Goal: Task Accomplishment & Management: Contribute content

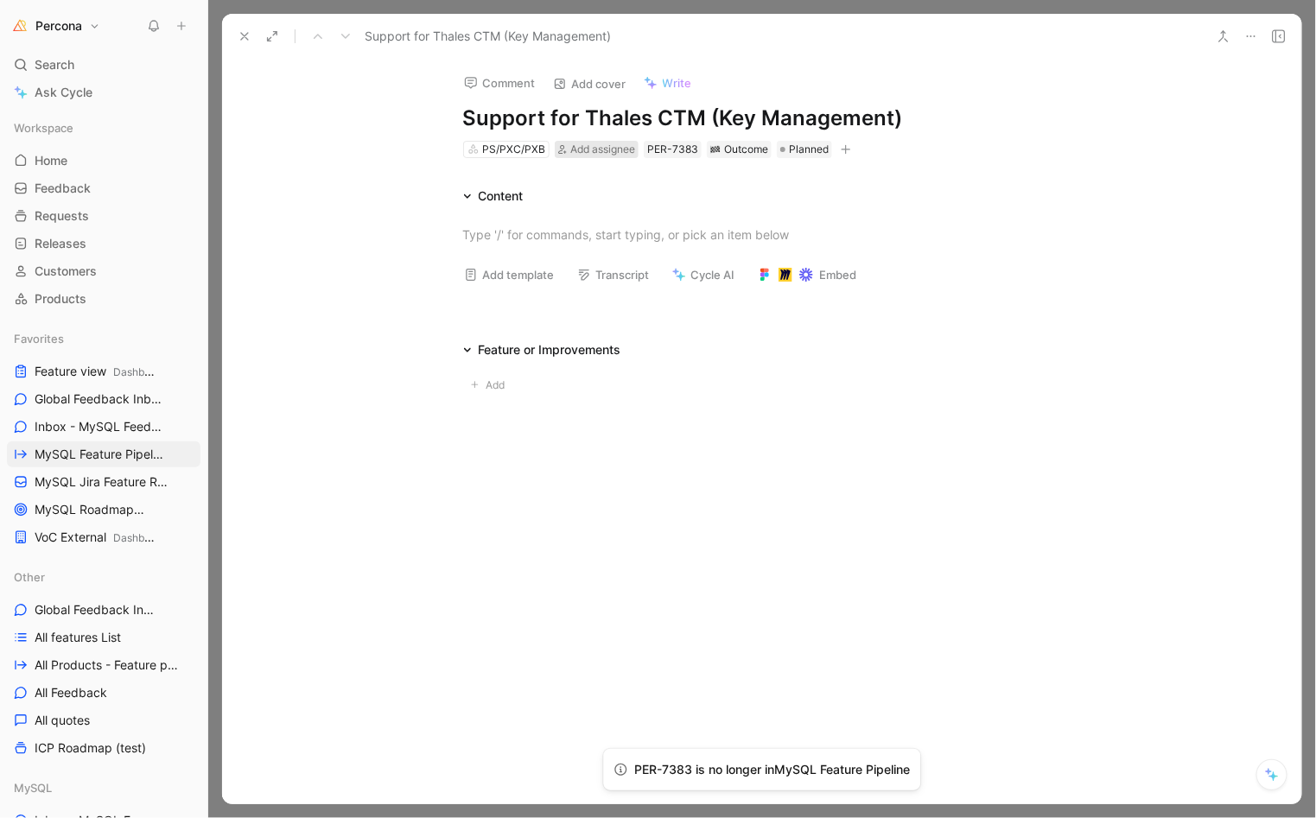
click at [591, 148] on span "Add assignee" at bounding box center [602, 149] width 65 height 13
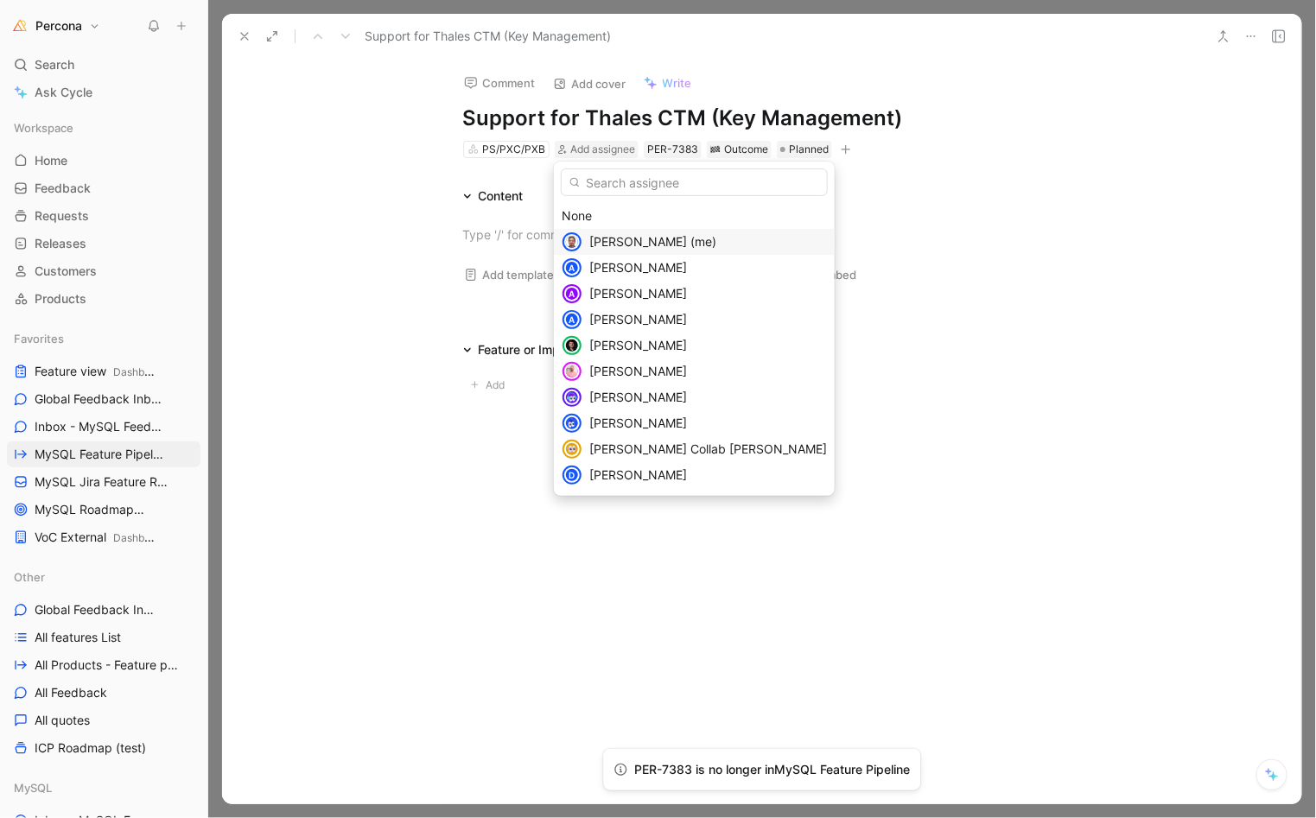
click at [625, 234] on span "[PERSON_NAME] (me)" at bounding box center [652, 241] width 127 height 15
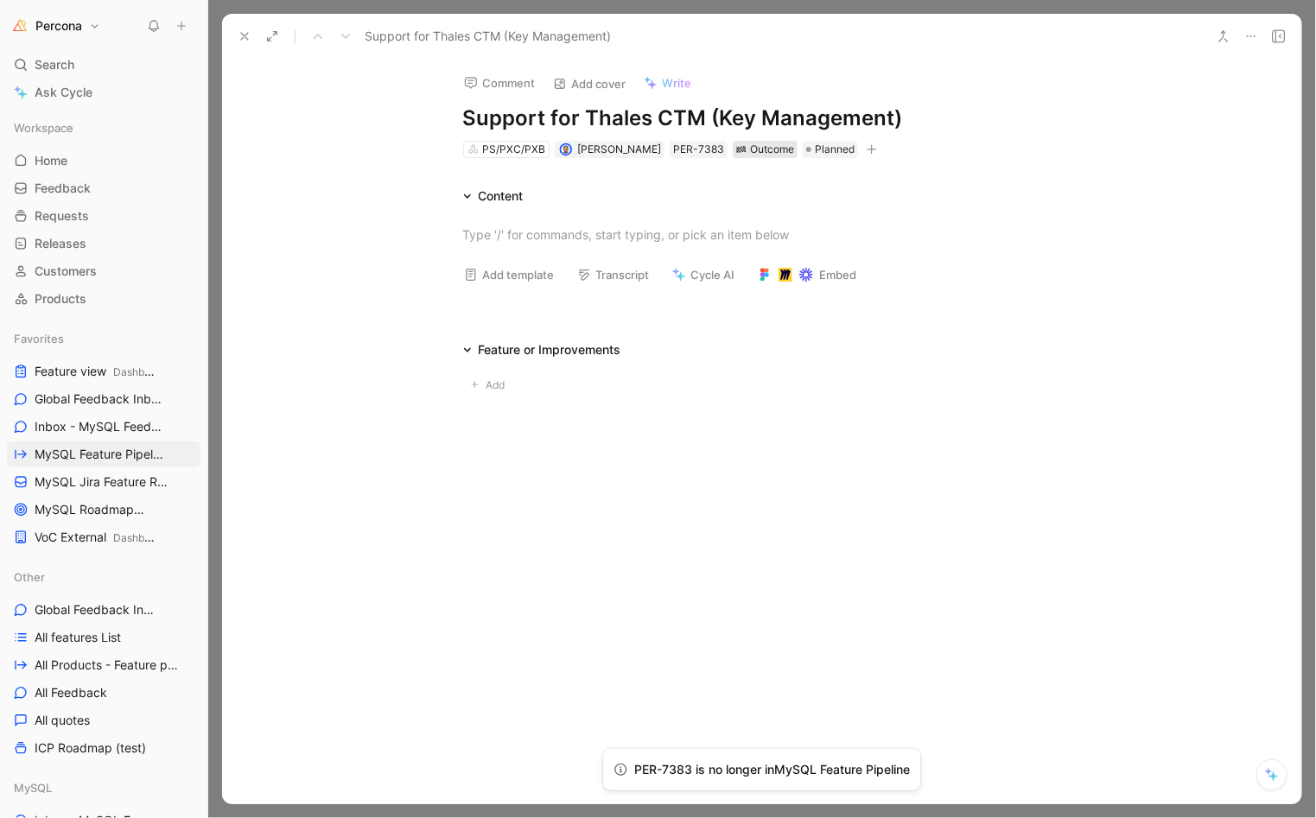
click at [752, 147] on div "Outcome" at bounding box center [765, 149] width 58 height 17
click at [509, 382] on span "Add" at bounding box center [498, 385] width 24 height 17
click at [588, 325] on div "Content Add template Transcript Cycle AI Embed Feature or Improvements" at bounding box center [761, 297] width 1079 height 223
click at [1251, 36] on icon at bounding box center [1251, 36] width 14 height 14
click at [815, 149] on span "Planned" at bounding box center [835, 149] width 40 height 17
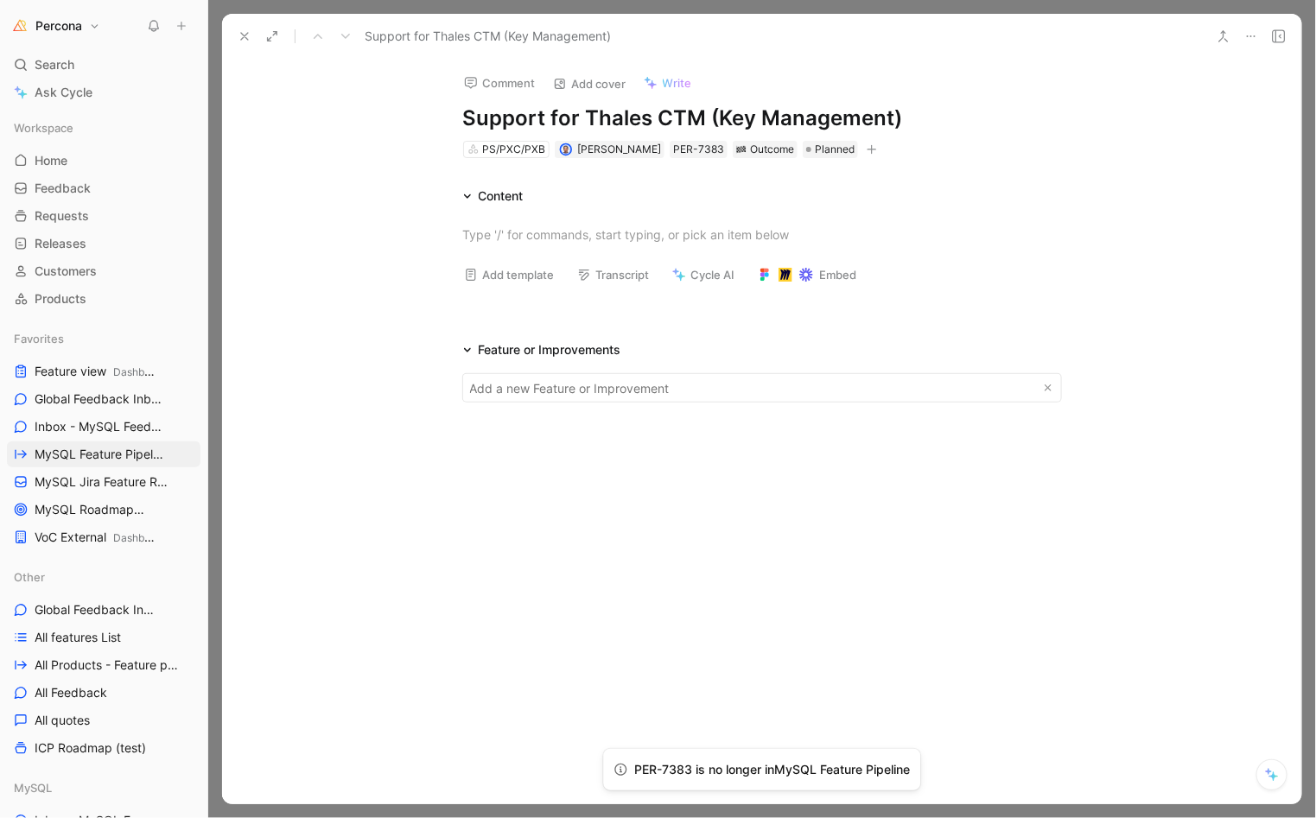
click at [646, 112] on h1 "Support for Thales CTM (Key Management)" at bounding box center [762, 119] width 598 height 28
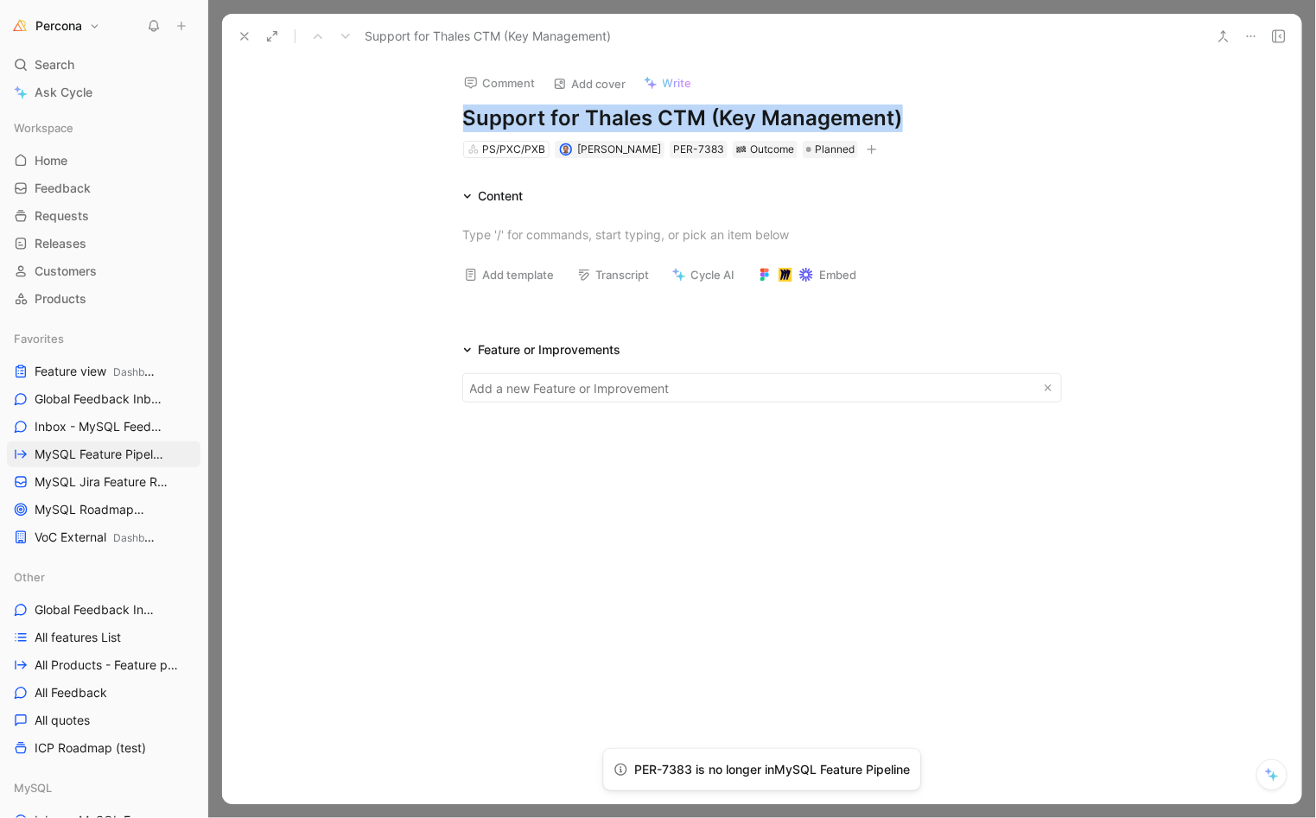
click at [646, 112] on h1 "Support for Thales CTM (Key Management)" at bounding box center [762, 119] width 598 height 28
copy h1 "Support for Thales CTM (Key Management)"
click at [238, 38] on icon at bounding box center [245, 36] width 14 height 14
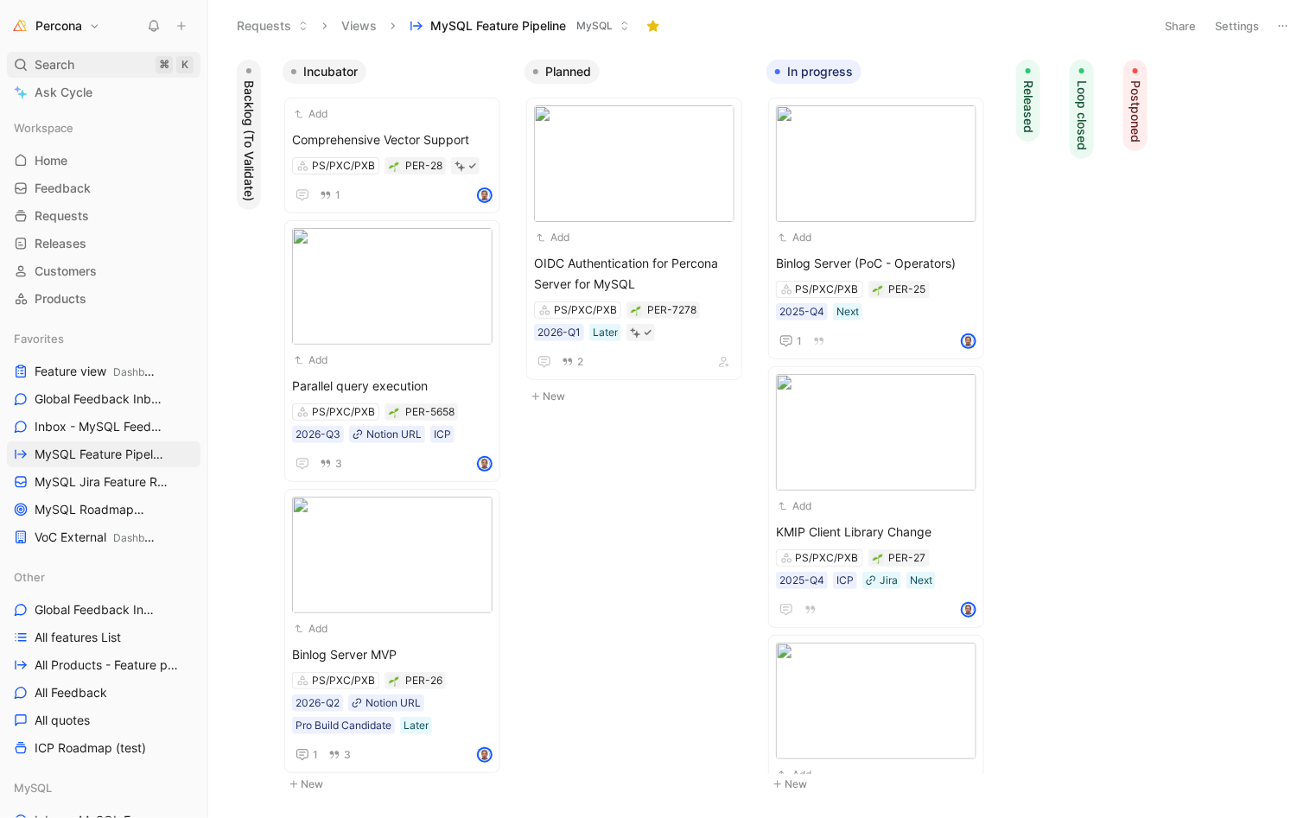
click at [99, 67] on div "Search ⌘ K" at bounding box center [104, 65] width 194 height 26
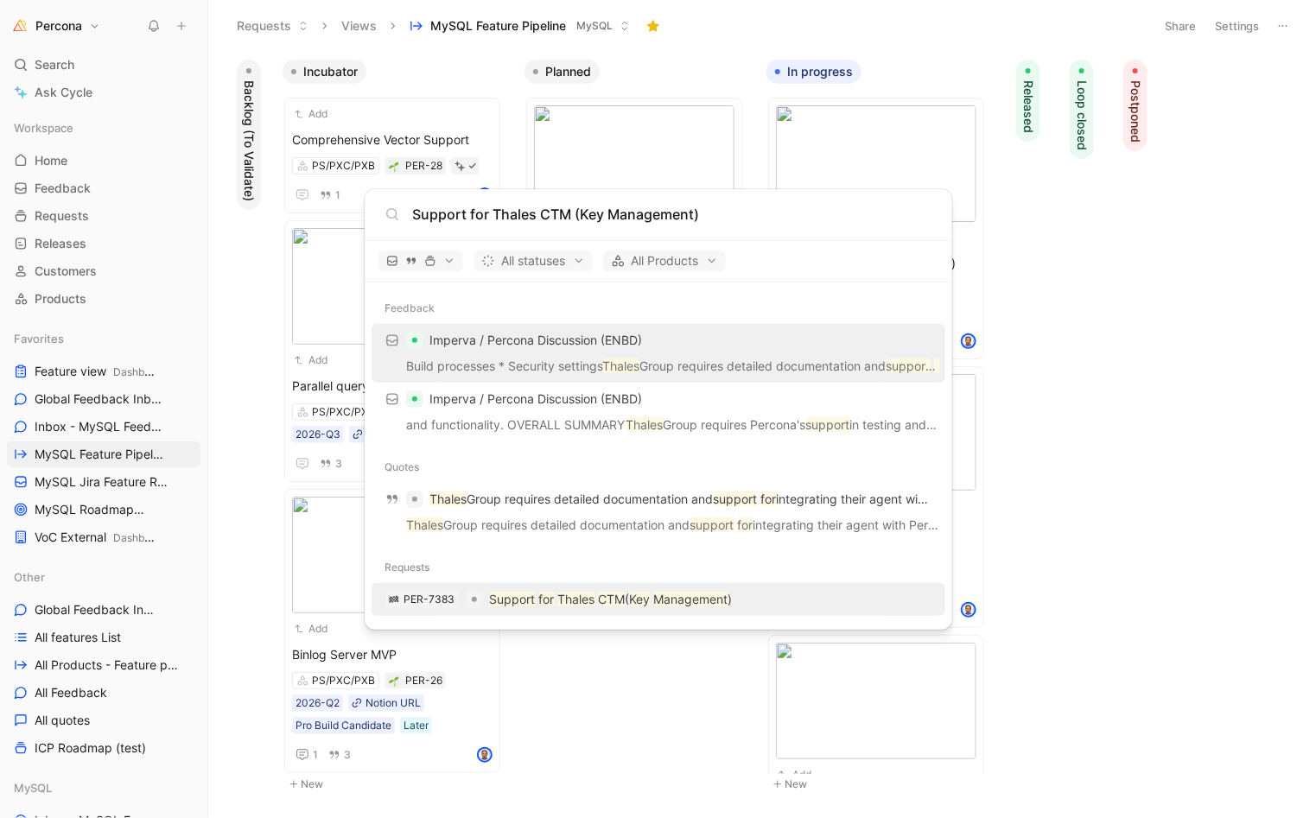
type input "Support for Thales CTM (Key Management)"
click at [1226, 23] on body "Percona Search ⌘ K Ask Cycle Workspace Home G then H Feedback G then F Requests…" at bounding box center [658, 409] width 1316 height 818
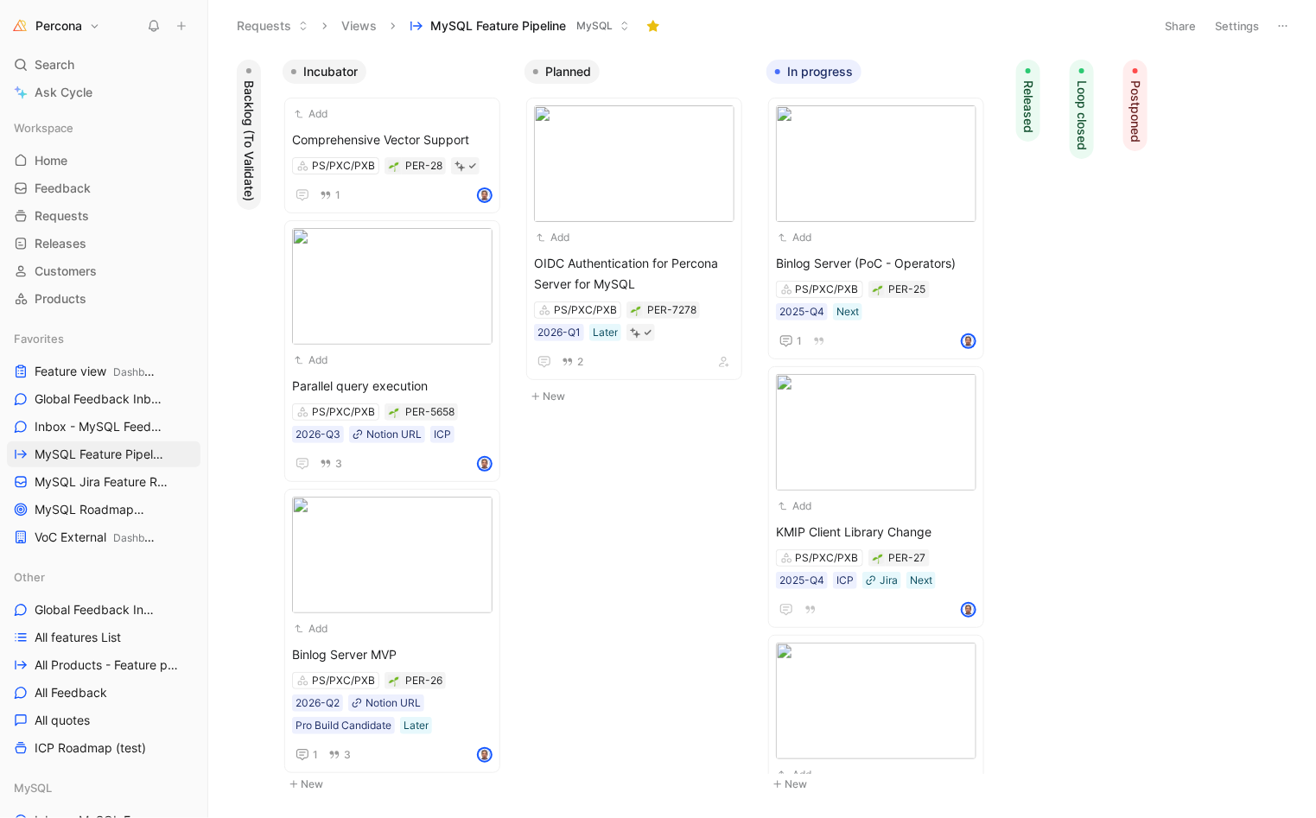
click at [1226, 23] on button "Settings" at bounding box center [1237, 26] width 60 height 24
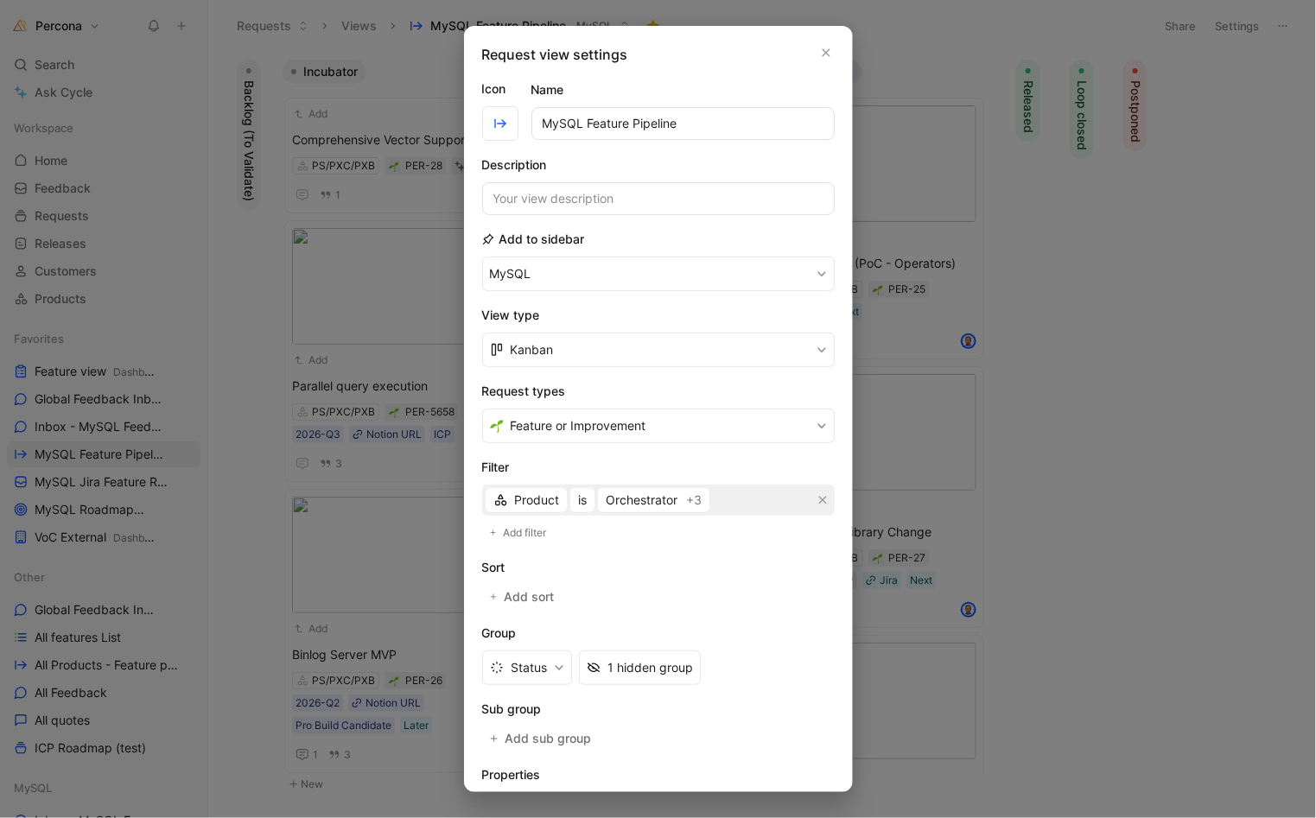
click at [604, 427] on span "Feature or Improvement" at bounding box center [579, 426] width 136 height 21
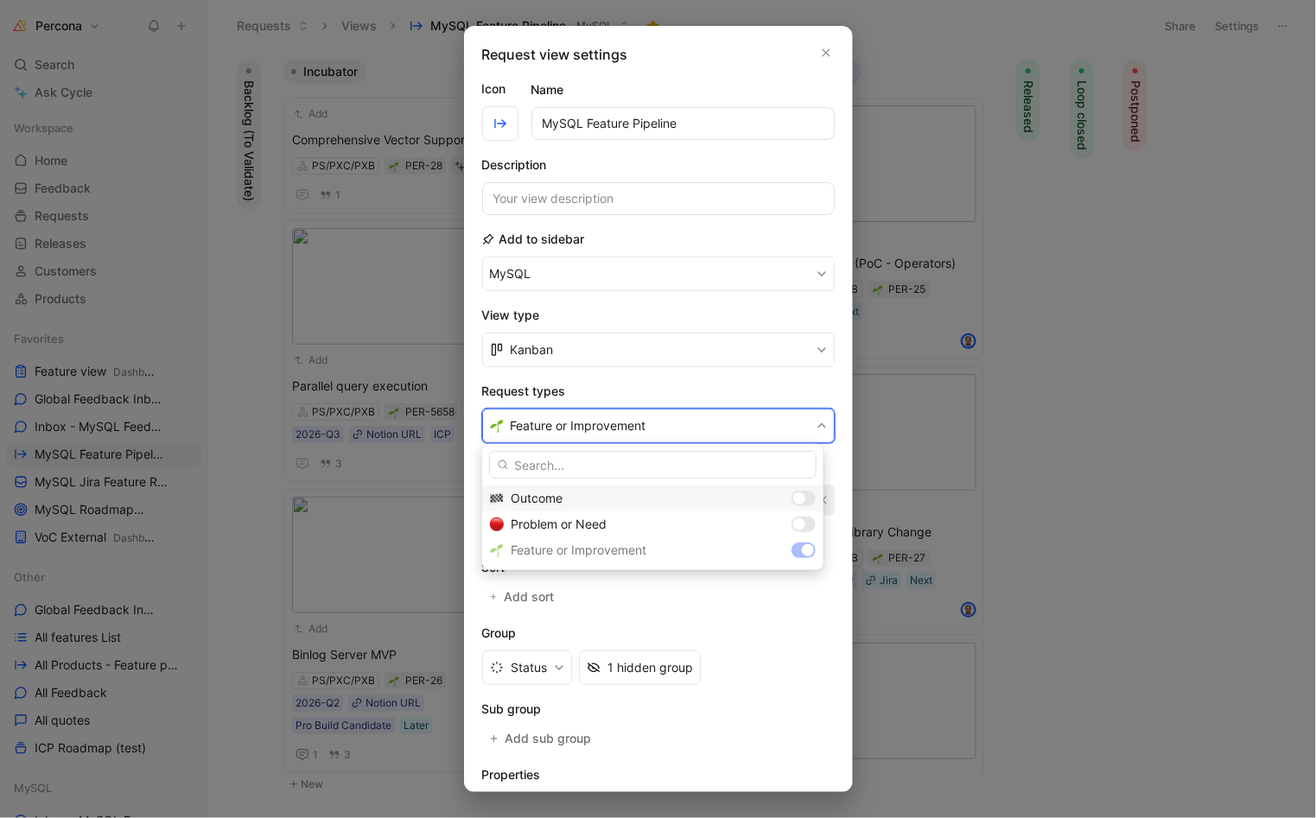
click at [799, 499] on div at bounding box center [799, 499] width 12 height 12
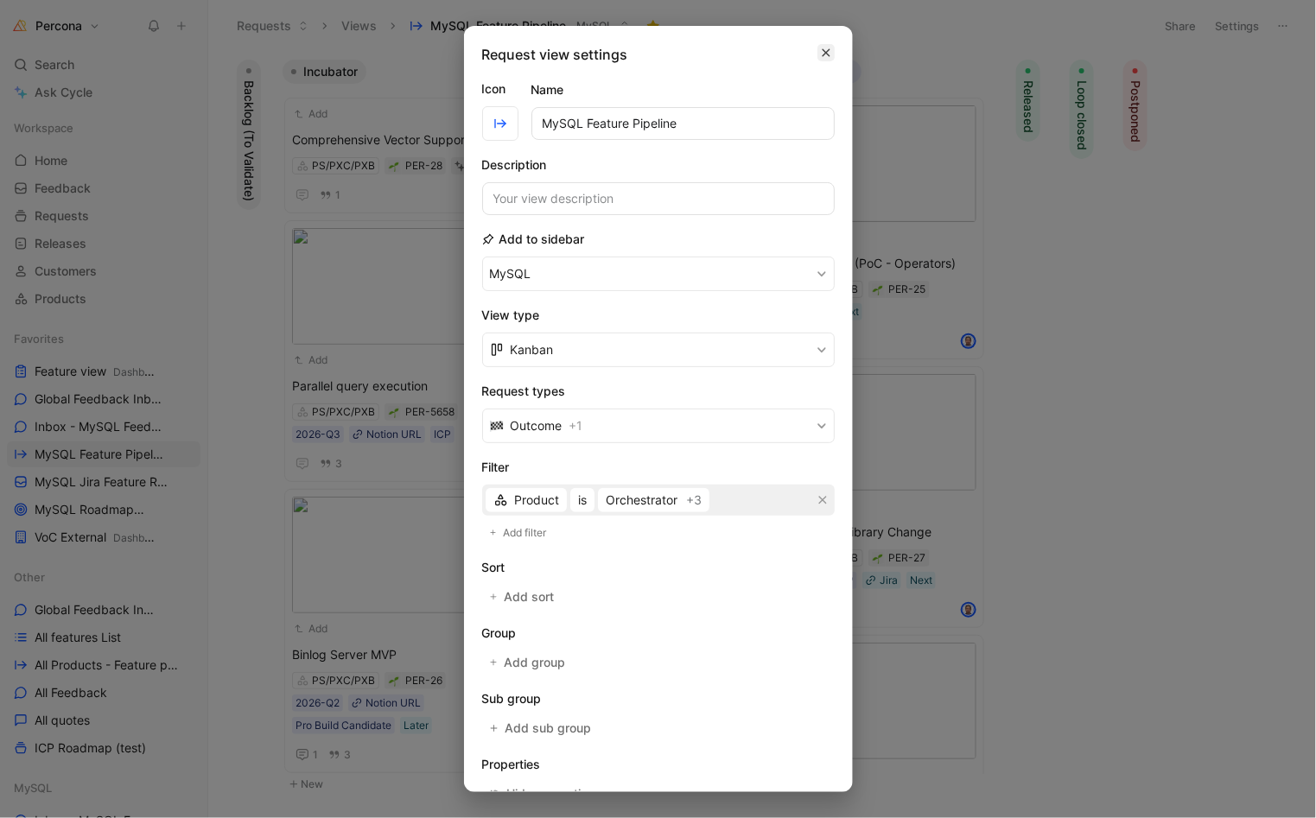
click at [822, 53] on icon "button" at bounding box center [826, 53] width 8 height 8
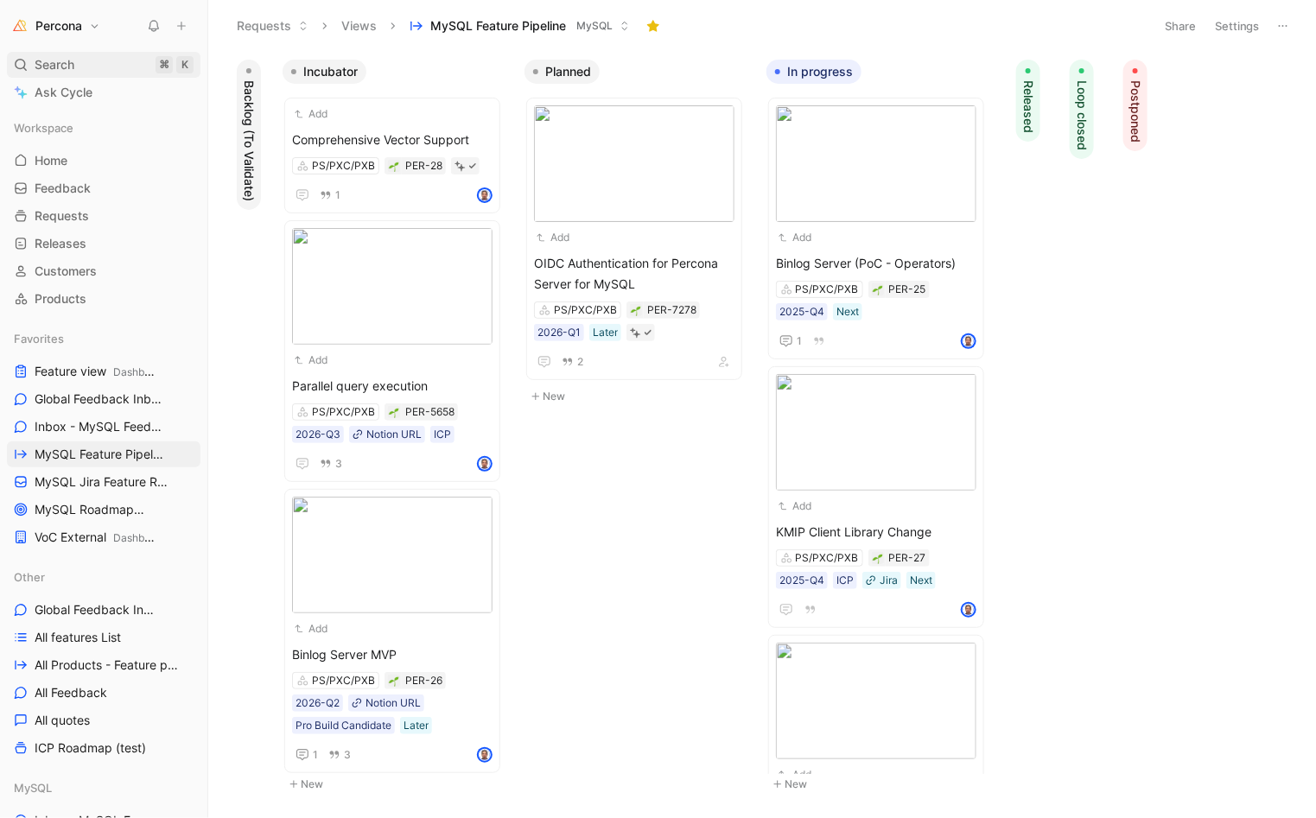
click at [116, 71] on div "Search ⌘ K" at bounding box center [104, 65] width 194 height 26
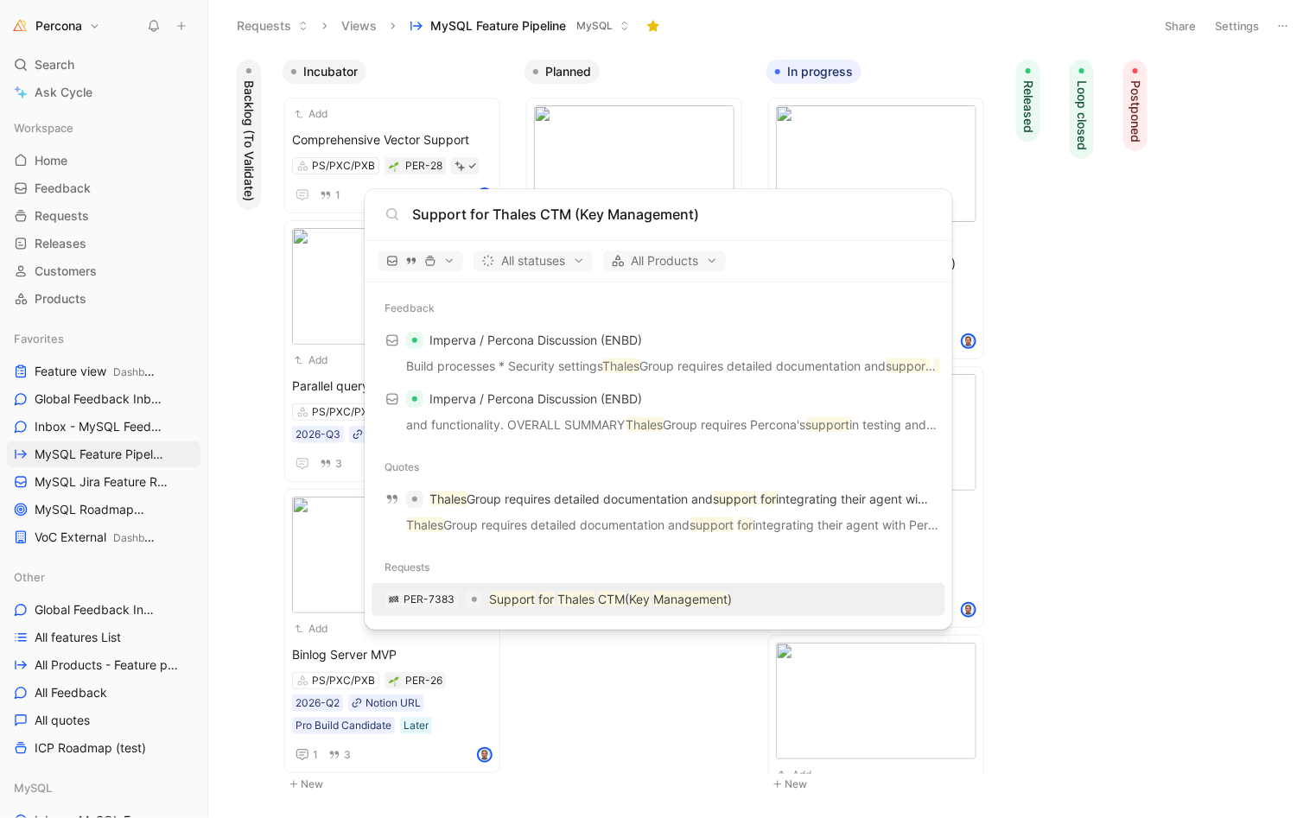
type input "Support for Thales CTM (Key Management)"
click at [533, 600] on mark "Support" at bounding box center [513, 599] width 46 height 15
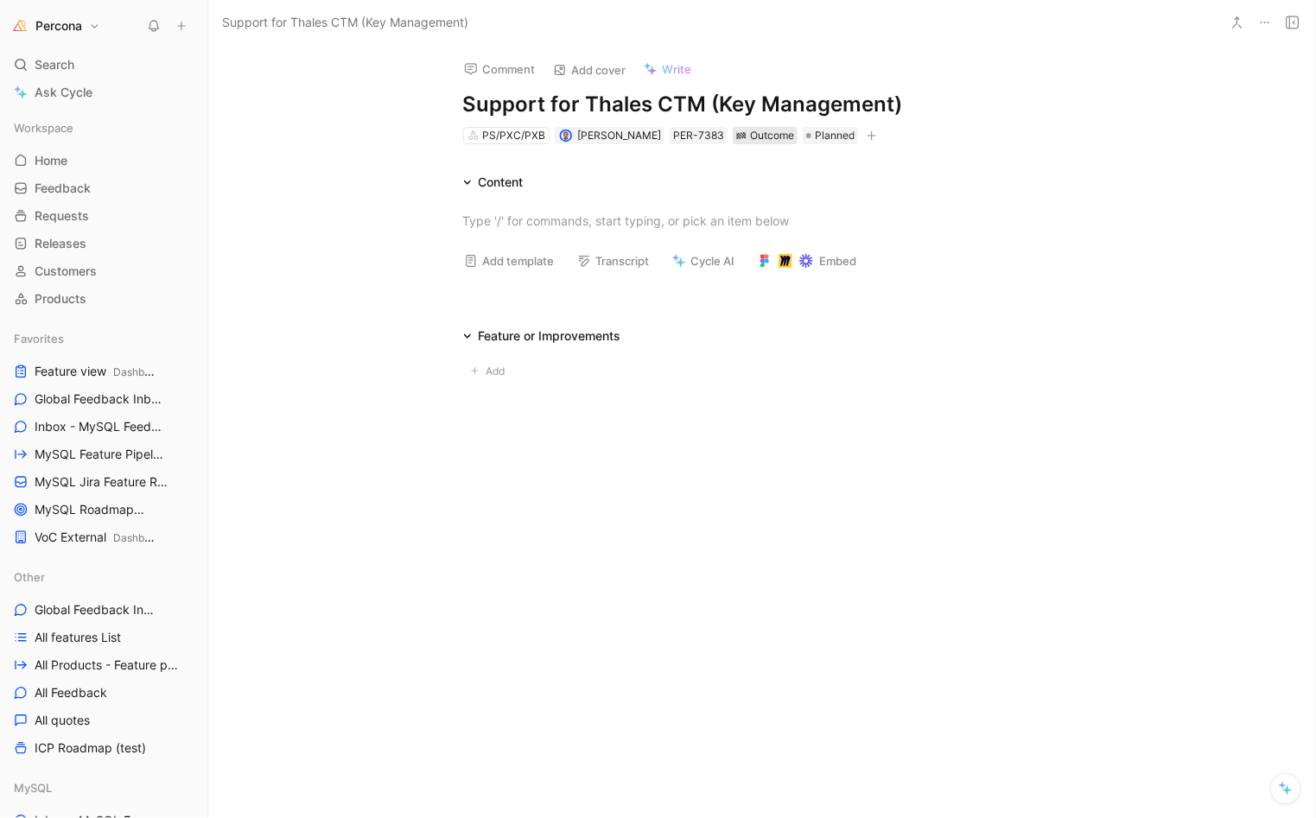
click at [755, 133] on div "Outcome" at bounding box center [765, 135] width 58 height 17
click at [689, 250] on span "Feature or Improvement" at bounding box center [720, 253] width 136 height 15
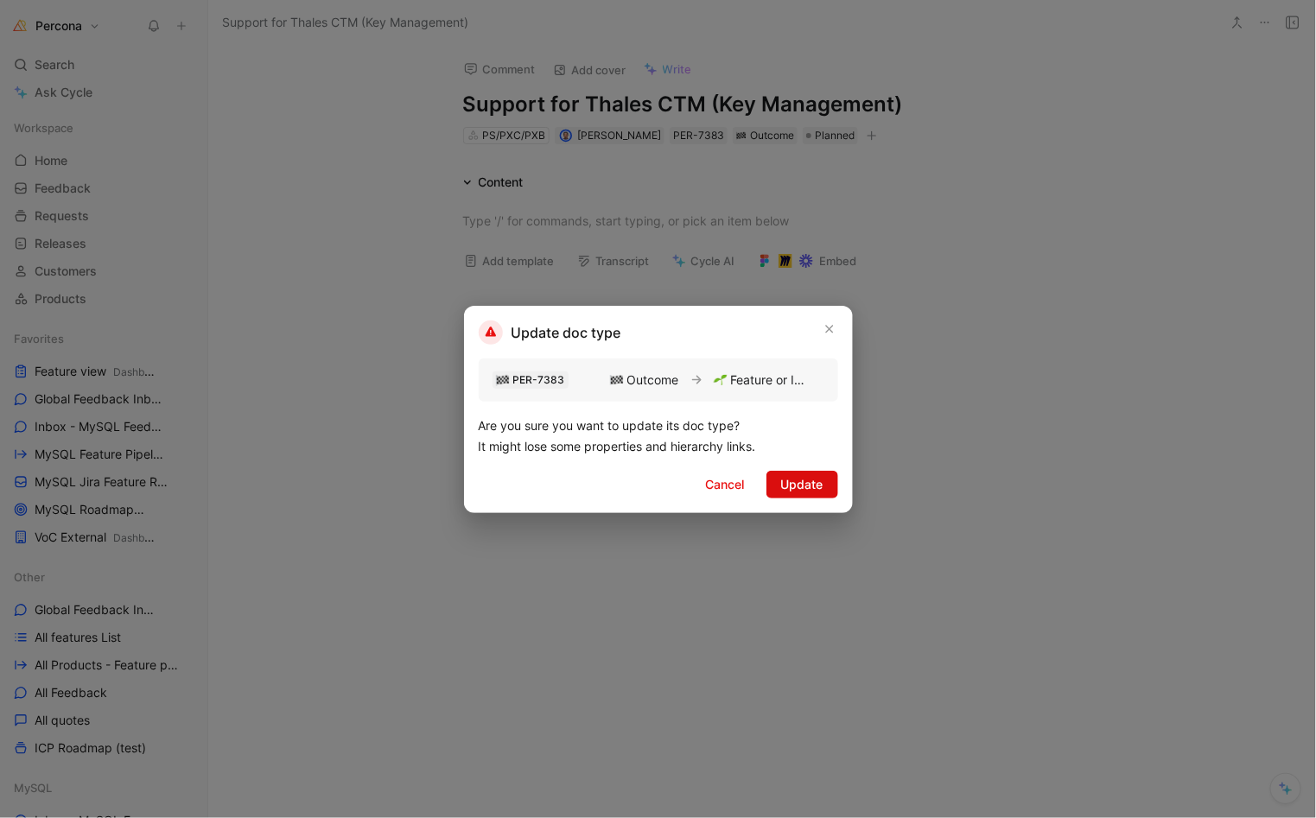
click at [813, 475] on span "Update" at bounding box center [802, 484] width 42 height 21
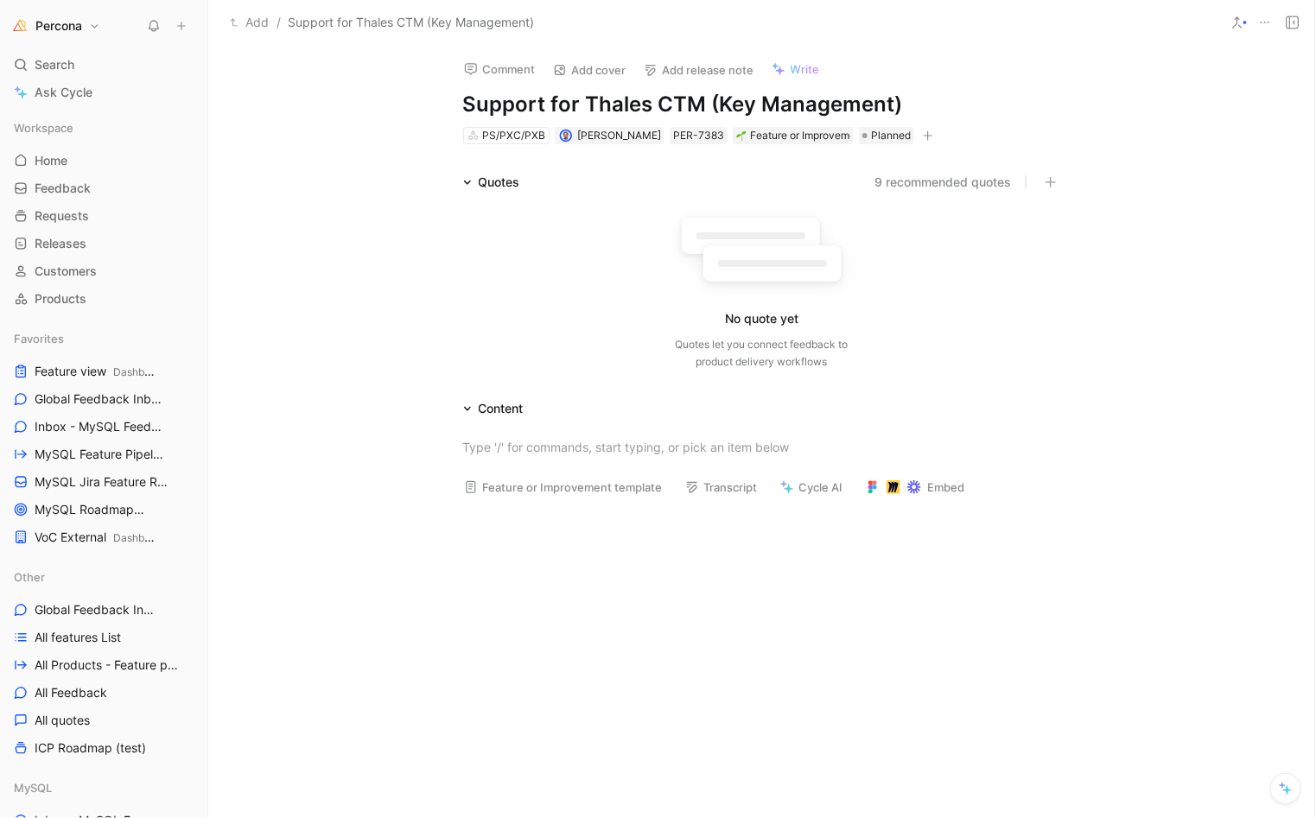
click at [1263, 25] on icon at bounding box center [1265, 23] width 14 height 14
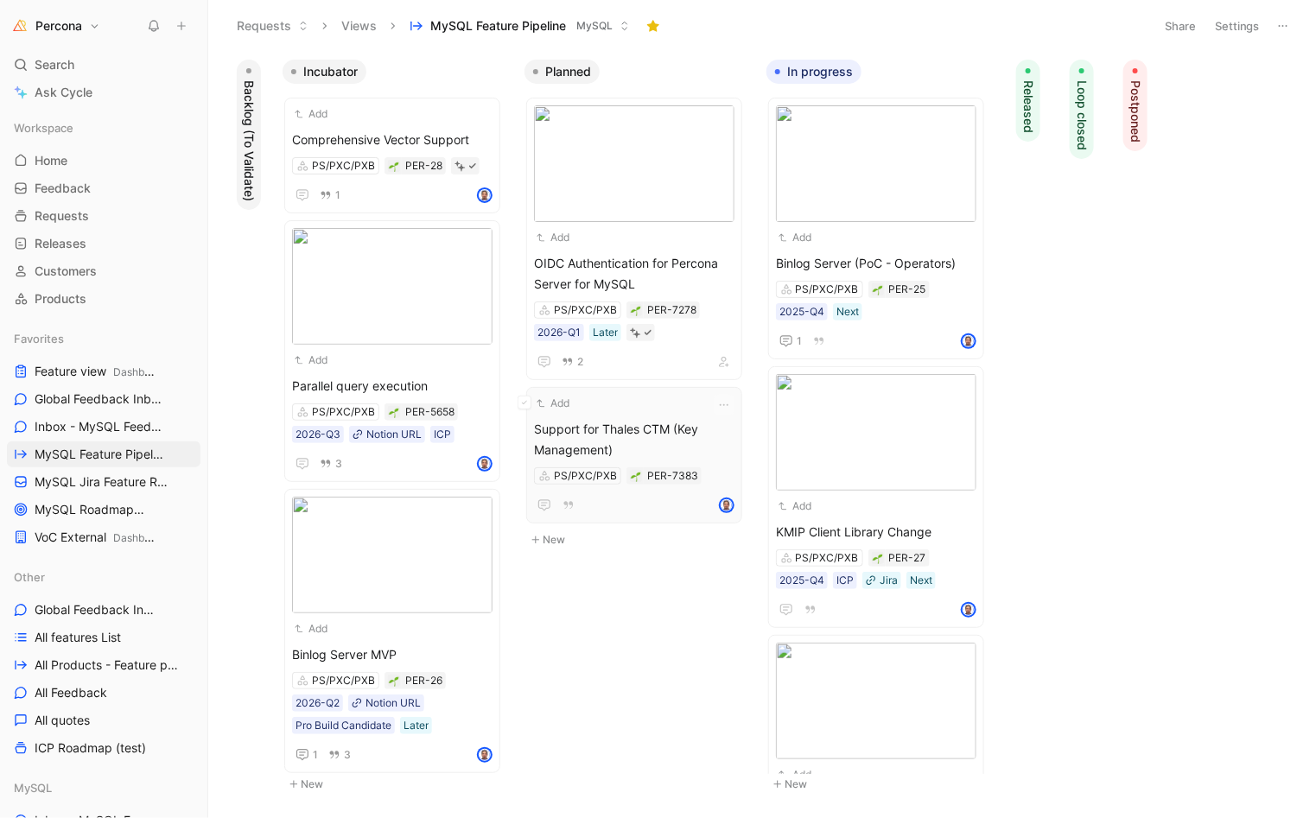
click at [633, 412] on div "Add Support for Thales CTM (Key Management) PS/PXC/PXB PER-7383" at bounding box center [634, 455] width 200 height 121
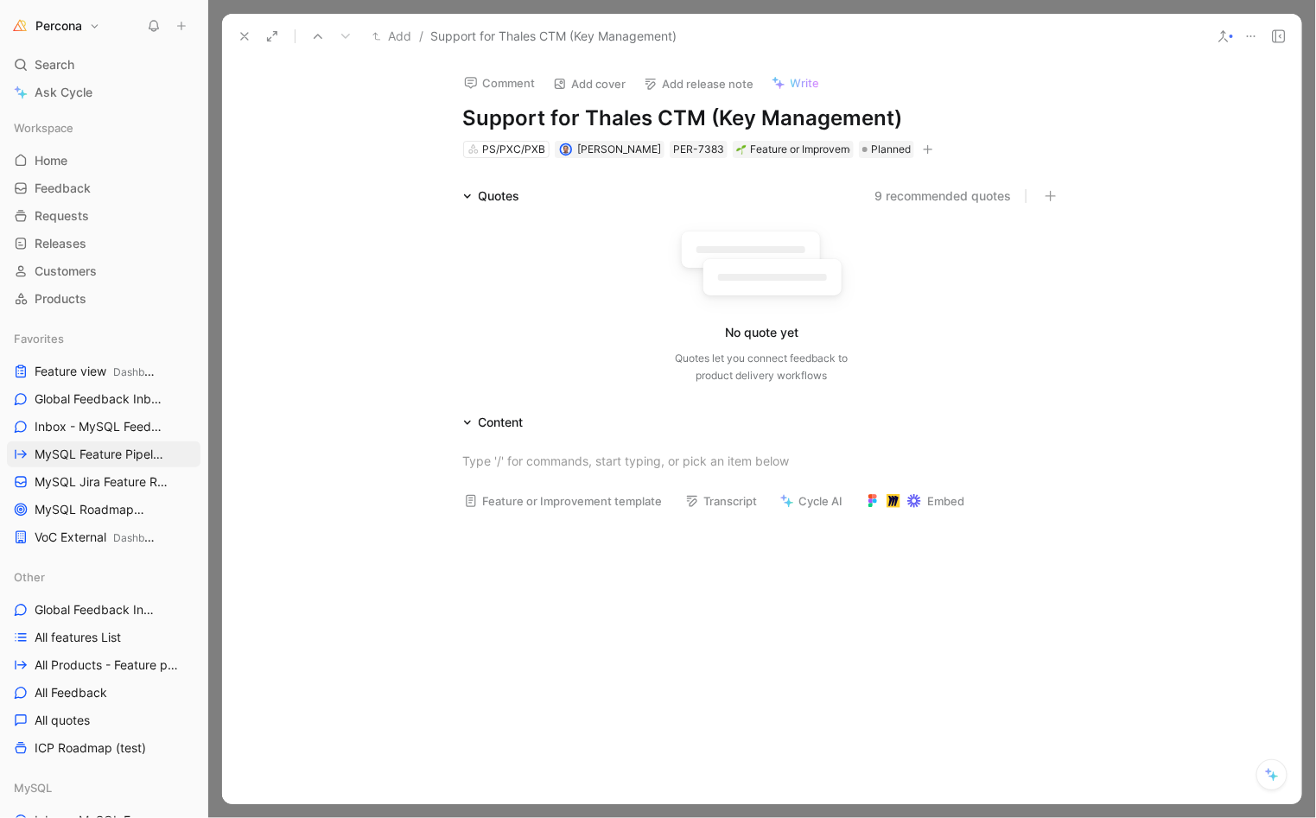
click at [1256, 29] on icon at bounding box center [1251, 36] width 14 height 14
click at [235, 28] on button at bounding box center [244, 36] width 24 height 24
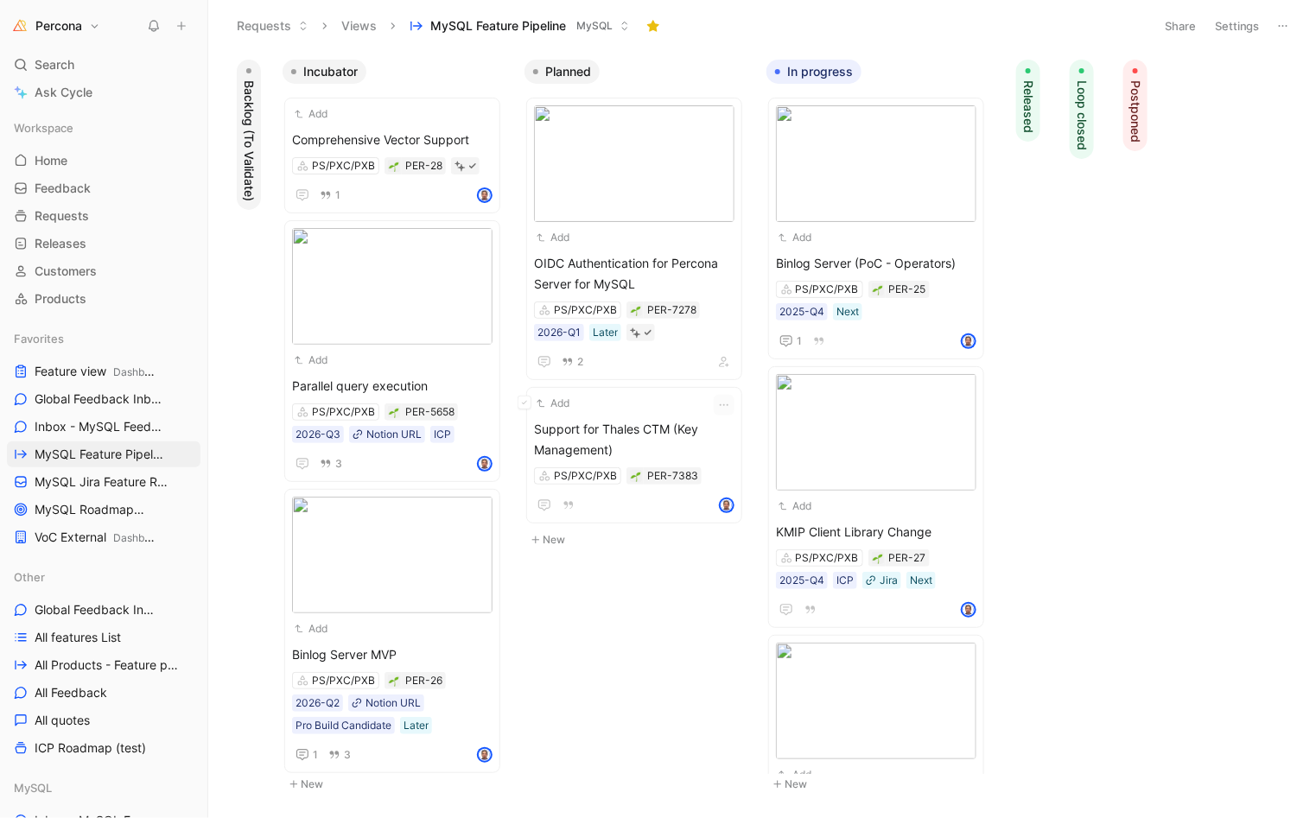
click at [659, 404] on div "Add" at bounding box center [634, 403] width 200 height 17
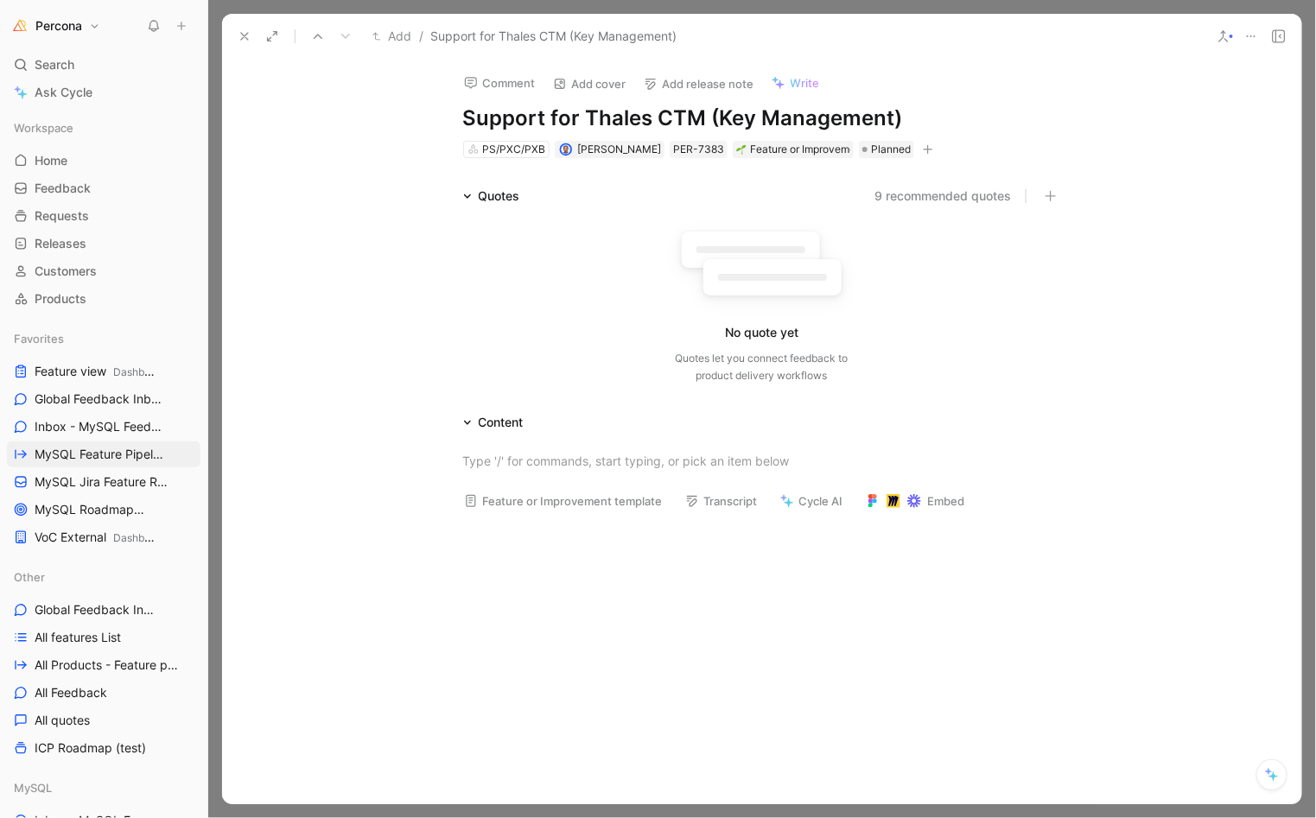
click at [903, 192] on button "9 recommended quotes" at bounding box center [943, 196] width 137 height 21
click at [240, 38] on icon at bounding box center [245, 36] width 14 height 14
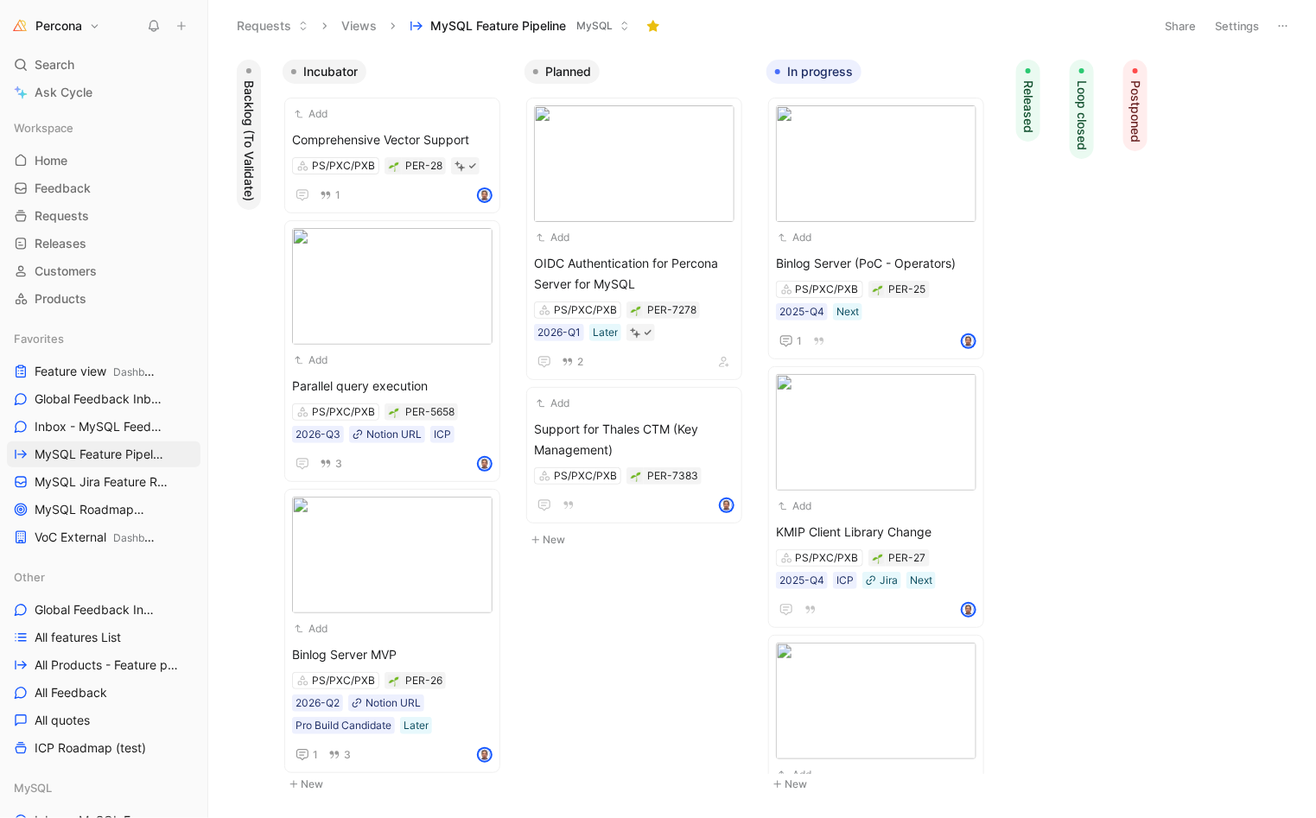
click at [556, 539] on button "New" at bounding box center [639, 540] width 228 height 21
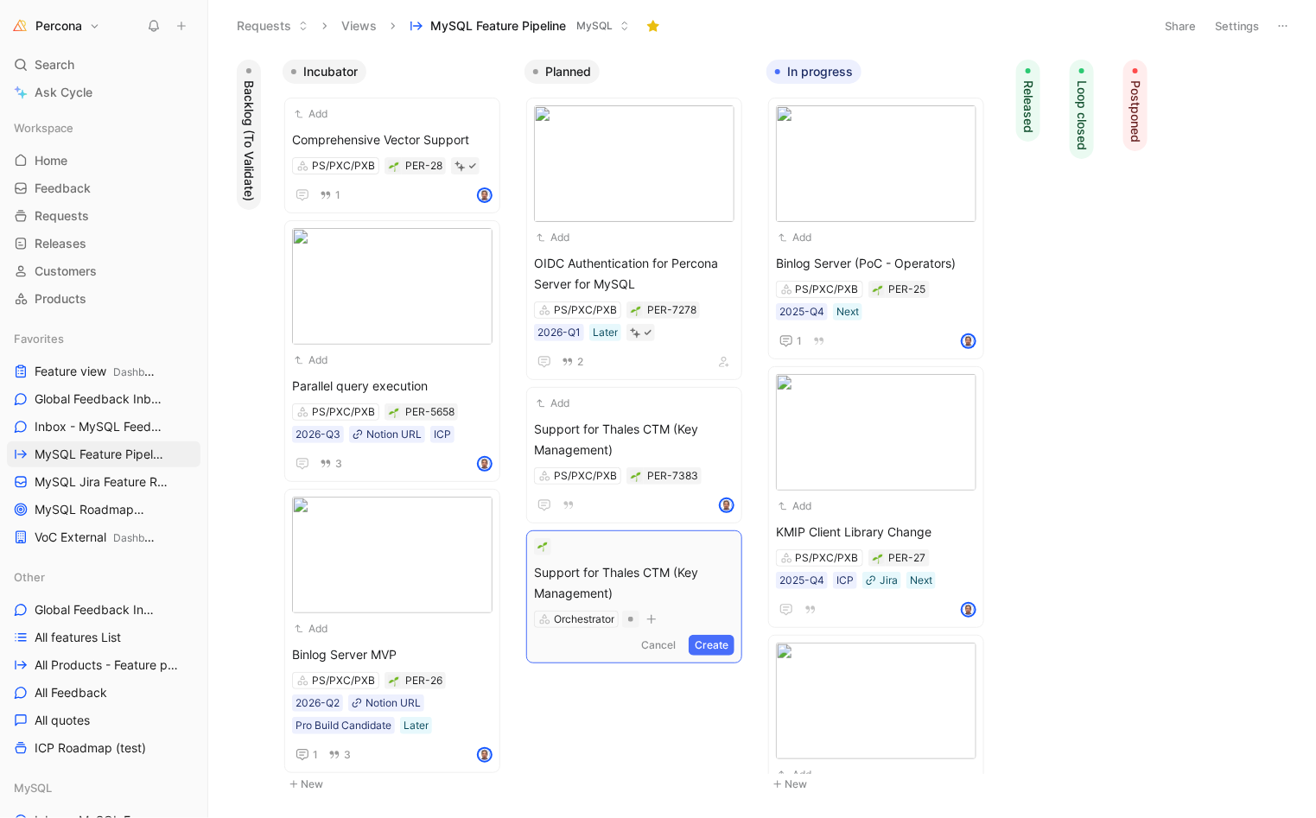
click at [628, 572] on span "Support for Thales CTM (Key Management)" at bounding box center [634, 583] width 200 height 41
click at [589, 595] on div "Orchestrator" at bounding box center [584, 598] width 60 height 17
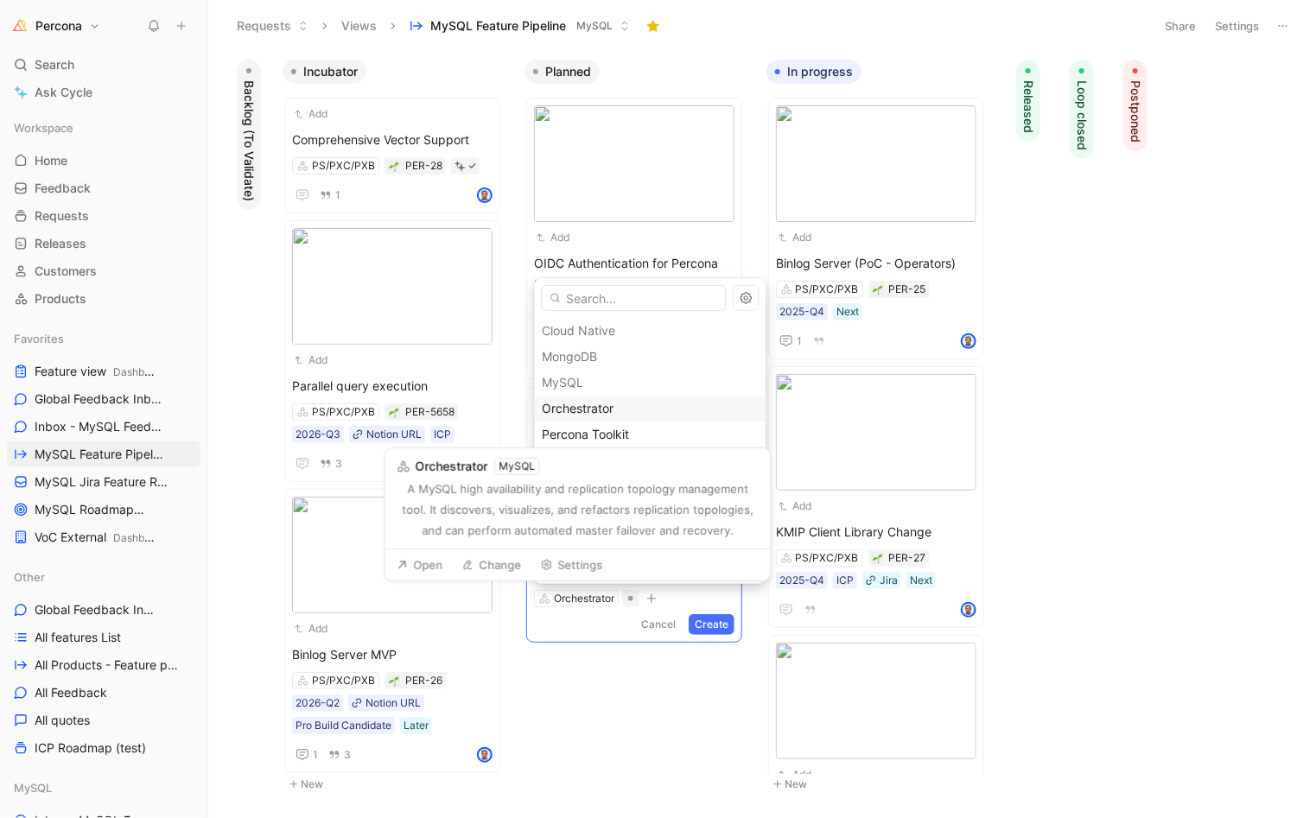
click at [481, 559] on button "Change" at bounding box center [492, 565] width 75 height 24
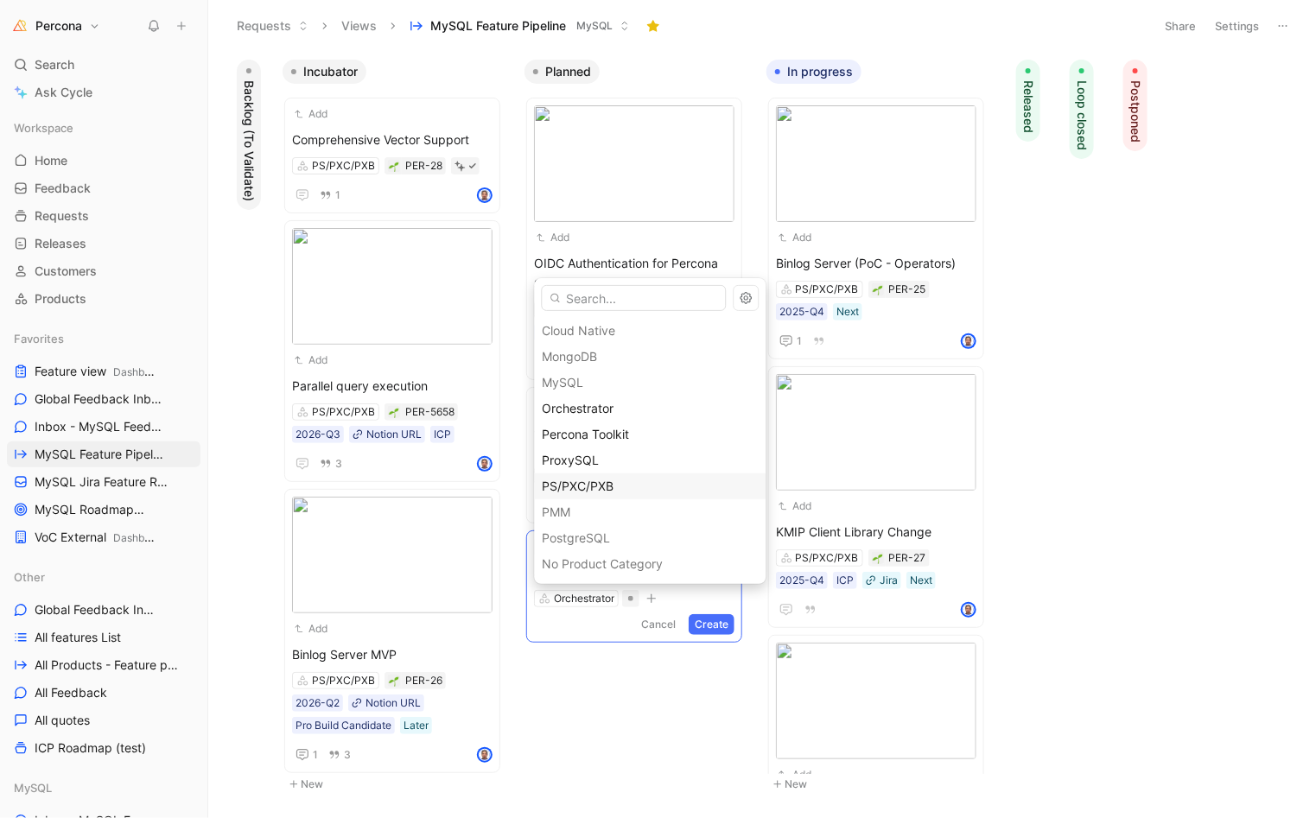
click at [583, 476] on div "PS/PXC/PXB" at bounding box center [651, 486] width 216 height 21
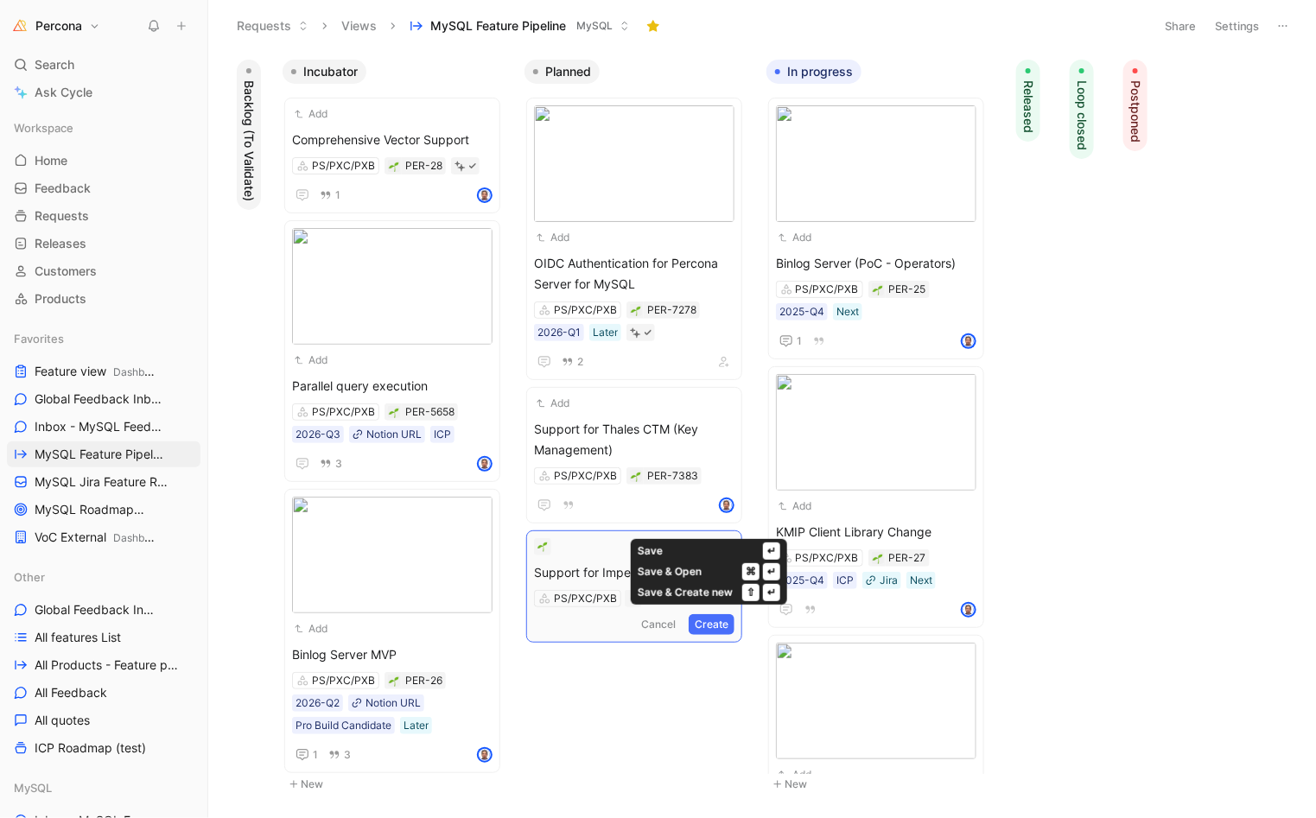
click at [698, 615] on button "Create" at bounding box center [712, 624] width 46 height 21
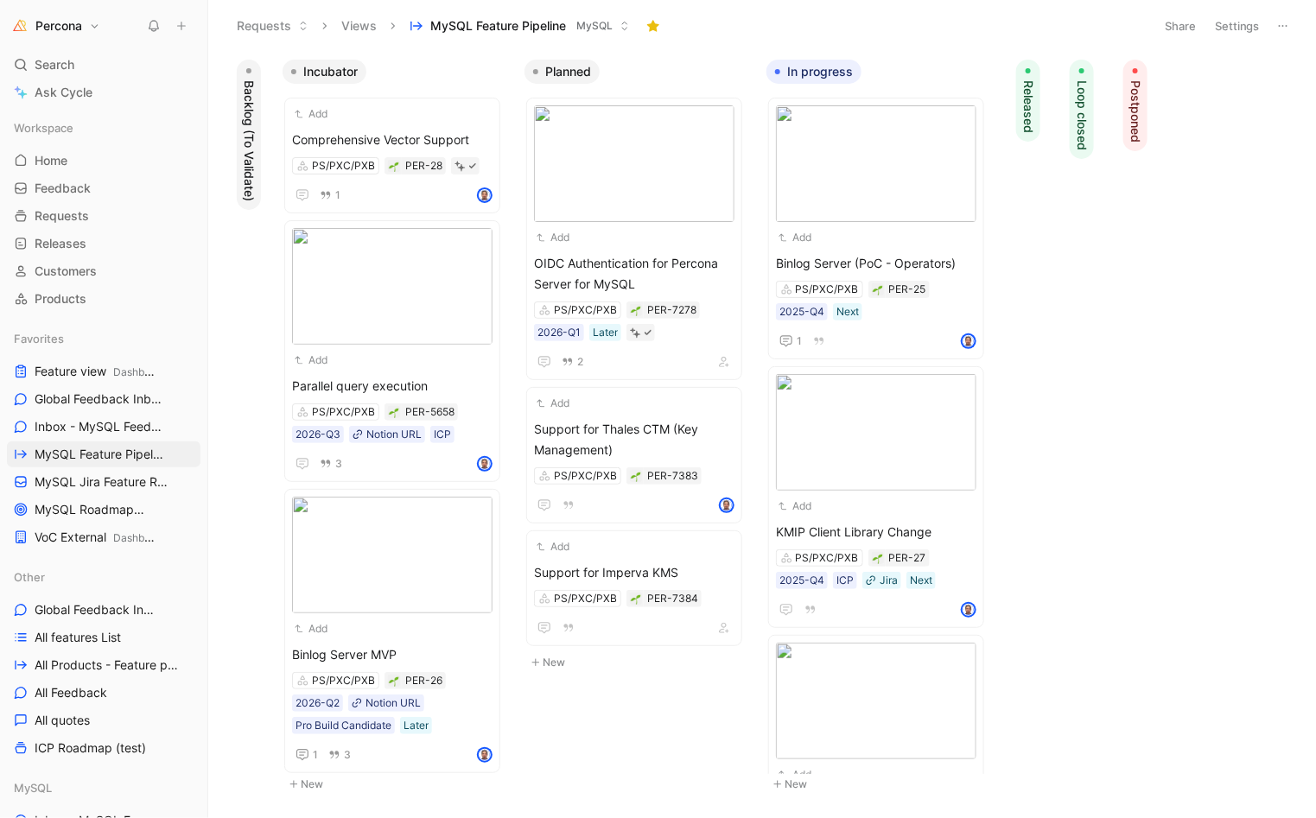
click at [556, 661] on button "New" at bounding box center [639, 662] width 228 height 21
click at [576, 685] on span "OpenBao" at bounding box center [634, 695] width 200 height 21
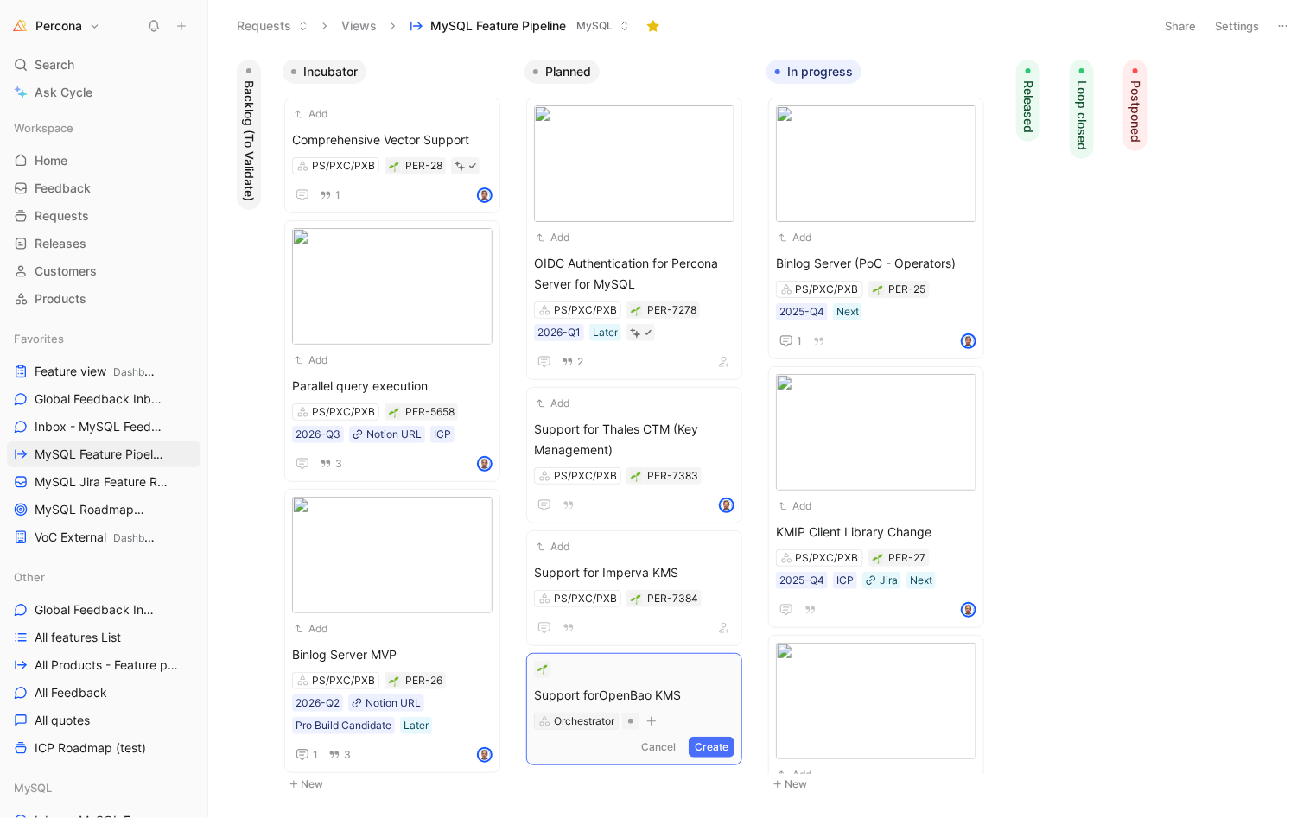
click at [584, 713] on div "Orchestrator" at bounding box center [584, 721] width 60 height 17
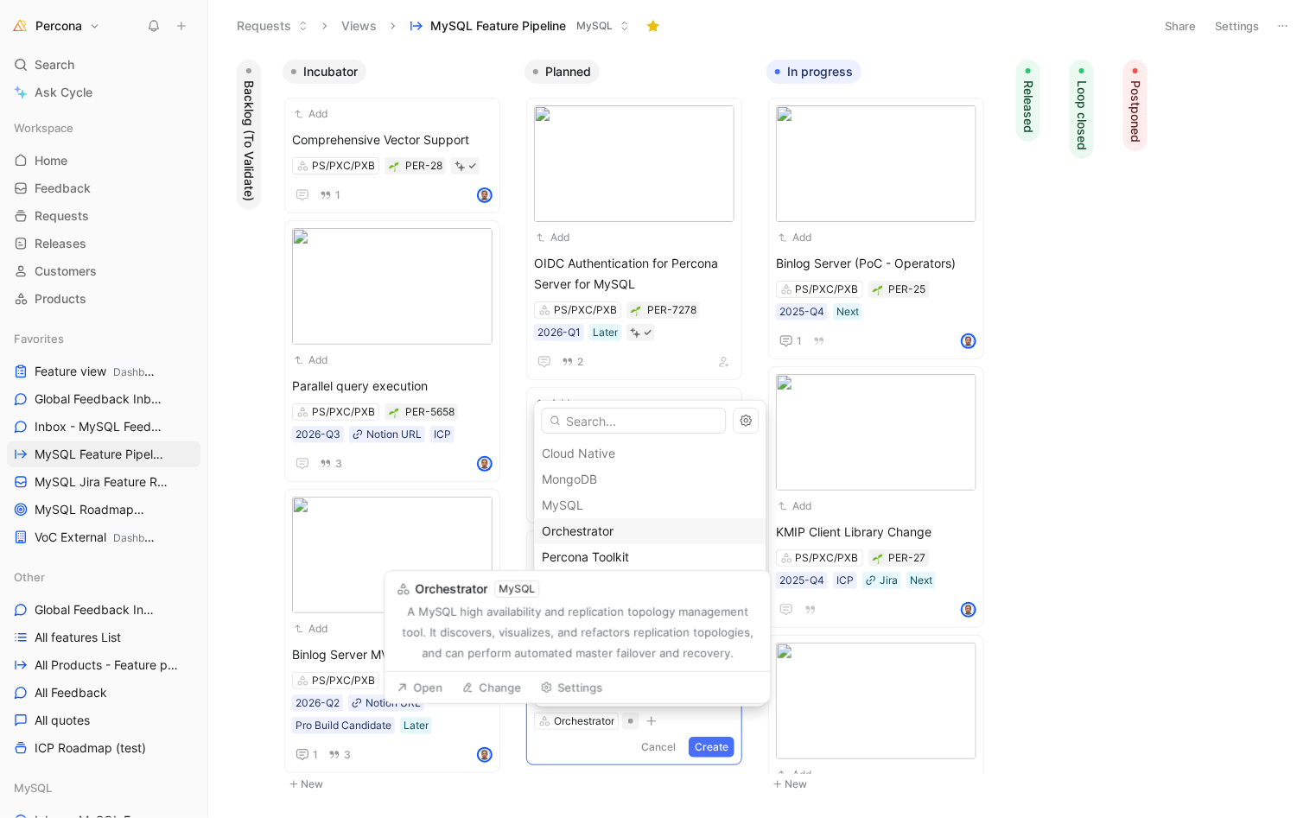
click at [490, 690] on button "Change" at bounding box center [492, 688] width 75 height 24
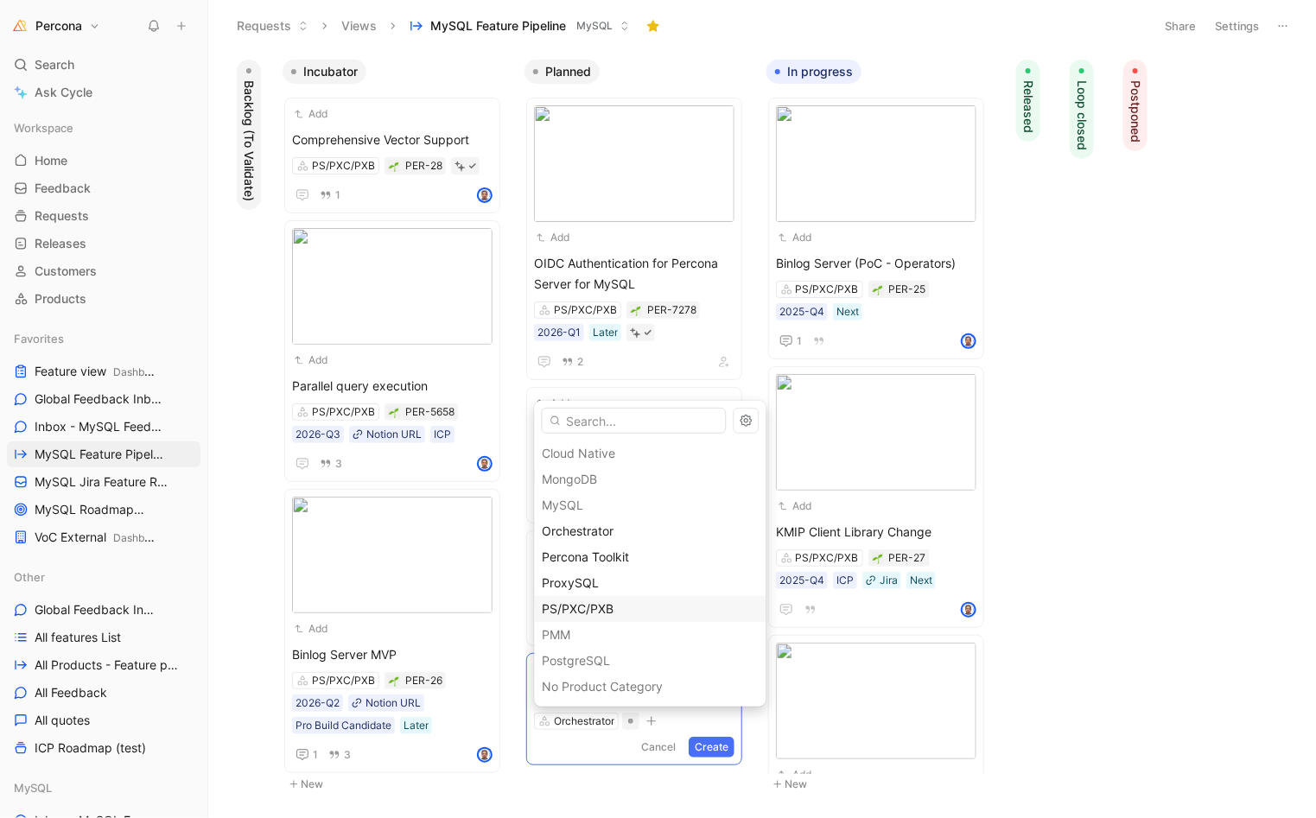
click at [594, 611] on span "PS/PXC/PXB" at bounding box center [579, 608] width 72 height 15
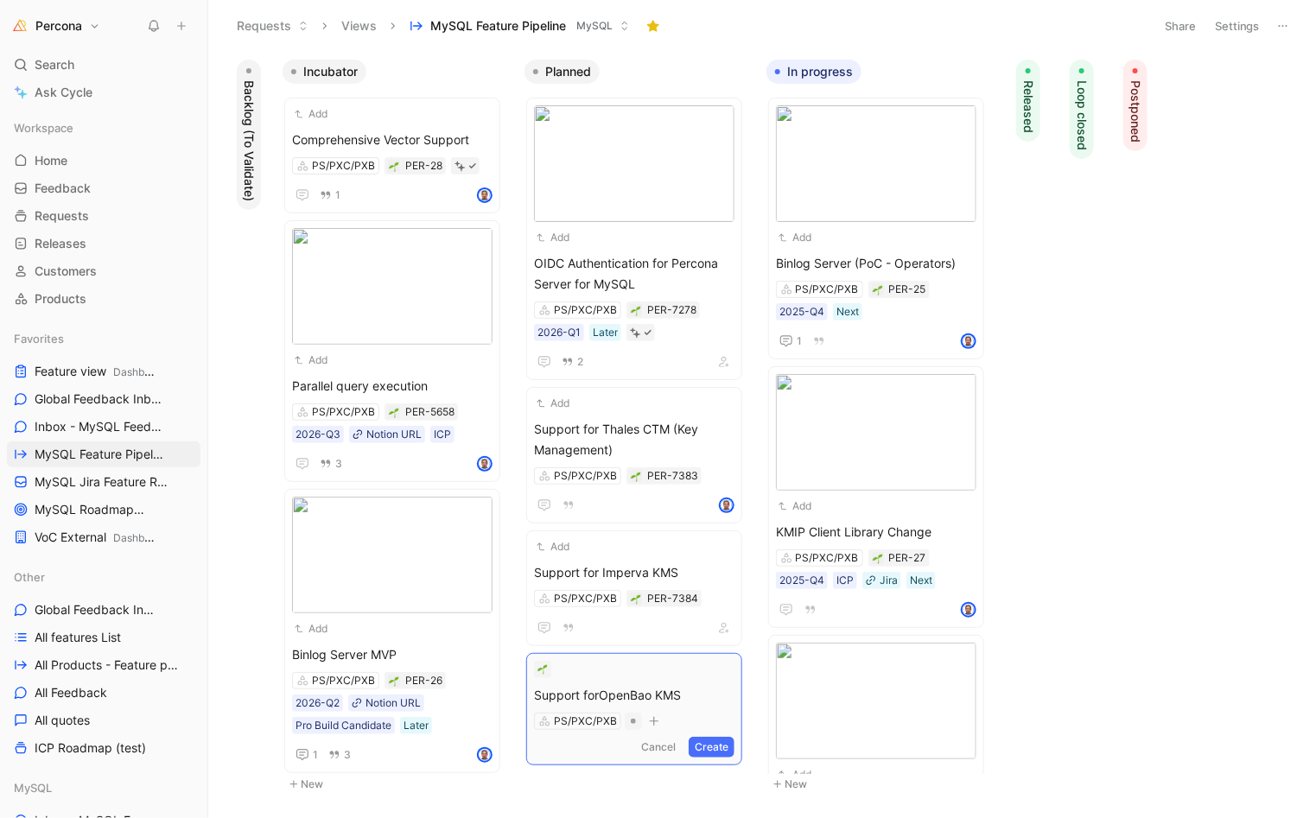
click at [585, 678] on form "Support for OpenBao KMS Untitled PS/PXC/PXB Cancel Create" at bounding box center [634, 709] width 200 height 97
click at [581, 695] on span "Support for OpenBao KMS" at bounding box center [634, 695] width 200 height 21
copy span "Support for OpenBao KMS"
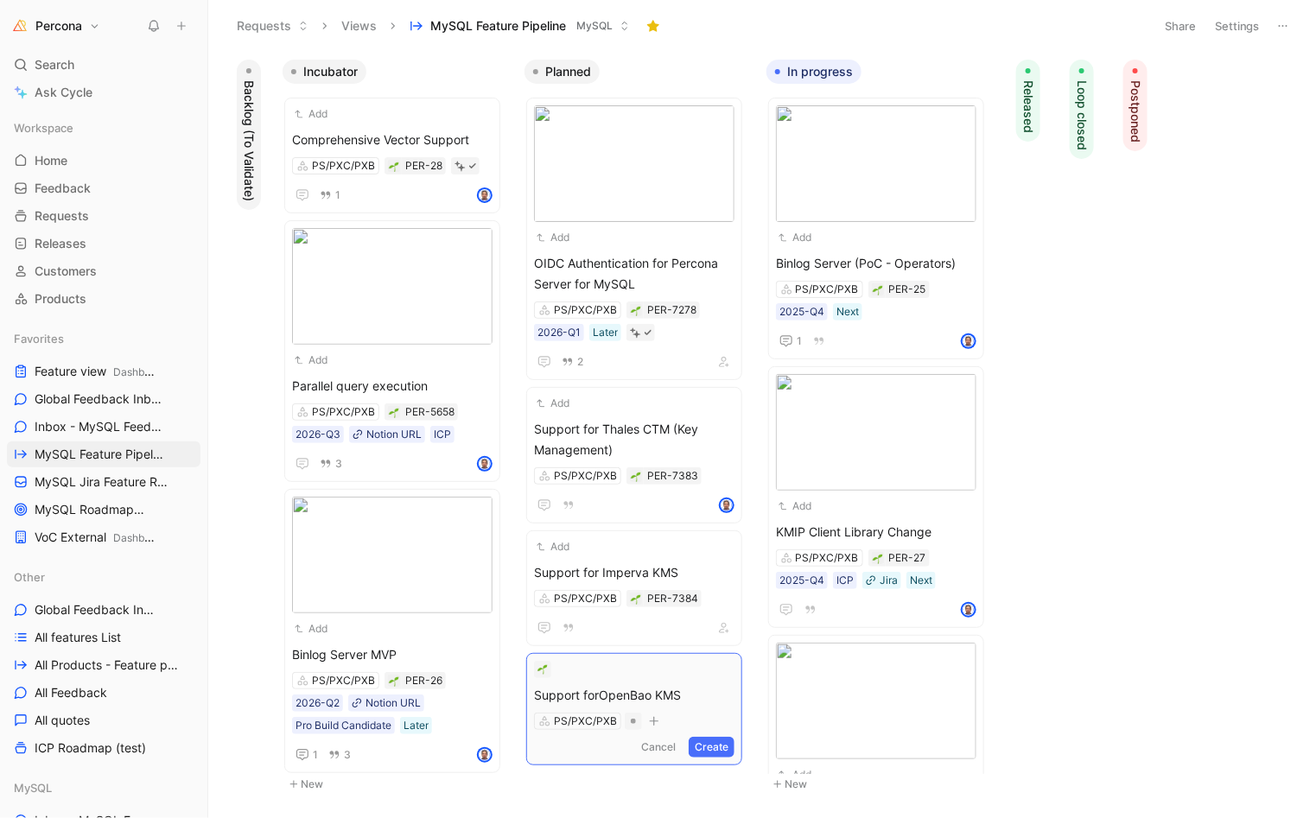
click at [707, 740] on button "Create" at bounding box center [712, 747] width 46 height 21
click at [557, 774] on button "New" at bounding box center [639, 784] width 228 height 21
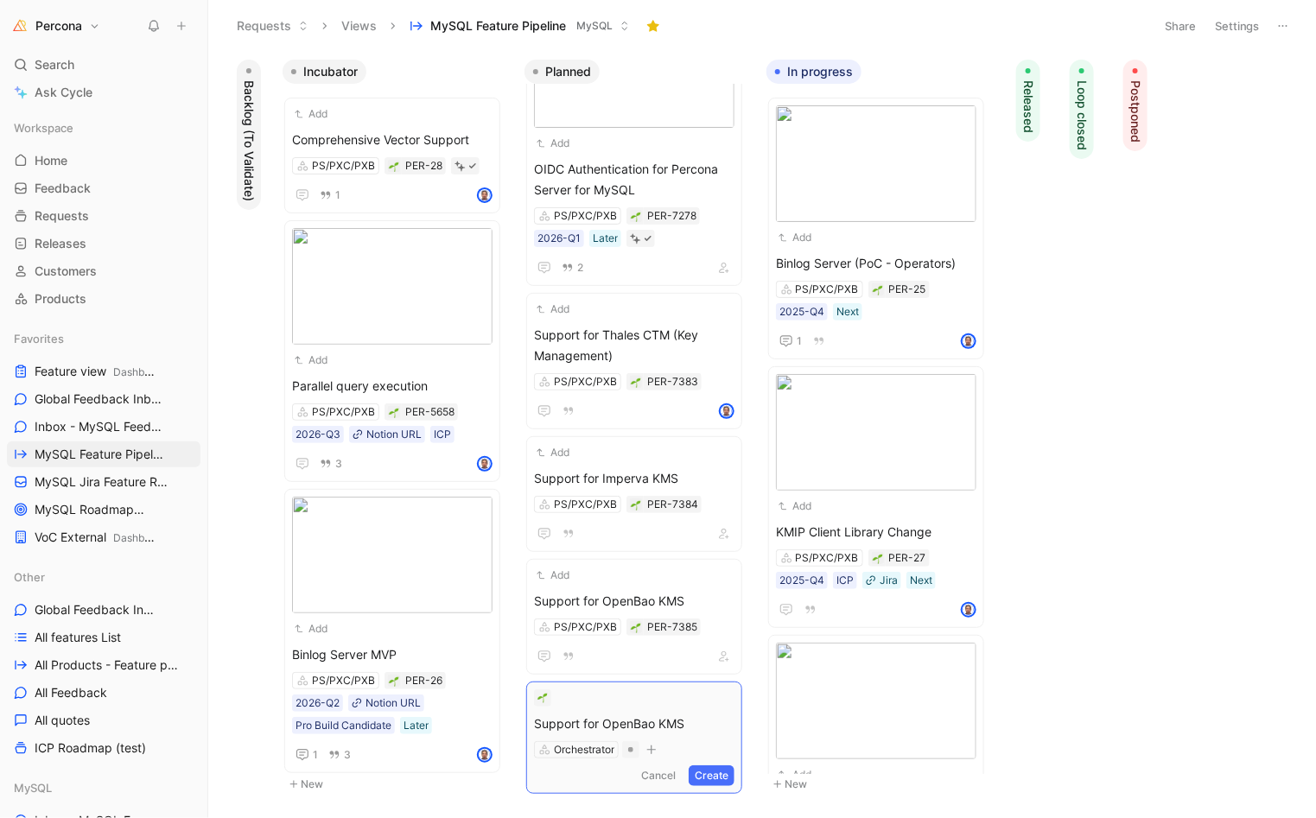
click at [626, 722] on span "Support for OpenBao KMS" at bounding box center [634, 724] width 200 height 21
click at [565, 749] on div "Orchestrator" at bounding box center [584, 749] width 60 height 17
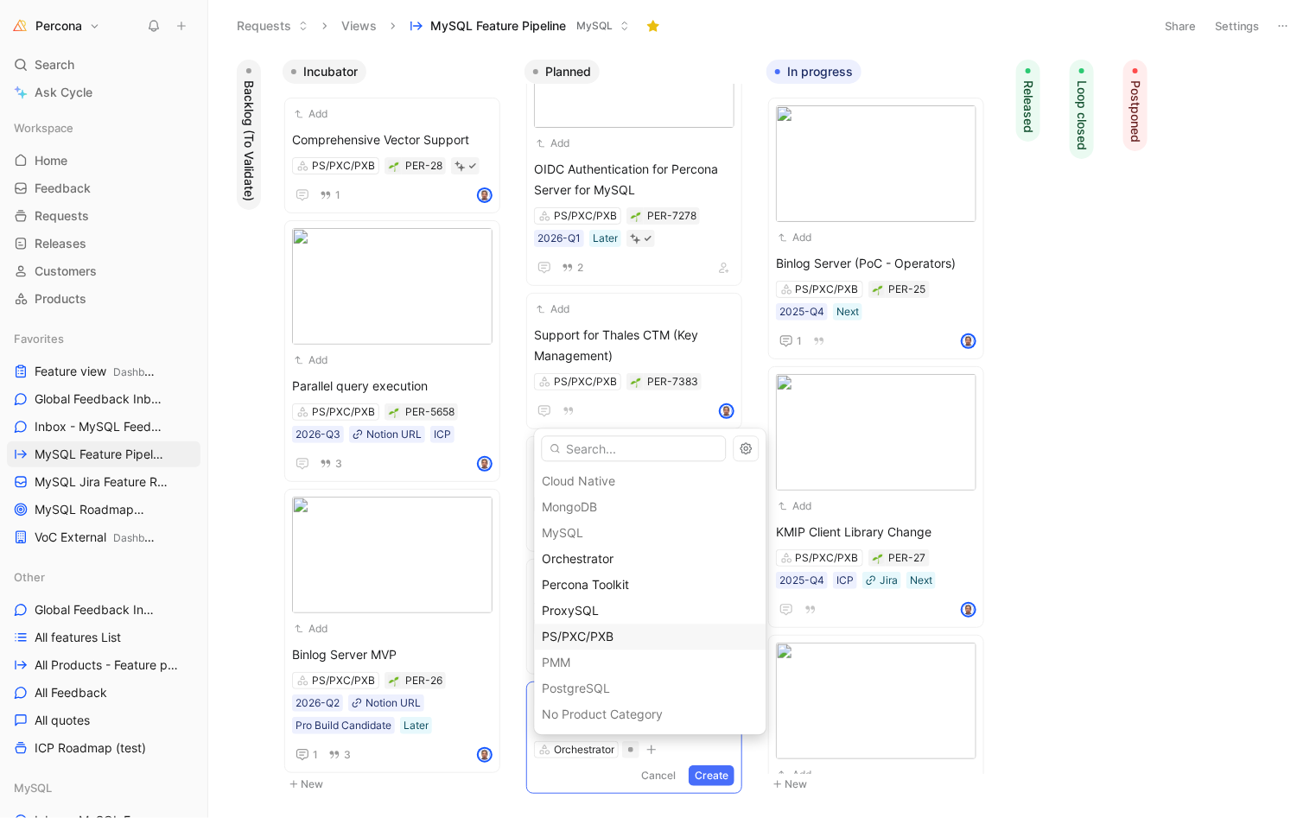
click at [577, 632] on span "PS/PXC/PXB" at bounding box center [579, 637] width 72 height 15
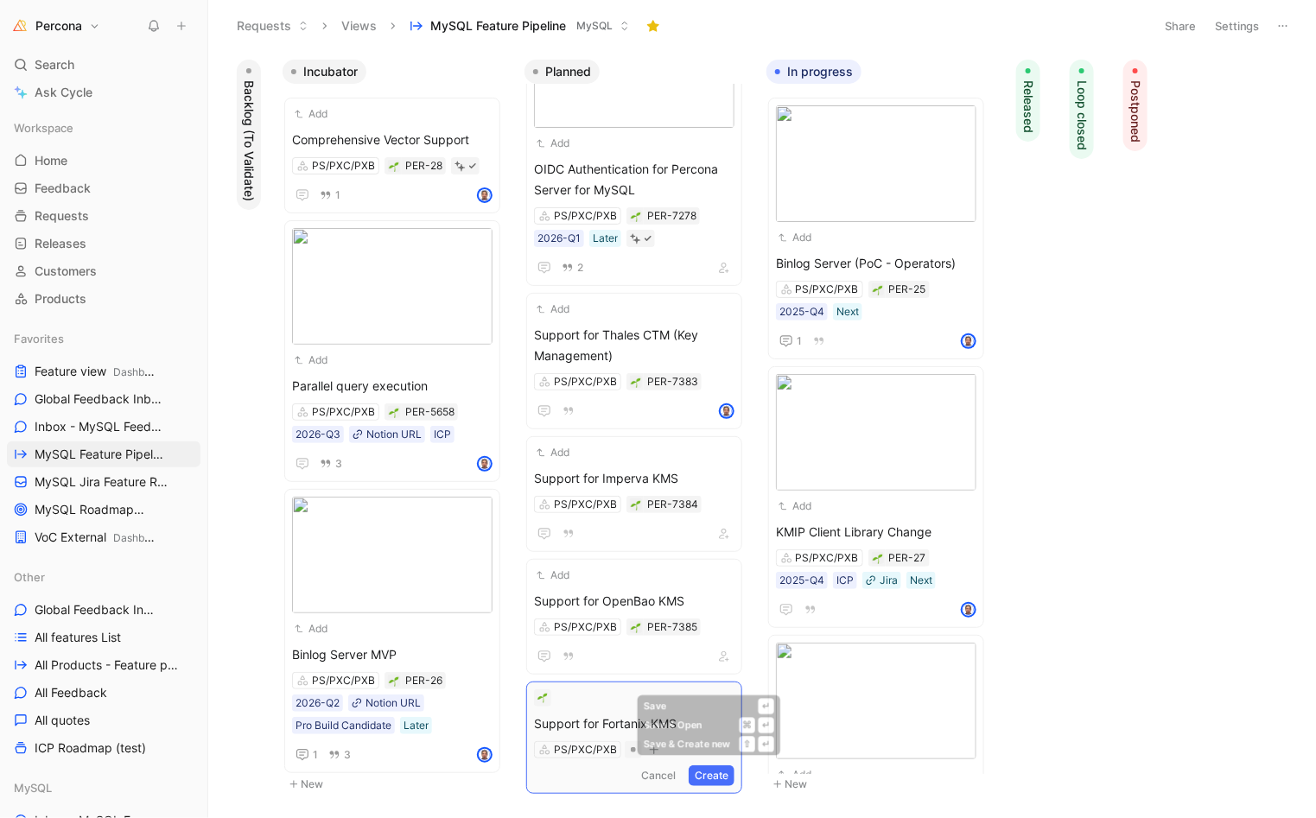
click at [699, 766] on button "Create" at bounding box center [712, 776] width 46 height 21
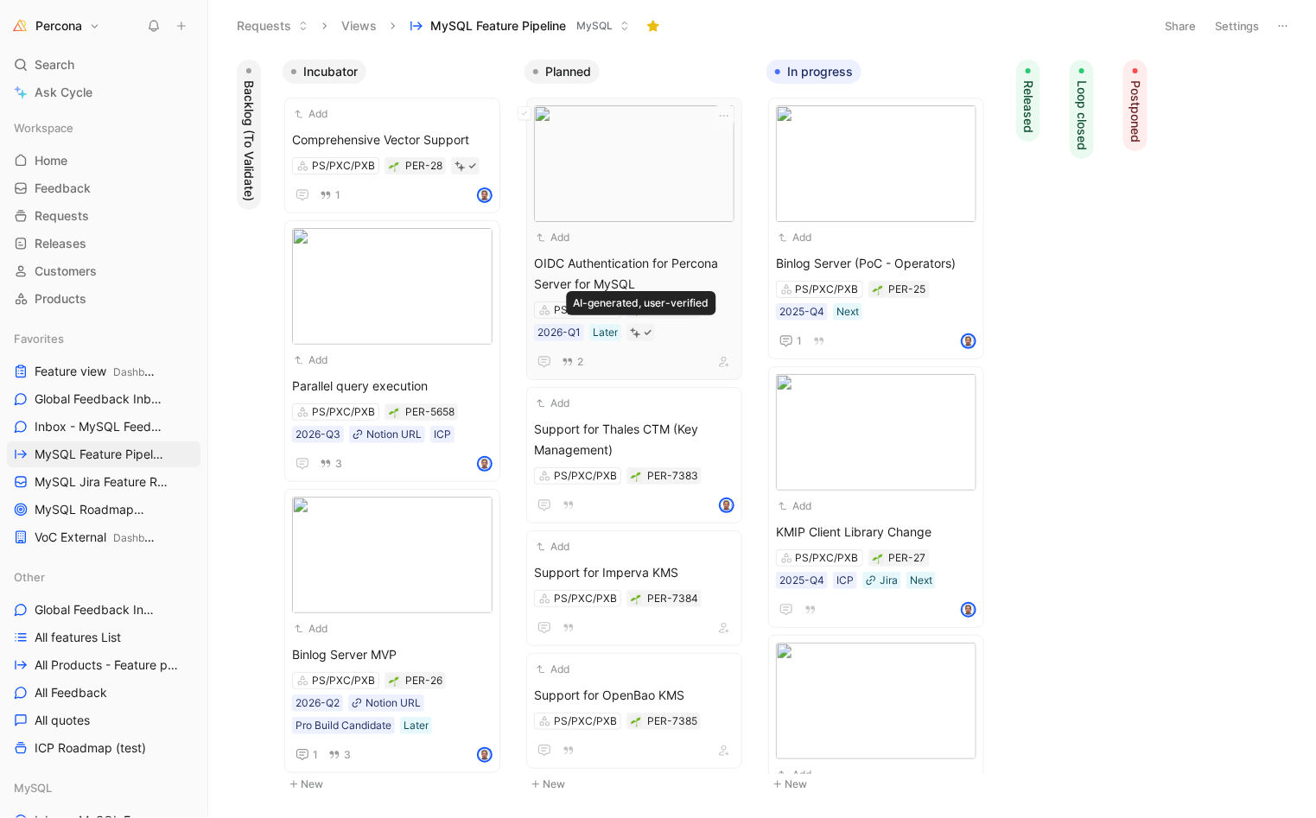
scroll to position [0, 0]
click at [621, 429] on span "Support for Thales CTM (Key Management)" at bounding box center [634, 439] width 200 height 41
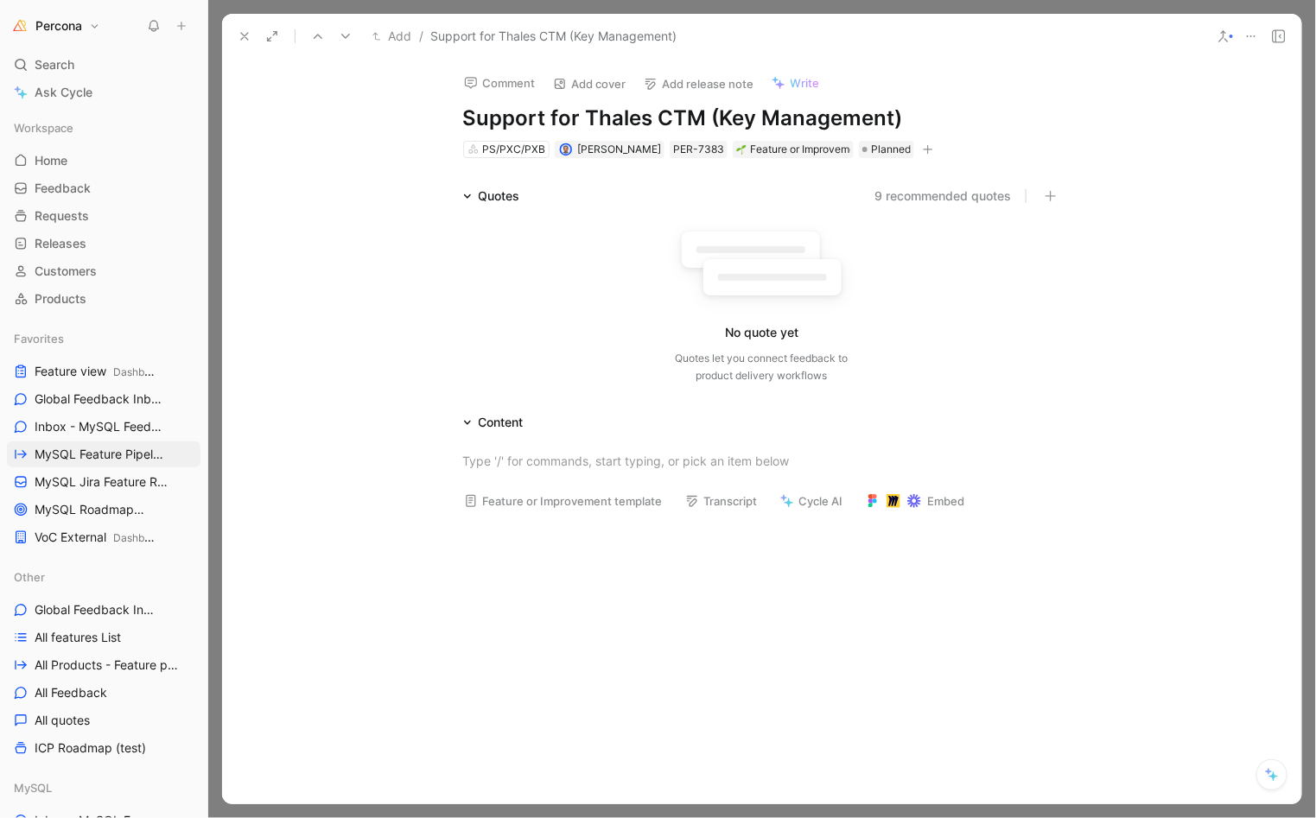
click at [583, 87] on button "Add cover" at bounding box center [589, 84] width 89 height 24
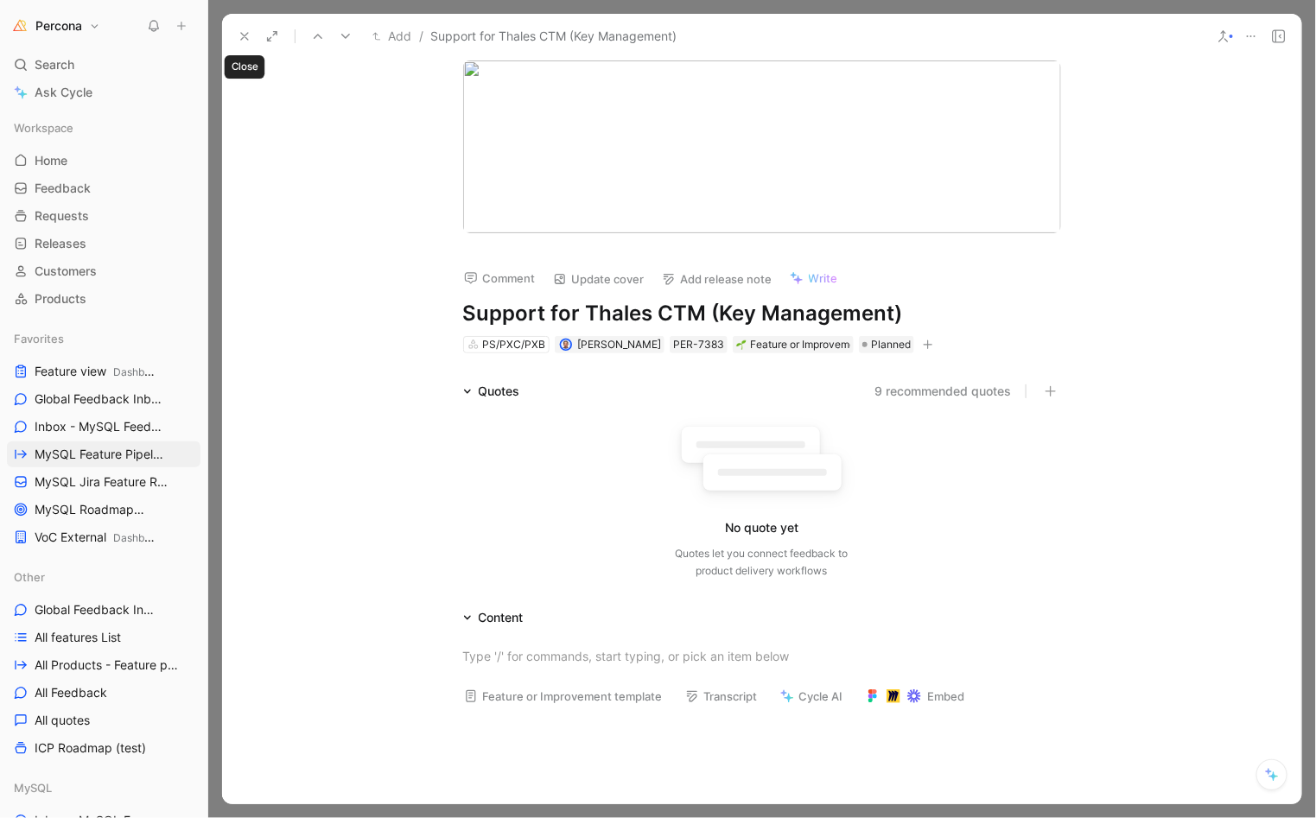
click at [238, 30] on icon at bounding box center [245, 36] width 14 height 14
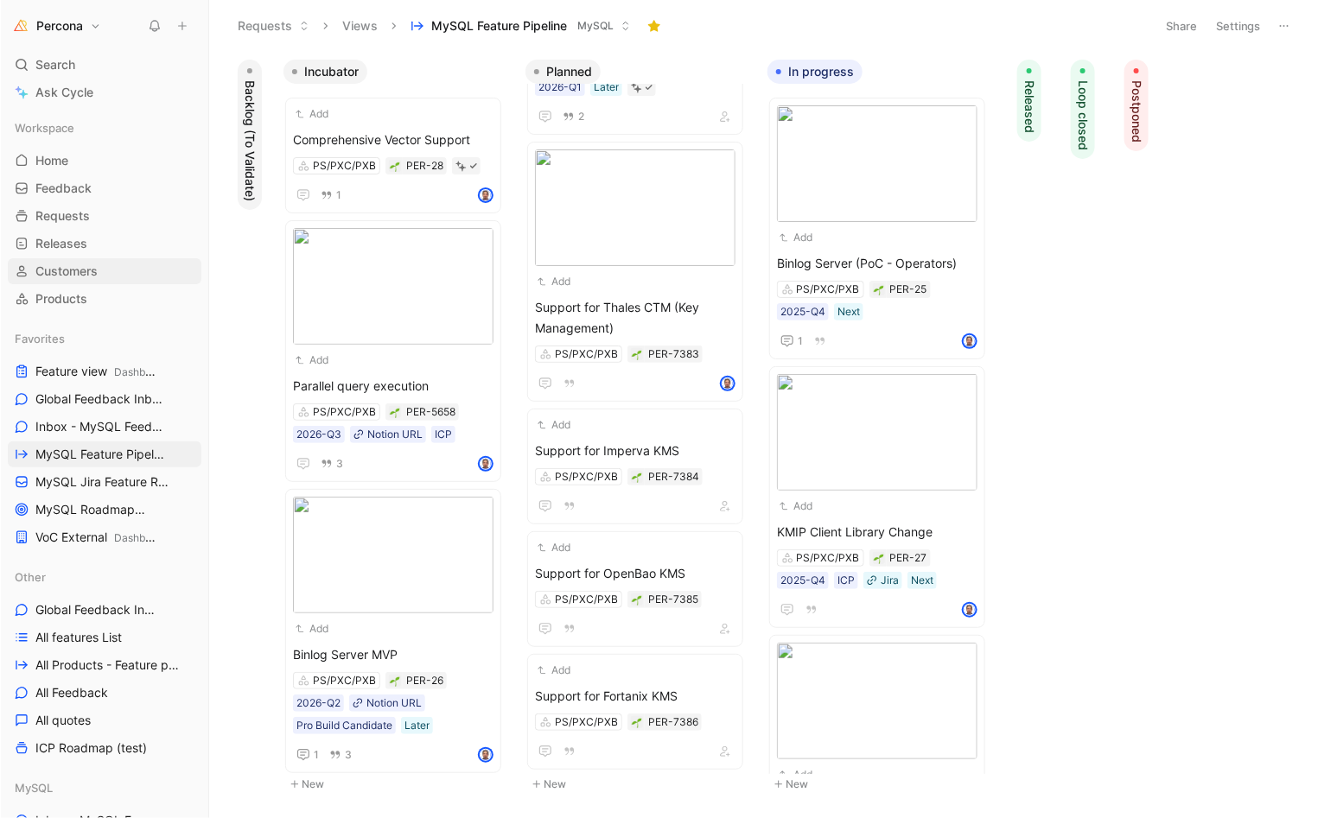
scroll to position [245, 0]
click at [620, 564] on span "Support for OpenBao KMS" at bounding box center [634, 574] width 200 height 21
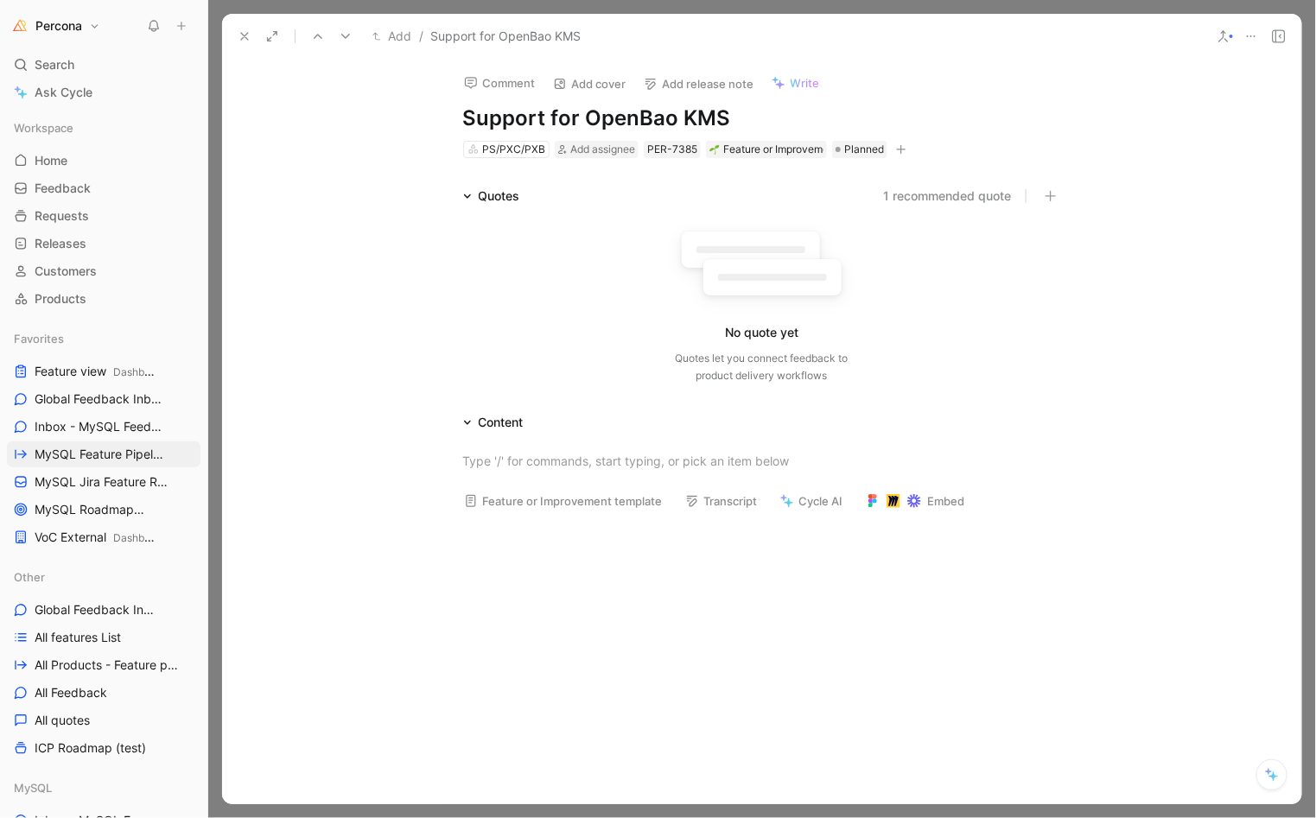
click at [590, 130] on h1 "Support for OpenBao KMS" at bounding box center [762, 119] width 598 height 28
click at [581, 145] on span "Add assignee" at bounding box center [602, 149] width 65 height 13
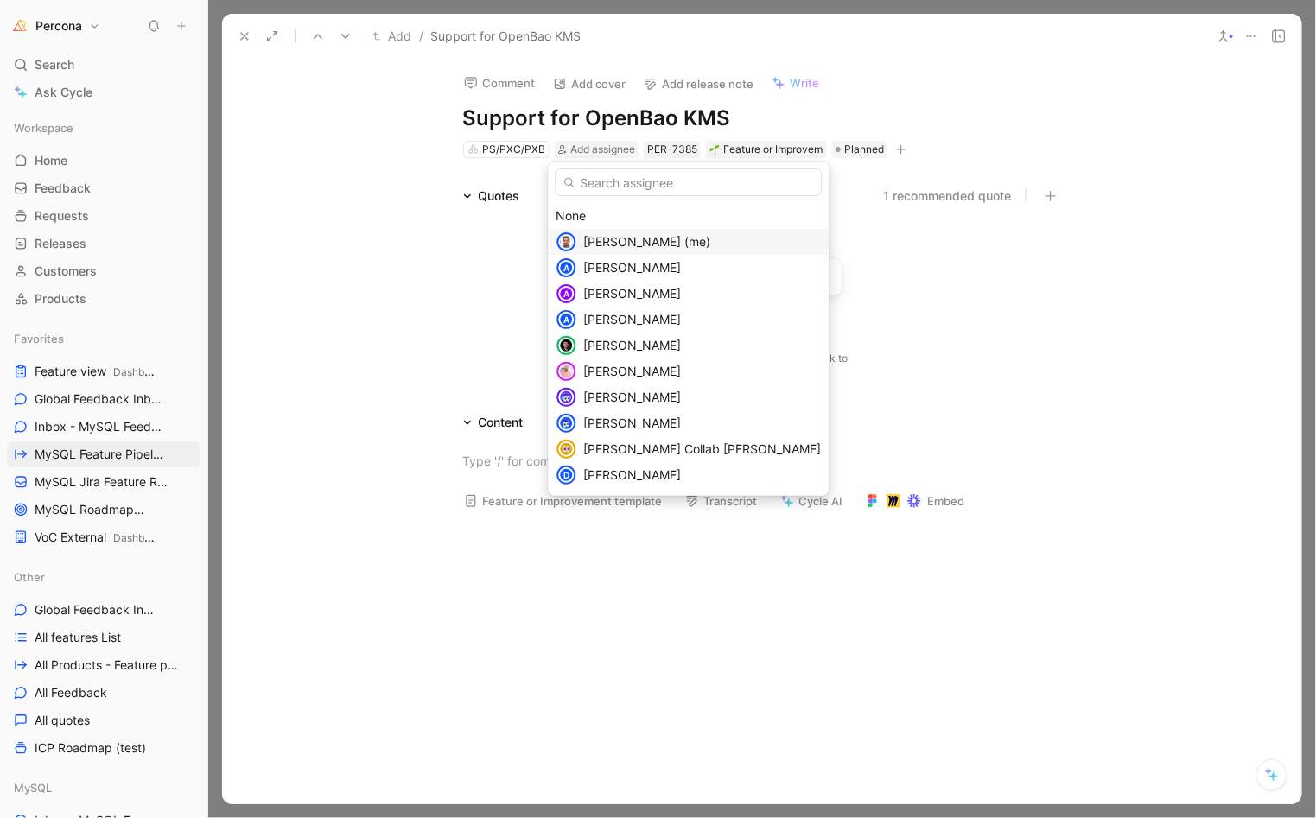
click at [607, 235] on span "[PERSON_NAME] (me)" at bounding box center [647, 241] width 127 height 15
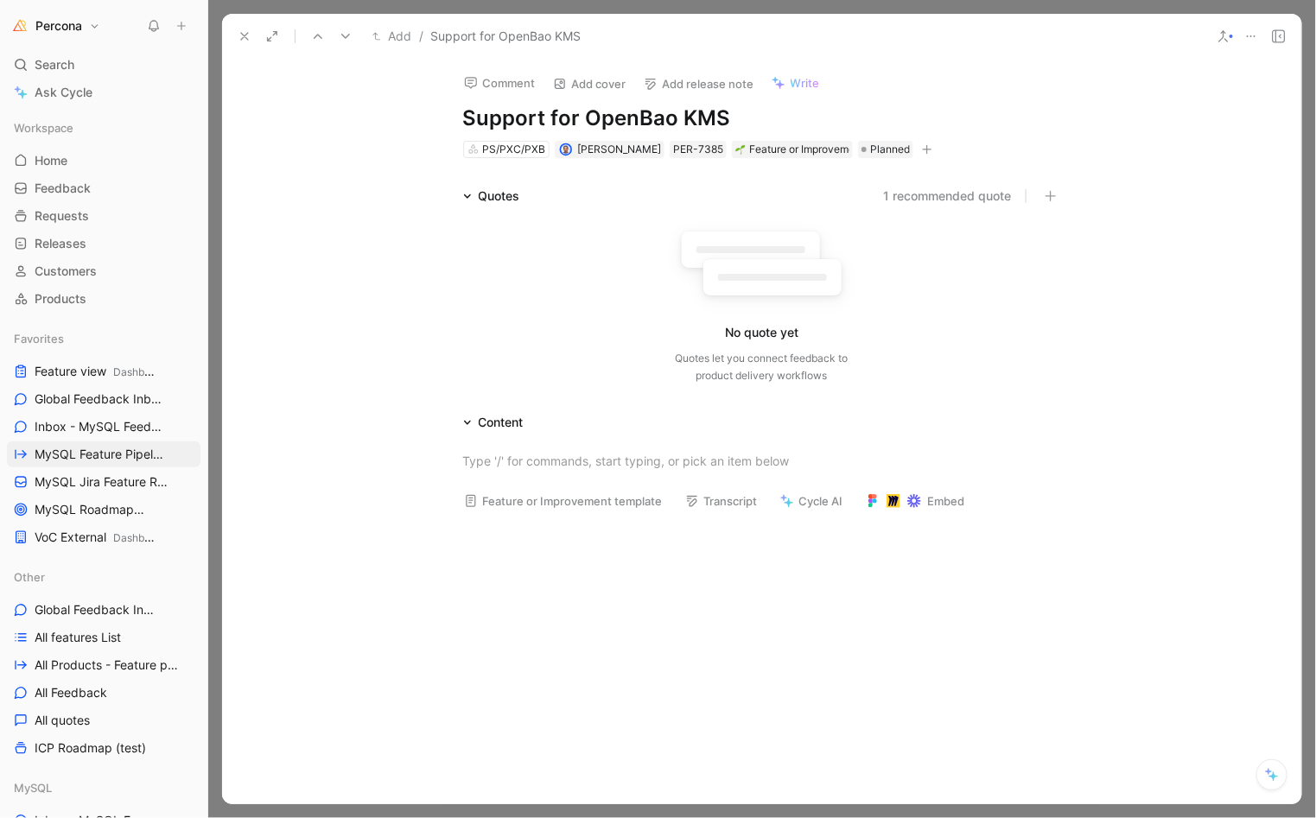
click at [598, 79] on button "Add cover" at bounding box center [589, 84] width 89 height 24
click at [619, 87] on button "Add cover" at bounding box center [589, 84] width 89 height 24
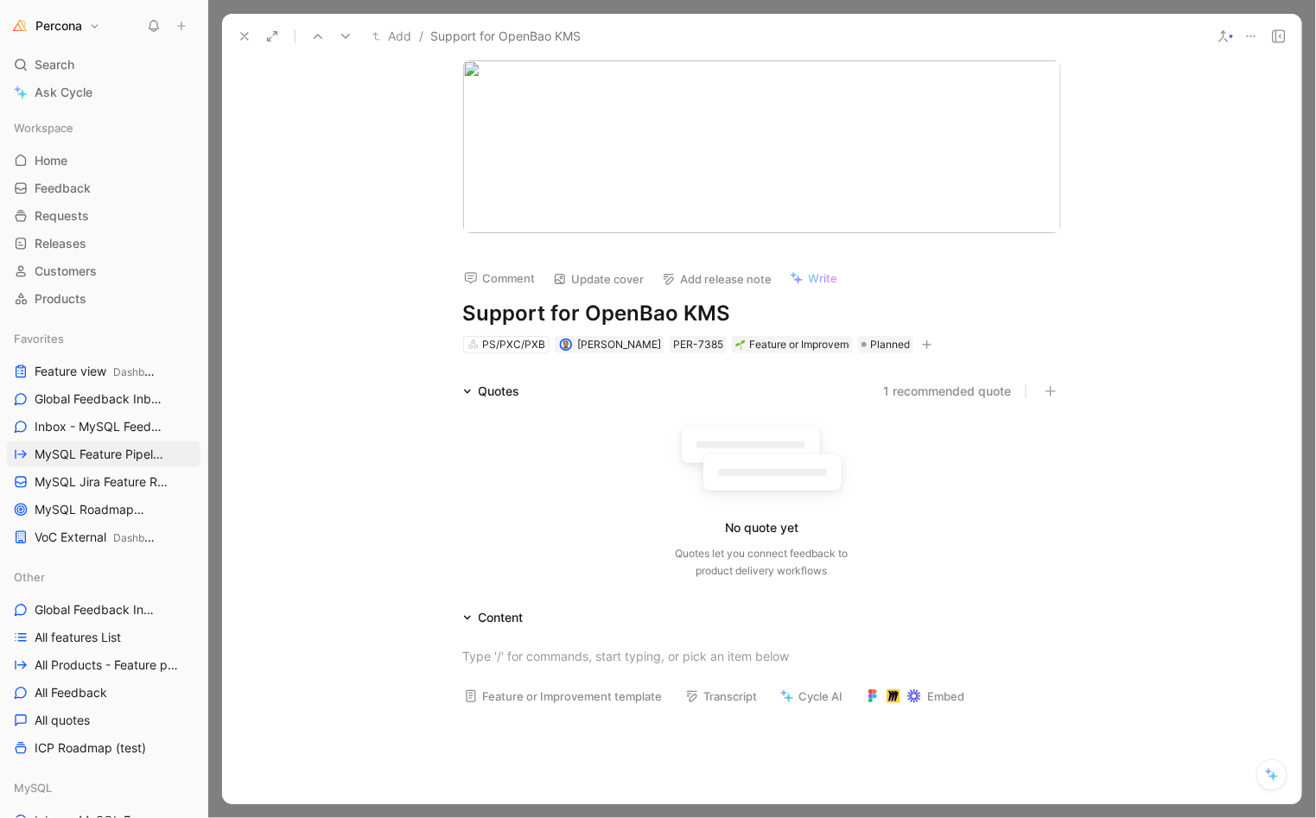
click at [240, 34] on icon at bounding box center [245, 36] width 14 height 14
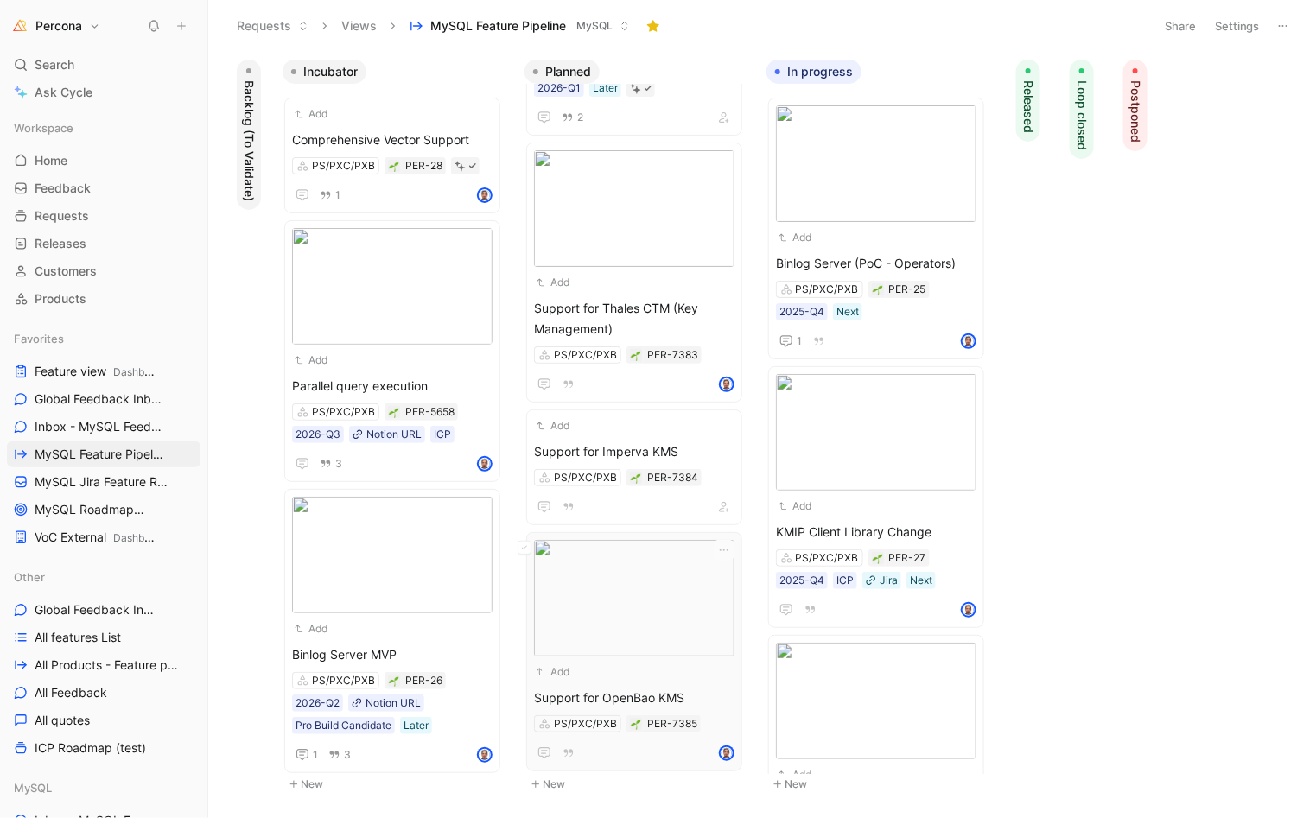
click at [660, 620] on img at bounding box center [634, 598] width 200 height 117
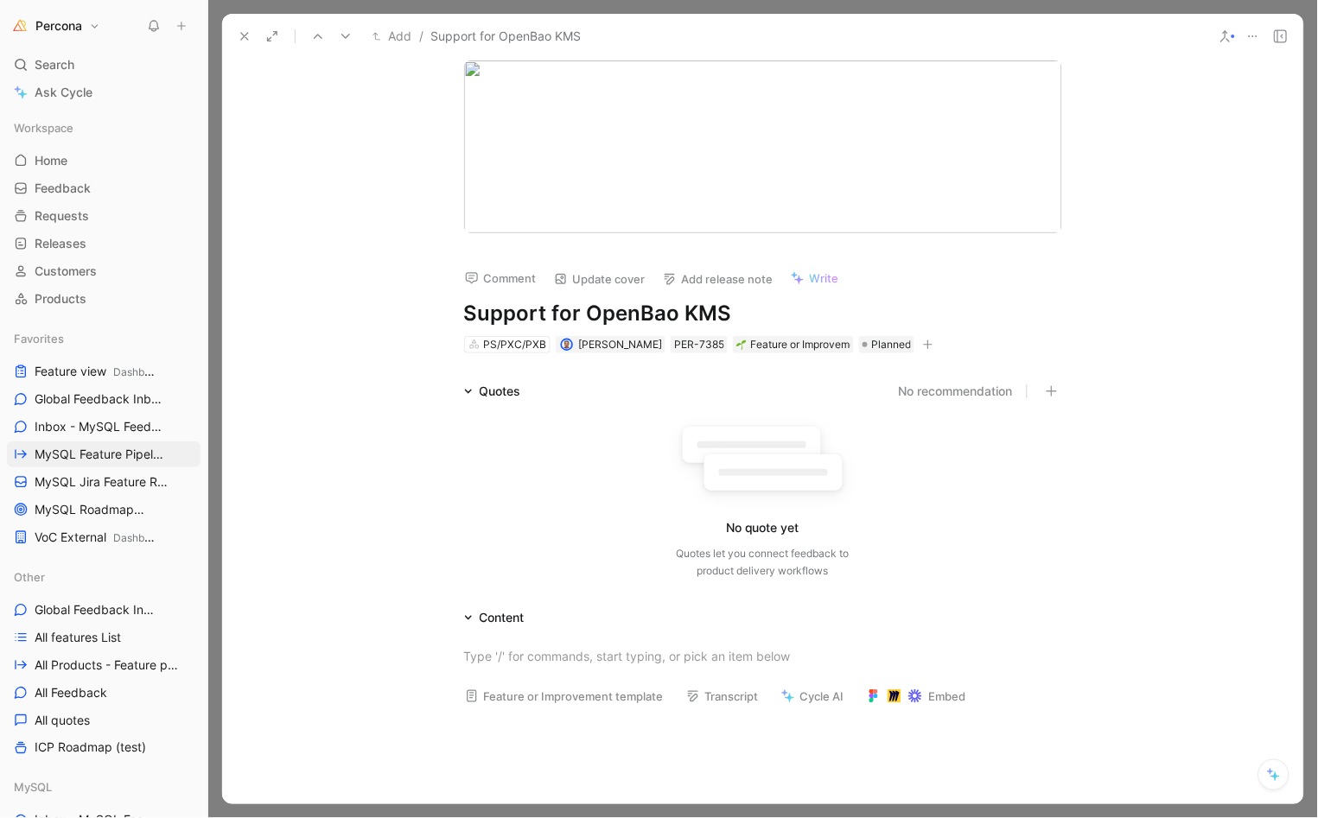
click at [589, 274] on button "Update cover" at bounding box center [599, 279] width 107 height 24
click at [232, 36] on button at bounding box center [244, 36] width 24 height 24
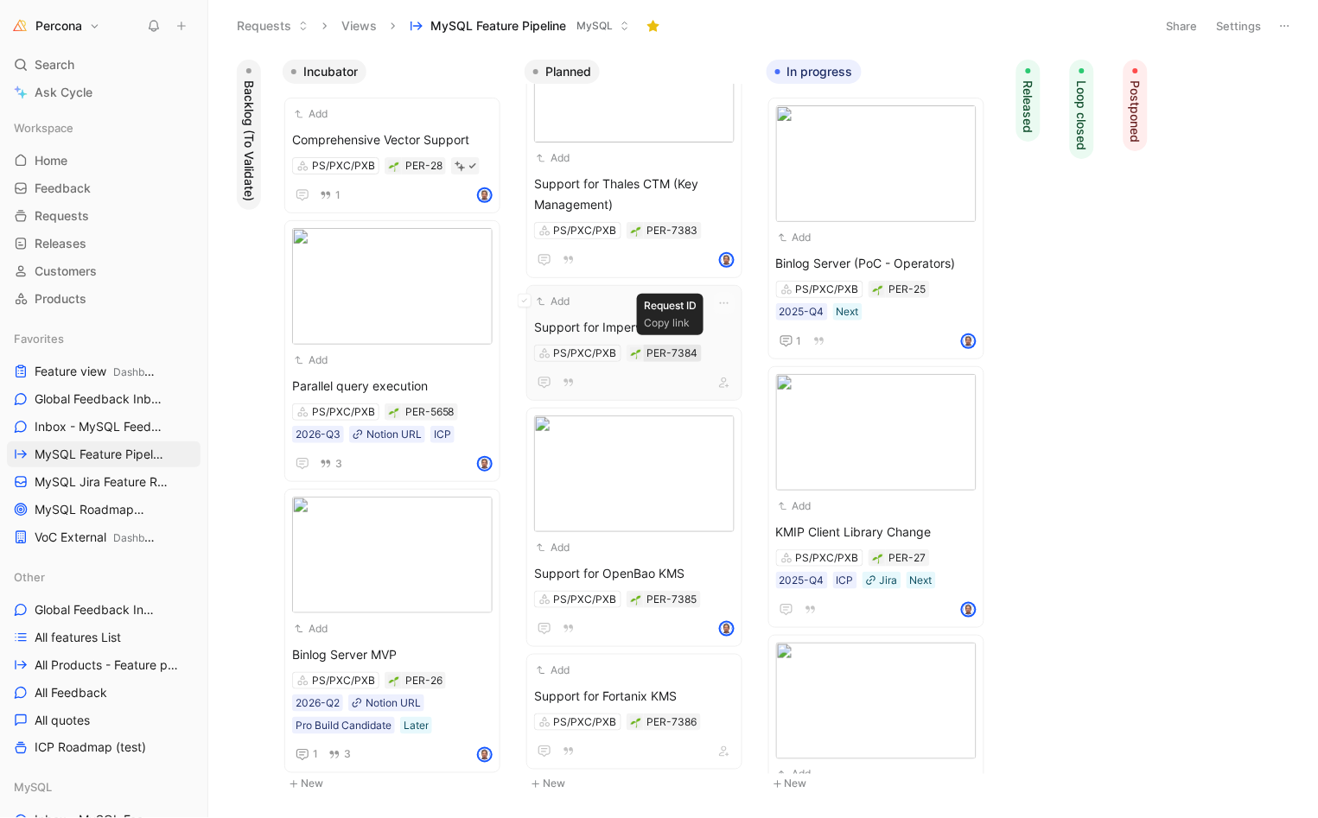
scroll to position [367, 0]
click at [630, 295] on div "Add" at bounding box center [623, 303] width 178 height 17
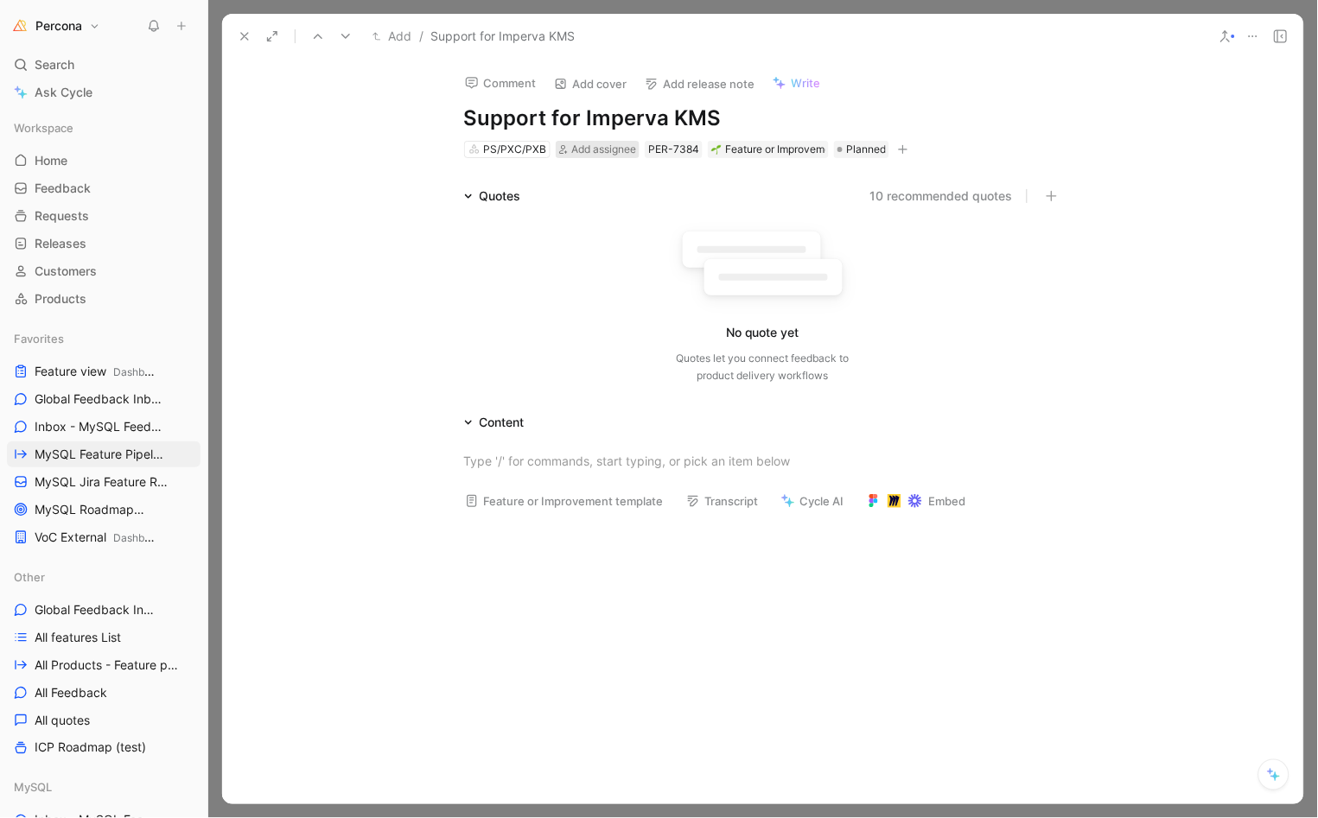
click at [585, 146] on span "Add assignee" at bounding box center [603, 149] width 65 height 13
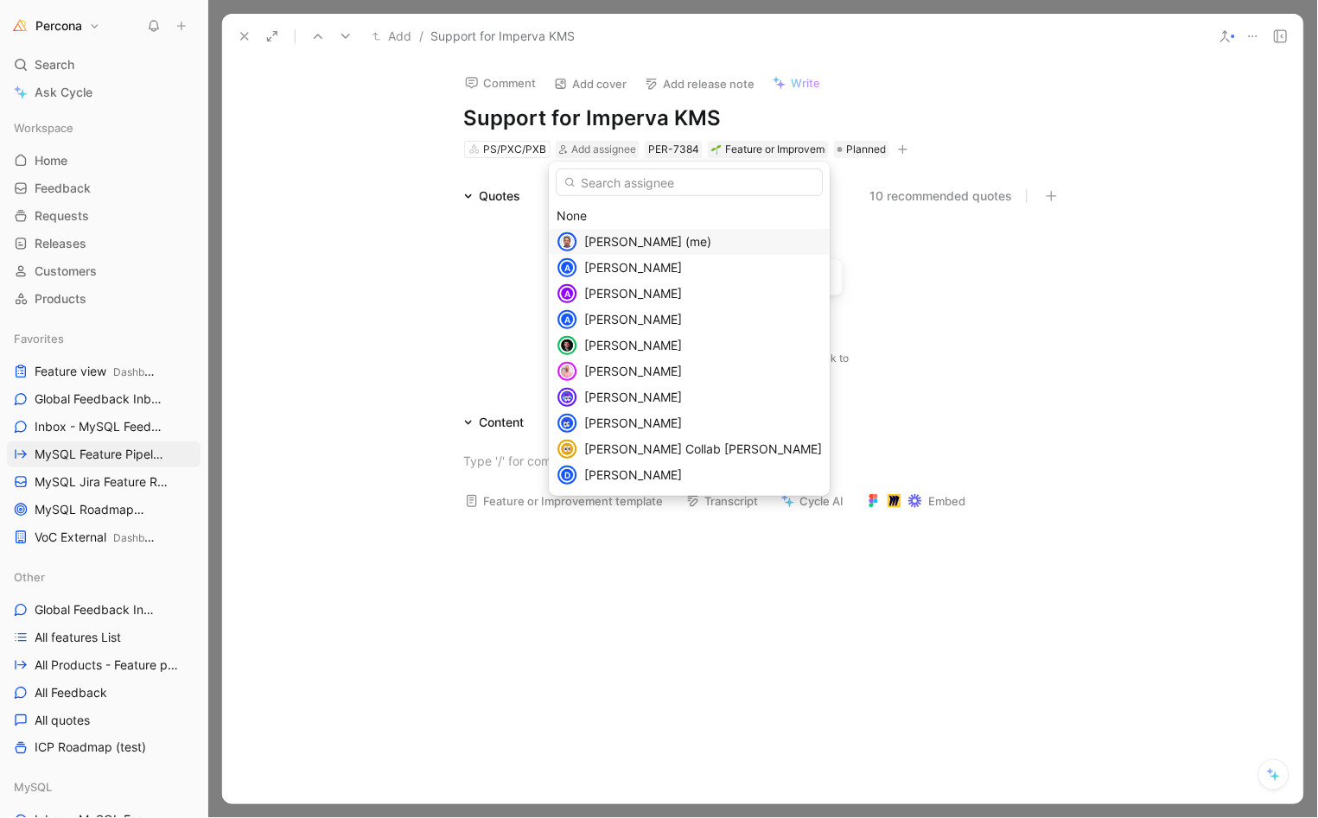
click at [625, 235] on span "[PERSON_NAME] (me)" at bounding box center [648, 241] width 127 height 15
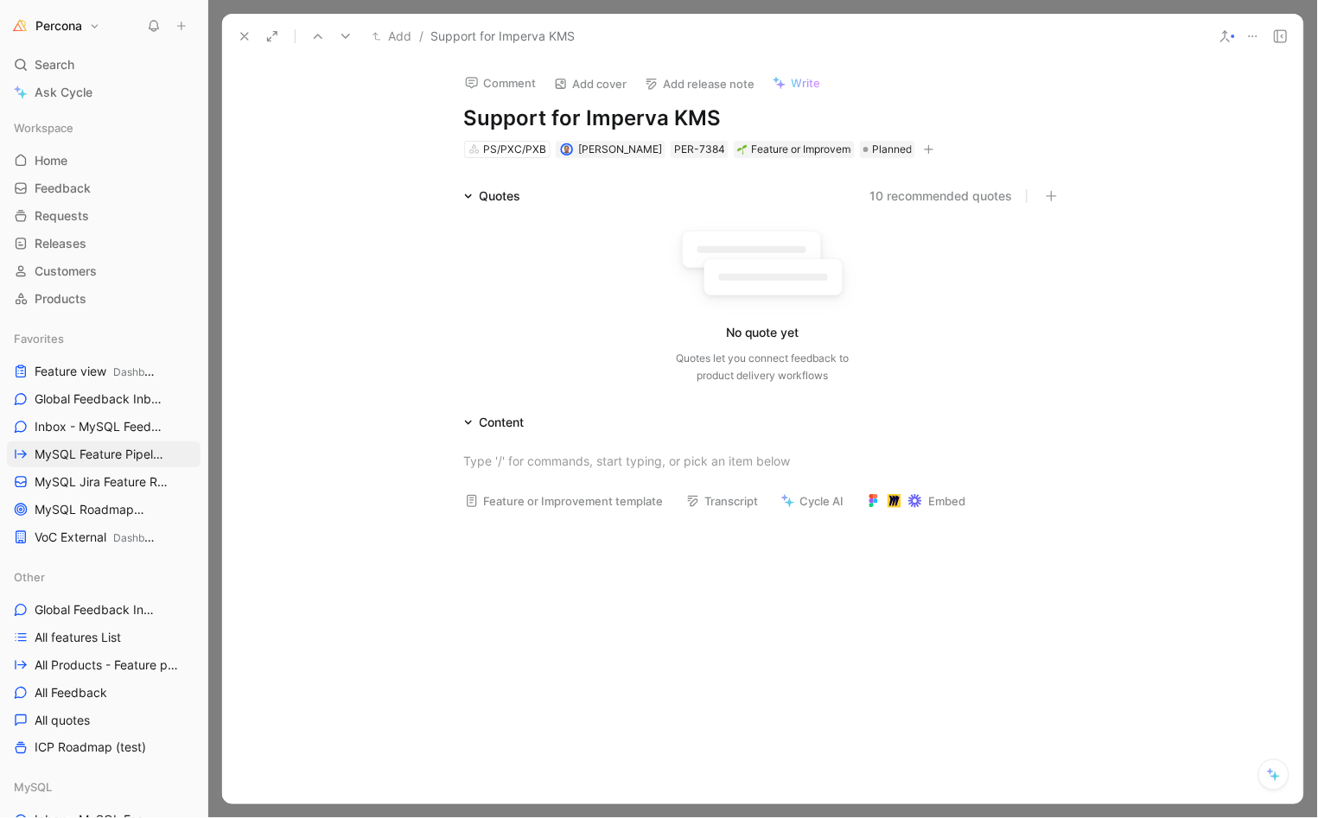
click at [587, 82] on button "Add cover" at bounding box center [590, 84] width 89 height 24
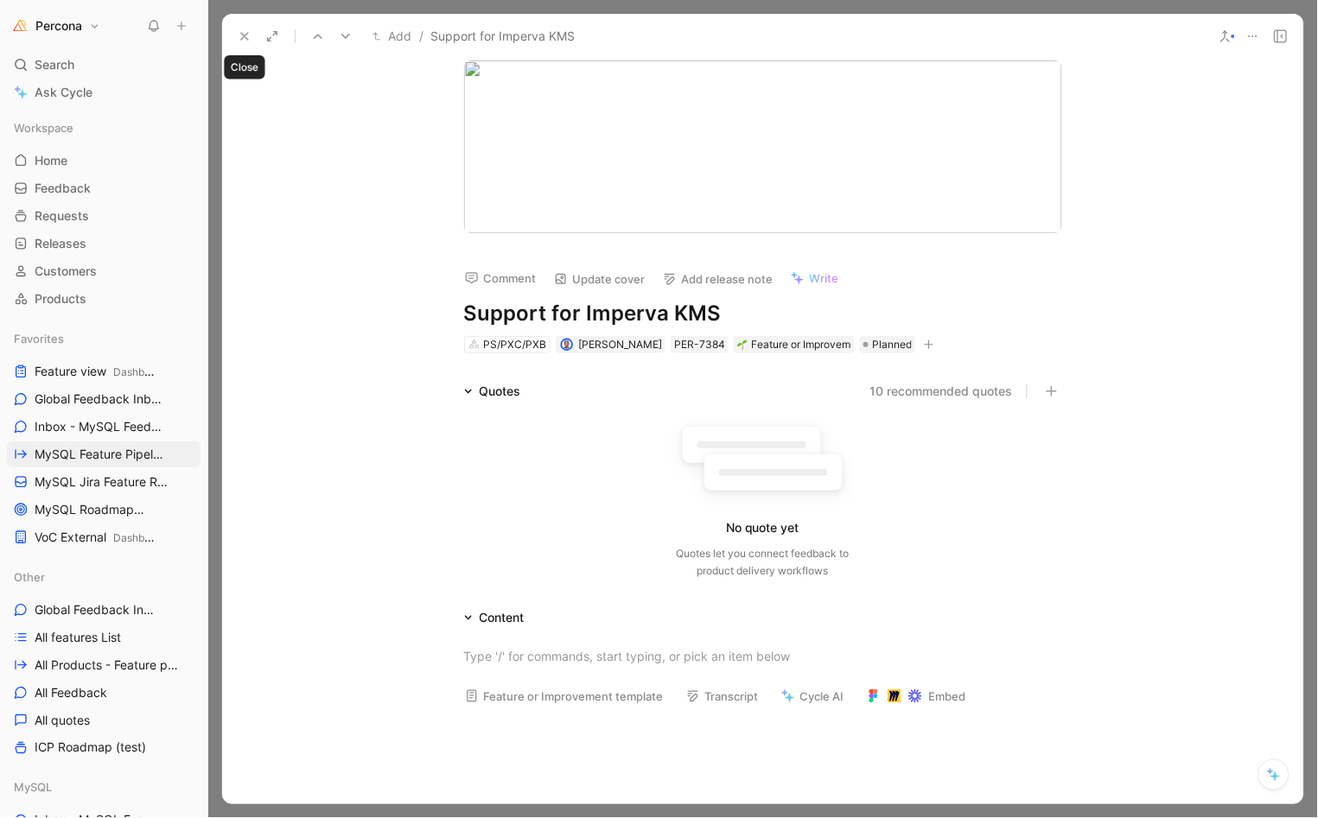
click at [243, 36] on icon at bounding box center [245, 36] width 14 height 14
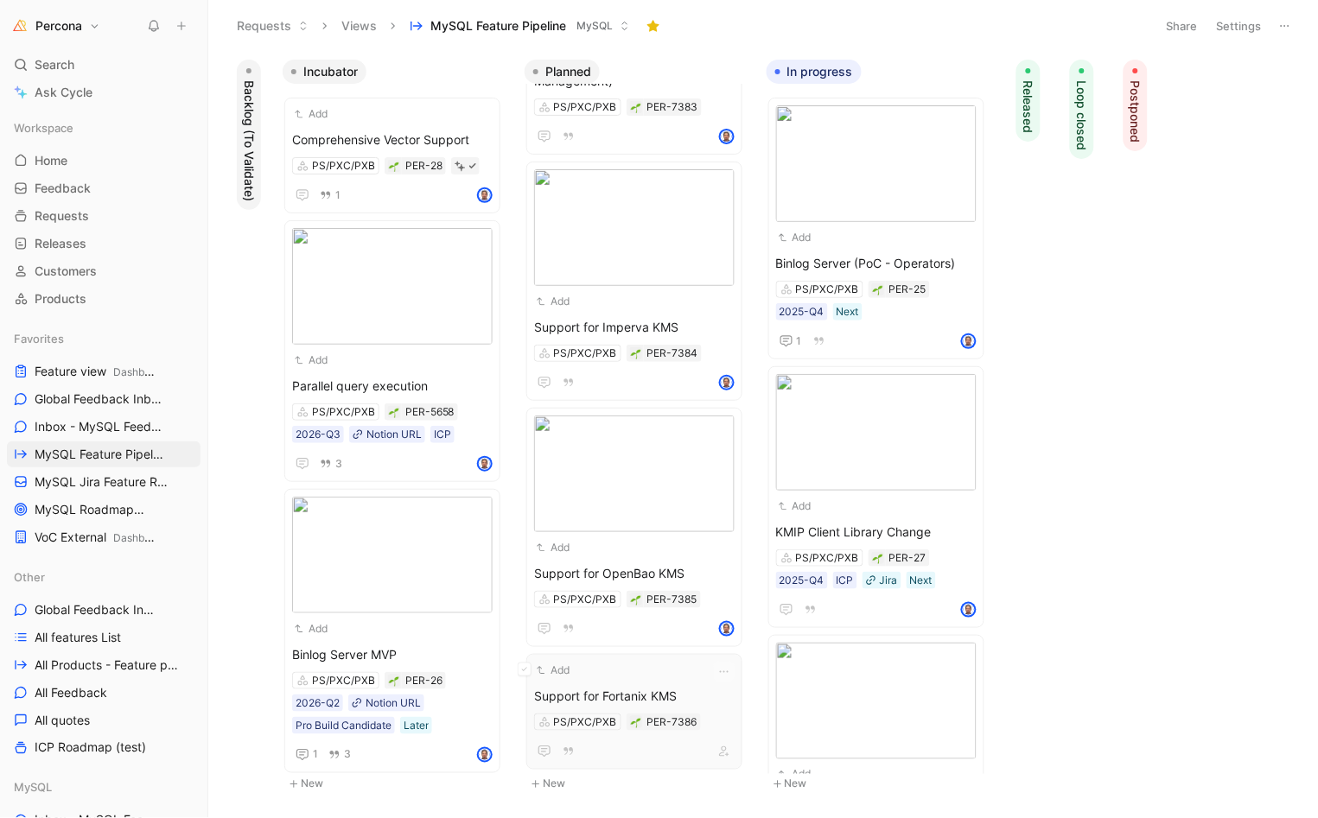
scroll to position [492, 0]
click at [672, 667] on div "Add" at bounding box center [623, 671] width 178 height 17
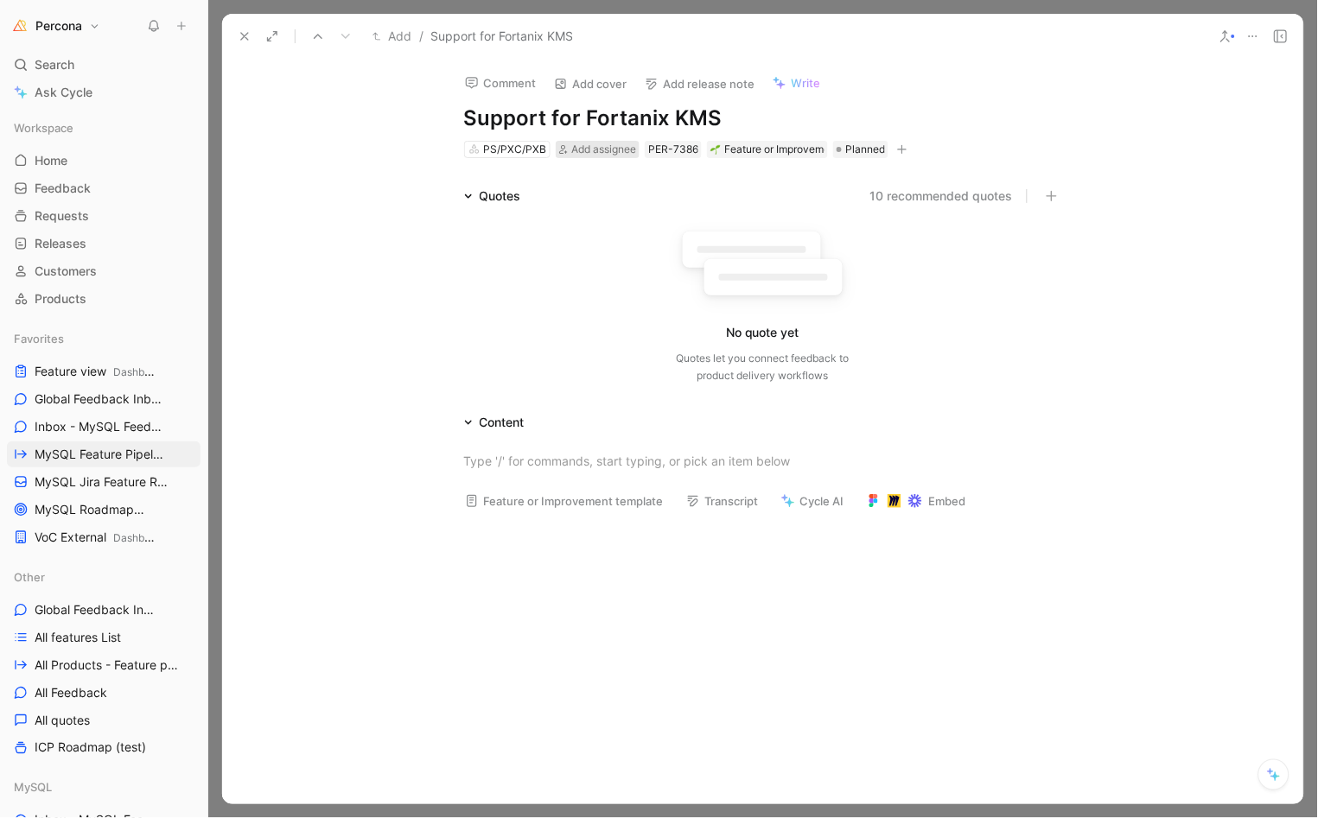
click at [571, 144] on span "Add assignee" at bounding box center [603, 149] width 65 height 13
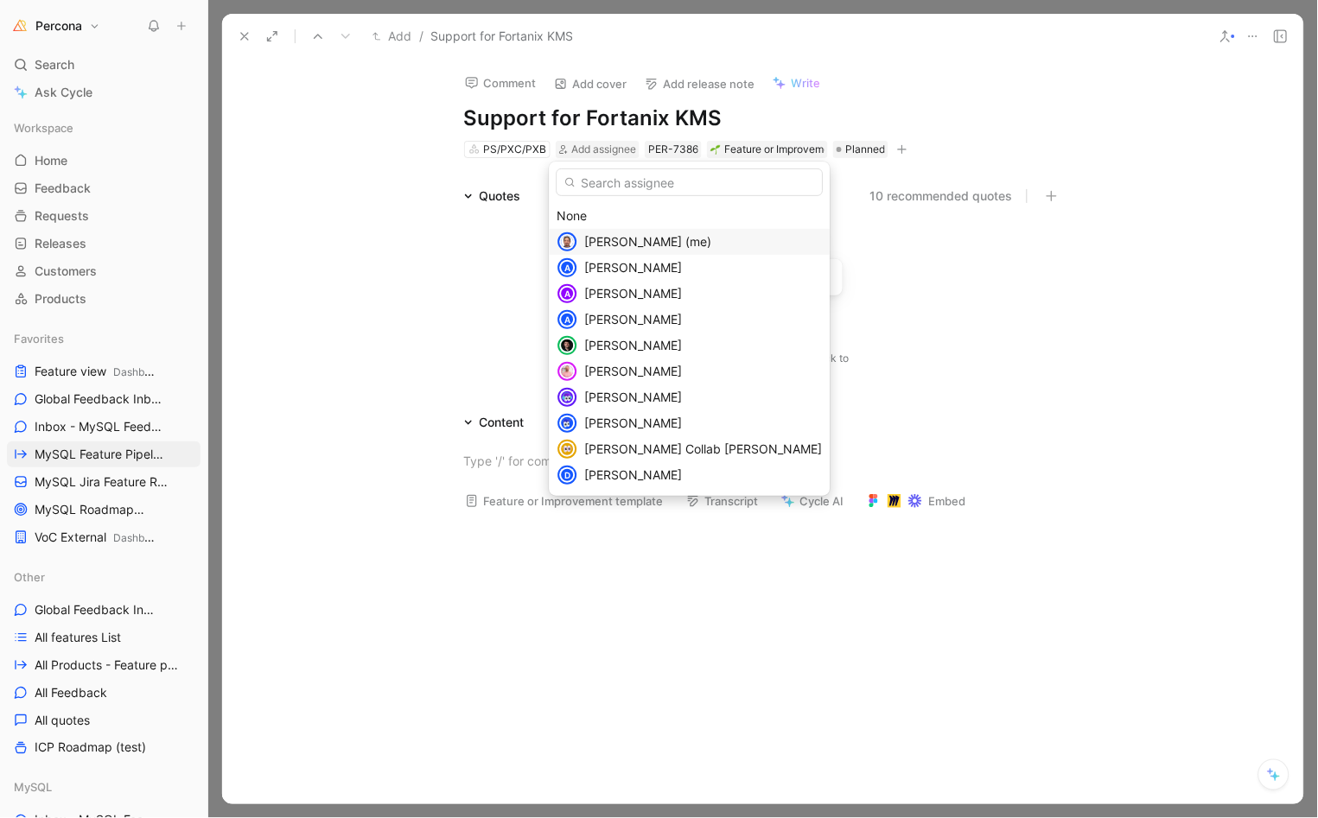
click at [619, 229] on div "[PERSON_NAME] (me)" at bounding box center [690, 242] width 281 height 26
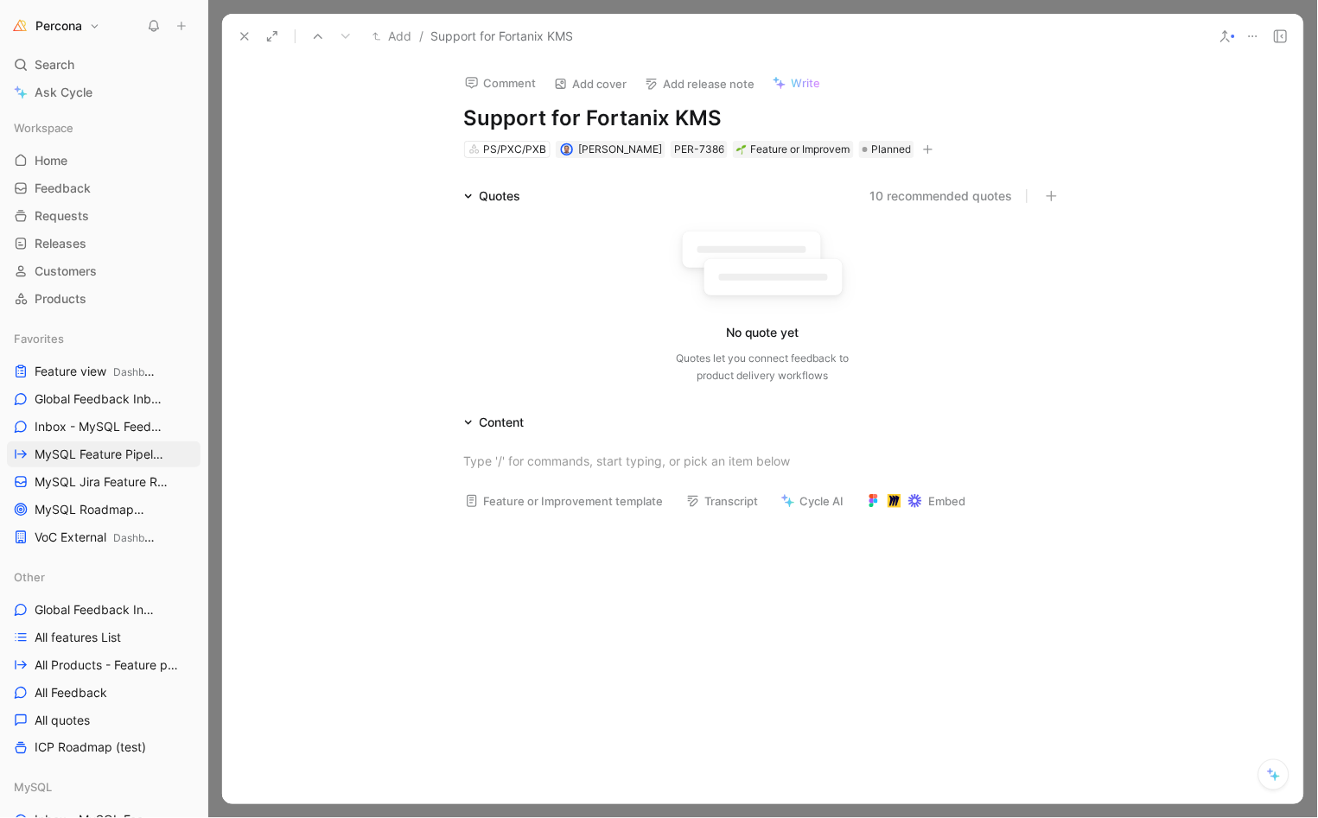
click at [603, 97] on div "Comment Add cover Add release note Write Support for Fortanix KMS PS/PXC/PXB De…" at bounding box center [763, 109] width 664 height 101
click at [602, 90] on button "Add cover" at bounding box center [590, 84] width 89 height 24
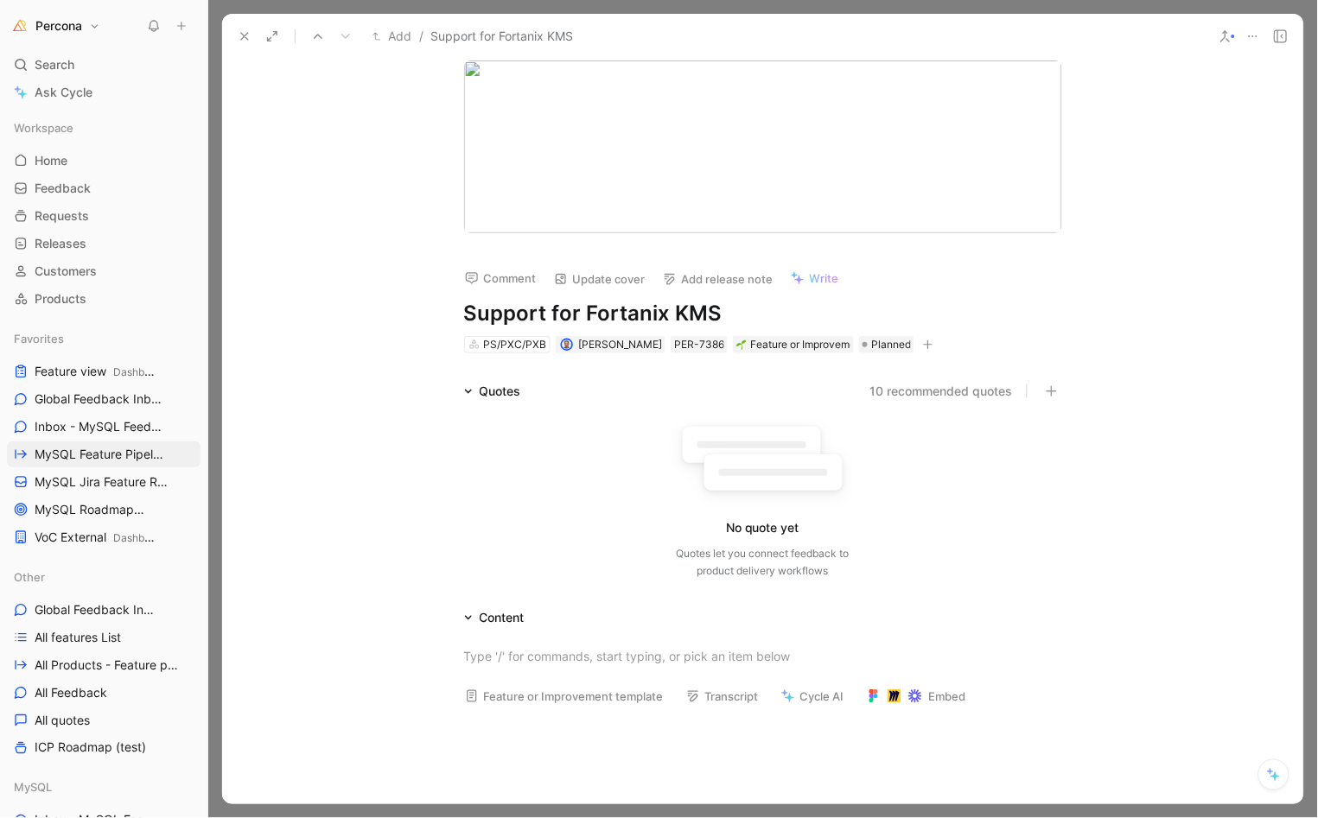
click at [245, 35] on icon at bounding box center [245, 36] width 14 height 14
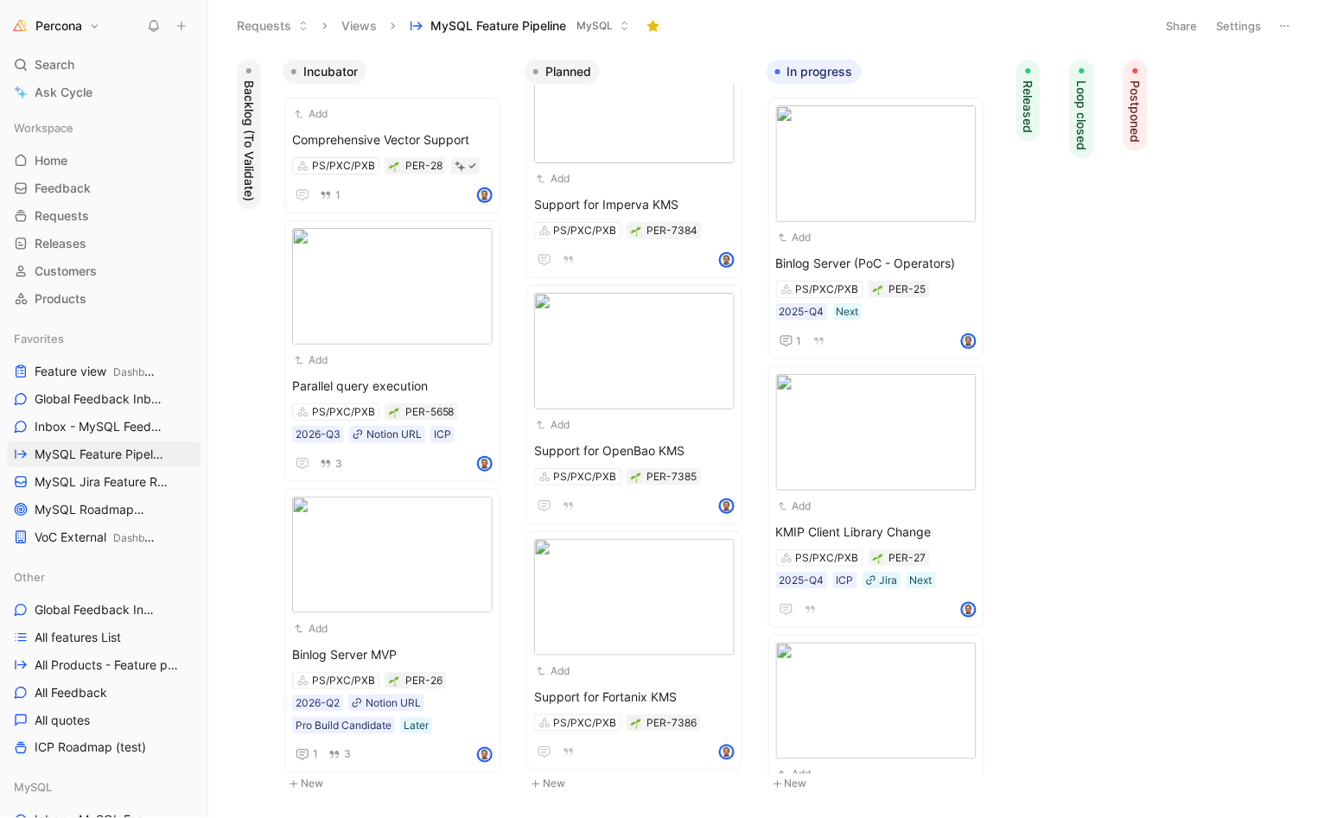
scroll to position [614, 0]
click at [581, 442] on span "Support for OpenBao KMS" at bounding box center [634, 452] width 200 height 21
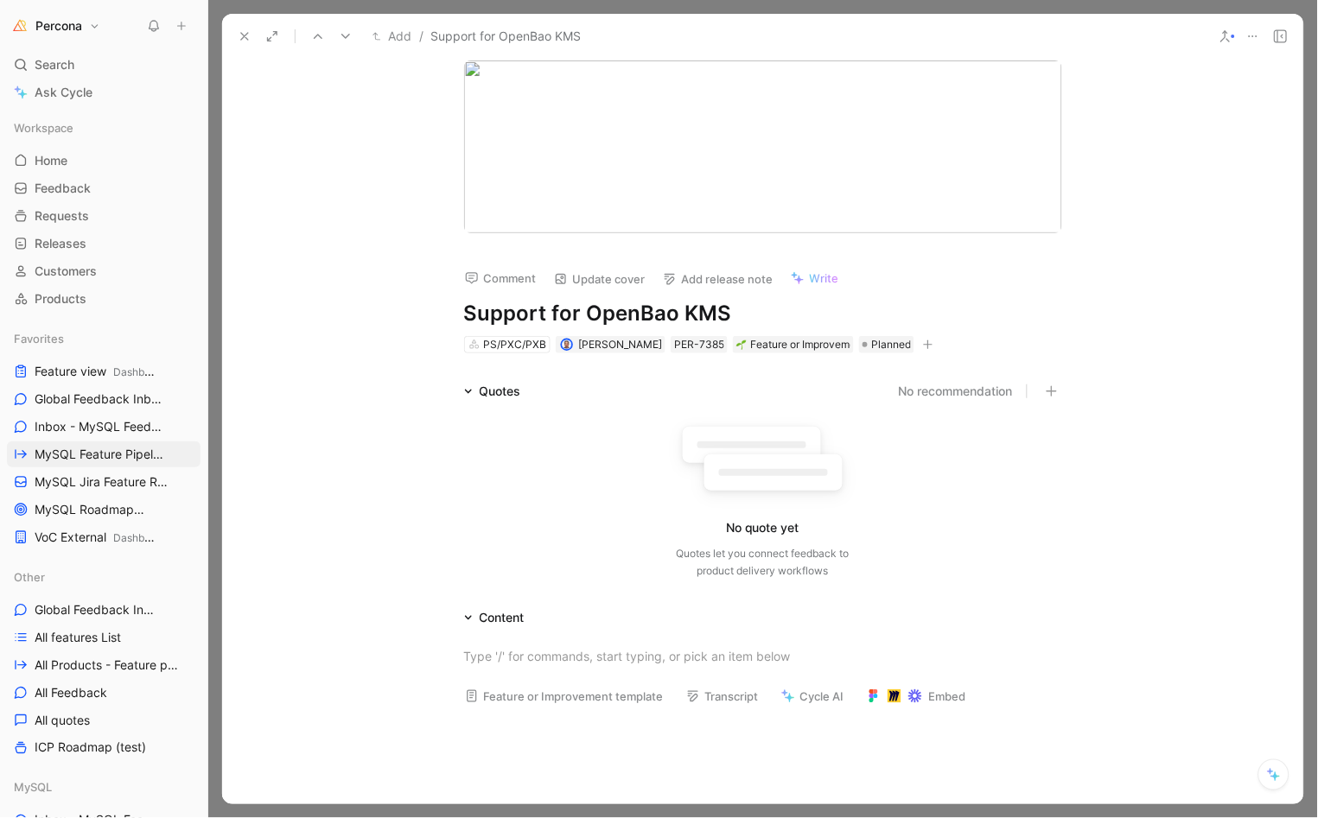
click at [640, 310] on h1 "Support for OpenBao KMS" at bounding box center [763, 314] width 598 height 28
click at [538, 412] on div "No quote yet Quotes let you connect feedback to product delivery workflows" at bounding box center [763, 494] width 598 height 185
click at [245, 36] on icon at bounding box center [245, 36] width 14 height 14
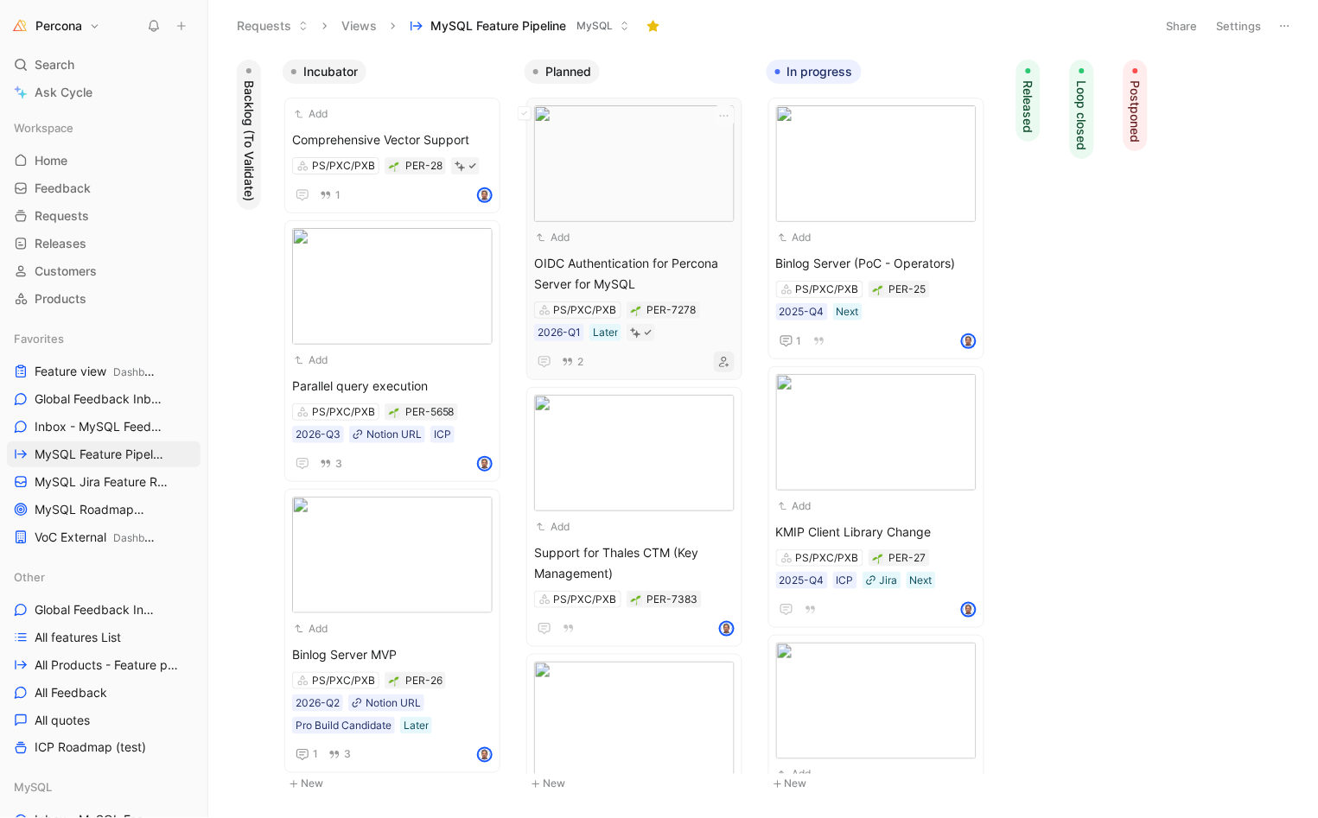
click at [723, 364] on icon "button" at bounding box center [724, 362] width 10 height 10
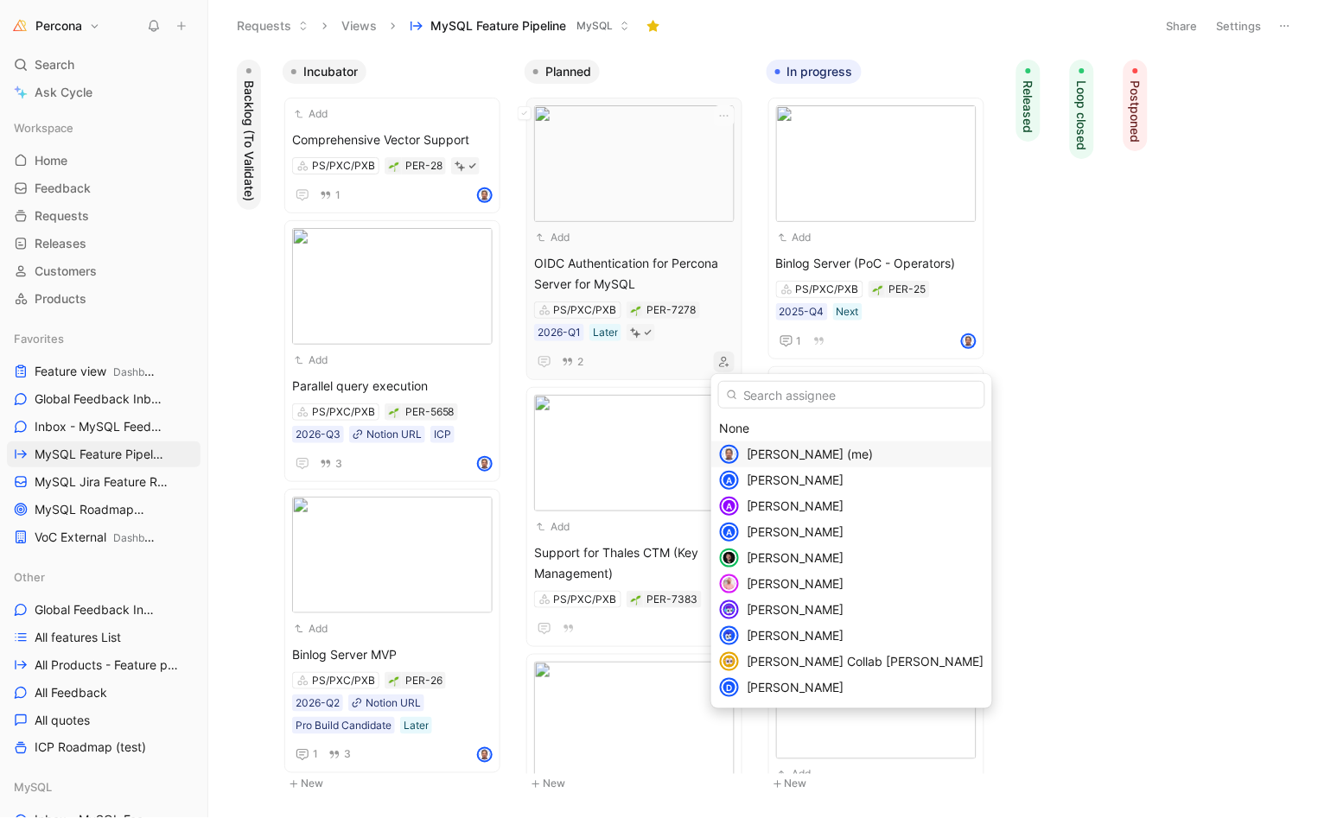
click at [797, 454] on span "[PERSON_NAME] (me)" at bounding box center [810, 454] width 127 height 15
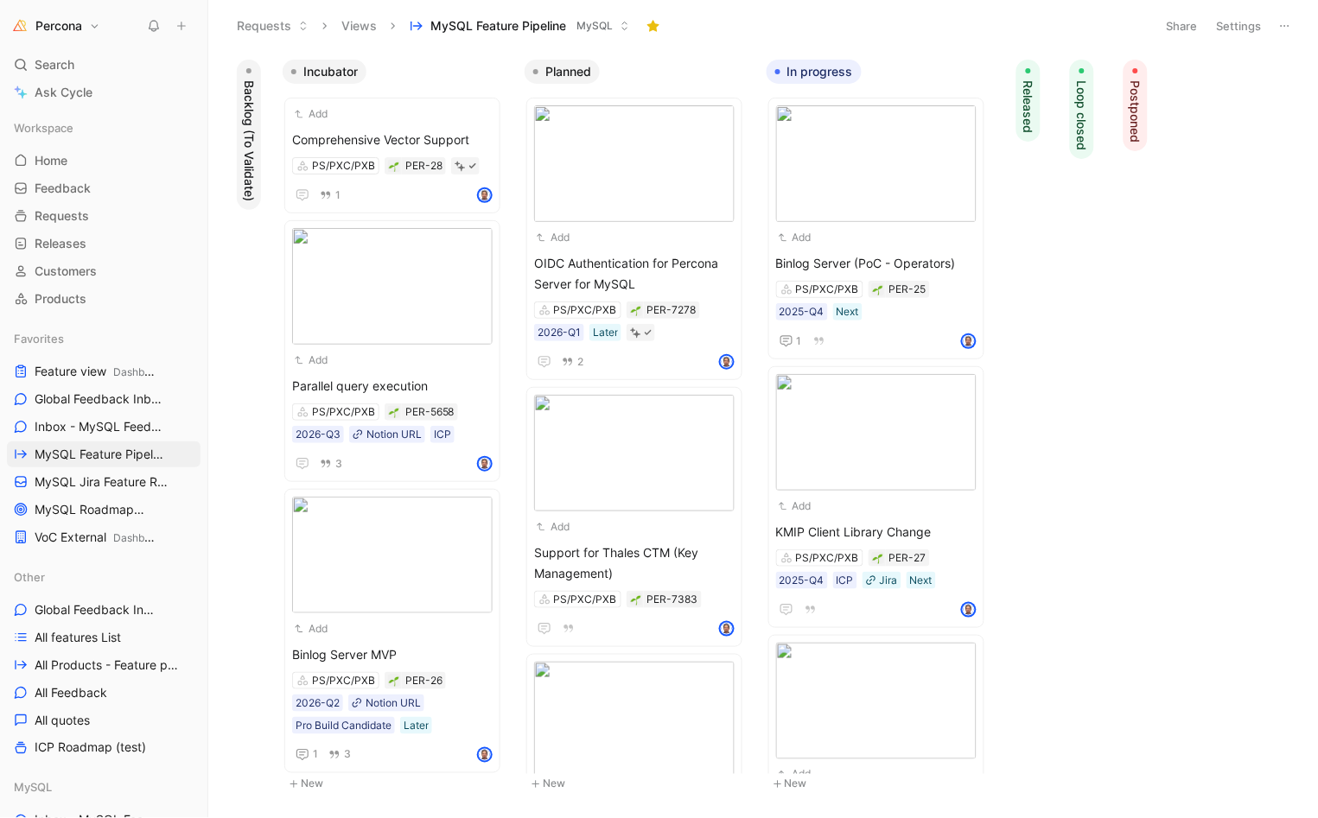
click at [614, 485] on img at bounding box center [634, 453] width 200 height 117
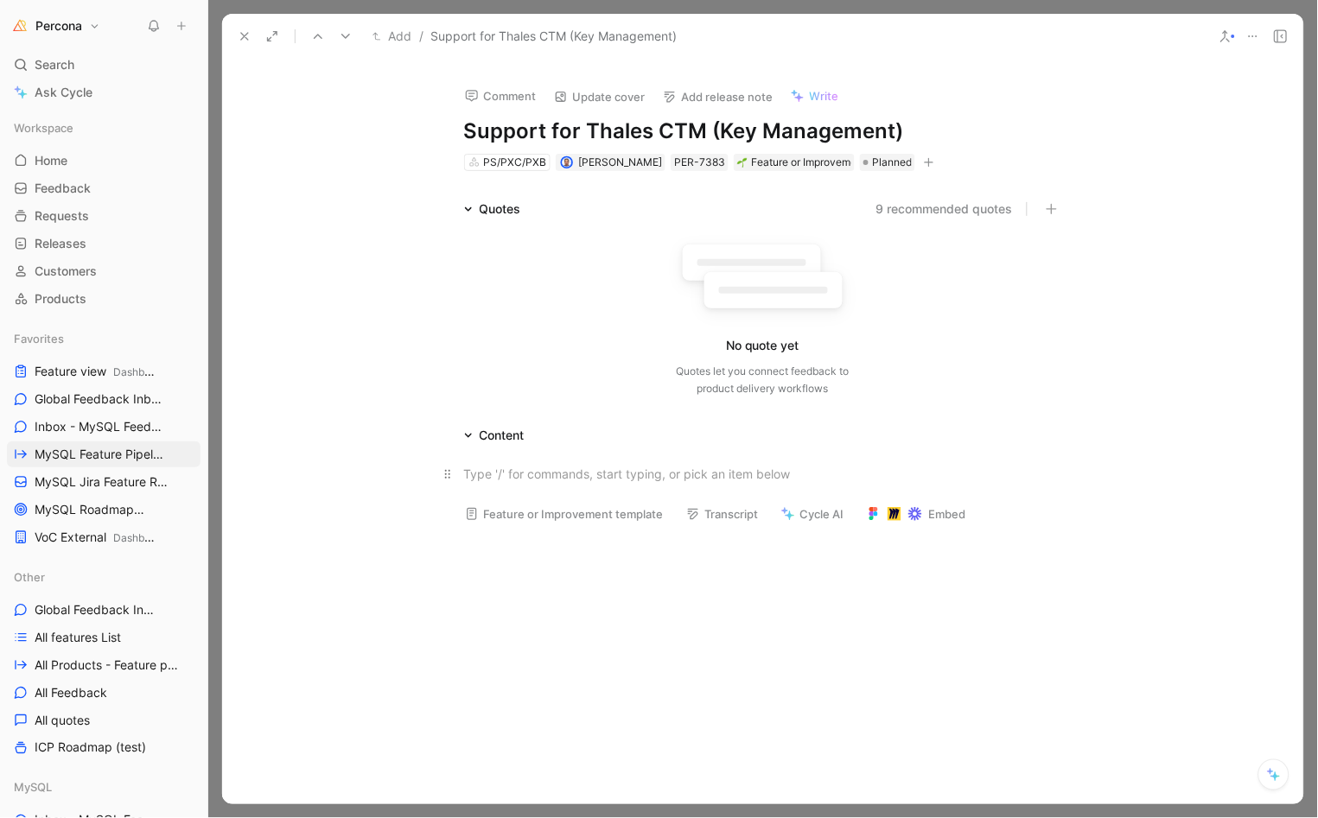
scroll to position [186, 0]
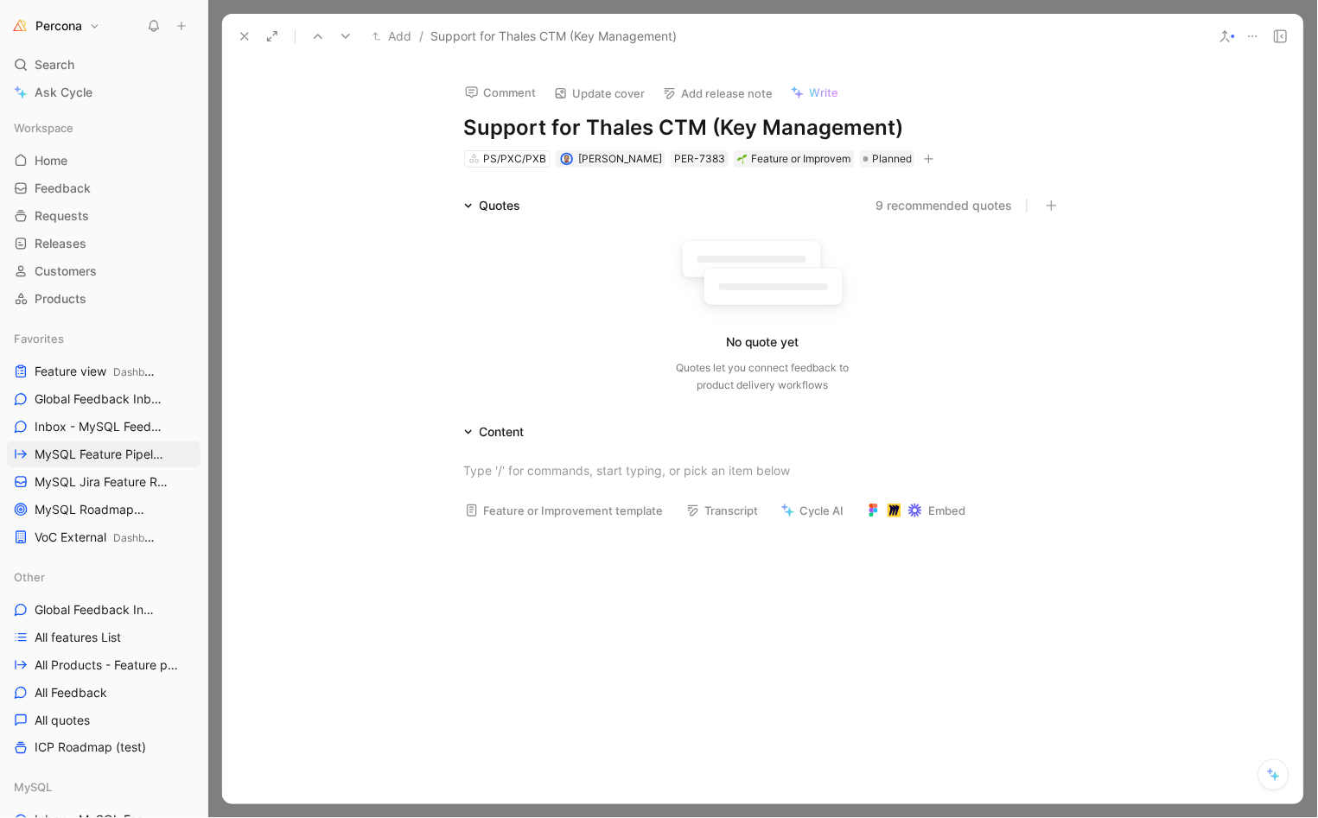
click at [465, 122] on h1 "Support for Thales CTM (Key Management)" at bounding box center [763, 128] width 598 height 28
click at [464, 122] on h1 "Support for Thales CTM (Key Management)" at bounding box center [763, 128] width 598 height 28
drag, startPoint x: 894, startPoint y: 128, endPoint x: 531, endPoint y: 122, distance: 363.8
click at [1063, 128] on div "Comment Update cover Add release note Write Support for Thales CTM (Key Managem…" at bounding box center [763, 109] width 664 height 122
copy h1 "on MySQL"
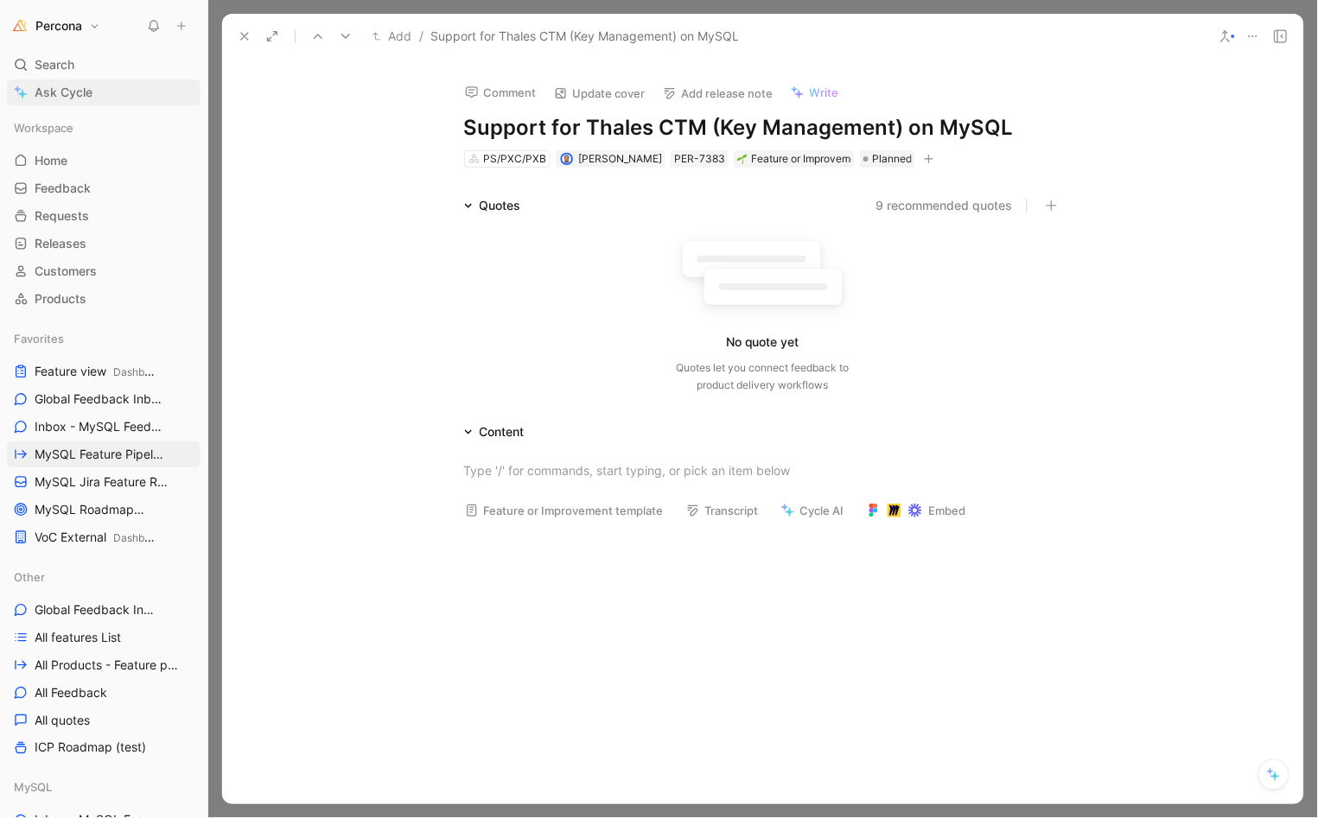
click at [188, 100] on link "Ask Cycle" at bounding box center [104, 92] width 194 height 26
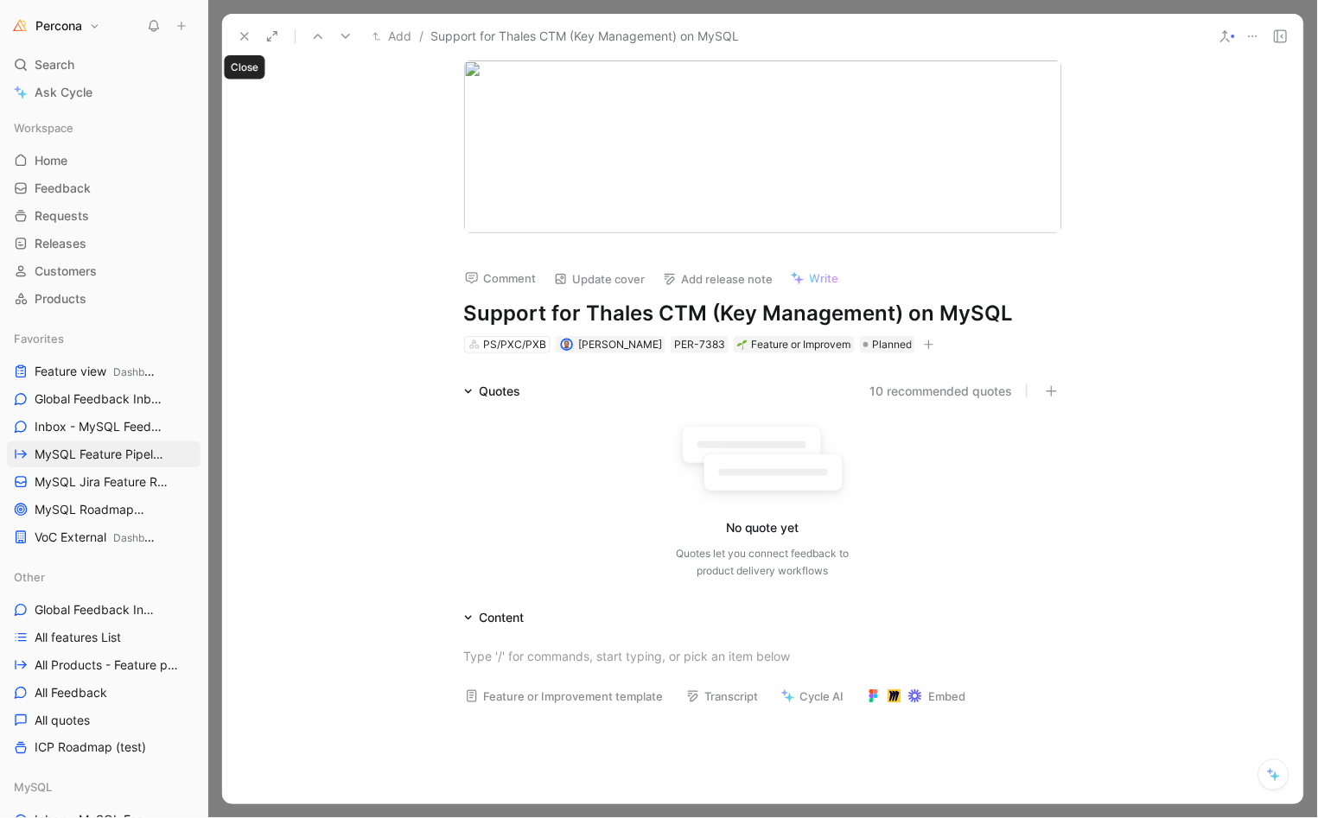
click at [250, 34] on icon at bounding box center [245, 36] width 14 height 14
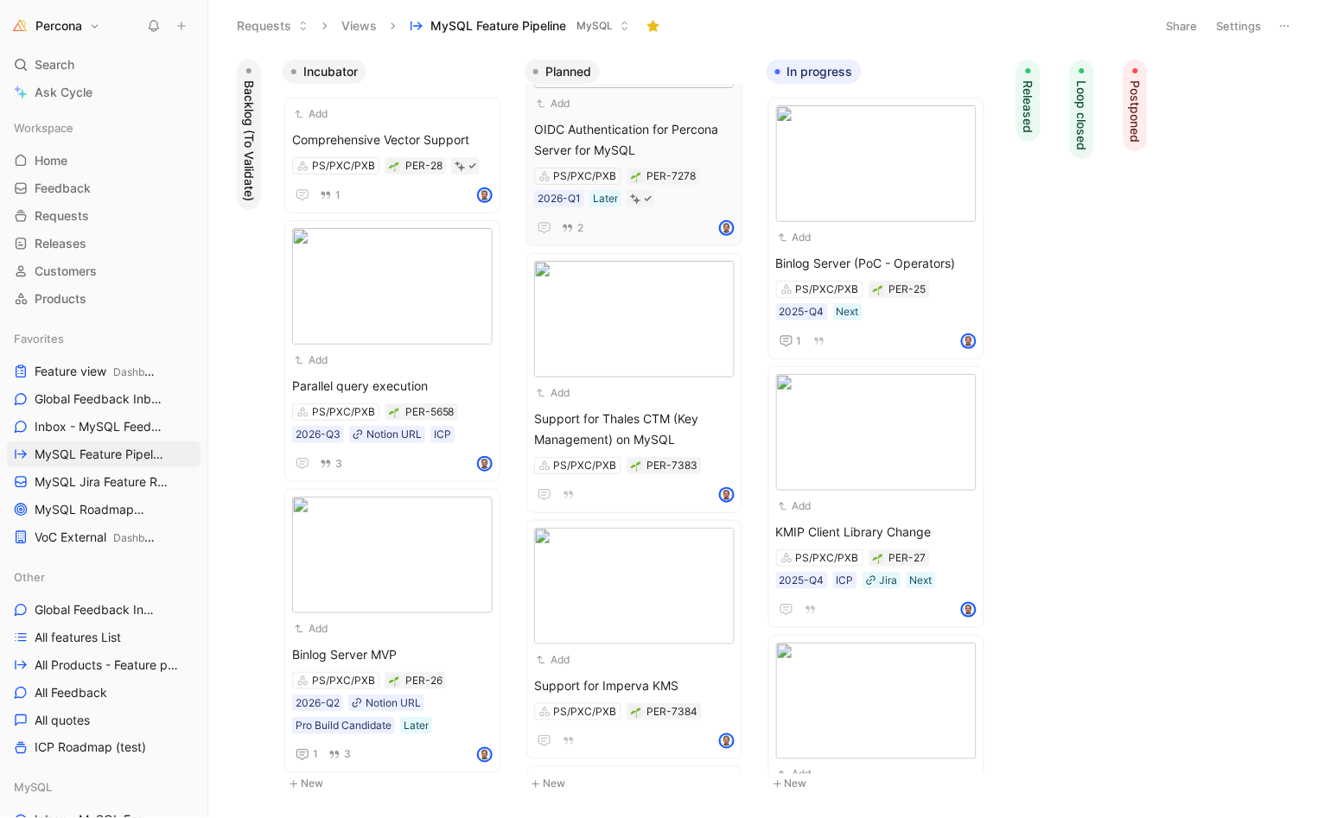
scroll to position [185, 0]
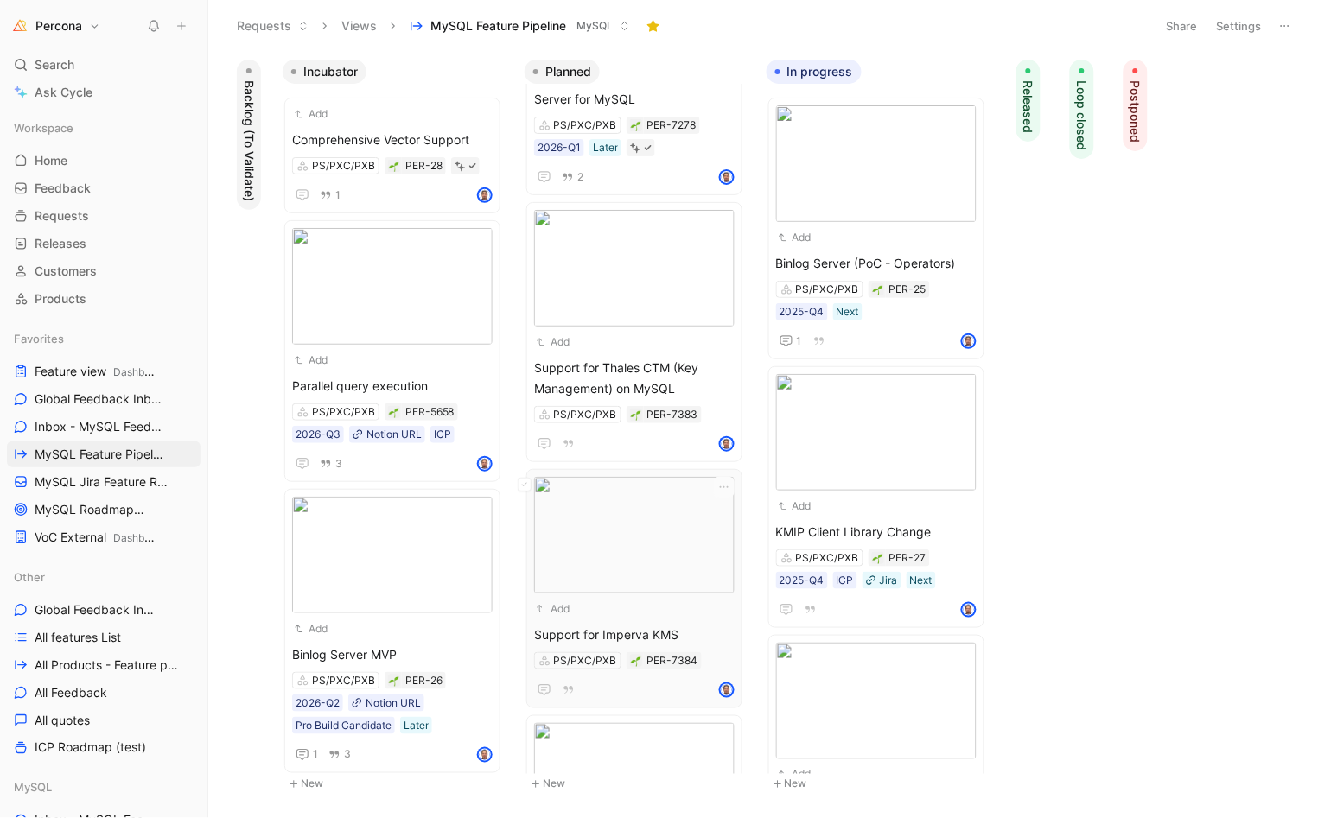
click at [601, 646] on div "Support for Imperva KMS PS/PXC/PXB PER-7384" at bounding box center [634, 663] width 200 height 76
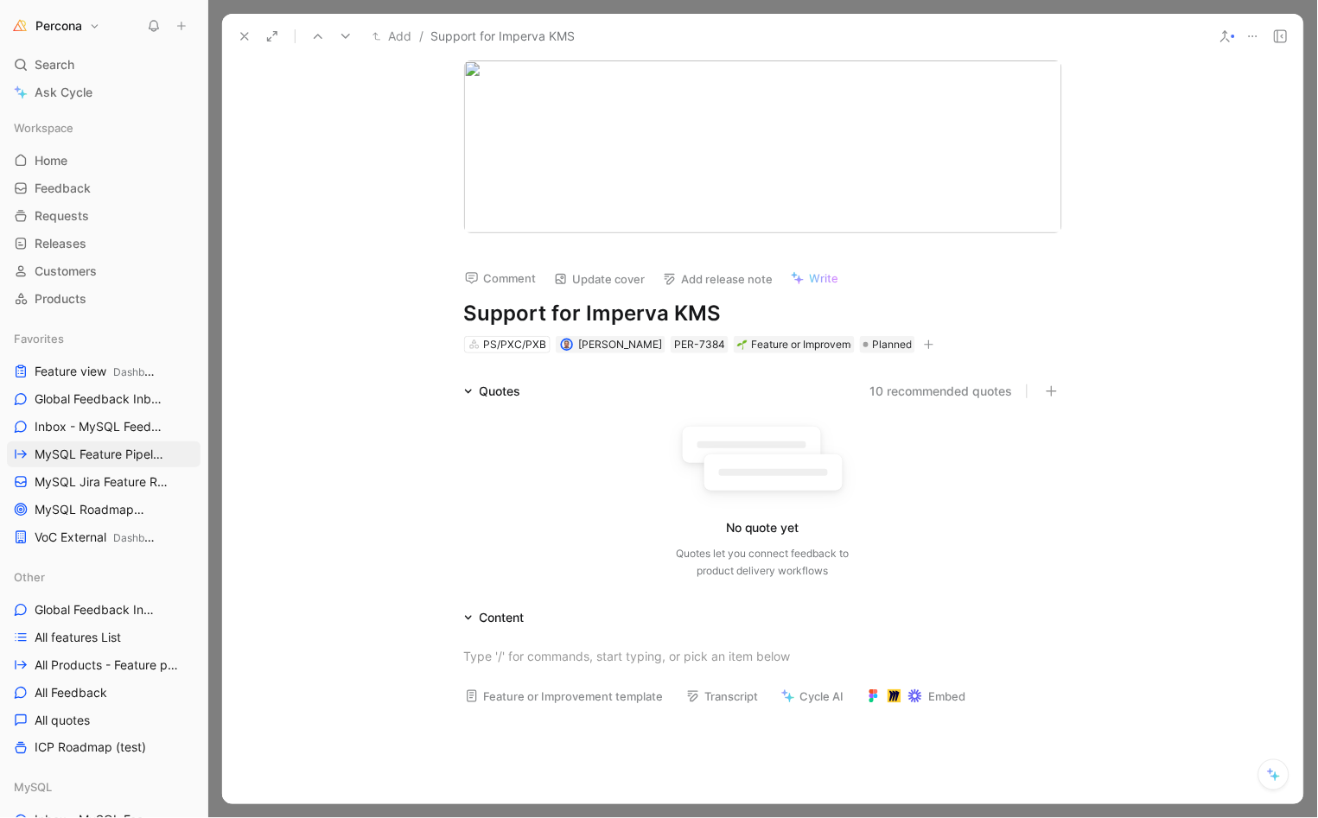
click at [756, 315] on h1 "Support for Imperva KMS" at bounding box center [763, 314] width 598 height 28
click at [248, 36] on icon at bounding box center [245, 36] width 14 height 14
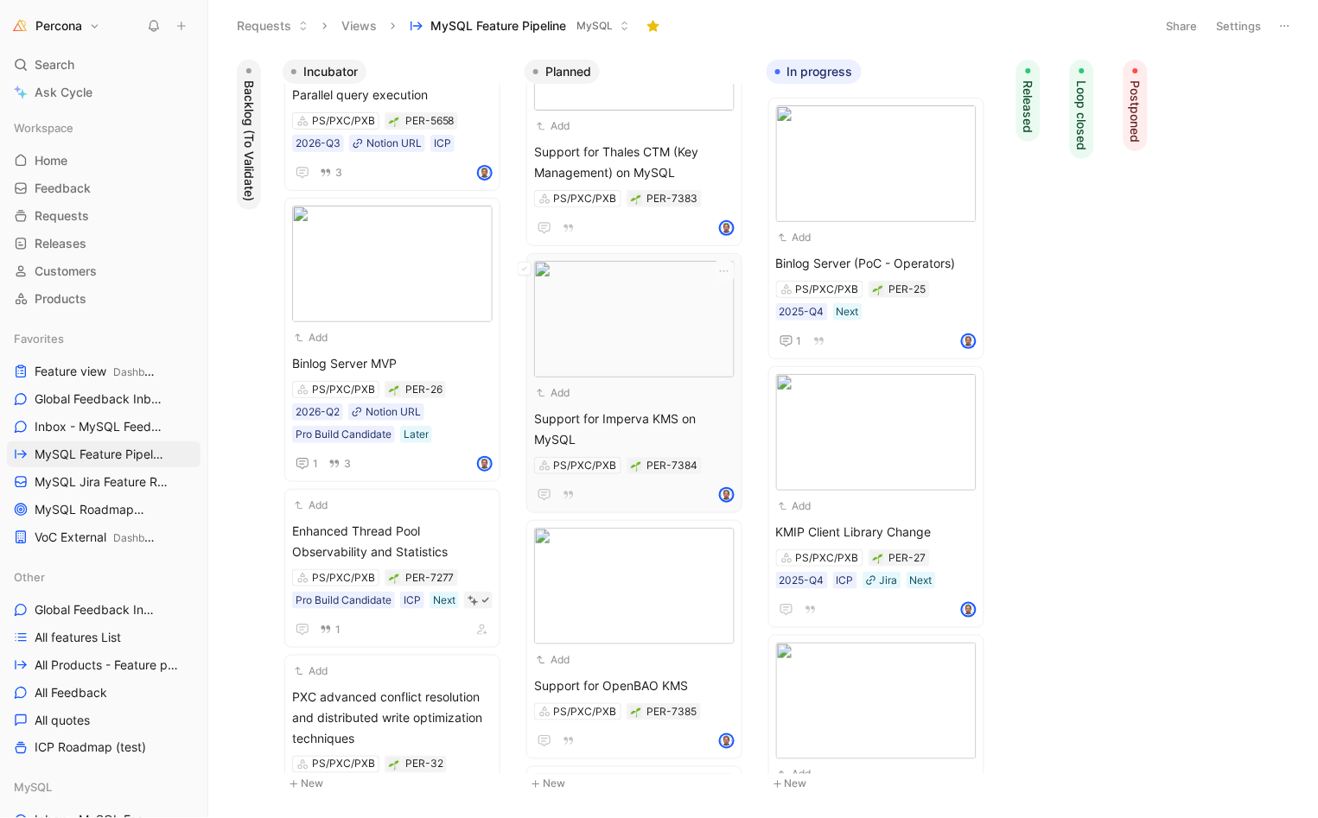
scroll to position [416, 0]
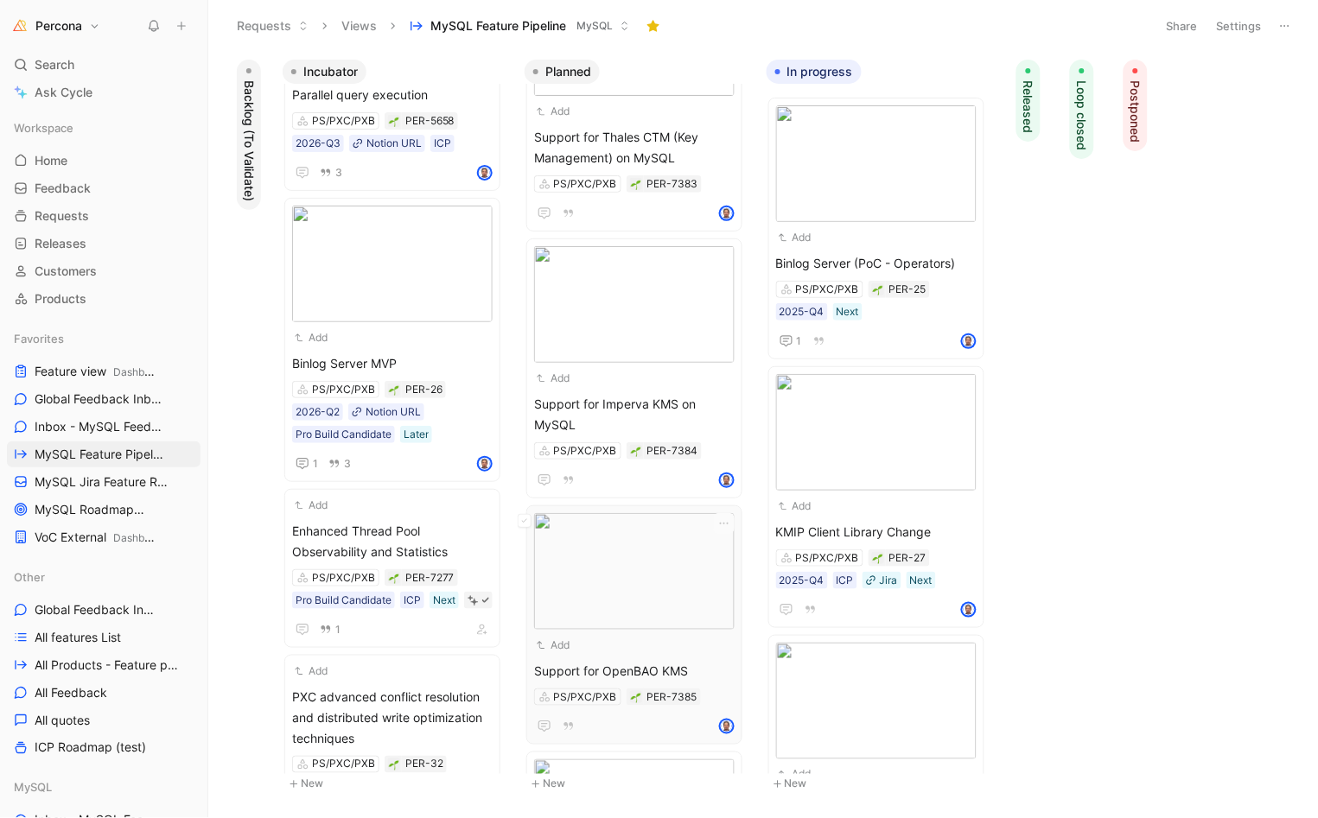
click at [614, 671] on span "Support for OpenBAO KMS" at bounding box center [634, 671] width 200 height 21
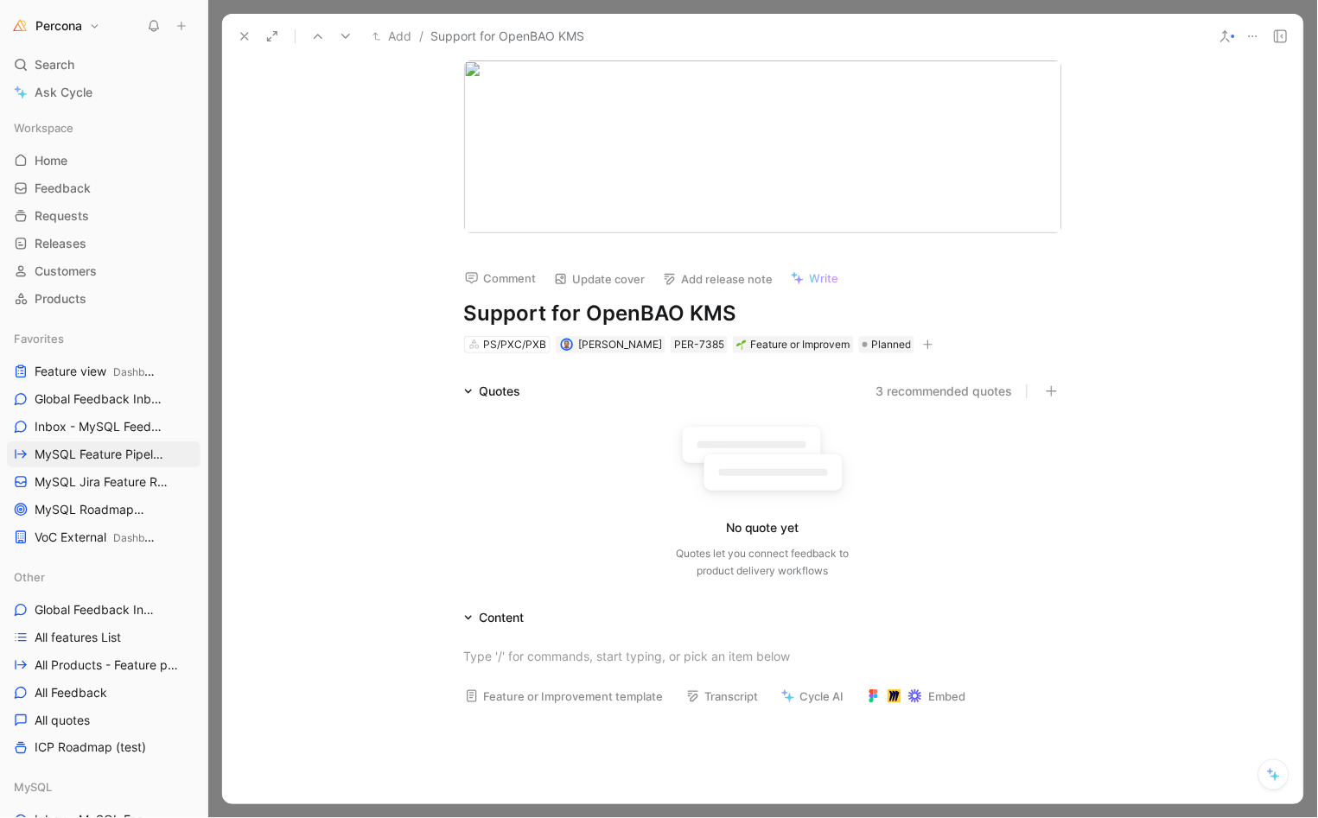
click at [813, 318] on h1 "Support for OpenBAO KMS" at bounding box center [763, 314] width 598 height 28
click at [245, 36] on icon at bounding box center [245, 36] width 14 height 14
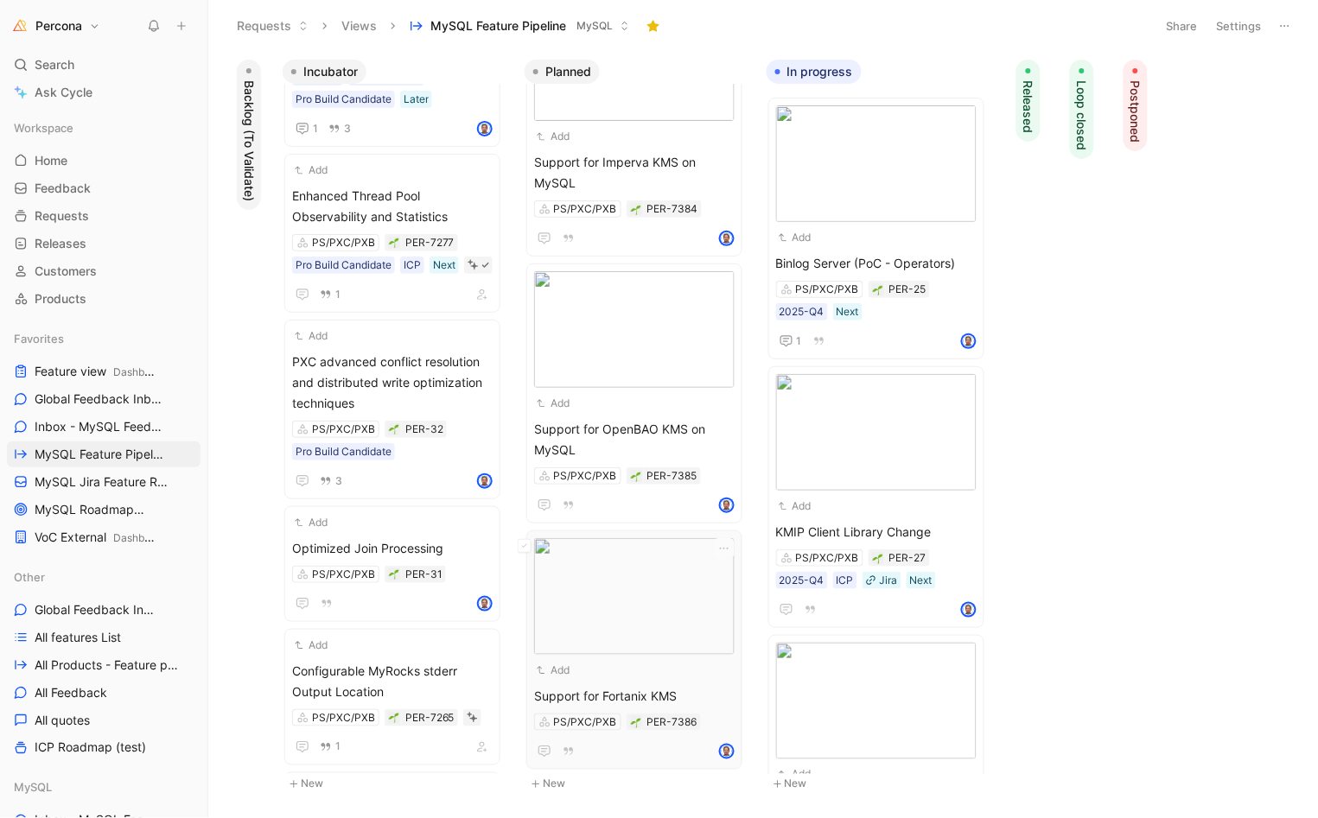
scroll to position [655, 0]
click at [603, 707] on div "Support for Fortanix KMS PS/PXC/PXB PER-7386" at bounding box center [634, 726] width 200 height 76
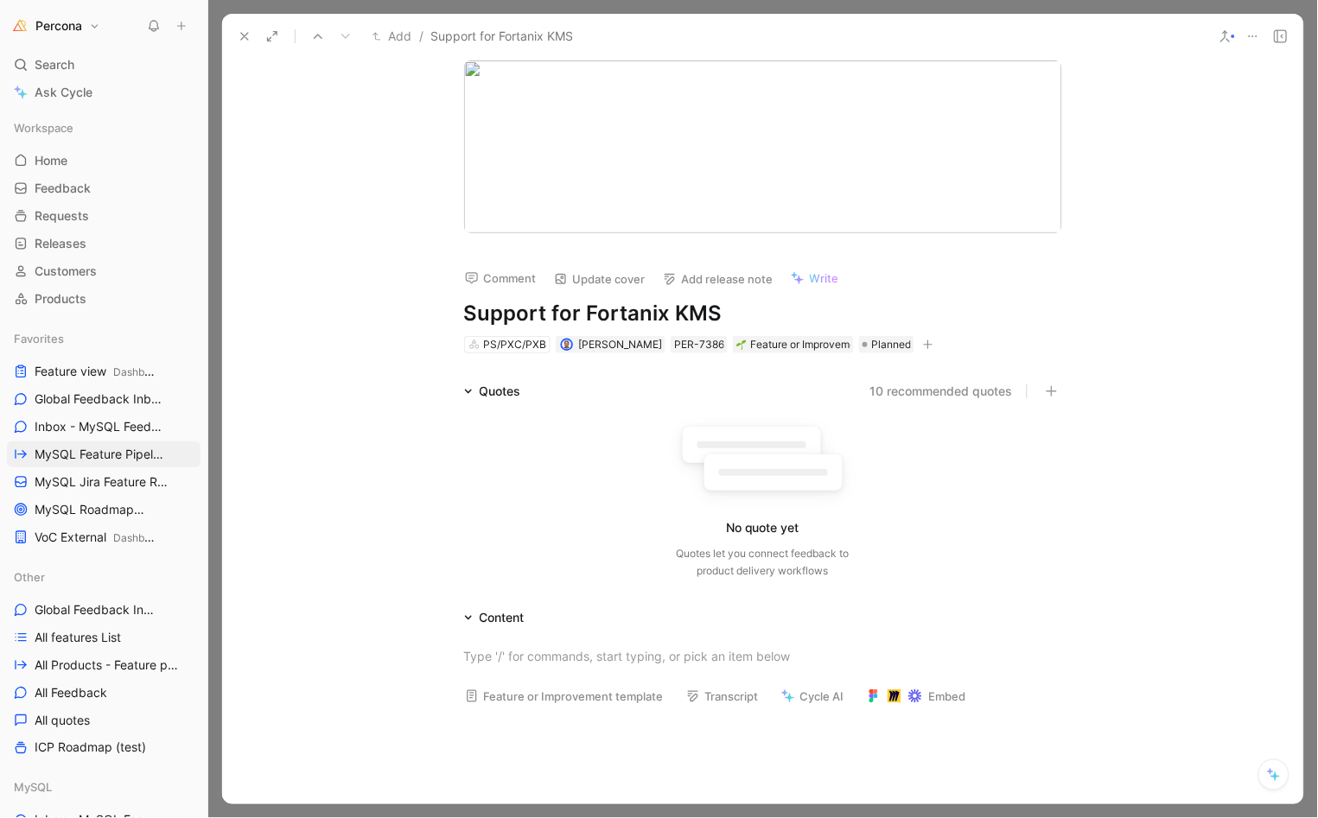
click at [759, 297] on div "Comment Update cover Add release note Write Support for Fortanix KMS PS/PXC/PXB…" at bounding box center [763, 294] width 664 height 122
click at [740, 307] on h1 "Support for Fortanix KMS" at bounding box center [763, 314] width 598 height 28
paste h1
click at [727, 308] on h1 "Support for Fortanix KMS on MySQL" at bounding box center [763, 314] width 598 height 28
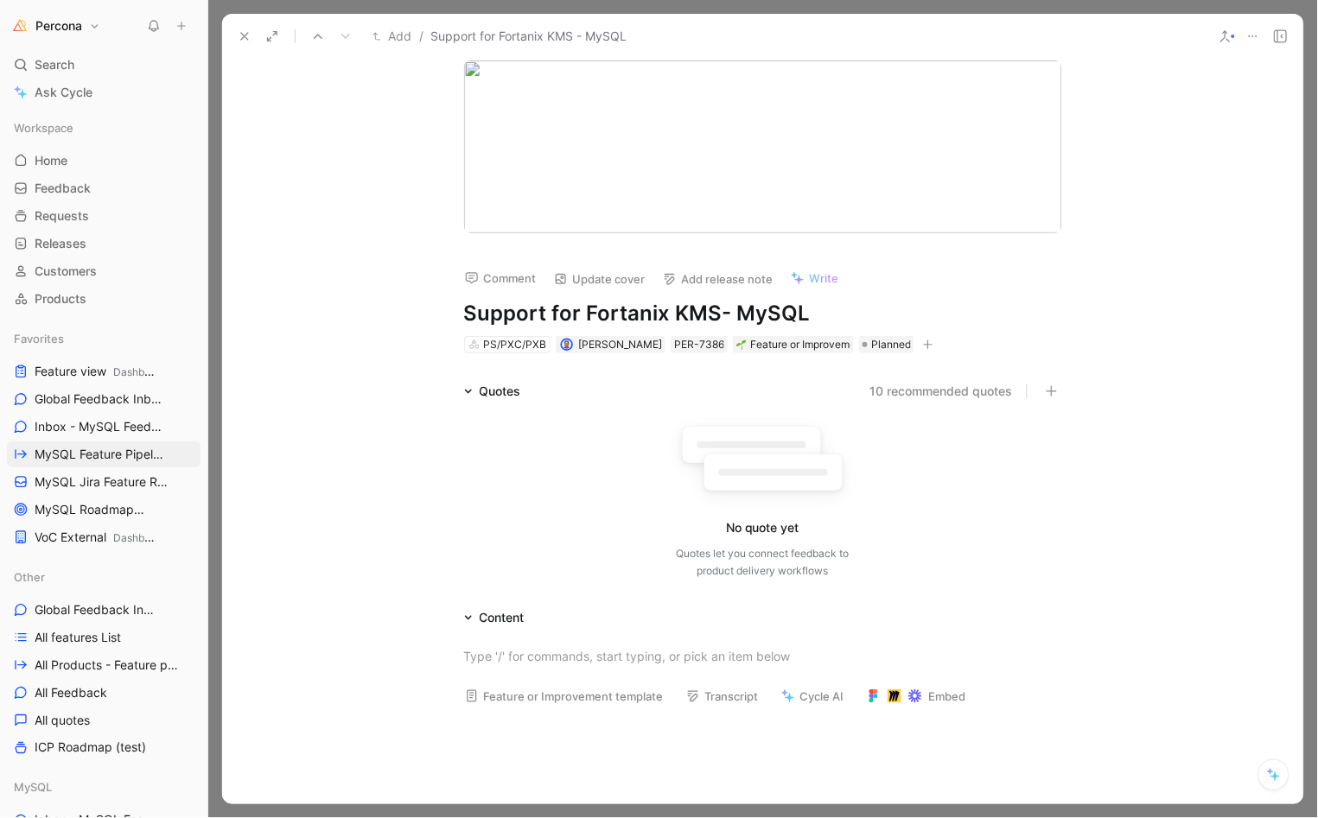
click at [246, 44] on button at bounding box center [244, 36] width 24 height 24
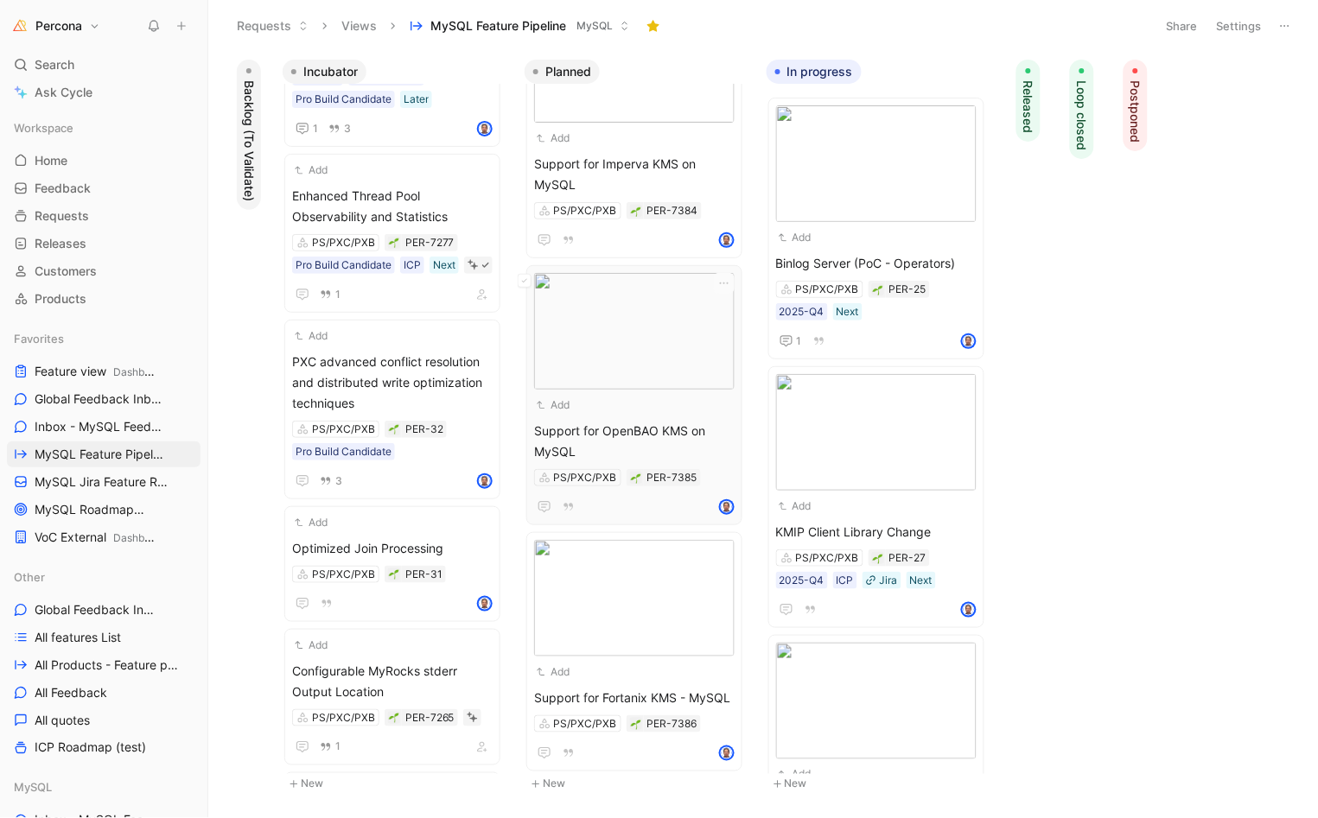
click at [628, 434] on span "Support for OpenBAO KMS on MySQL" at bounding box center [634, 441] width 200 height 41
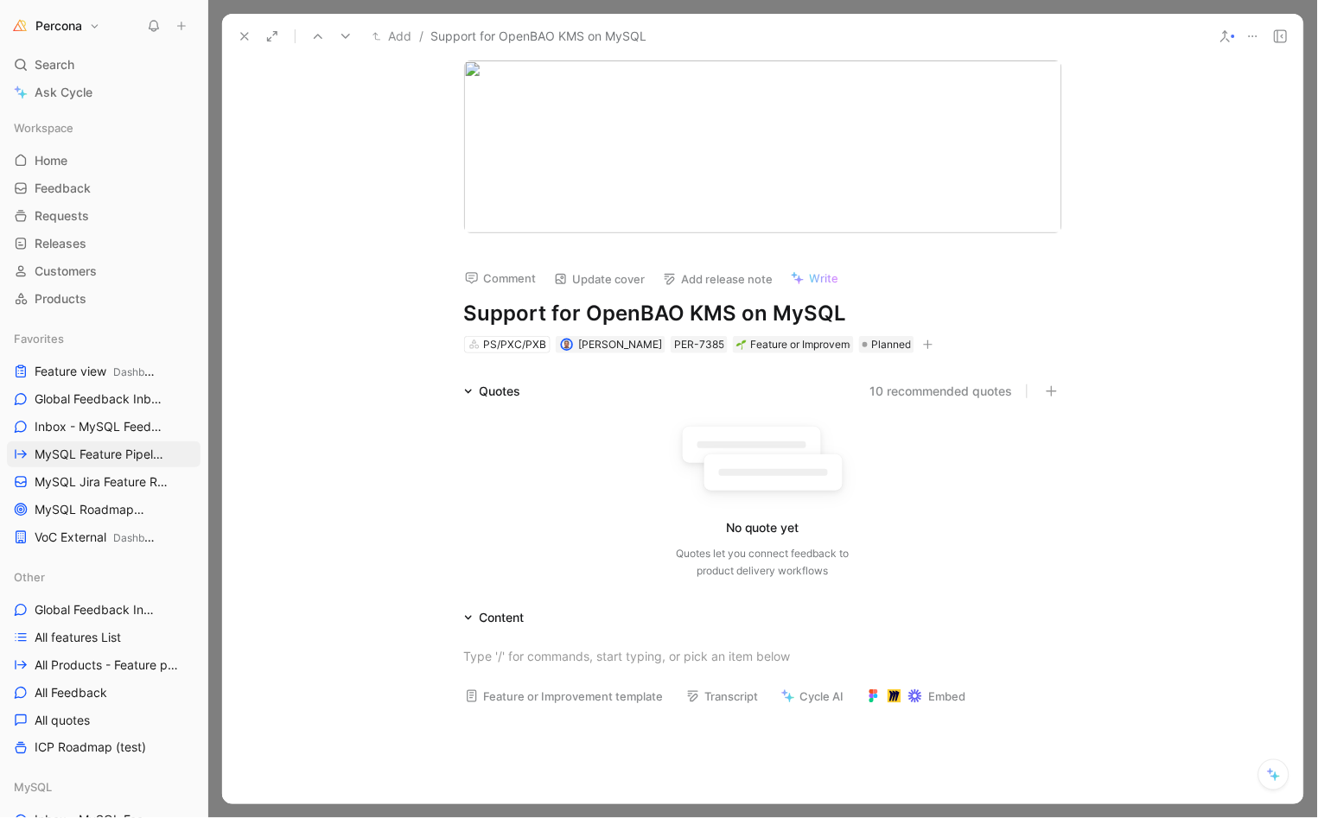
click at [738, 317] on h1 "Support for OpenBAO KMS on MySQL" at bounding box center [763, 314] width 598 height 28
click at [239, 29] on icon at bounding box center [245, 36] width 14 height 14
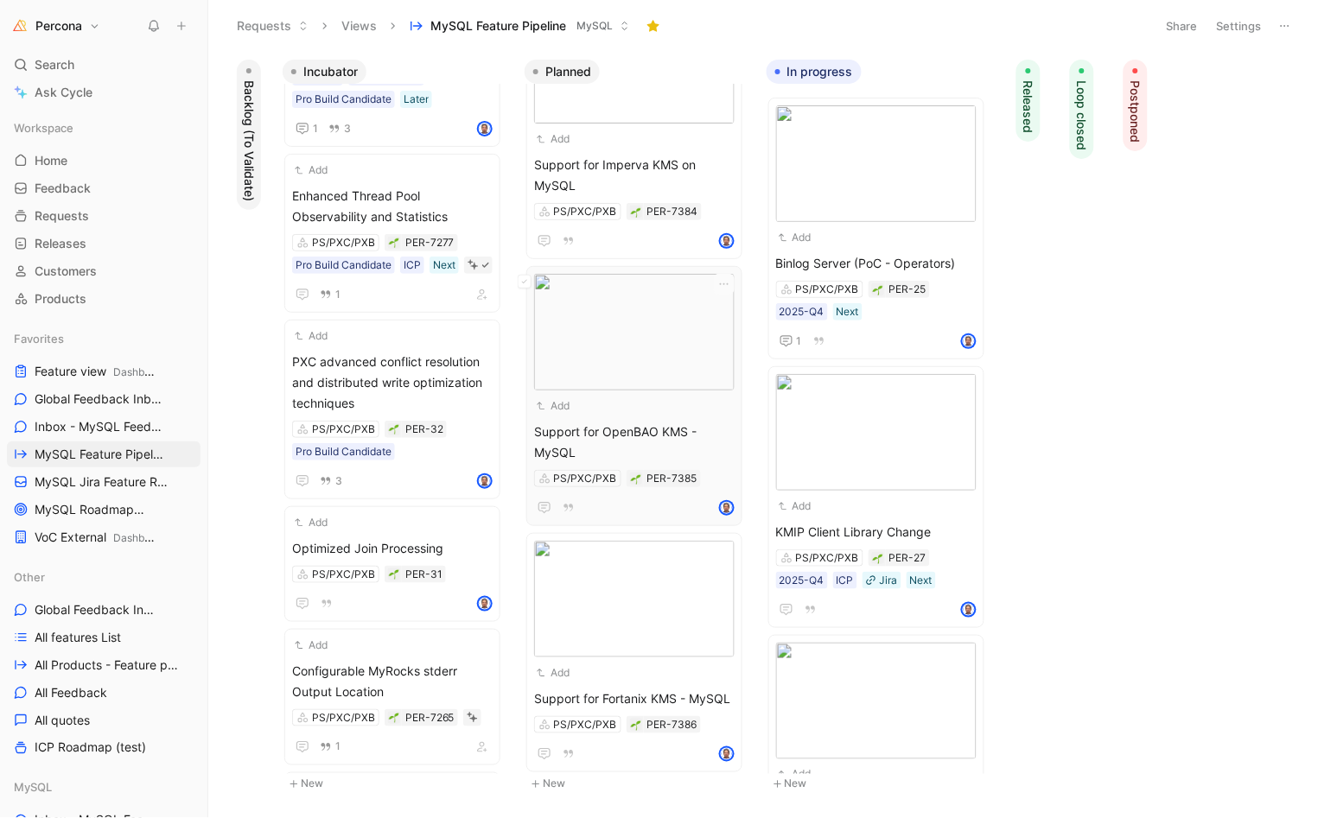
scroll to position [496, 0]
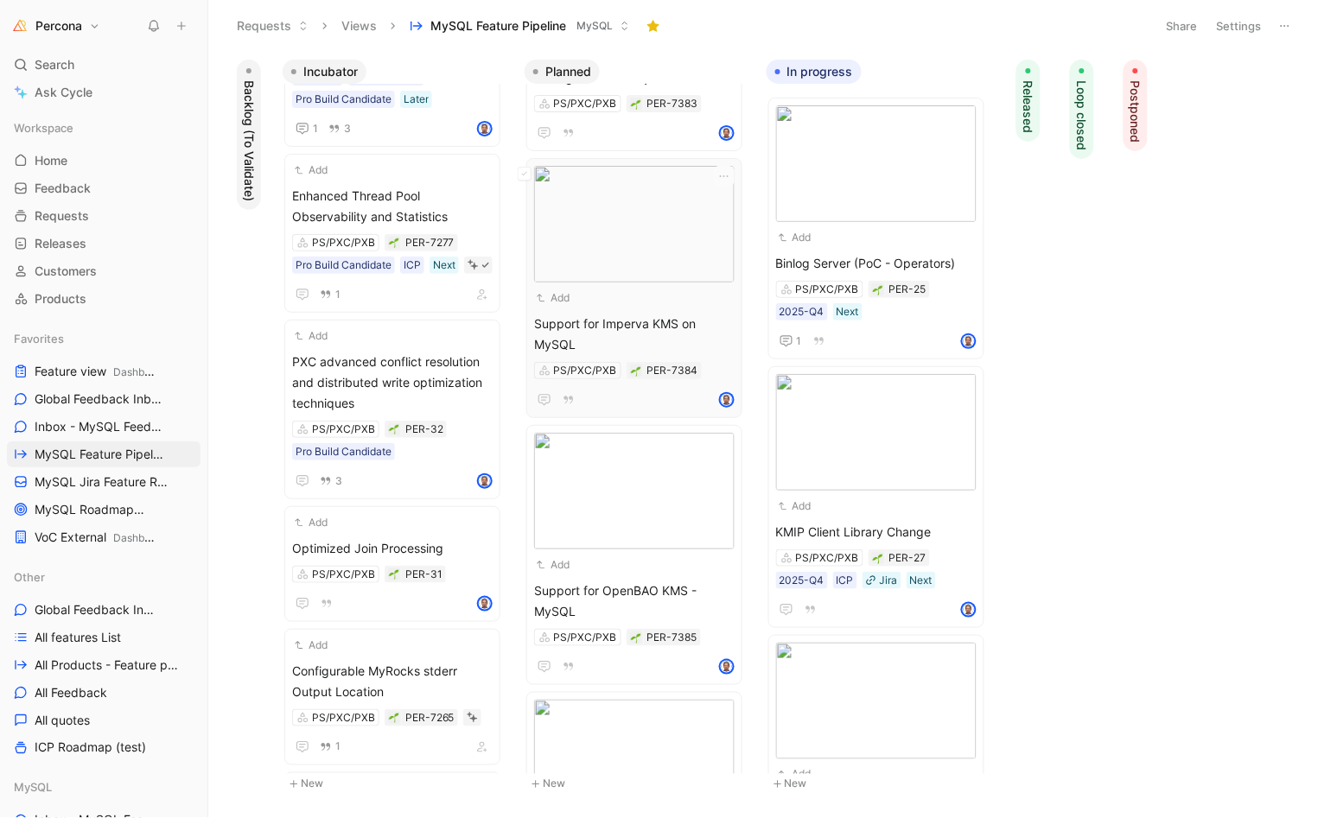
click at [649, 302] on div "Add" at bounding box center [623, 297] width 178 height 17
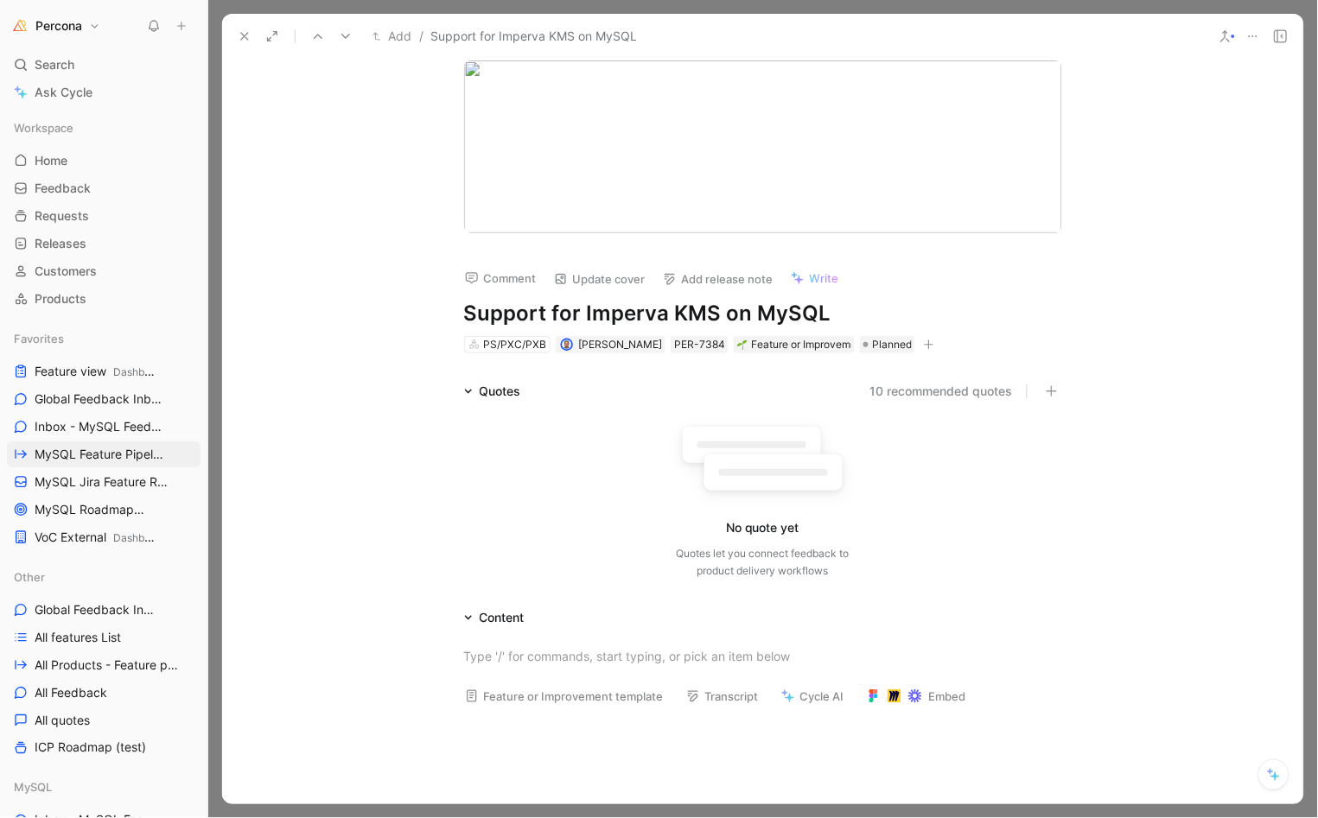
click at [722, 313] on h1 "Support for Imperva KMS on MySQL" at bounding box center [763, 314] width 598 height 28
click at [240, 33] on icon at bounding box center [245, 36] width 14 height 14
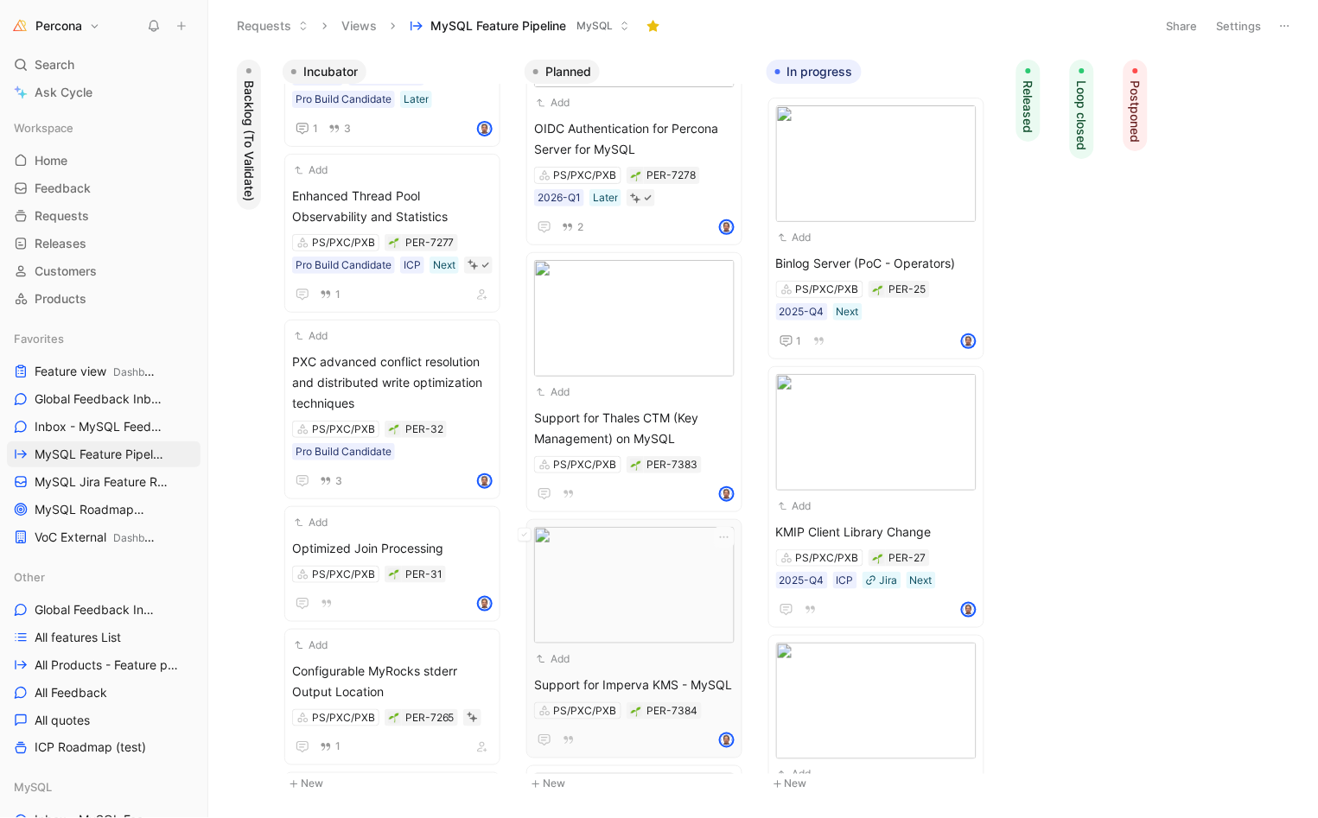
scroll to position [35, 0]
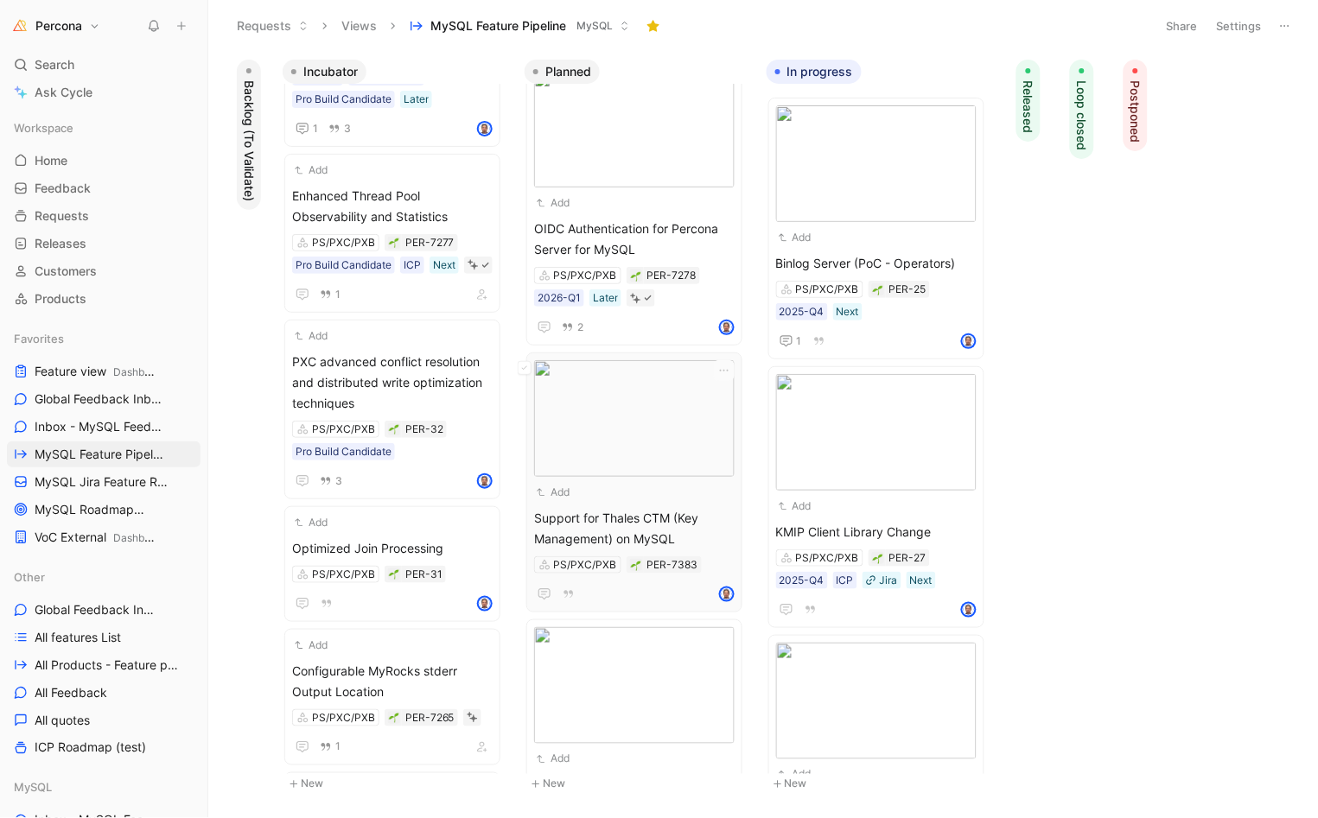
click at [649, 531] on span "Support for Thales CTM (Key Management) on MySQL" at bounding box center [634, 528] width 200 height 41
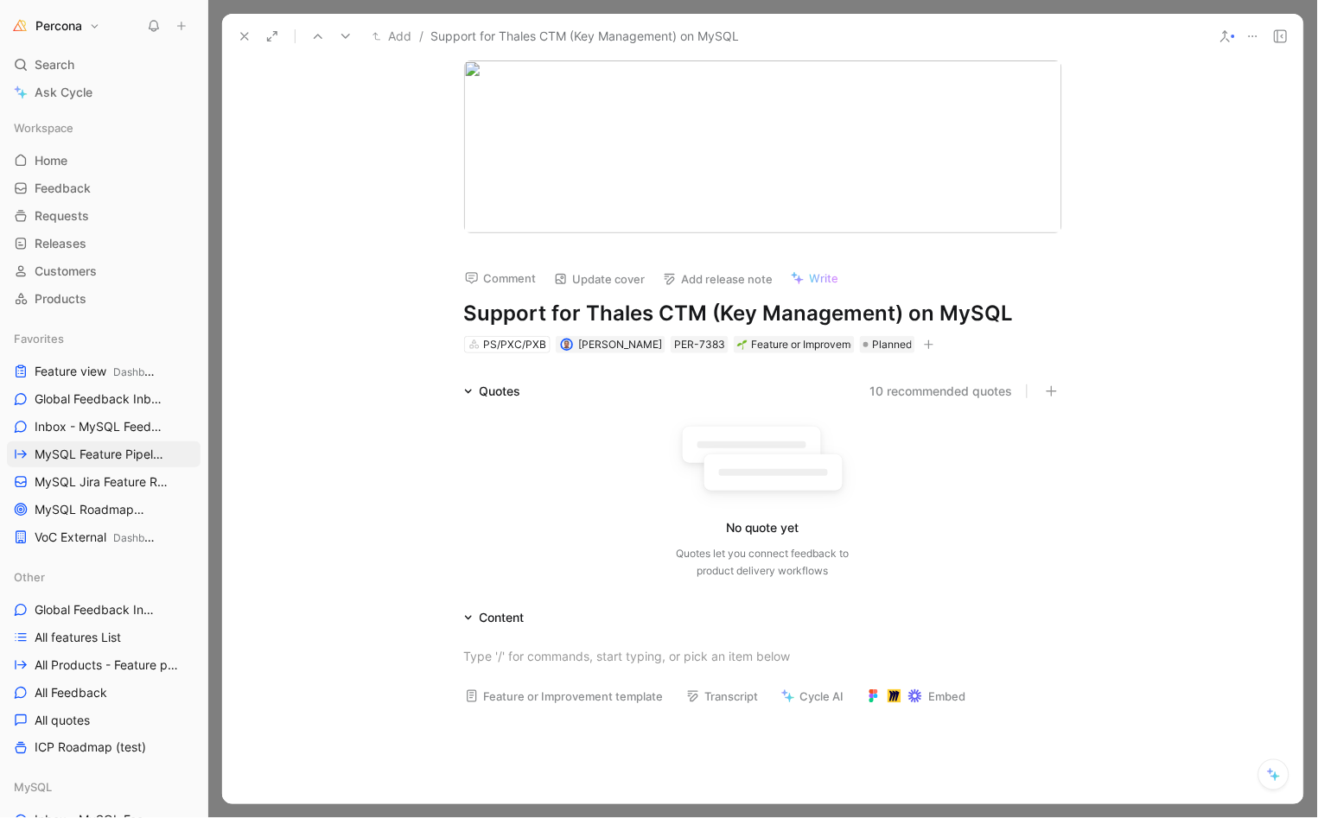
click at [905, 314] on h1 "Support for Thales CTM (Key Management) on MySQL" at bounding box center [763, 314] width 598 height 28
drag, startPoint x: 461, startPoint y: 313, endPoint x: 893, endPoint y: 301, distance: 432.2
click at [893, 301] on h1 "Support for Thales CTM (Key Management) - MySQL" at bounding box center [763, 314] width 598 height 28
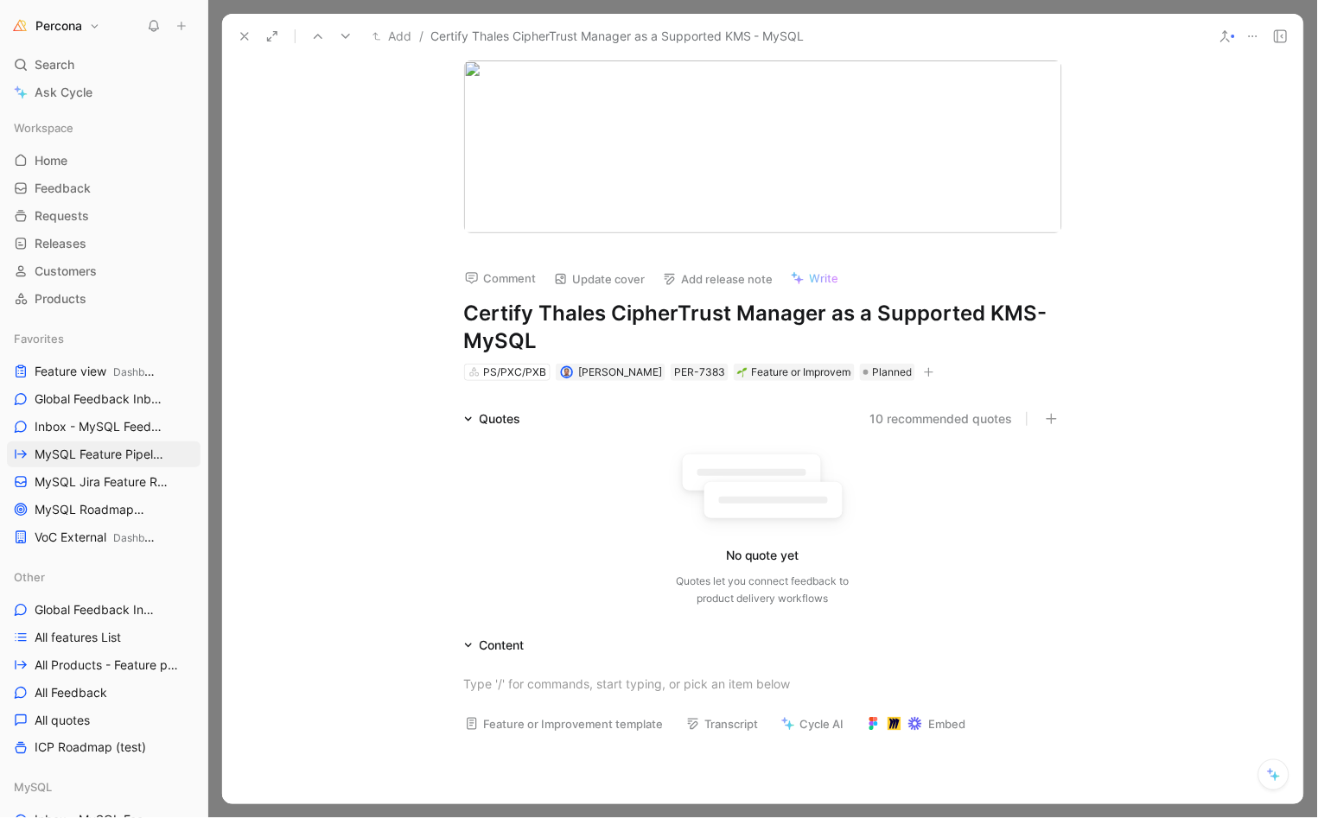
click at [567, 448] on div "No quote yet Quotes let you connect feedback to product delivery workflows" at bounding box center [763, 525] width 598 height 164
click at [581, 675] on div at bounding box center [763, 684] width 598 height 18
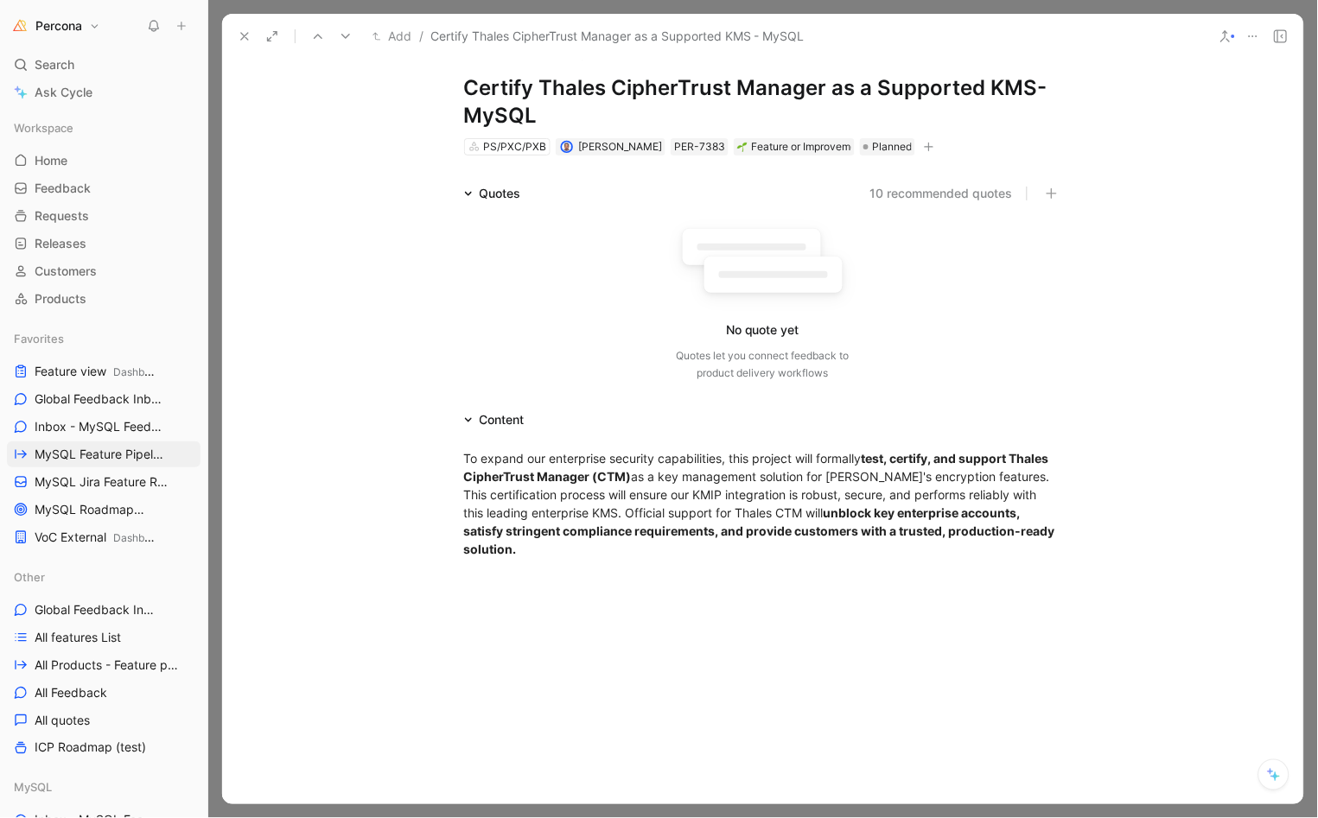
scroll to position [404, 0]
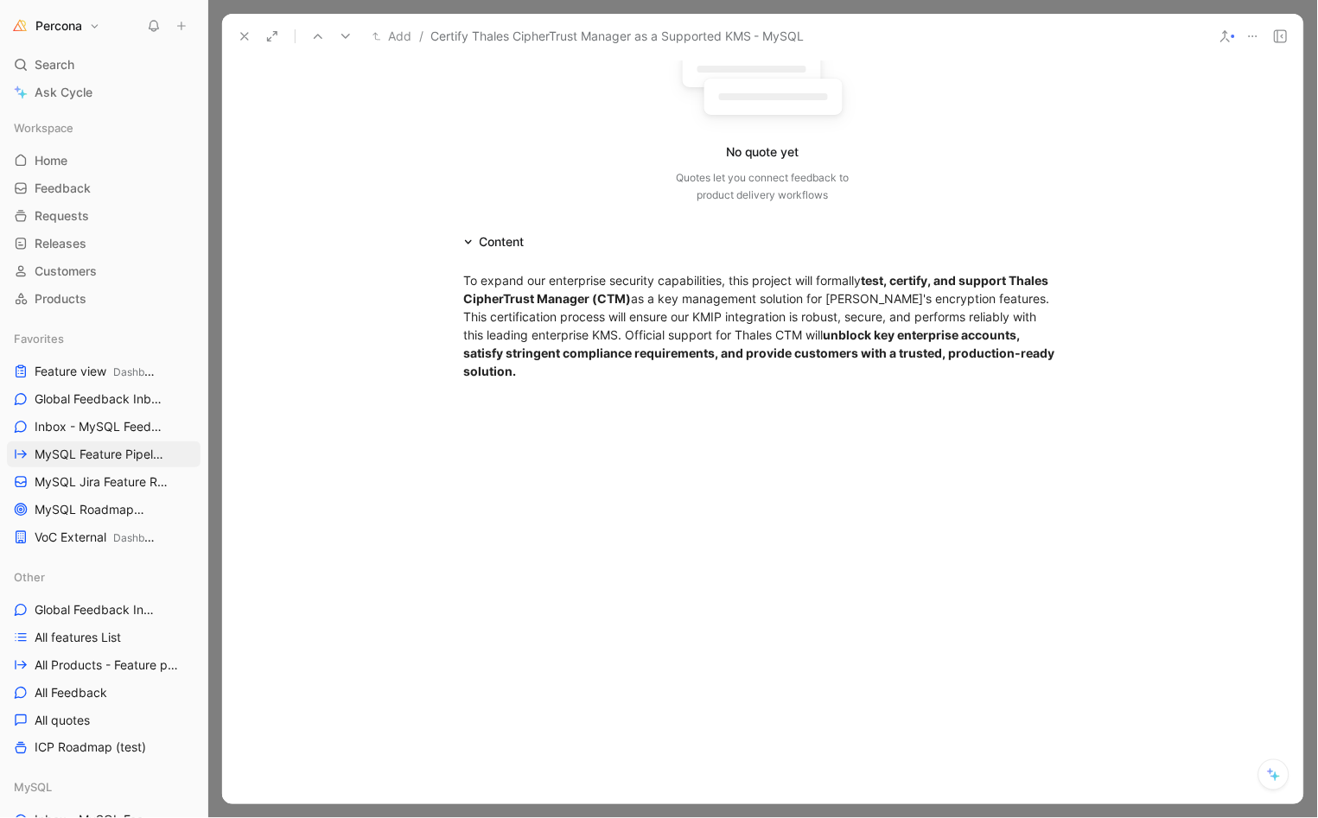
click at [548, 392] on div "To expand our enterprise security capabilities, this project will formally test…" at bounding box center [762, 325] width 1081 height 147
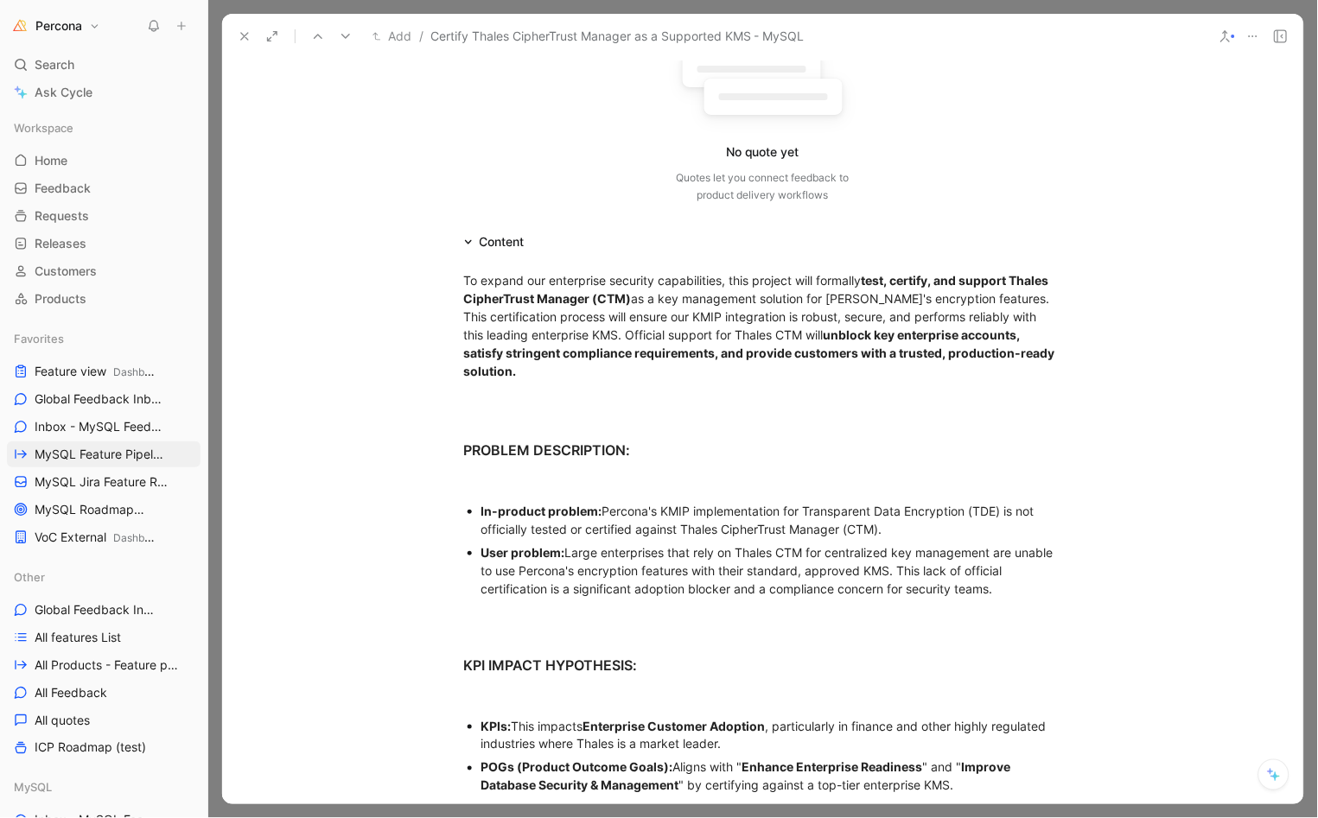
scroll to position [1129, 0]
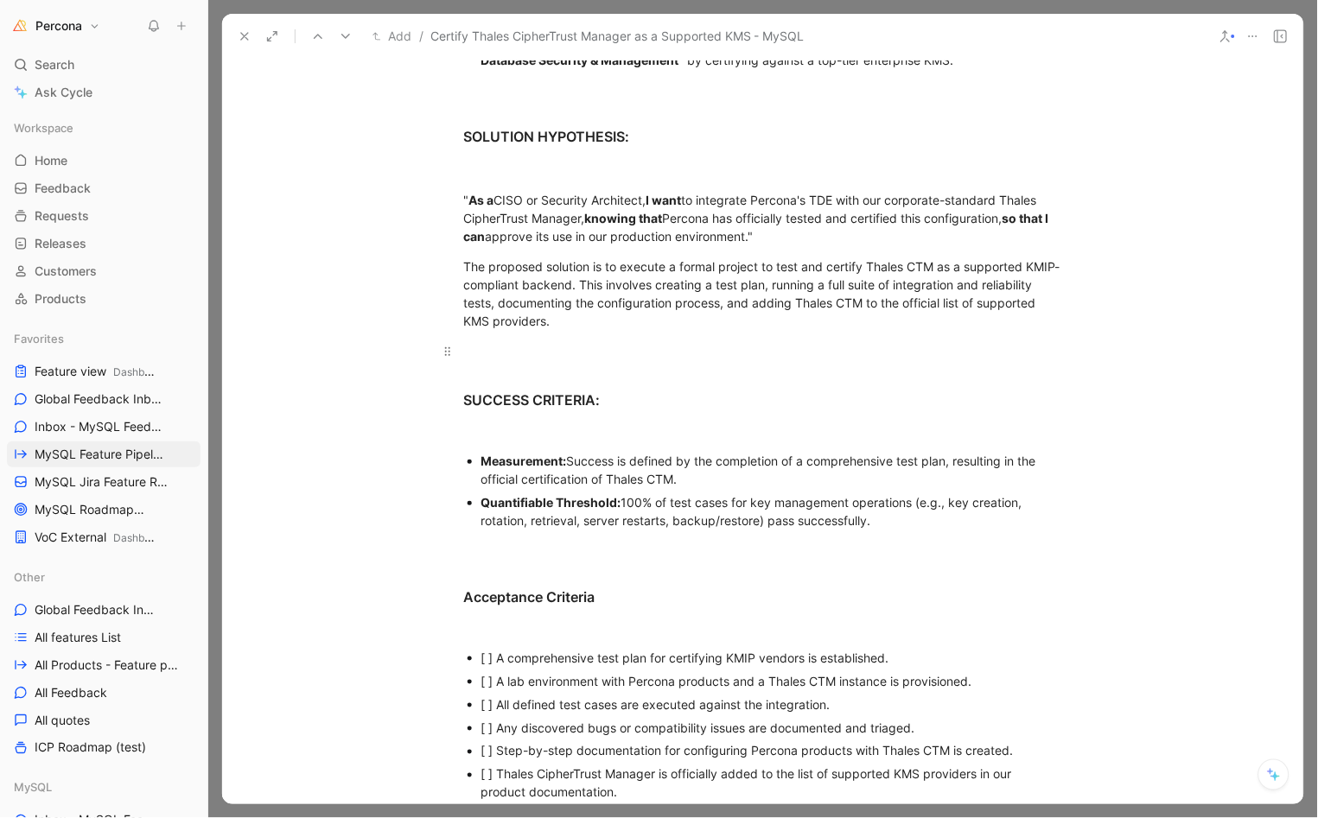
click at [486, 342] on div at bounding box center [763, 351] width 598 height 18
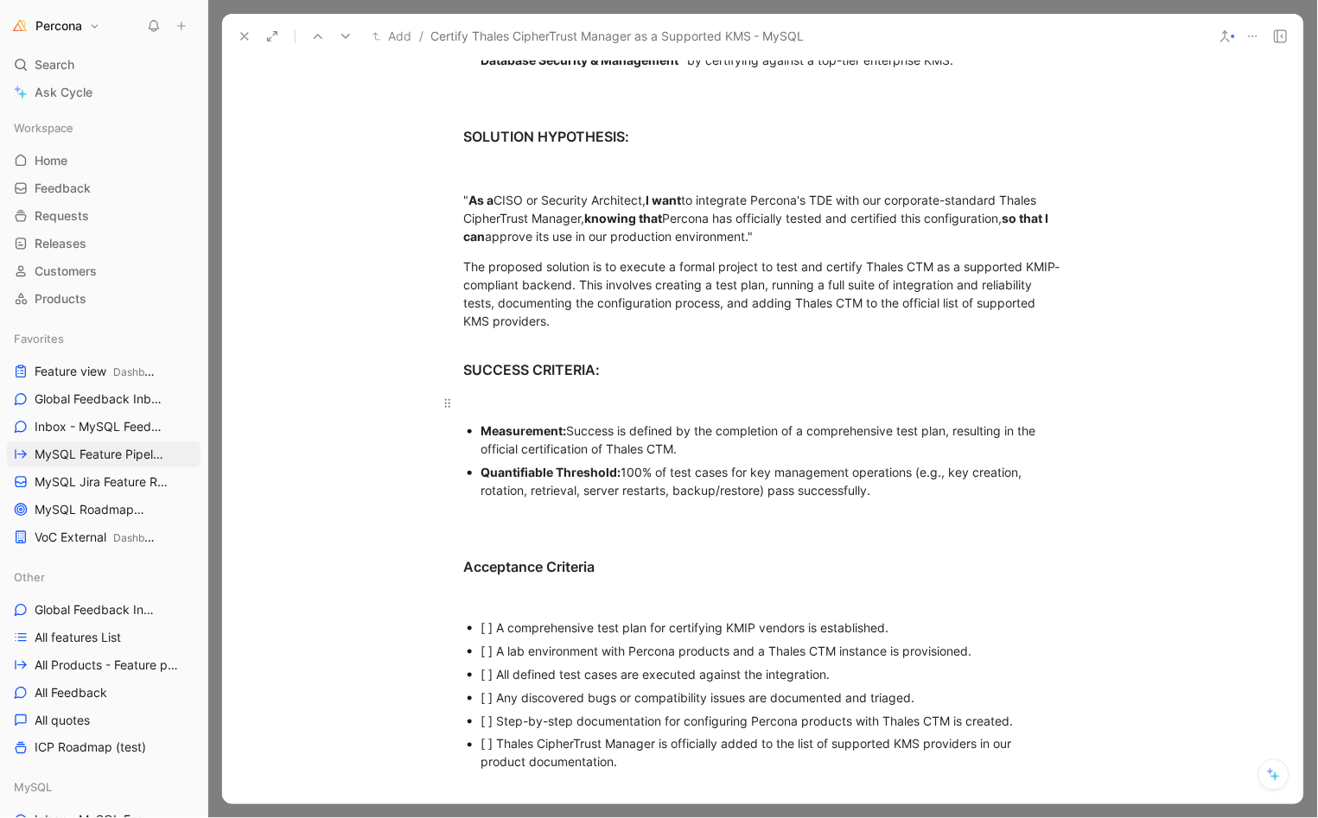
click at [525, 389] on p at bounding box center [763, 403] width 664 height 29
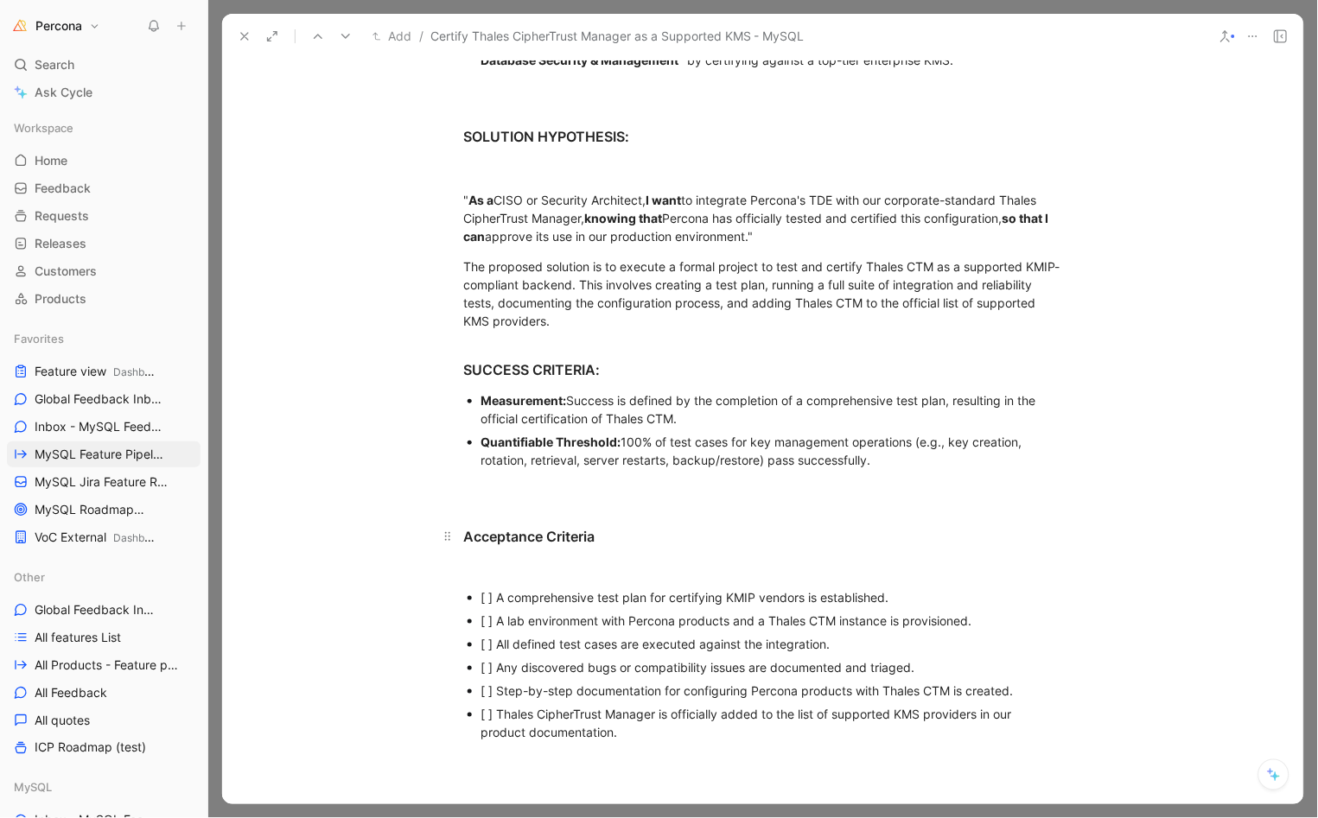
click at [515, 504] on h3 "Acceptance Criteria" at bounding box center [763, 529] width 664 height 50
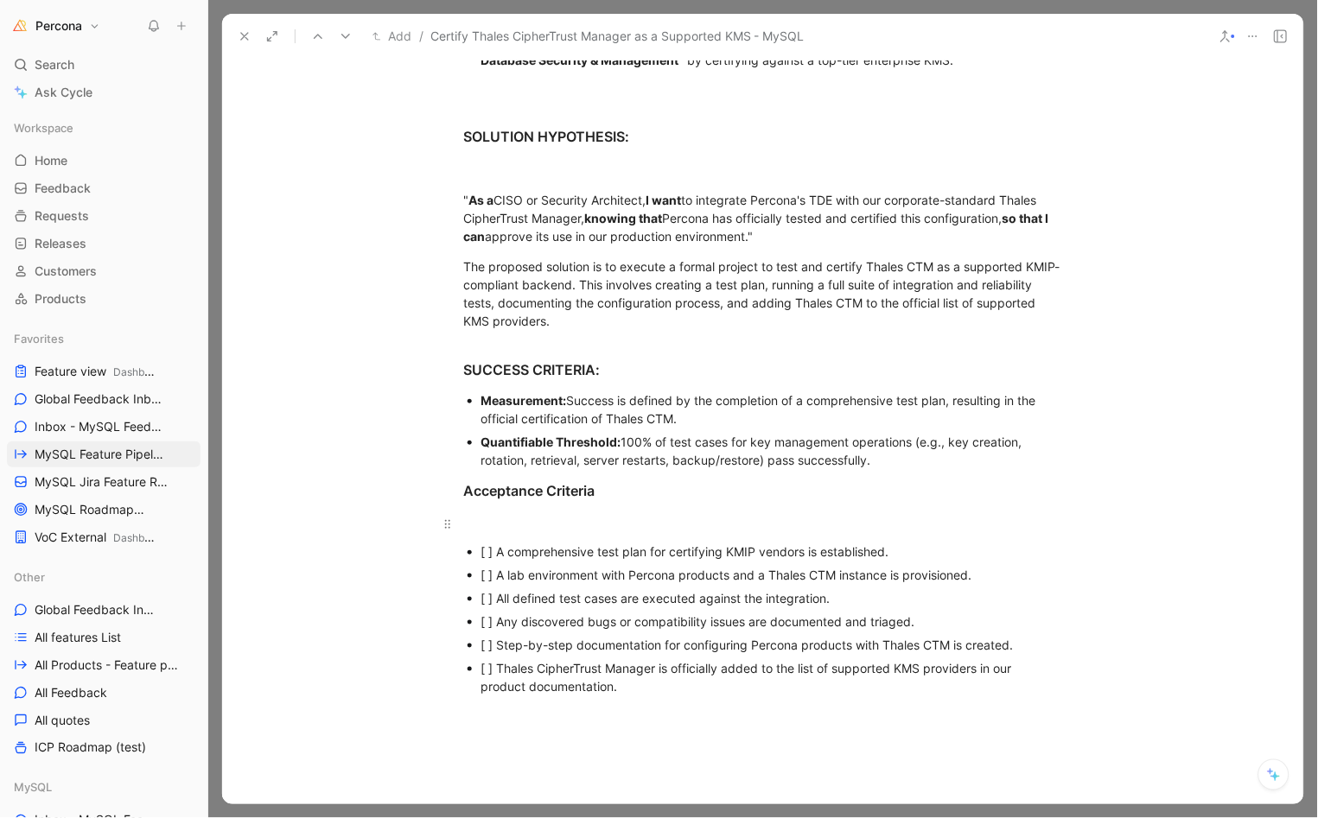
click at [513, 515] on div at bounding box center [763, 524] width 598 height 18
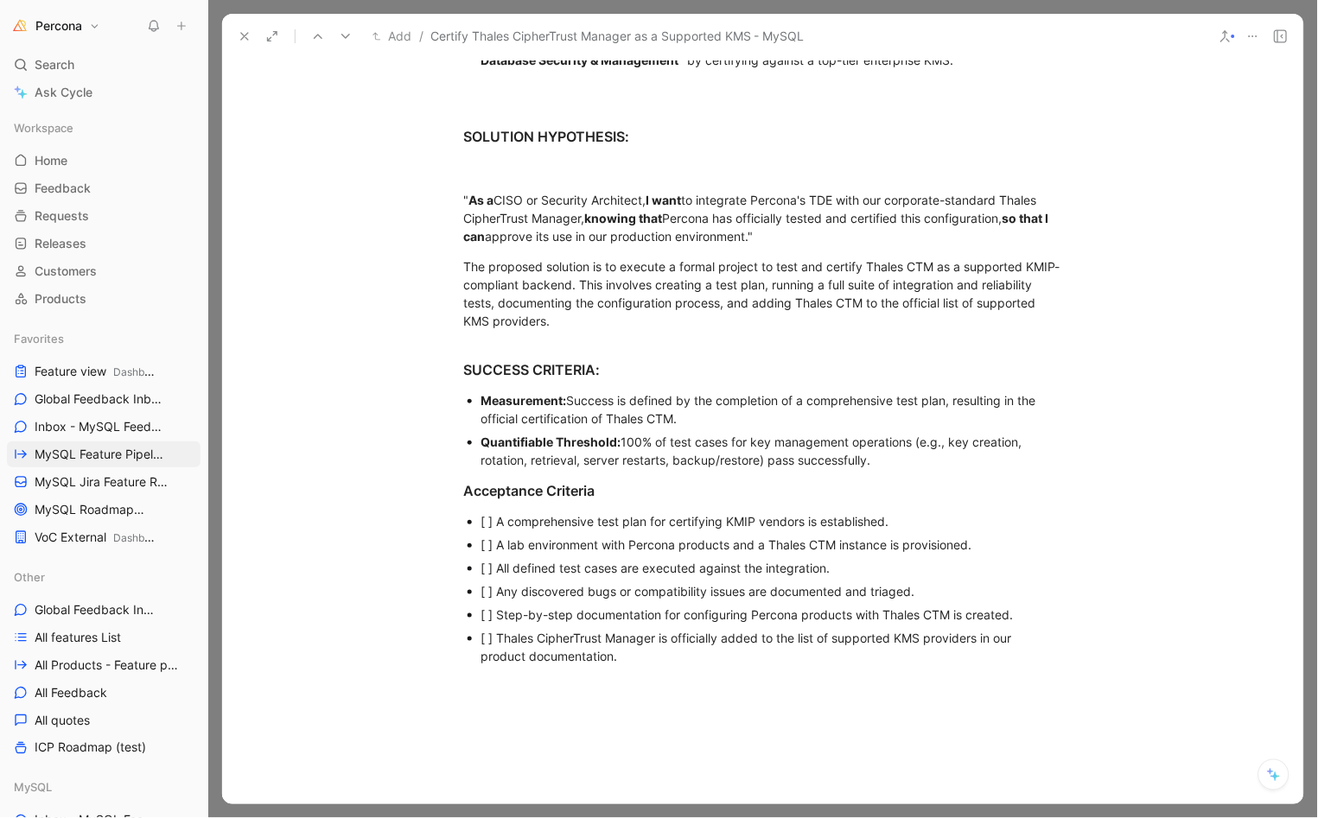
click at [493, 517] on div "[ ] A comprehensive test plan for certifying KMIP vendors is established." at bounding box center [771, 521] width 581 height 18
click at [493, 539] on div "[ ] A lab environment with Percona products and a Thales CTM instance is provis…" at bounding box center [771, 545] width 581 height 18
click at [487, 559] on div "[ ] All defined test cases are executed against the integration." at bounding box center [771, 568] width 581 height 18
click at [481, 584] on div "[ ] Any discovered bugs or compatibility issues are documented and triaged." at bounding box center [771, 591] width 581 height 18
click at [482, 608] on div "[ ] Step-by-step documentation for configuring Percona products with Thales CTM…" at bounding box center [771, 615] width 581 height 18
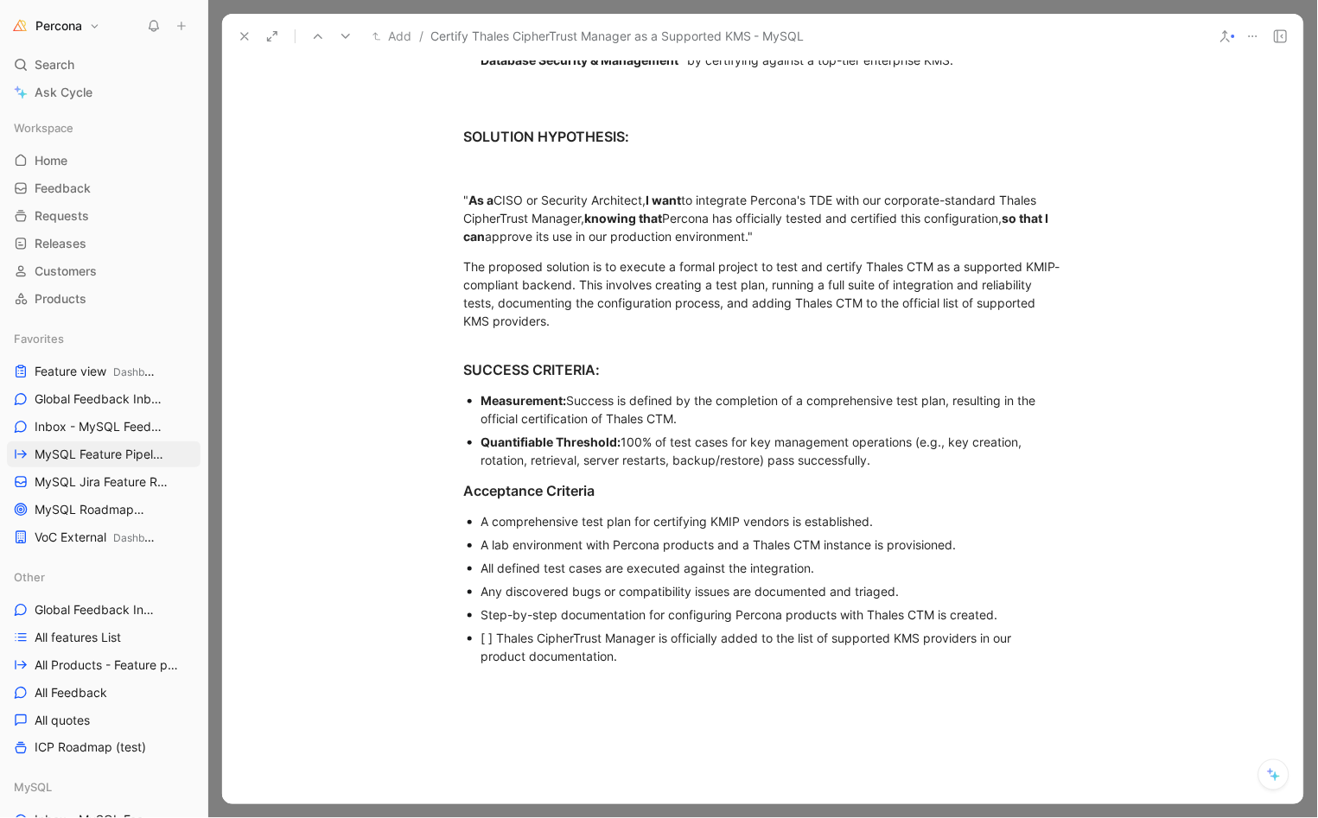
click at [486, 641] on div "[ ] Thales CipherTrust Manager is officially added to the list of supported KMS…" at bounding box center [771, 647] width 581 height 36
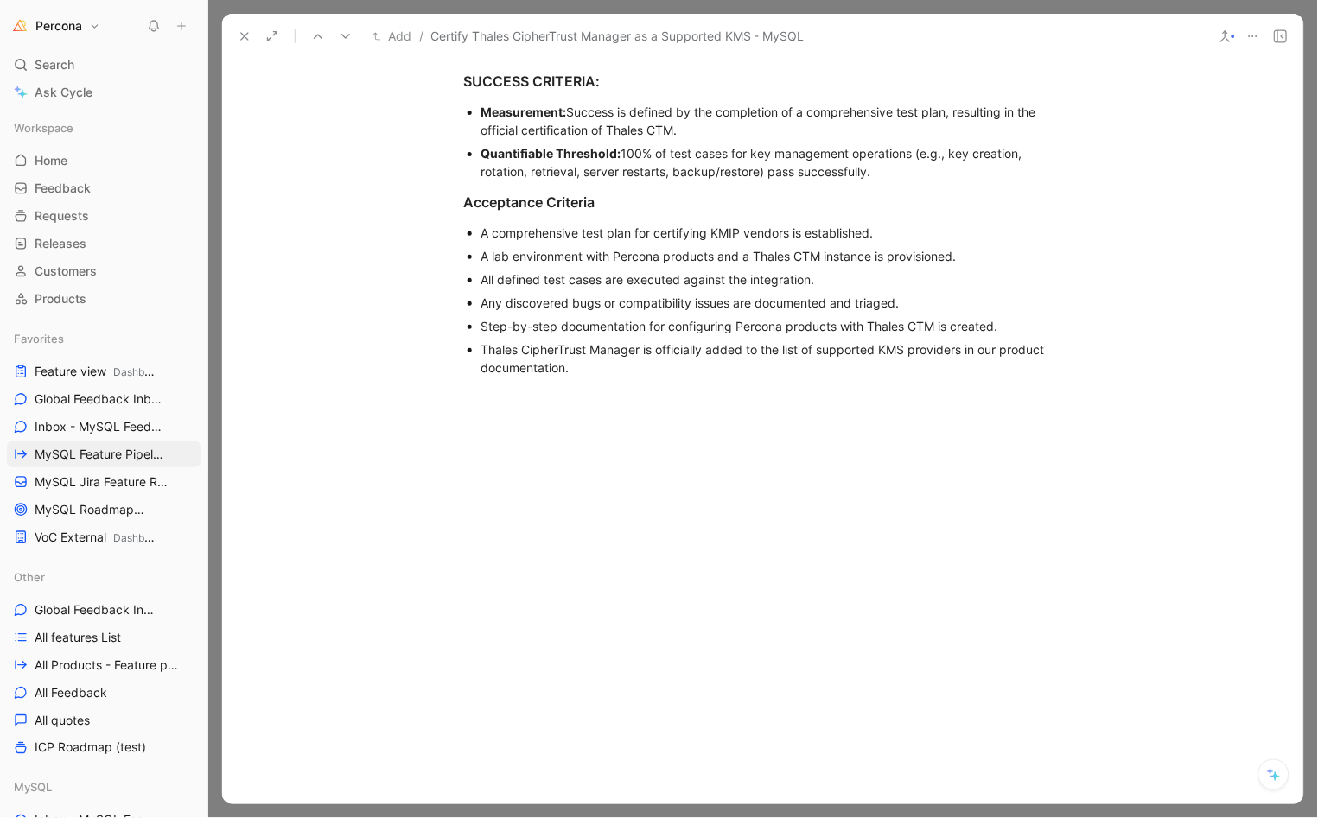
click at [503, 578] on div at bounding box center [762, 515] width 1081 height 245
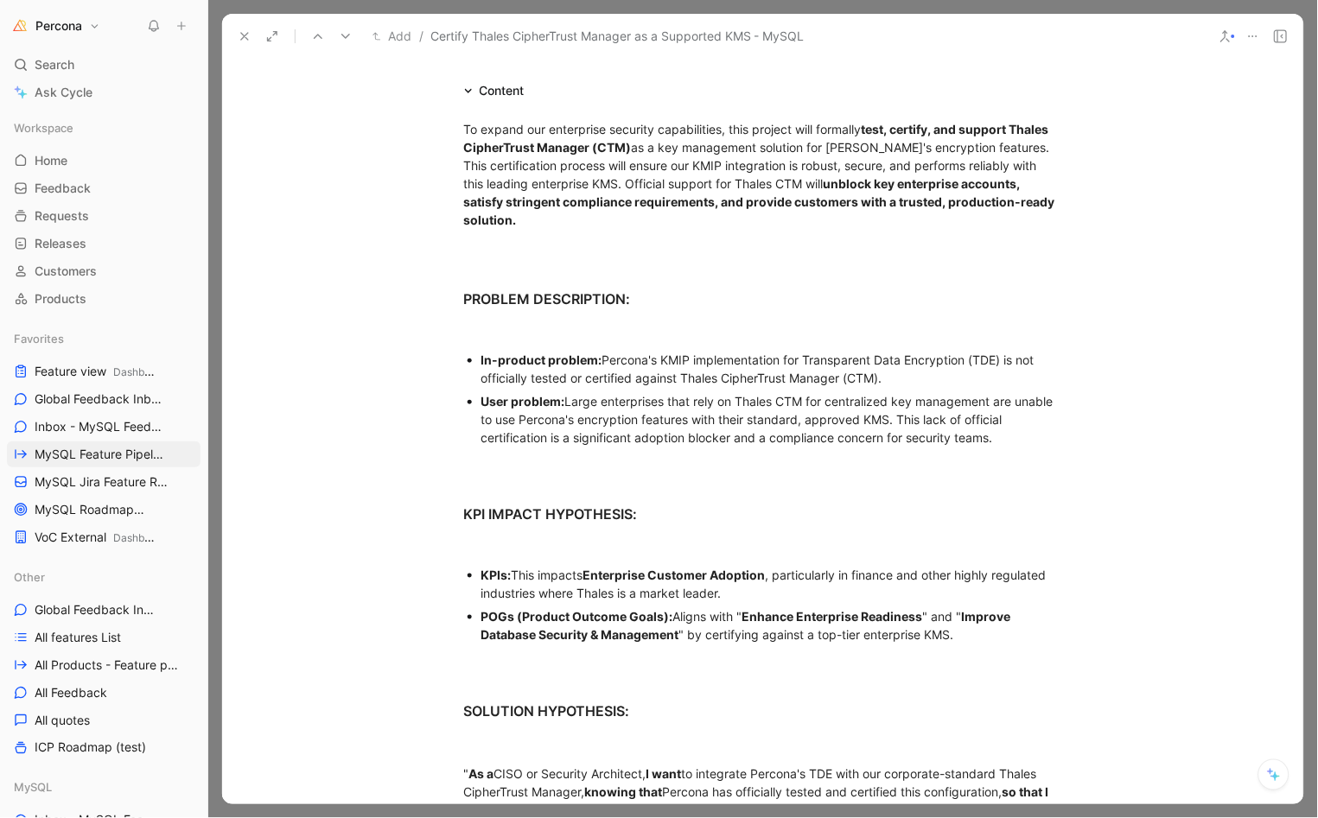
scroll to position [527, 0]
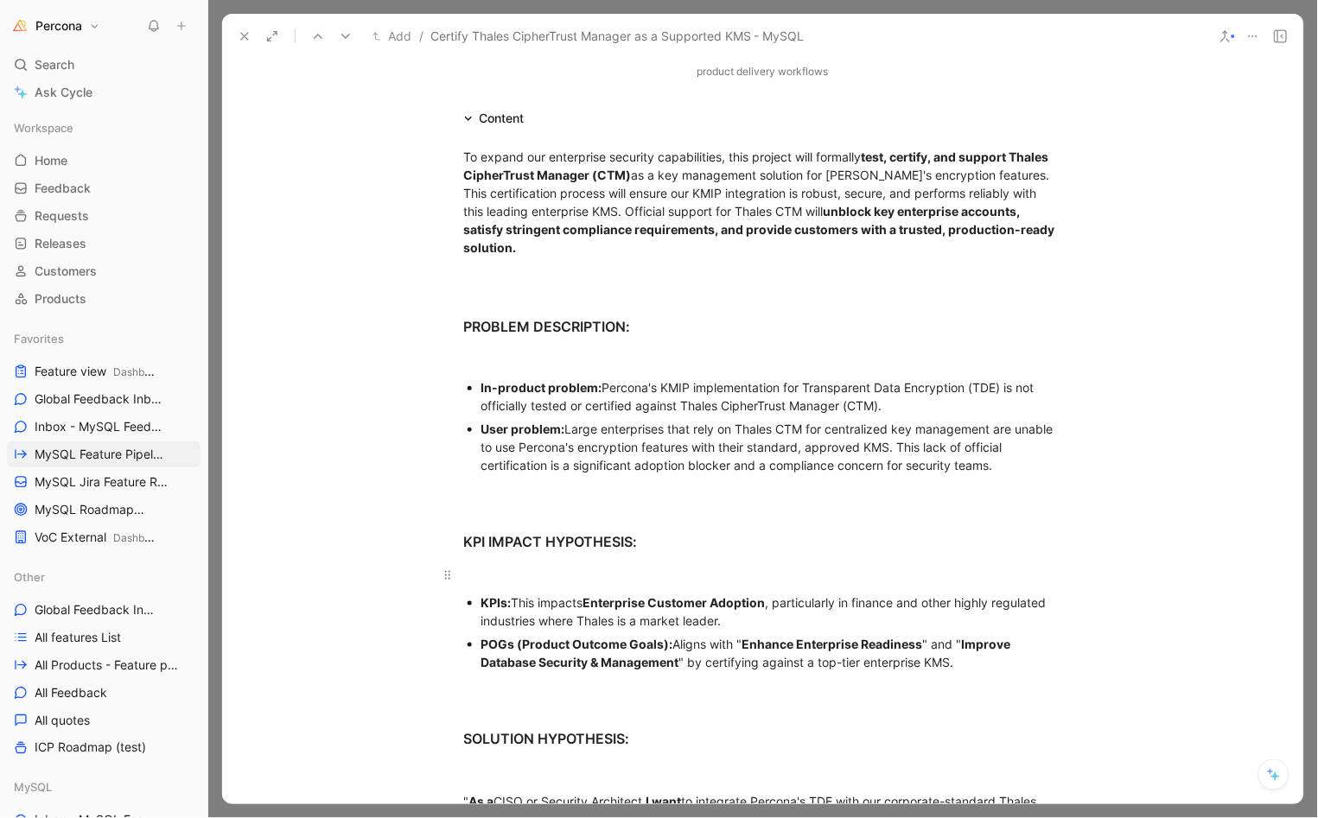
click at [504, 566] on div at bounding box center [763, 575] width 598 height 18
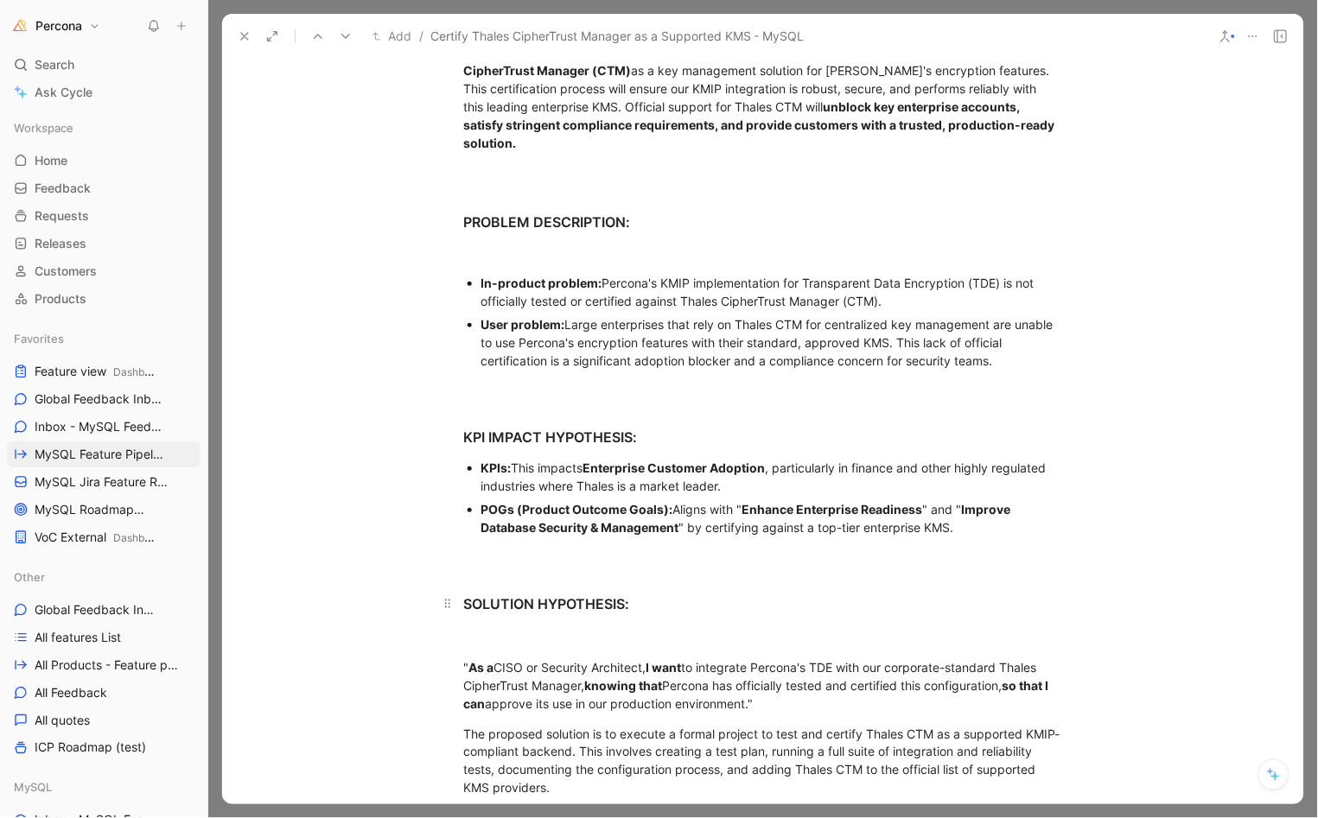
scroll to position [633, 0]
click at [512, 560] on p at bounding box center [763, 554] width 664 height 29
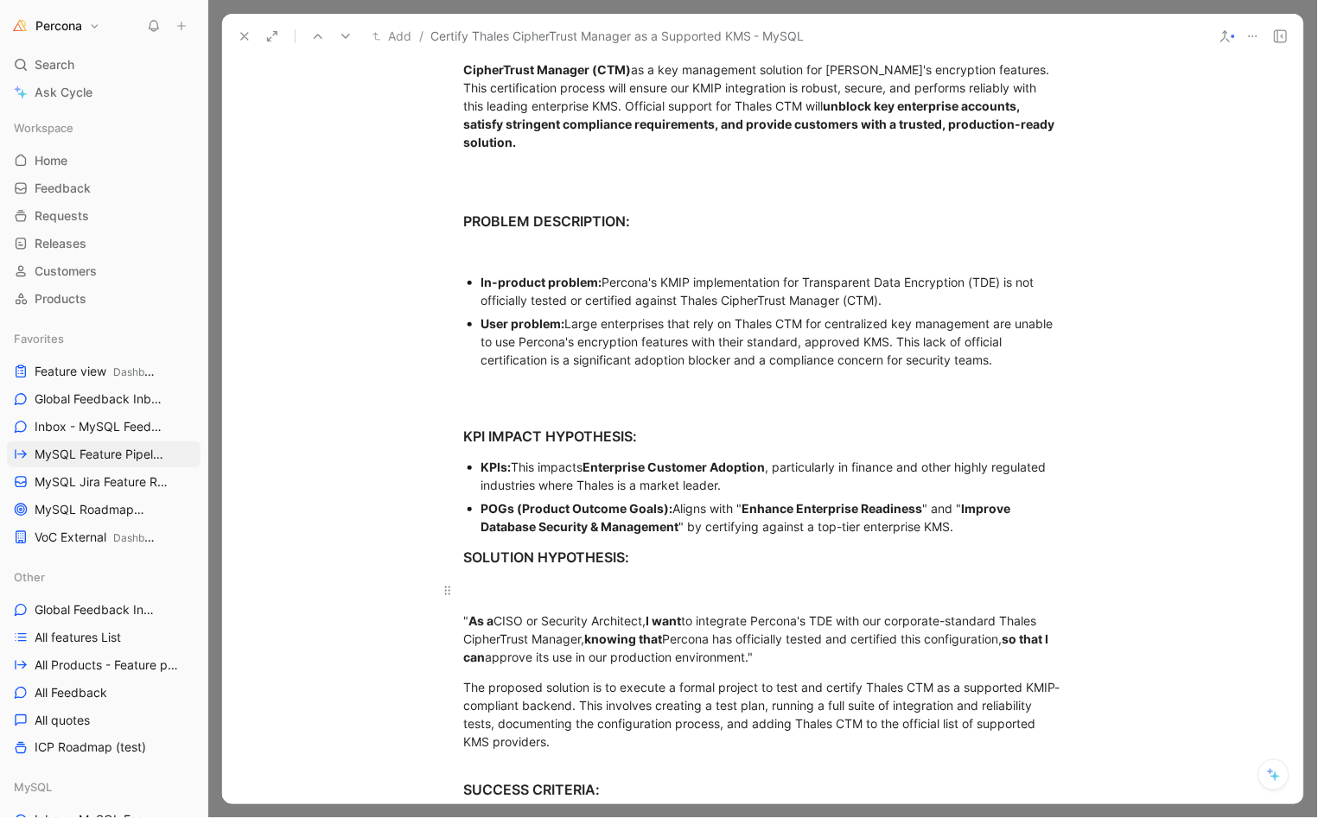
click at [505, 586] on div at bounding box center [763, 591] width 598 height 18
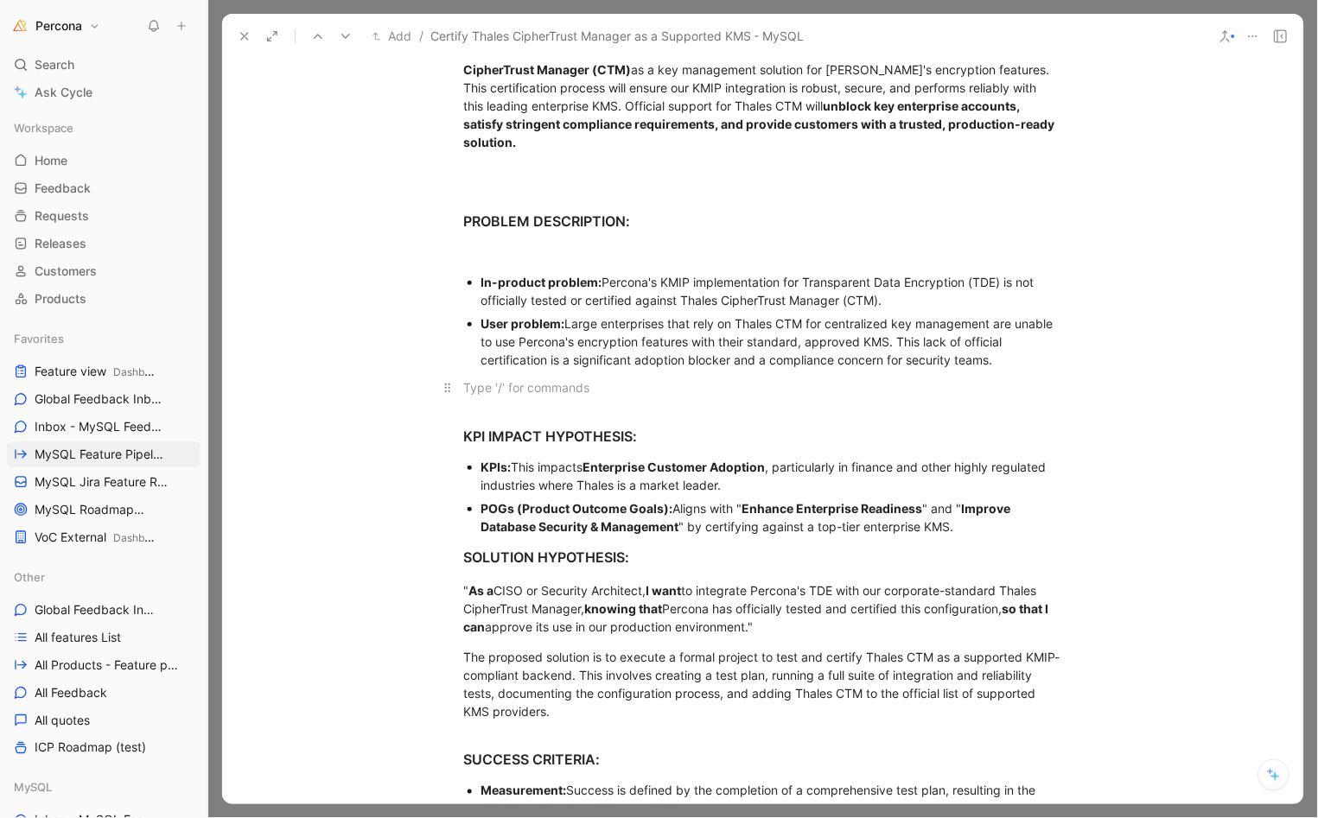
click at [505, 390] on p at bounding box center [763, 387] width 664 height 29
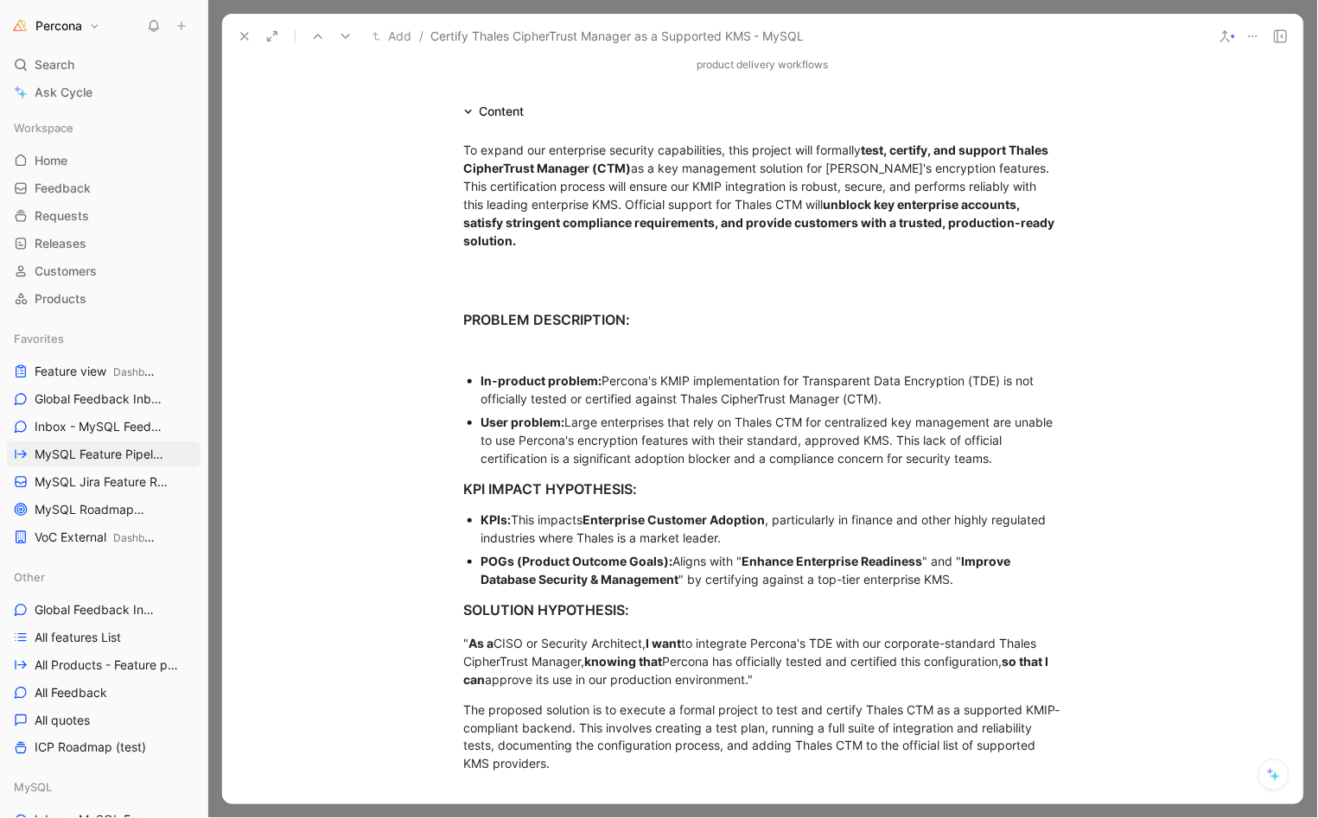
scroll to position [525, 0]
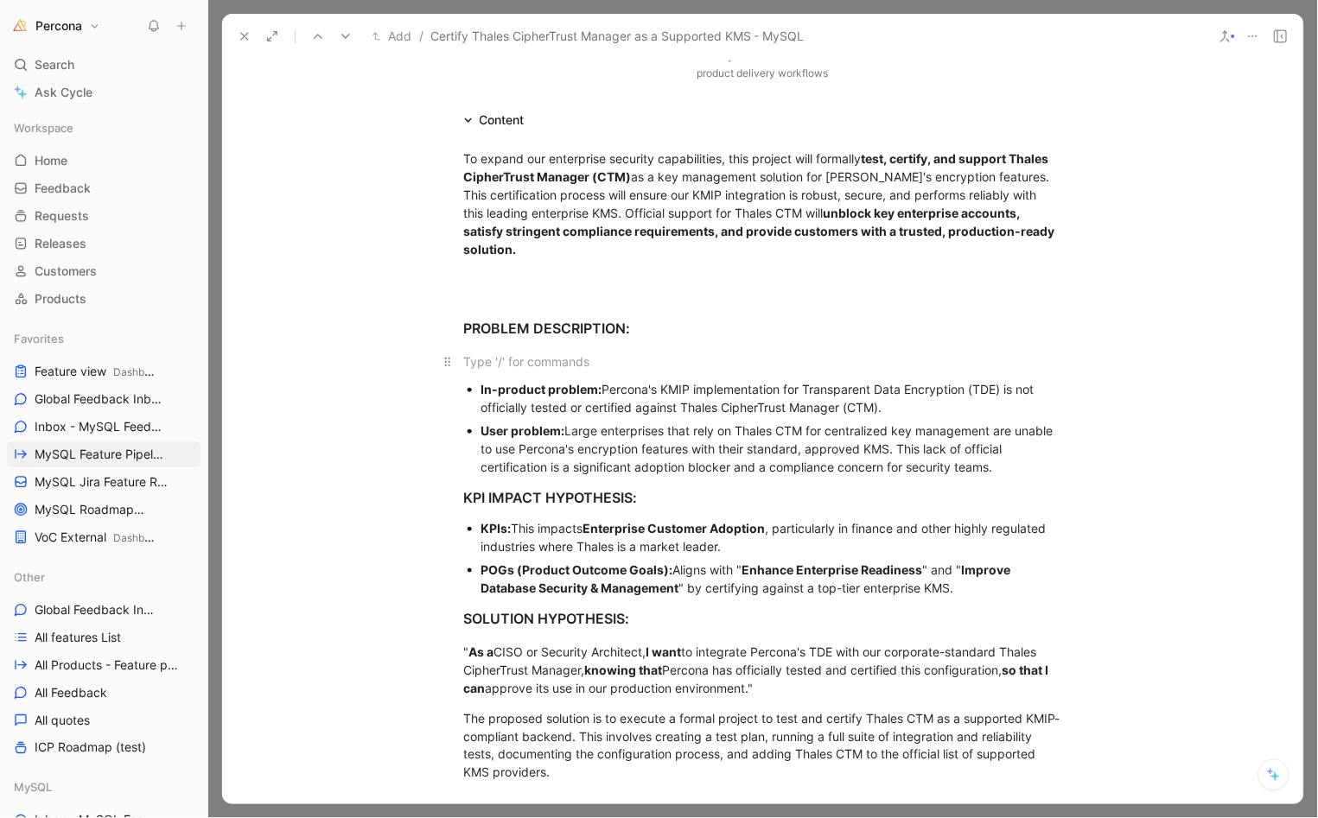
click at [525, 354] on div at bounding box center [763, 362] width 598 height 18
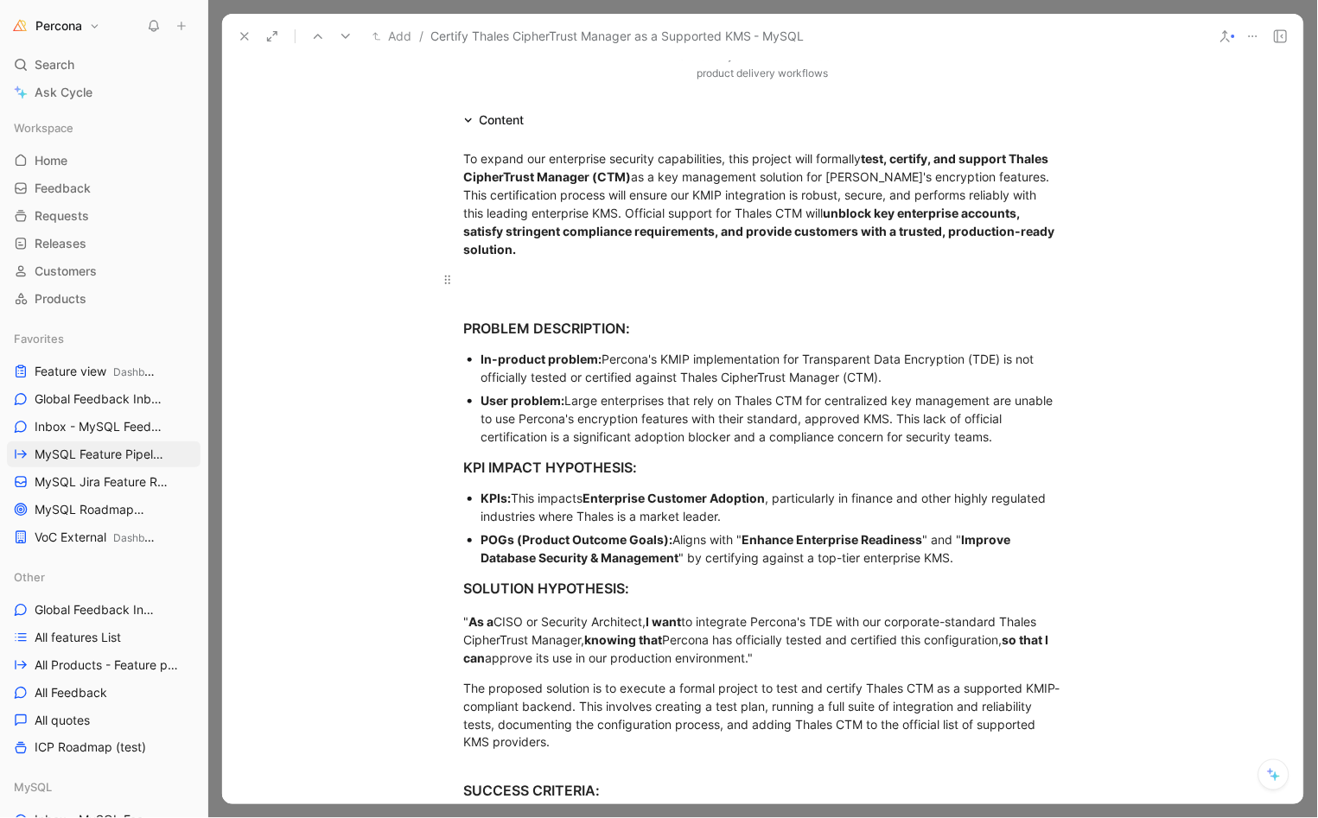
click at [519, 279] on div at bounding box center [763, 279] width 598 height 18
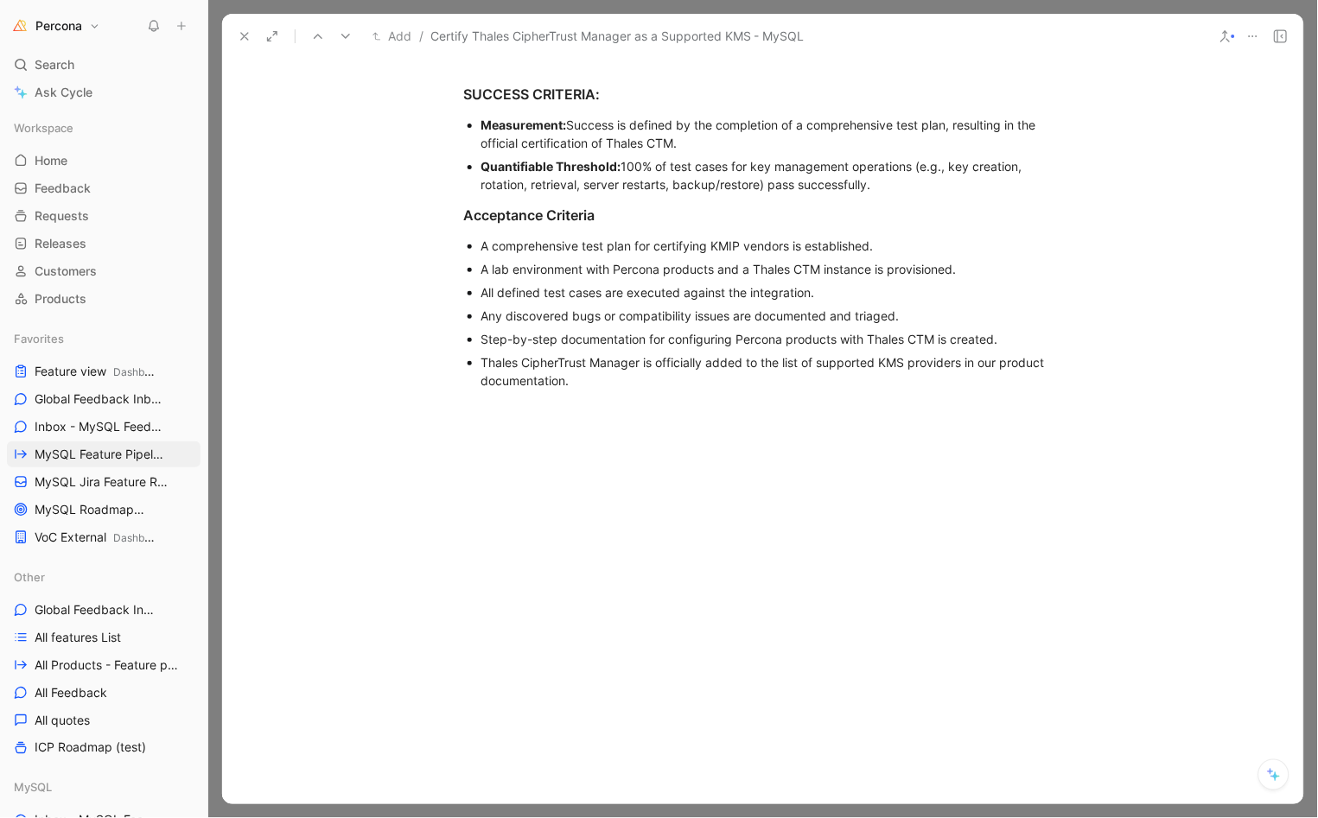
scroll to position [855, 0]
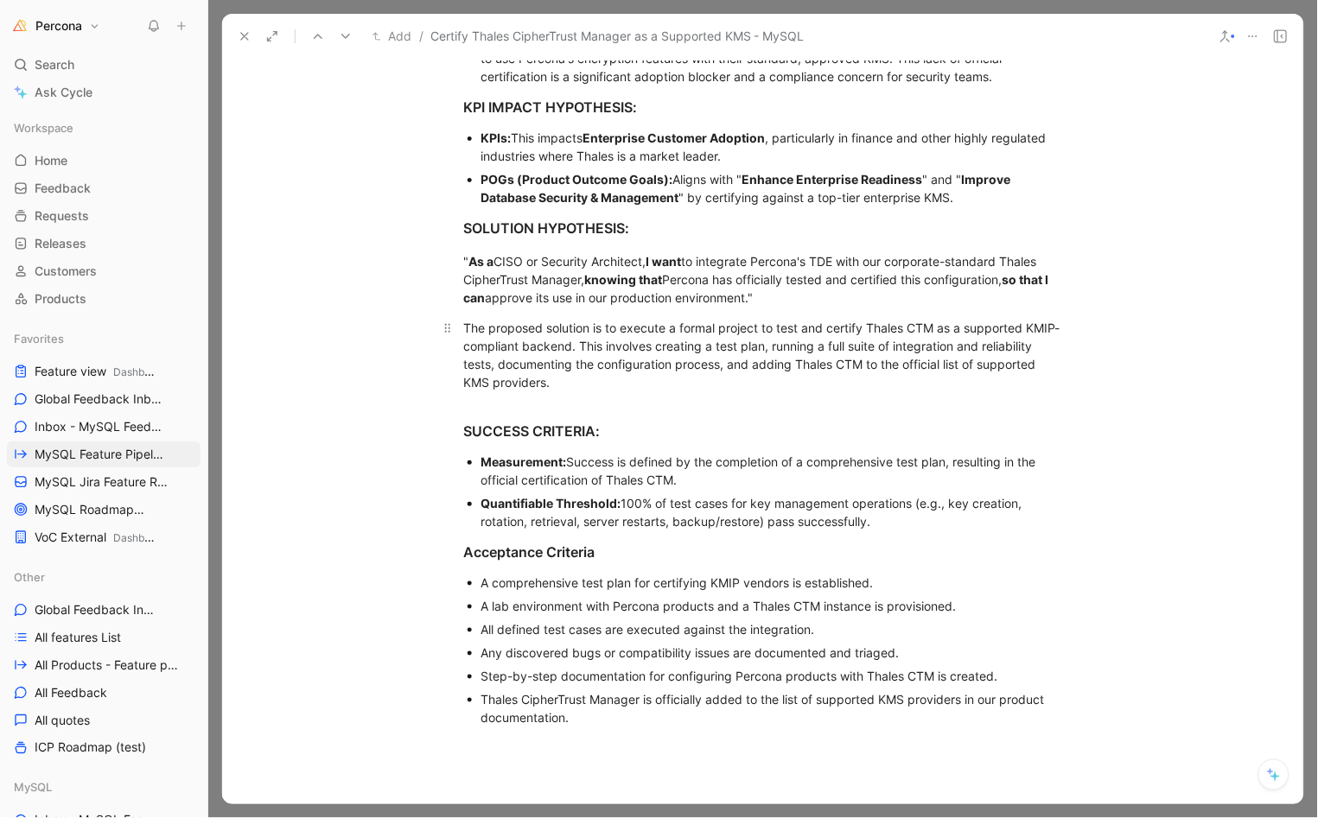
click at [540, 386] on p "The proposed solution is to execute a formal project to test and certify Thales…" at bounding box center [763, 355] width 664 height 83
click at [528, 388] on p "The proposed solution is to execute a formal project to test and certify Thales…" at bounding box center [763, 355] width 664 height 83
click at [522, 402] on h3 "SUCCESS CRITERIA:" at bounding box center [763, 423] width 664 height 50
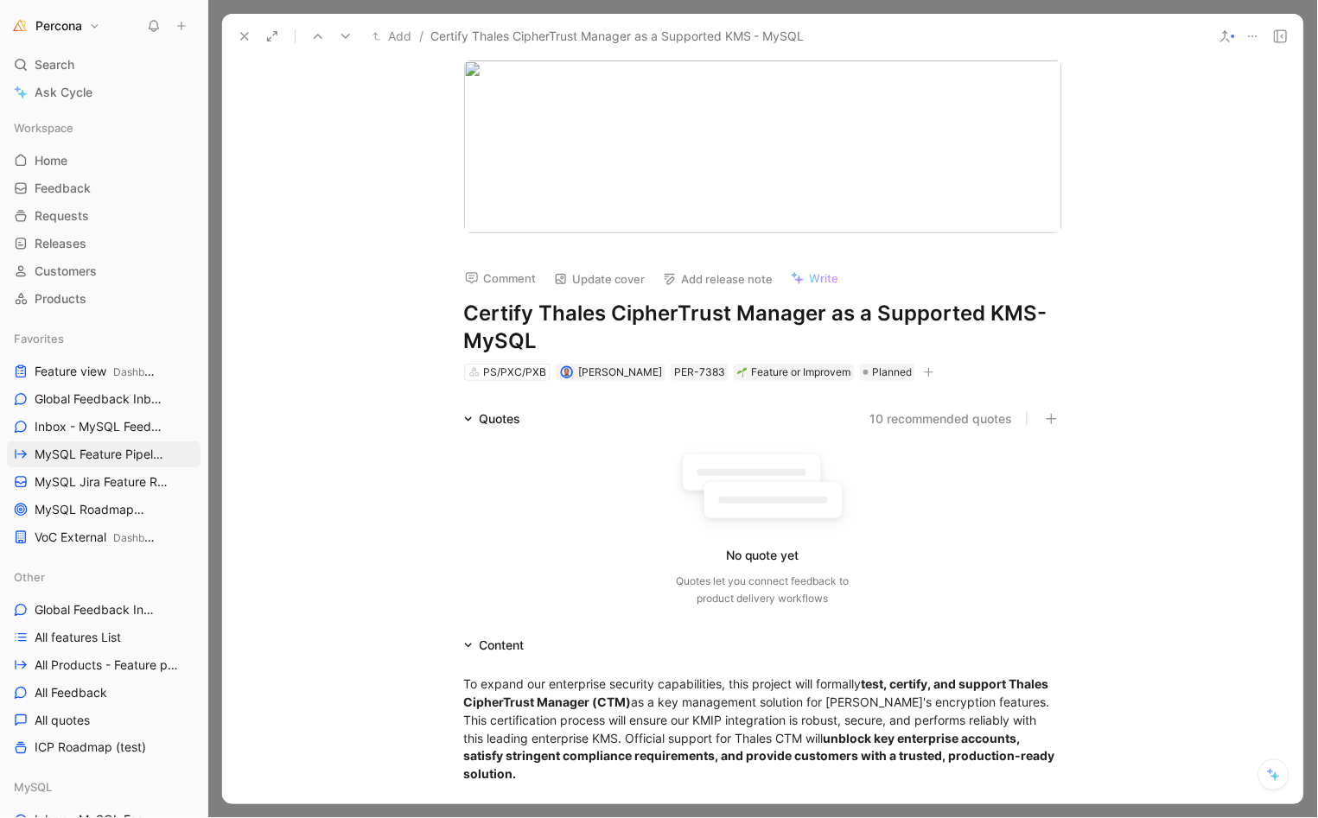
scroll to position [0, 0]
click at [244, 32] on icon at bounding box center [245, 36] width 14 height 14
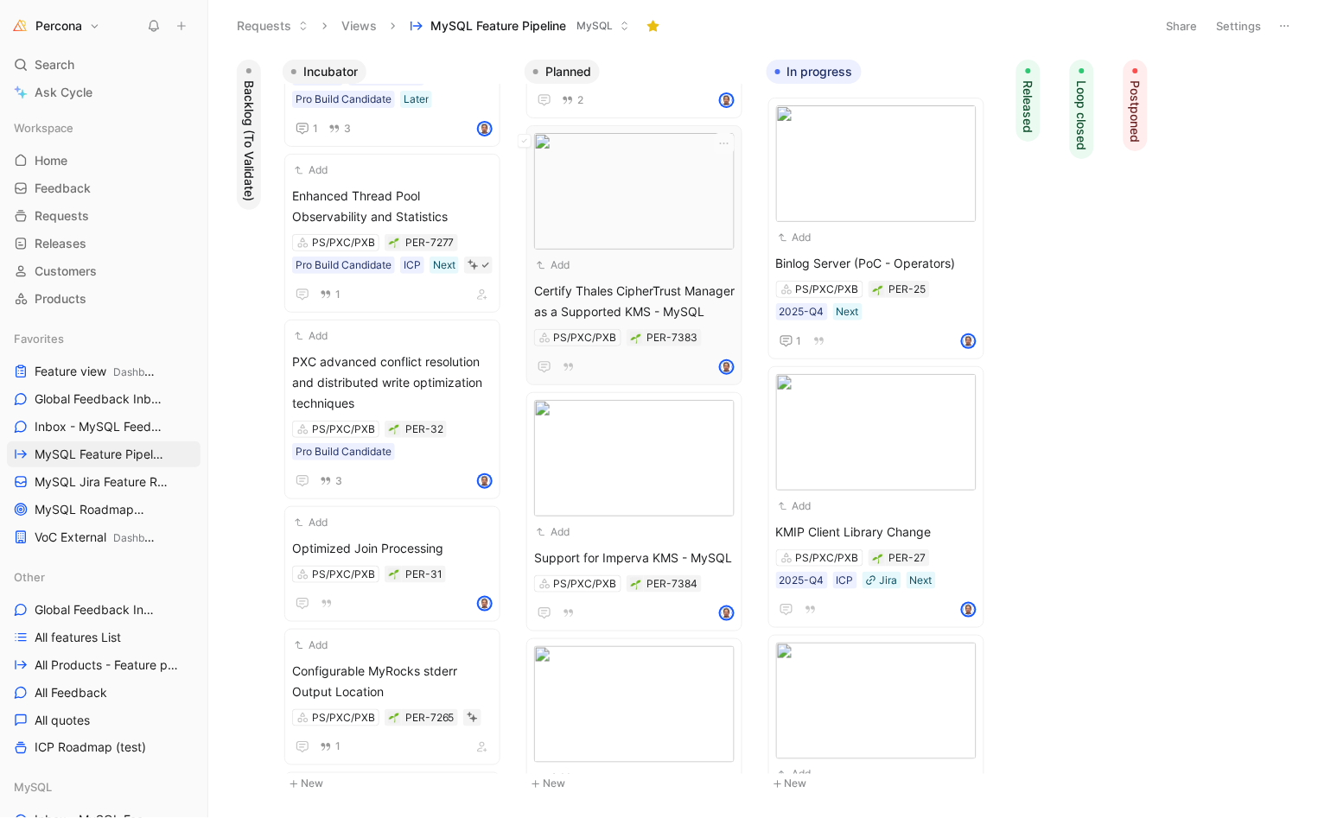
scroll to position [314, 0]
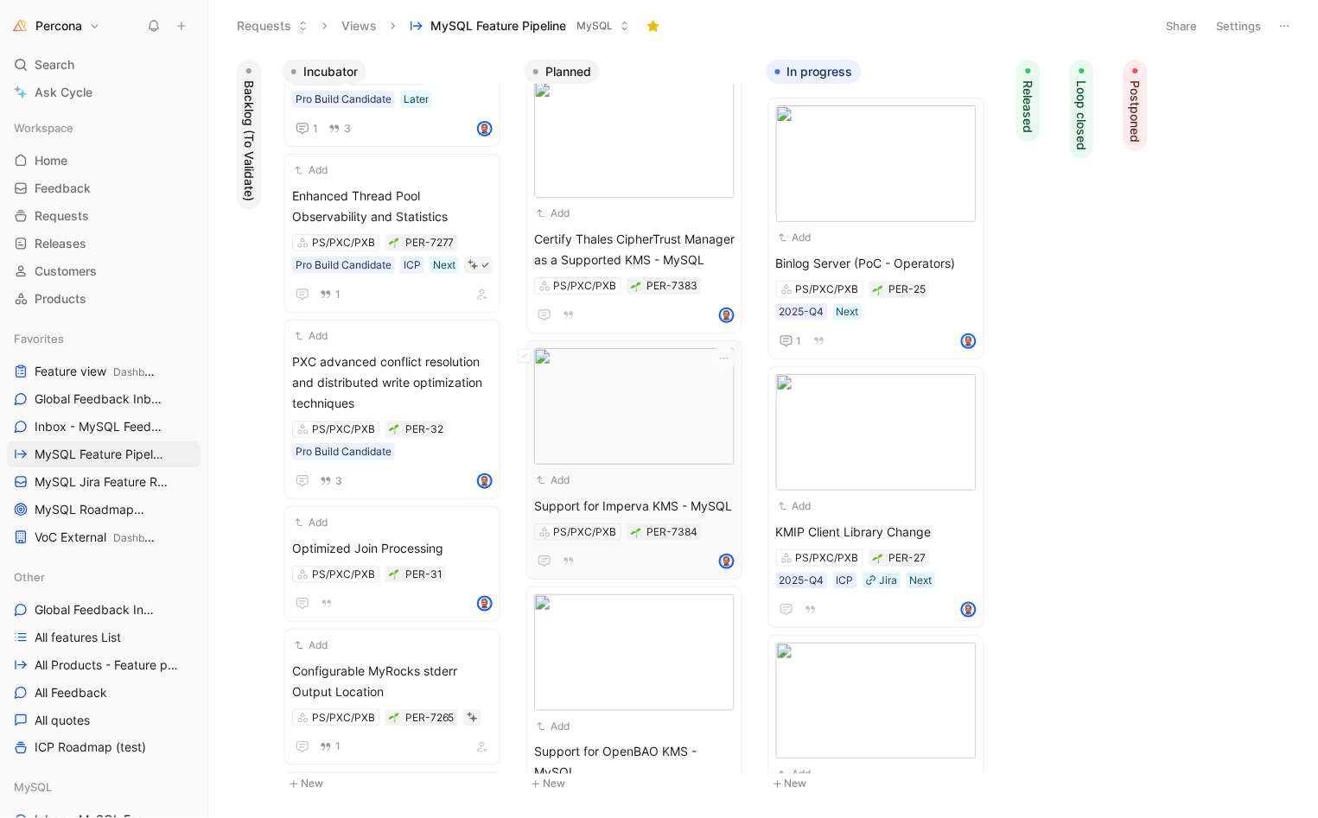
click at [603, 511] on div "Add Support for Imperva KMS - MySQL PS/PXC/PXB PER-7384" at bounding box center [634, 460] width 200 height 224
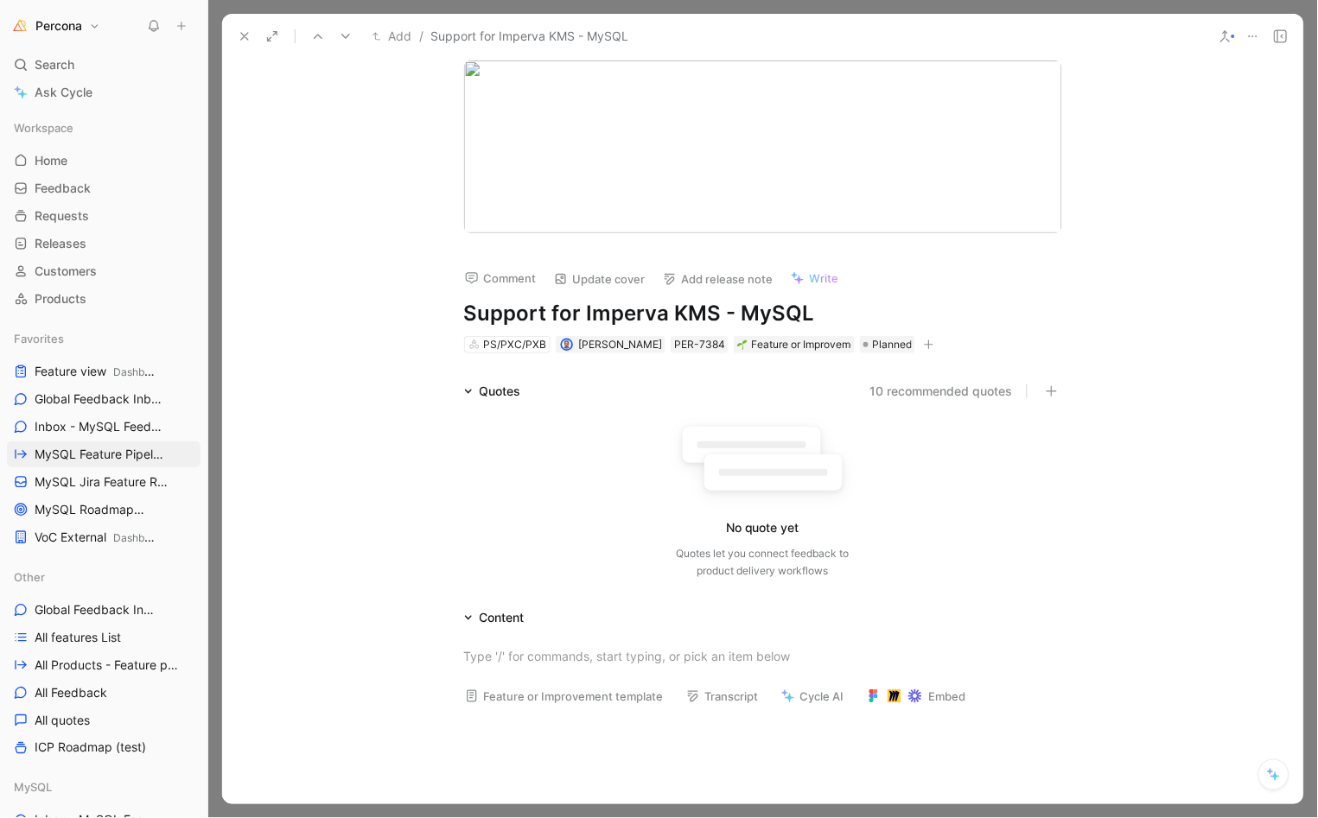
drag, startPoint x: 706, startPoint y: 301, endPoint x: 459, endPoint y: 301, distance: 247.1
click at [464, 301] on h1 "Support for Imperva KMS - MySQL" at bounding box center [763, 314] width 598 height 28
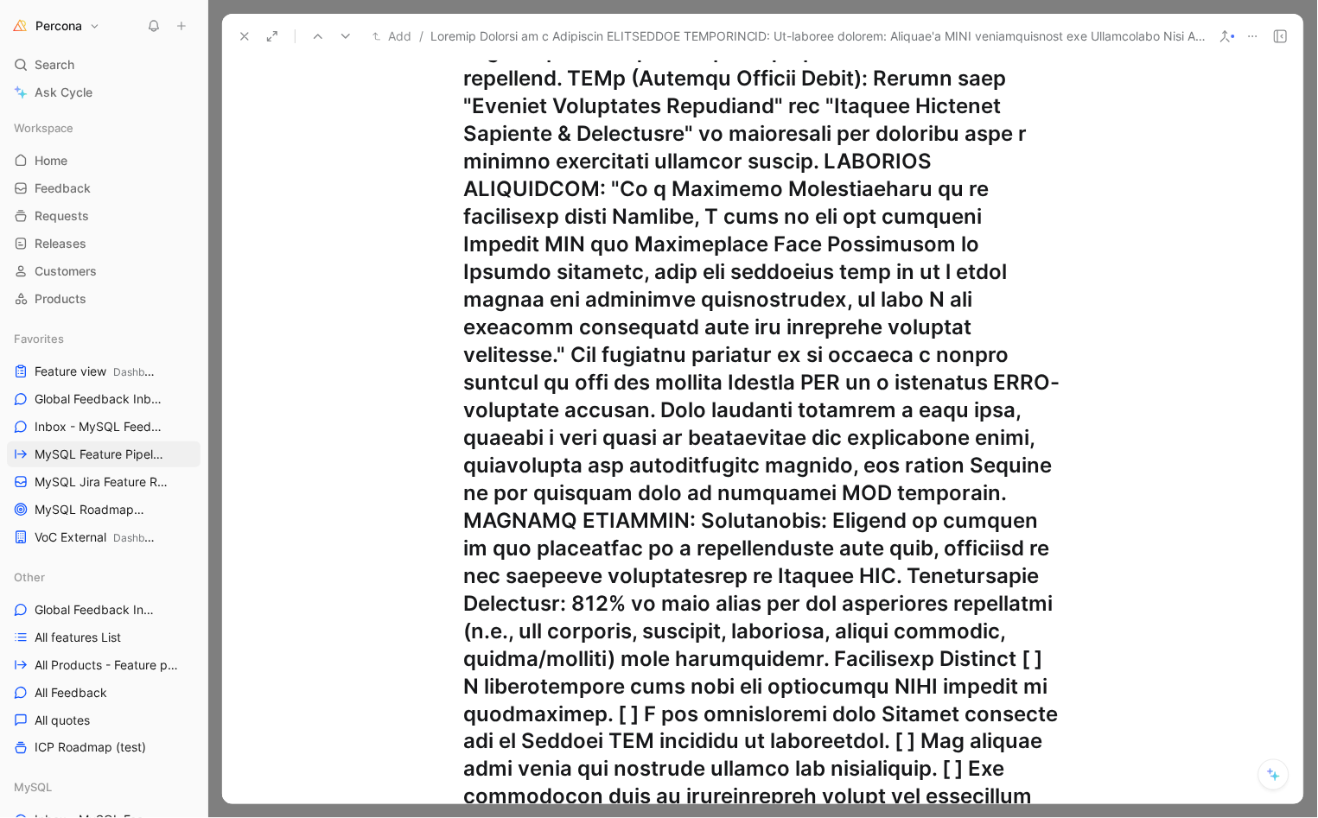
scroll to position [469, 0]
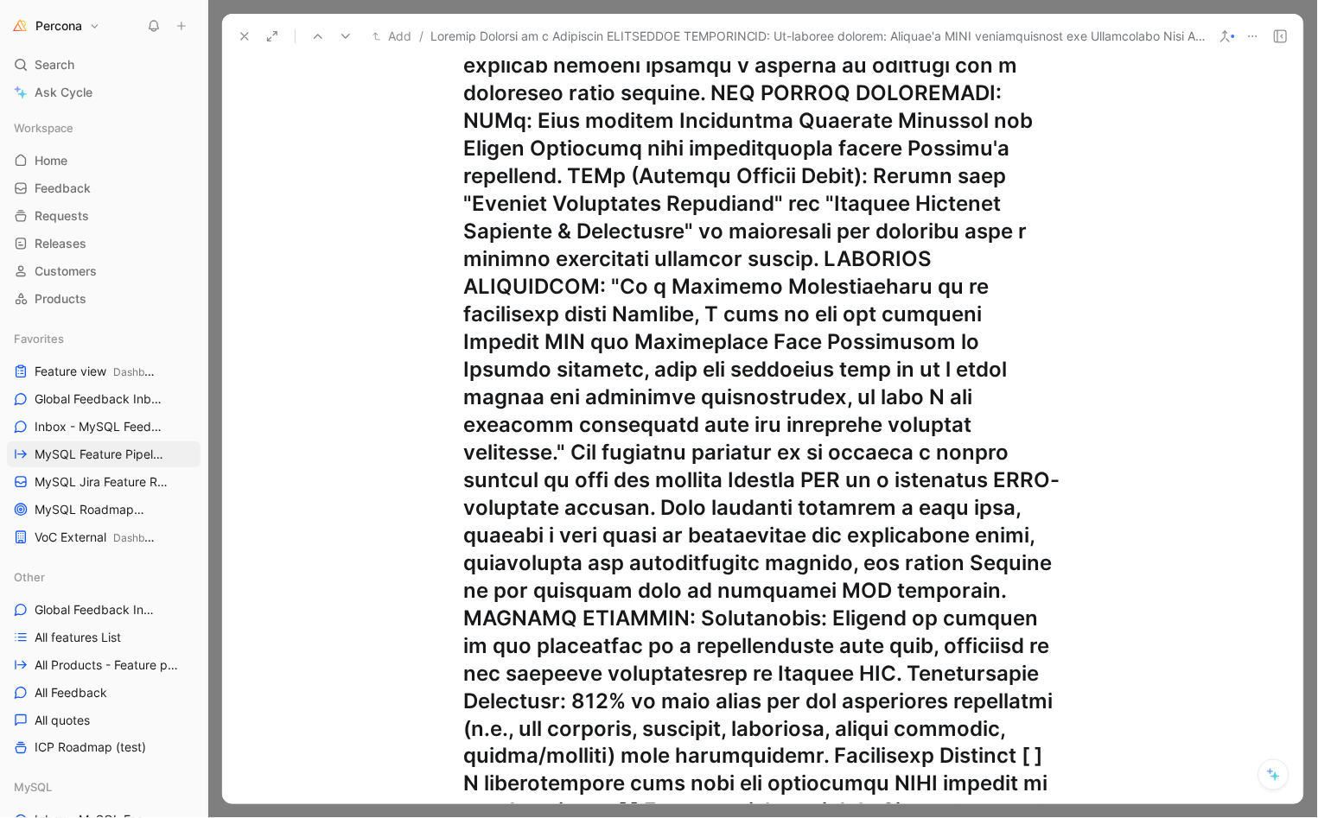
click at [529, 500] on h1 "Certify Imperva as a Supported KMS - MySQL" at bounding box center [763, 425] width 598 height 1189
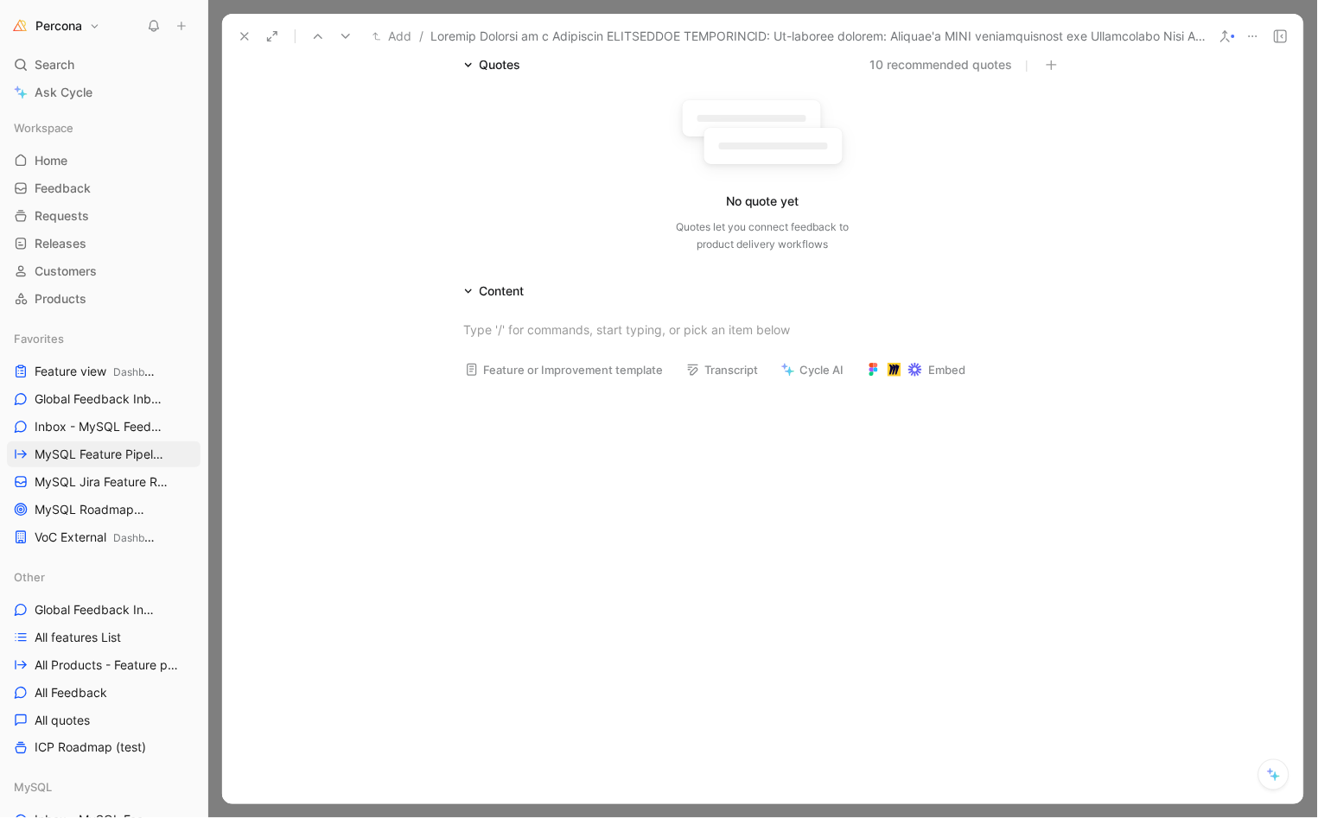
scroll to position [0, 0]
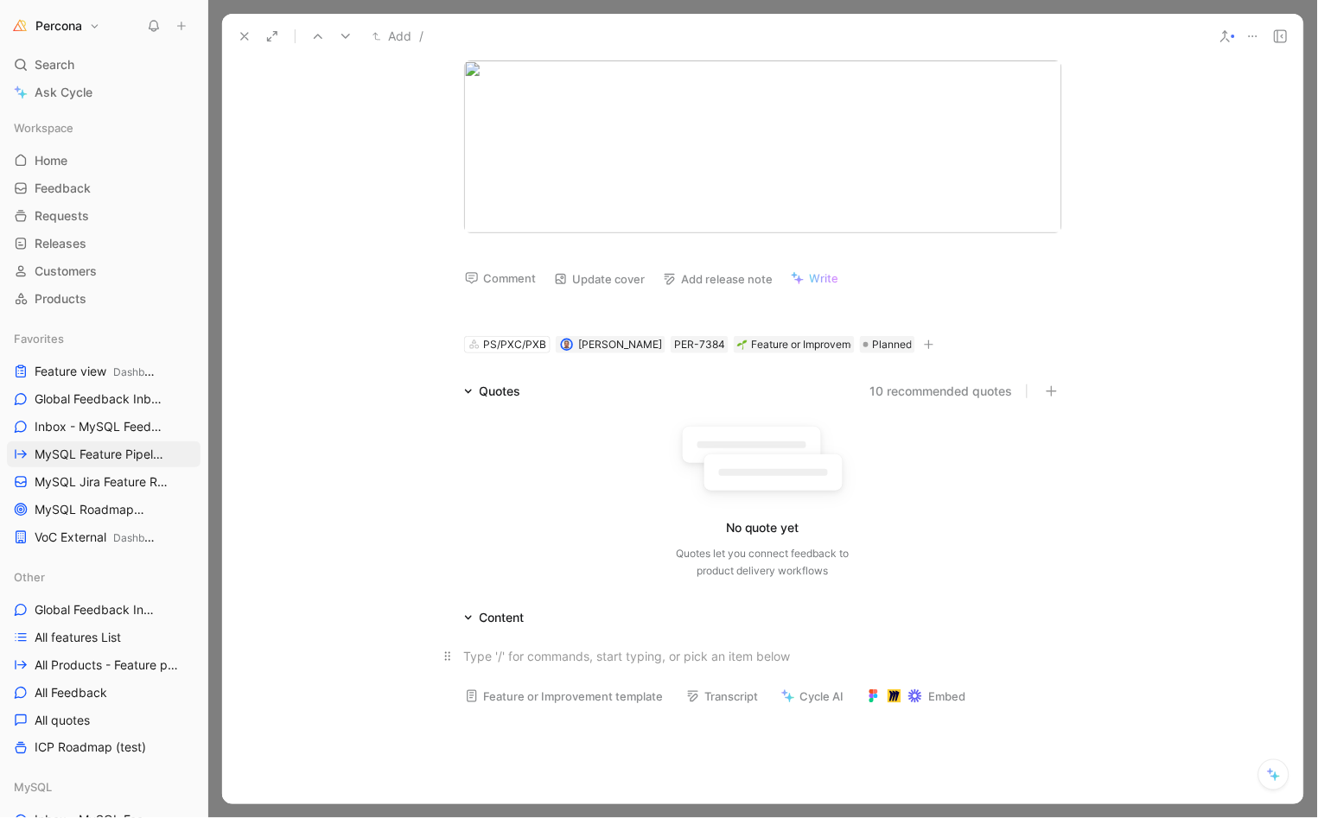
click at [509, 642] on p at bounding box center [763, 656] width 664 height 29
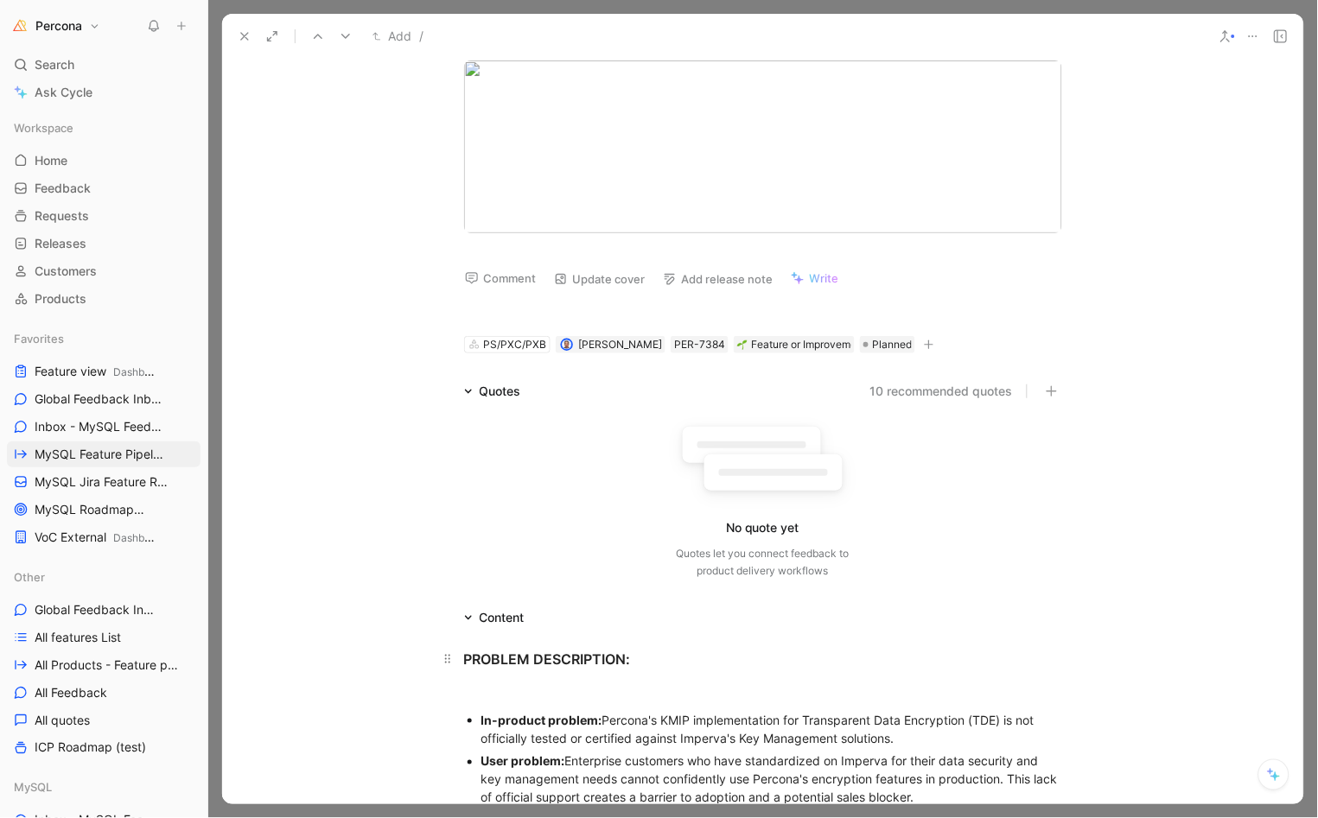
click at [515, 672] on h3 "PROBLEM DESCRIPTION:" at bounding box center [763, 659] width 664 height 35
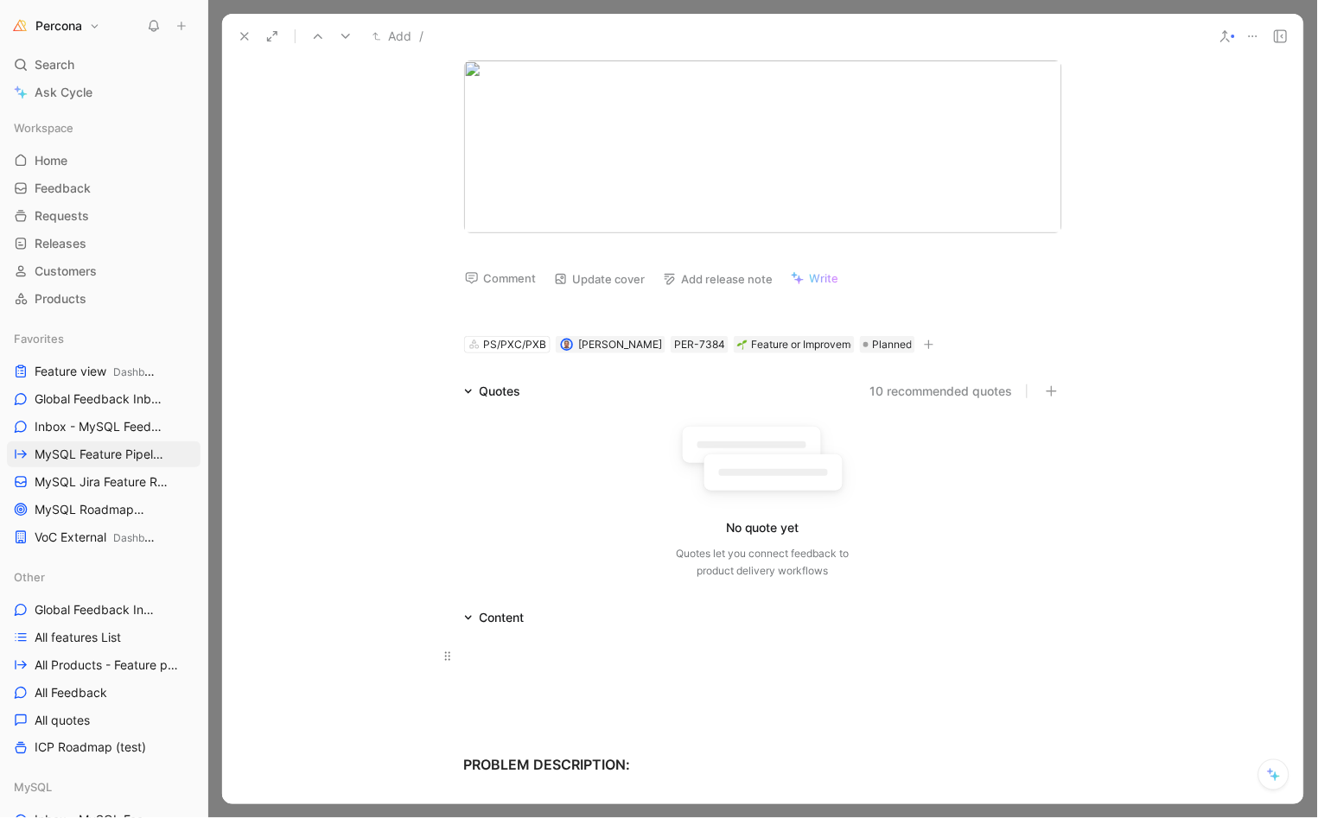
scroll to position [87, 0]
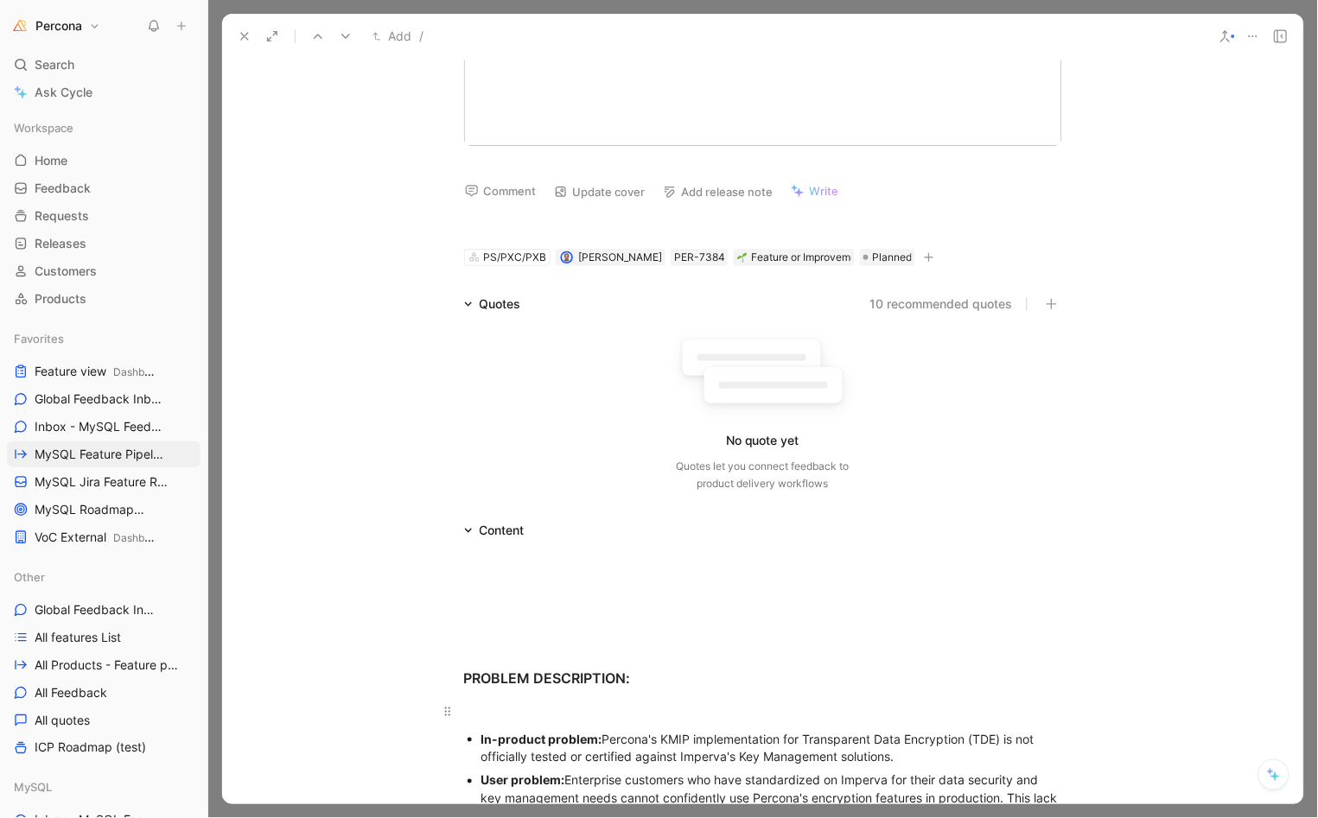
click at [499, 705] on div at bounding box center [763, 712] width 598 height 18
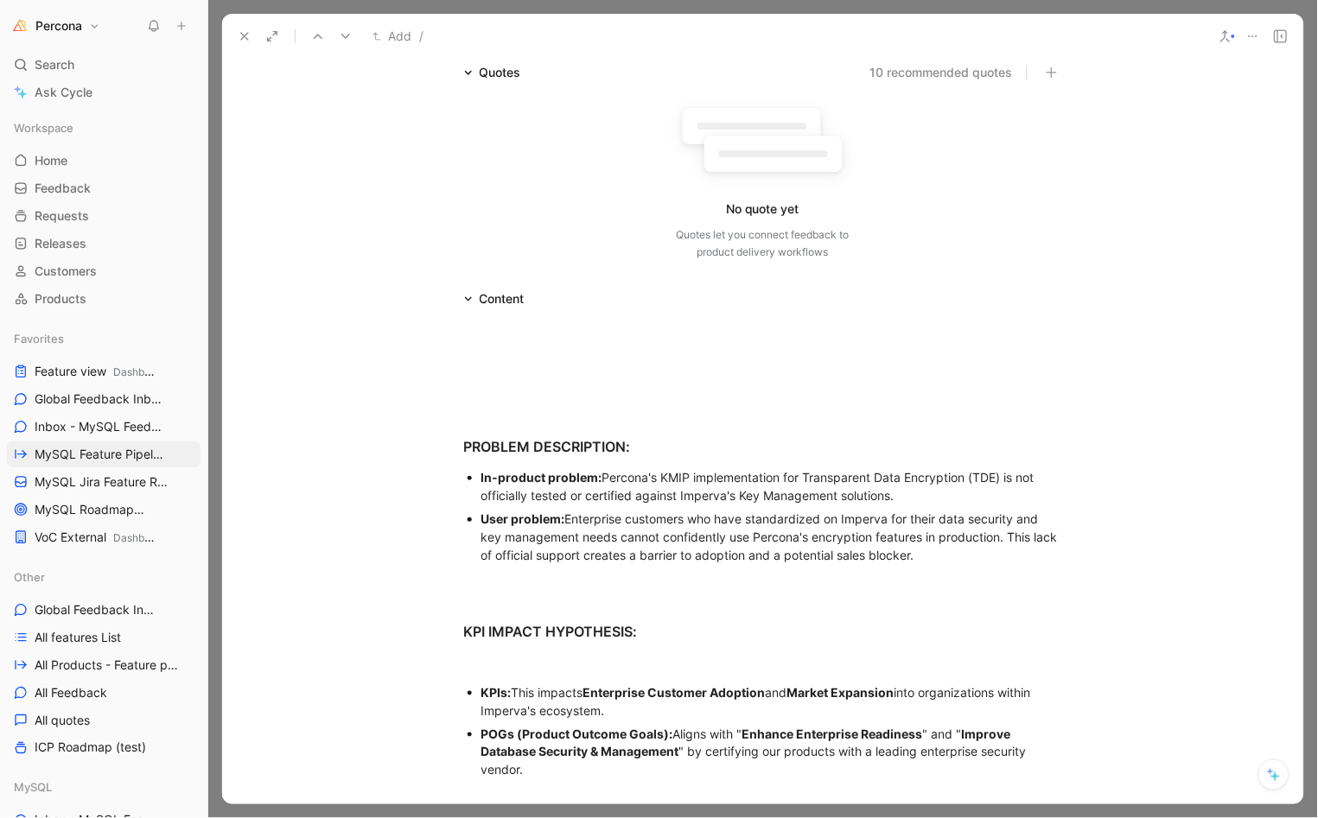
scroll to position [364, 0]
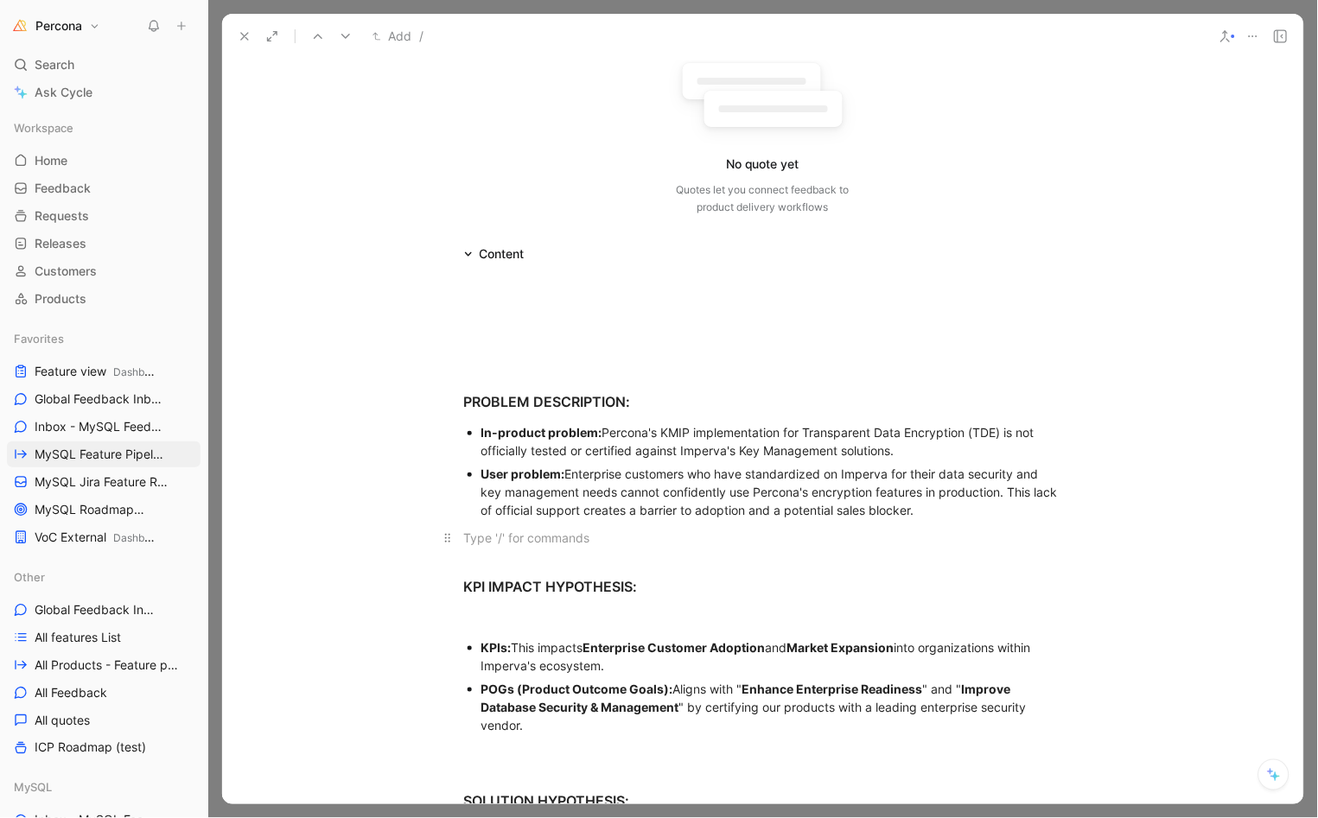
click at [527, 538] on div at bounding box center [763, 538] width 598 height 18
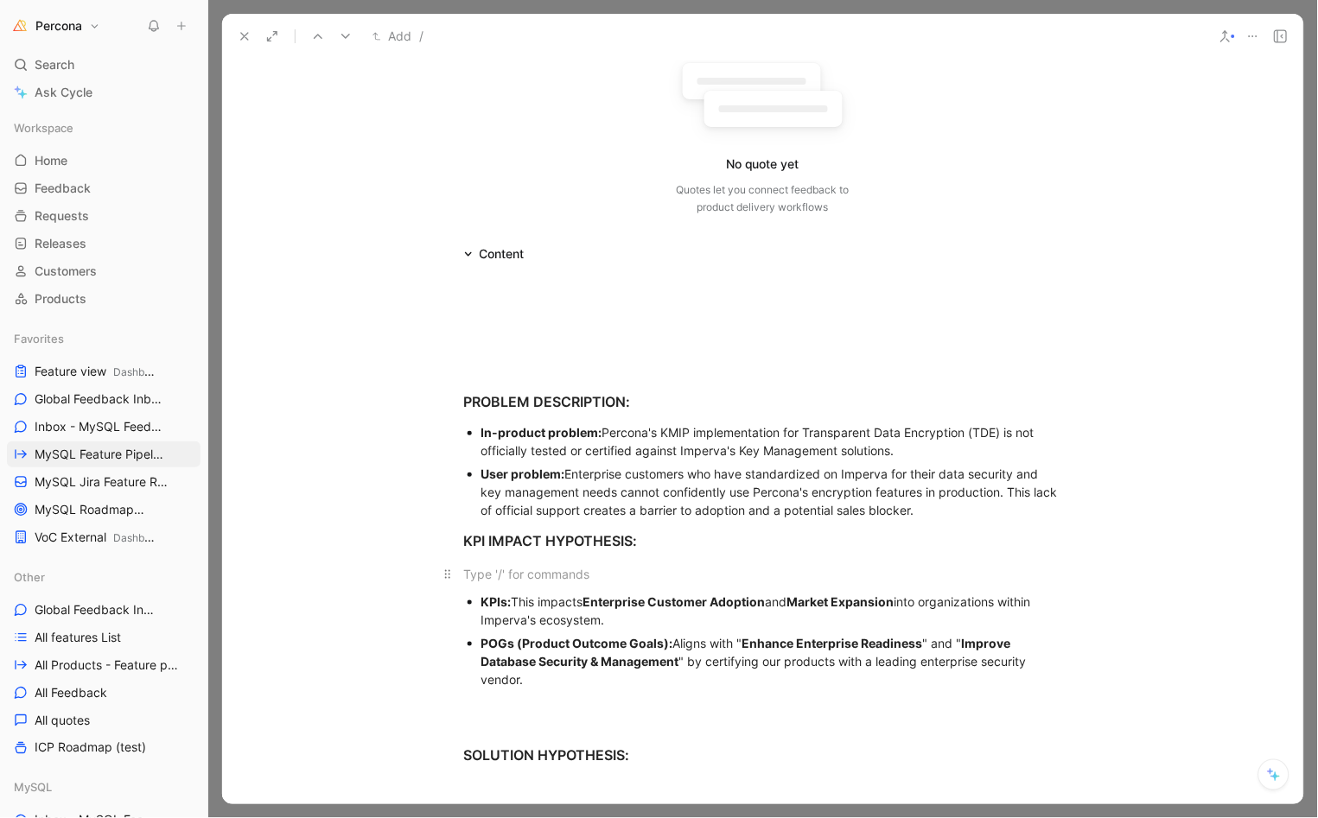
click at [521, 562] on p at bounding box center [763, 574] width 664 height 29
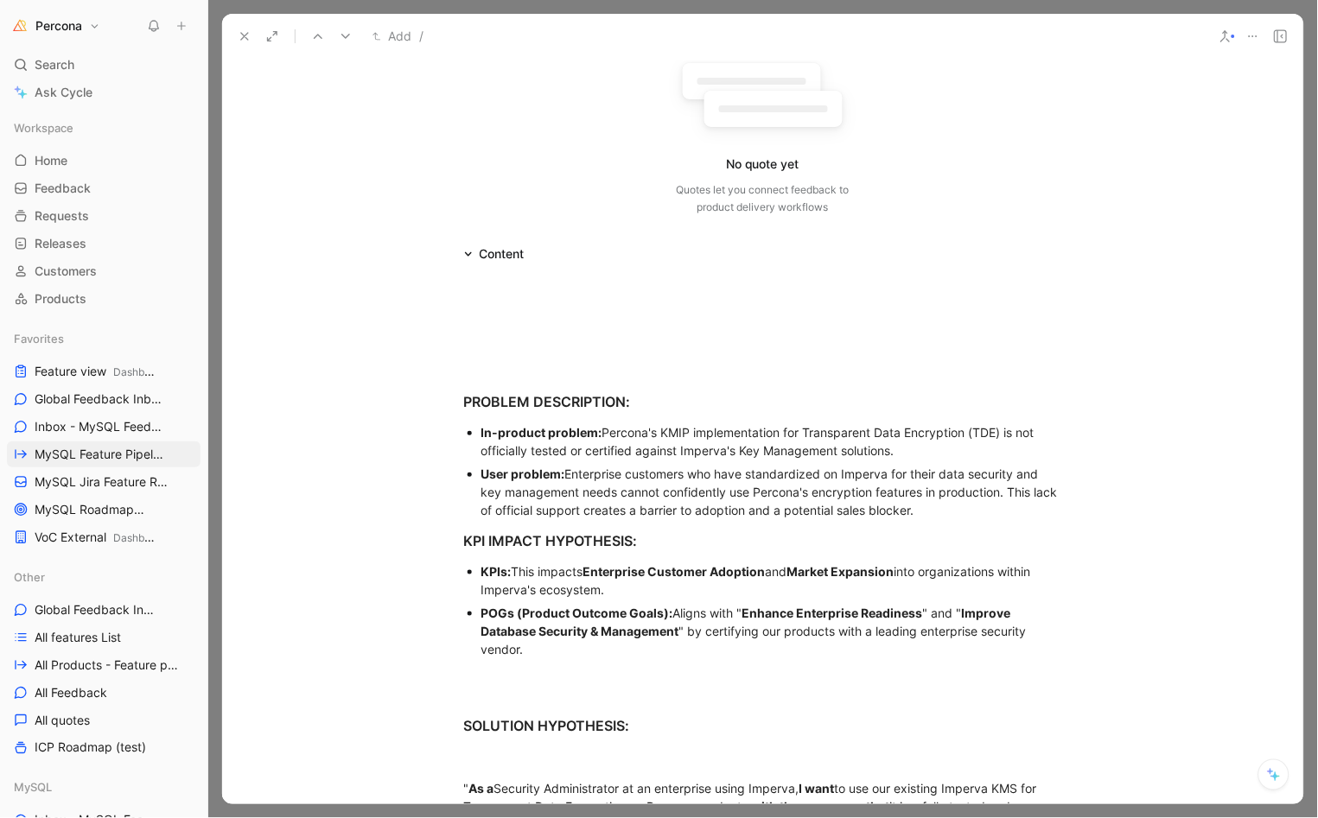
scroll to position [424, 0]
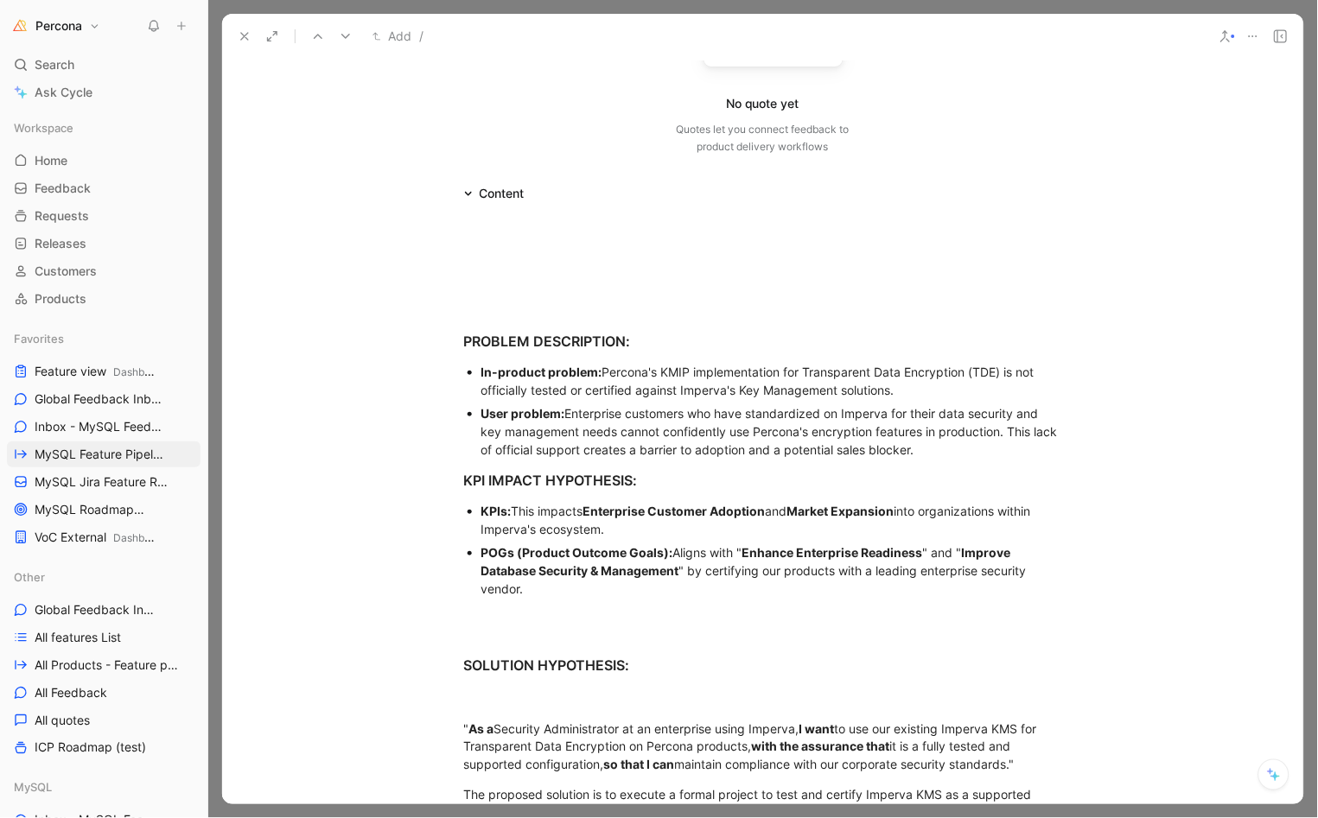
click at [520, 601] on p "POGs (Product Outcome Goals): Aligns with " Enhance Enterprise Readiness " and …" at bounding box center [771, 571] width 581 height 60
click at [519, 621] on div at bounding box center [763, 616] width 598 height 18
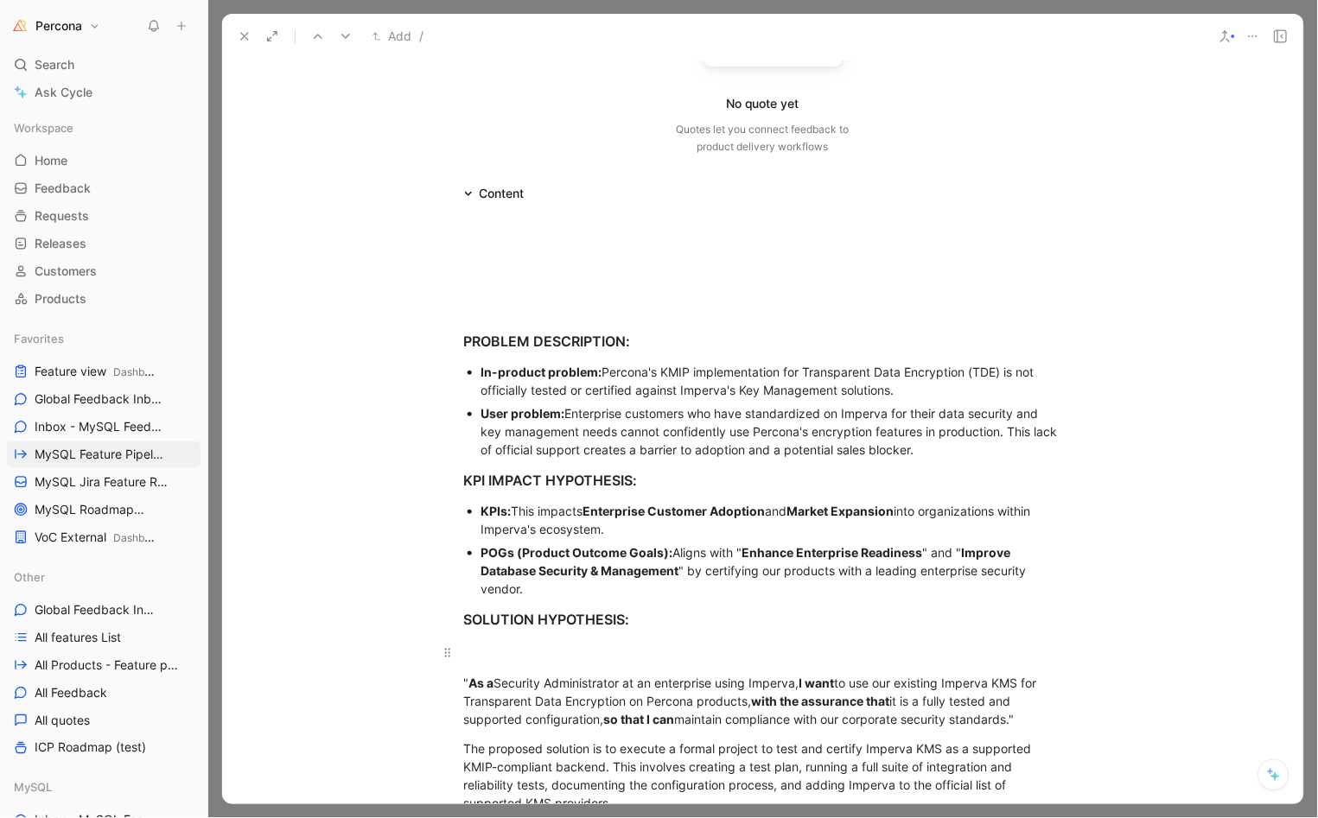
click at [504, 659] on div at bounding box center [763, 653] width 598 height 18
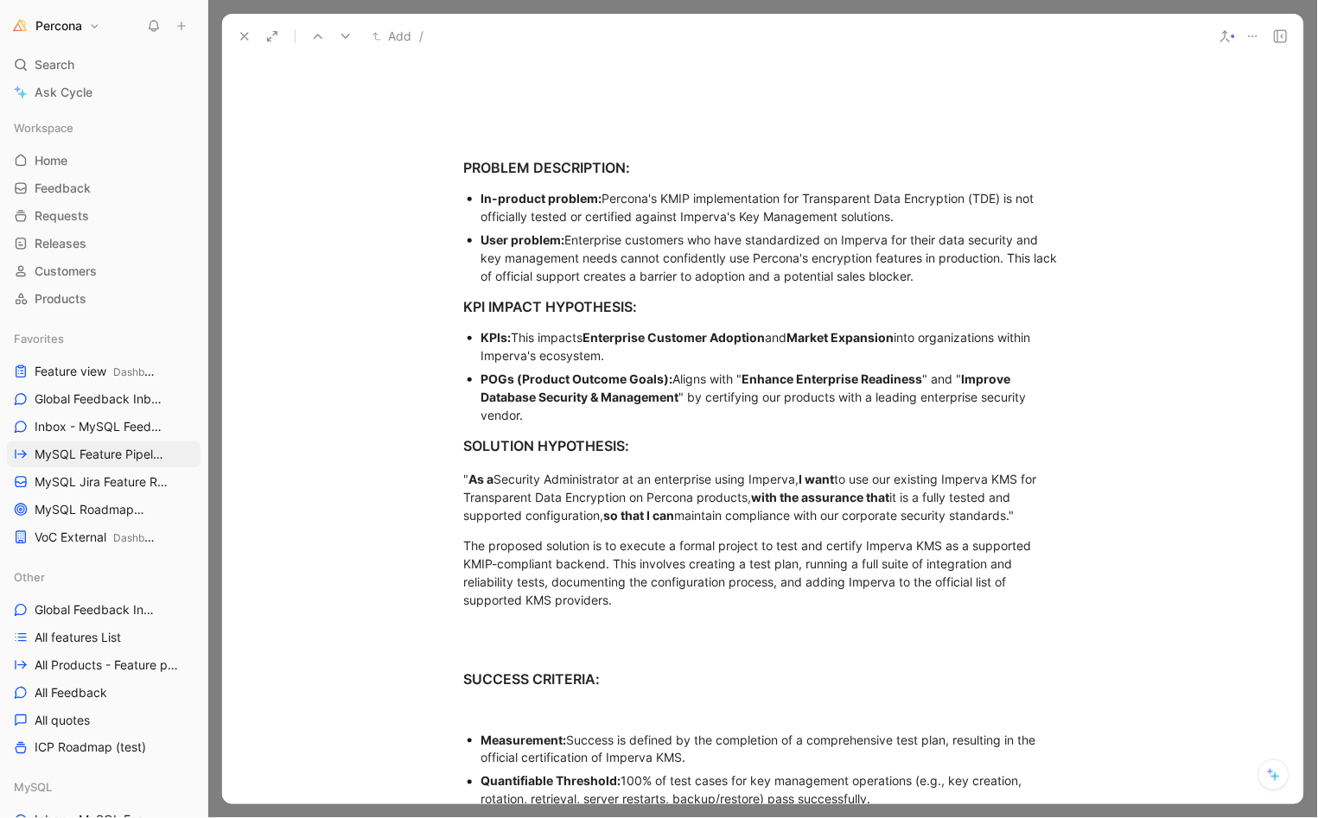
scroll to position [635, 0]
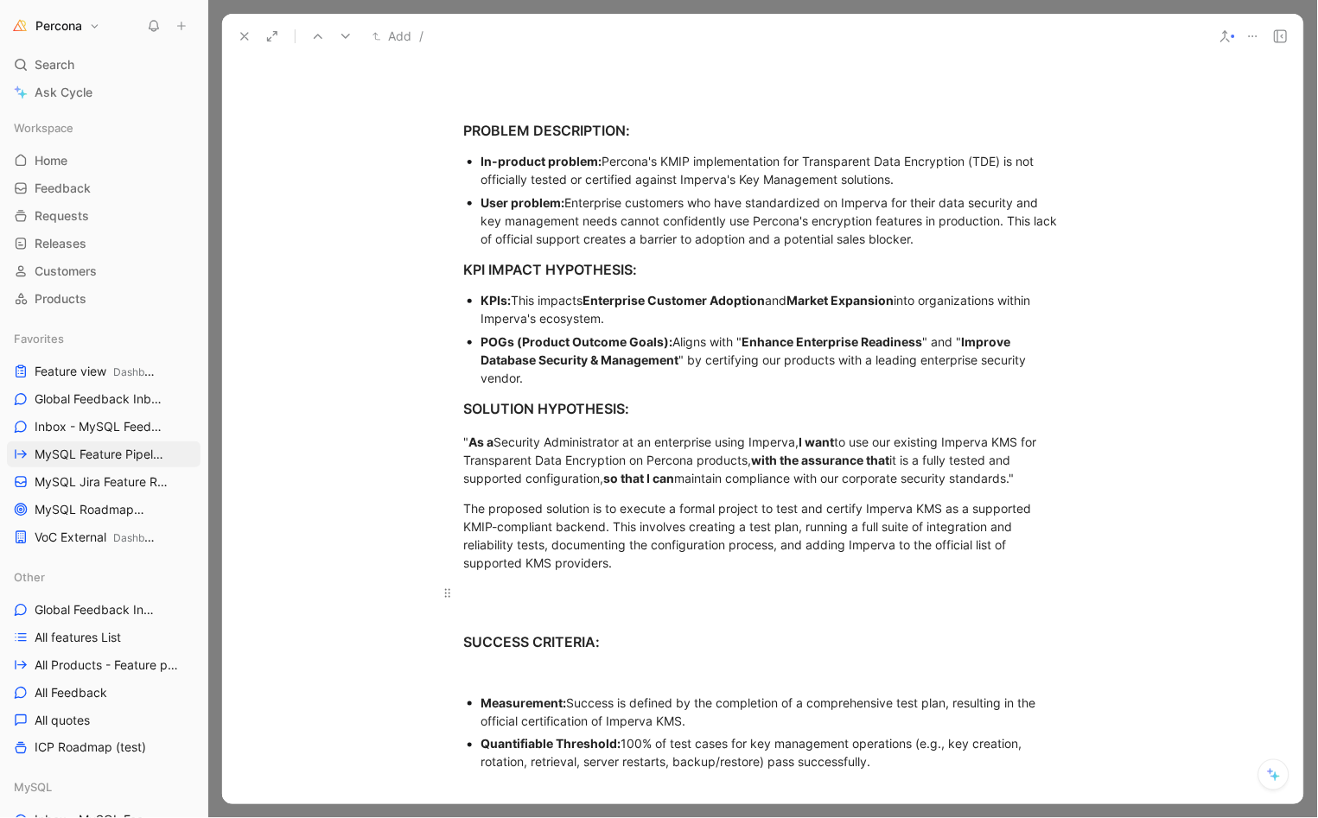
click at [518, 587] on div at bounding box center [763, 593] width 598 height 18
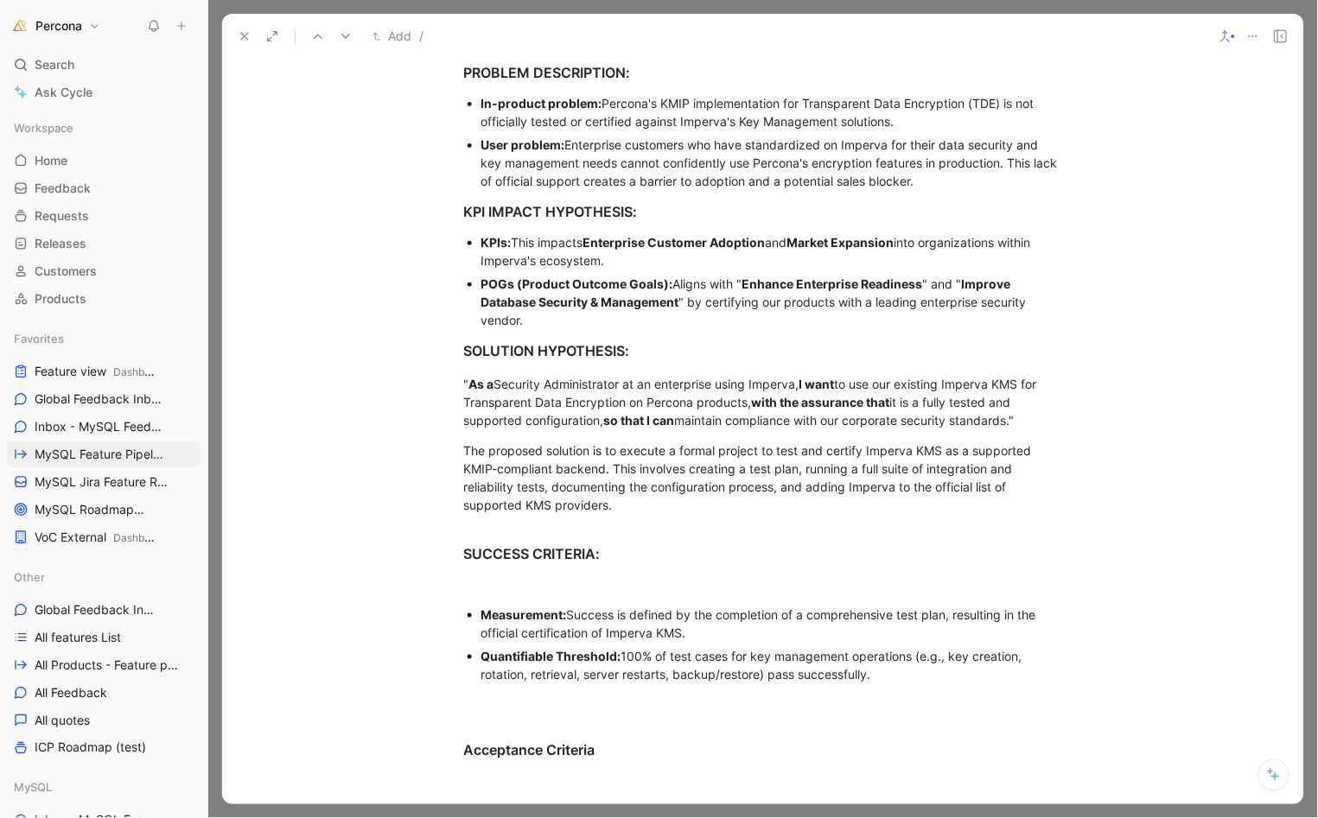
scroll to position [715, 0]
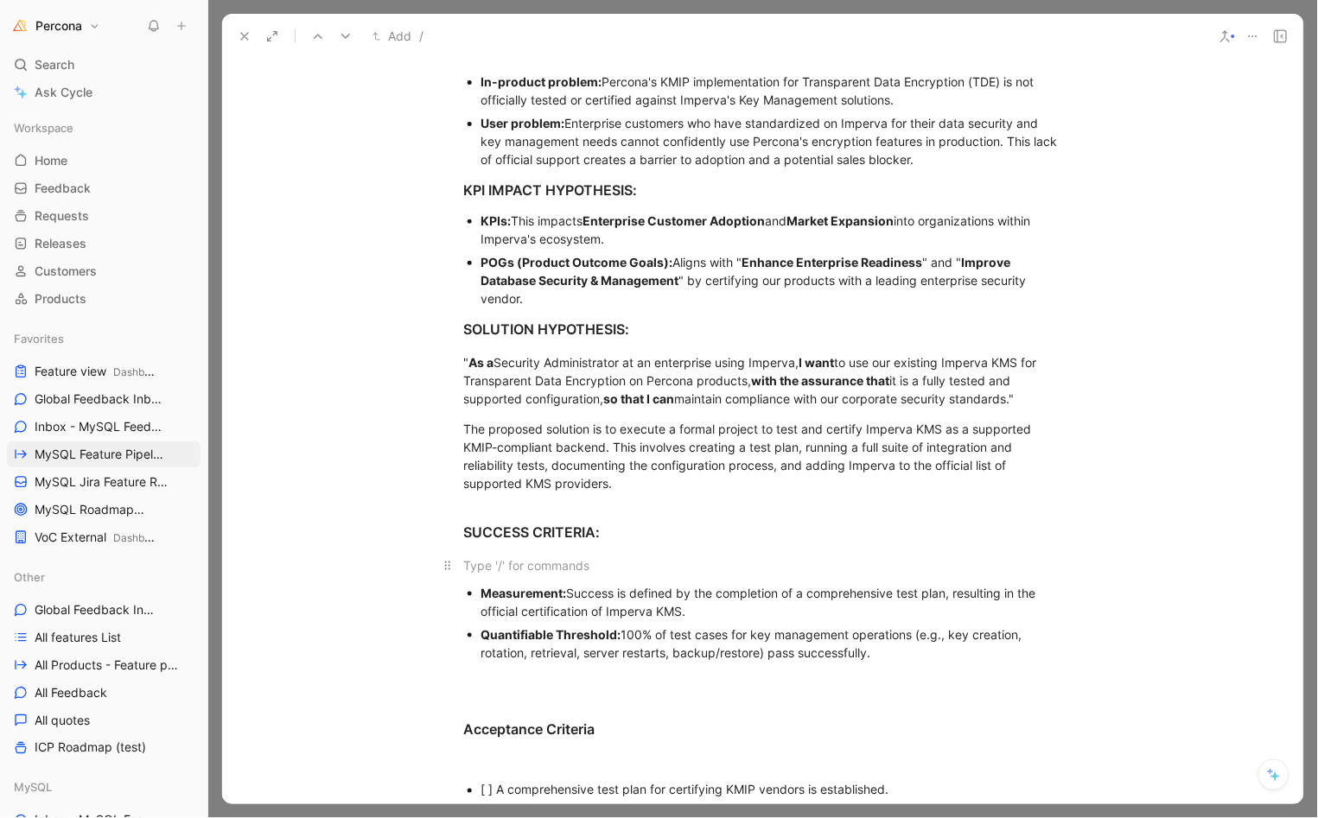
click at [531, 556] on div at bounding box center [763, 565] width 598 height 18
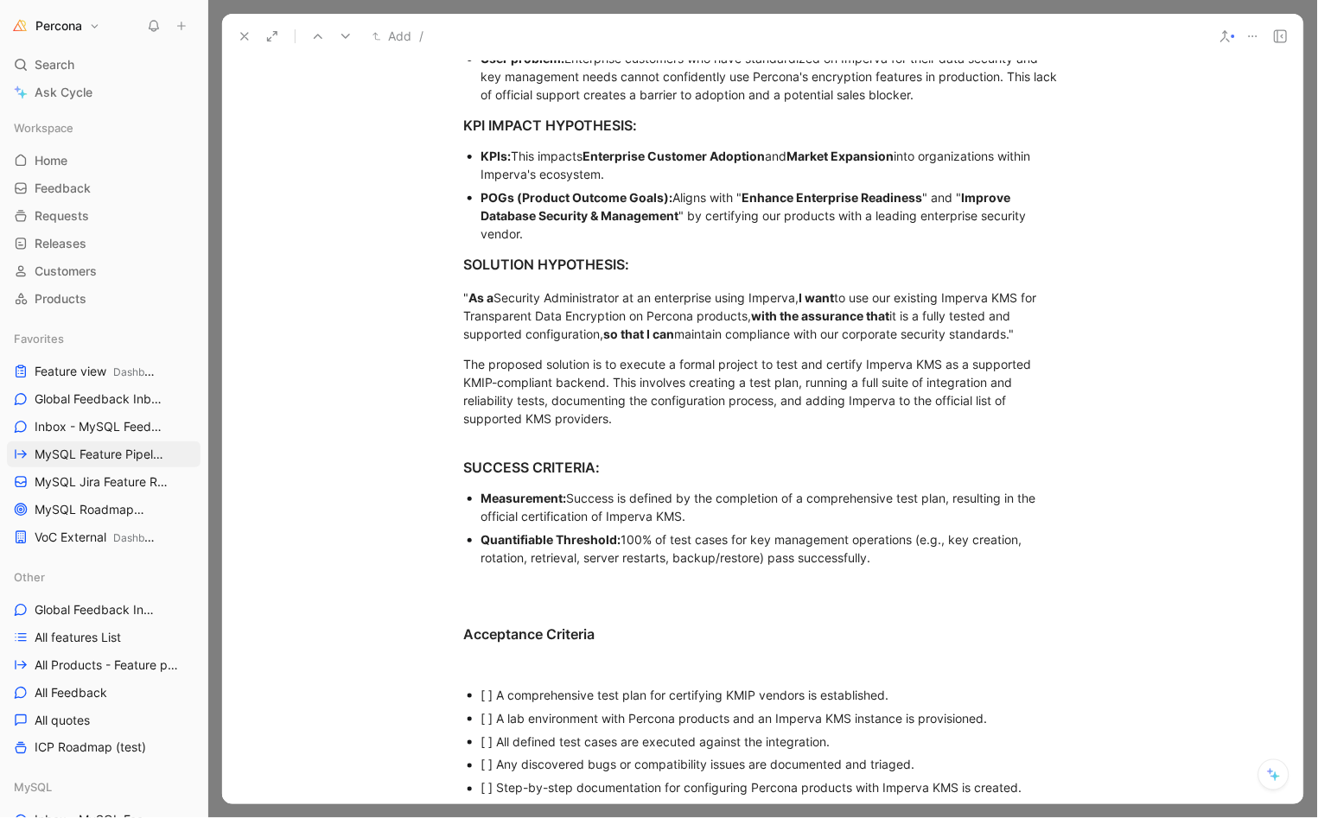
scroll to position [830, 0]
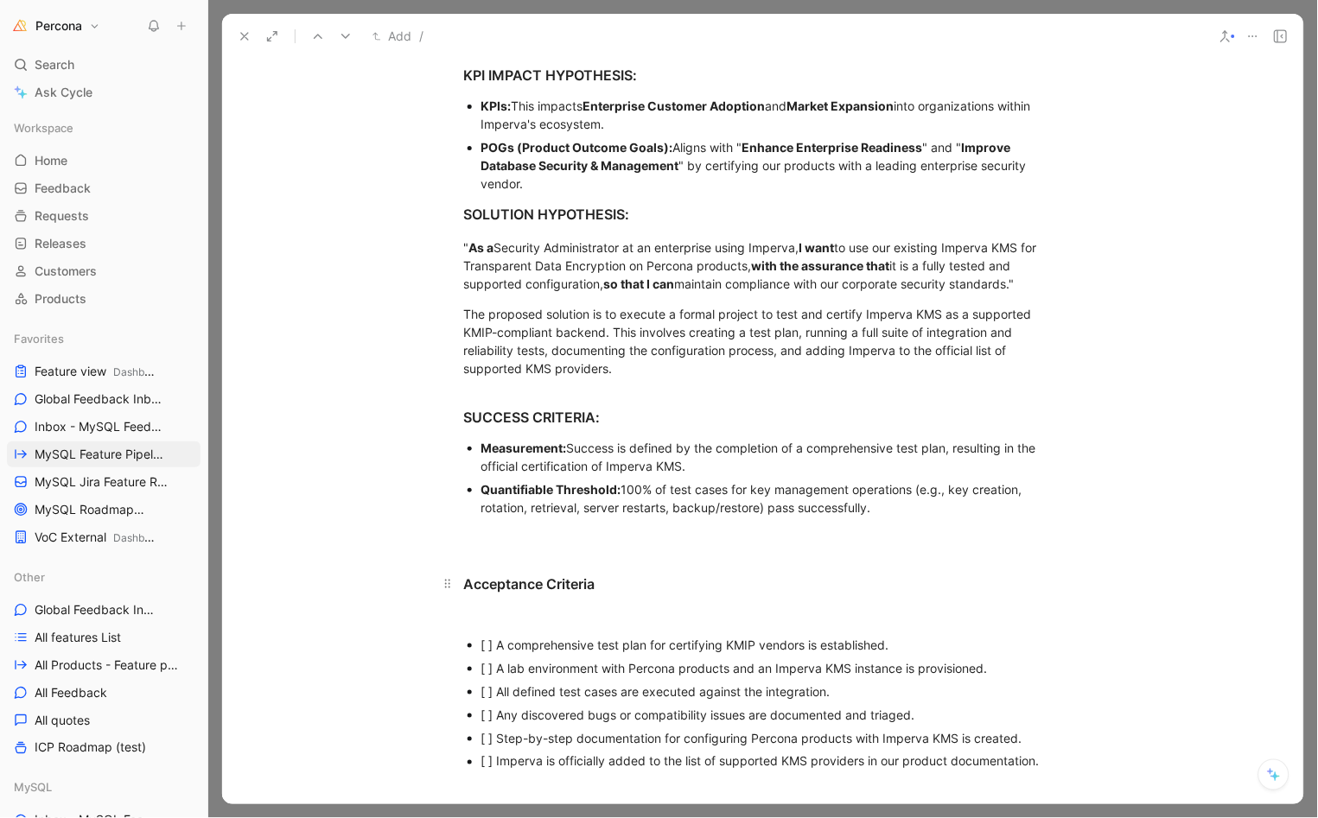
click at [527, 560] on h3 "Acceptance Criteria" at bounding box center [763, 576] width 664 height 50
click at [531, 544] on p at bounding box center [763, 535] width 664 height 29
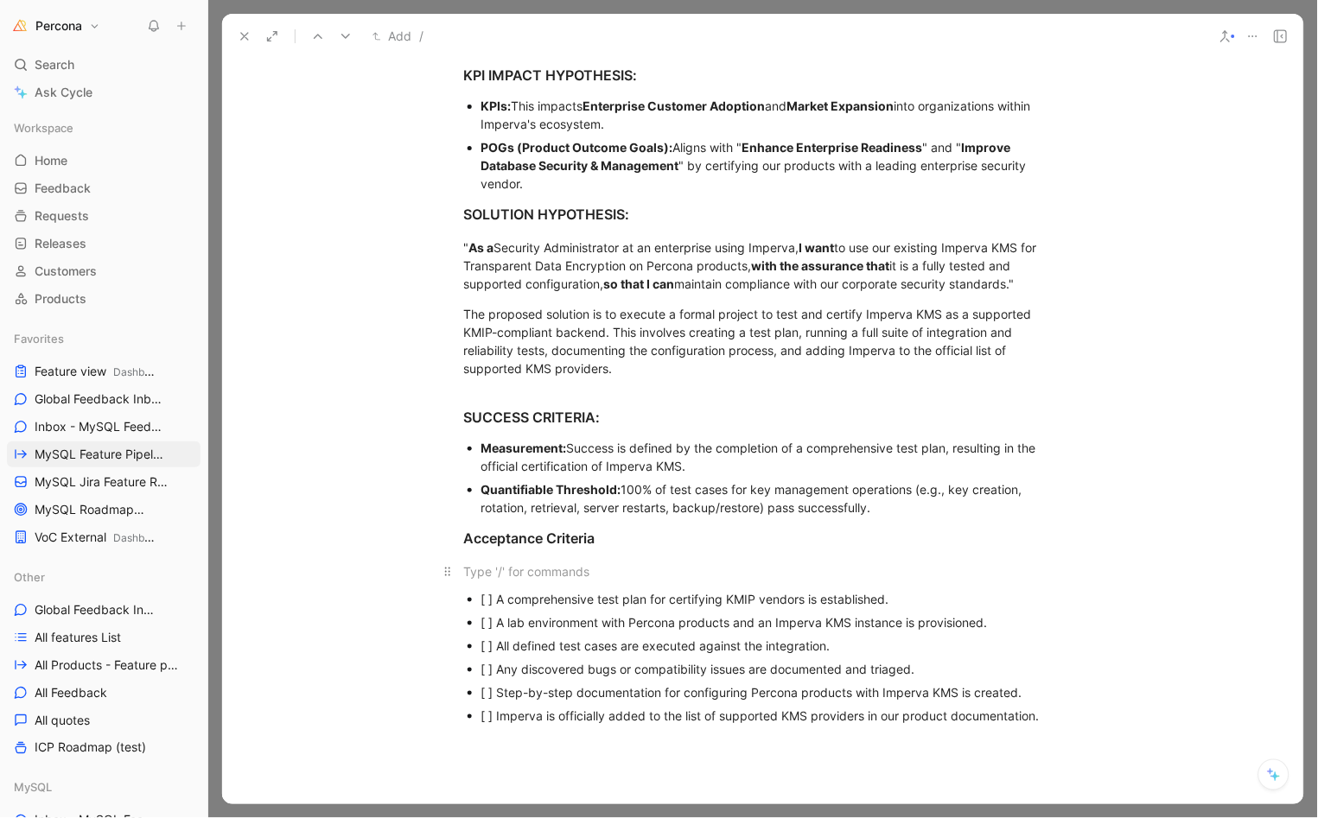
click at [511, 566] on div at bounding box center [763, 572] width 598 height 18
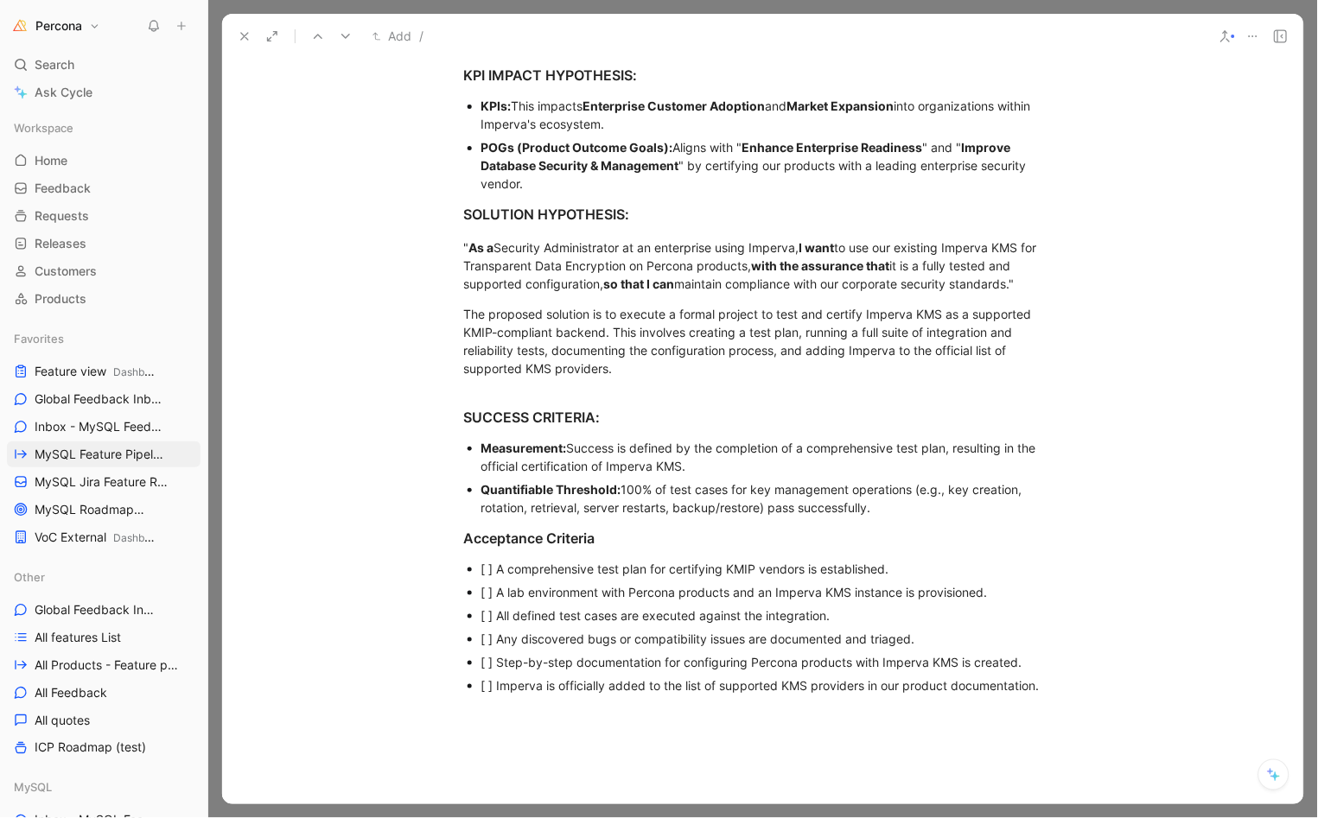
click at [491, 568] on div "[ ] A comprehensive test plan for certifying KMIP vendors is established." at bounding box center [771, 569] width 581 height 18
click at [488, 583] on div "[ ] A lab environment with Percona products and an Imperva KMS instance is prov…" at bounding box center [771, 592] width 581 height 18
click at [518, 563] on div "A comprehensive test plan for certifying KMIP vendors is established." at bounding box center [771, 569] width 581 height 18
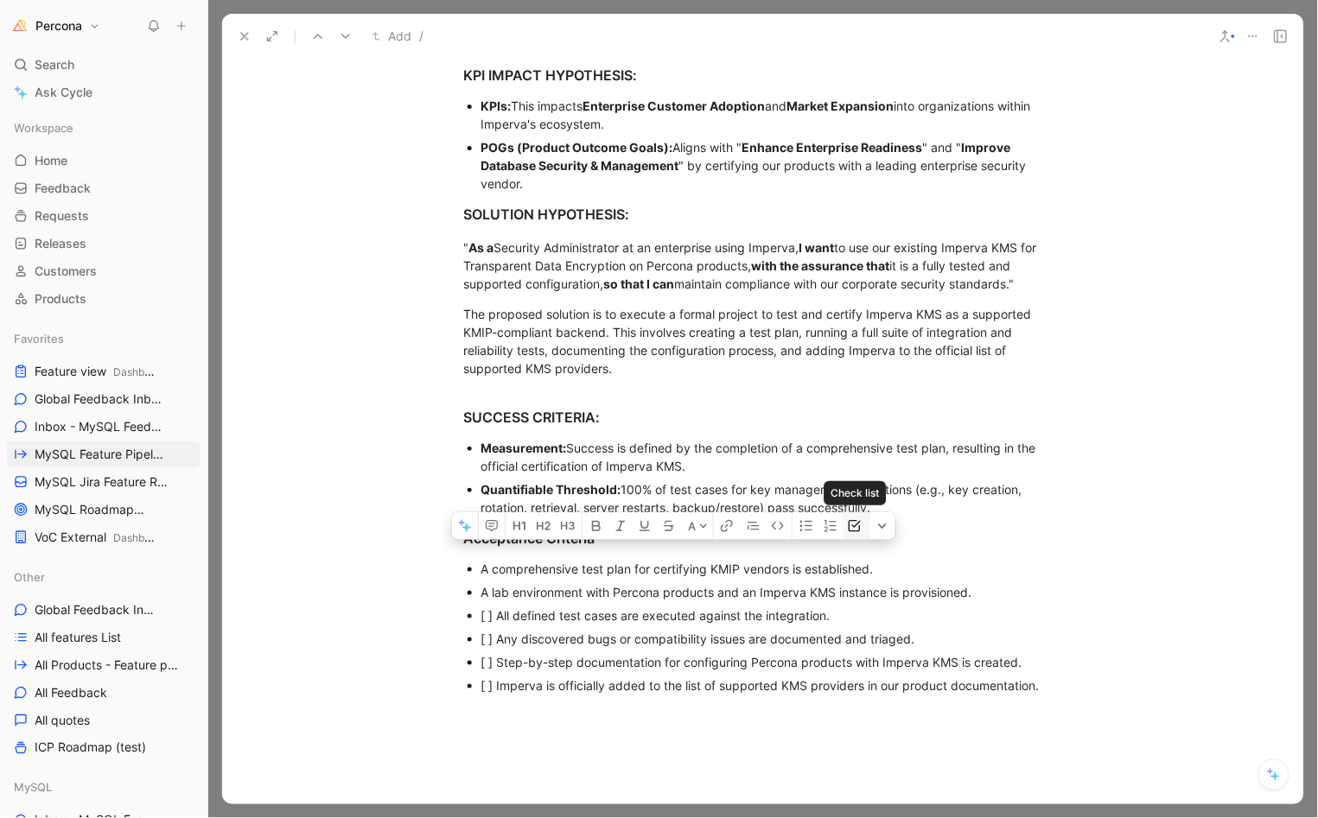
click at [850, 533] on icon "button" at bounding box center [855, 526] width 14 height 14
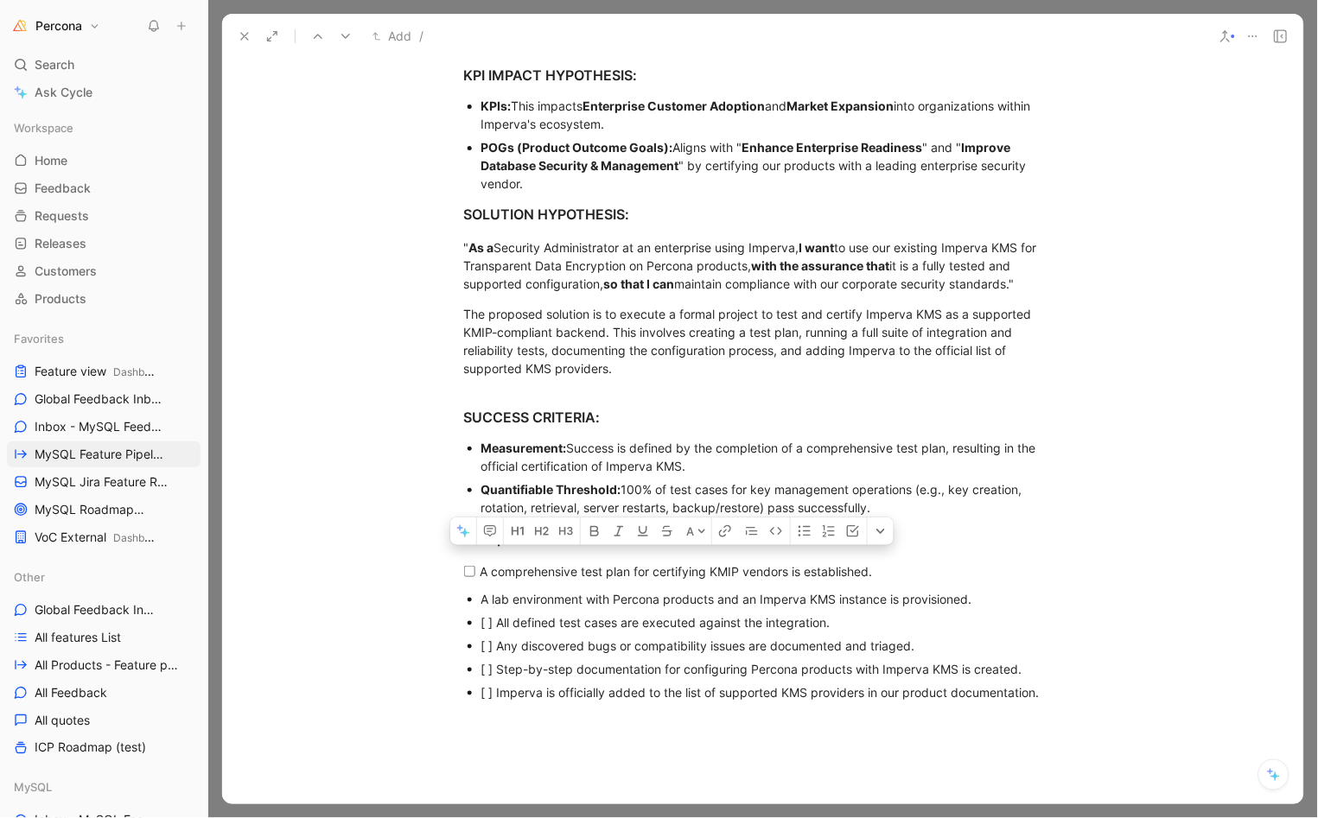
click at [481, 598] on div "A lab environment with Percona products and an Imperva KMS instance is provisio…" at bounding box center [771, 599] width 581 height 18
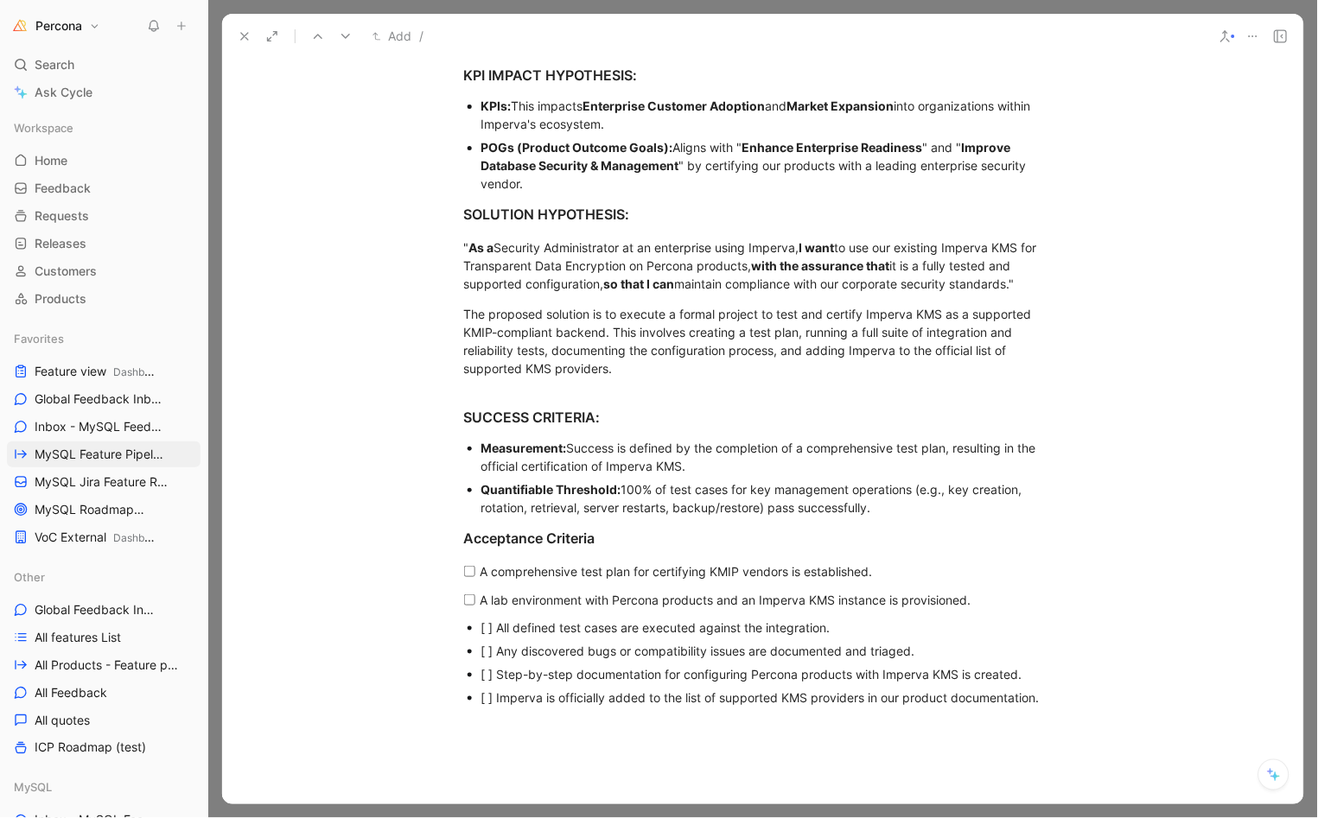
click at [492, 624] on div "[ ] All defined test cases are executed against the integration." at bounding box center [771, 628] width 581 height 18
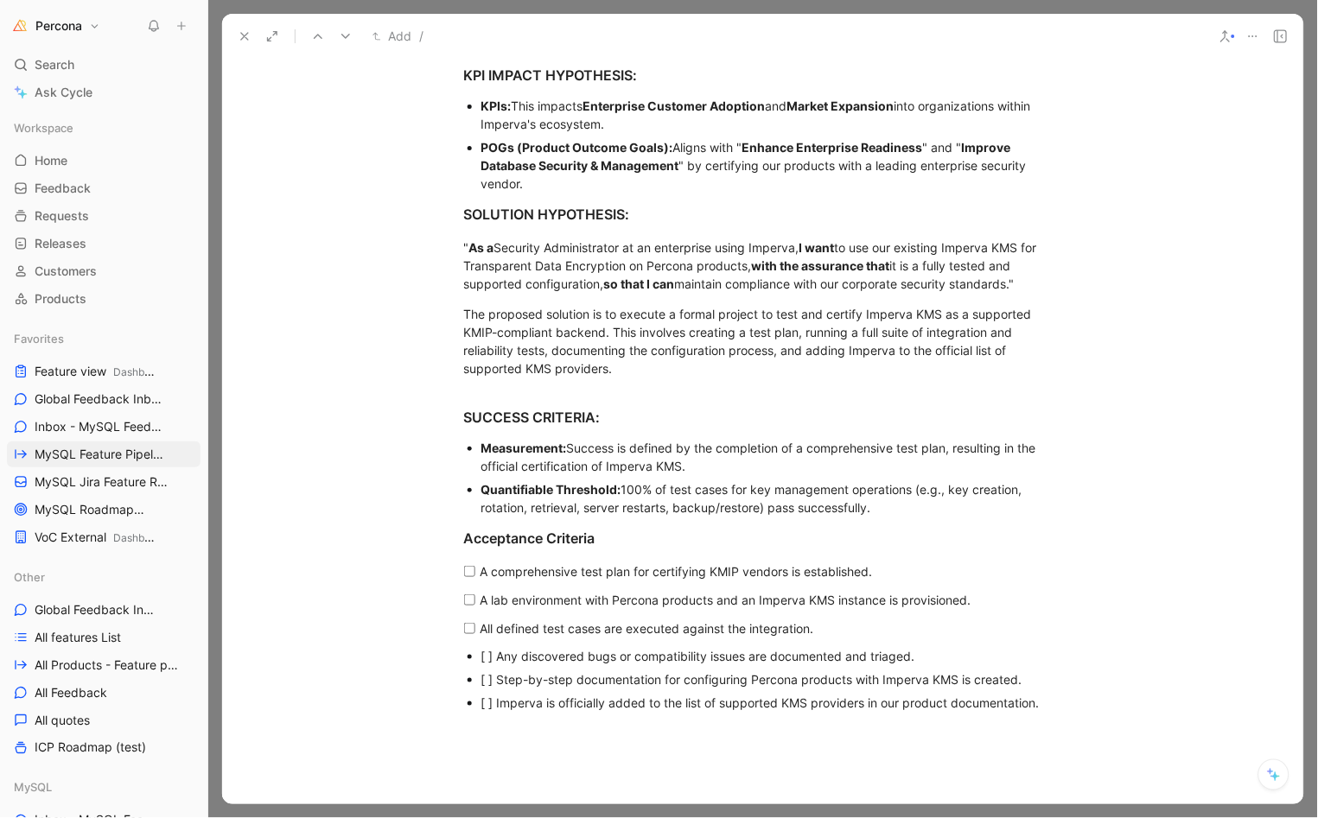
click at [488, 649] on div "[ ] Any discovered bugs or compatibility issues are documented and triaged." at bounding box center [771, 656] width 581 height 18
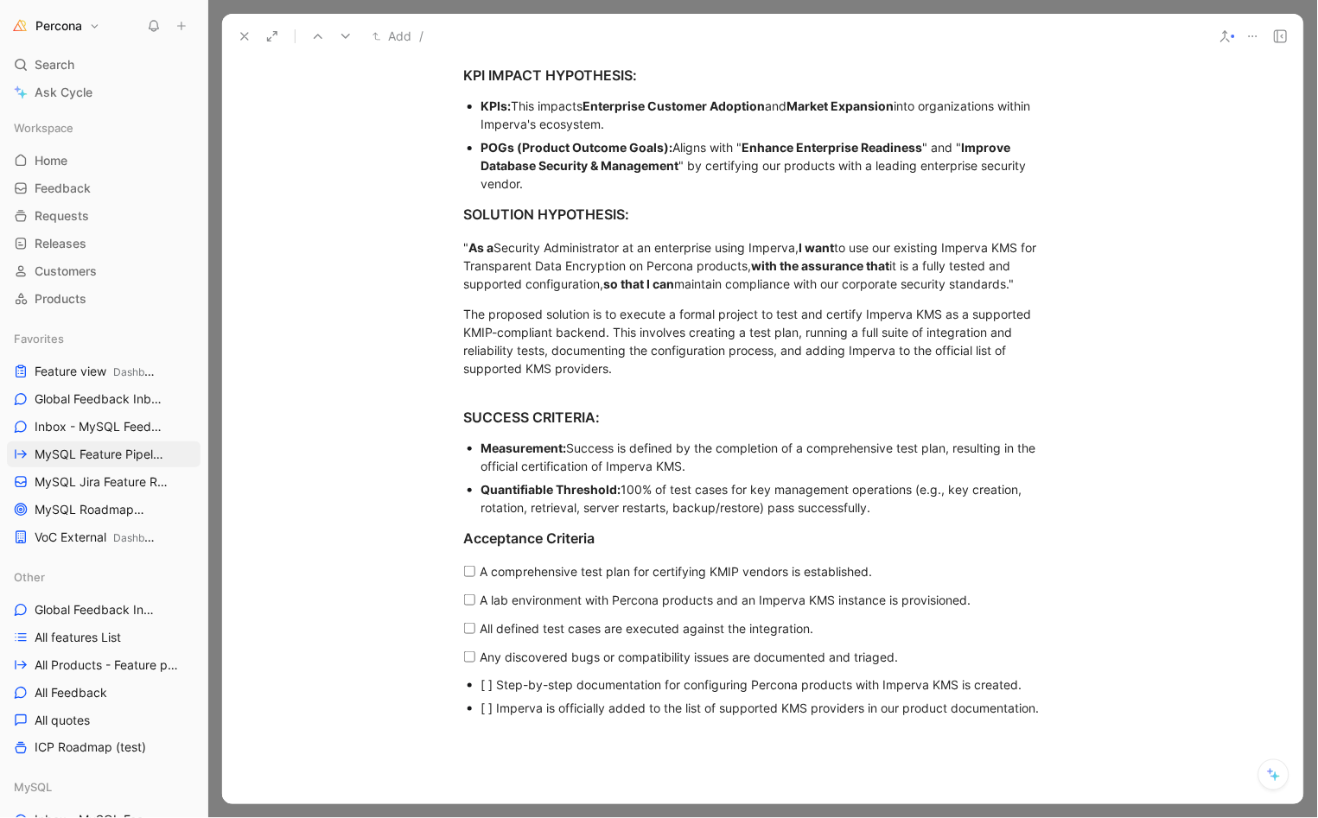
click at [481, 676] on div "[ ] Step-by-step documentation for configuring Percona products with Imperva KM…" at bounding box center [771, 685] width 581 height 18
click at [481, 716] on div "[ ] Imperva is officially added to the list of supported KMS providers in our p…" at bounding box center [771, 713] width 581 height 18
click at [491, 705] on div "[ ] Imperva is officially added to the list of supported KMS providers in our p…" at bounding box center [771, 713] width 581 height 18
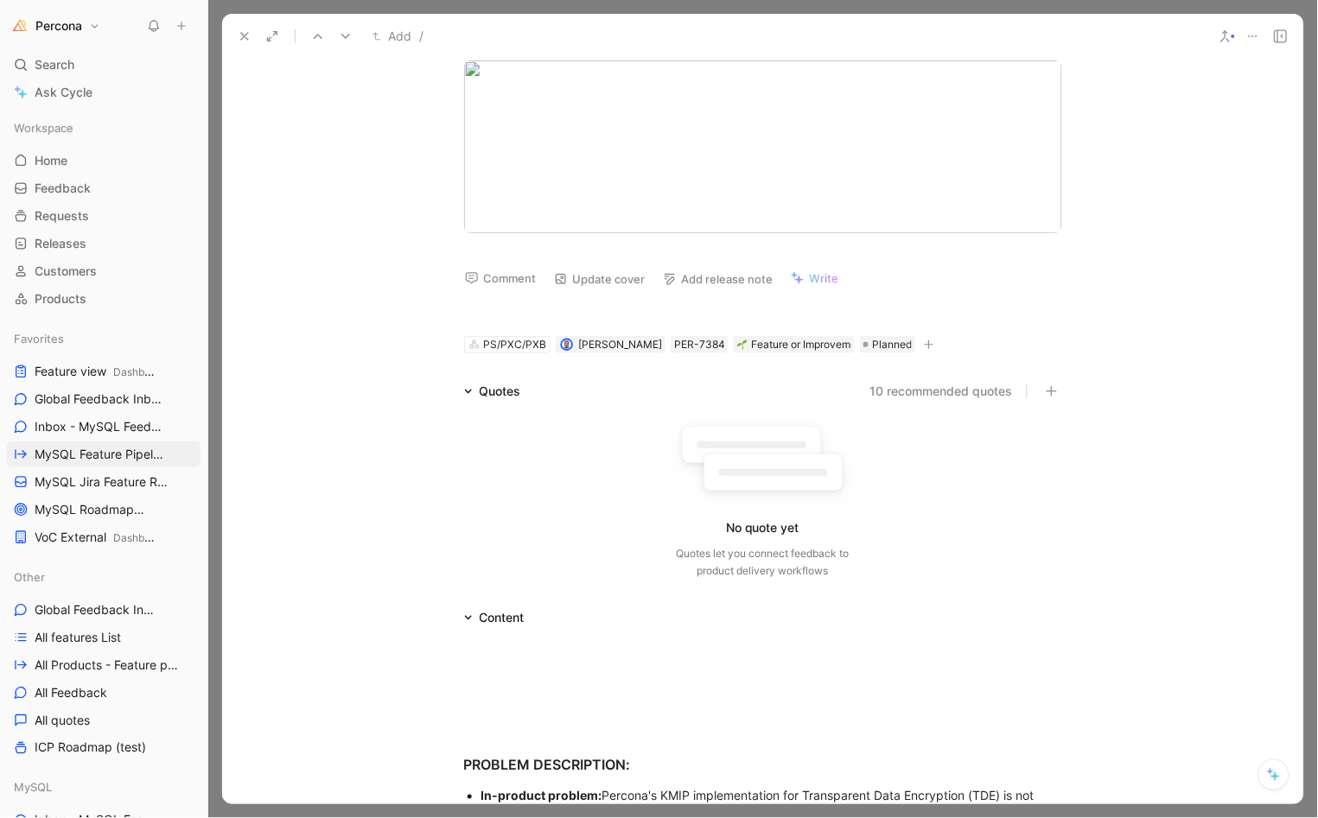
scroll to position [0, 0]
click at [544, 664] on p at bounding box center [763, 656] width 664 height 29
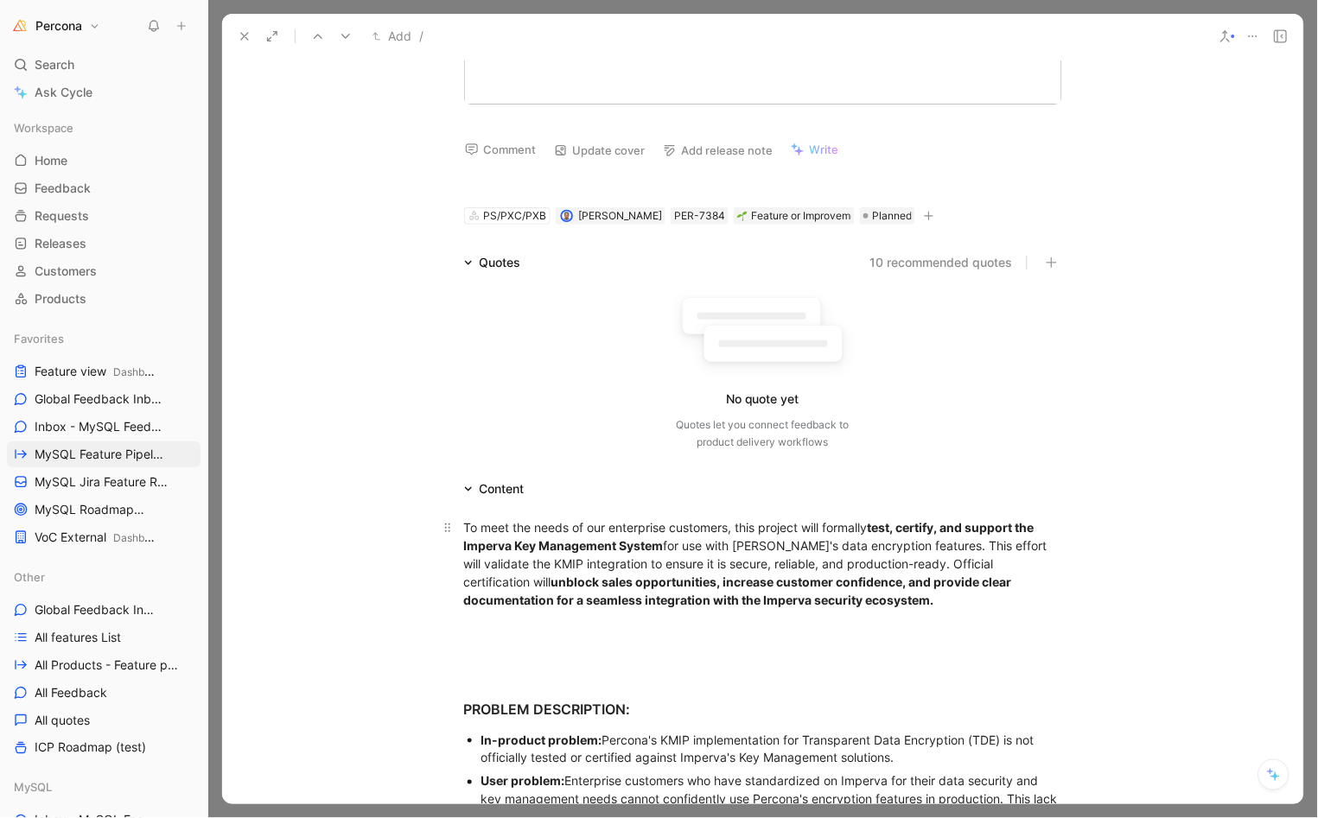
scroll to position [203, 0]
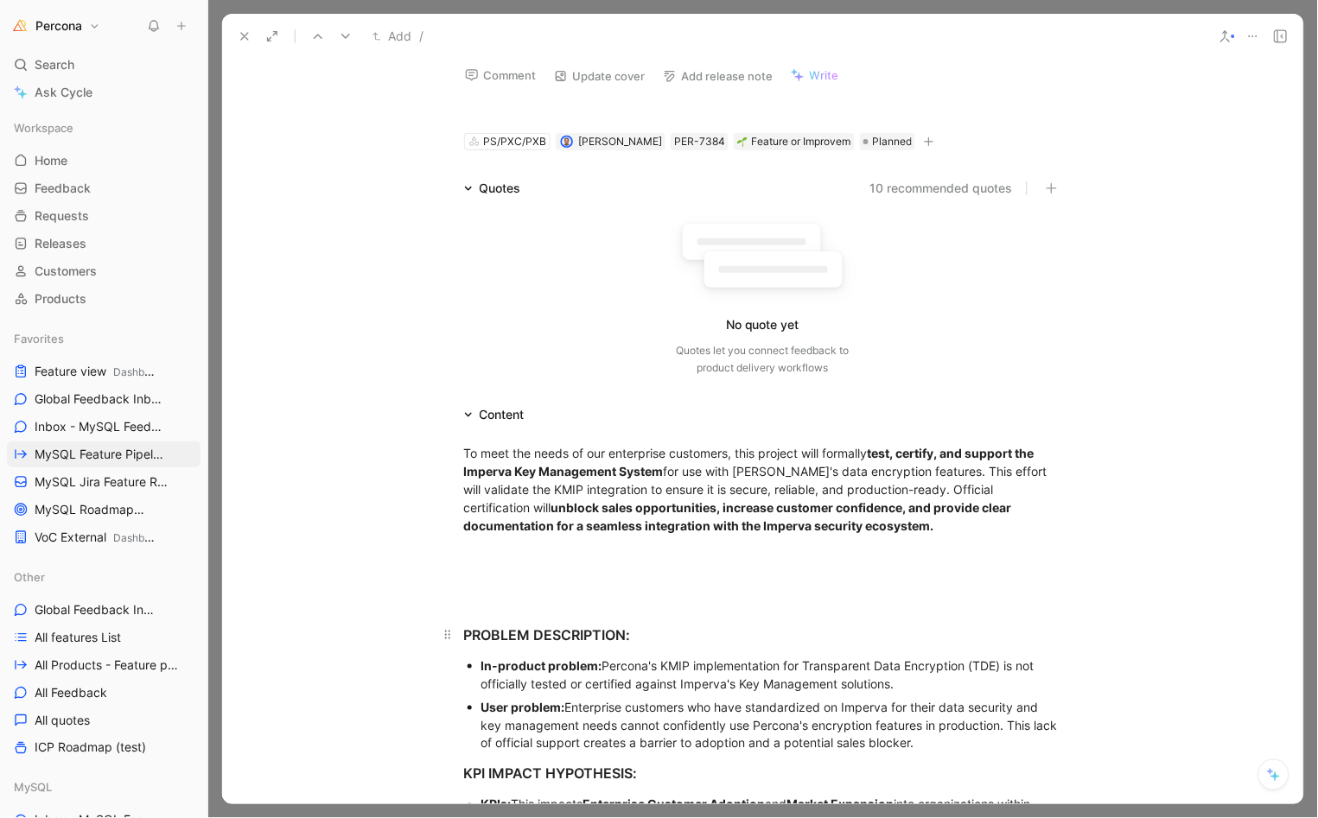
click at [537, 606] on h3 "PROBLEM DESCRIPTION:" at bounding box center [763, 627] width 664 height 50
click at [537, 585] on div at bounding box center [763, 586] width 598 height 18
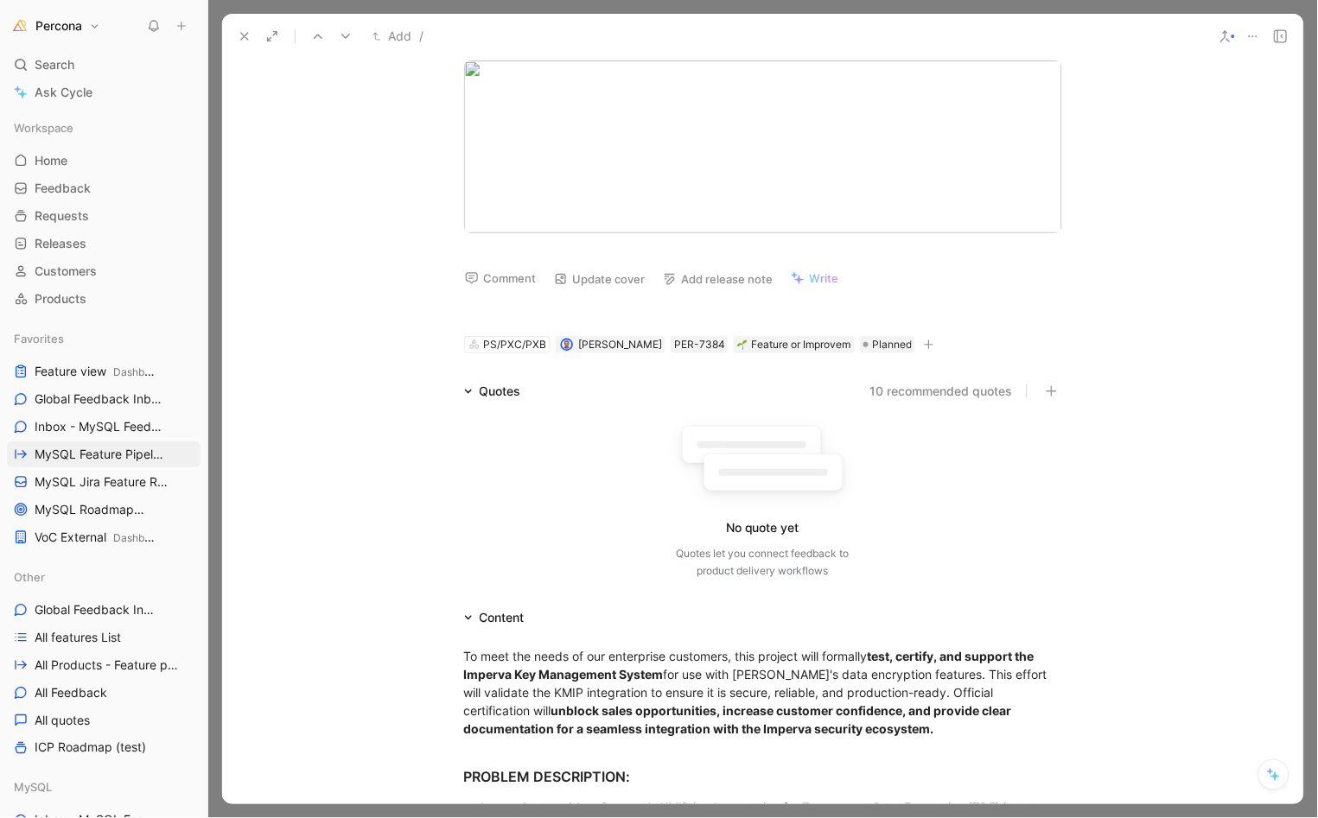
scroll to position [0, 0]
click at [246, 41] on icon at bounding box center [245, 36] width 14 height 14
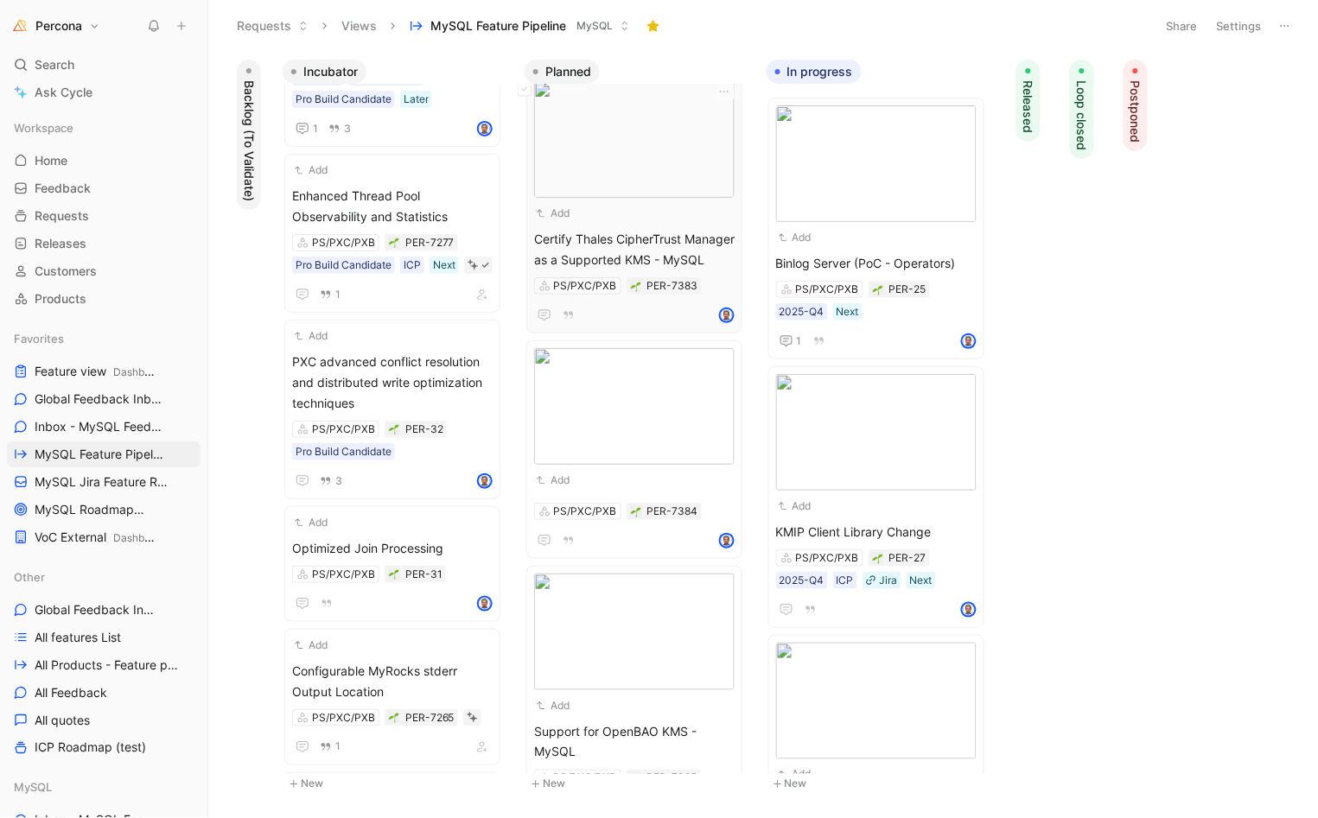
click at [628, 238] on span "Certify Thales CipherTrust Manager as a Supported KMS - MySQL" at bounding box center [634, 249] width 200 height 41
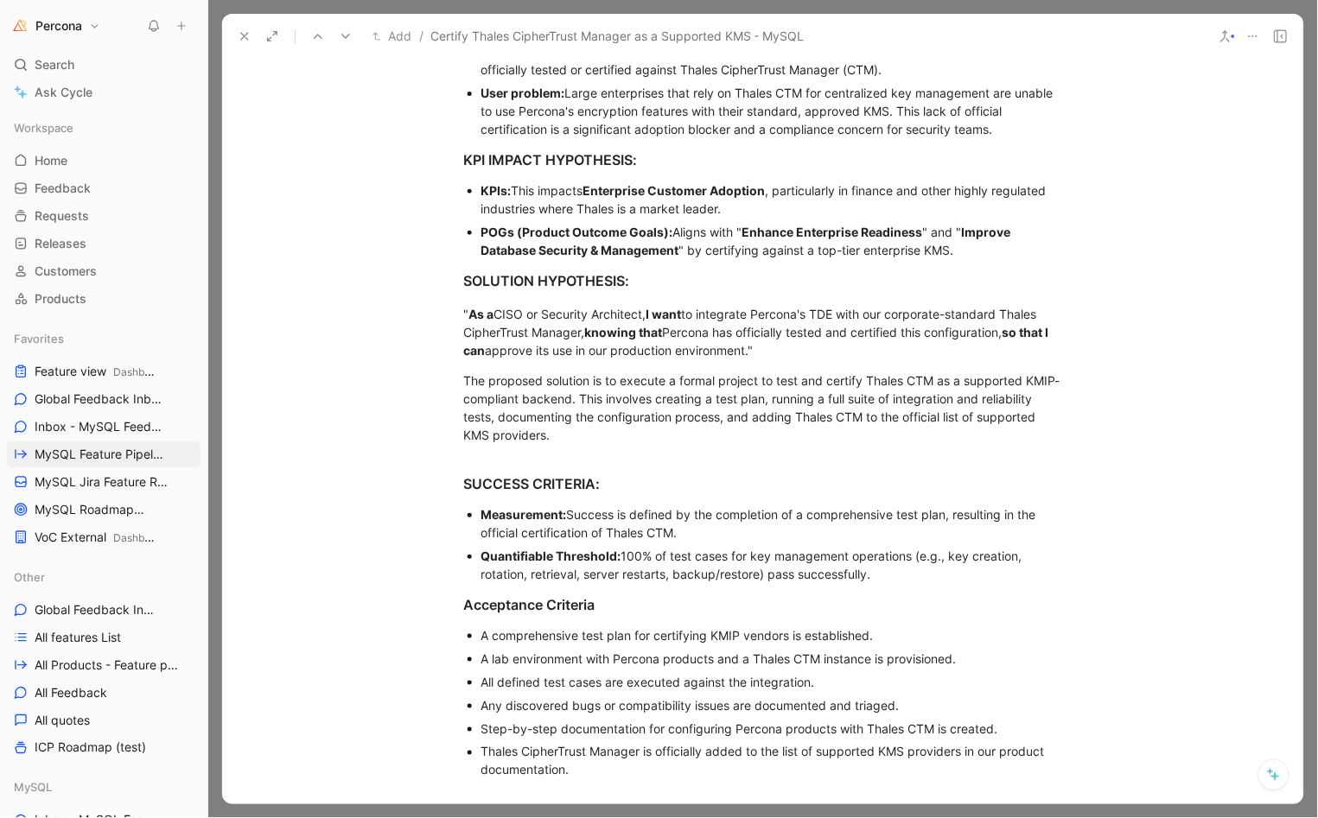
scroll to position [1022, 0]
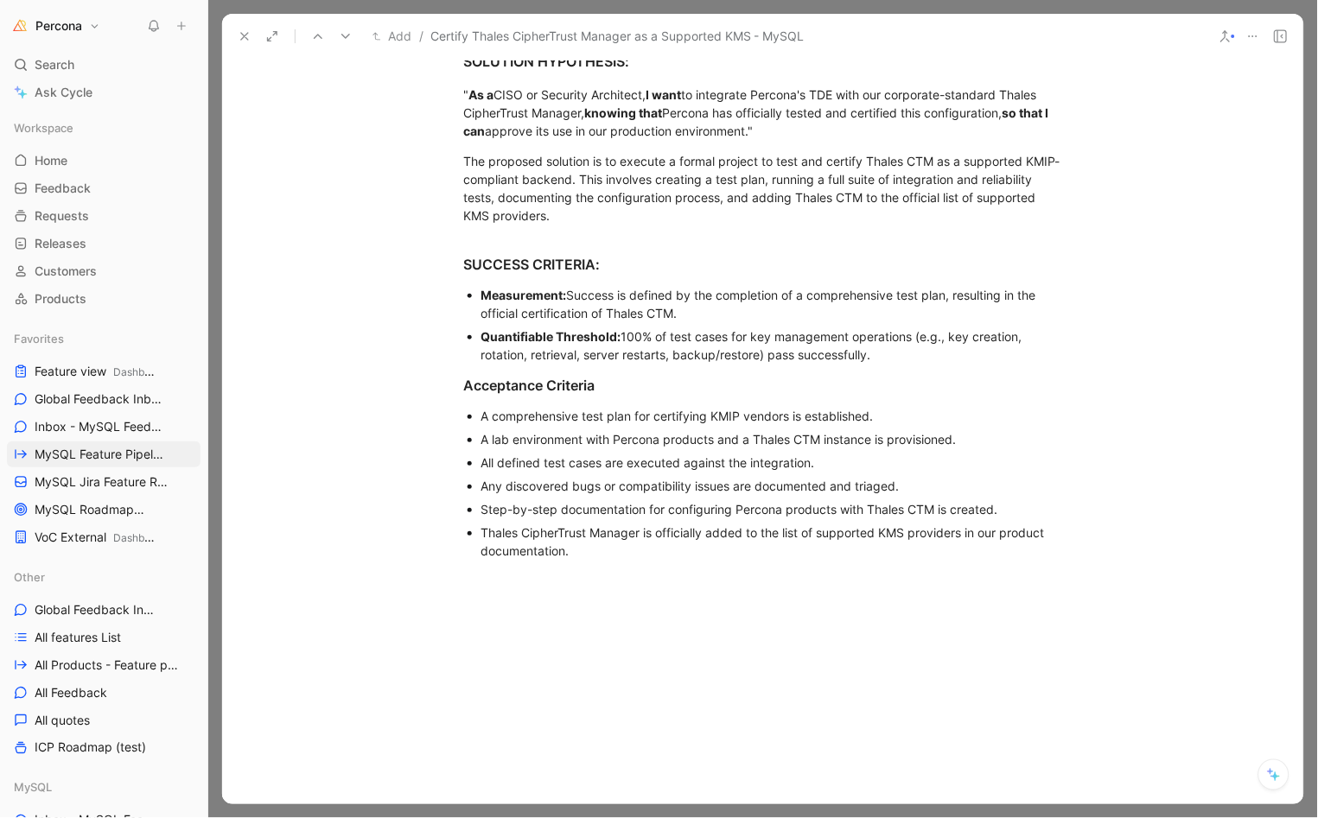
click at [526, 414] on div "A comprehensive test plan for certifying KMIP vendors is established." at bounding box center [771, 416] width 581 height 18
click at [493, 410] on div "A comprehensive test plan for certifying KMIP vendors is established." at bounding box center [771, 416] width 581 height 18
drag, startPoint x: 480, startPoint y: 410, endPoint x: 648, endPoint y: 545, distance: 215.7
click at [648, 545] on ul "A comprehensive test plan for certifying KMIP vendors is established. A lab env…" at bounding box center [763, 483] width 664 height 158
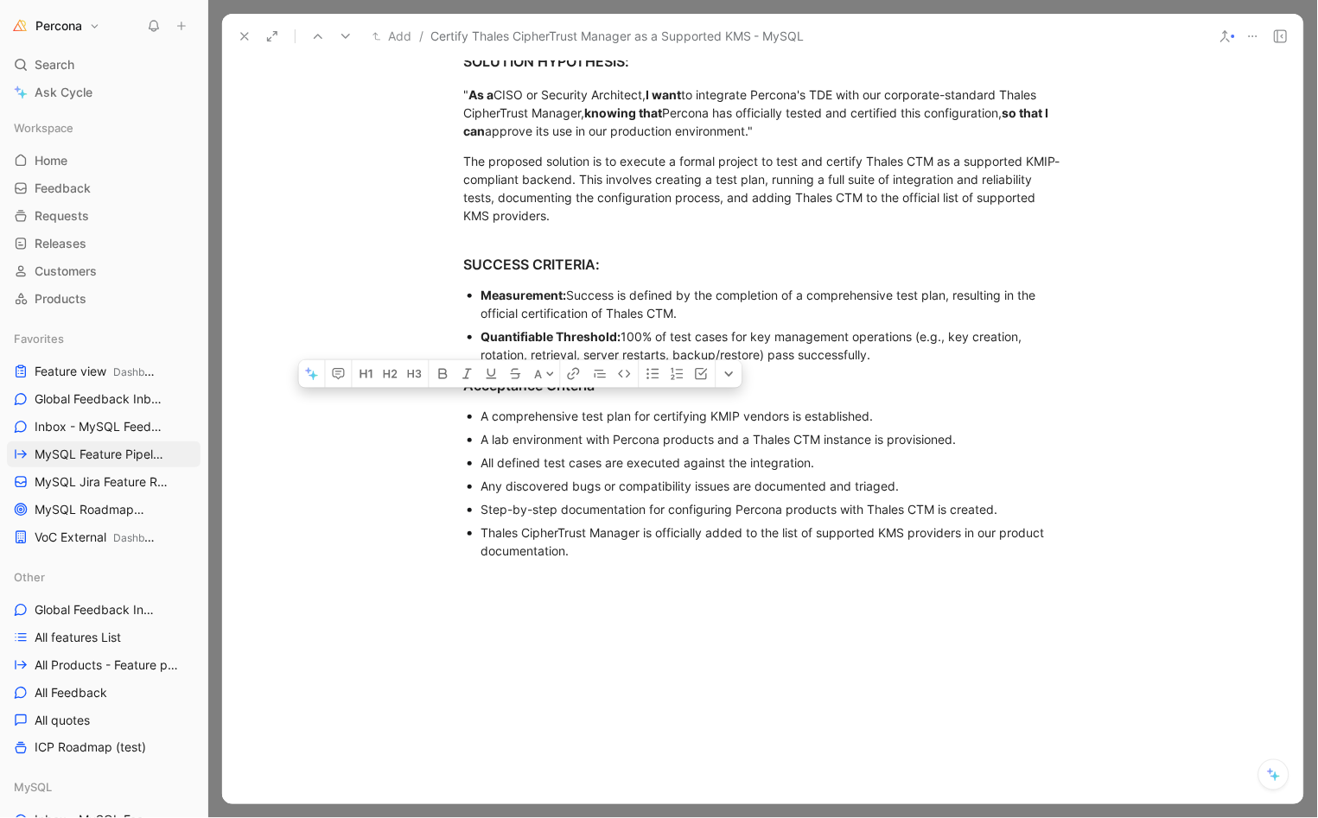
drag, startPoint x: 629, startPoint y: 562, endPoint x: 438, endPoint y: 405, distance: 246.8
click at [438, 405] on ul "A comprehensive test plan for certifying KMIP vendors is established. A lab env…" at bounding box center [763, 483] width 664 height 158
click at [703, 381] on icon "button" at bounding box center [702, 374] width 14 height 14
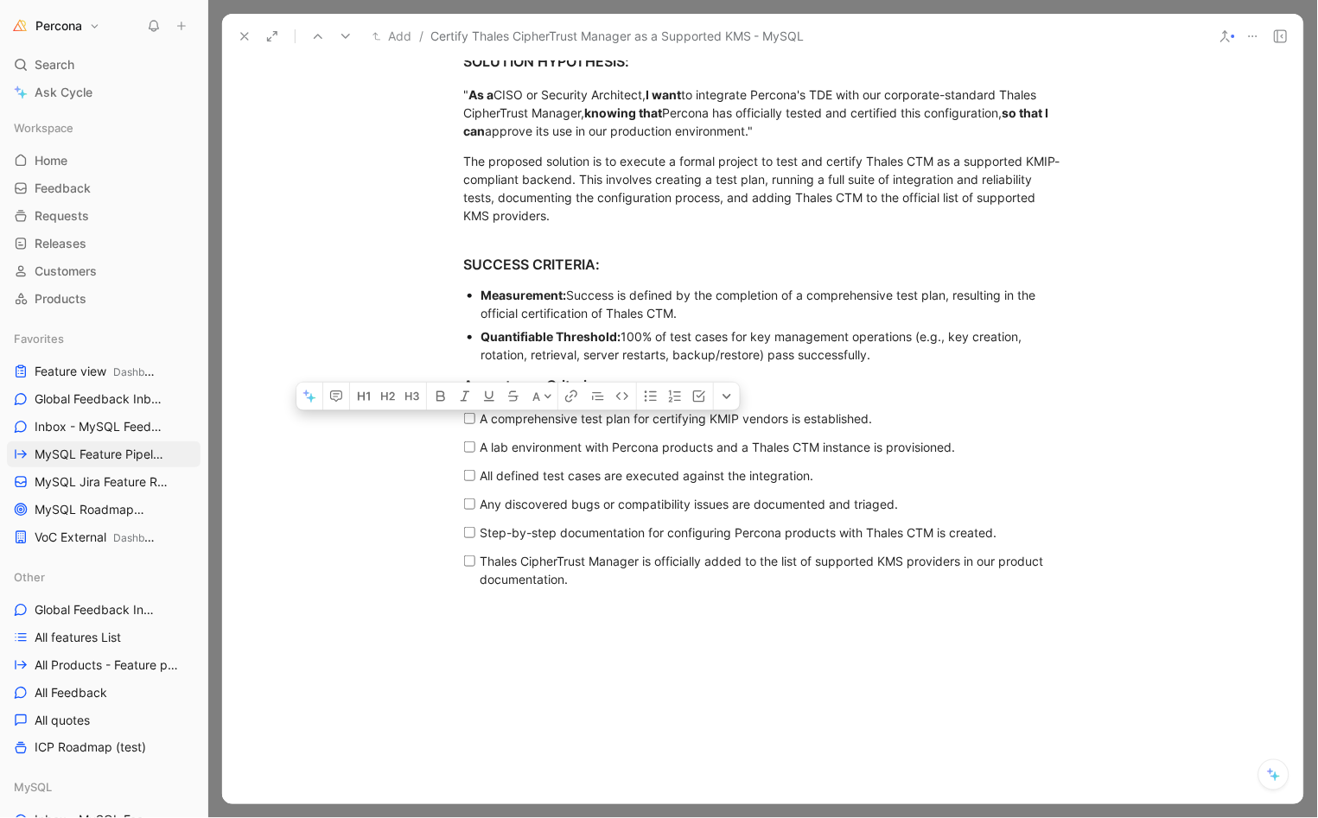
click at [588, 479] on p "All defined test cases are executed against the integration." at bounding box center [769, 475] width 578 height 29
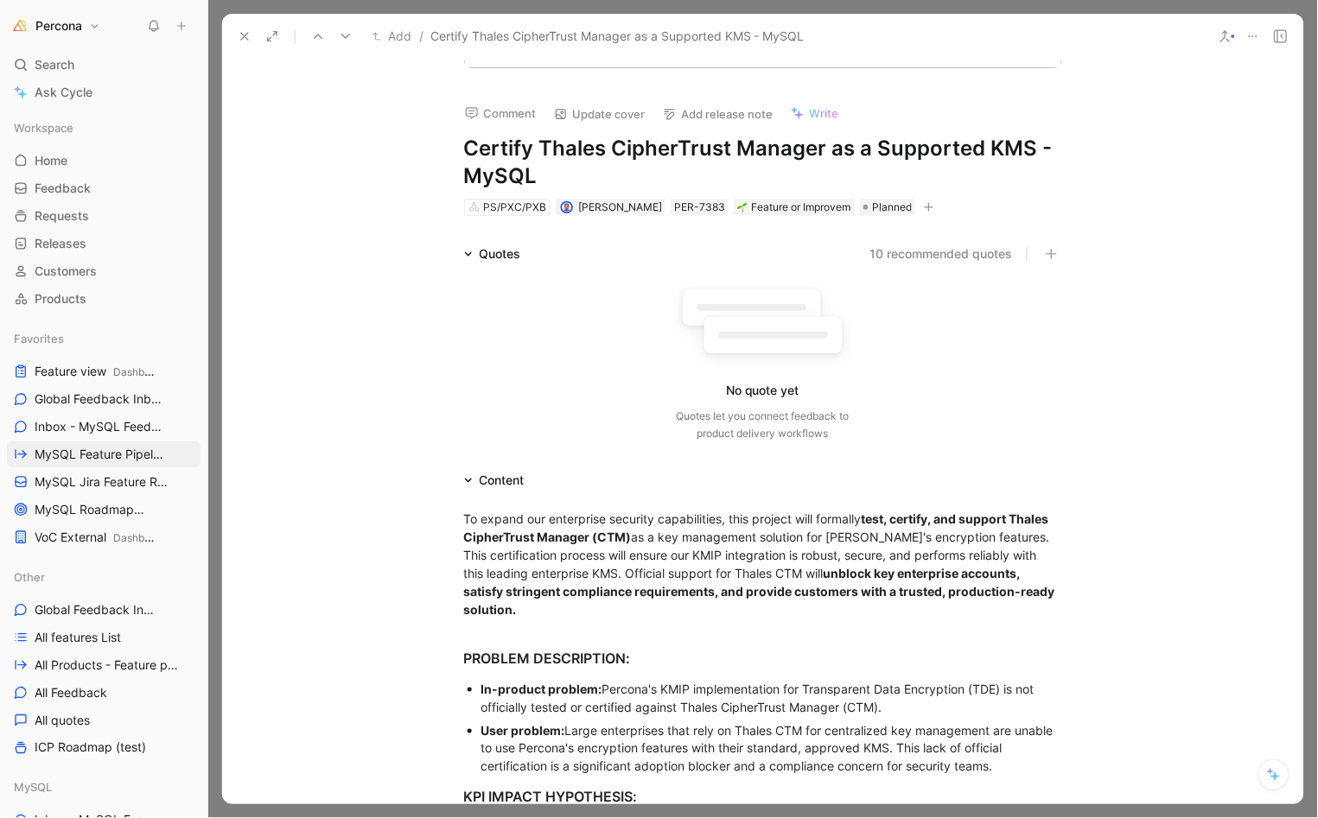
scroll to position [150, 0]
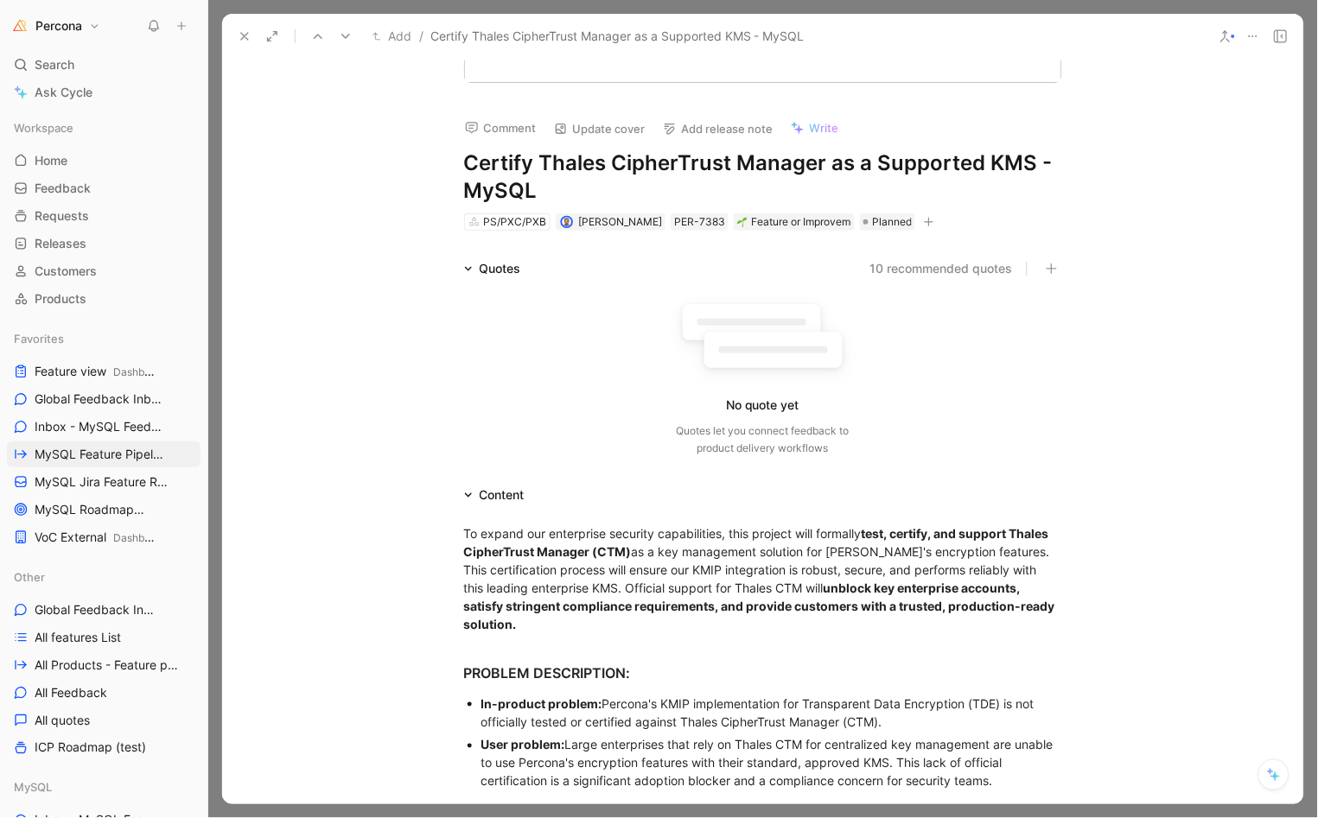
click at [243, 33] on icon at bounding box center [245, 36] width 14 height 14
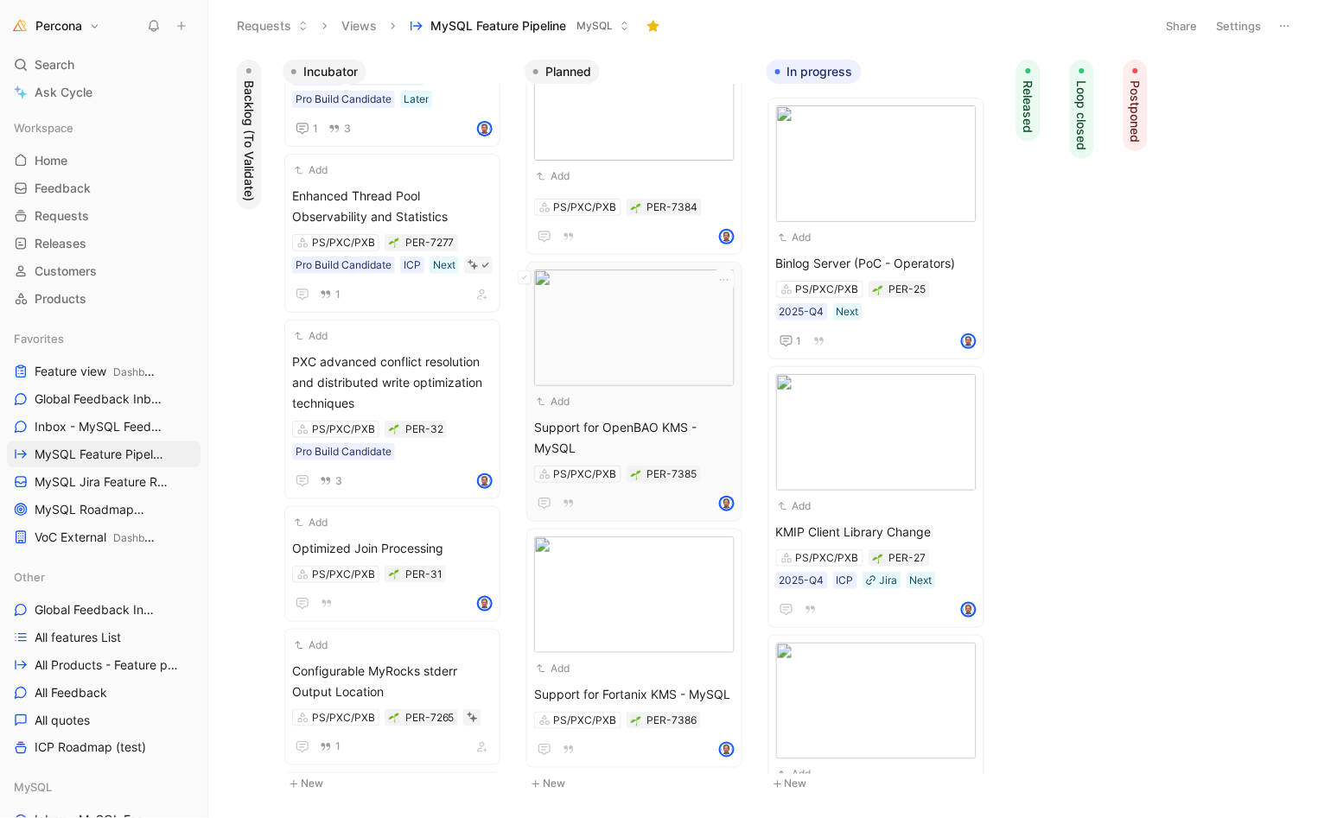
scroll to position [655, 0]
click at [614, 397] on div "Add Support for OpenBAO KMS - MySQL PS/PXC/PXB PER-7385" at bounding box center [634, 392] width 200 height 245
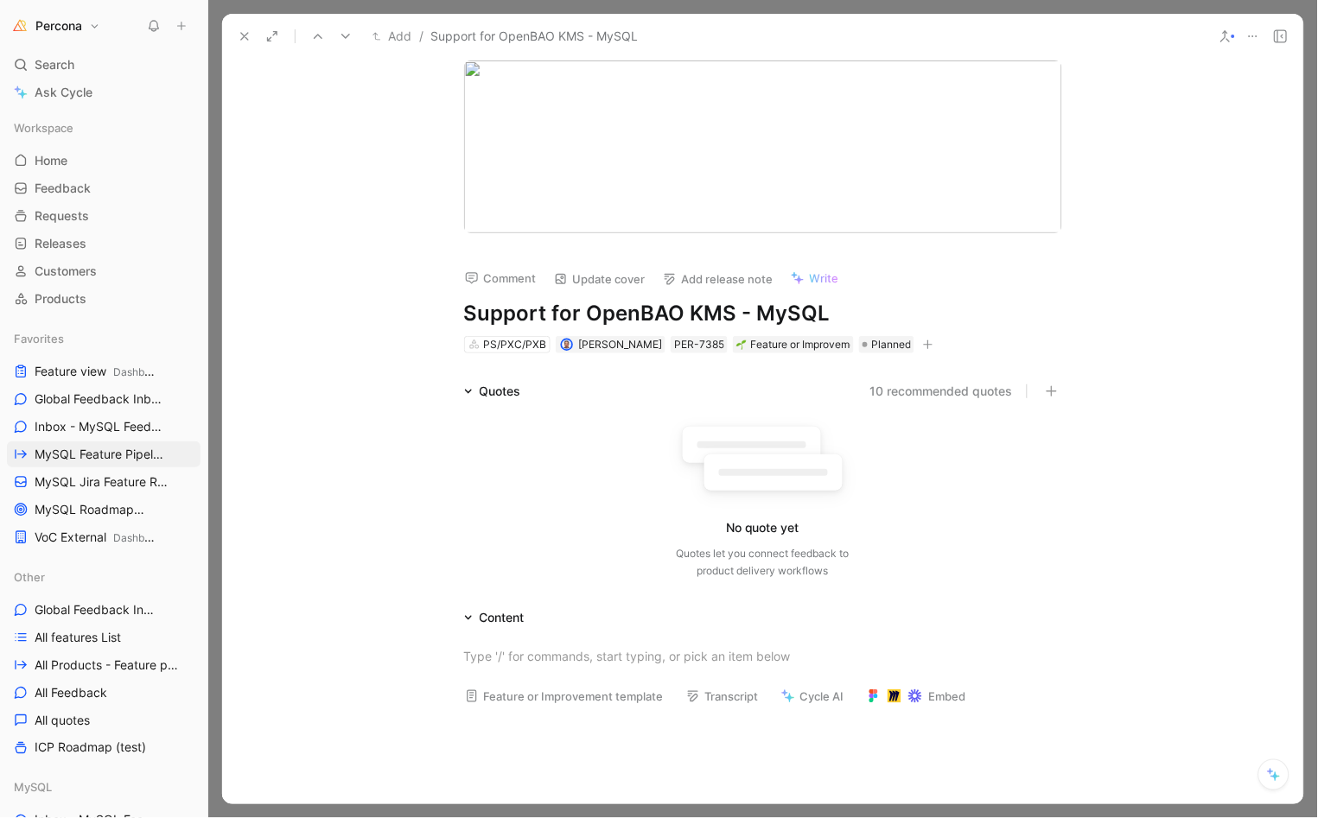
drag, startPoint x: 725, startPoint y: 313, endPoint x: 445, endPoint y: 313, distance: 280.0
click at [445, 313] on div "Comment Update cover Add release note Write Support for OpenBAO KMS - MySQL PS/…" at bounding box center [763, 294] width 664 height 122
click at [601, 659] on div at bounding box center [763, 656] width 598 height 18
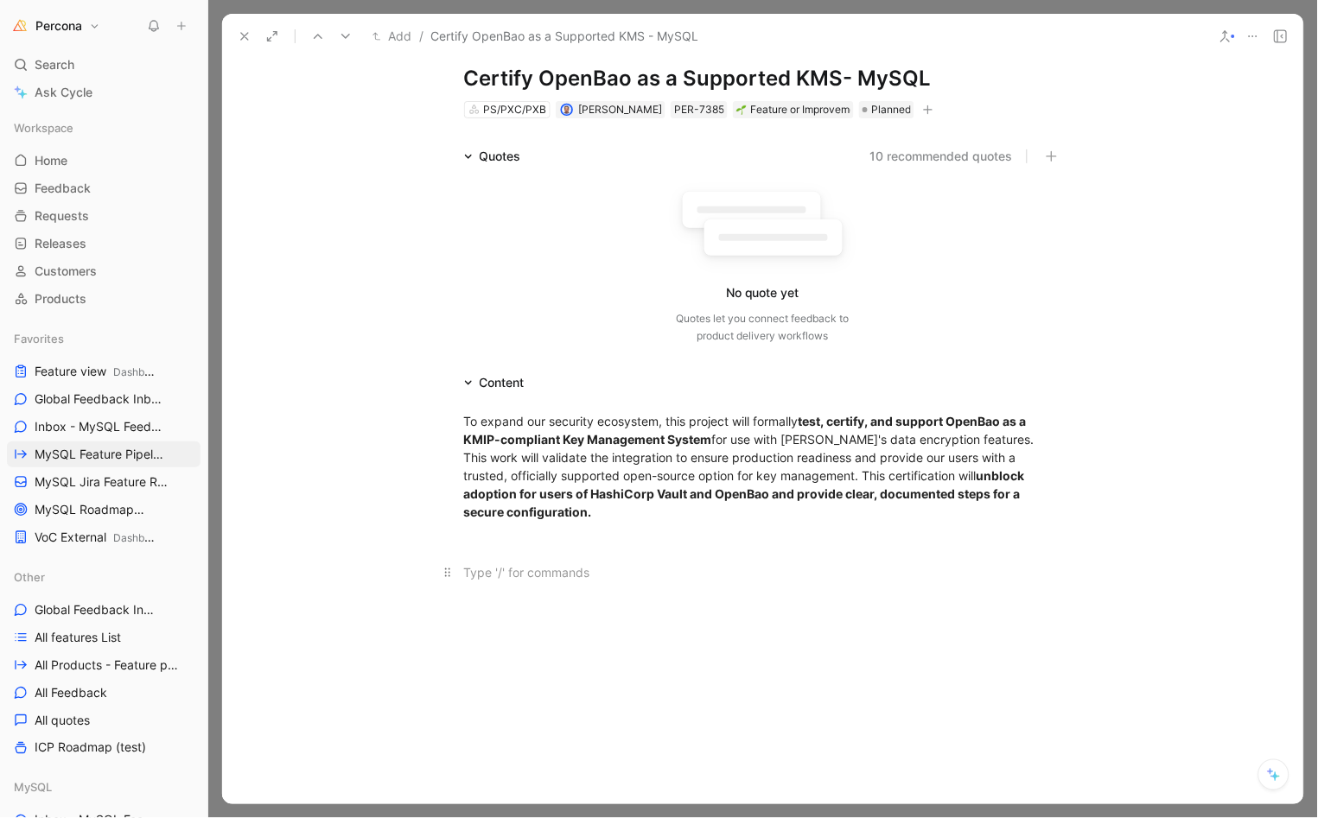
scroll to position [1122, 0]
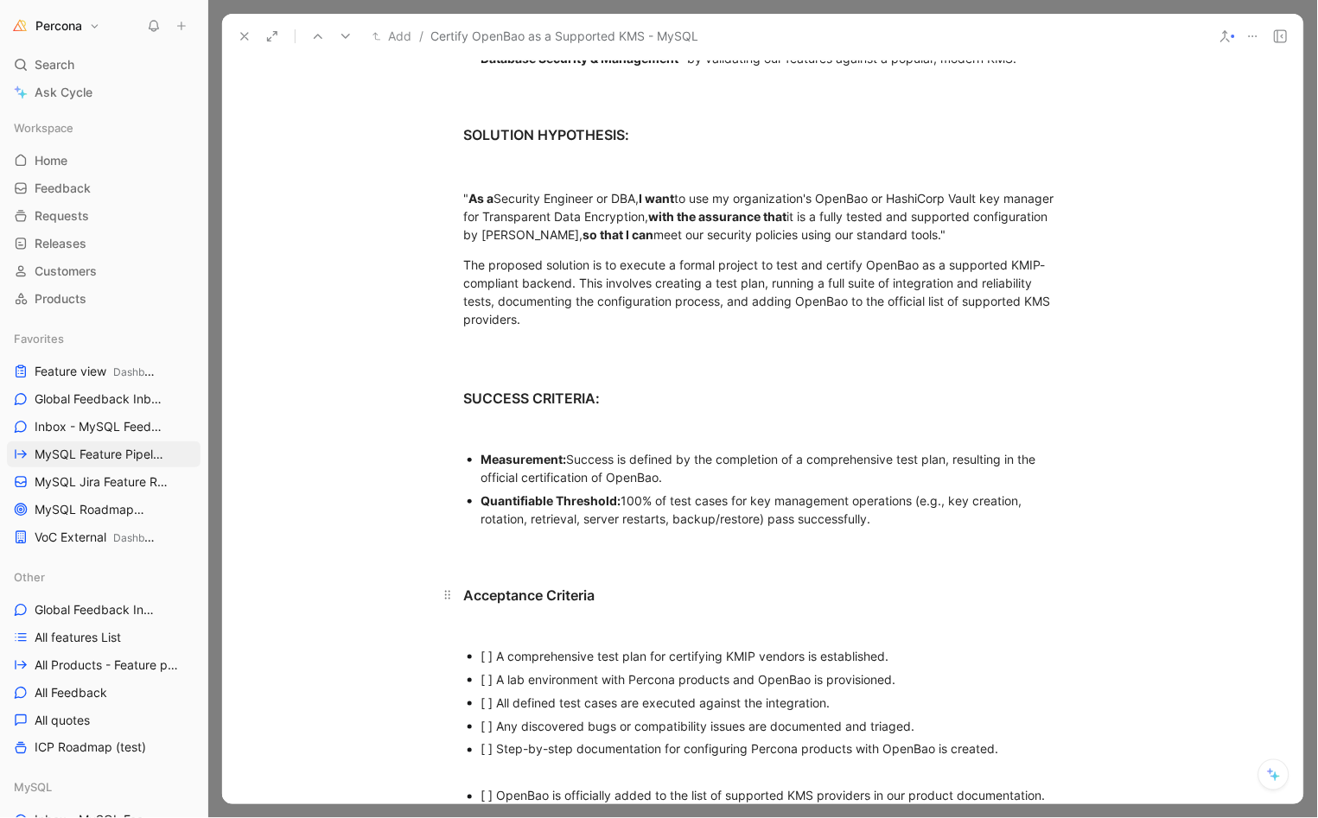
click at [584, 563] on h3 "Acceptance Criteria" at bounding box center [763, 588] width 664 height 50
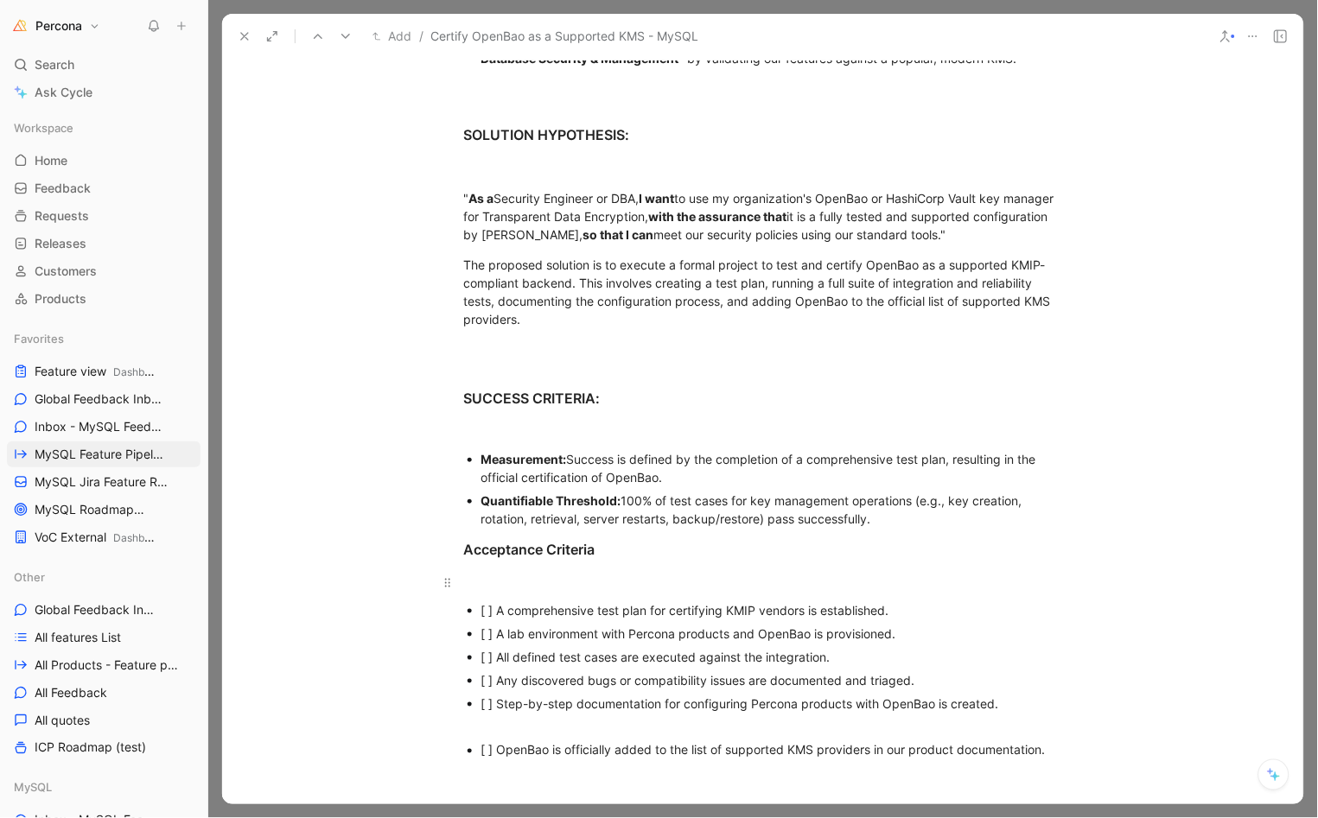
click at [483, 574] on div at bounding box center [763, 583] width 598 height 18
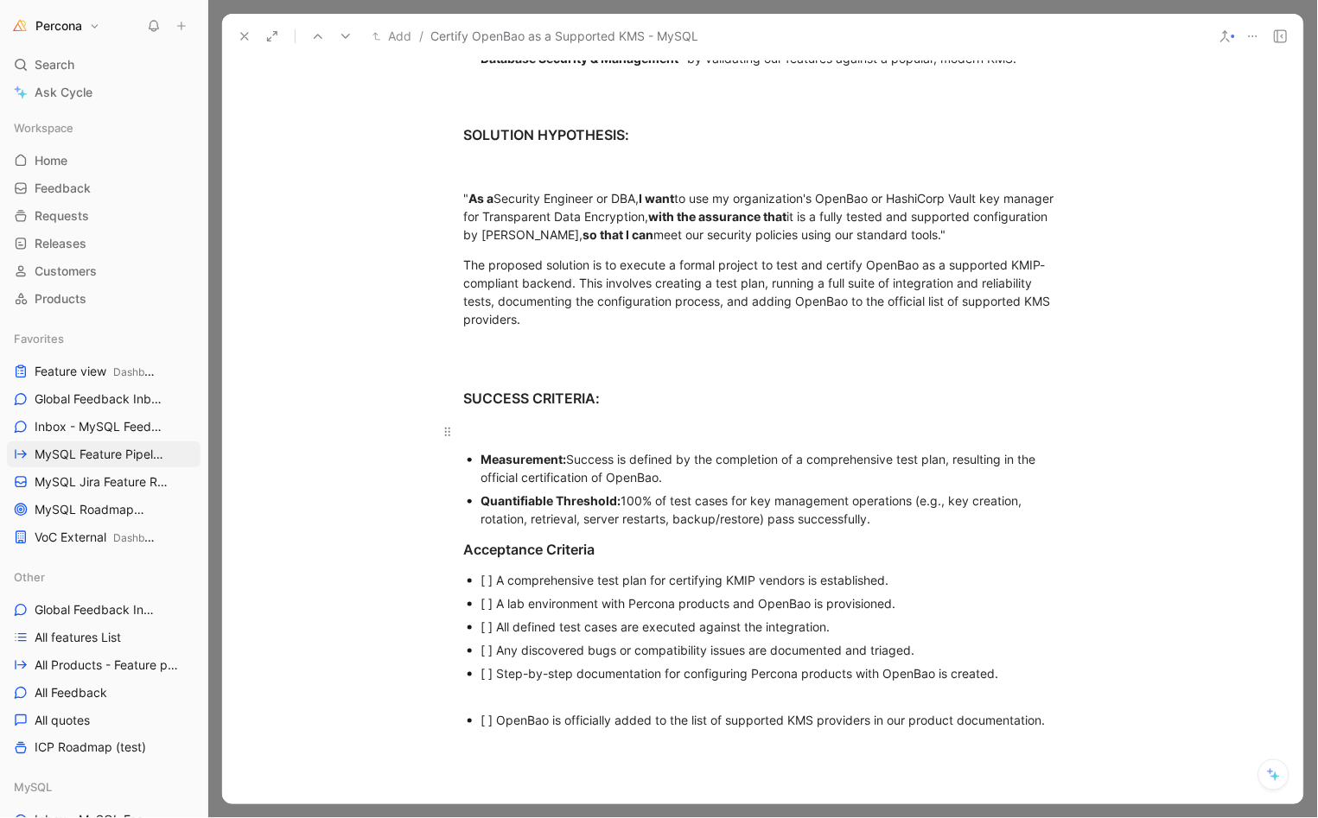
click at [509, 423] on p at bounding box center [763, 431] width 664 height 29
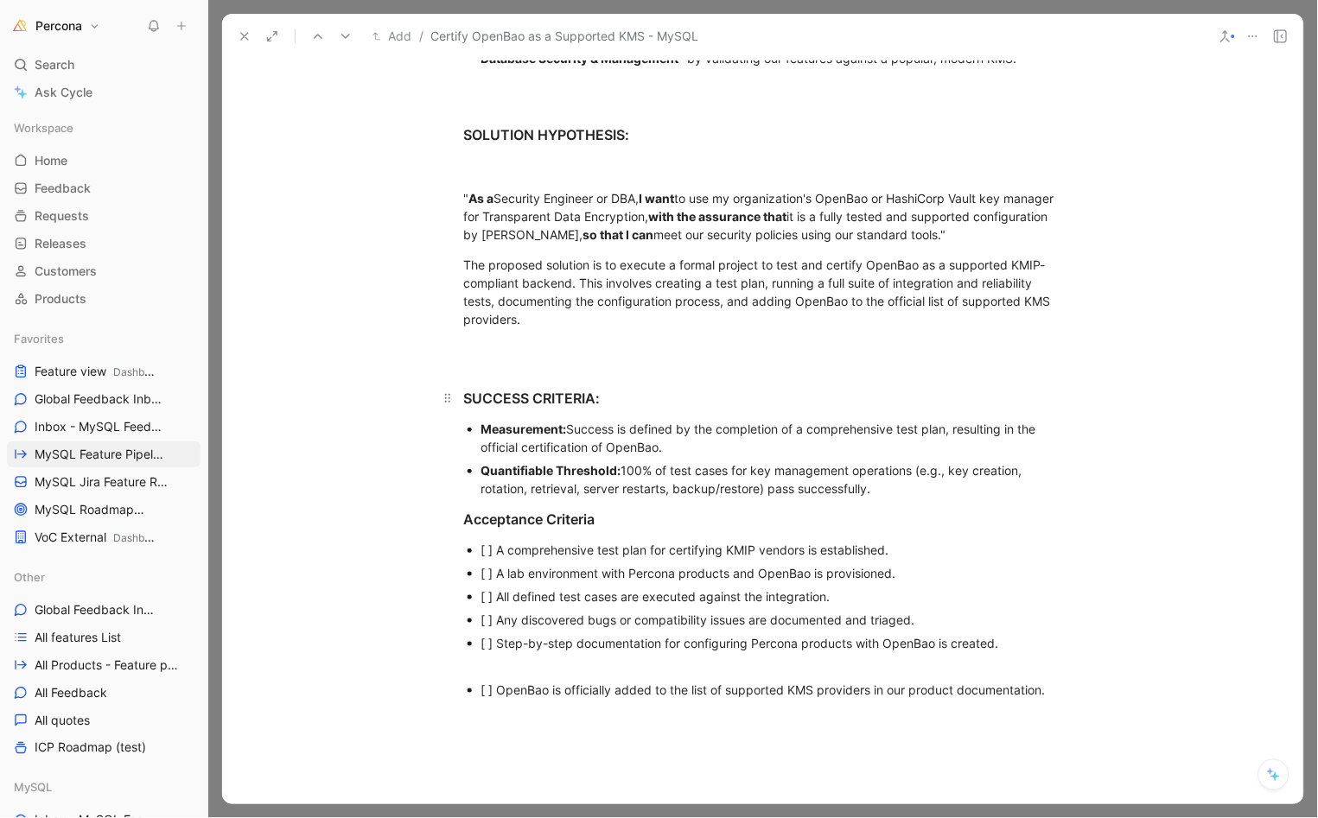
click at [497, 366] on h3 "SUCCESS CRITERIA:" at bounding box center [763, 391] width 664 height 50
click at [507, 343] on p at bounding box center [763, 349] width 664 height 29
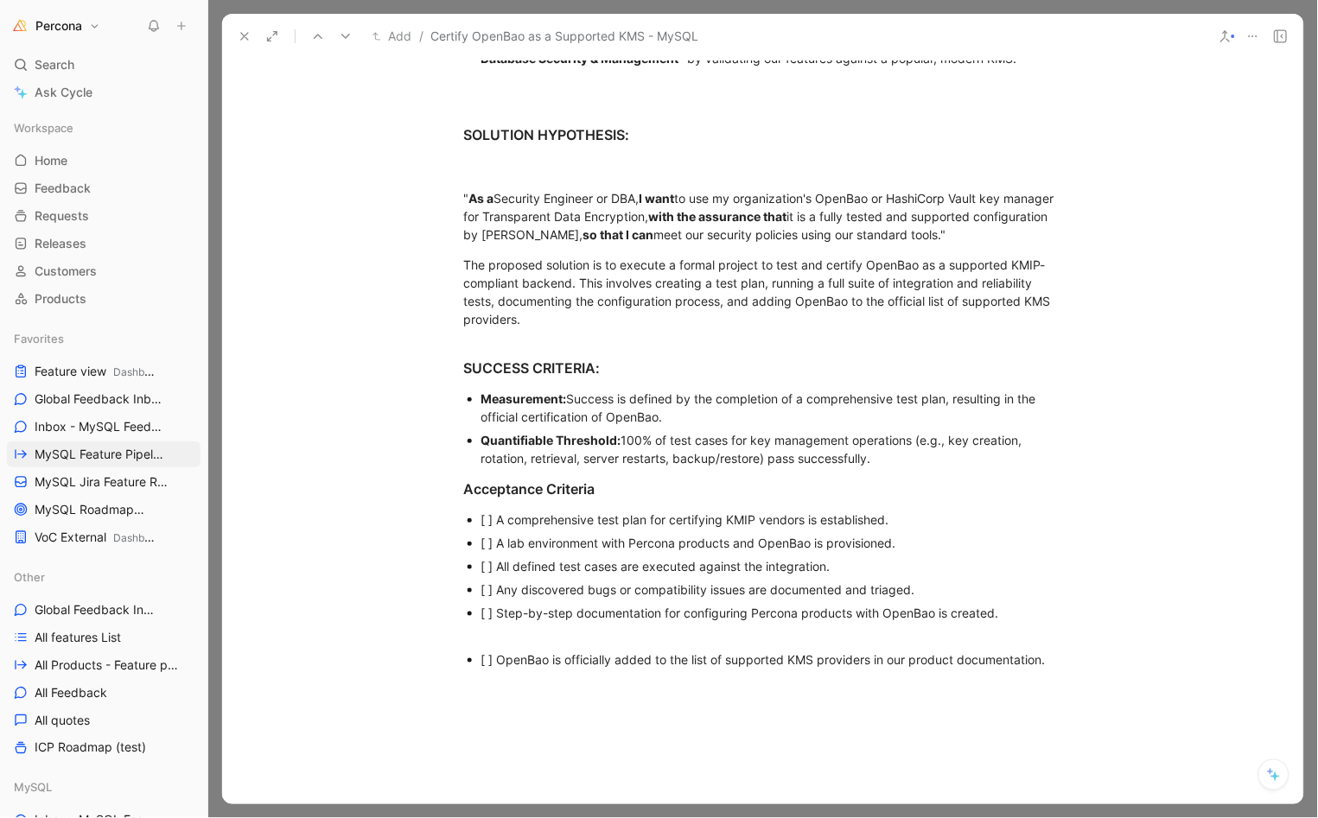
click at [491, 517] on div "[ ] A comprehensive test plan for certifying KMIP vendors is established." at bounding box center [771, 520] width 581 height 18
click at [492, 511] on div "[ ] A comprehensive test plan for certifying KMIP vendors is established." at bounding box center [771, 520] width 581 height 18
click at [488, 534] on div "[ ] A lab environment with Percona products and OpenBao is provisioned." at bounding box center [771, 543] width 581 height 18
click at [493, 557] on div "[ ] All defined test cases are executed against the integration." at bounding box center [771, 566] width 581 height 18
click at [491, 585] on div "[ ] Any discovered bugs or compatibility issues are documented and triaged." at bounding box center [771, 590] width 581 height 18
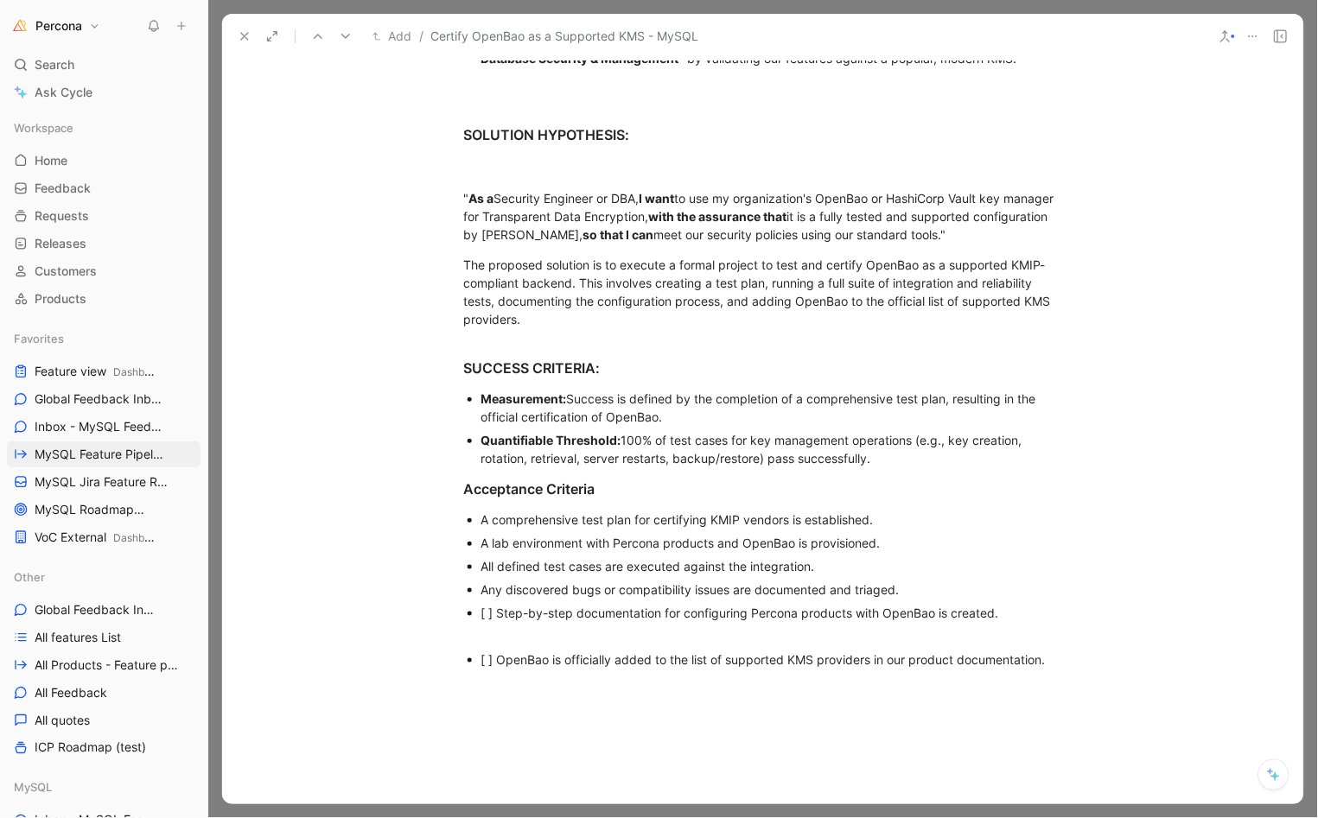
click at [490, 604] on div "[ ] Step-by-step documentation for configuring Percona products with OpenBao is…" at bounding box center [771, 613] width 581 height 18
click at [482, 655] on div "[ ] OpenBao is officially added to the list of supported KMS providers in our p…" at bounding box center [771, 660] width 581 height 18
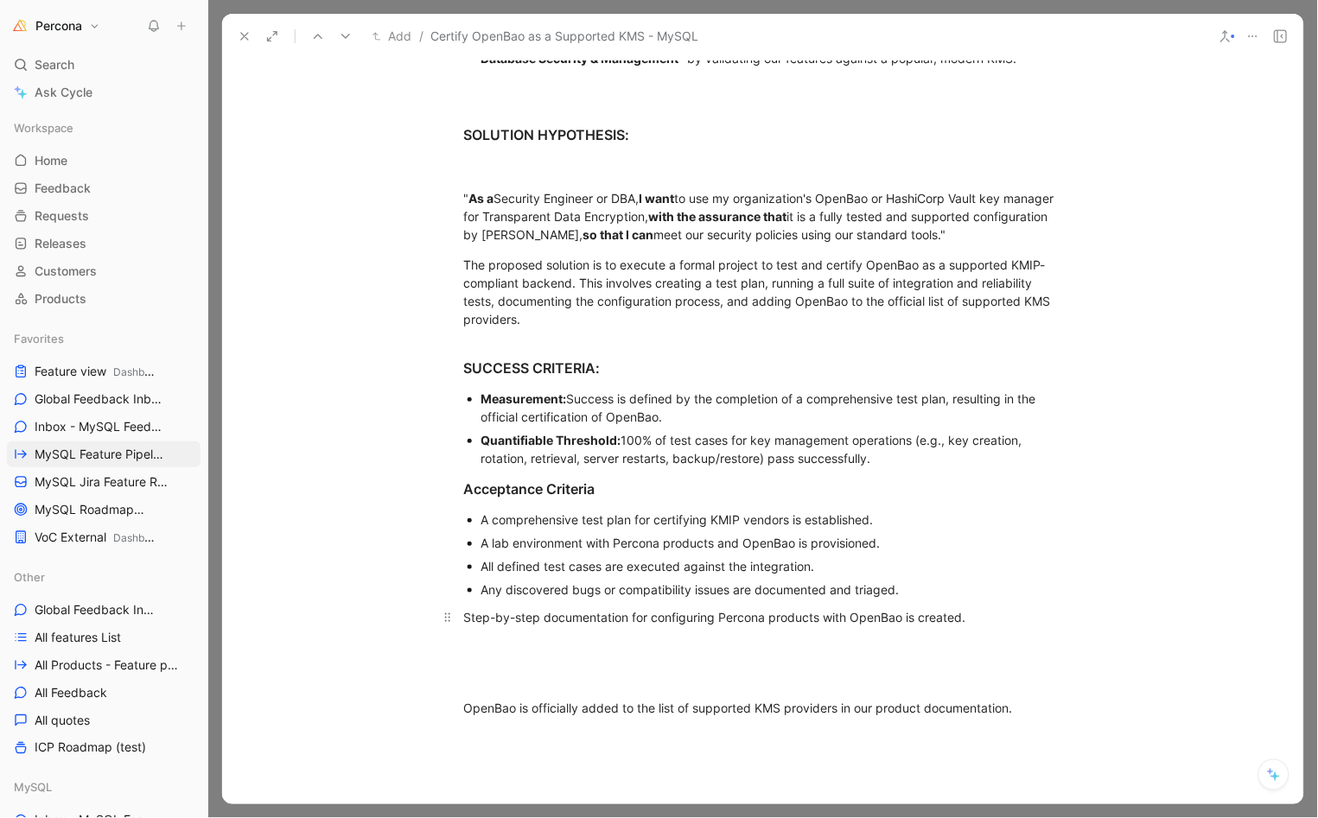
click at [455, 620] on p "Step-by-step documentation for configuring Percona products with OpenBao is cre…" at bounding box center [763, 617] width 664 height 29
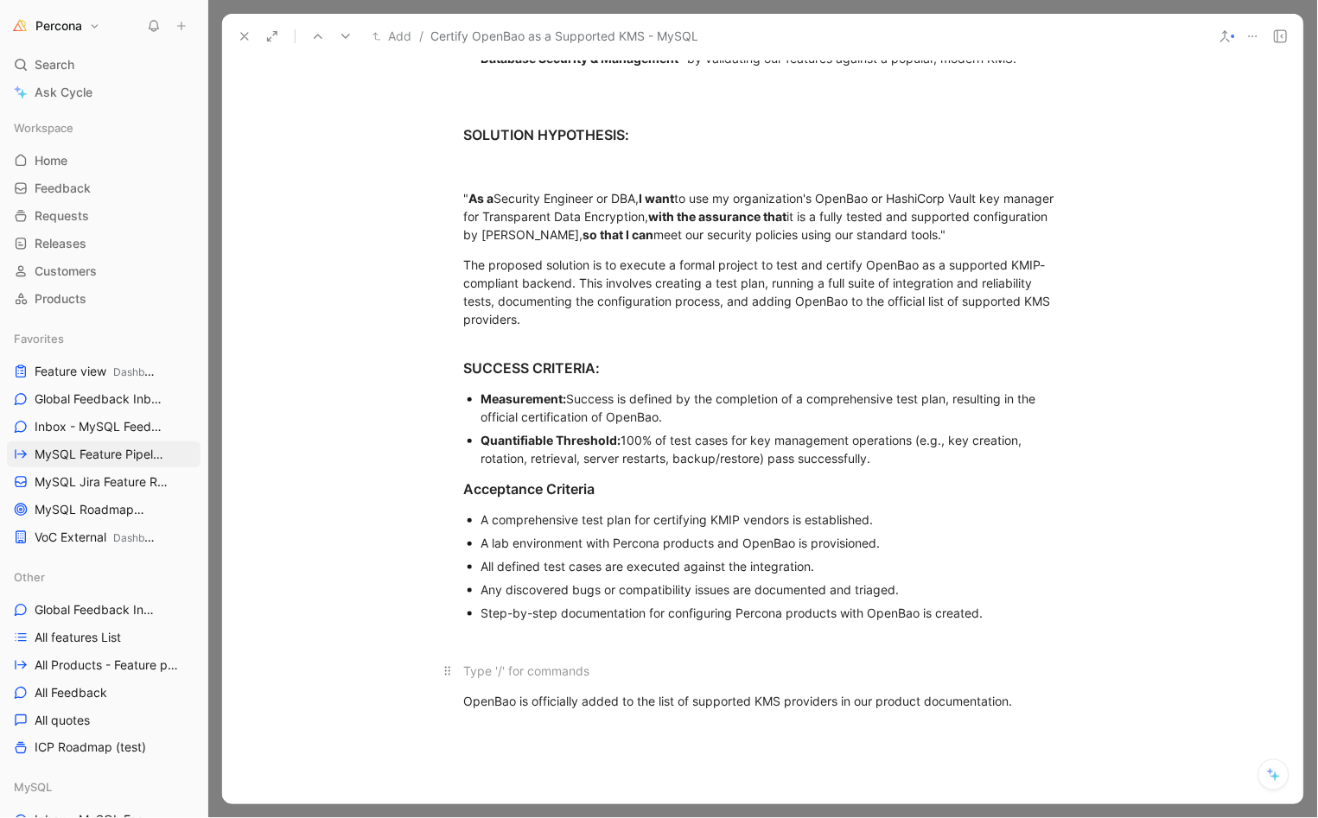
click at [482, 675] on div at bounding box center [763, 671] width 598 height 18
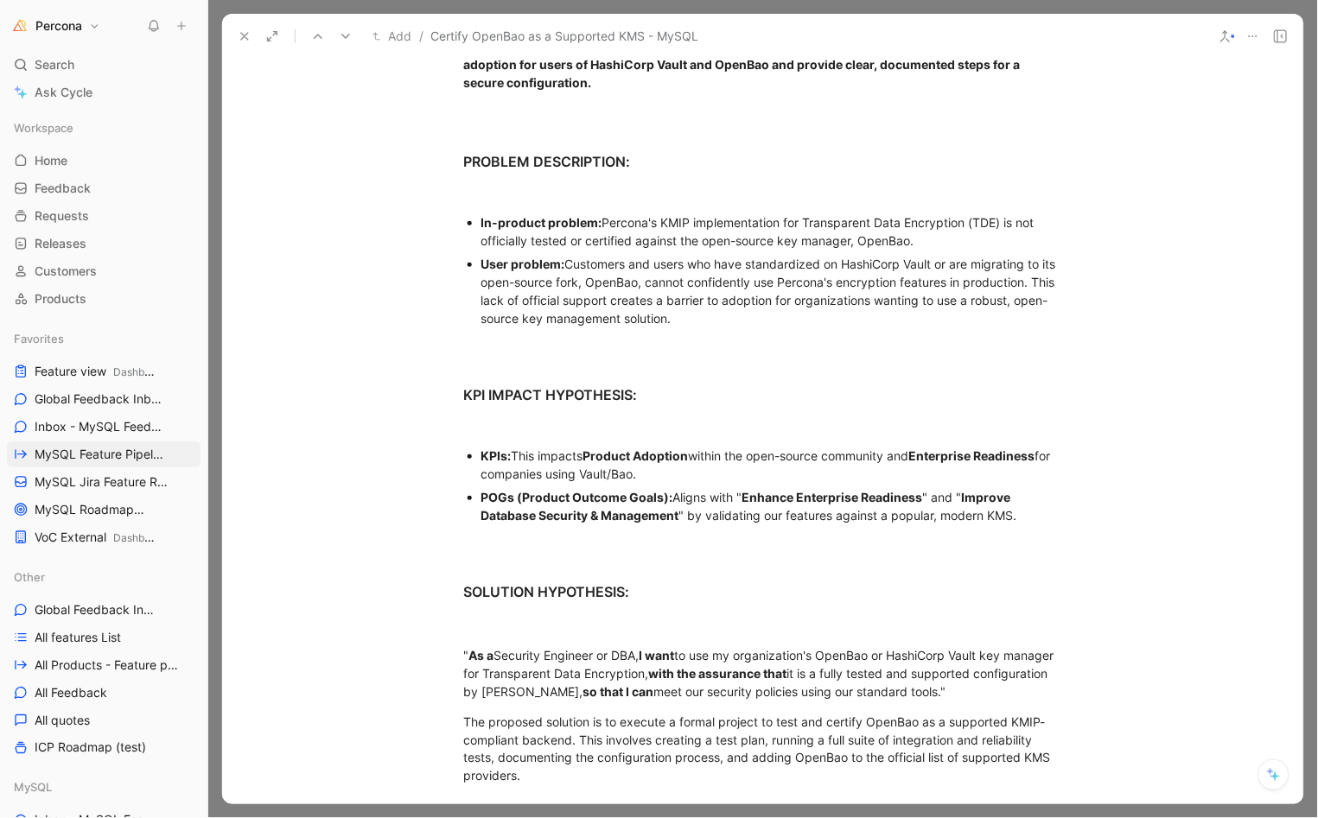
scroll to position [498, 0]
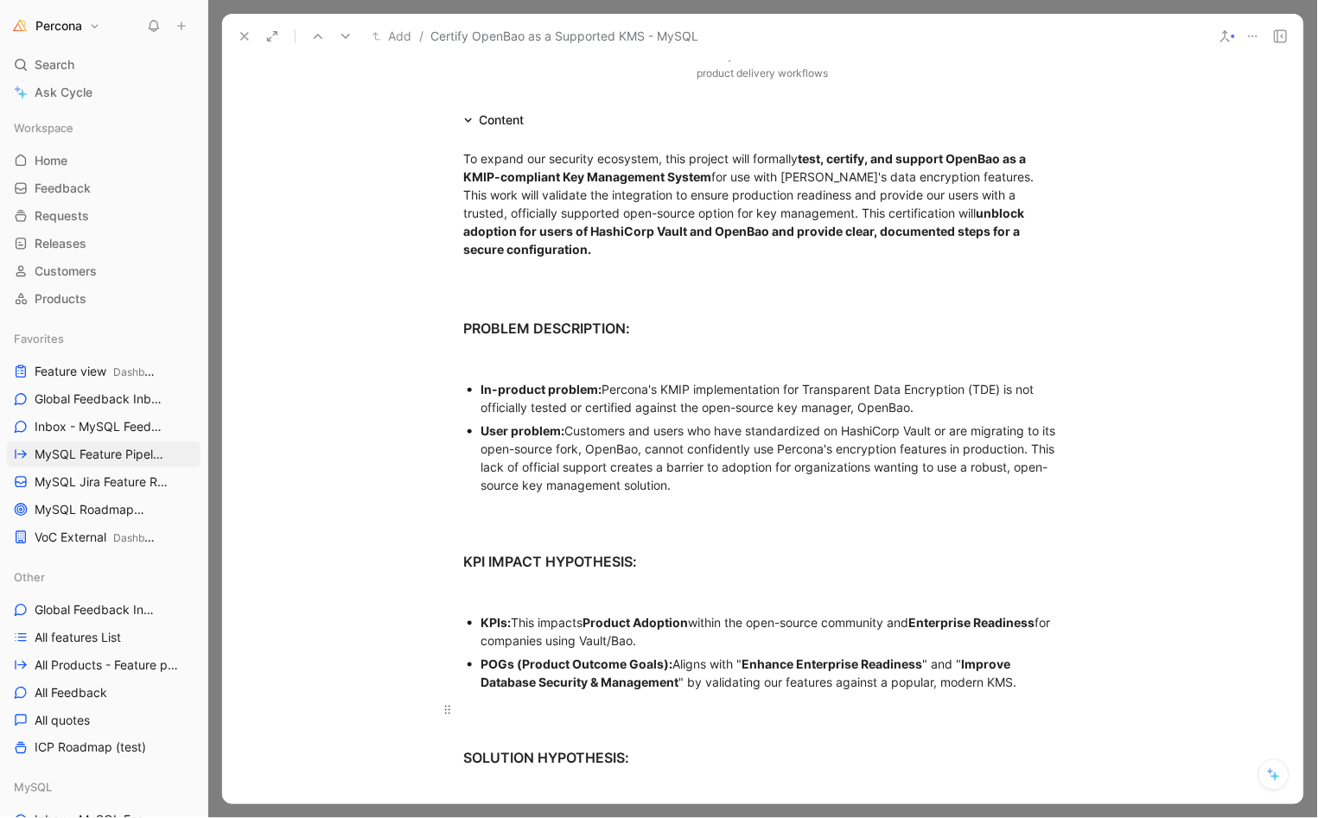
click at [527, 696] on p at bounding box center [763, 710] width 664 height 29
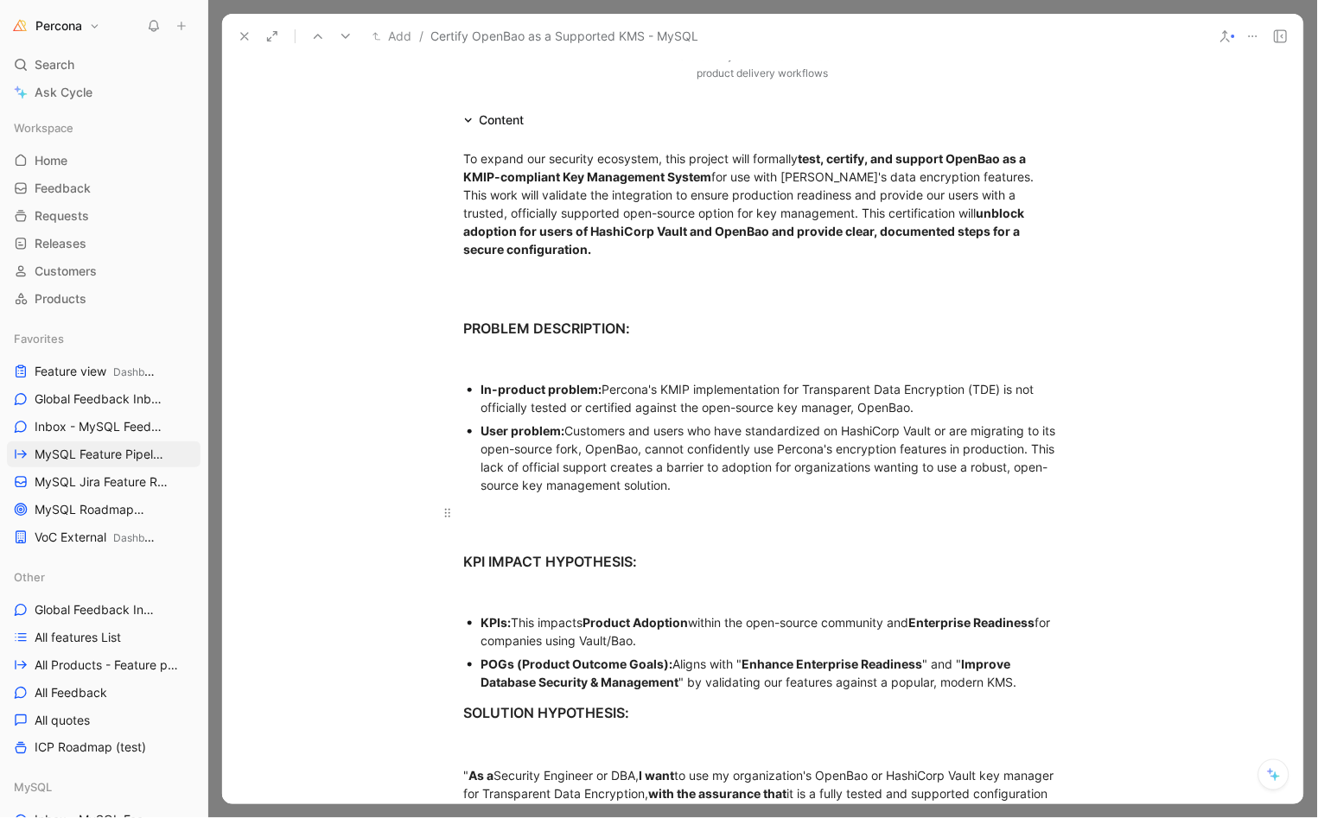
click at [522, 504] on div at bounding box center [763, 513] width 598 height 18
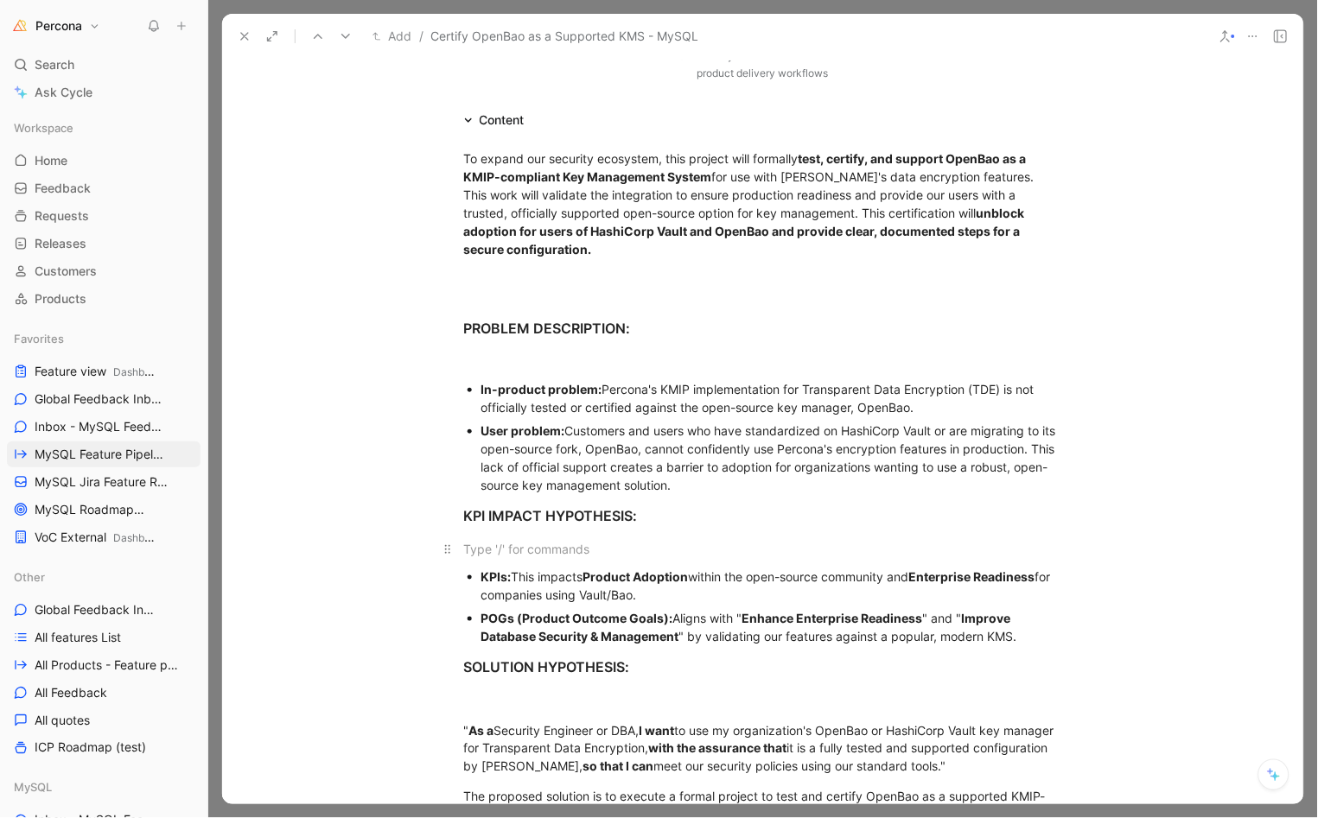
click at [529, 540] on div at bounding box center [763, 549] width 598 height 18
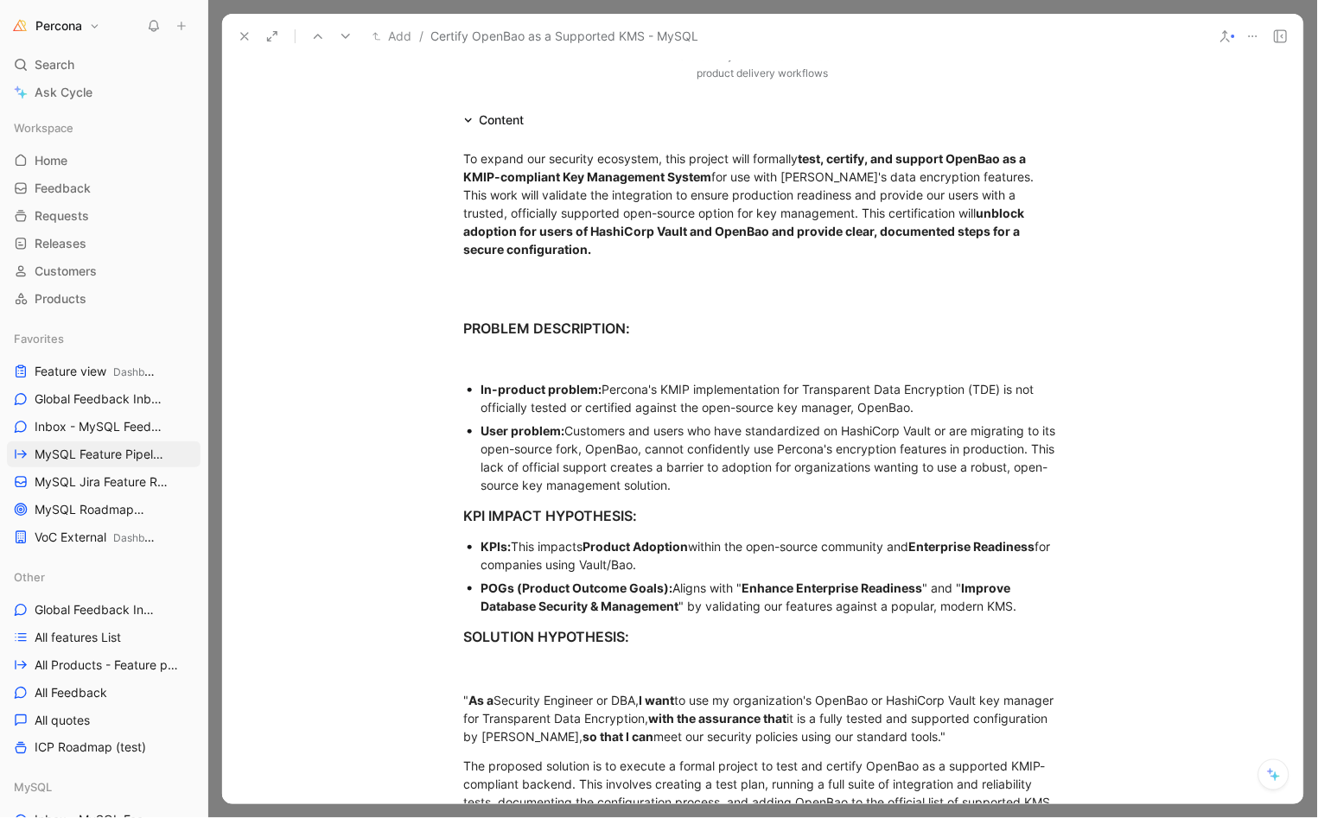
scroll to position [391, 0]
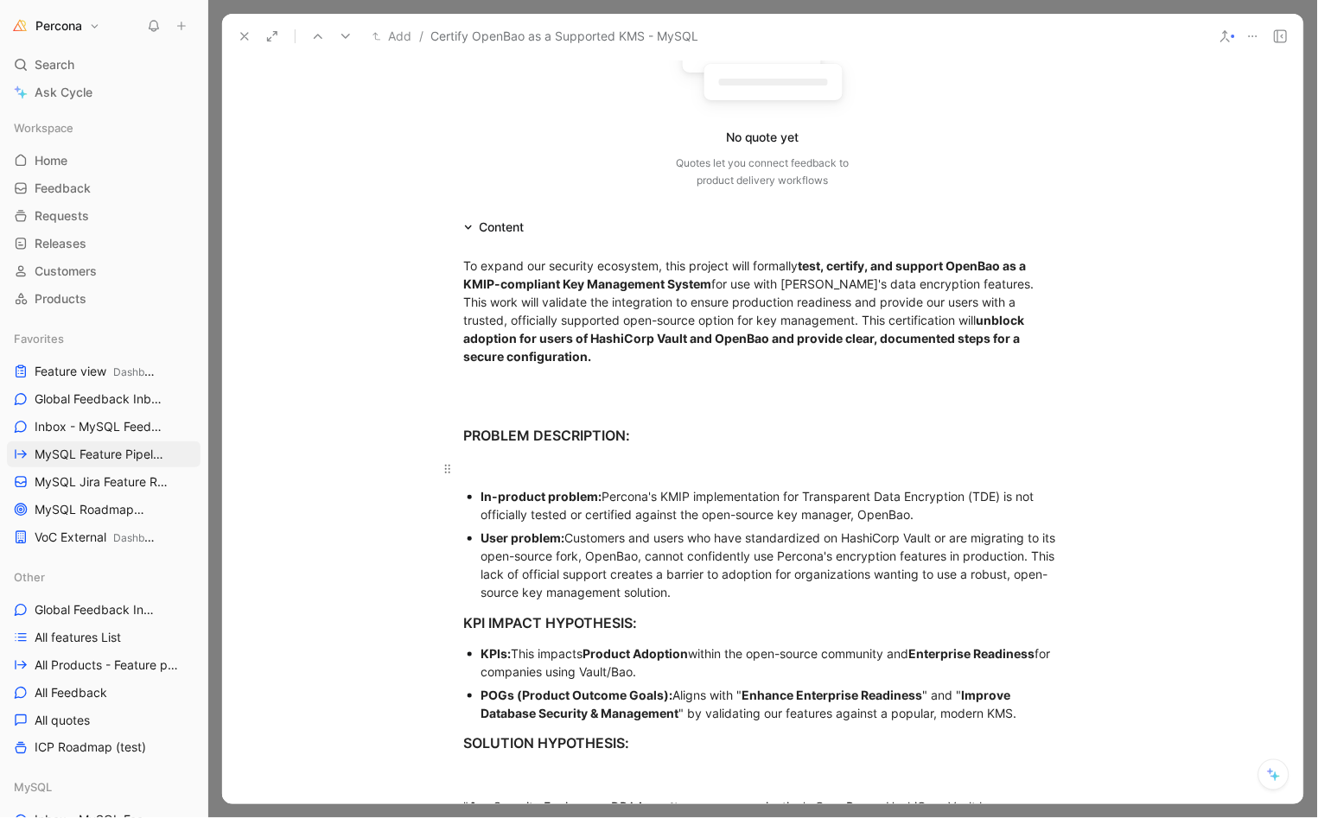
click at [520, 460] on div at bounding box center [763, 469] width 598 height 18
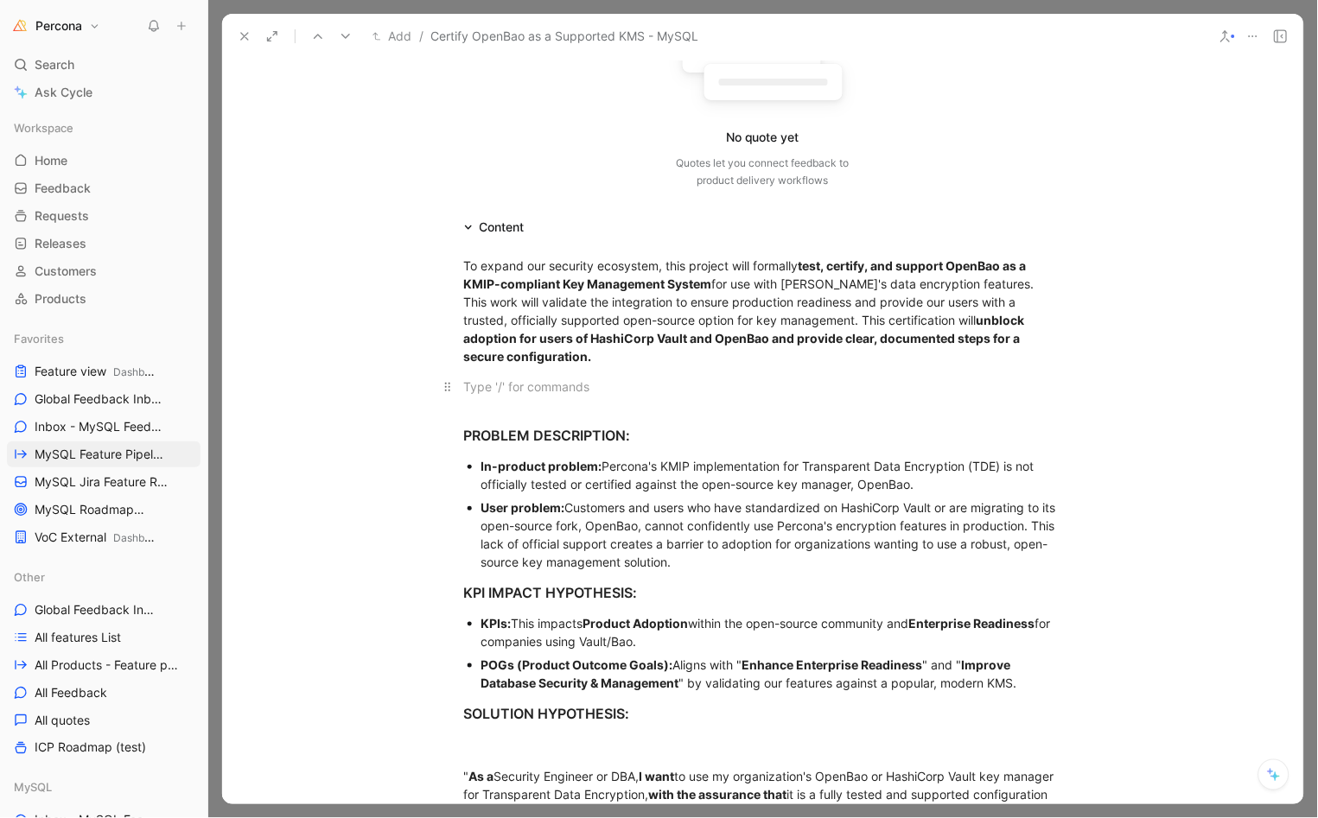
click at [510, 378] on div at bounding box center [763, 387] width 598 height 18
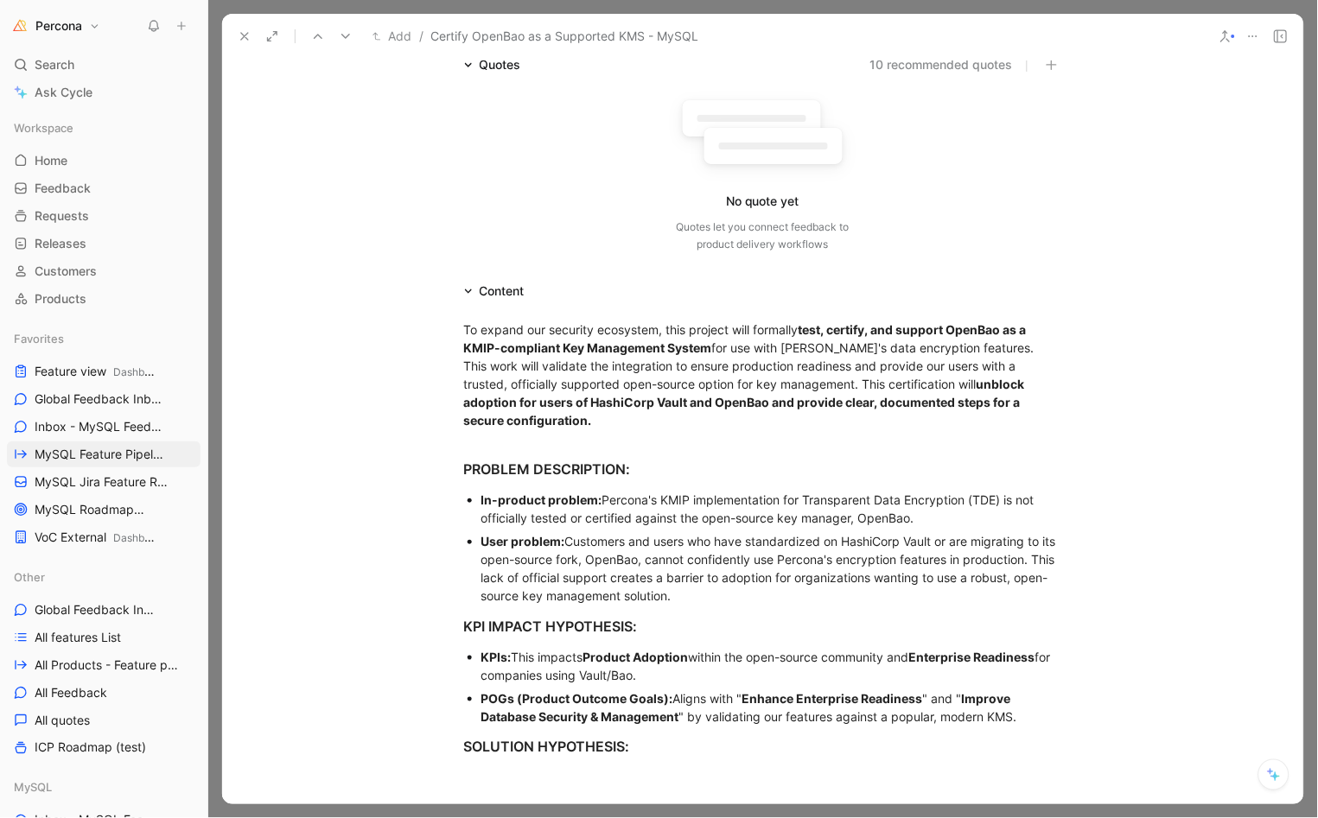
scroll to position [429, 0]
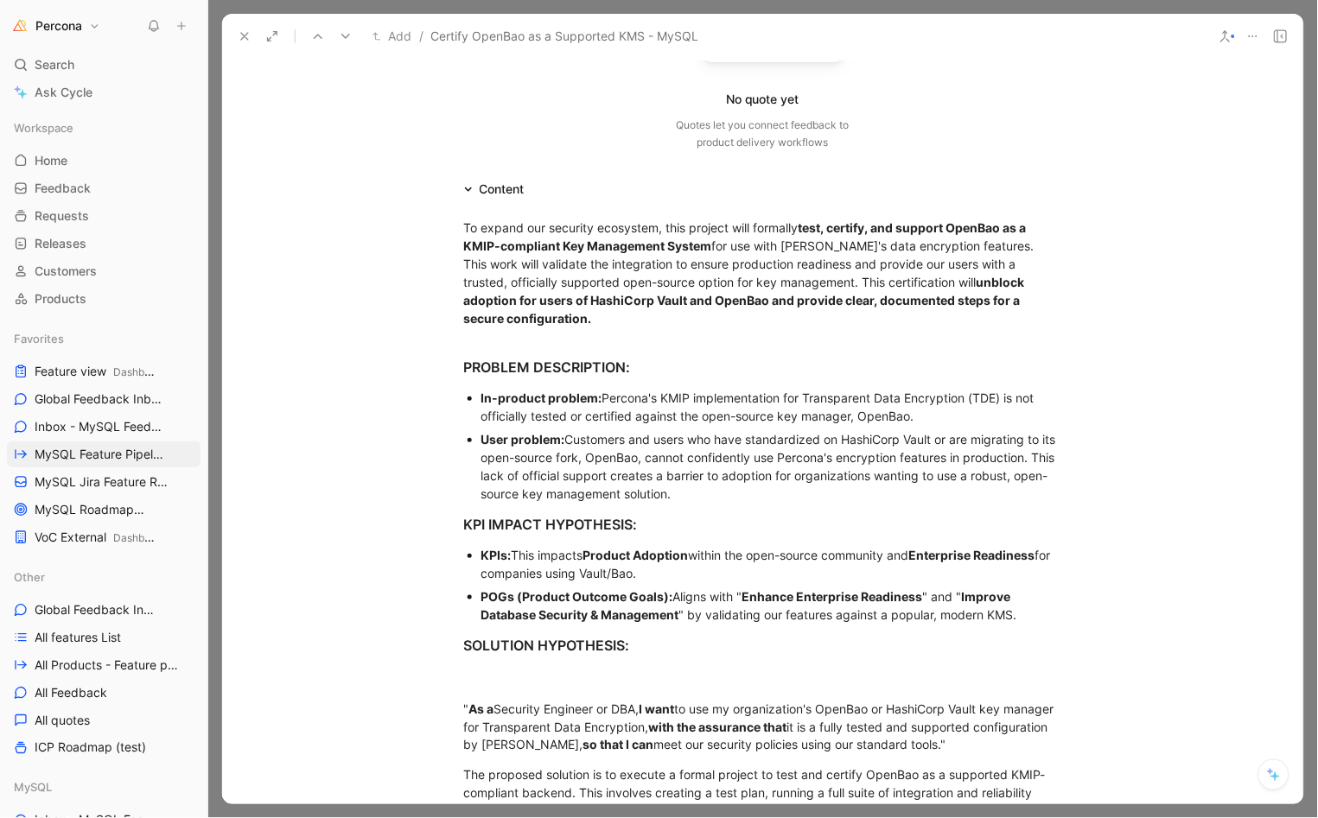
click at [642, 404] on div "In-product problem: Percona's KMIP implementation for Transparent Data Encrypti…" at bounding box center [771, 407] width 581 height 36
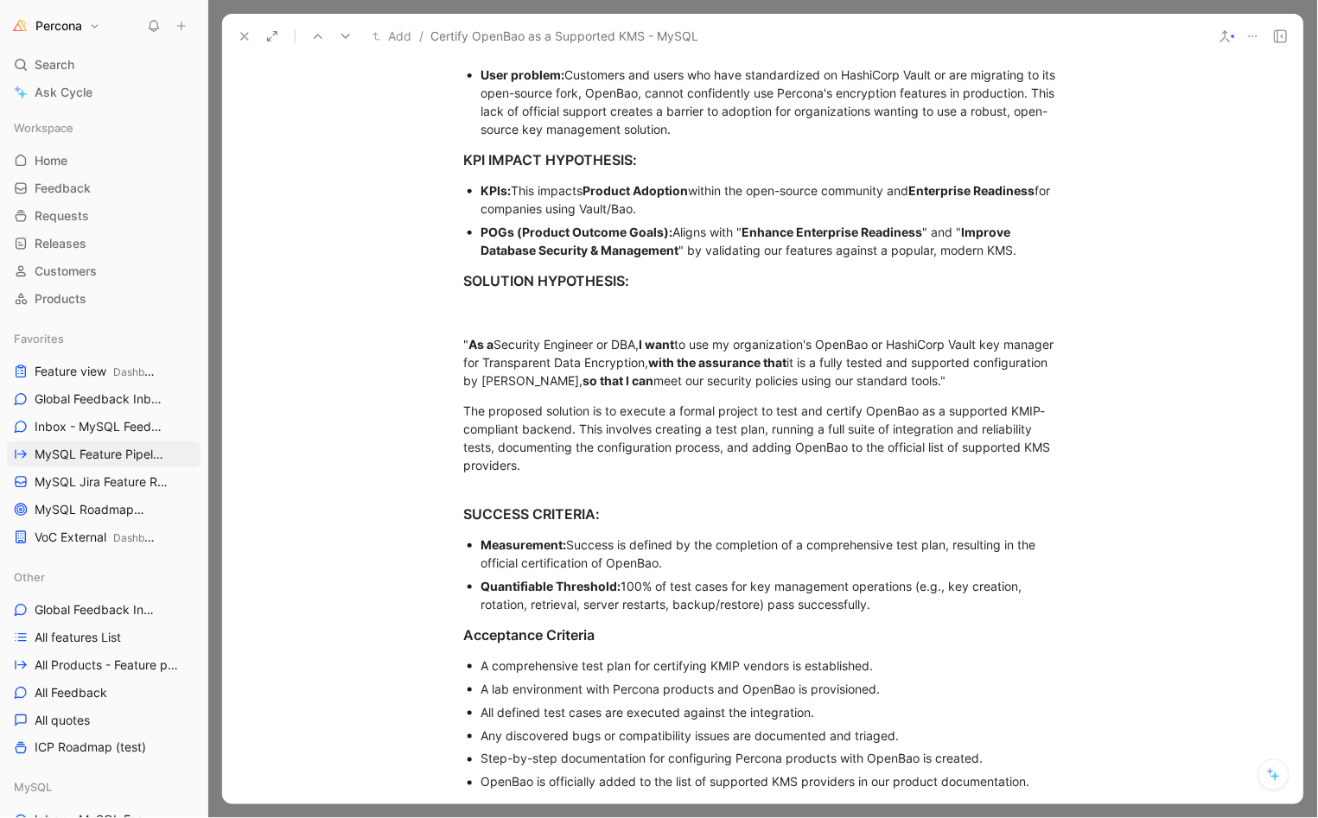
scroll to position [901, 0]
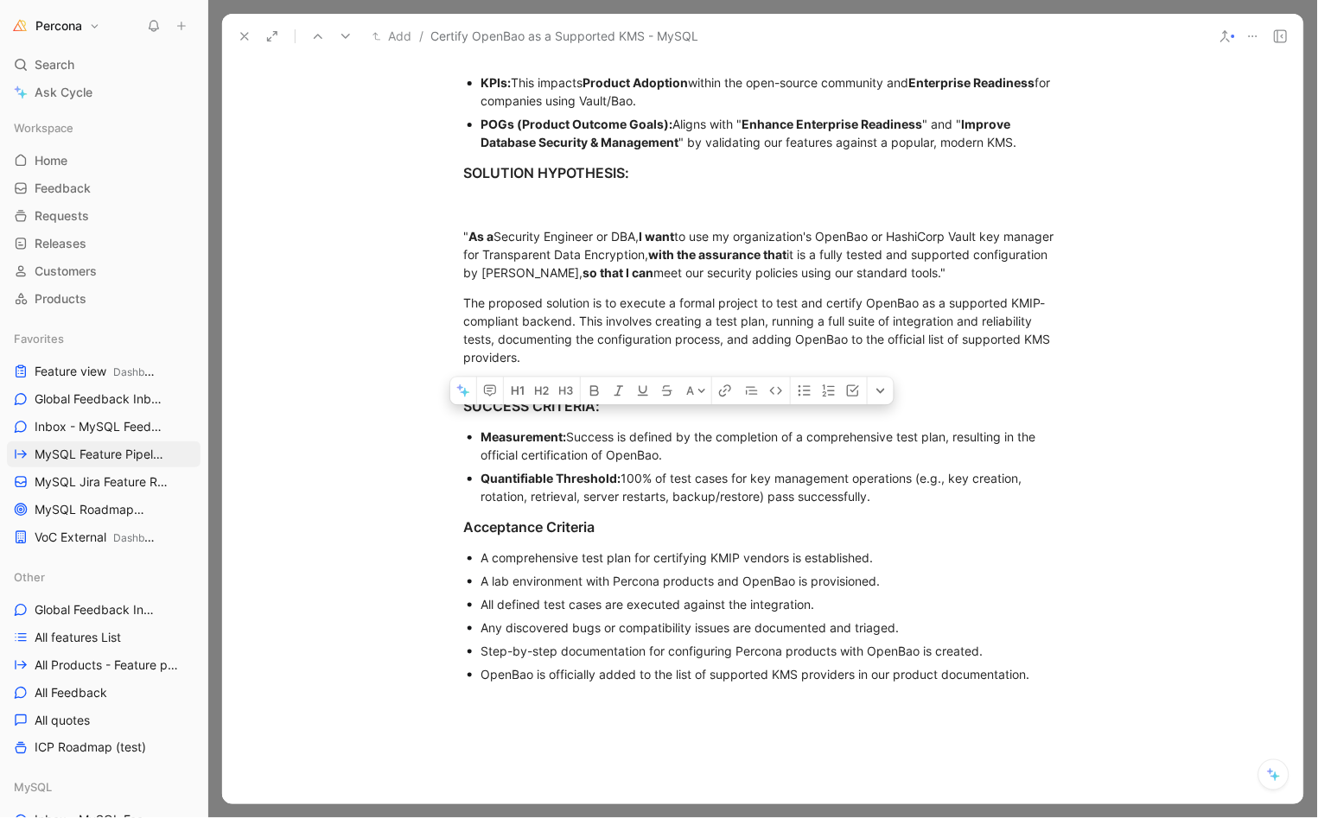
drag, startPoint x: 474, startPoint y: 428, endPoint x: 935, endPoint y: 487, distance: 465.3
click at [936, 487] on ul "Measurement: Success is defined by the completion of a comprehensive test plan,…" at bounding box center [763, 466] width 664 height 83
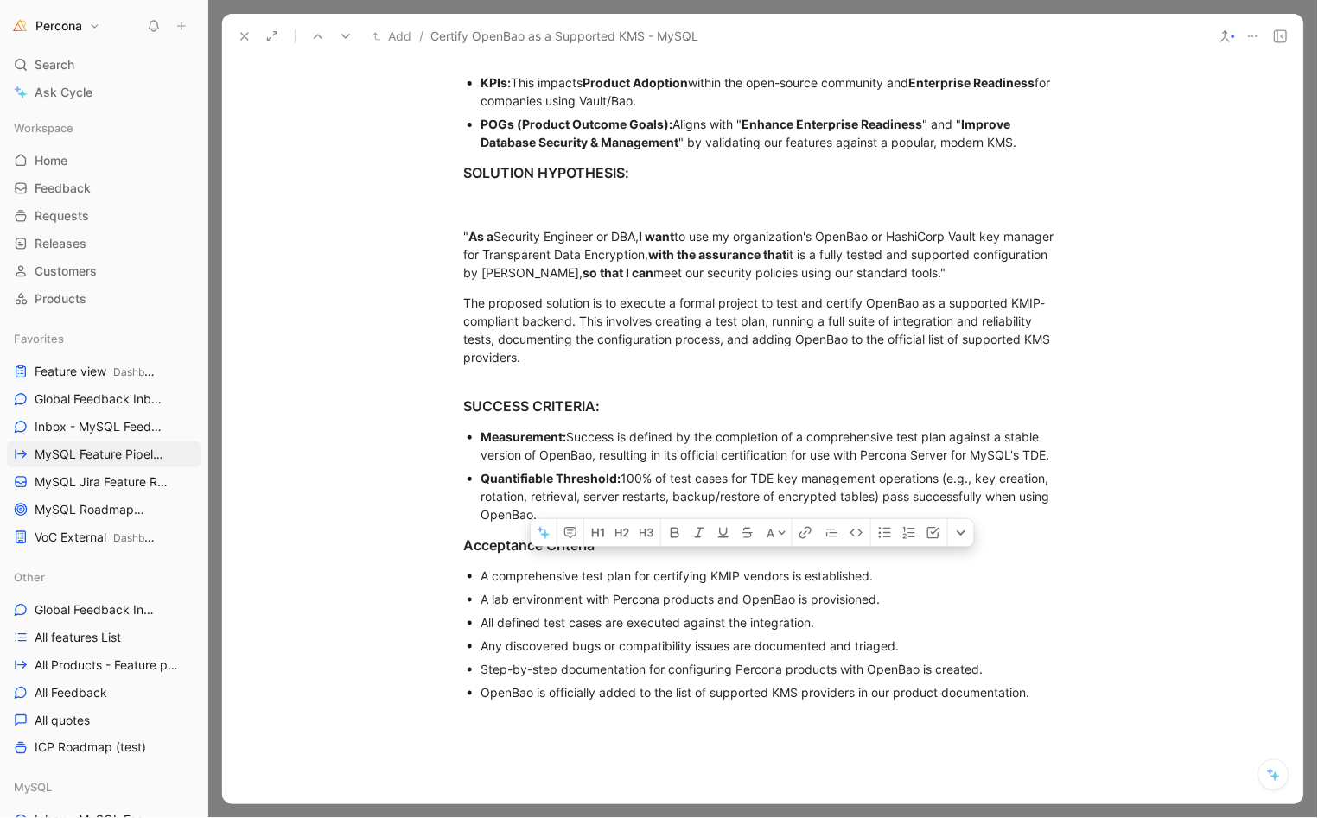
drag, startPoint x: 470, startPoint y: 568, endPoint x: 1104, endPoint y: 697, distance: 647.4
click at [1105, 697] on div "To expand our security ecosystem, this project will formally test, certify, and…" at bounding box center [762, 222] width 1081 height 991
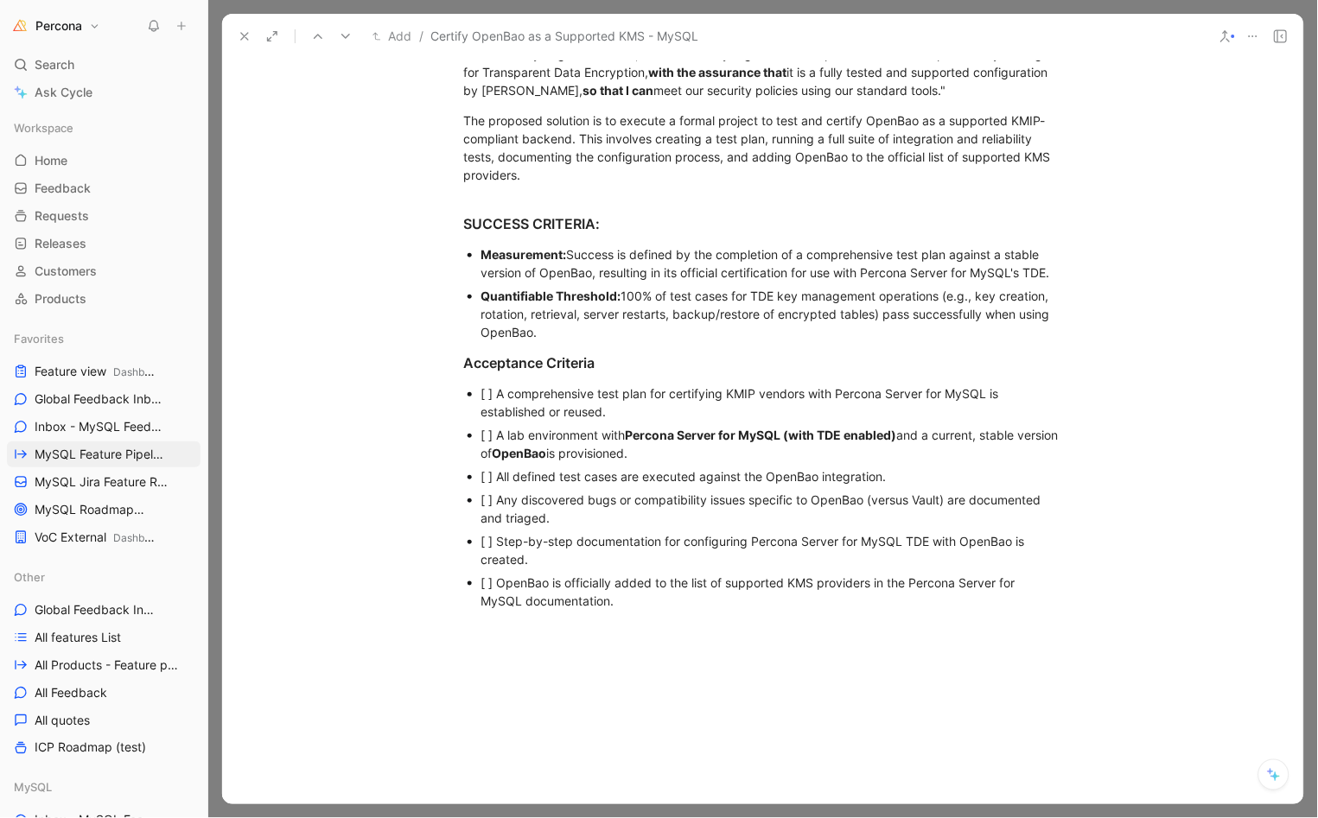
scroll to position [1150, 0]
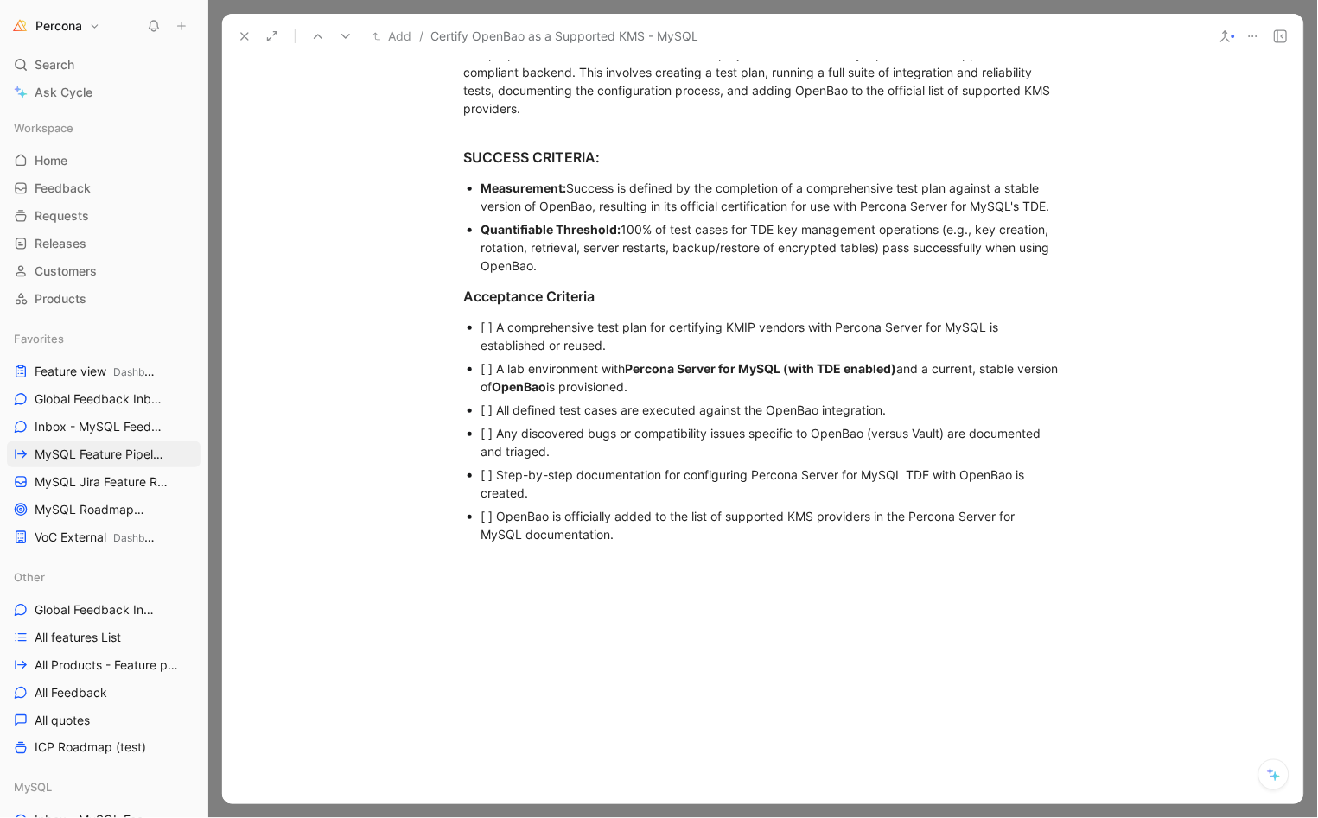
click at [492, 318] on div "[ ] A comprehensive test plan for certifying KMIP vendors with Percona Server f…" at bounding box center [771, 336] width 581 height 36
click at [488, 359] on div "[ ] A lab environment with Percona Server for MySQL (with TDE enabled) and a cu…" at bounding box center [771, 377] width 581 height 36
click at [490, 404] on div "[ ] All defined test cases are executed against the OpenBao integration." at bounding box center [771, 410] width 581 height 18
click at [488, 430] on div "[ ] Any discovered bugs or compatibility issues specific to OpenBao (versus Vau…" at bounding box center [771, 442] width 581 height 36
click at [491, 475] on div "[ ] Step-by-step documentation for configuring Percona Server for MySQL TDE wit…" at bounding box center [771, 484] width 581 height 36
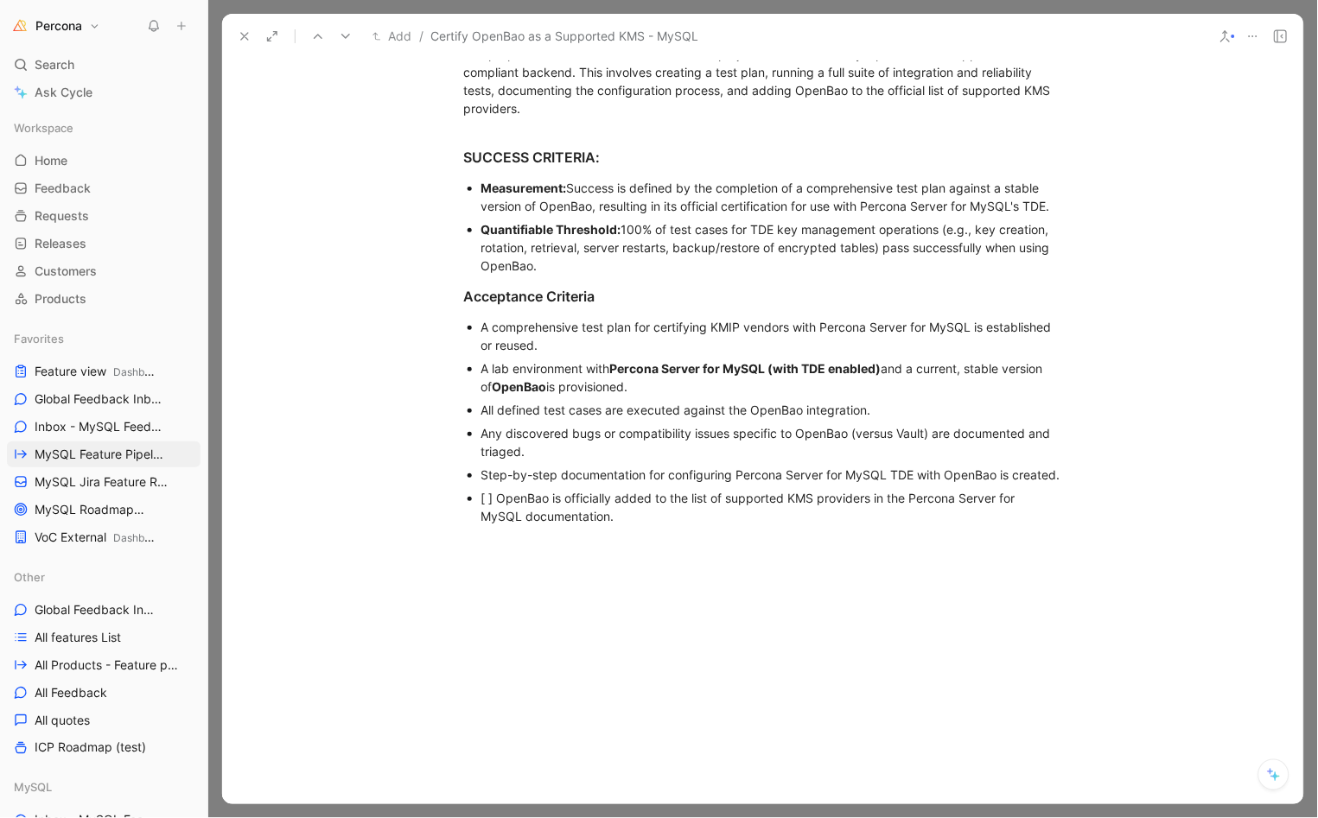
click at [487, 522] on div "[ ] OpenBao is officially added to the list of supported KMS providers in the P…" at bounding box center [771, 507] width 581 height 36
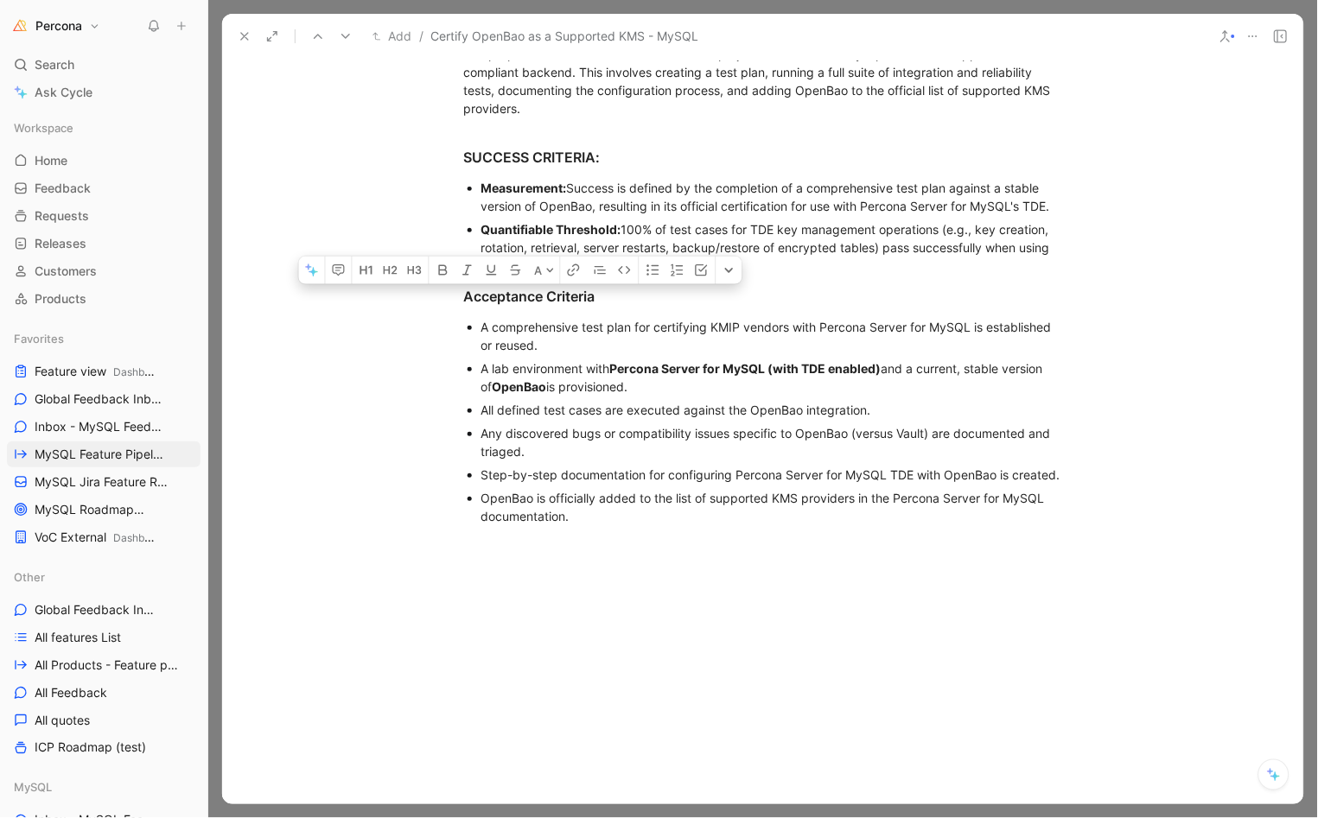
drag, startPoint x: 580, startPoint y: 537, endPoint x: 474, endPoint y: 324, distance: 237.7
click at [474, 324] on ul "A comprehensive test plan for certifying KMIP vendors with Percona Server for M…" at bounding box center [763, 421] width 664 height 213
click at [693, 284] on button "button" at bounding box center [703, 271] width 26 height 28
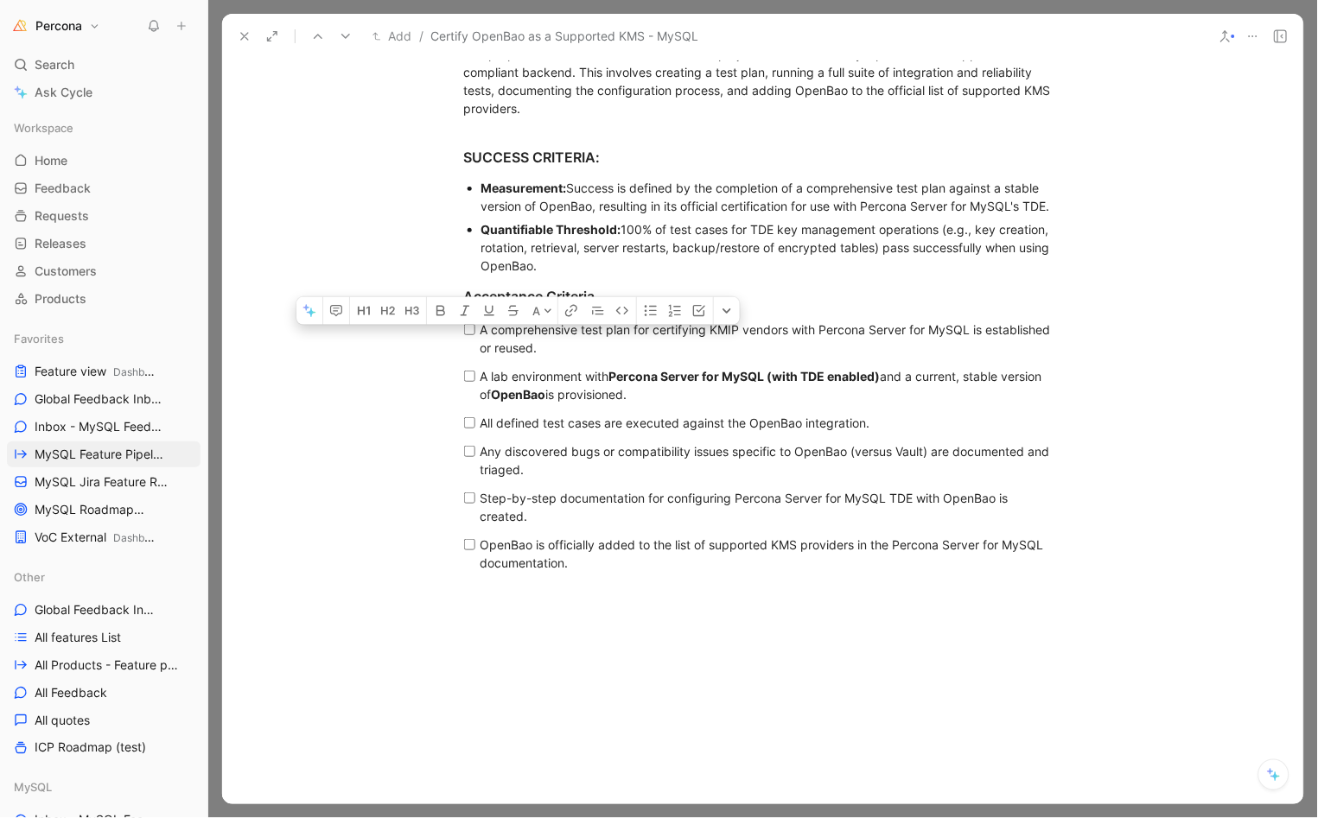
click at [626, 462] on div "Any discovered bugs or compatibility issues specific to OpenBao (versus Vault) …" at bounding box center [769, 460] width 578 height 36
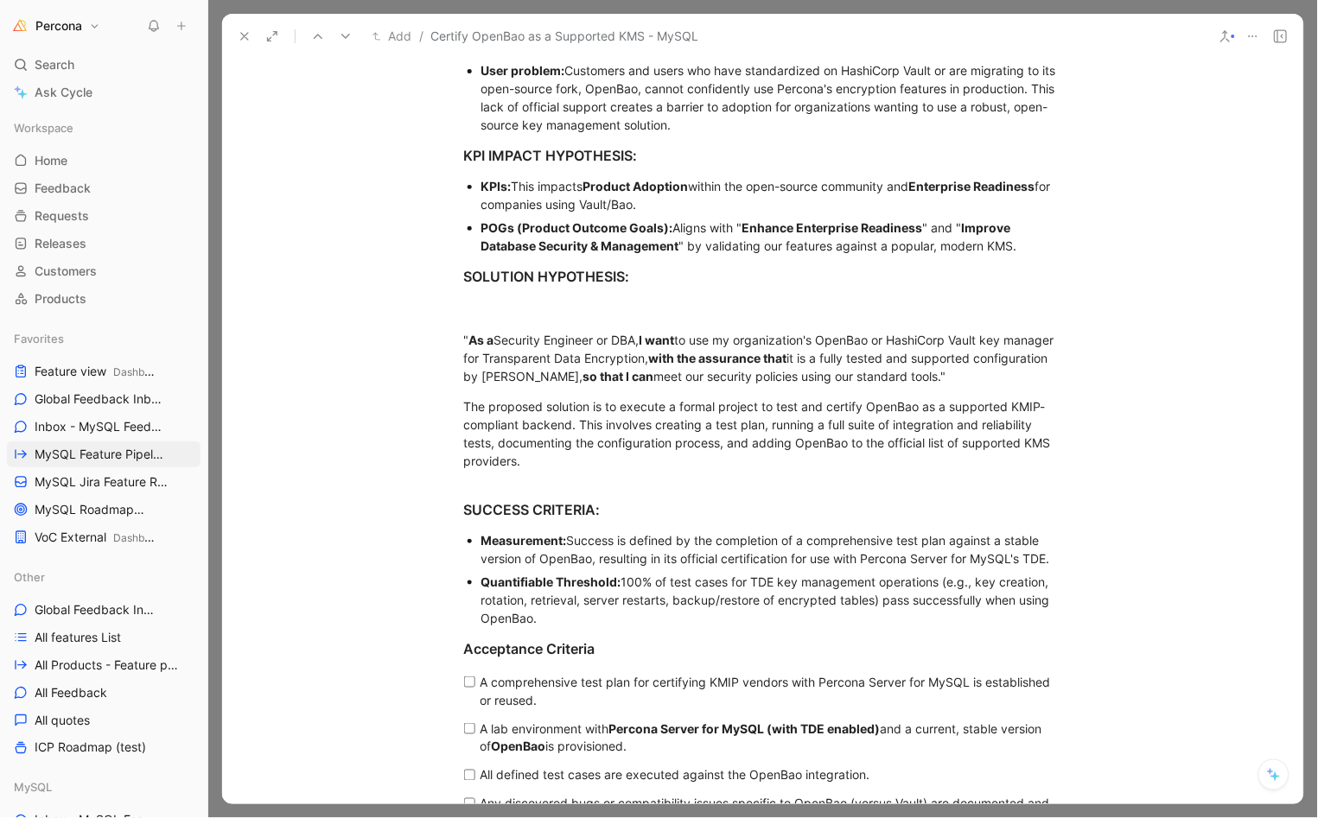
scroll to position [743, 0]
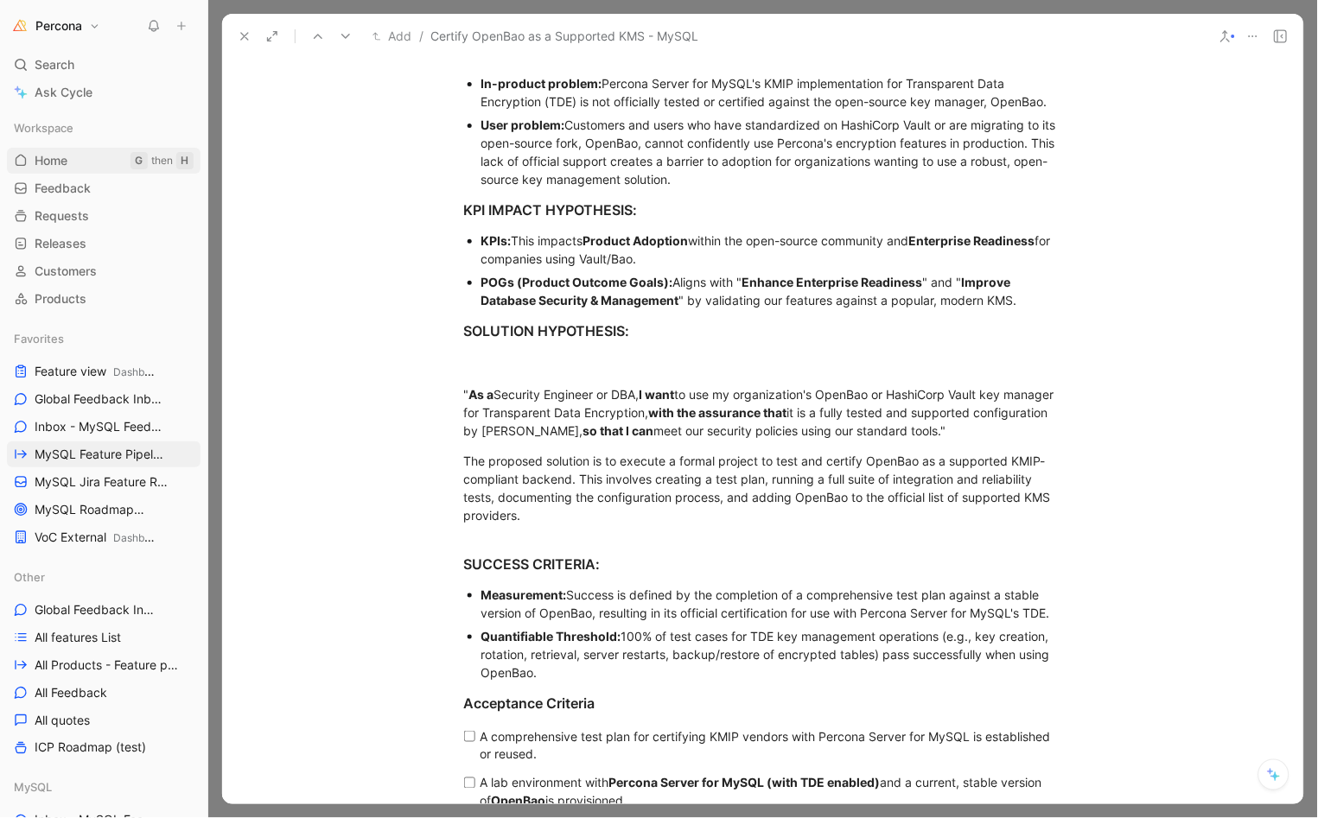
click at [550, 410] on div "" As a Security Engineer or DBA, I want to use my organization's OpenBao or Has…" at bounding box center [763, 412] width 598 height 54
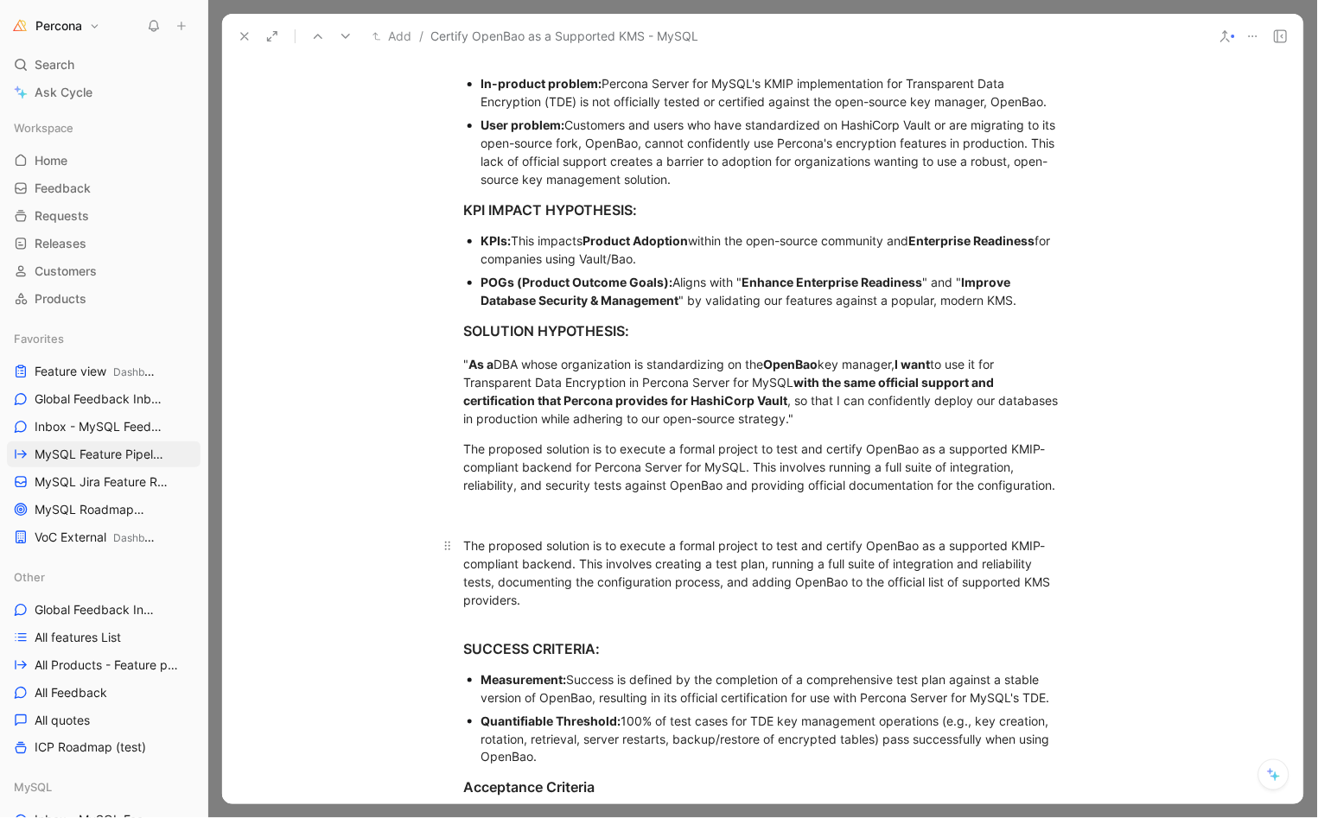
click at [537, 554] on div "The proposed solution is to execute a formal project to test and certify OpenBa…" at bounding box center [763, 573] width 598 height 73
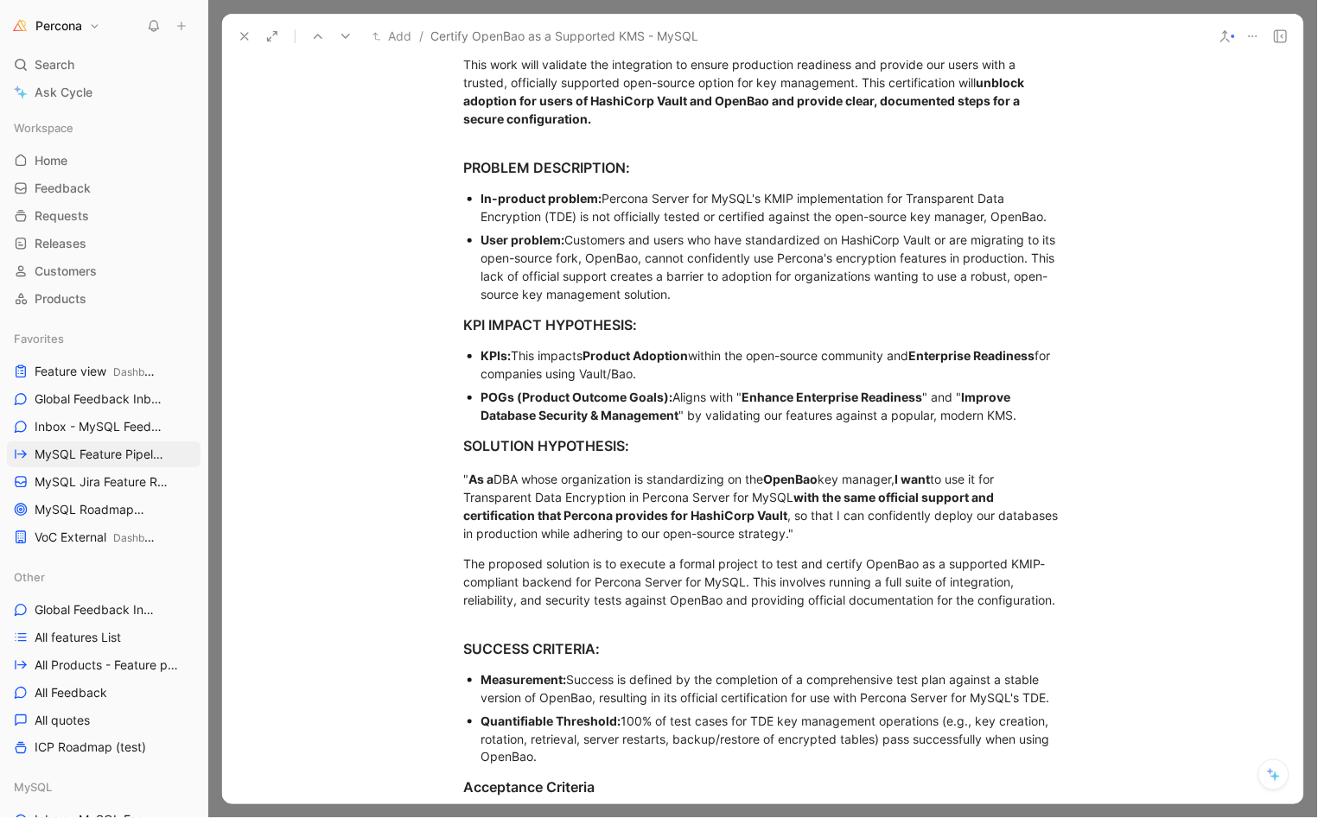
scroll to position [605, 0]
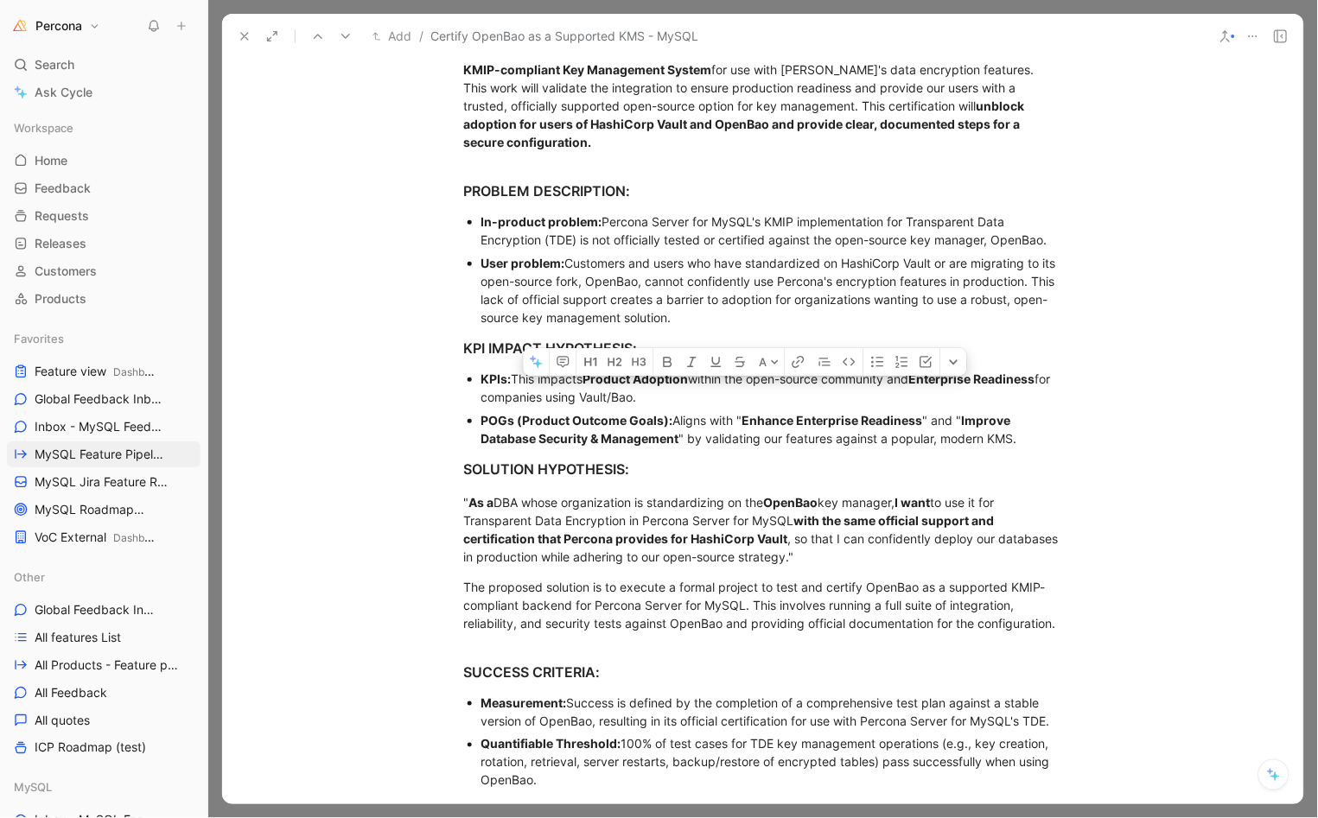
drag, startPoint x: 471, startPoint y: 371, endPoint x: 1049, endPoint y: 429, distance: 581.1
click at [1049, 429] on ul "KPIs: This impacts Product Adoption within the open-source community and Enterp…" at bounding box center [763, 408] width 664 height 83
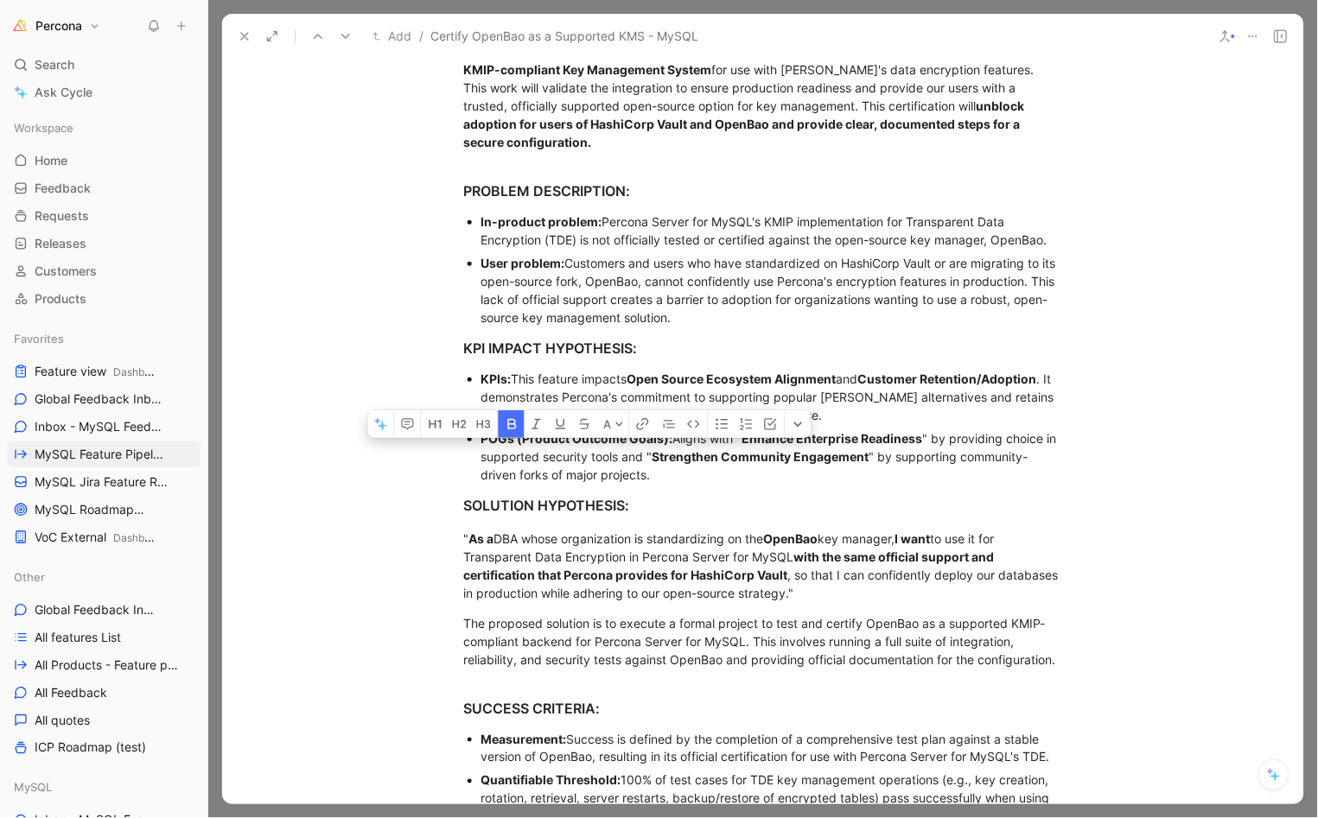
drag, startPoint x: 513, startPoint y: 440, endPoint x: 661, endPoint y: 436, distance: 147.8
click at [661, 436] on strong "POGs (Product Outcome Goals):" at bounding box center [577, 438] width 192 height 15
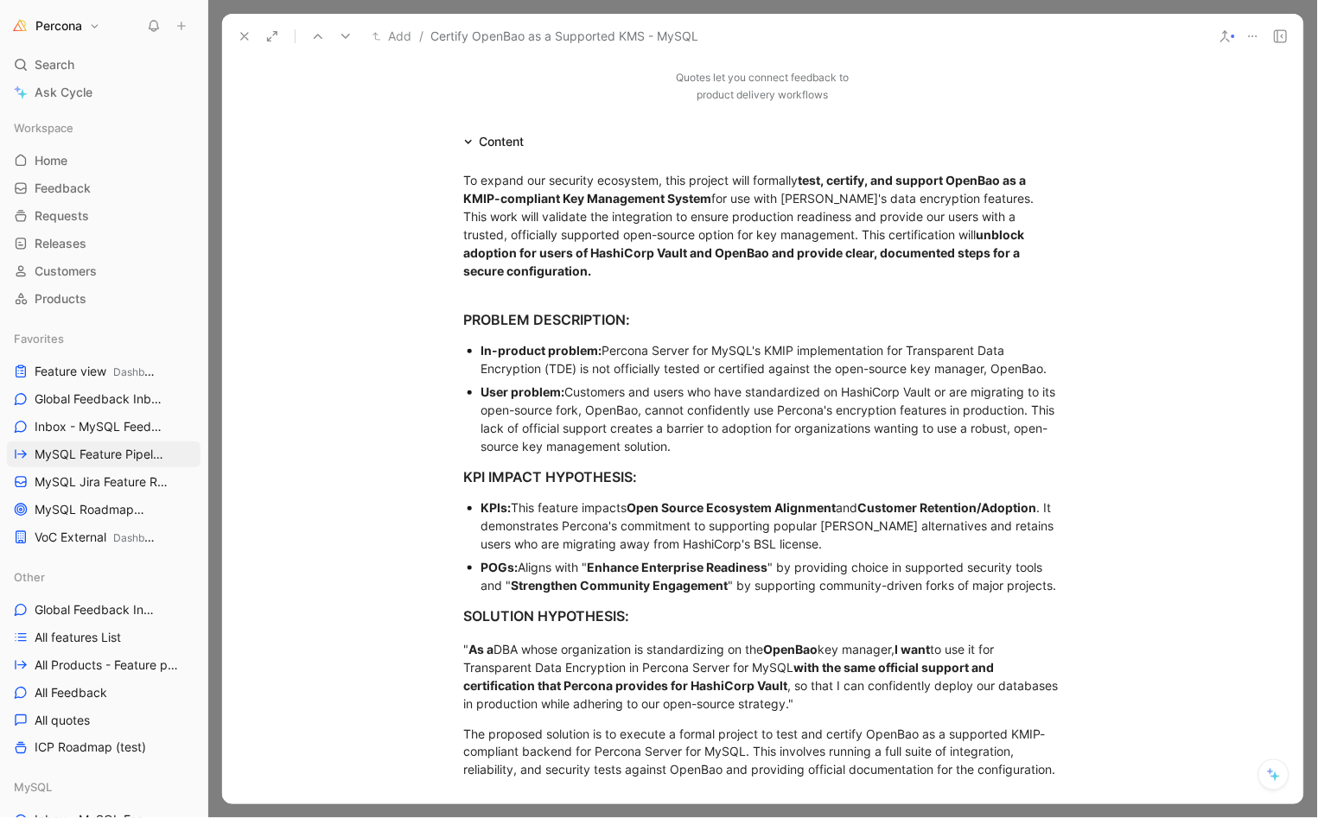
scroll to position [475, 0]
click at [614, 371] on div "In-product problem: Percona Server for MySQL's KMIP implementation for Transpar…" at bounding box center [771, 360] width 581 height 36
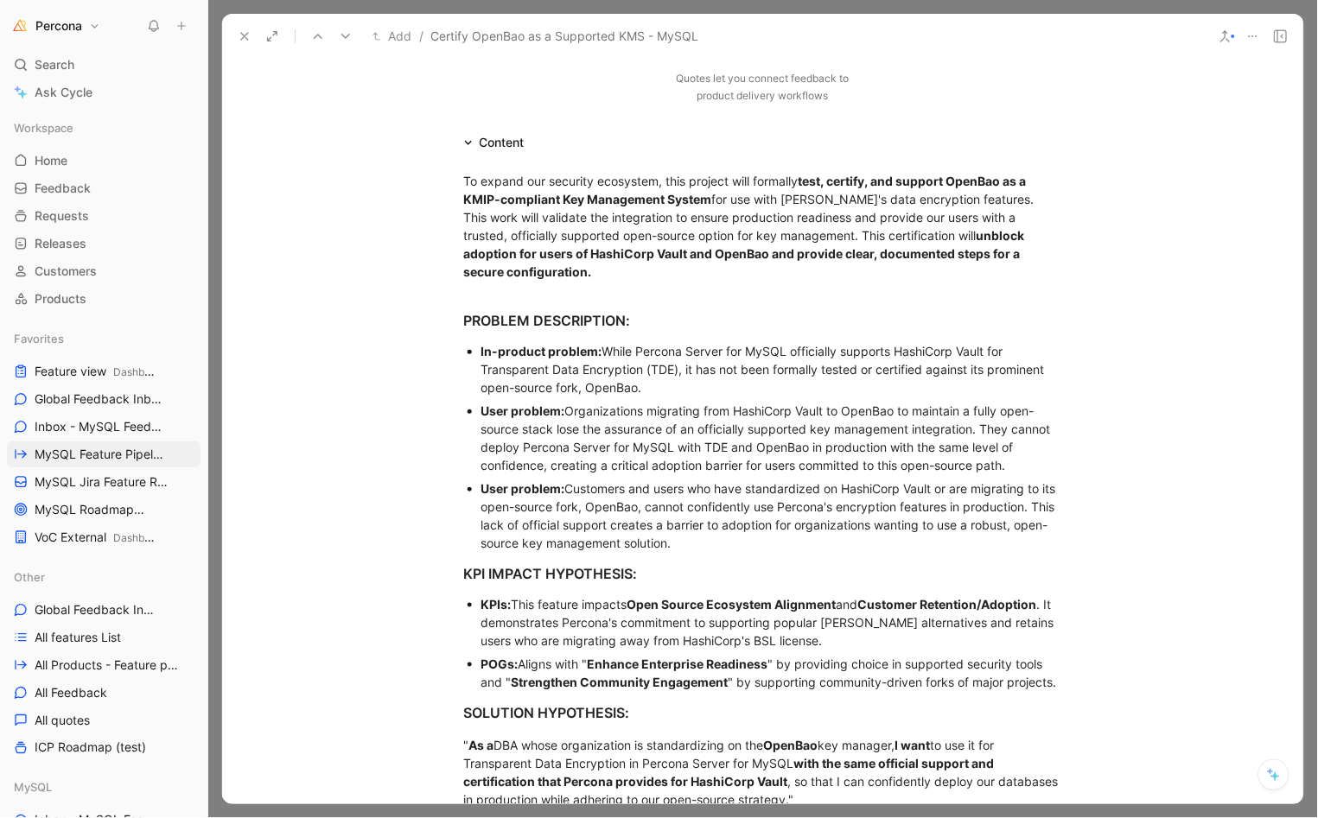
click at [578, 511] on div "User problem: Customers and users who have standardized on HashiCorp Vault or a…" at bounding box center [771, 516] width 581 height 73
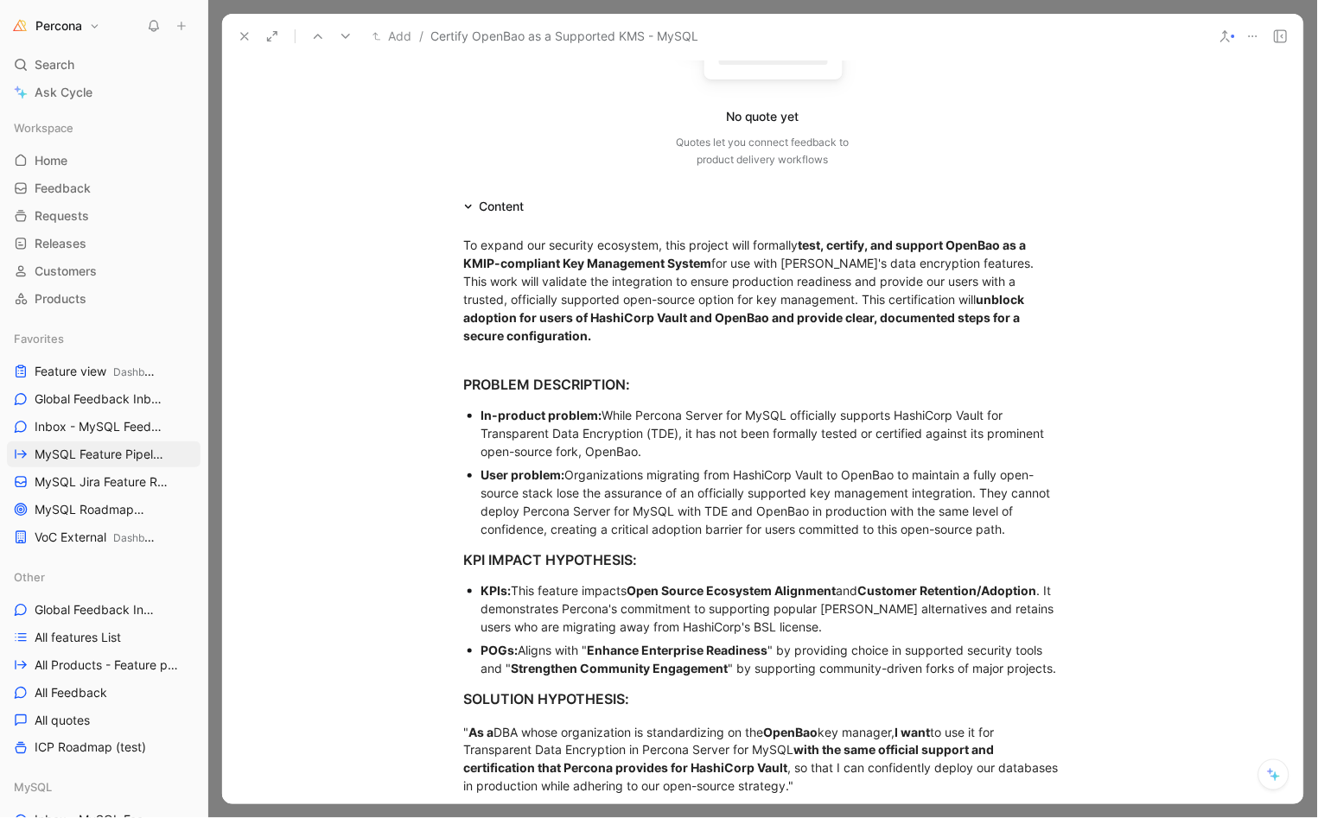
scroll to position [377, 0]
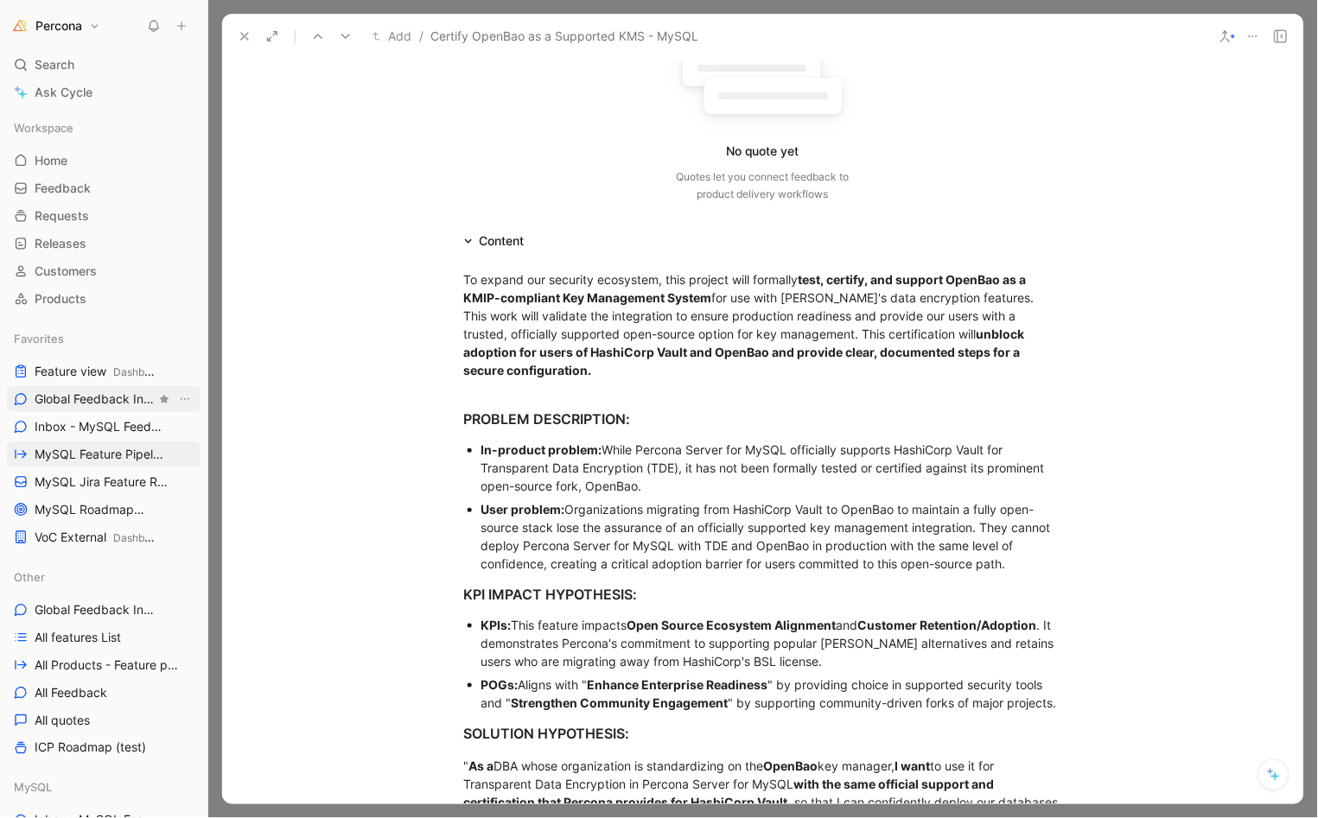
click at [577, 285] on div "To expand our security ecosystem, this project will formally test, certify, and…" at bounding box center [763, 324] width 598 height 109
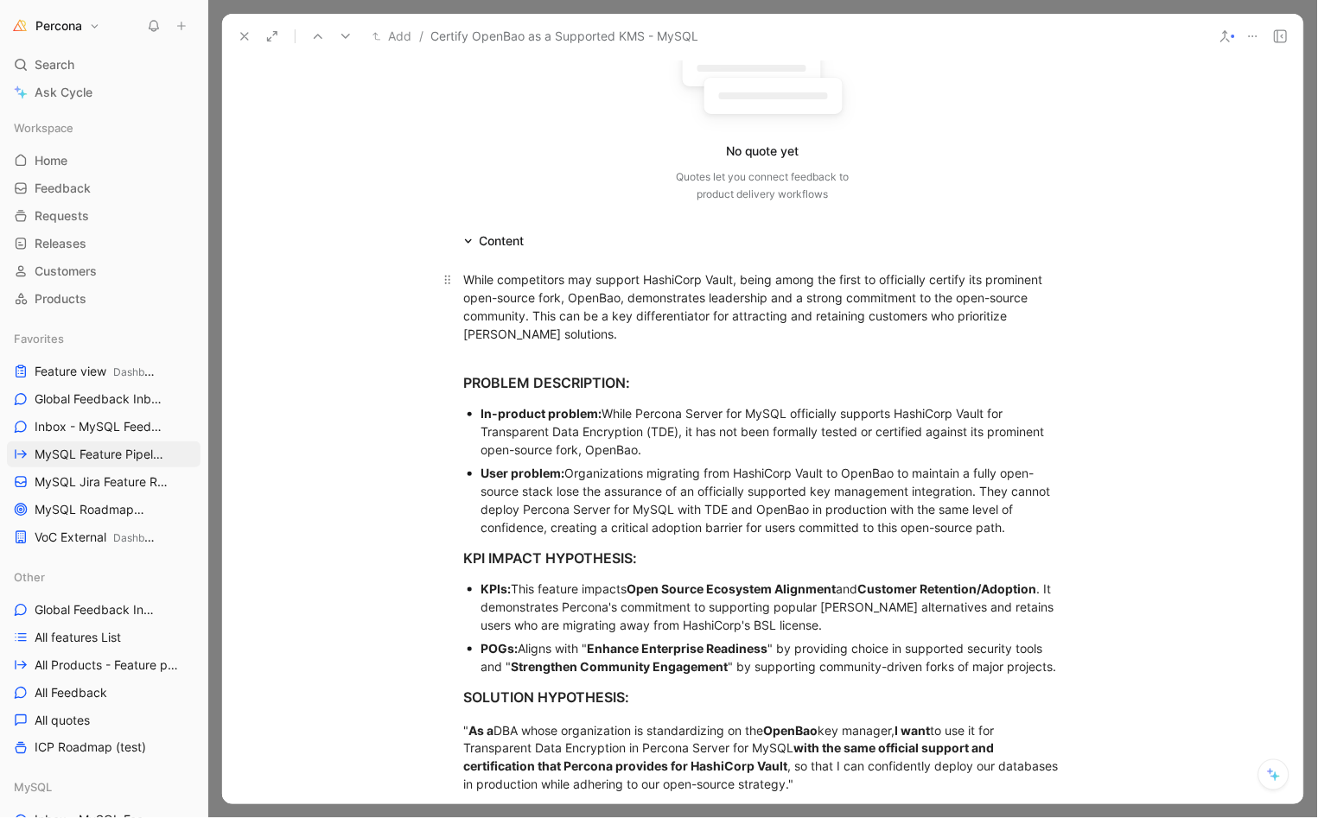
click at [579, 310] on div "While competitors may support HashiCorp Vault, being among the first to officia…" at bounding box center [763, 306] width 598 height 73
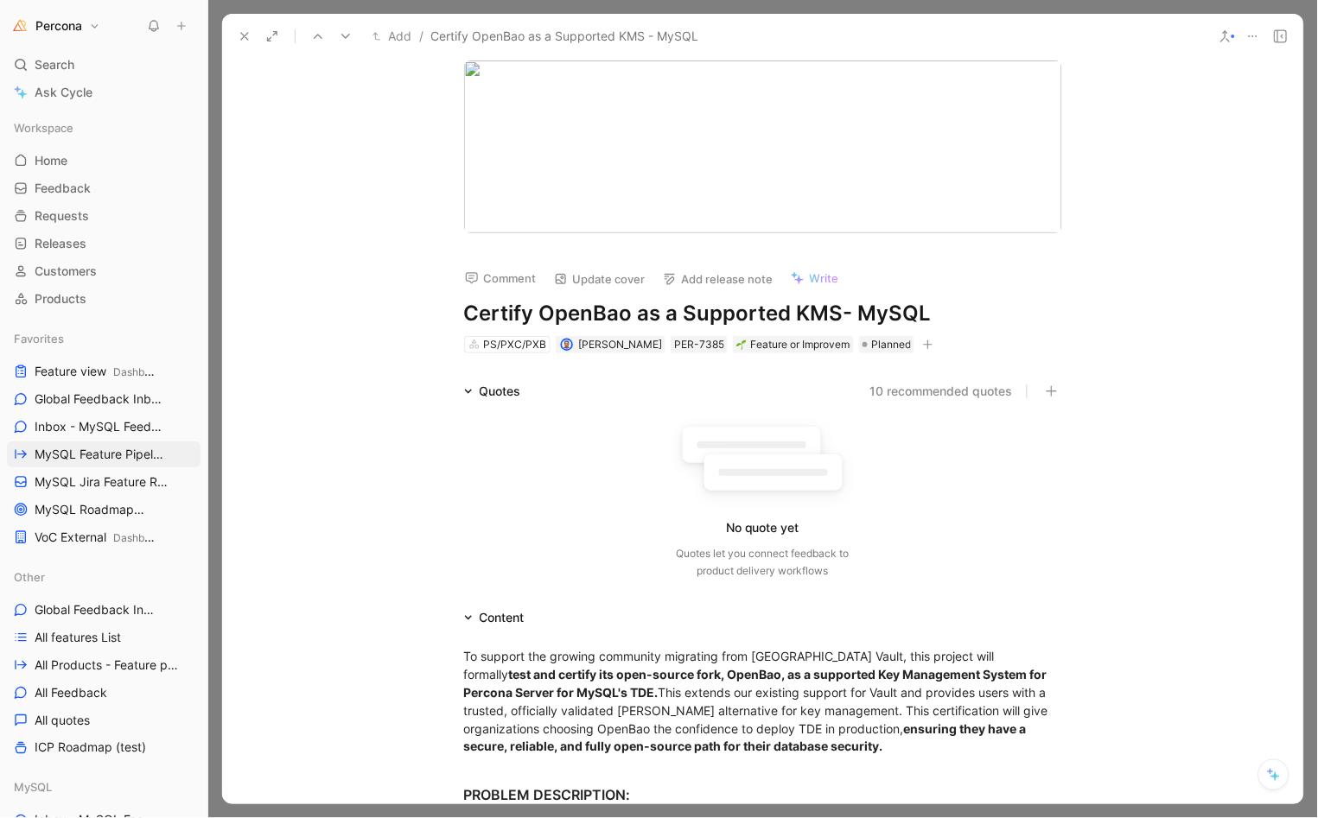
scroll to position [0, 0]
click at [240, 38] on icon at bounding box center [245, 36] width 14 height 14
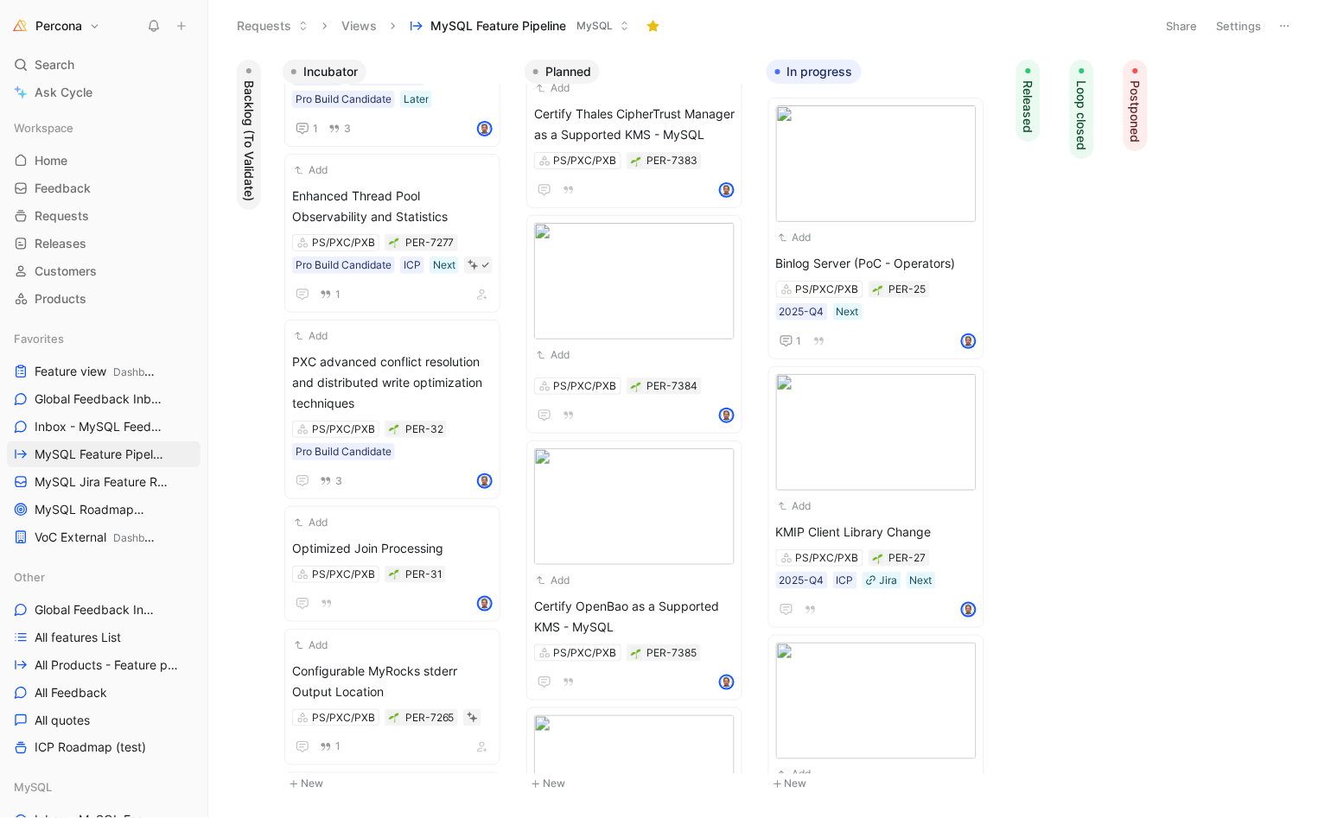
scroll to position [433, 0]
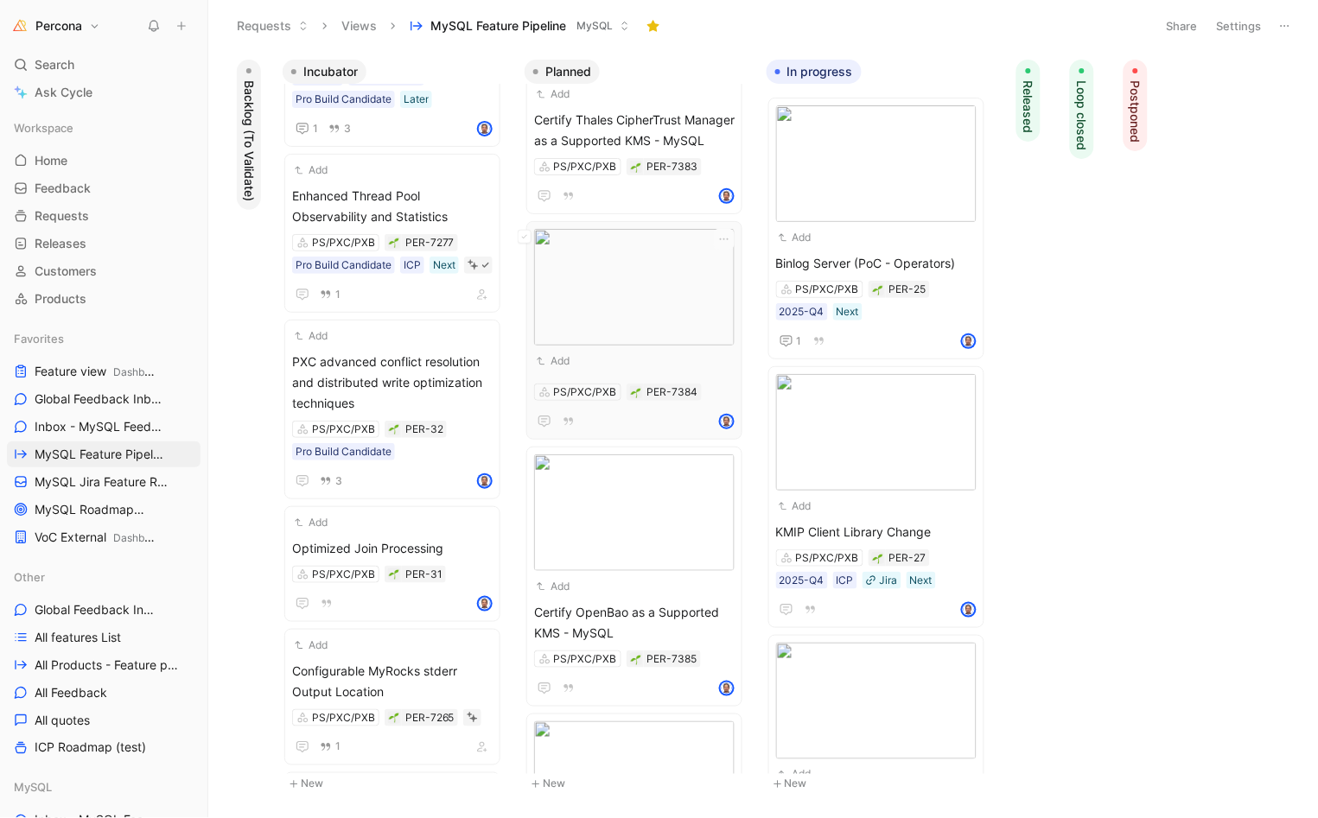
click at [664, 345] on img at bounding box center [634, 287] width 200 height 117
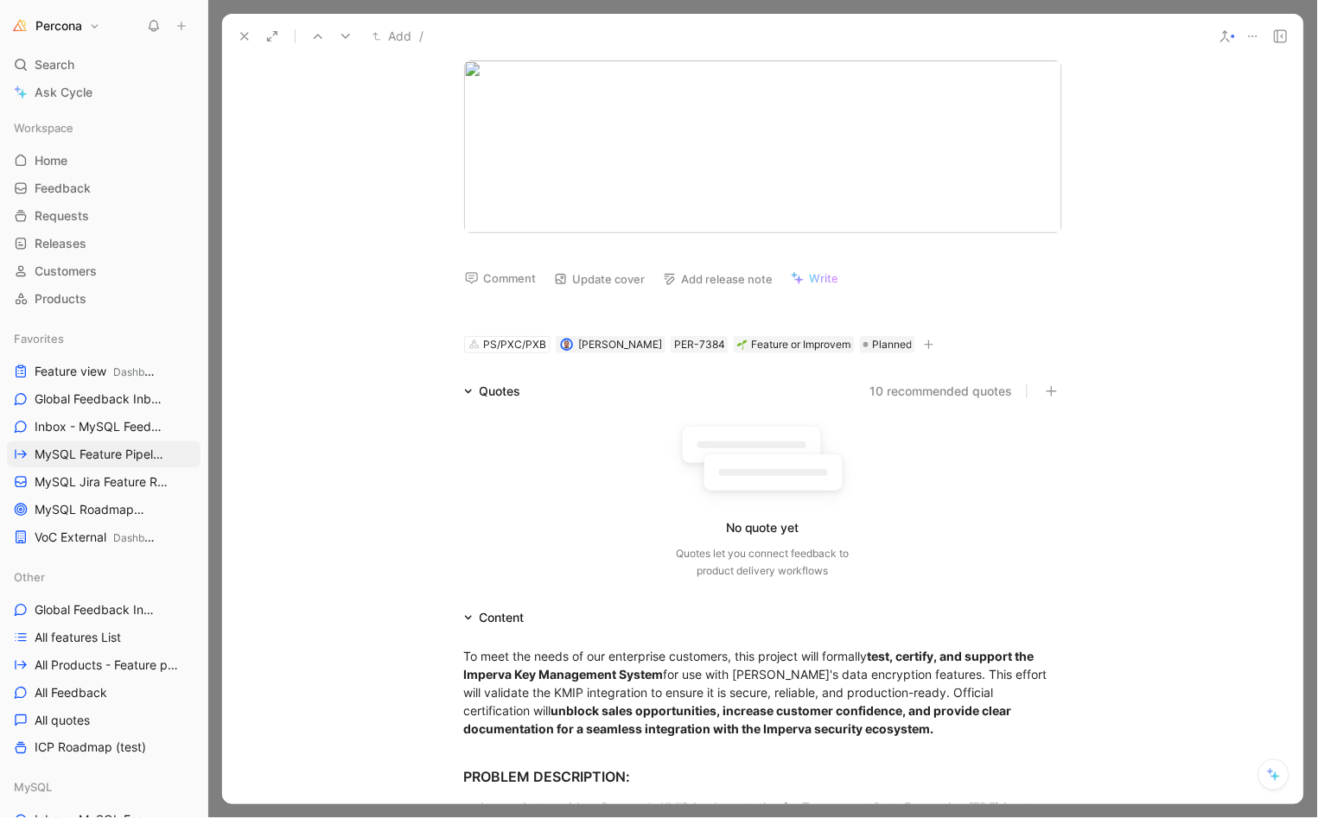
click at [511, 296] on div "Comment Update cover Add release note Write PS/PXC/PXB Dennis Kittrell PER-7384…" at bounding box center [763, 294] width 664 height 122
click at [545, 302] on h1 at bounding box center [763, 314] width 598 height 28
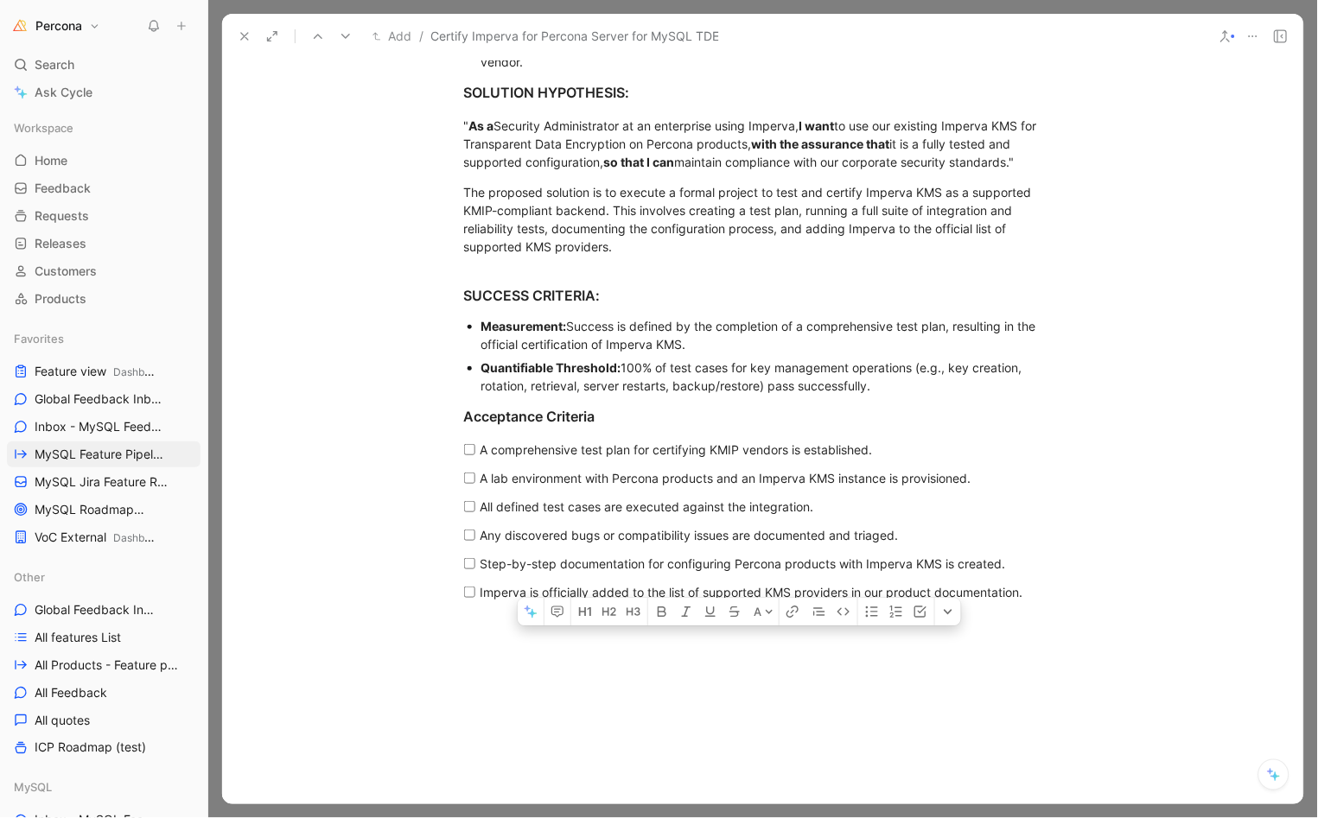
scroll to position [1045, 0]
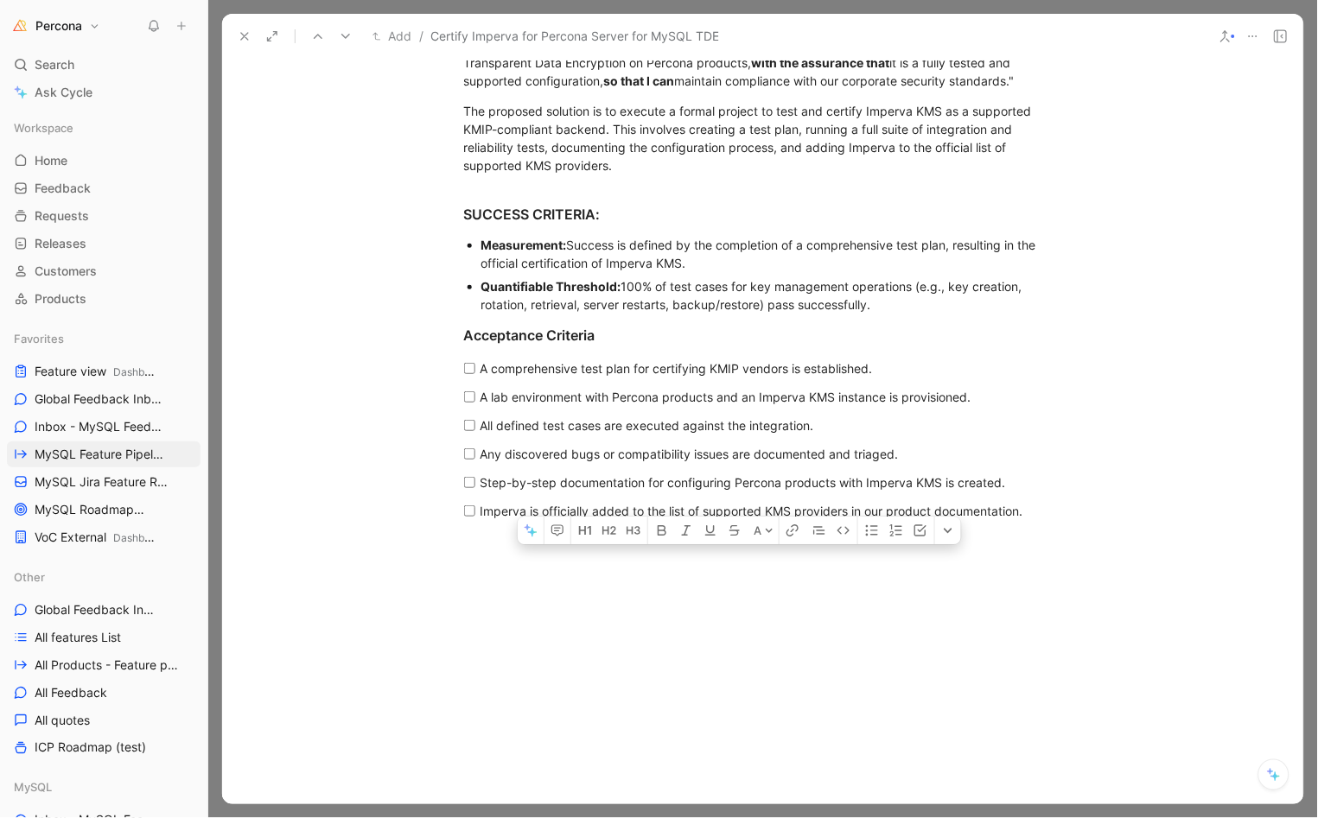
drag, startPoint x: 460, startPoint y: 110, endPoint x: 839, endPoint y: 656, distance: 664.9
click at [839, 656] on div "A To meet the needs of our enterprise customers, this project will formally tes…" at bounding box center [762, 184] width 1081 height 1201
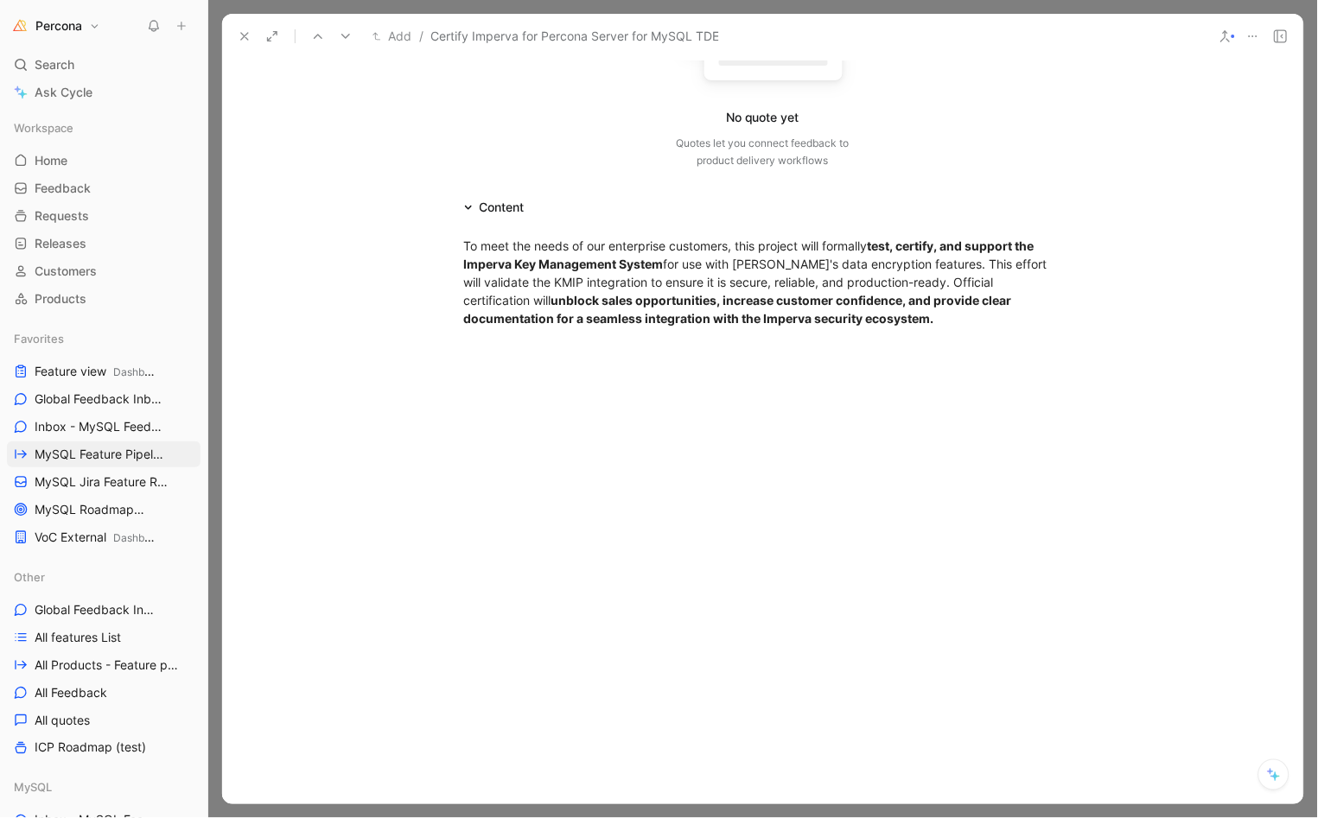
scroll to position [1124, 0]
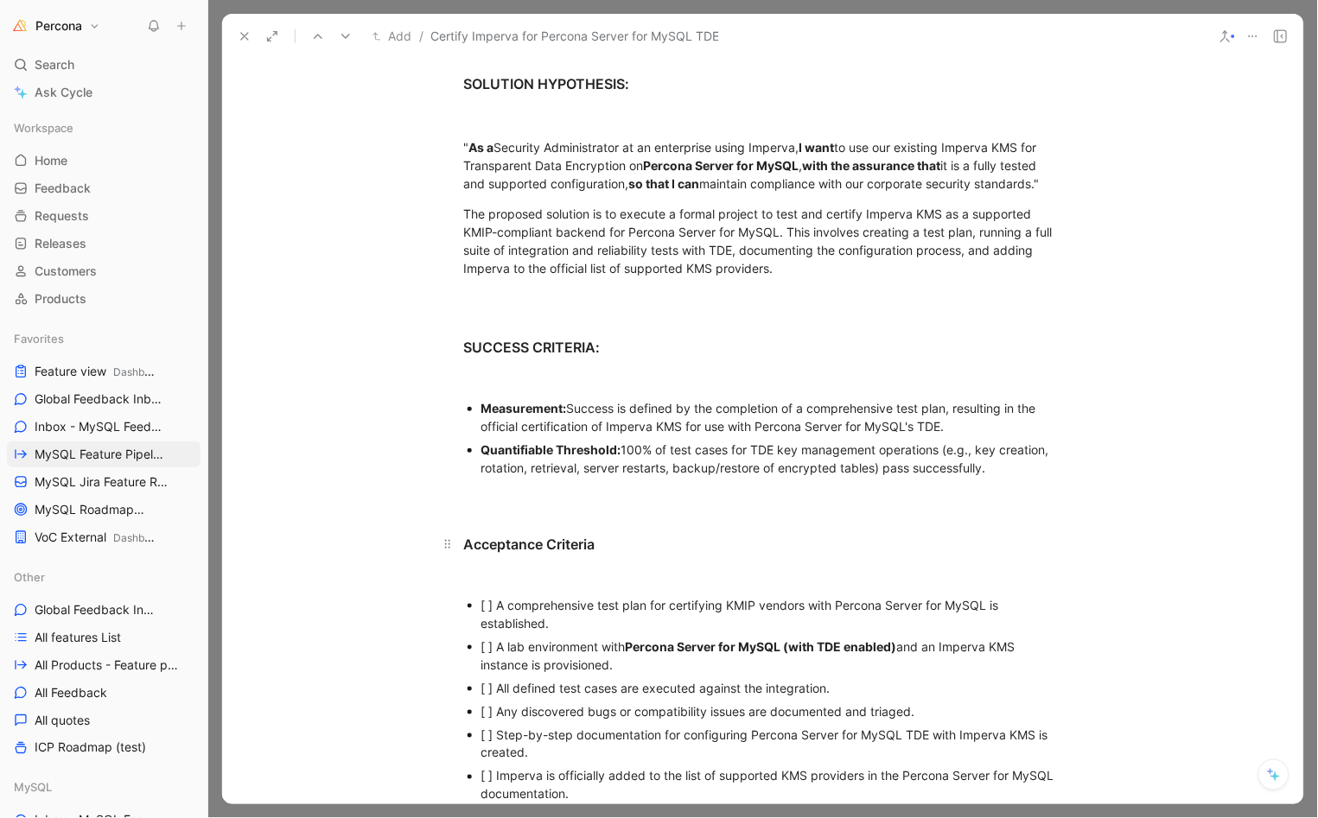
click at [626, 512] on h3 "Acceptance Criteria" at bounding box center [763, 537] width 664 height 50
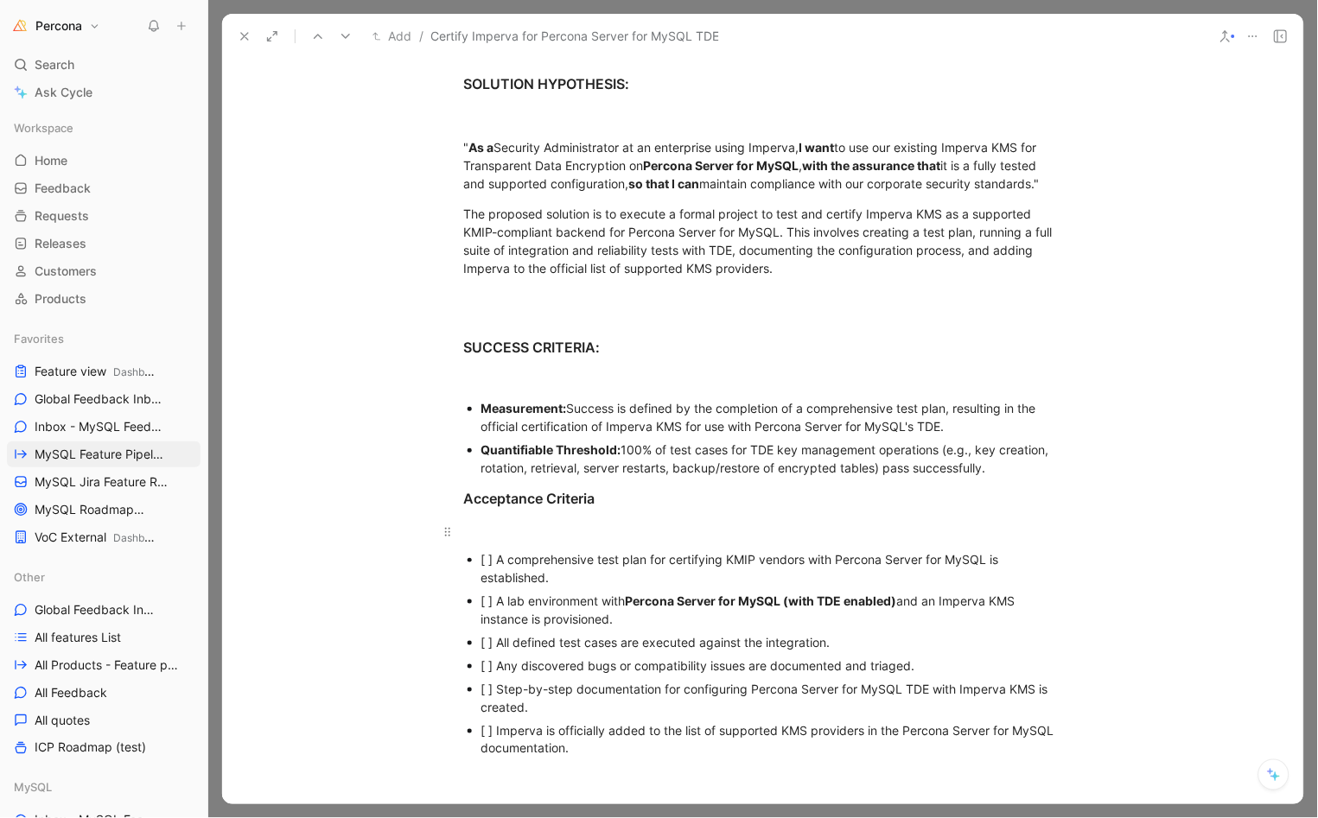
click at [560, 523] on div at bounding box center [763, 532] width 598 height 18
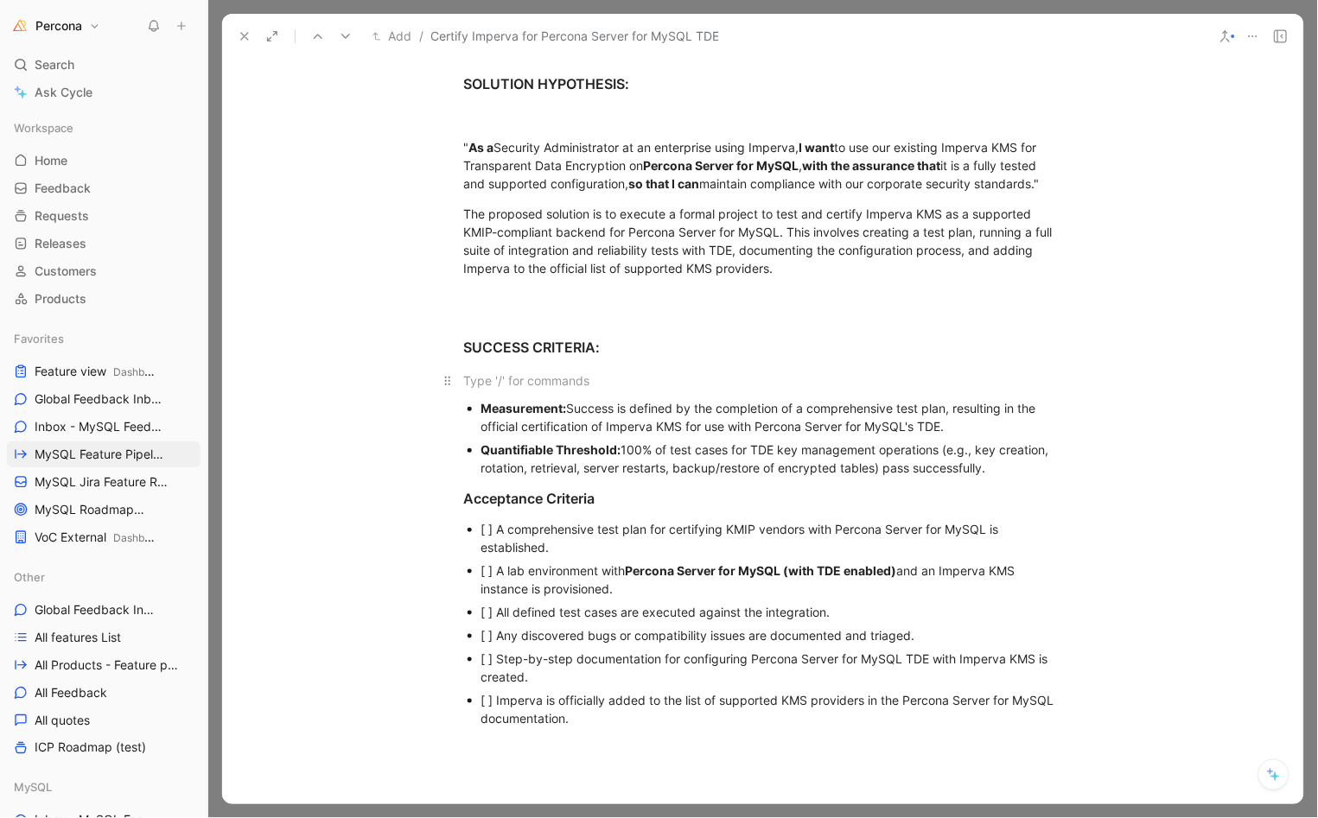
click at [538, 372] on div at bounding box center [763, 381] width 598 height 18
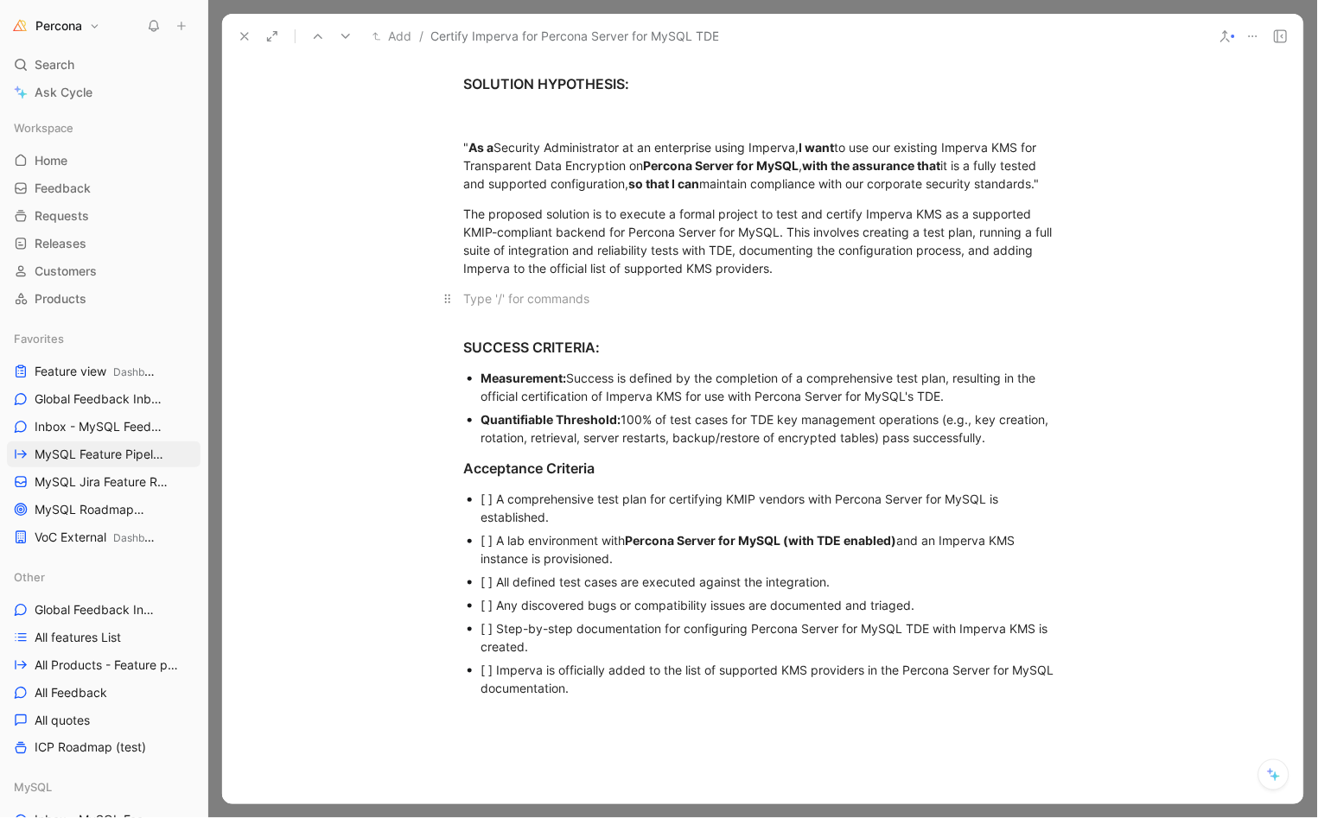
click at [509, 296] on p at bounding box center [763, 298] width 664 height 29
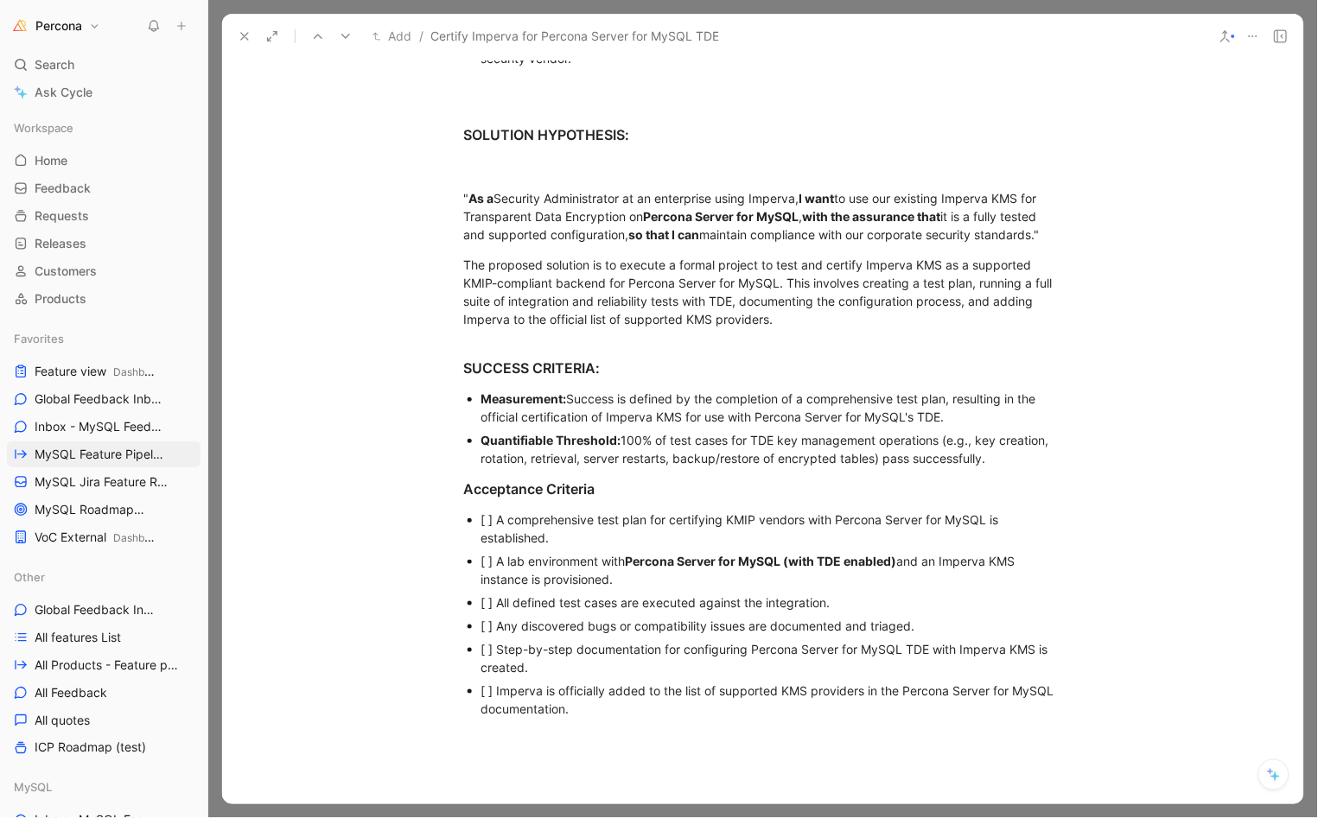
scroll to position [1006, 0]
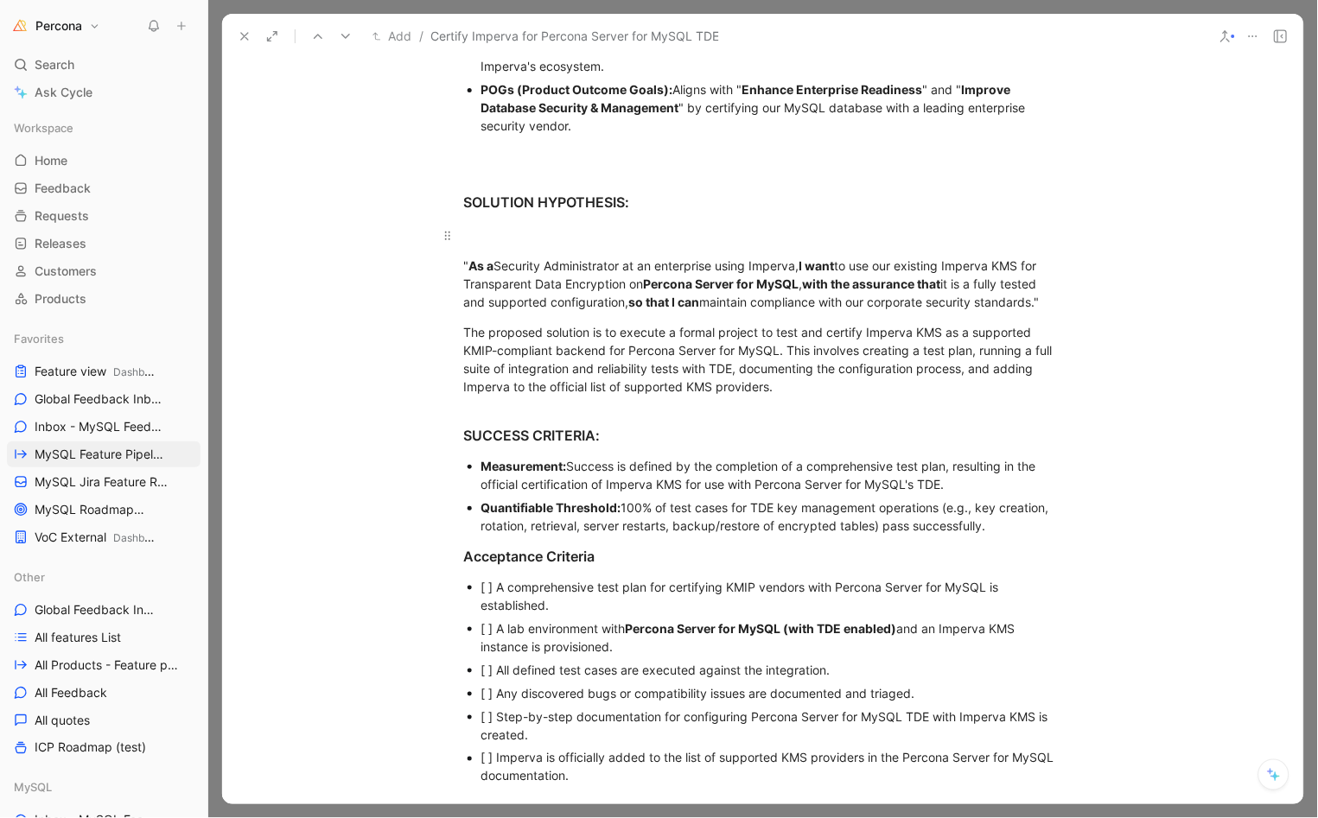
click at [539, 221] on p at bounding box center [763, 235] width 664 height 29
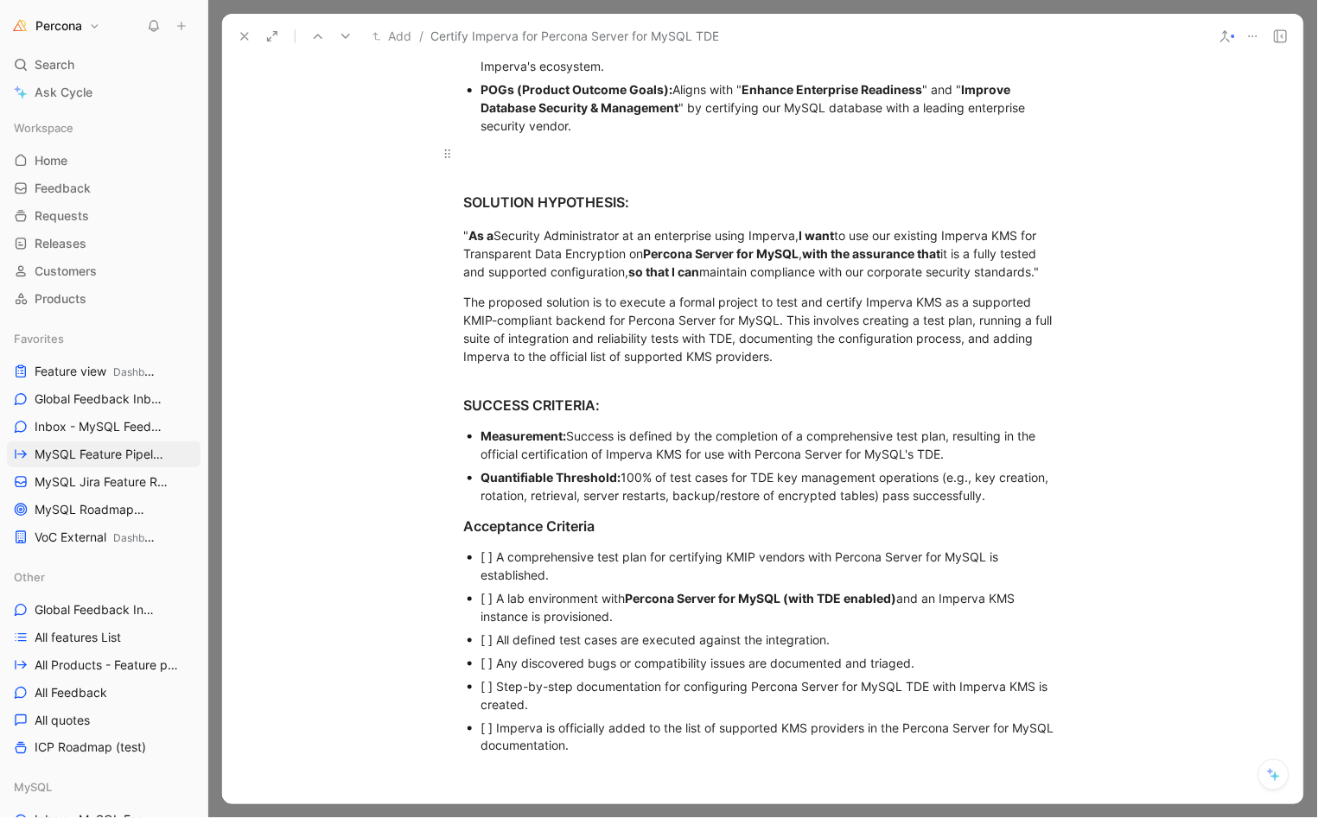
click at [525, 156] on div at bounding box center [763, 153] width 598 height 18
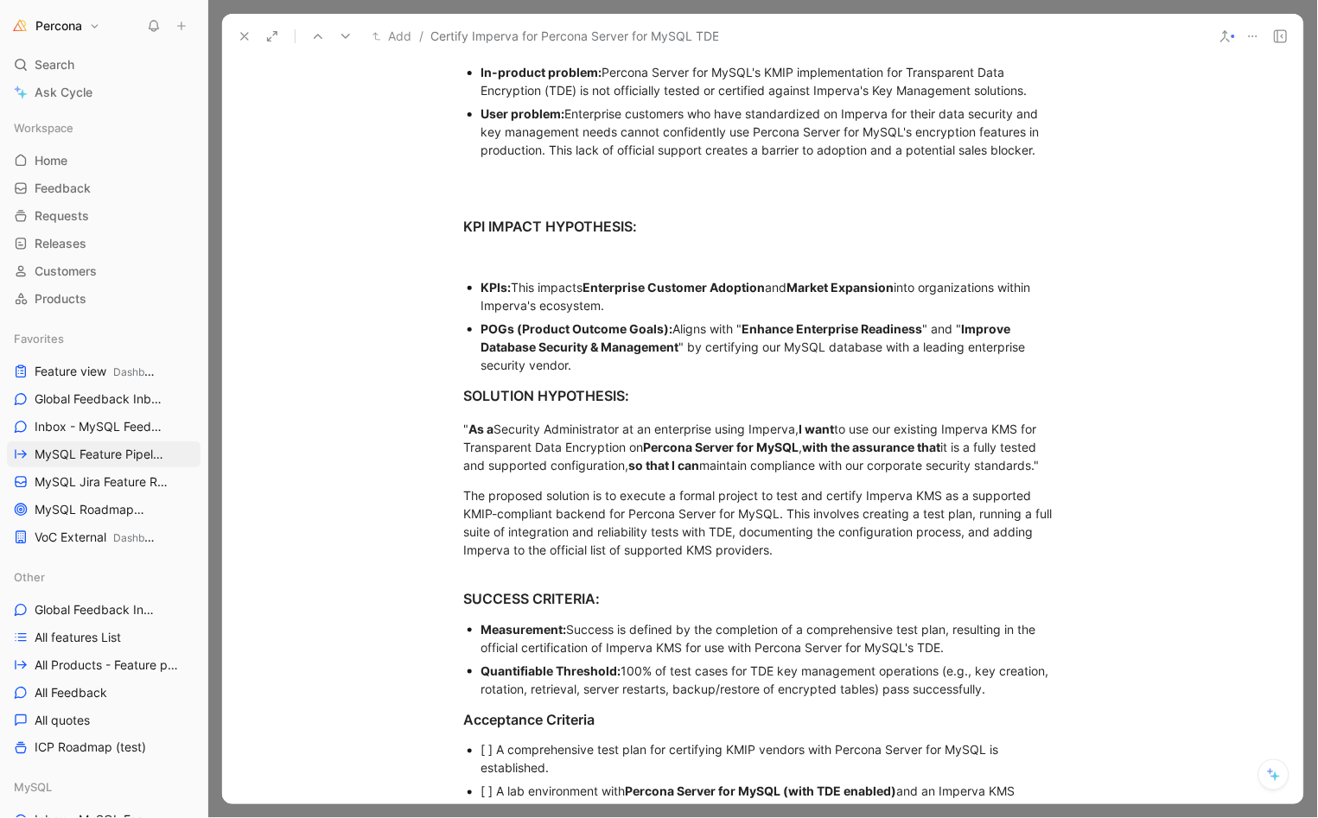
scroll to position [747, 0]
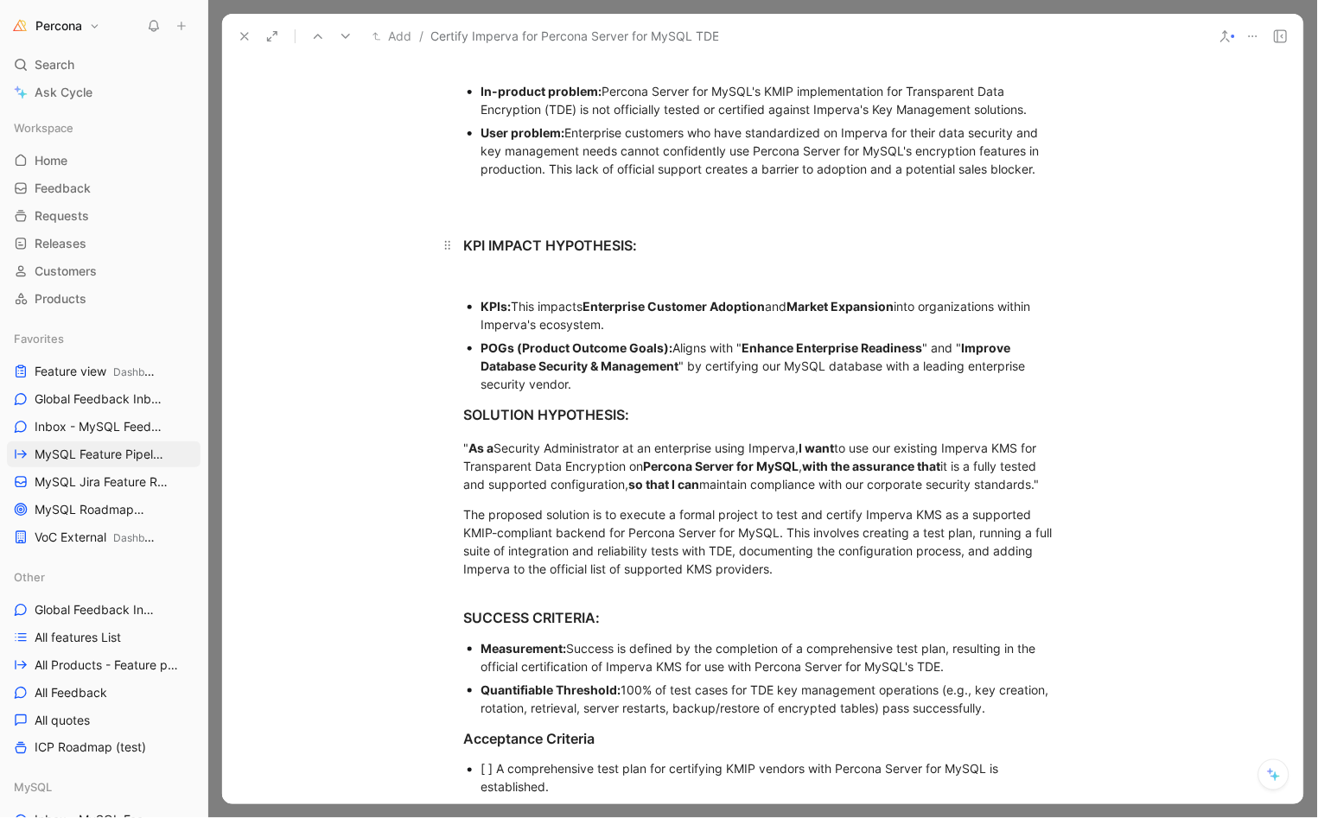
click at [518, 255] on h3 "KPI IMPACT HYPOTHESIS:" at bounding box center [763, 238] width 664 height 50
click at [496, 270] on div at bounding box center [763, 279] width 598 height 18
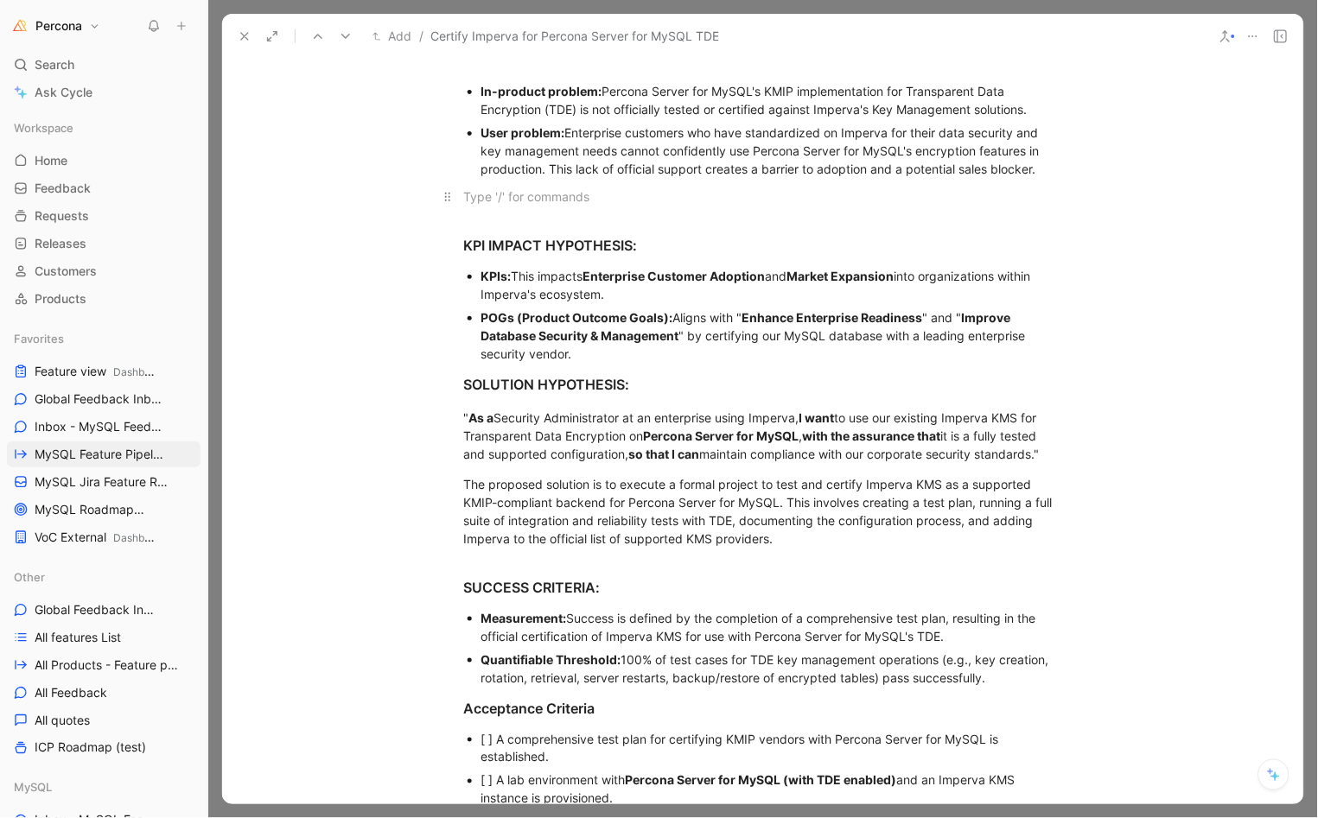
click at [496, 188] on div at bounding box center [763, 197] width 598 height 18
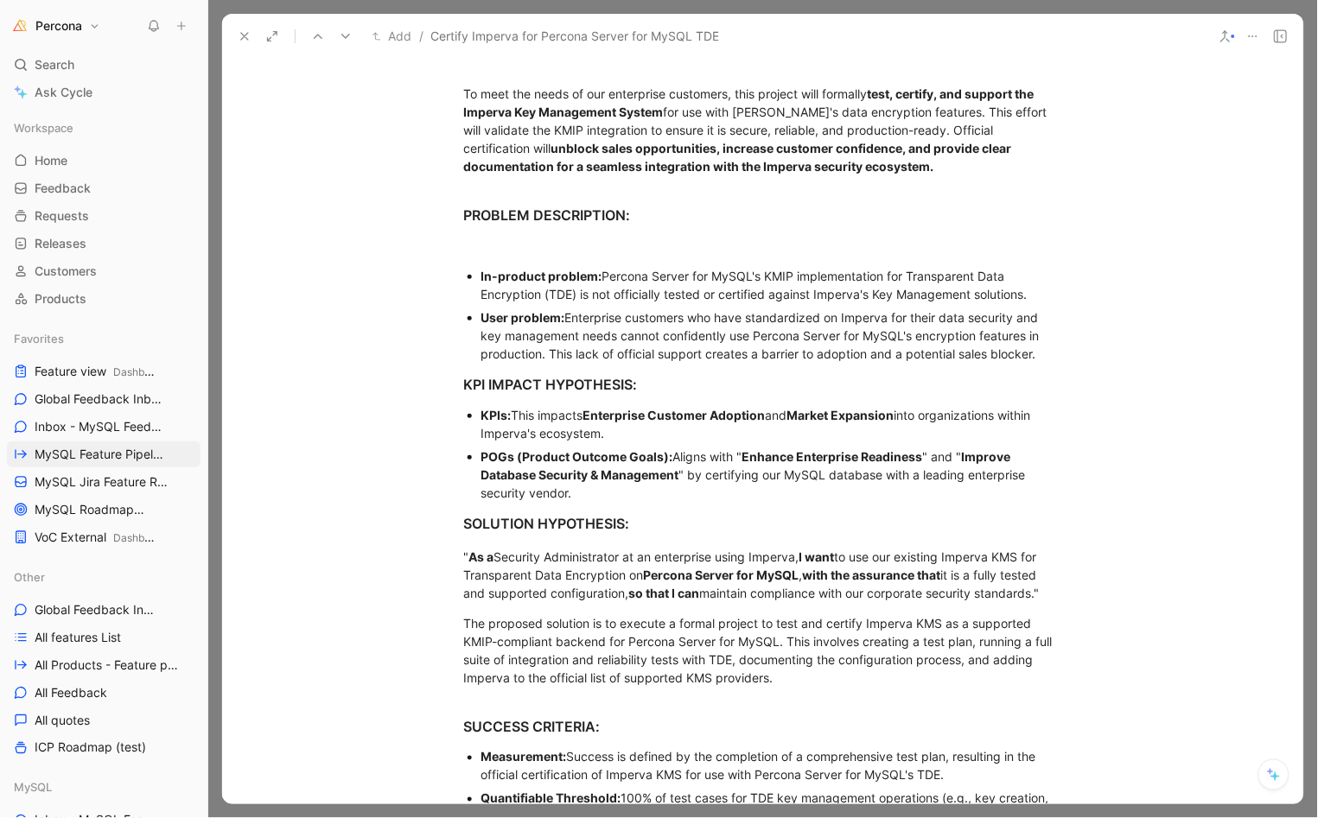
scroll to position [508, 0]
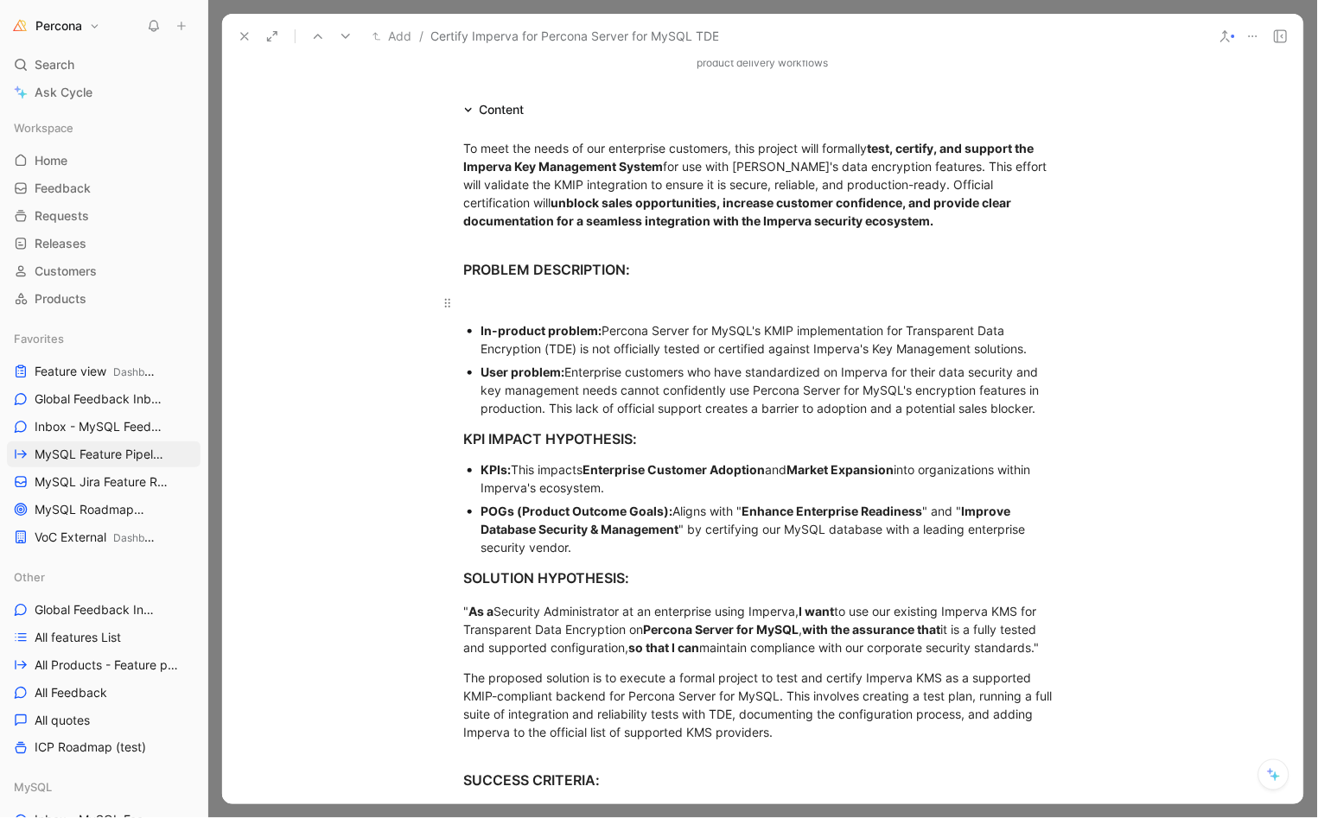
click at [537, 302] on div at bounding box center [763, 303] width 598 height 18
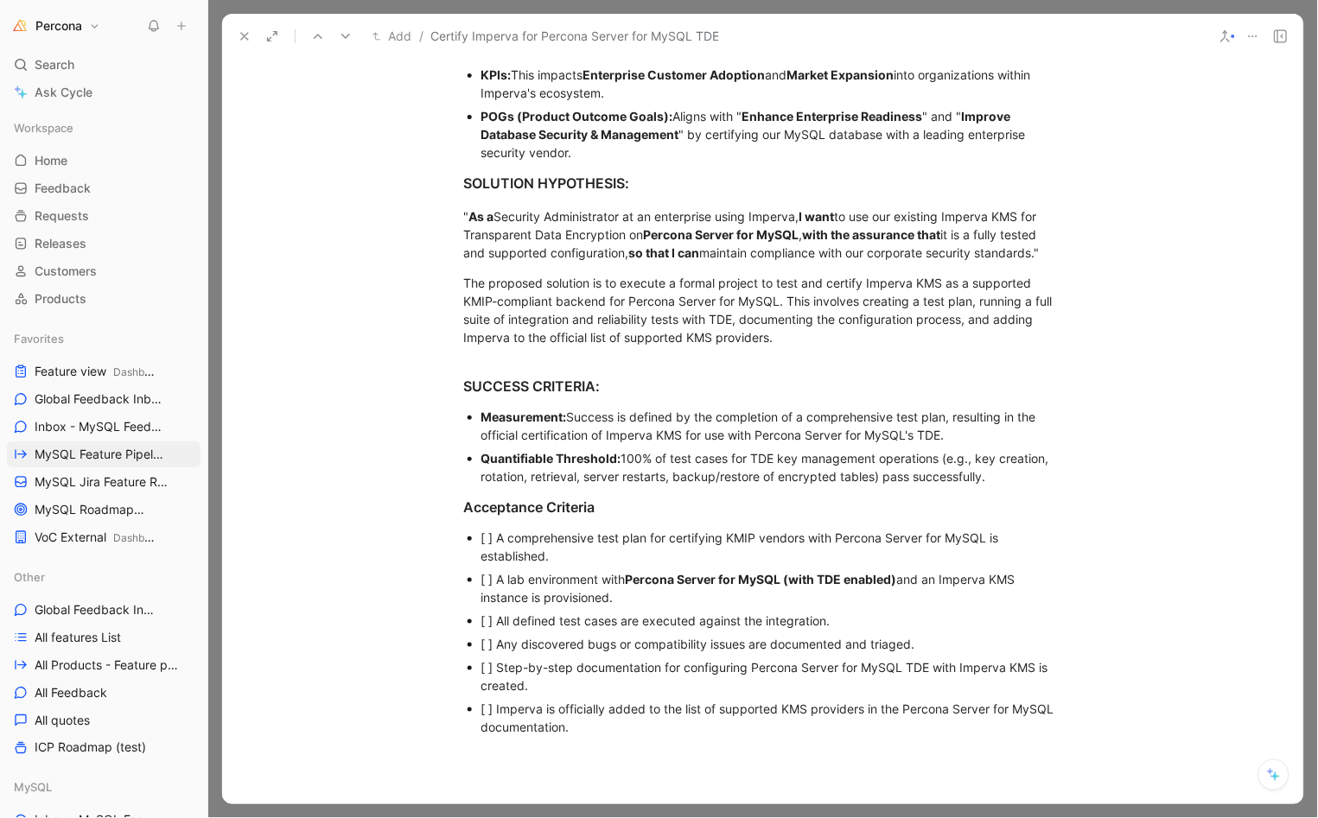
scroll to position [1109, 0]
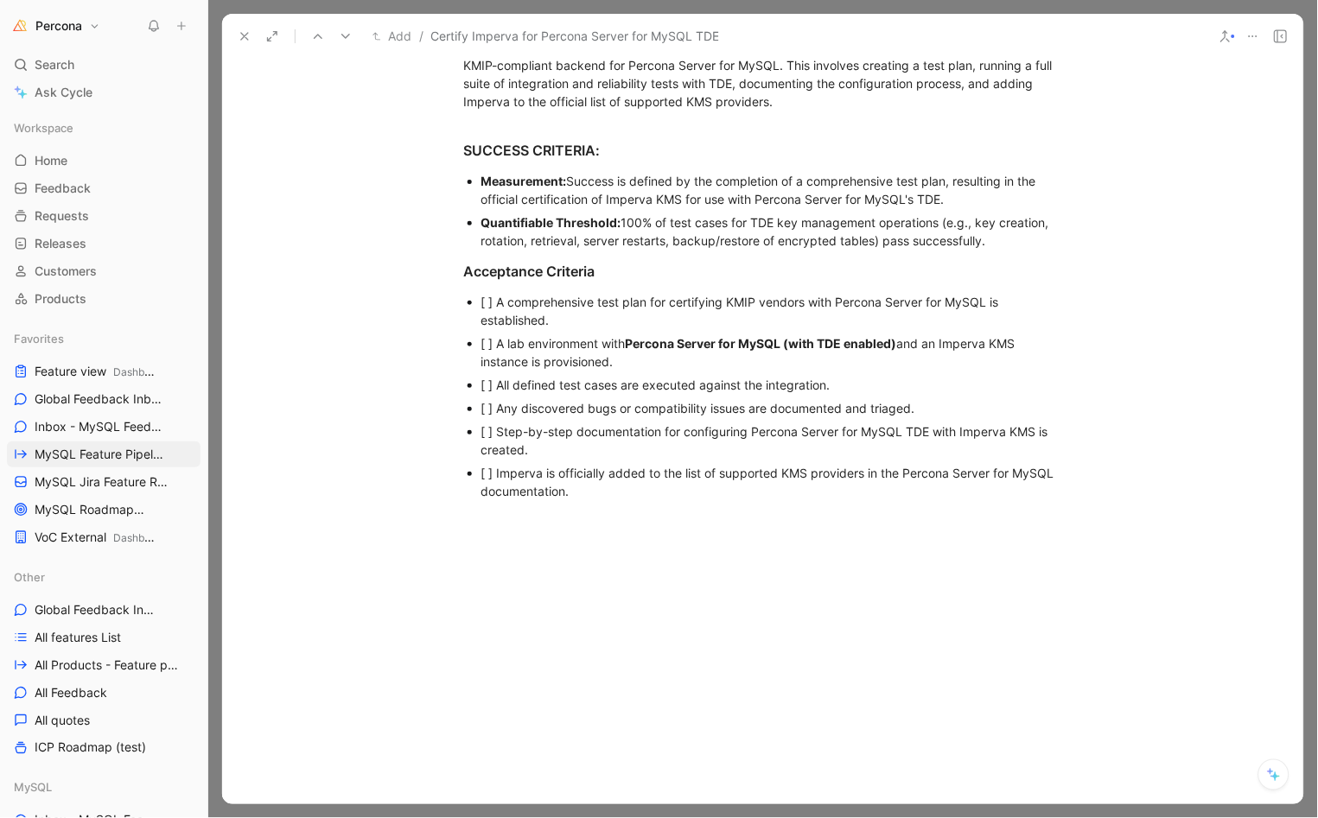
click at [490, 293] on div "[ ] A comprehensive test plan for certifying KMIP vendors with Percona Server f…" at bounding box center [771, 311] width 581 height 36
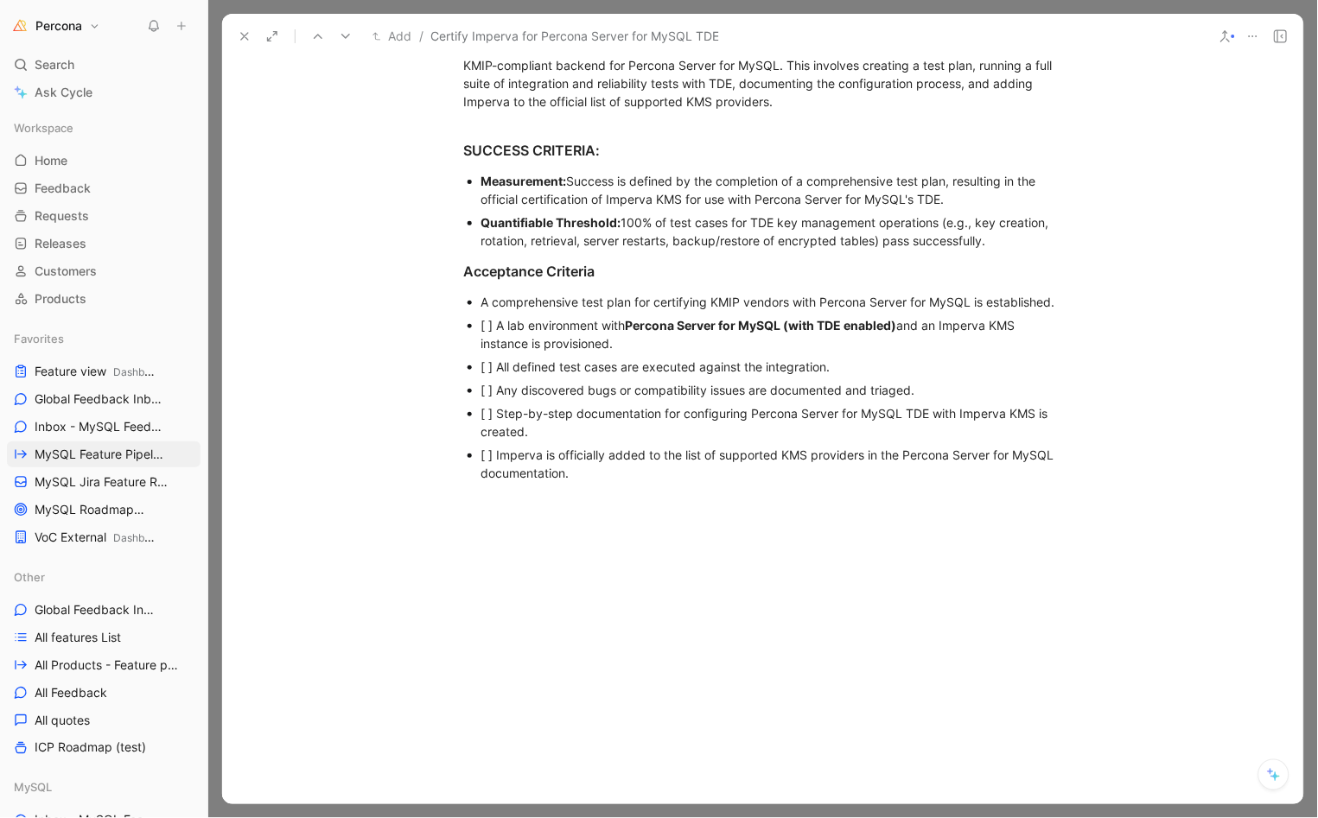
click at [490, 324] on div "[ ] A lab environment with Percona Server for MySQL (with TDE enabled) and an I…" at bounding box center [771, 334] width 581 height 36
click at [491, 360] on div "[ ] All defined test cases are executed against the integration." at bounding box center [771, 367] width 581 height 18
click at [487, 388] on div "[ ] Any discovered bugs or compatibility issues are documented and triaged." at bounding box center [771, 390] width 581 height 18
click at [491, 416] on div "[ ] Step-by-step documentation for configuring Percona Server for MySQL TDE wit…" at bounding box center [771, 422] width 581 height 36
click at [486, 456] on div "[ ] Imperva is officially added to the list of supported KMS providers in the P…" at bounding box center [771, 464] width 581 height 36
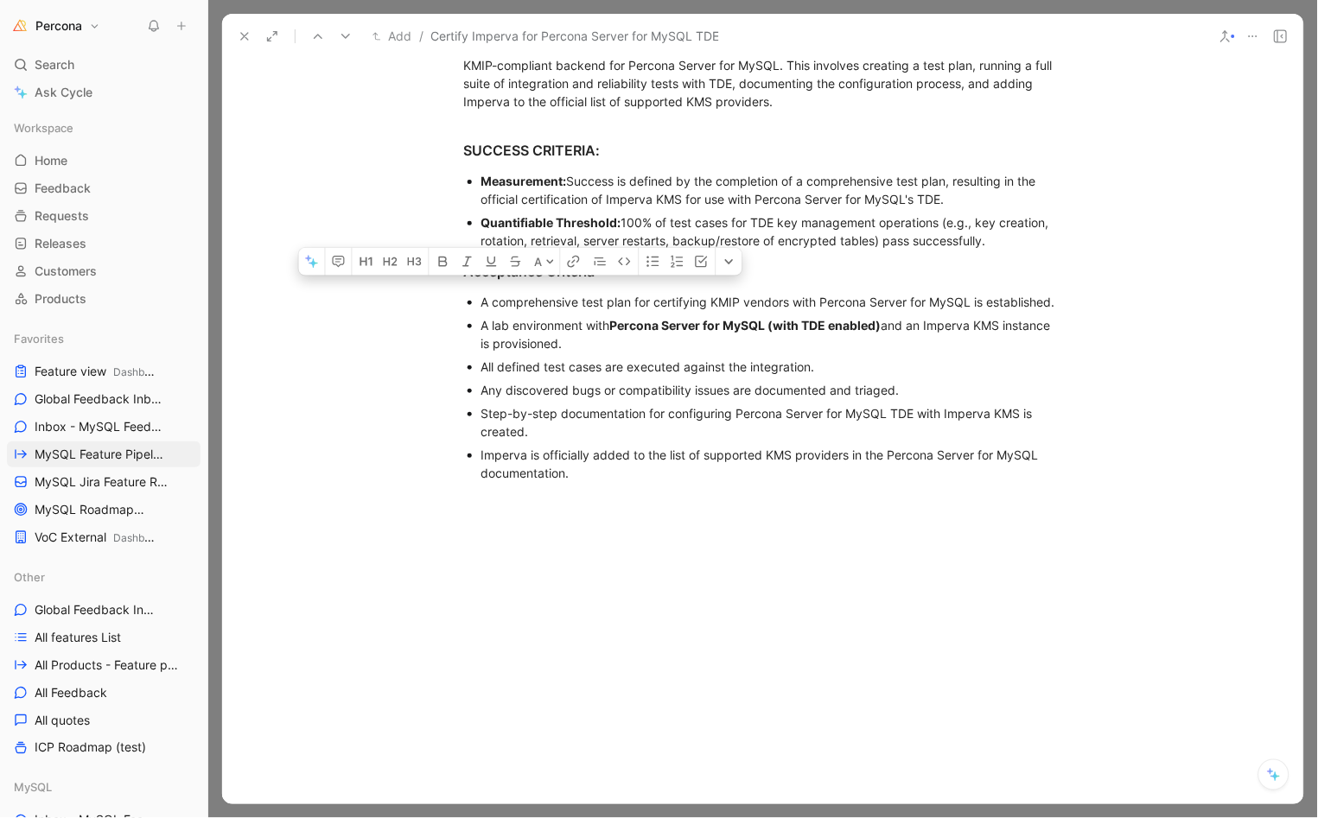
drag, startPoint x: 572, startPoint y: 480, endPoint x: 474, endPoint y: 298, distance: 206.8
click at [474, 298] on ul "A comprehensive test plan for certifying KMIP vendors with Percona Server for M…" at bounding box center [763, 387] width 664 height 194
click at [699, 267] on icon "button" at bounding box center [702, 261] width 12 height 11
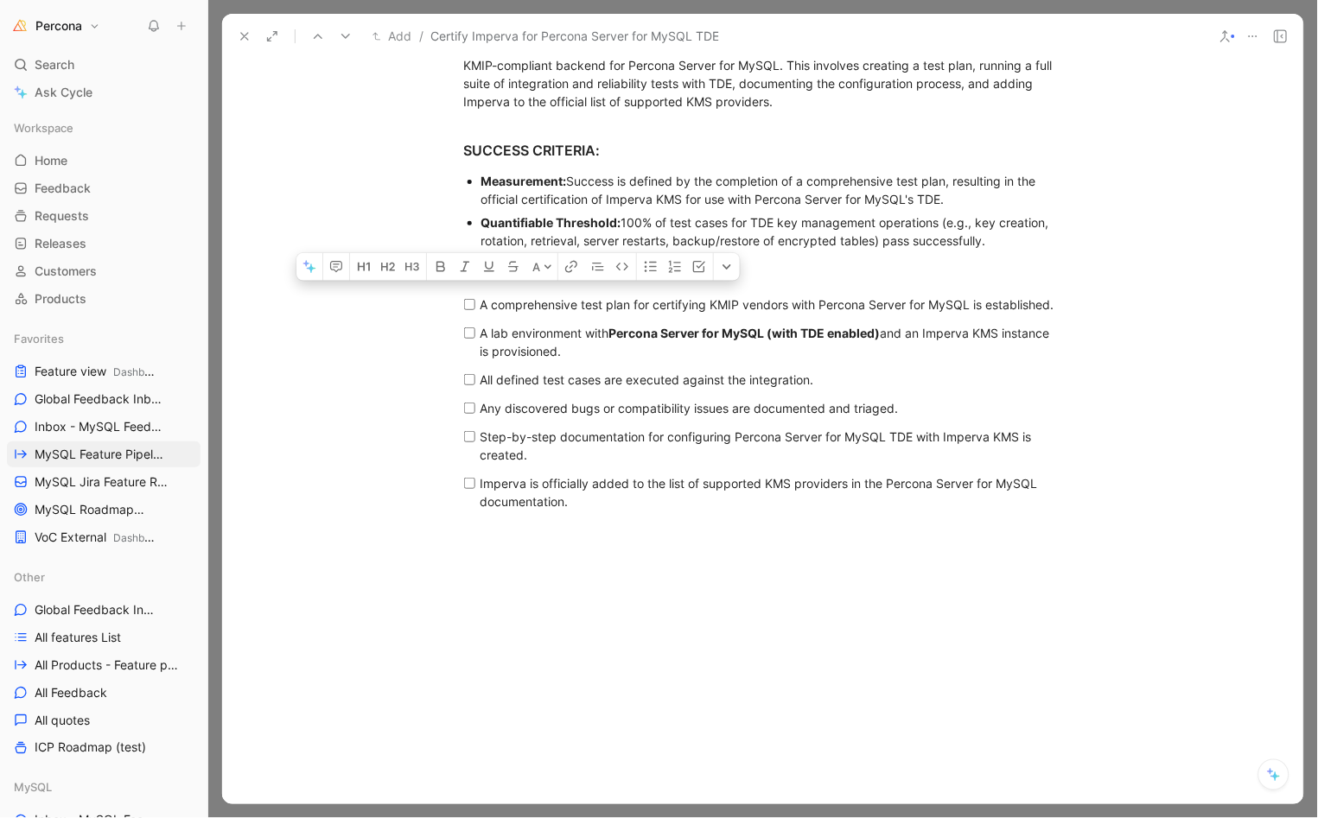
click at [601, 411] on div "Any discovered bugs or compatibility issues are documented and triaged." at bounding box center [769, 408] width 578 height 18
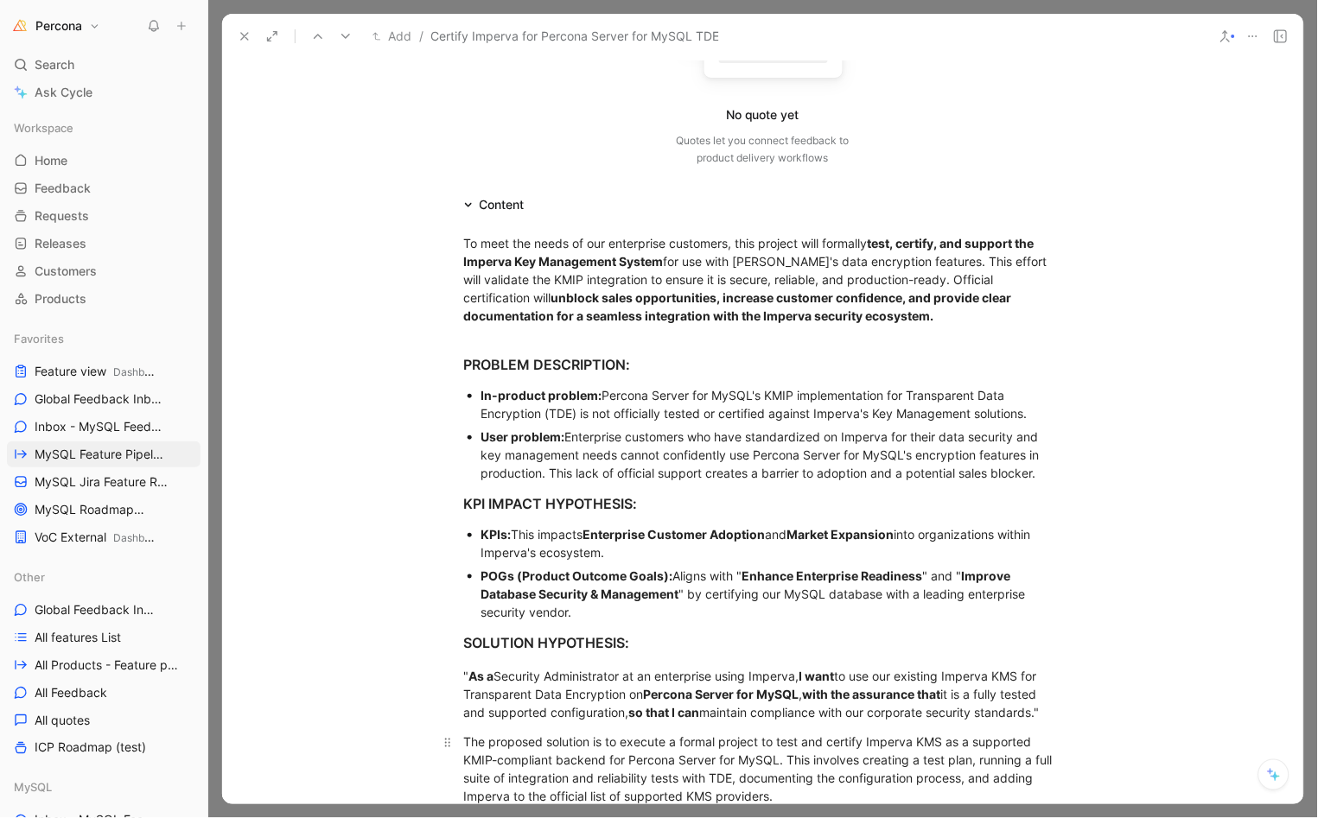
scroll to position [404, 0]
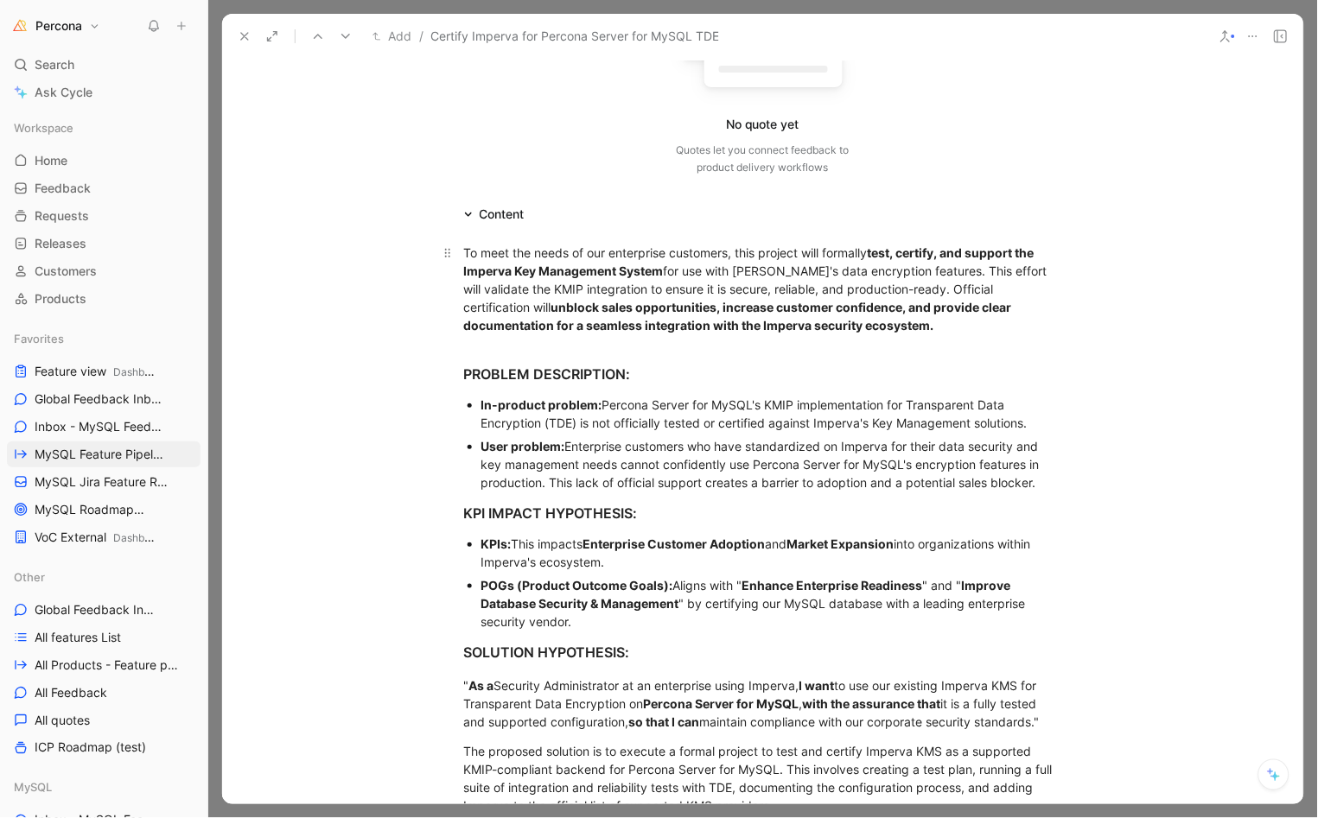
click at [563, 334] on p "To meet the needs of our enterprise customers, this project will formally test,…" at bounding box center [763, 288] width 664 height 101
click at [579, 262] on strong "test, certify, and support the Imperva Key Management System" at bounding box center [750, 261] width 573 height 33
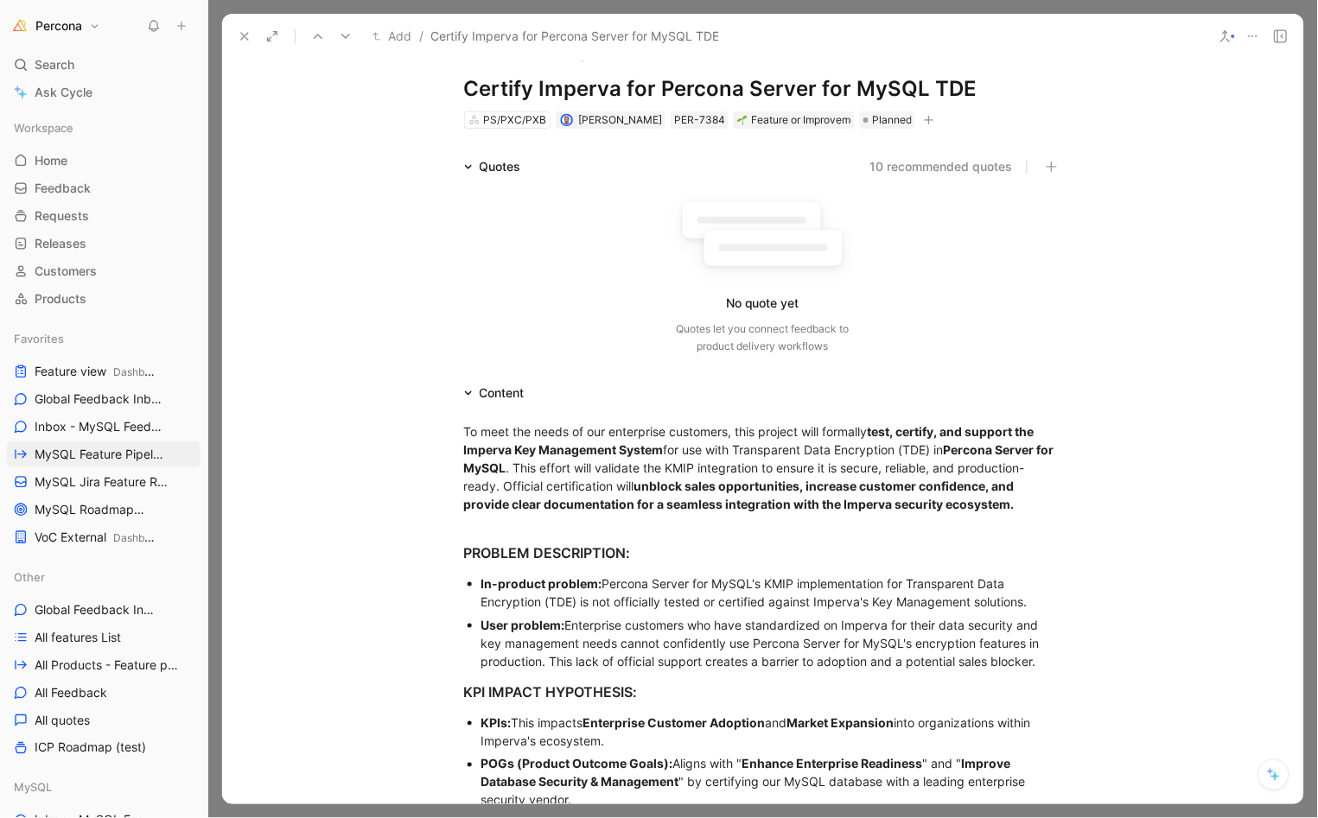
scroll to position [219, 0]
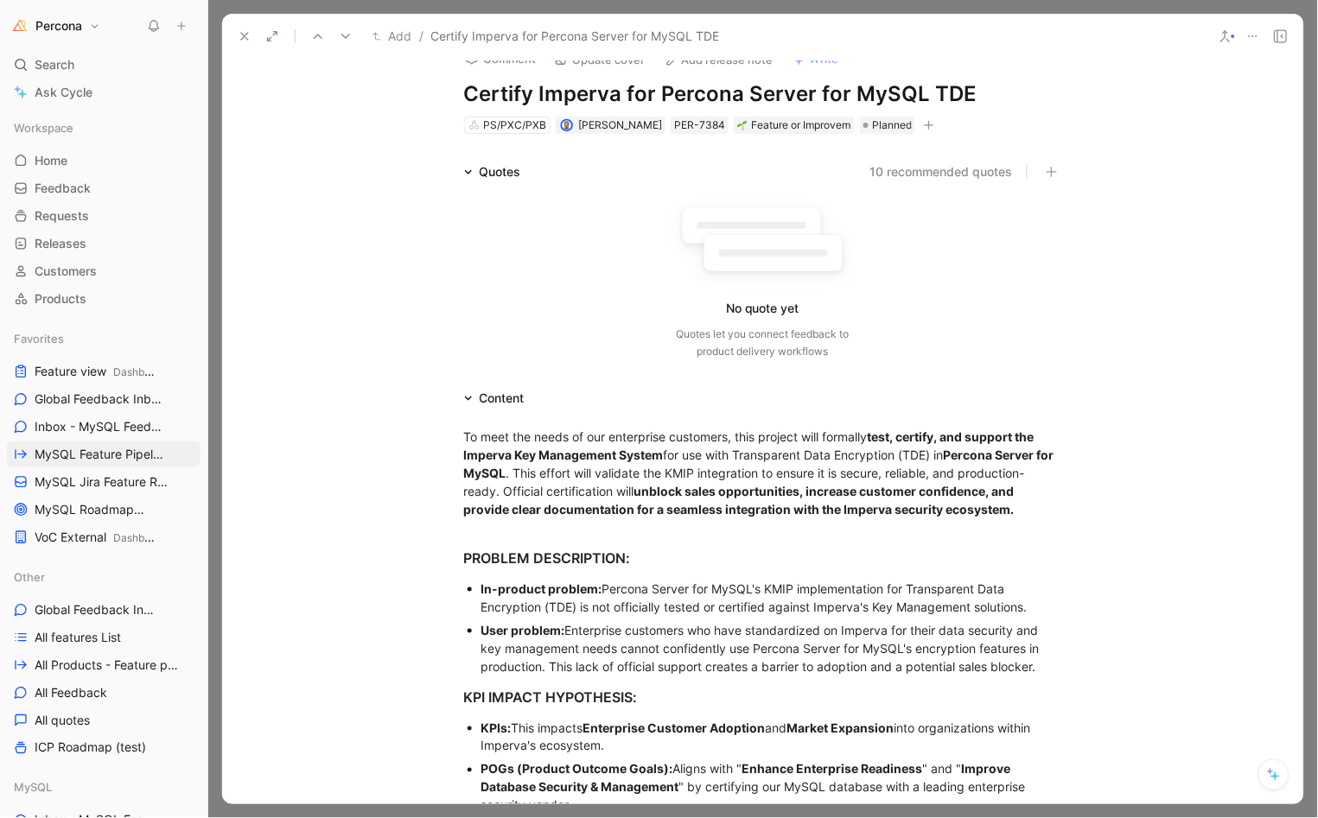
click at [577, 112] on div "Comment Update cover Add release note Write Certify Imperva for Percona Server …" at bounding box center [763, 75] width 664 height 122
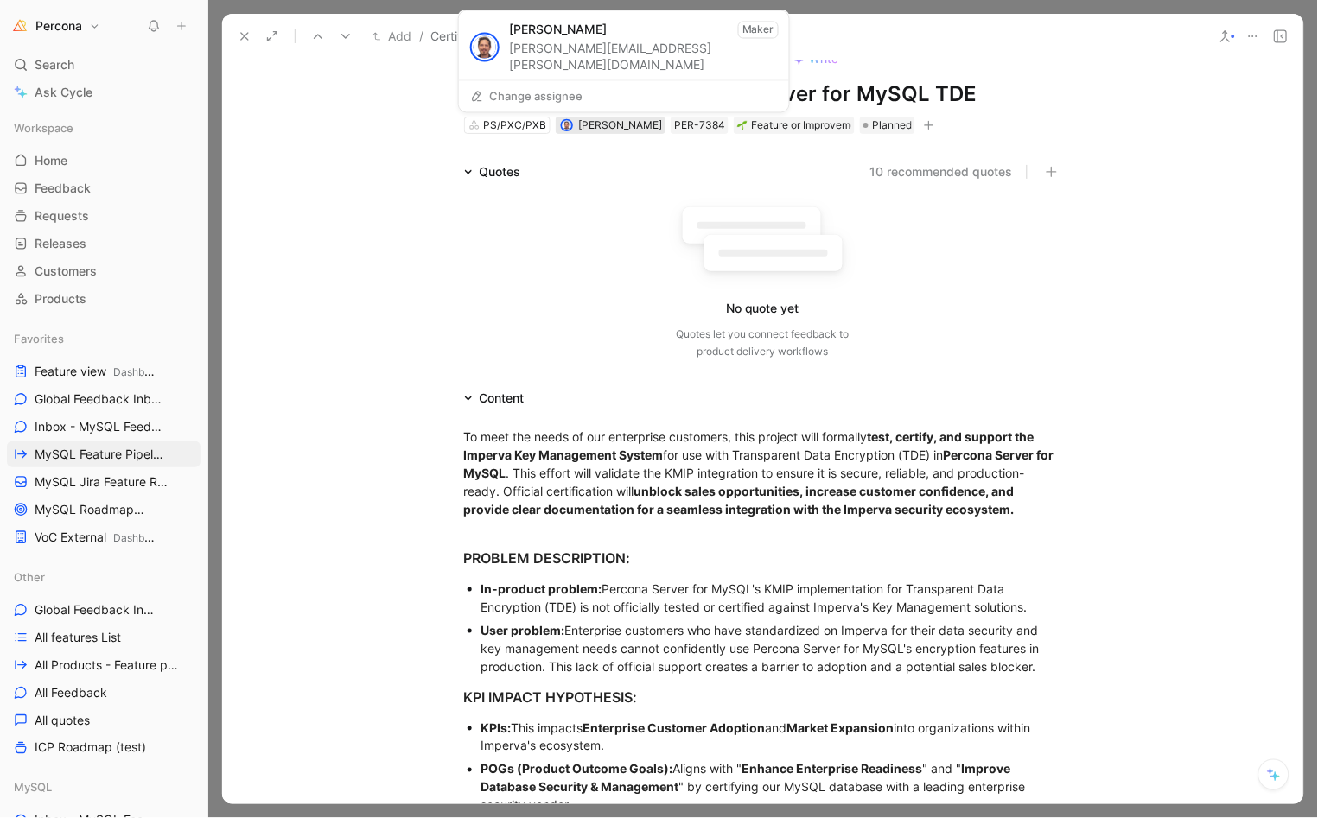
click at [578, 123] on span "[PERSON_NAME]" at bounding box center [620, 124] width 84 height 13
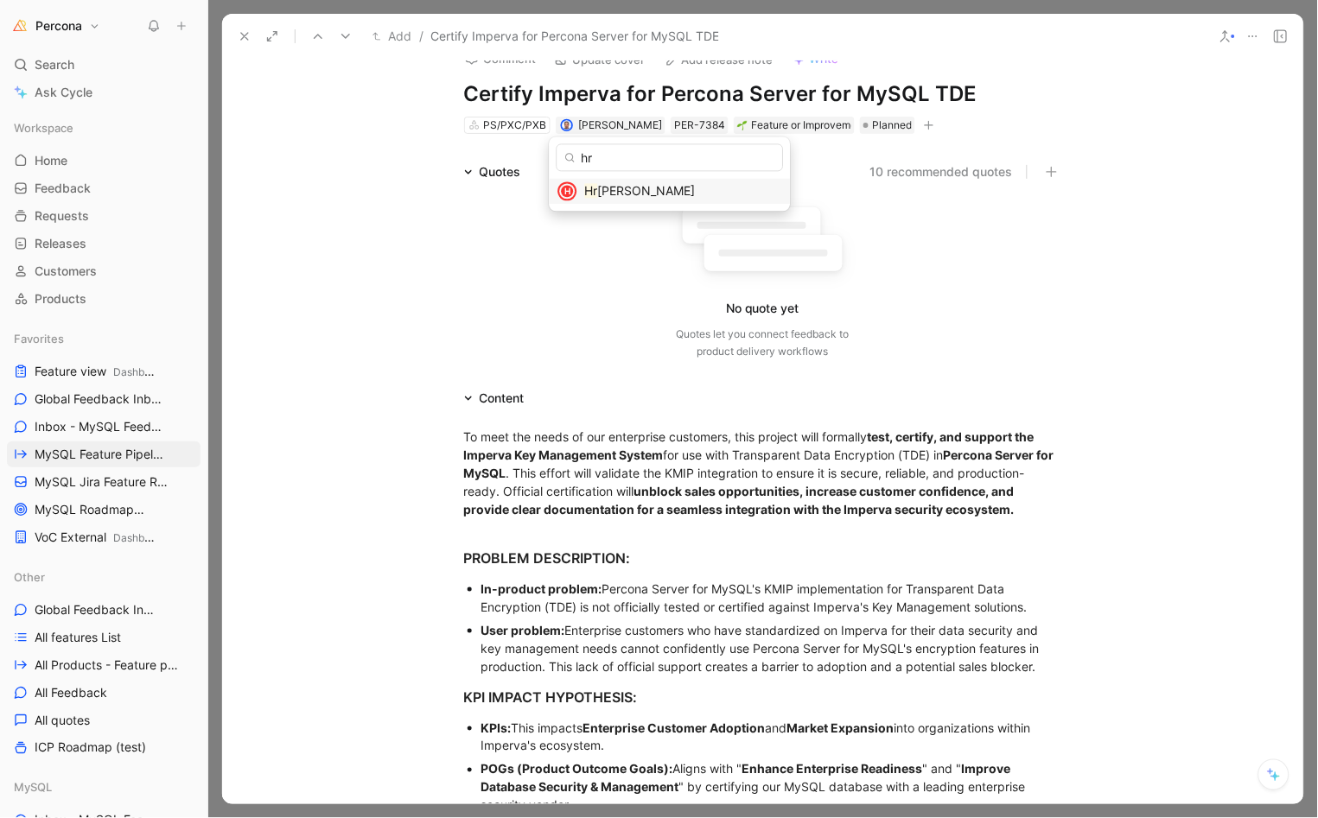
type input "hr"
click at [614, 189] on span "voje Matijakovic" at bounding box center [647, 191] width 98 height 15
click at [238, 36] on icon at bounding box center [245, 36] width 14 height 14
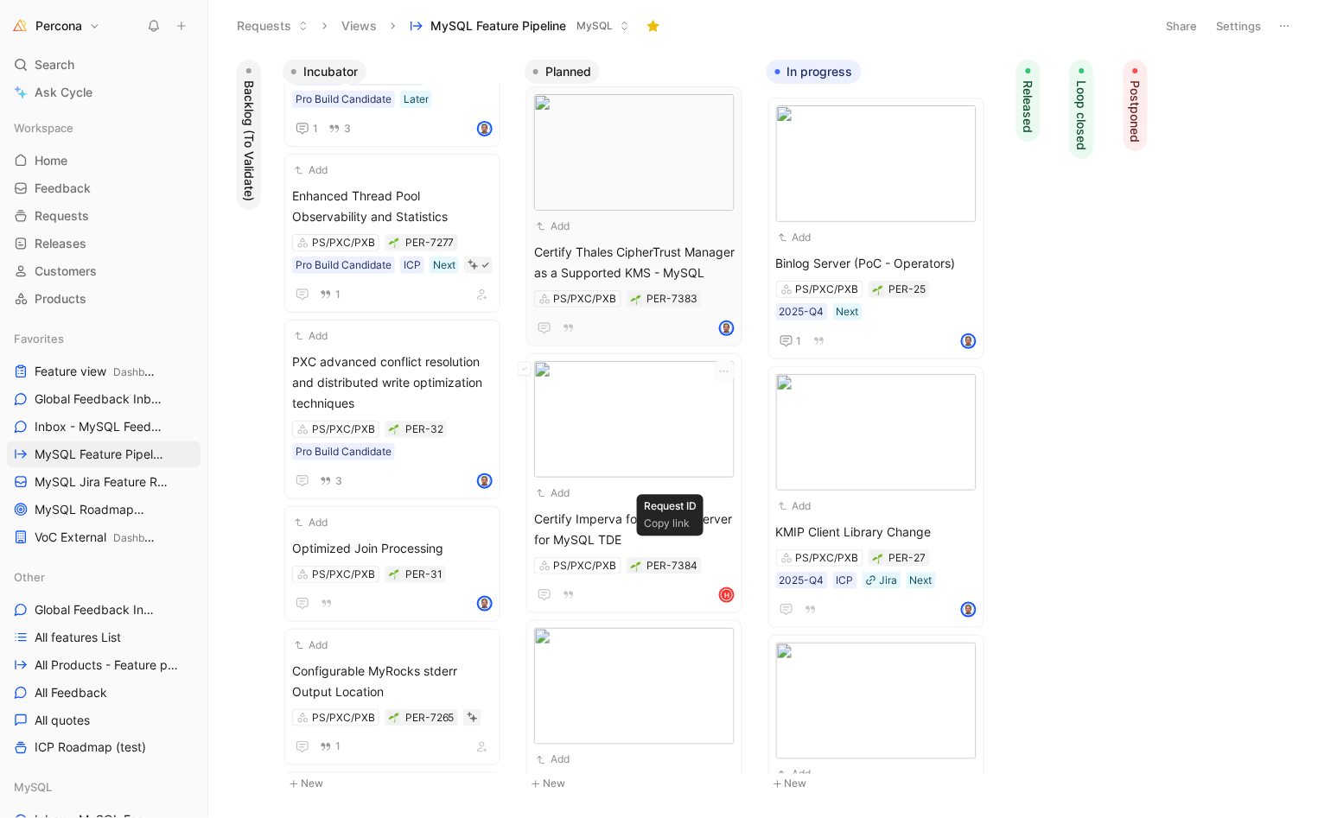
scroll to position [283, 0]
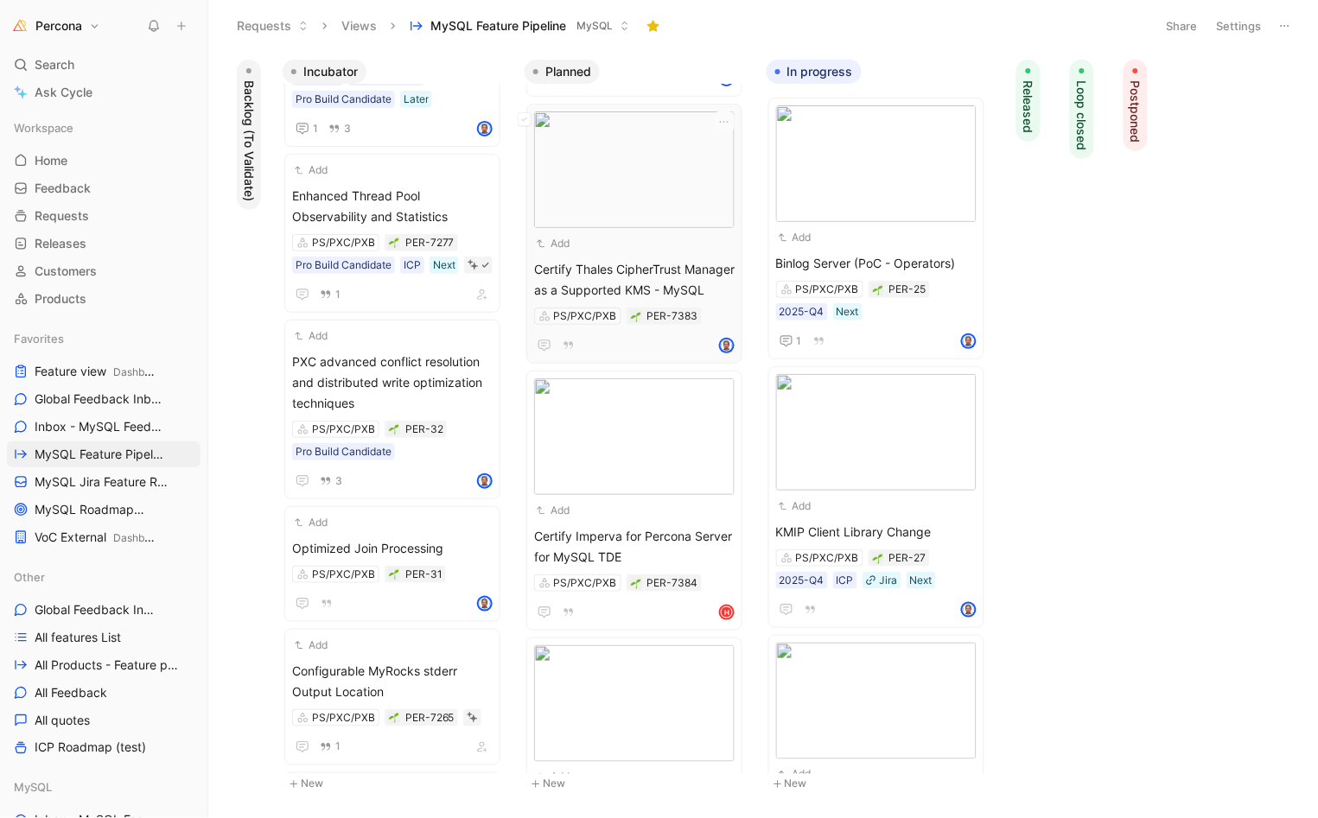
click at [619, 279] on span "Certify Thales CipherTrust Manager as a Supported KMS - MySQL" at bounding box center [634, 279] width 200 height 41
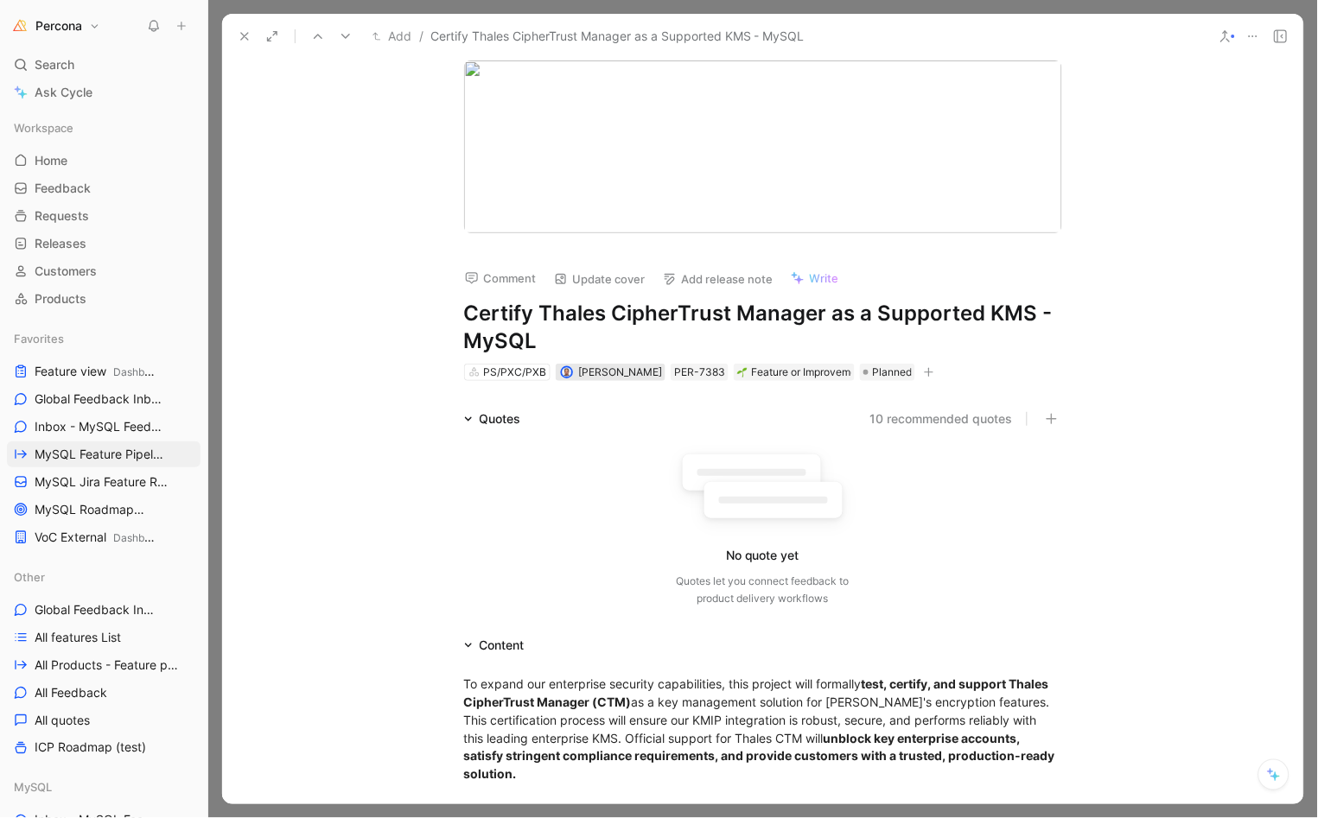
click at [594, 372] on span "[PERSON_NAME]" at bounding box center [620, 372] width 84 height 13
type input "hrv"
click at [637, 453] on div "hrv H Hr voje Matijakovic" at bounding box center [670, 422] width 241 height 74
click at [238, 35] on icon at bounding box center [245, 36] width 14 height 14
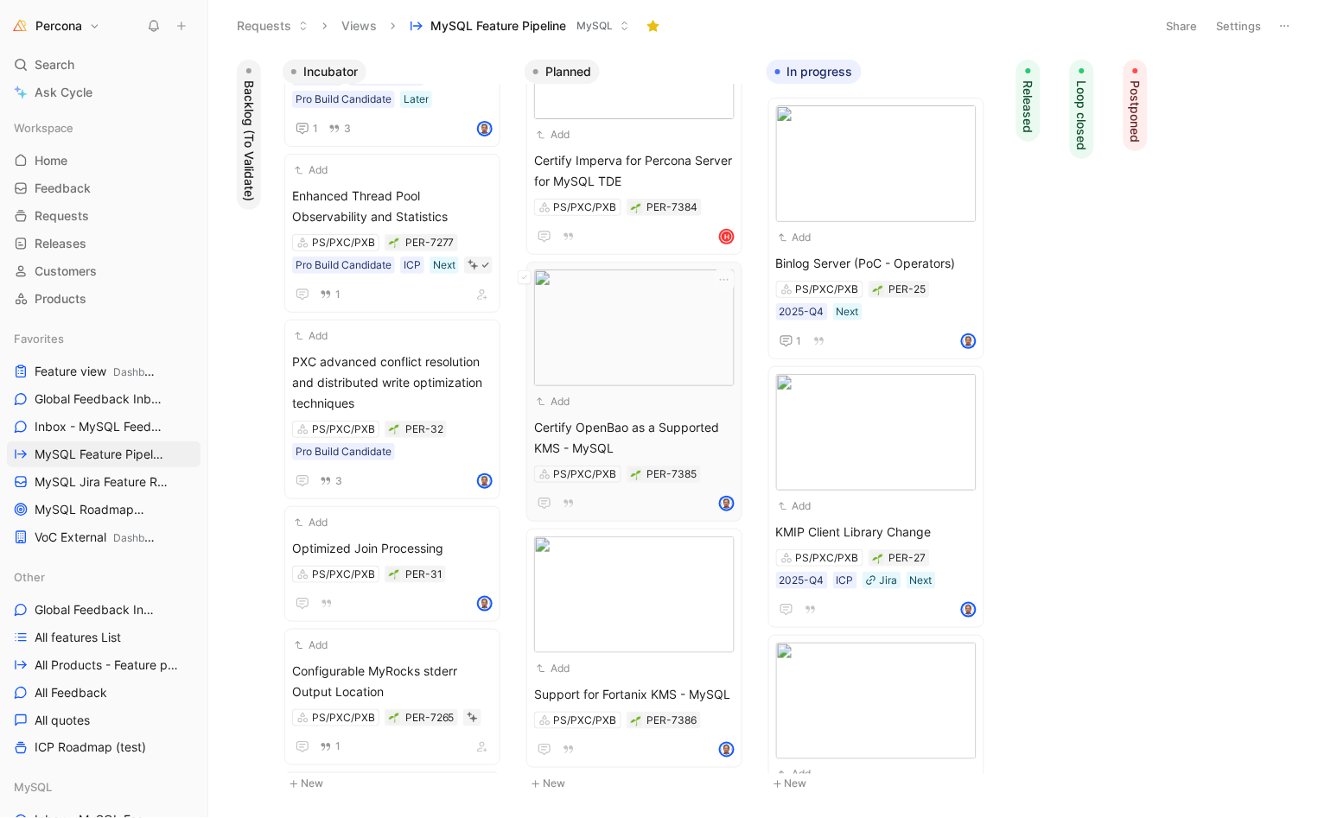
scroll to position [696, 0]
click at [598, 417] on span "Certify OpenBao as a Supported KMS - MySQL" at bounding box center [634, 437] width 200 height 41
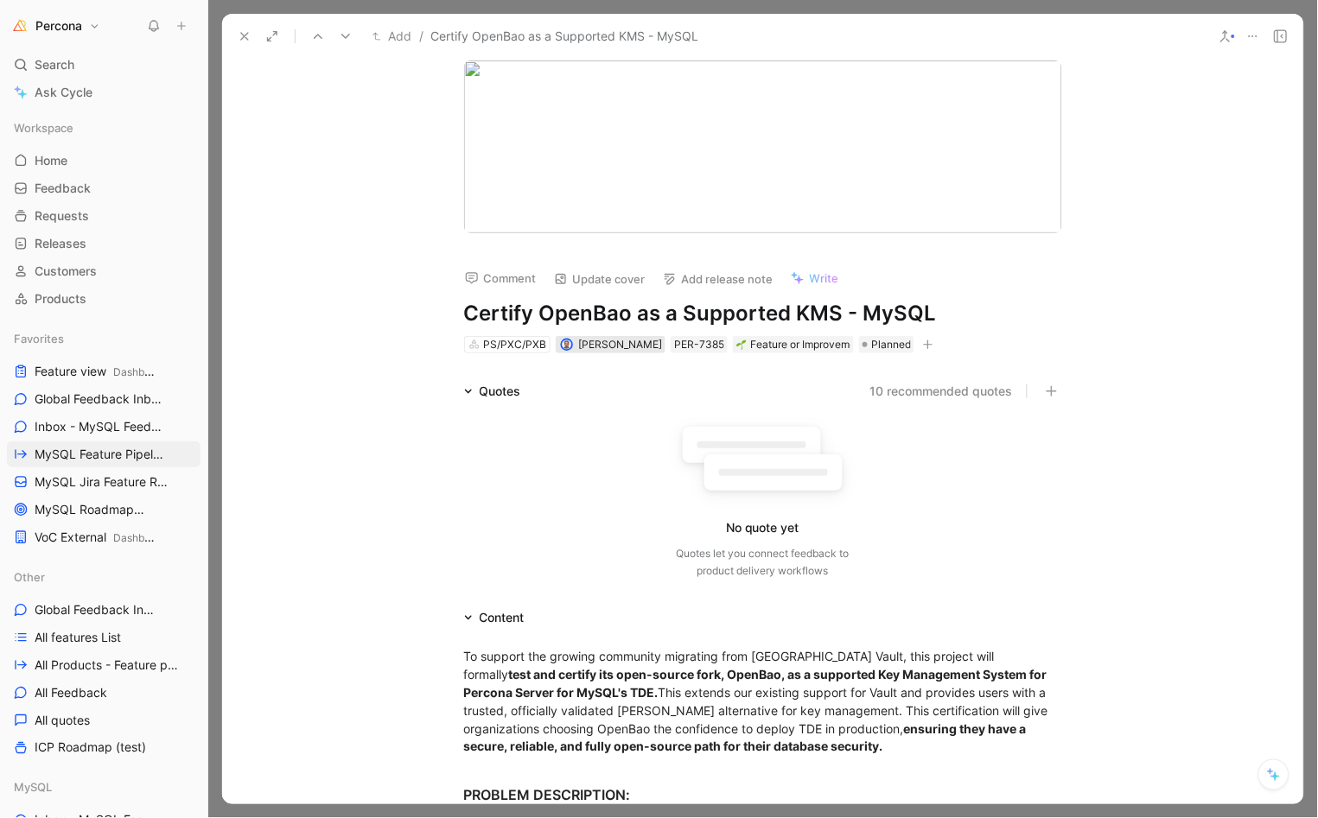
click at [579, 345] on span "[PERSON_NAME]" at bounding box center [620, 344] width 84 height 13
type input "hrs"
drag, startPoint x: 666, startPoint y: 375, endPoint x: 672, endPoint y: 411, distance: 36.8
click at [672, 411] on span "oje Matijakovic" at bounding box center [654, 411] width 98 height 15
click at [238, 35] on icon at bounding box center [245, 36] width 14 height 14
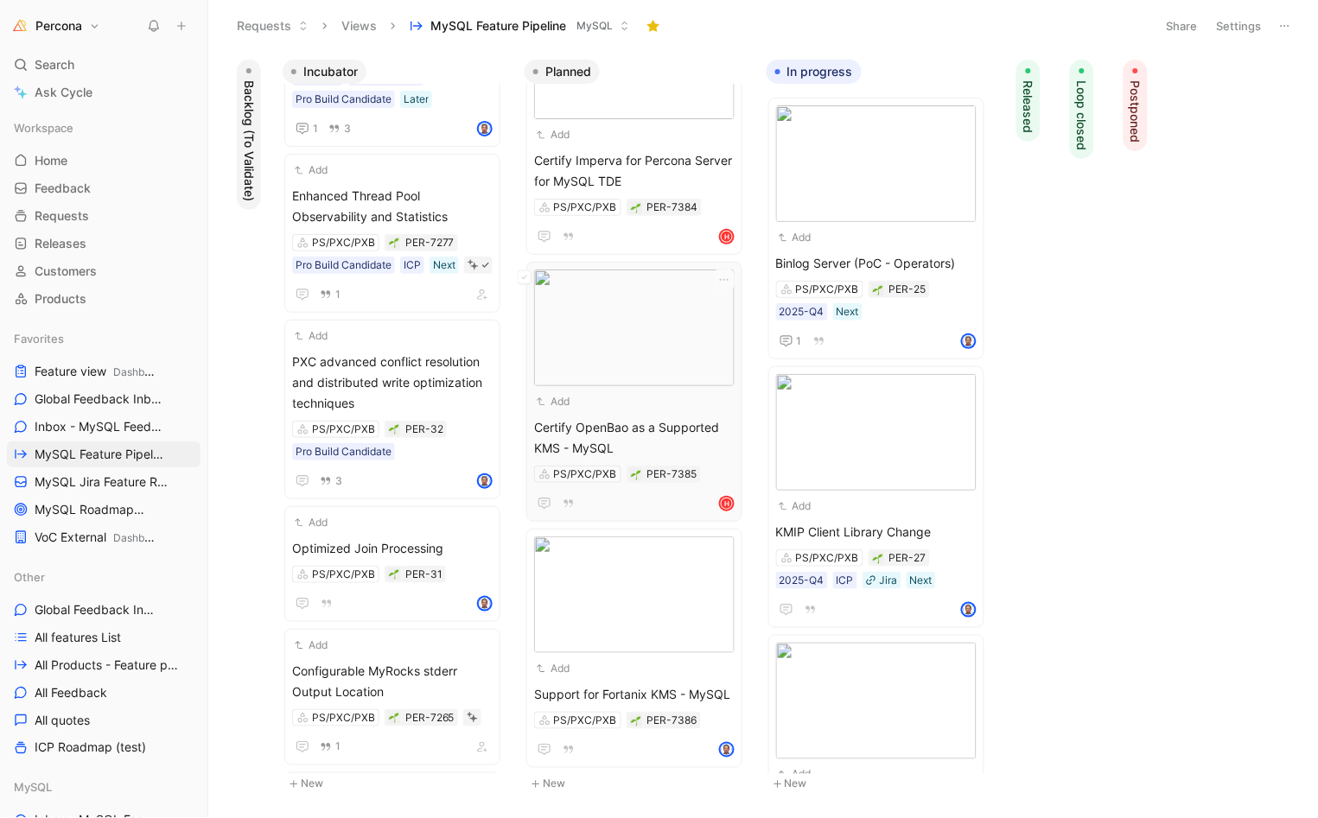
scroll to position [696, 0]
click at [619, 417] on span "Certify OpenBao as a Supported KMS - MySQL" at bounding box center [634, 437] width 200 height 41
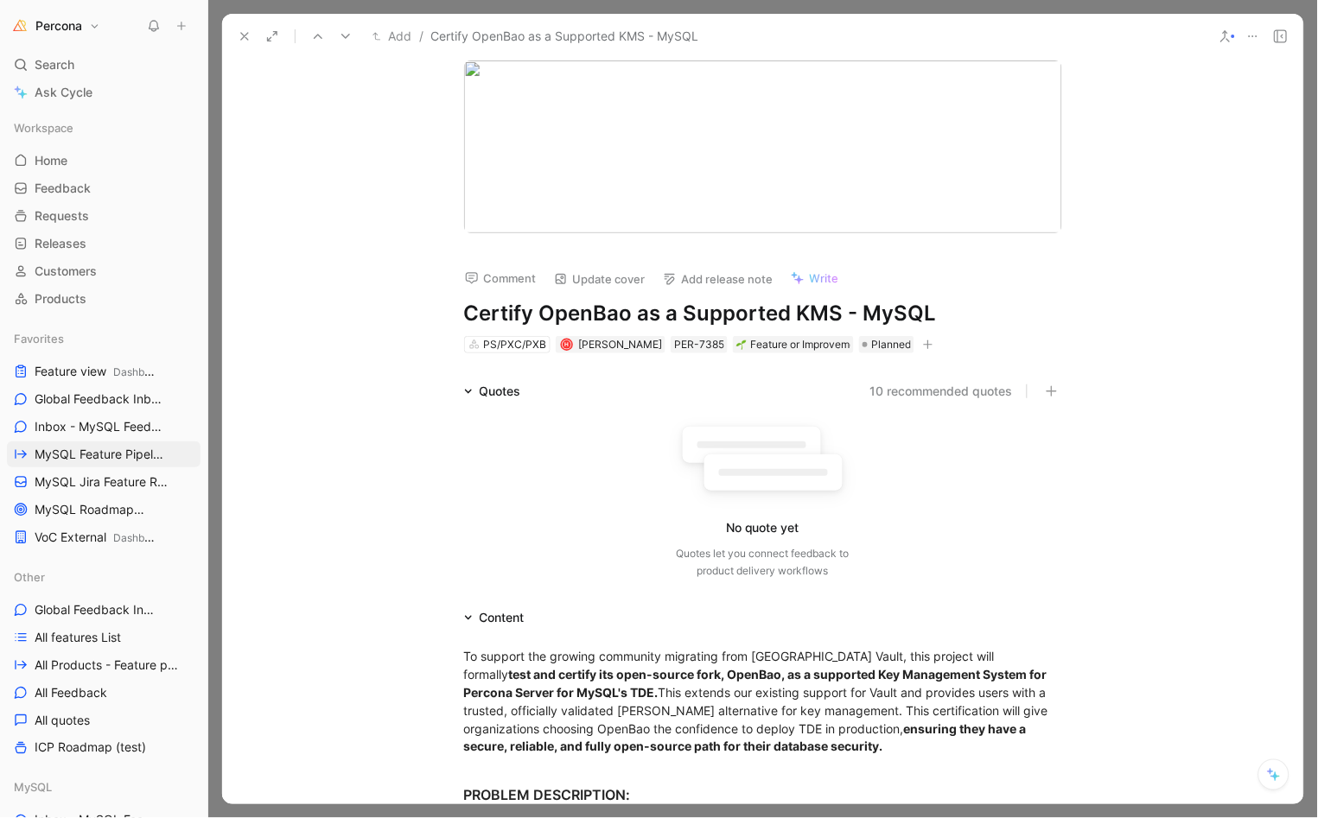
drag, startPoint x: 631, startPoint y: 310, endPoint x: 950, endPoint y: 312, distance: 318.9
click at [950, 312] on h1 "Certify OpenBao as a Supported KMS - MySQL" at bounding box center [763, 314] width 598 height 28
click at [243, 38] on icon at bounding box center [245, 36] width 14 height 14
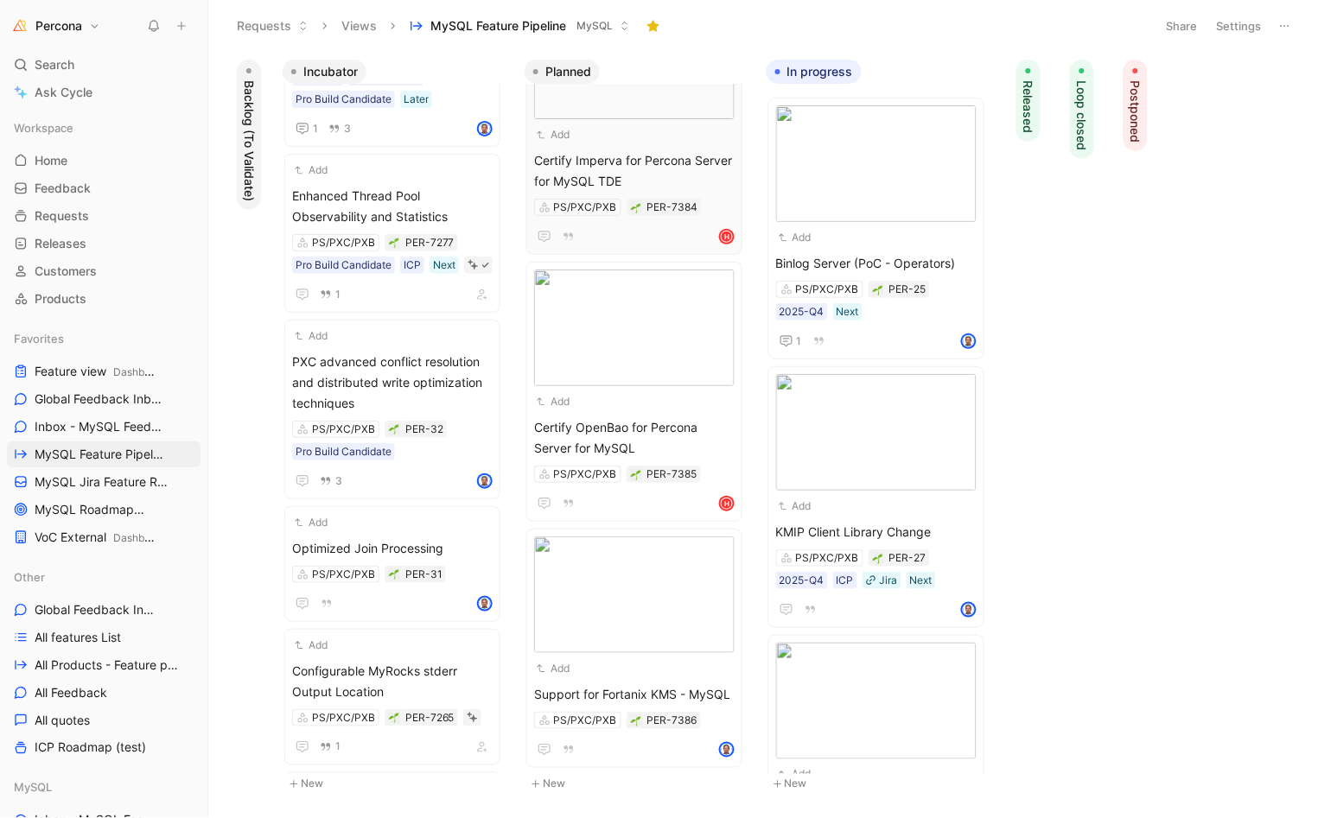
click at [637, 154] on span "Certify Imperva for Percona Server for MySQL TDE" at bounding box center [634, 170] width 200 height 41
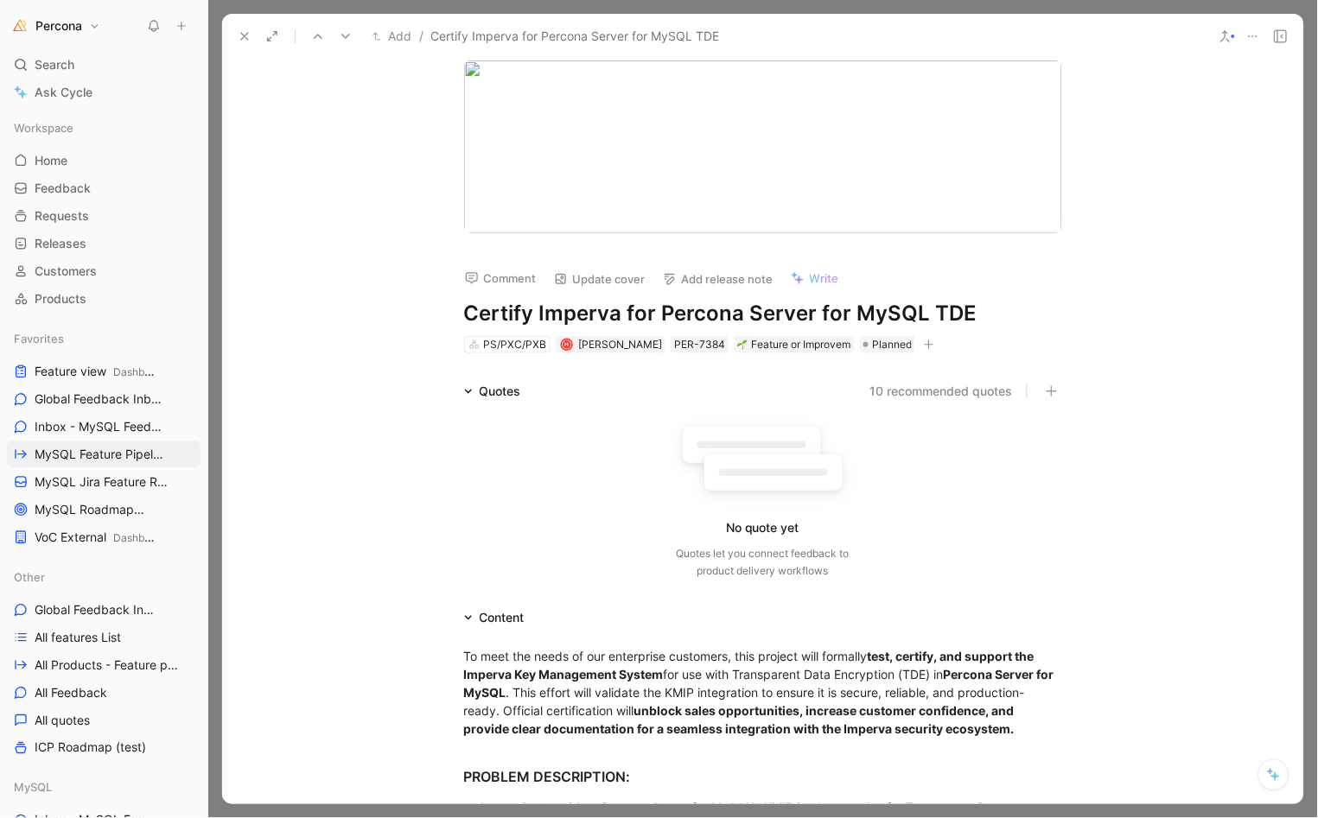
click at [932, 302] on h1 "Certify Imperva for Percona Server for MySQL TDE" at bounding box center [763, 314] width 598 height 28
click at [245, 33] on icon at bounding box center [245, 36] width 14 height 14
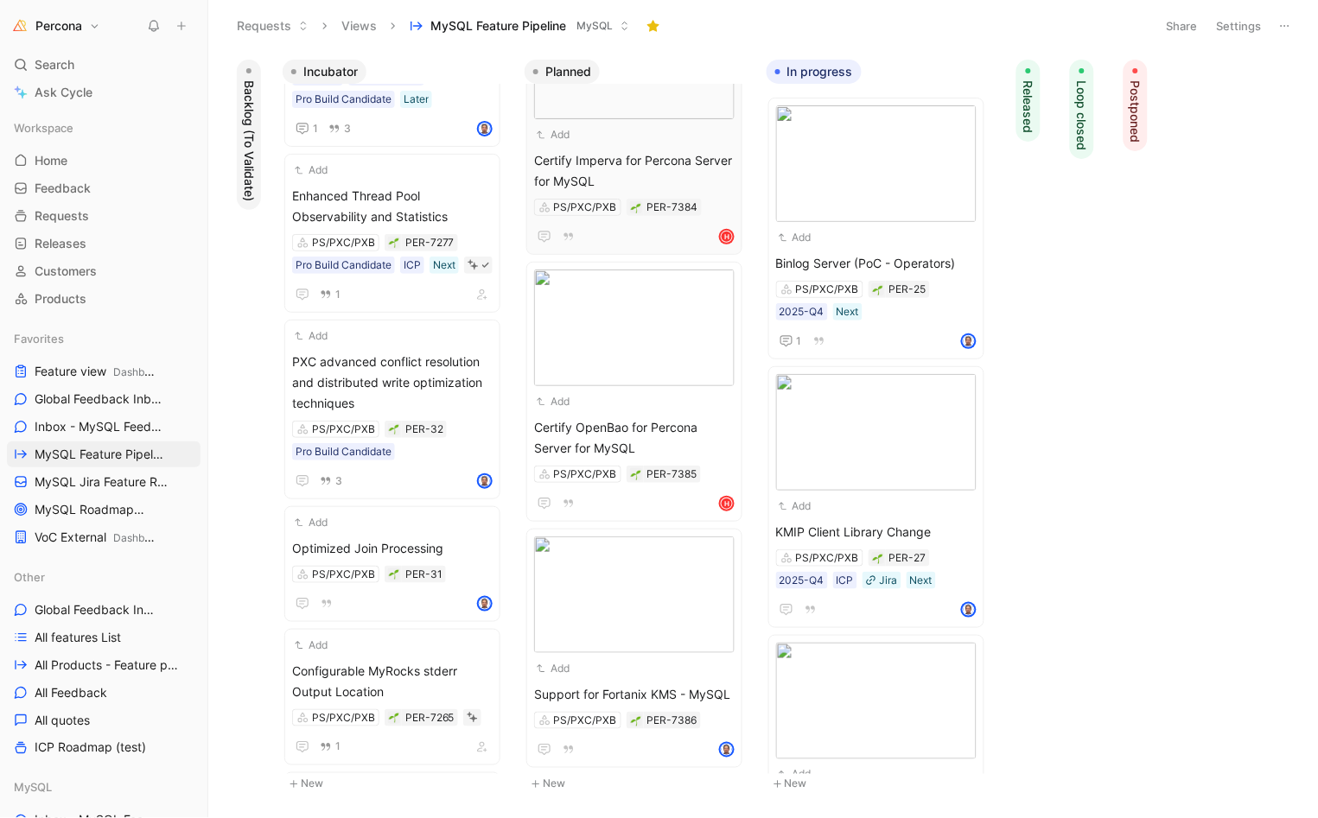
click at [621, 175] on span "Certify Imperva for Percona Server for MySQL" at bounding box center [634, 170] width 200 height 41
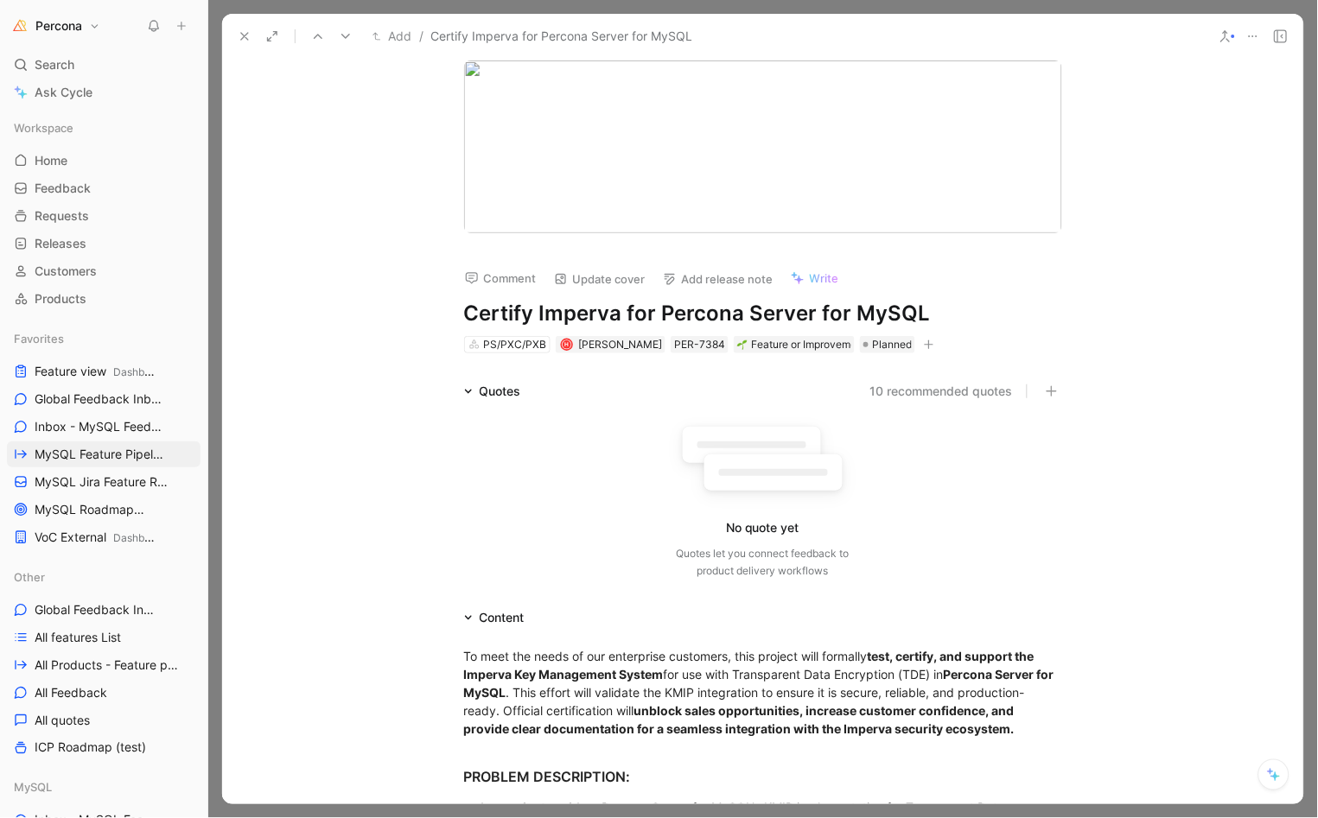
click at [238, 35] on icon at bounding box center [245, 36] width 14 height 14
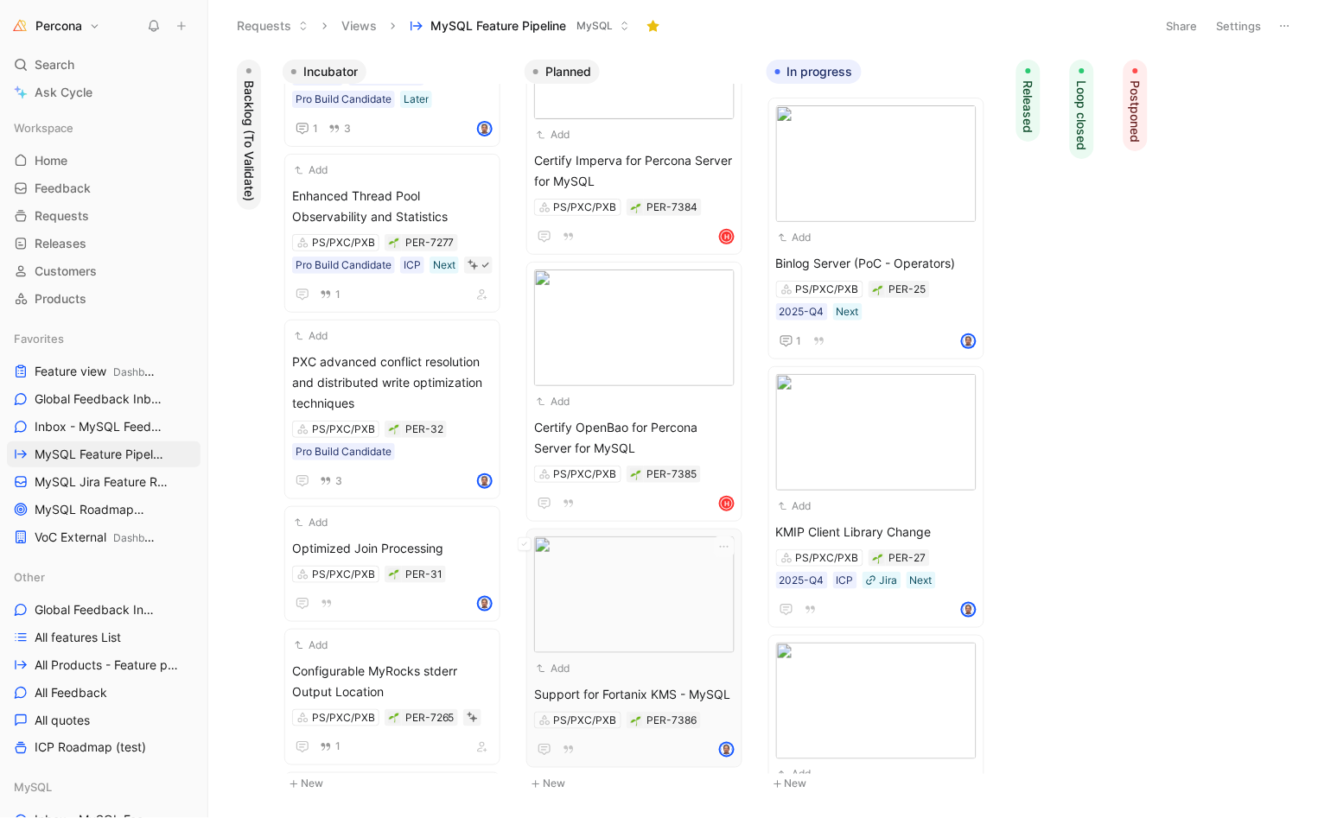
scroll to position [696, 0]
click at [603, 684] on span "Support for Fortanix KMS - MySQL" at bounding box center [634, 694] width 200 height 21
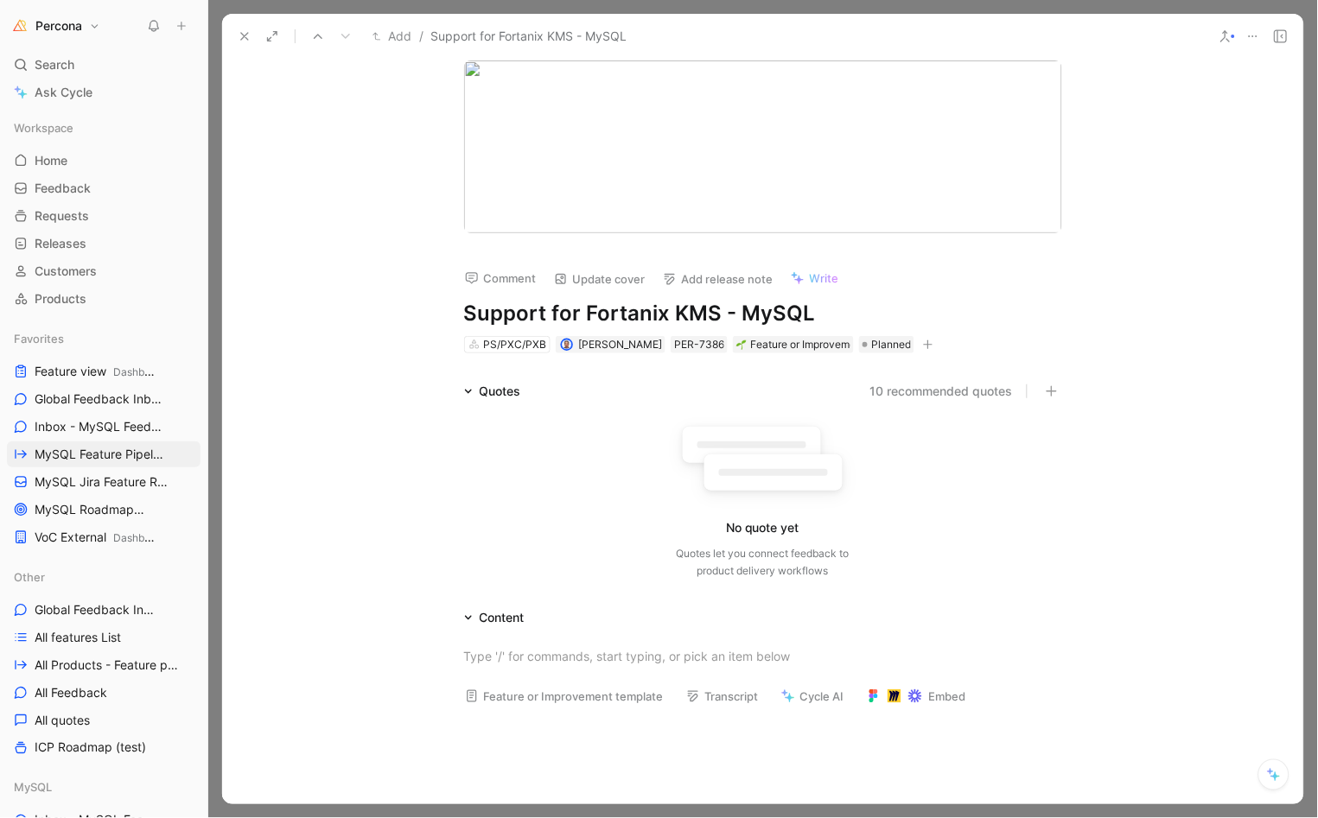
drag, startPoint x: 670, startPoint y: 313, endPoint x: 826, endPoint y: 313, distance: 156.4
click at [826, 313] on h1 "Support for Fortanix KMS - MySQL" at bounding box center [763, 314] width 598 height 28
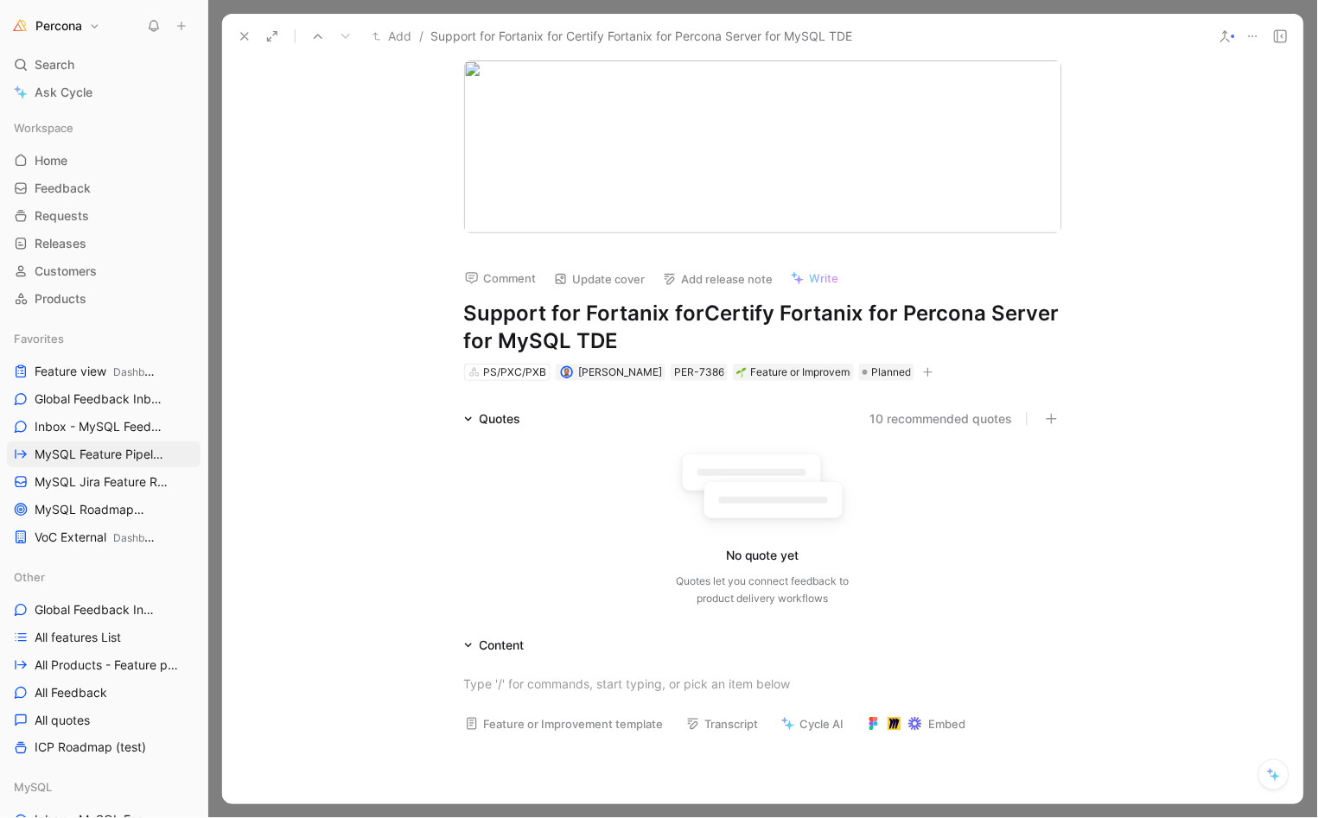
click at [671, 334] on h1 "Support for Fortanix for Certify Fortanix for Percona Server for MySQL TDE" at bounding box center [763, 327] width 598 height 55
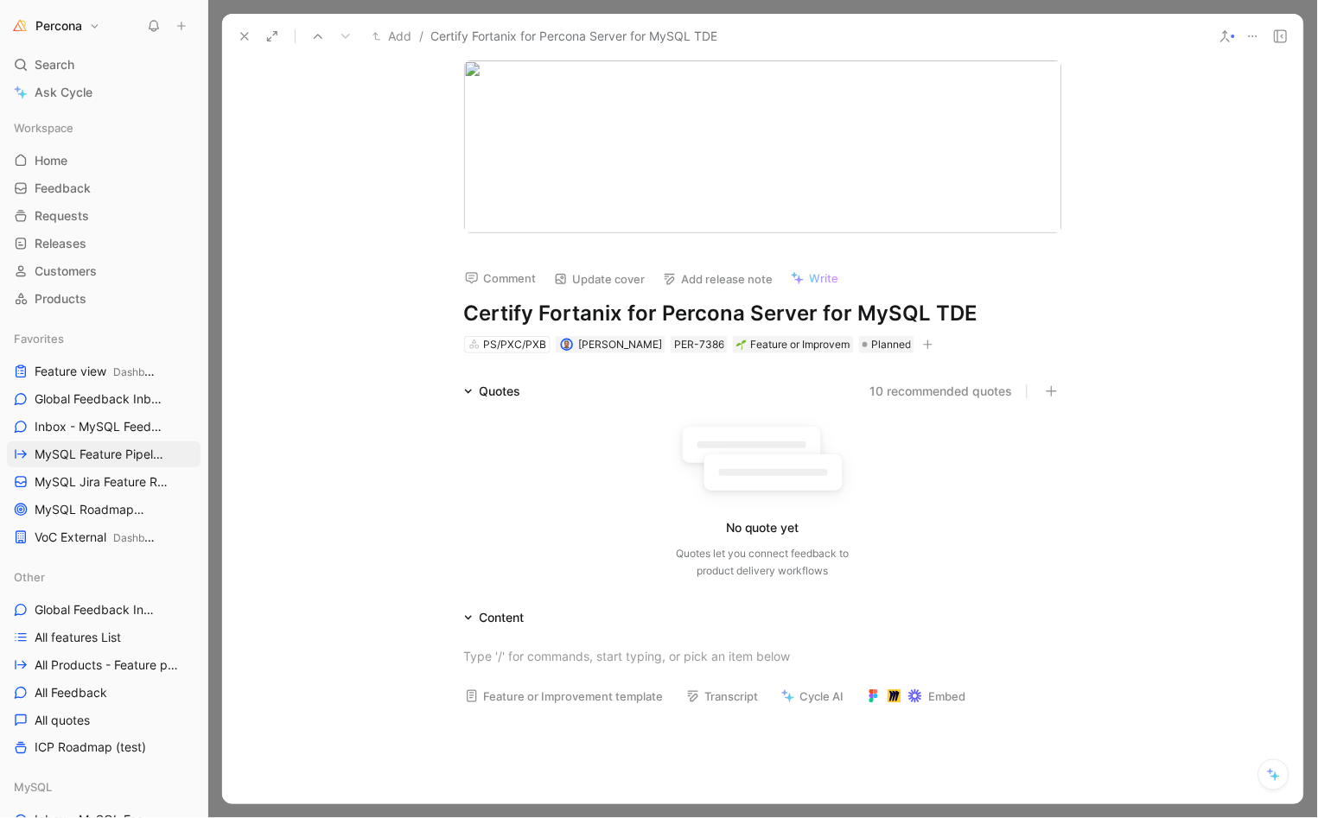
click at [943, 308] on h1 "Certify Fortanix for Percona Server for MySQL TDE" at bounding box center [763, 314] width 598 height 28
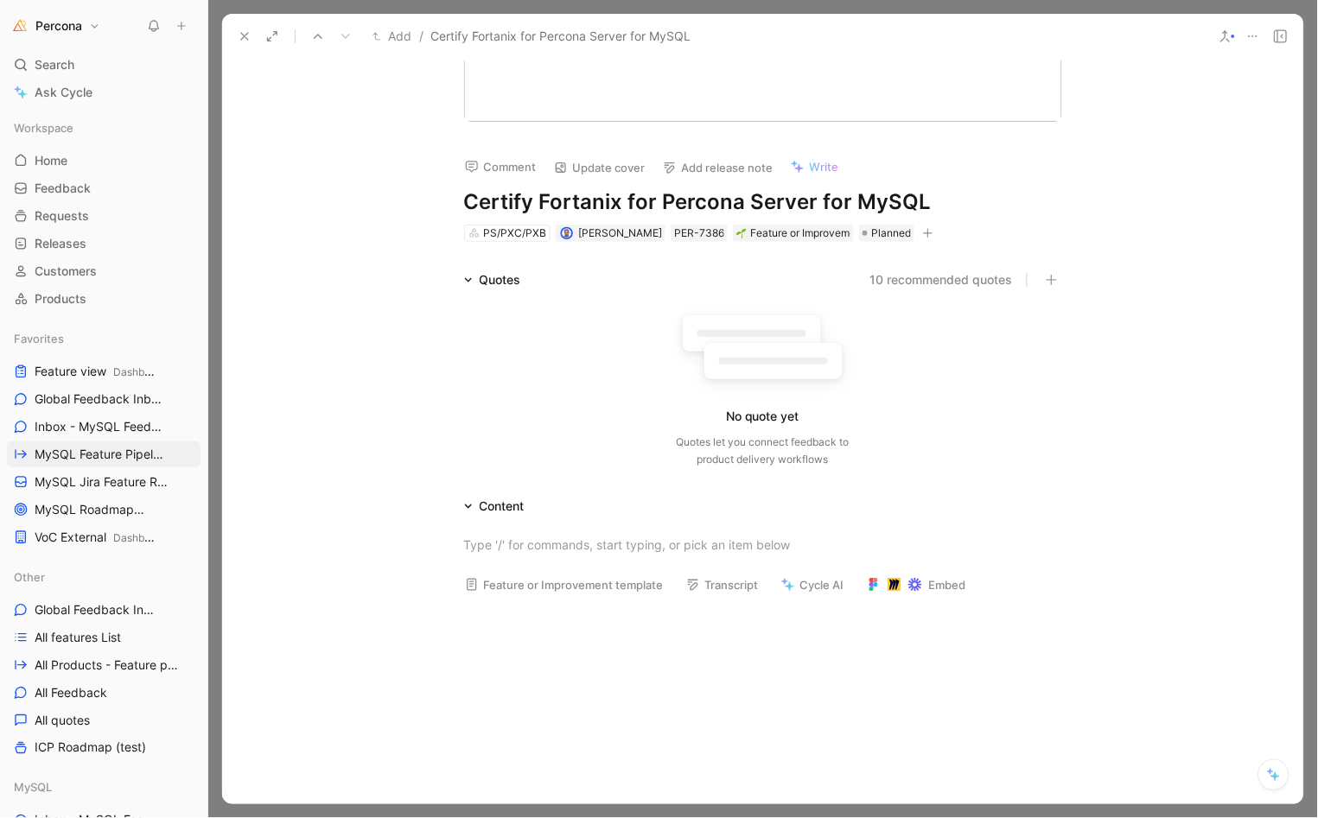
scroll to position [181, 0]
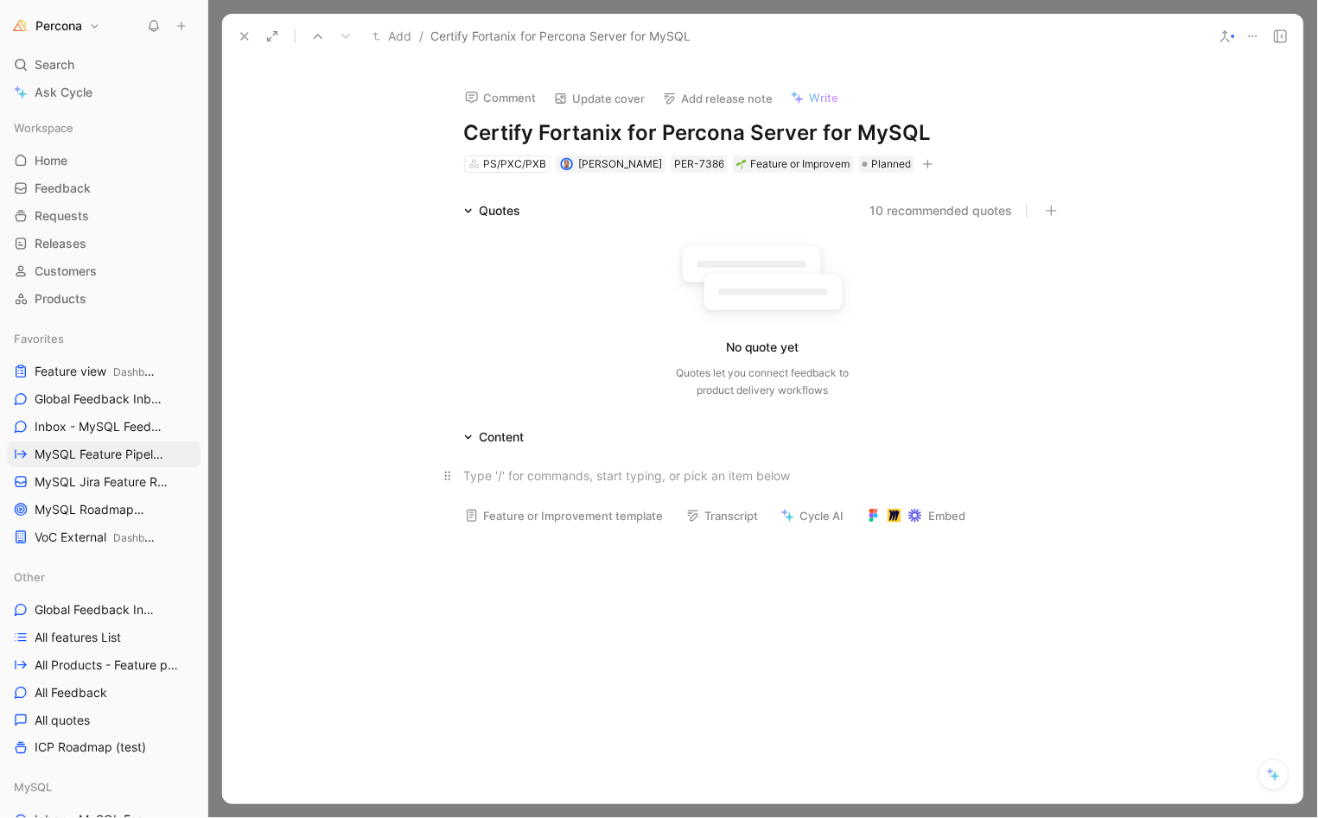
click at [518, 475] on div at bounding box center [763, 476] width 598 height 18
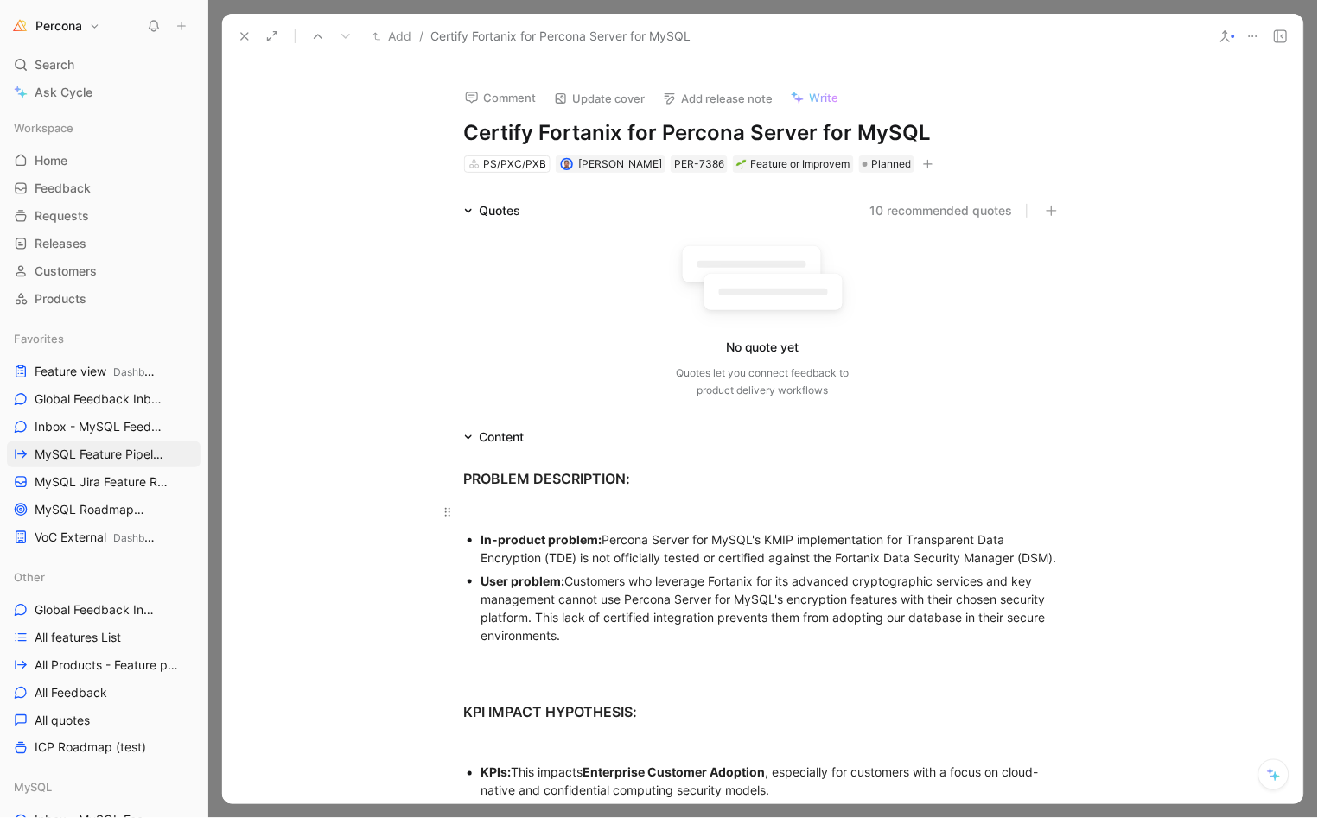
scroll to position [1027, 0]
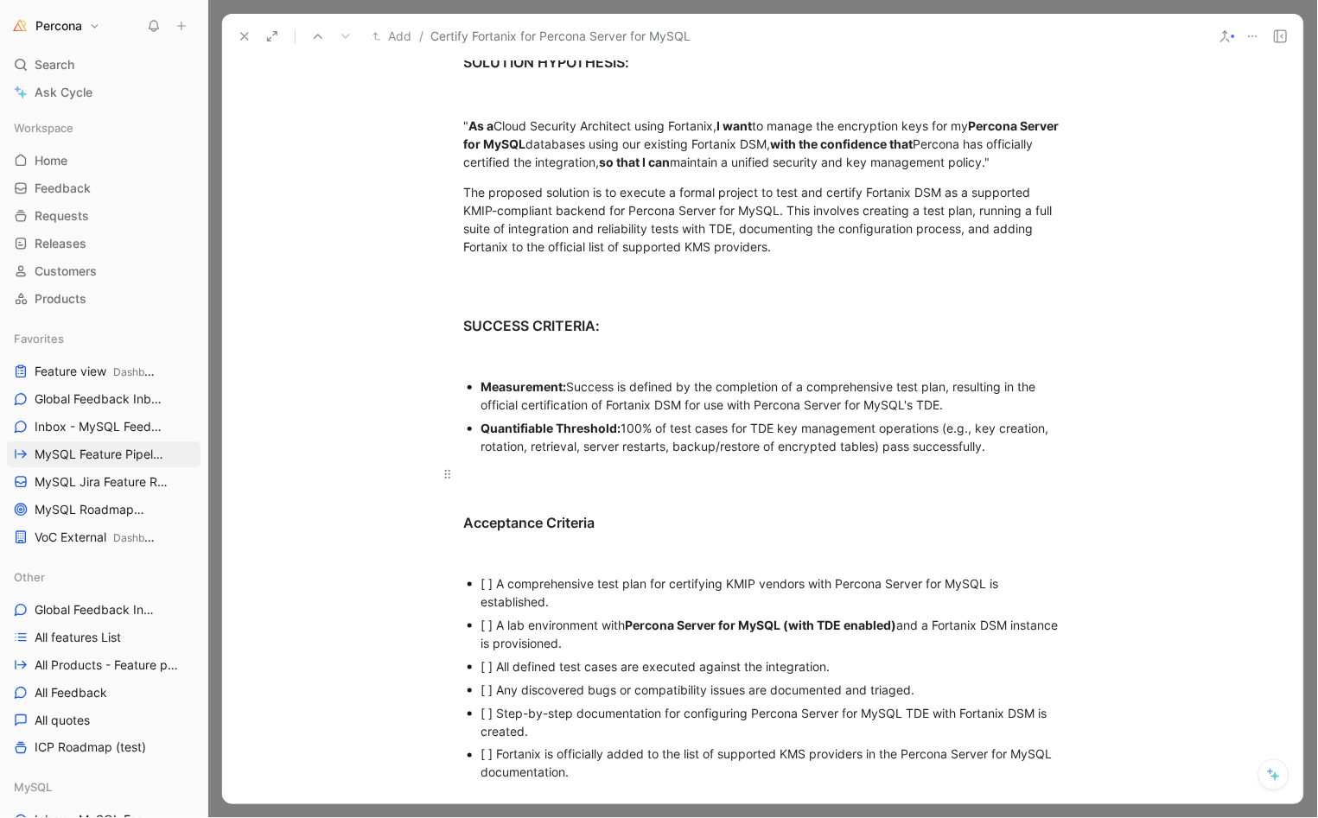
click at [518, 475] on div at bounding box center [763, 474] width 598 height 18
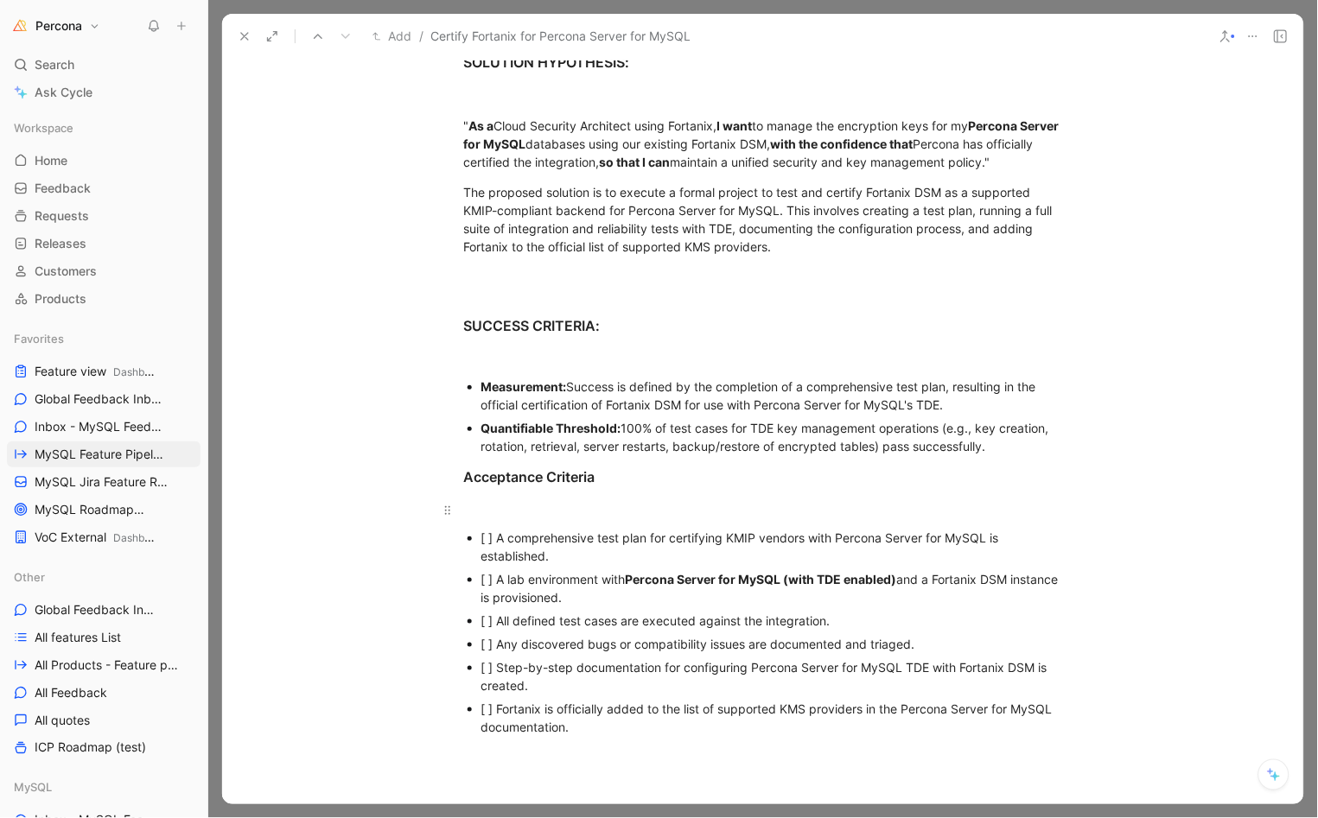
click at [548, 518] on div at bounding box center [763, 510] width 598 height 18
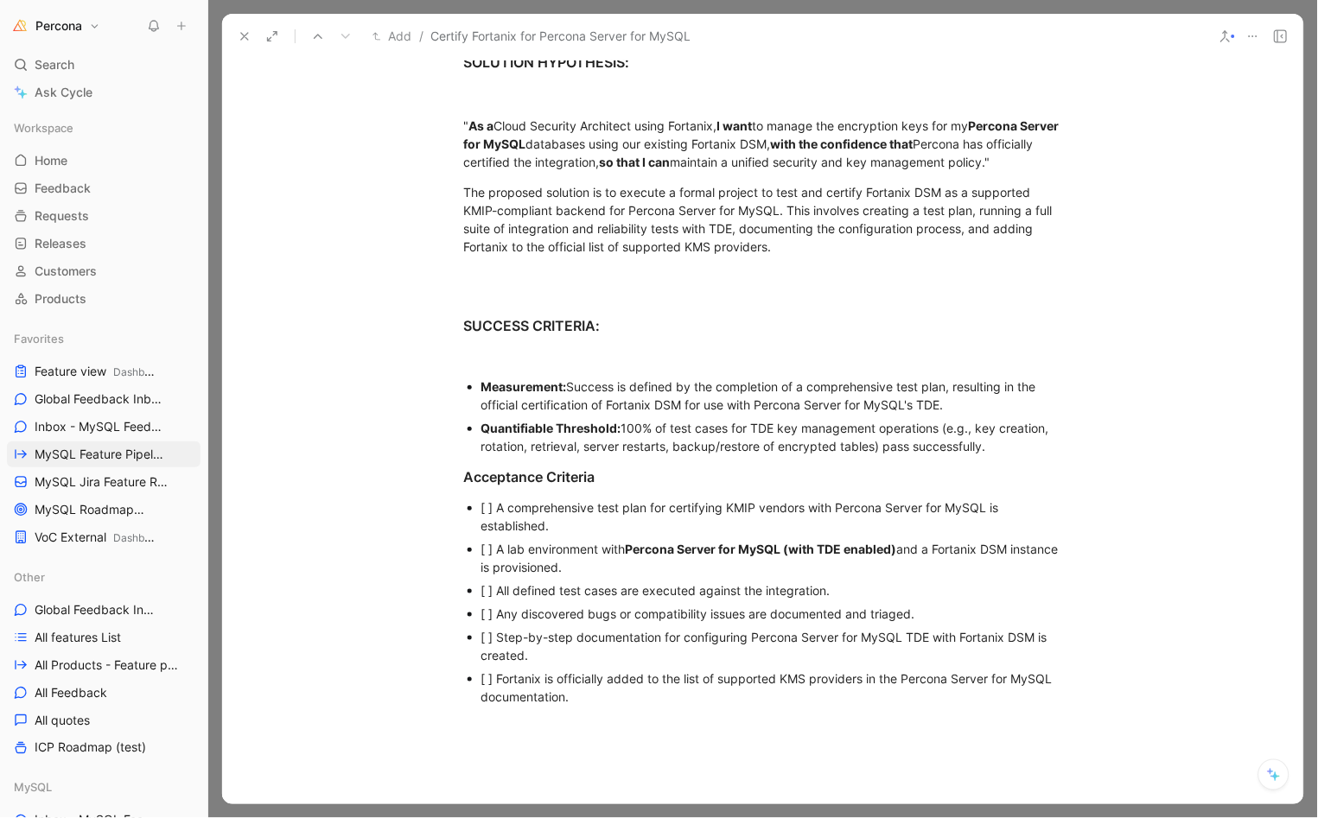
click at [490, 527] on div "[ ] A comprehensive test plan for certifying KMIP vendors with Percona Server f…" at bounding box center [771, 517] width 581 height 36
click at [490, 518] on div "[ ] A comprehensive test plan for certifying KMIP vendors with Percona Server f…" at bounding box center [771, 517] width 581 height 36
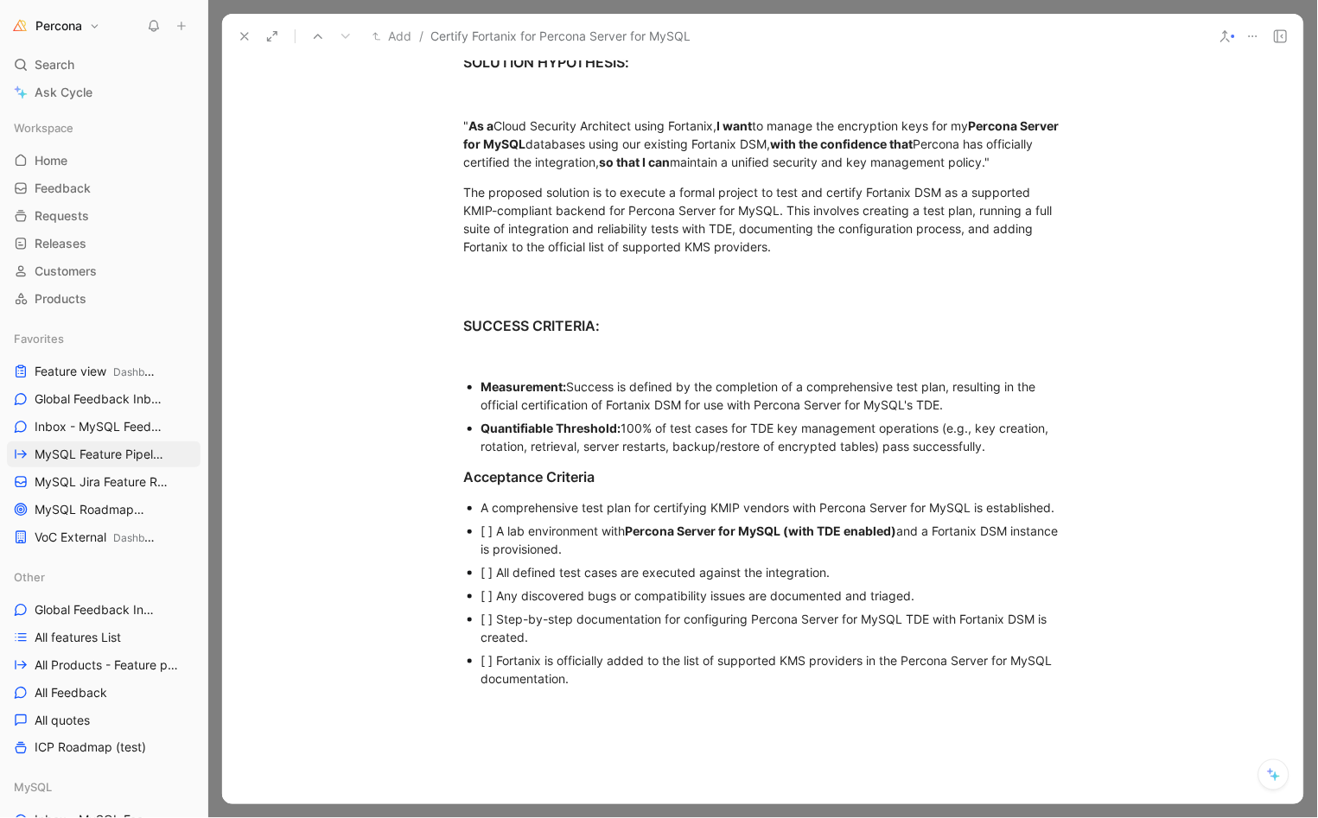
click at [488, 537] on div "[ ] A lab environment with Percona Server for MySQL (with TDE enabled) and a Fo…" at bounding box center [771, 540] width 581 height 36
click at [491, 582] on div "[ ] All defined test cases are executed against the integration." at bounding box center [771, 572] width 581 height 18
click at [488, 604] on div "[ ] Any discovered bugs or compatibility issues are documented and triaged." at bounding box center [771, 596] width 581 height 18
click at [492, 640] on div "[ ] Step-by-step documentation for configuring Percona Server for MySQL TDE wit…" at bounding box center [771, 628] width 581 height 36
click at [492, 680] on div "[ ] Fortanix is officially added to the list of supported KMS providers in the …" at bounding box center [771, 670] width 581 height 36
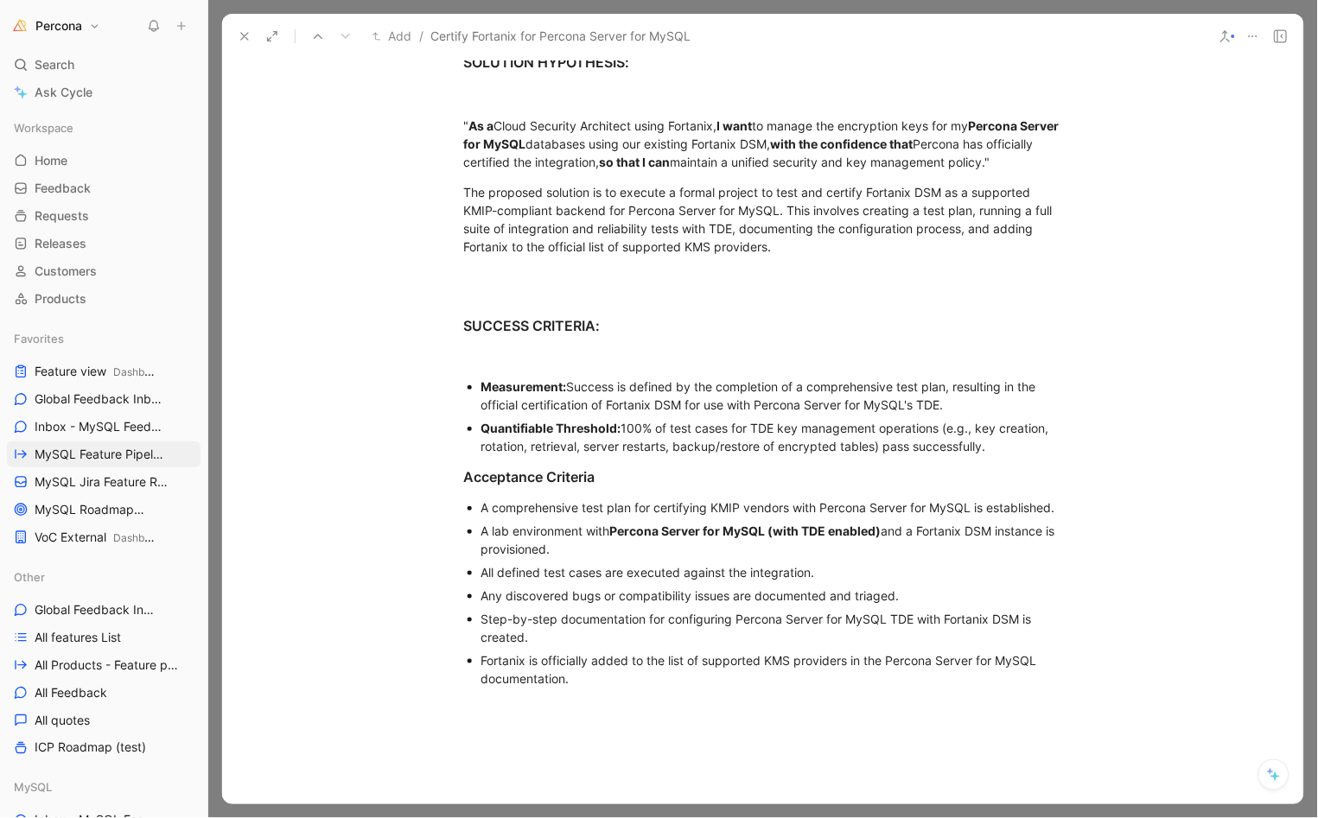
scroll to position [1018, 0]
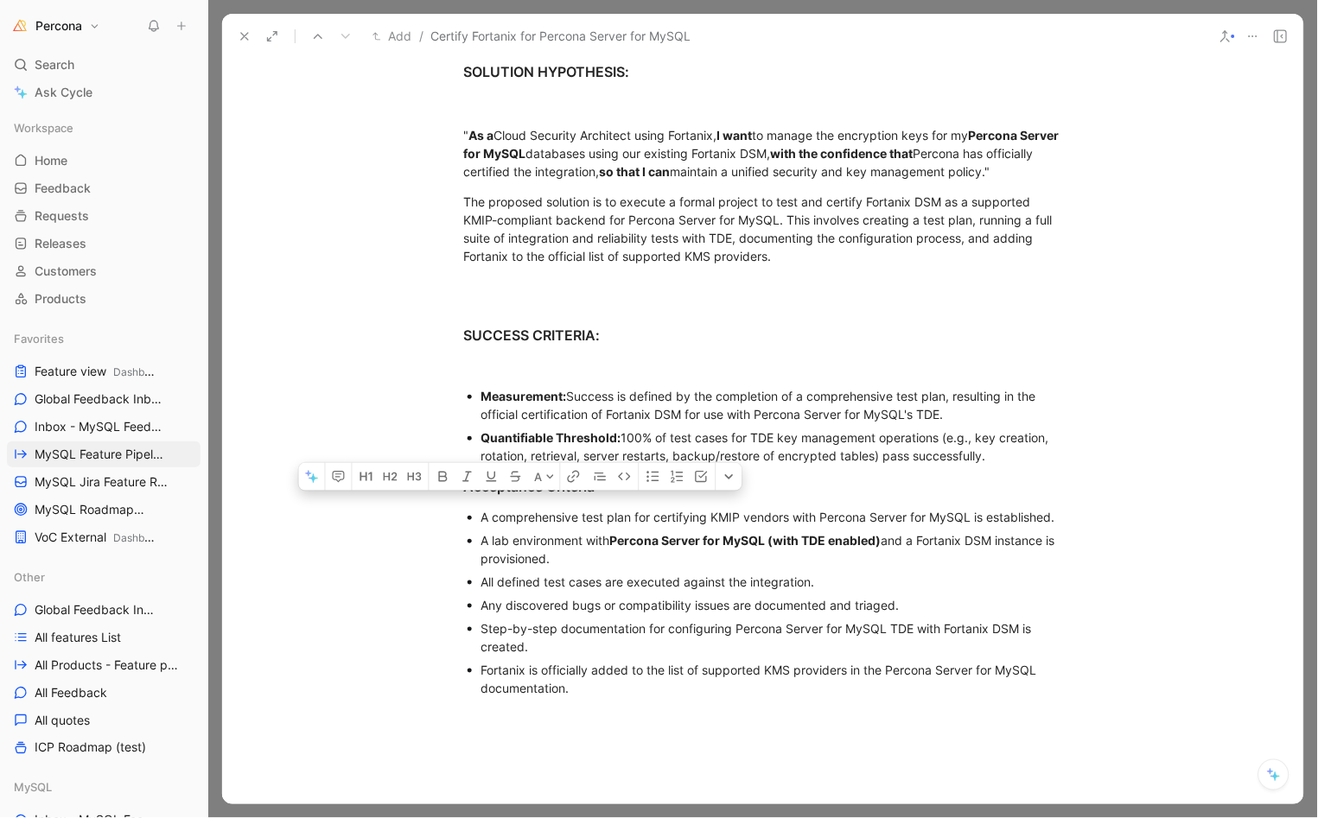
drag, startPoint x: 580, startPoint y: 717, endPoint x: 469, endPoint y: 531, distance: 217.0
click at [469, 531] on ul "A comprehensive test plan for certifying KMIP vendors with Percona Server for M…" at bounding box center [763, 603] width 664 height 194
click at [701, 482] on icon "button" at bounding box center [702, 476] width 12 height 11
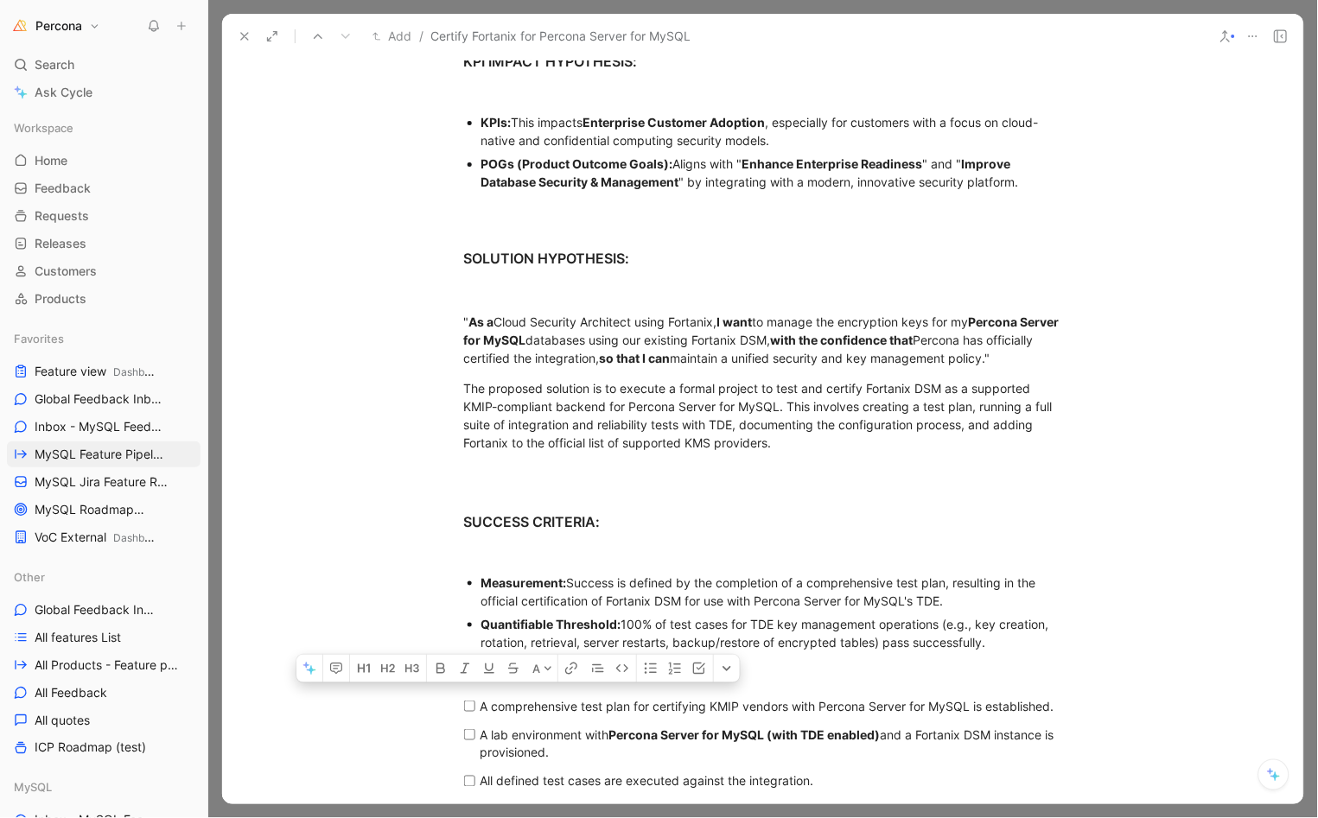
click at [617, 598] on div "Measurement: Success is defined by the completion of a comprehensive test plan,…" at bounding box center [771, 592] width 581 height 36
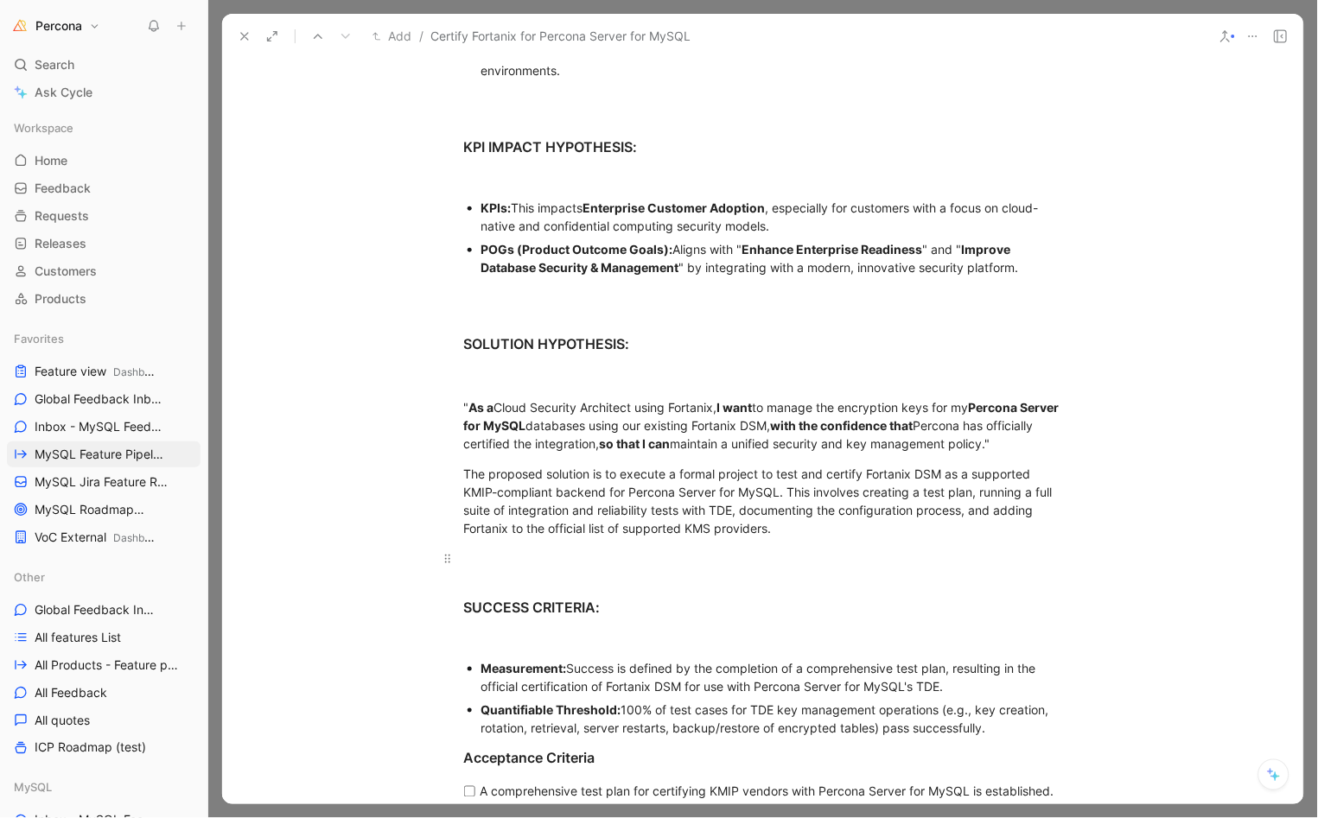
scroll to position [736, 0]
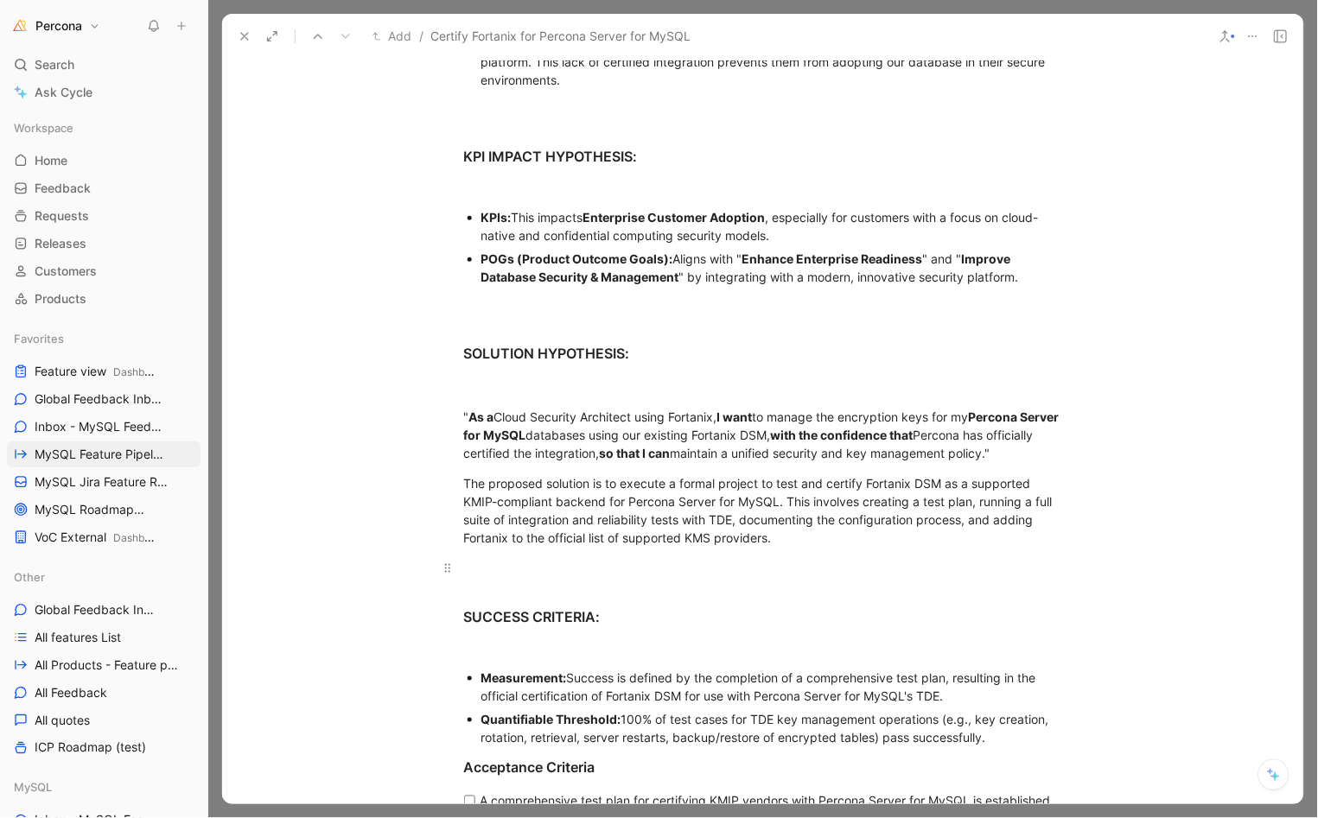
click at [592, 580] on p at bounding box center [763, 568] width 664 height 29
click at [566, 652] on div "PROBLEM DESCRIPTION: In-product problem: Percona Server for MySQL's KMIP implem…" at bounding box center [762, 459] width 1081 height 1135
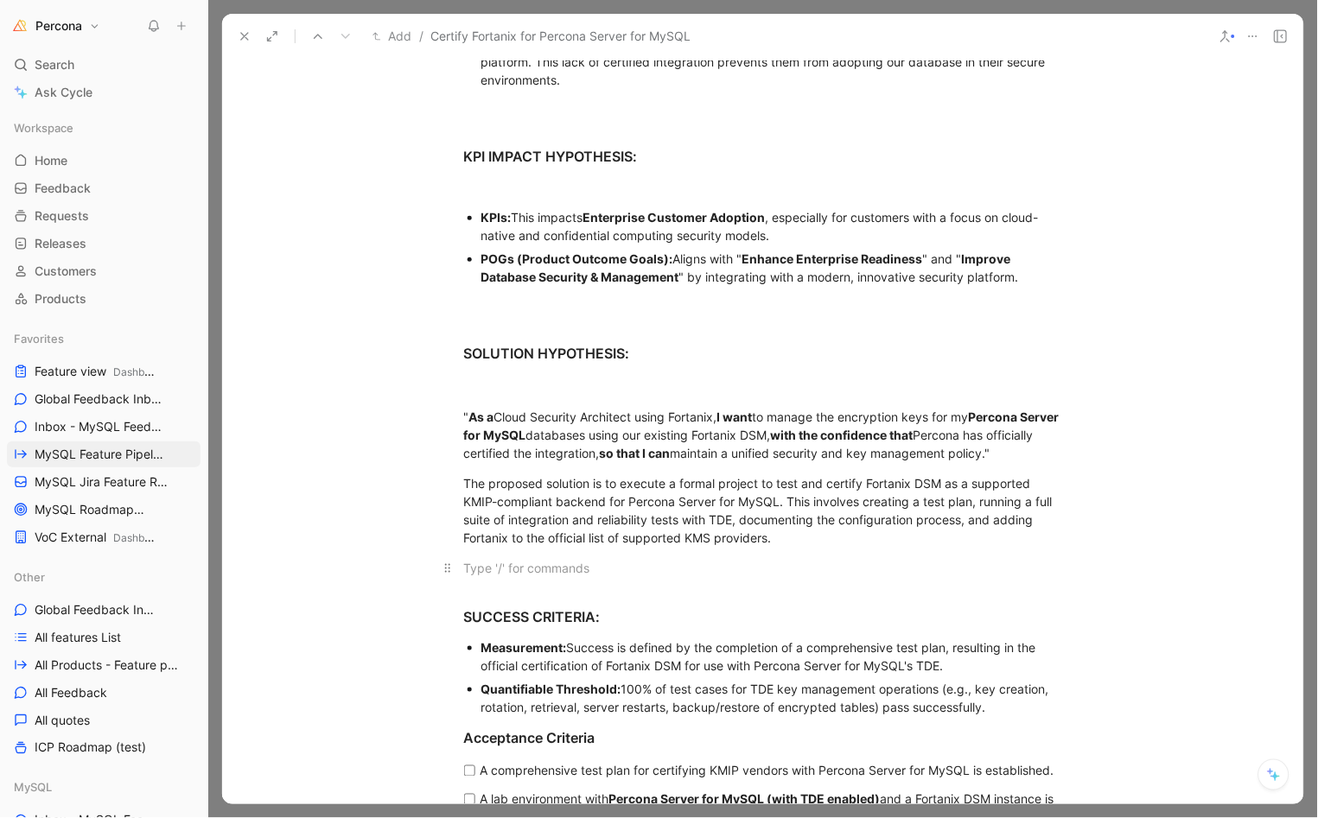
click at [527, 577] on div at bounding box center [763, 568] width 598 height 18
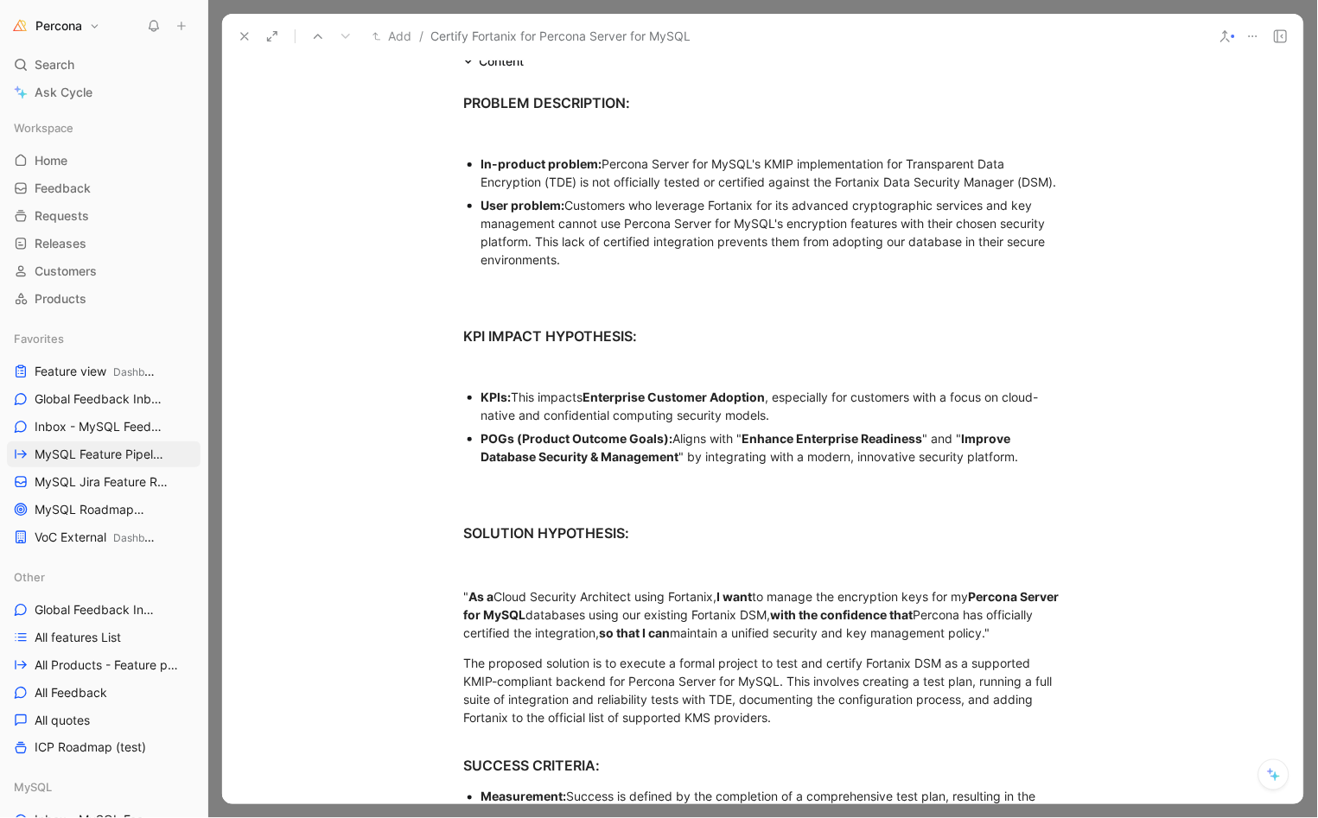
scroll to position [538, 0]
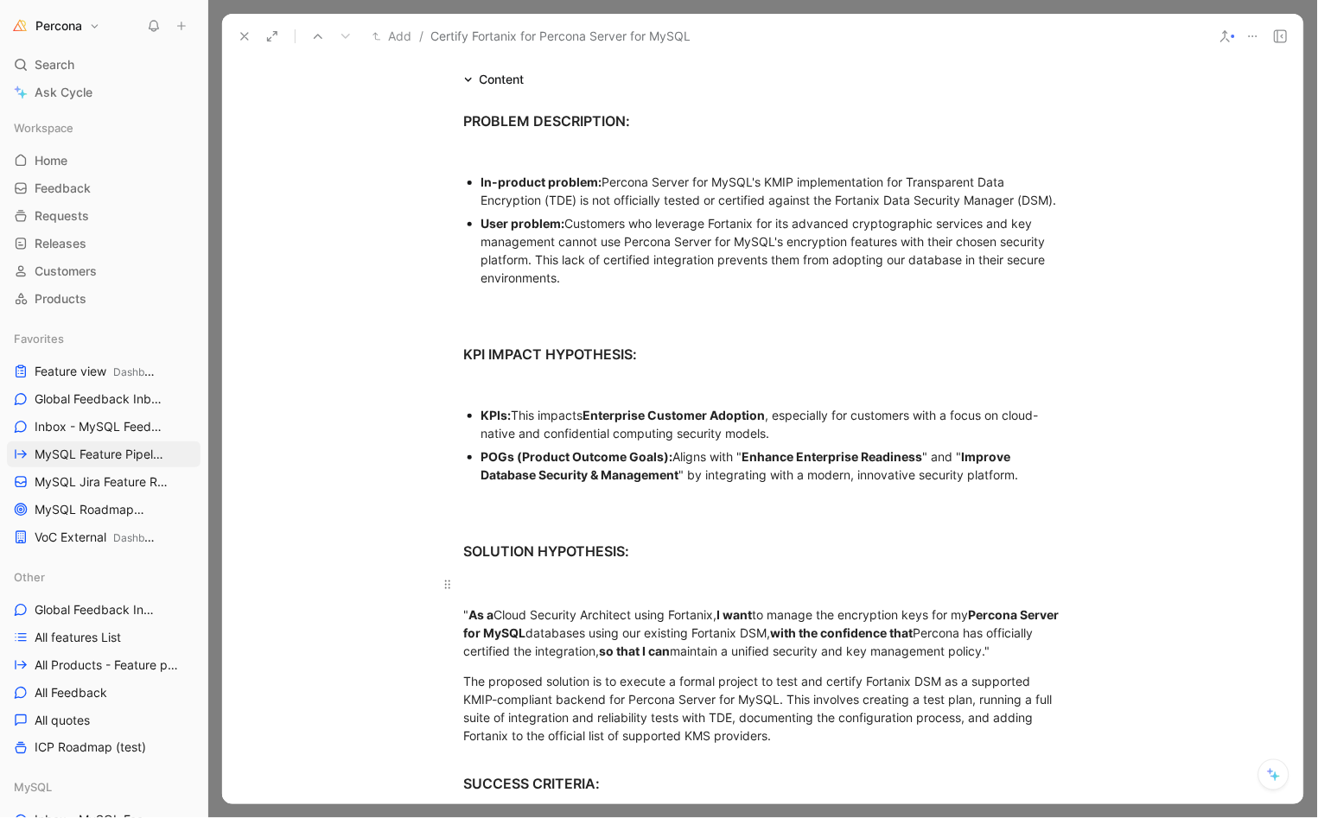
click at [505, 594] on div at bounding box center [763, 584] width 598 height 18
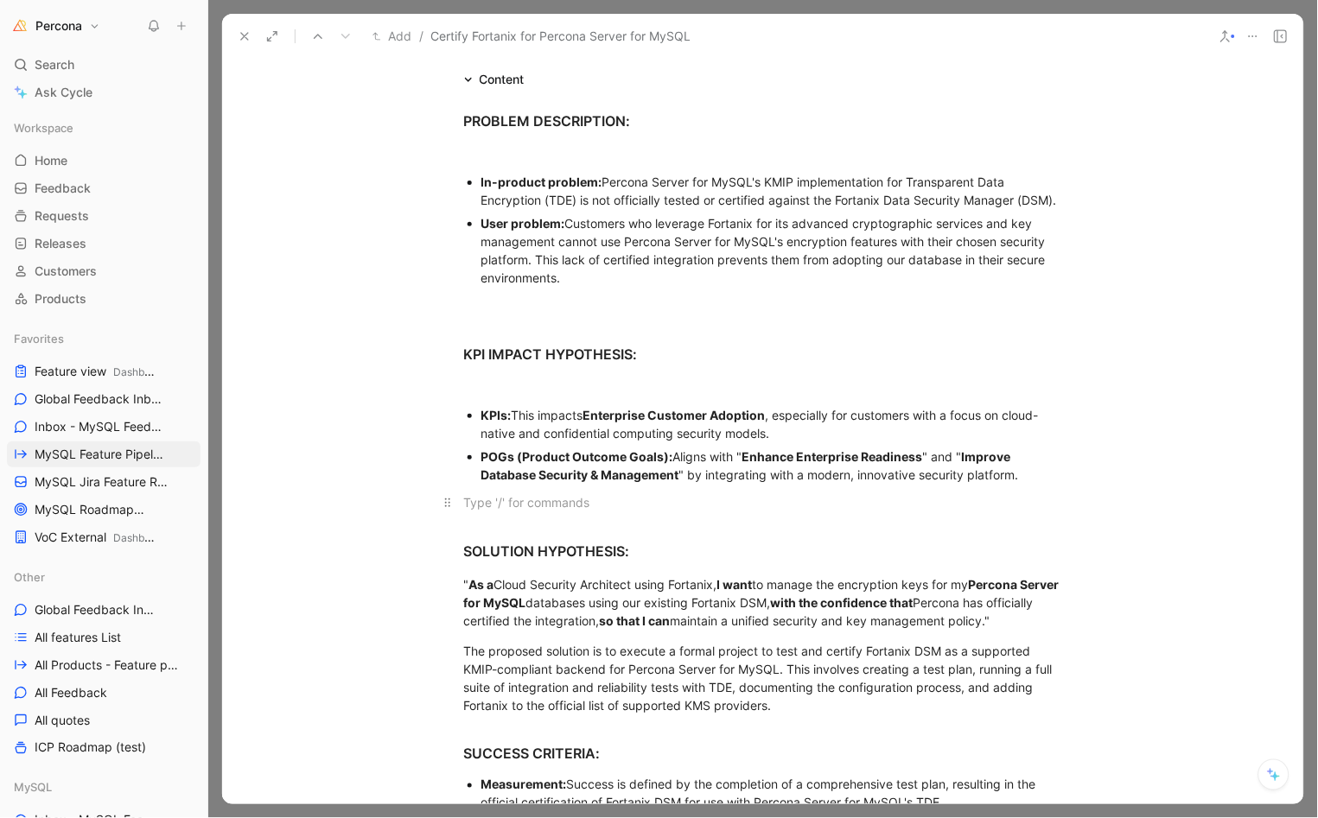
click at [512, 512] on div at bounding box center [763, 502] width 598 height 18
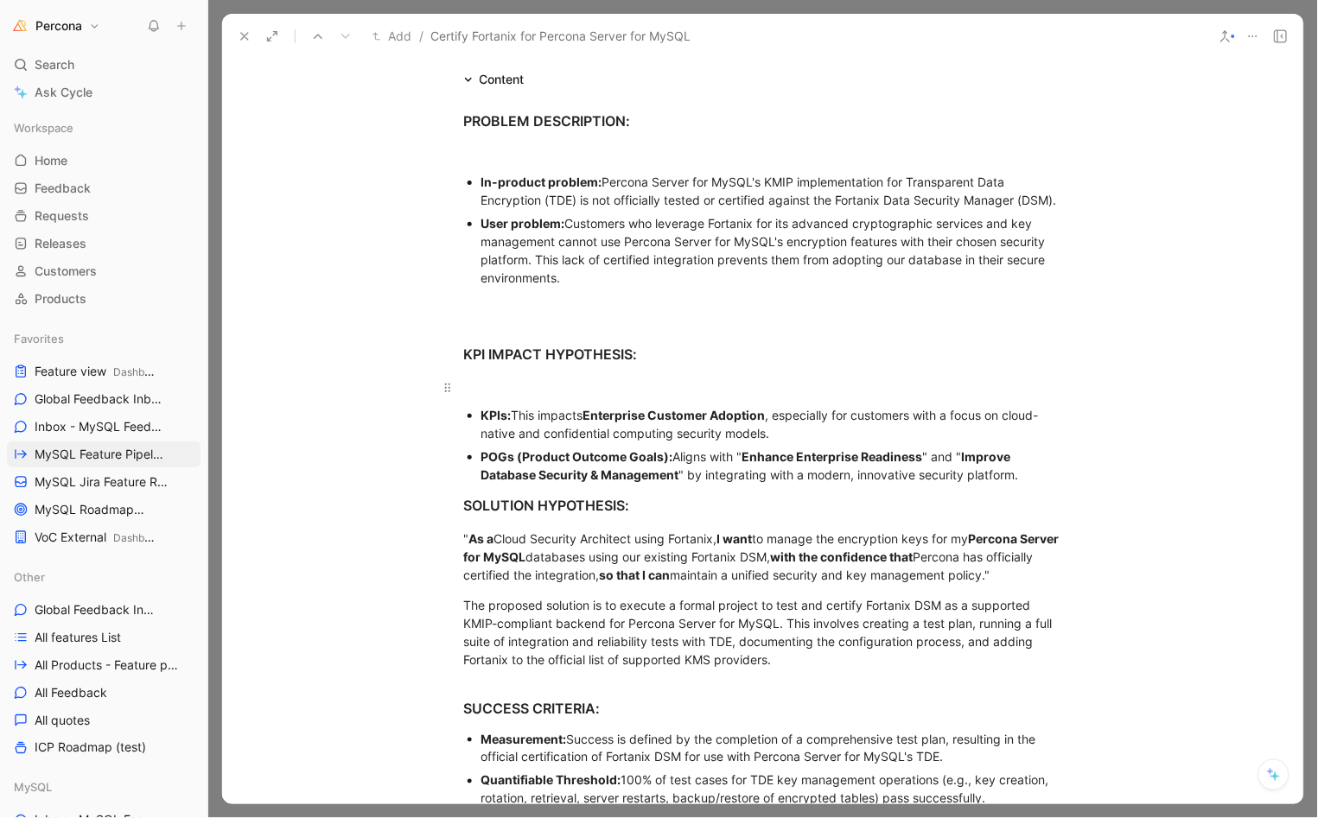
click at [494, 397] on div at bounding box center [763, 387] width 598 height 18
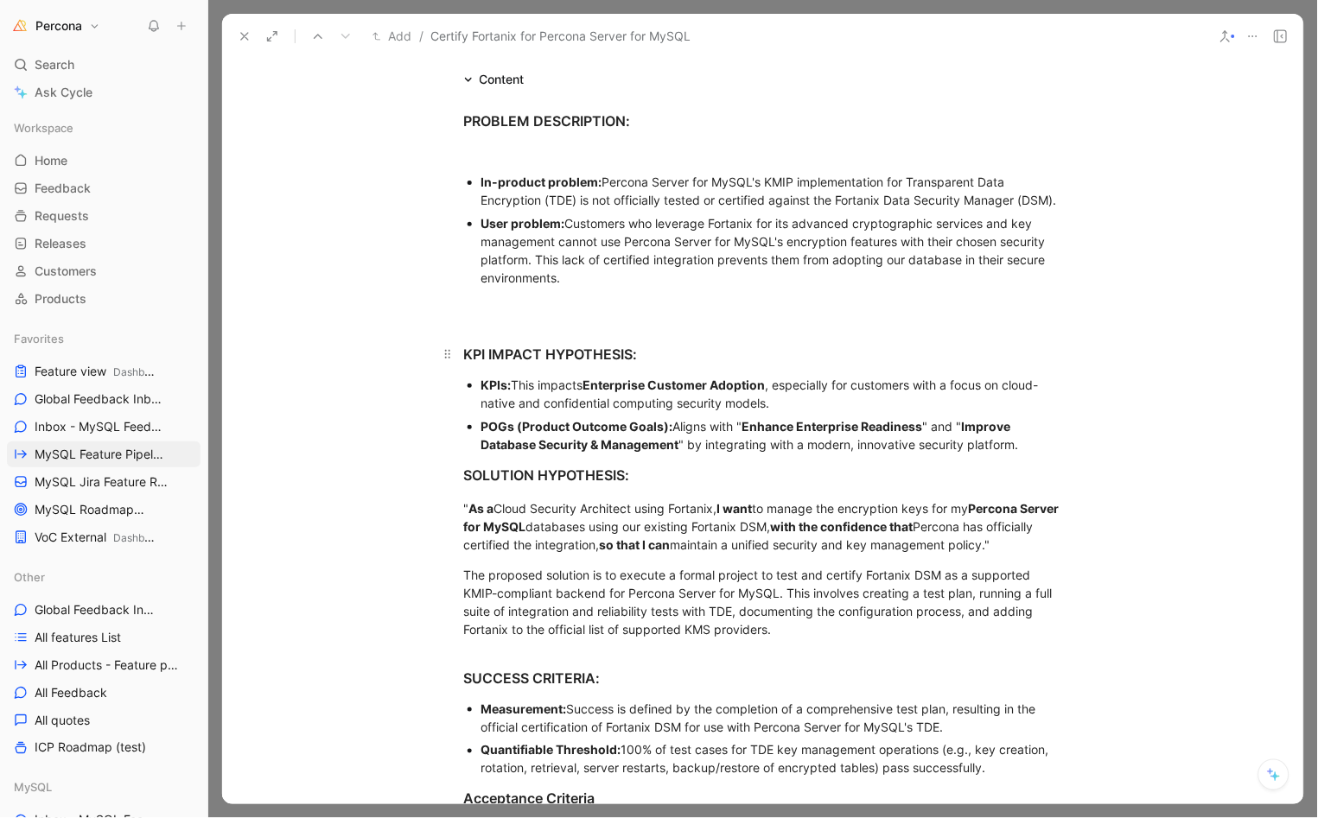
click at [502, 336] on h3 "KPI IMPACT HYPOTHESIS:" at bounding box center [763, 346] width 664 height 50
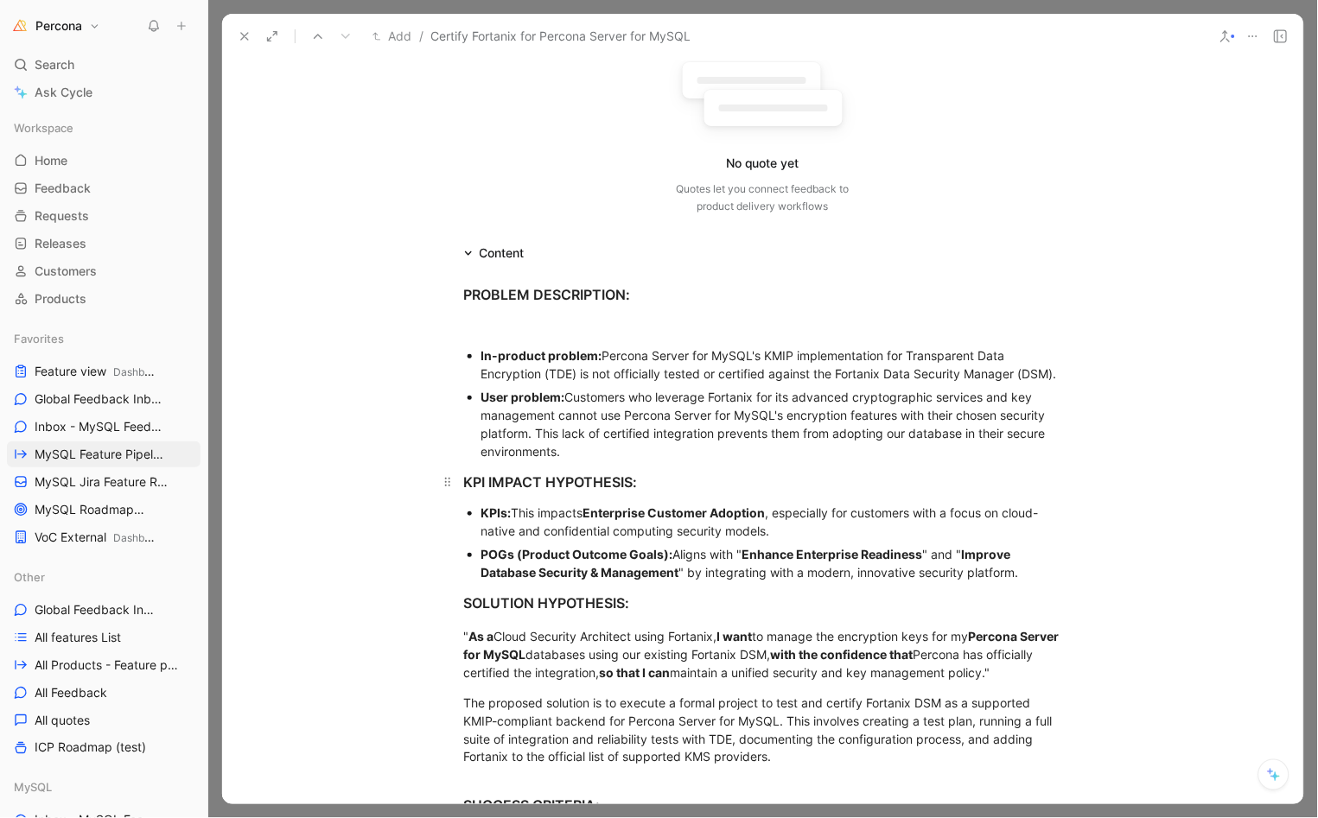
scroll to position [306, 0]
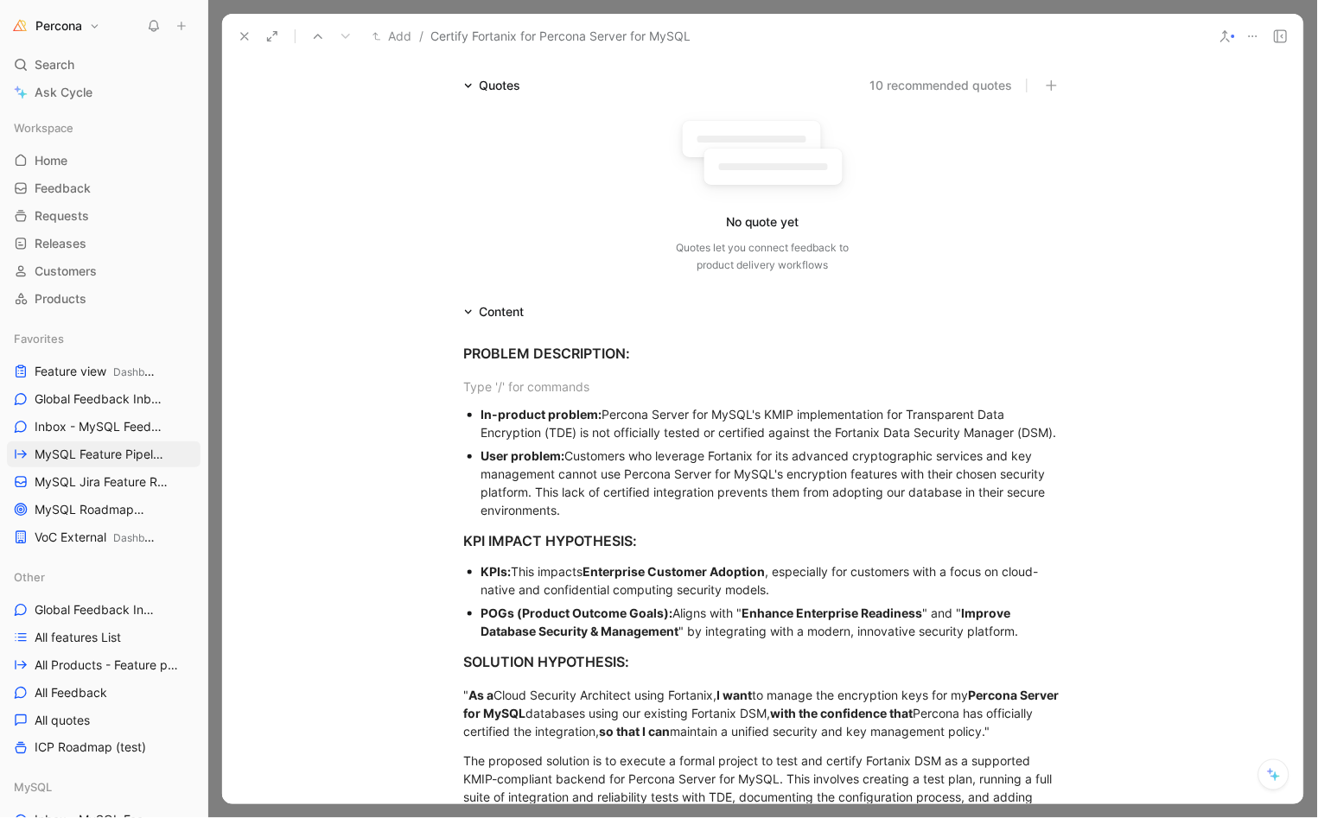
click at [520, 370] on div "PROBLEM DESCRIPTION: In-product problem: Percona Server for MySQL's KMIP implem…" at bounding box center [762, 783] width 1081 height 922
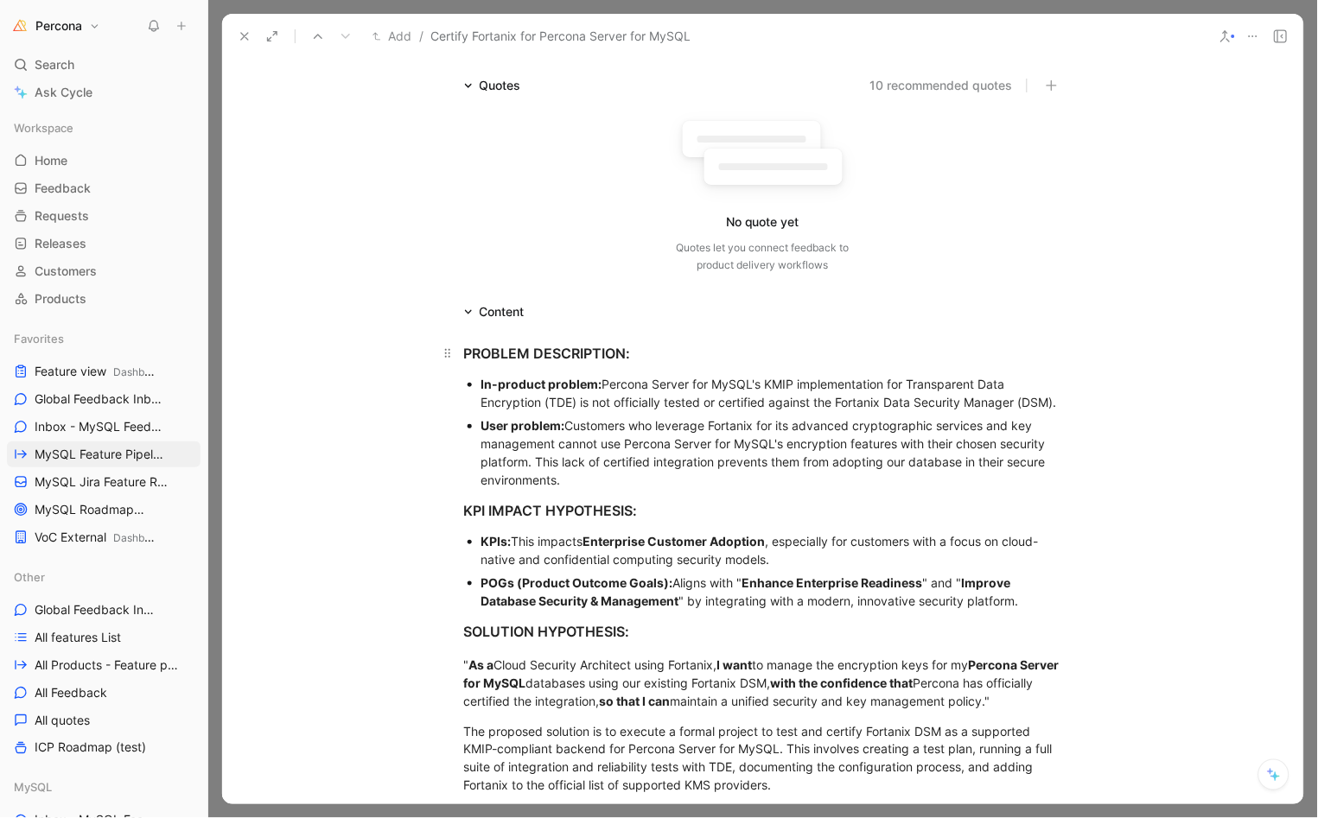
click at [453, 352] on h3 "PROBLEM DESCRIPTION:" at bounding box center [763, 353] width 664 height 35
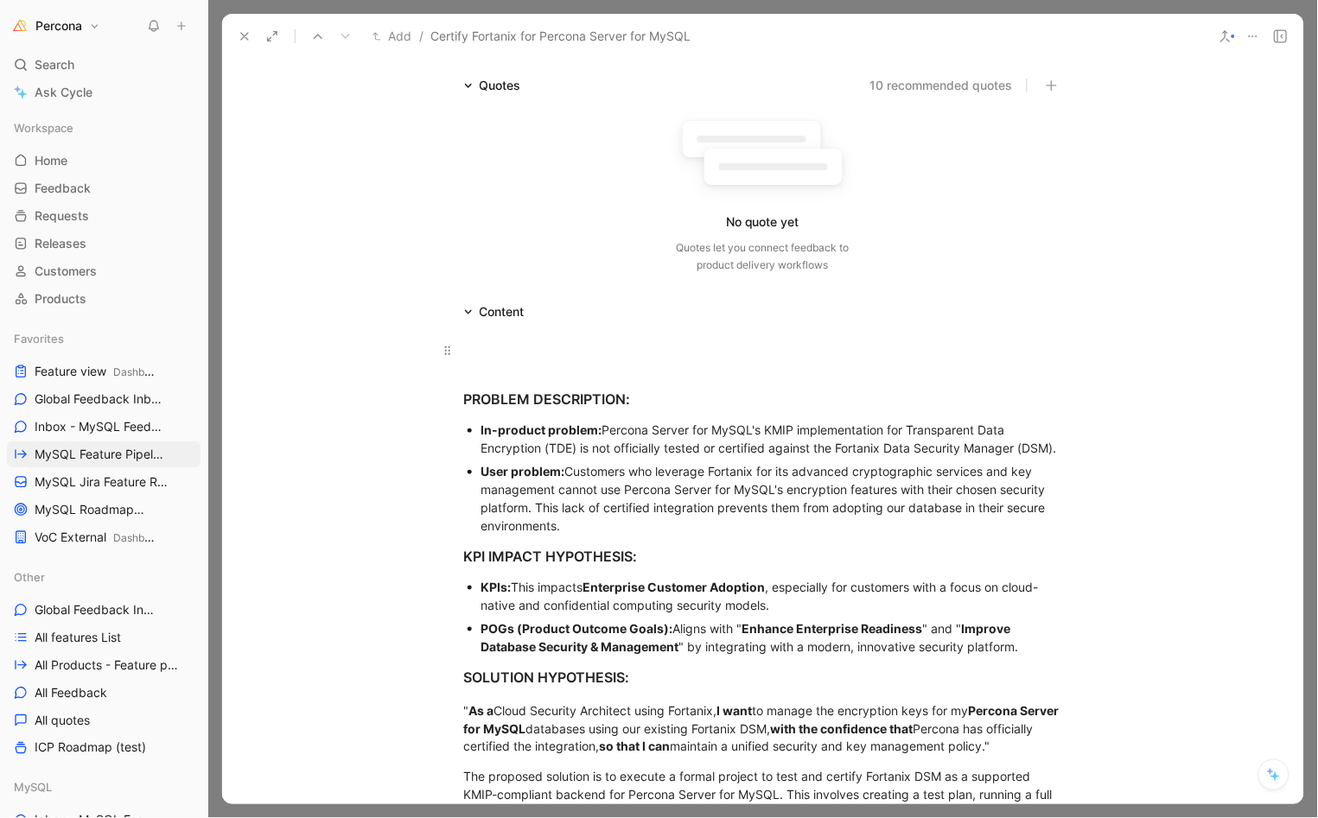
click at [540, 347] on div at bounding box center [763, 350] width 598 height 18
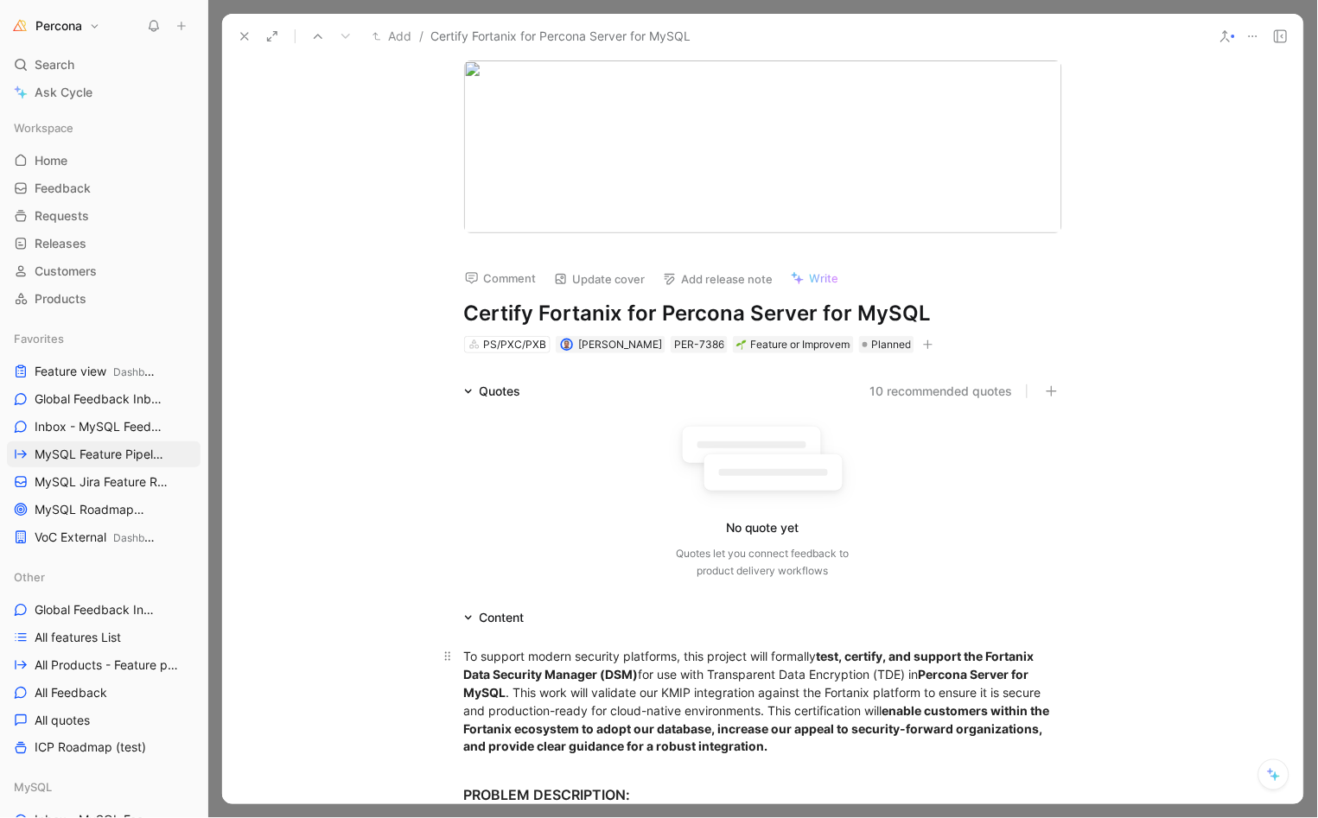
scroll to position [0, 0]
click at [583, 348] on span "[PERSON_NAME]" at bounding box center [620, 344] width 84 height 13
type input "hrv"
click at [647, 407] on span "oje Matijakovic" at bounding box center [654, 411] width 98 height 15
click at [245, 37] on use at bounding box center [244, 36] width 7 height 7
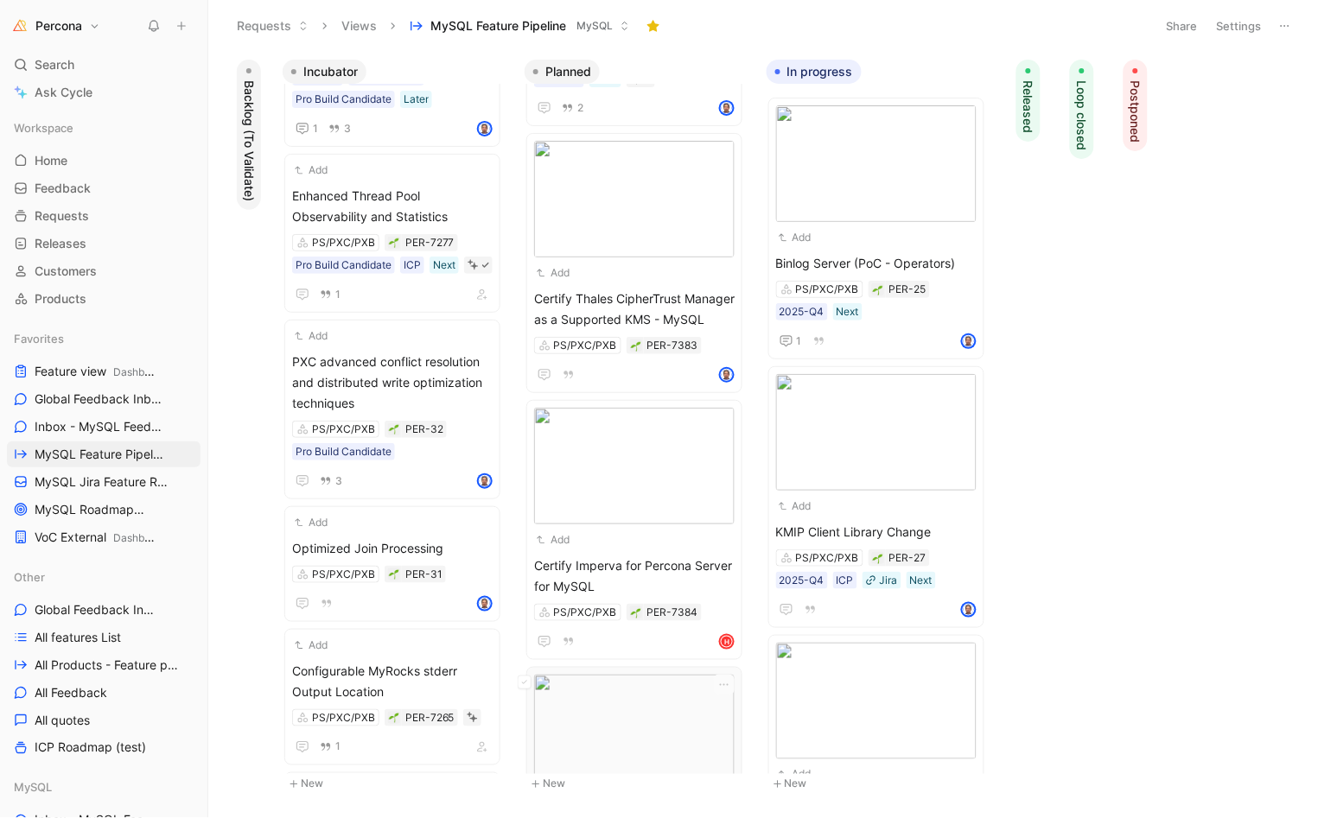
scroll to position [240, 0]
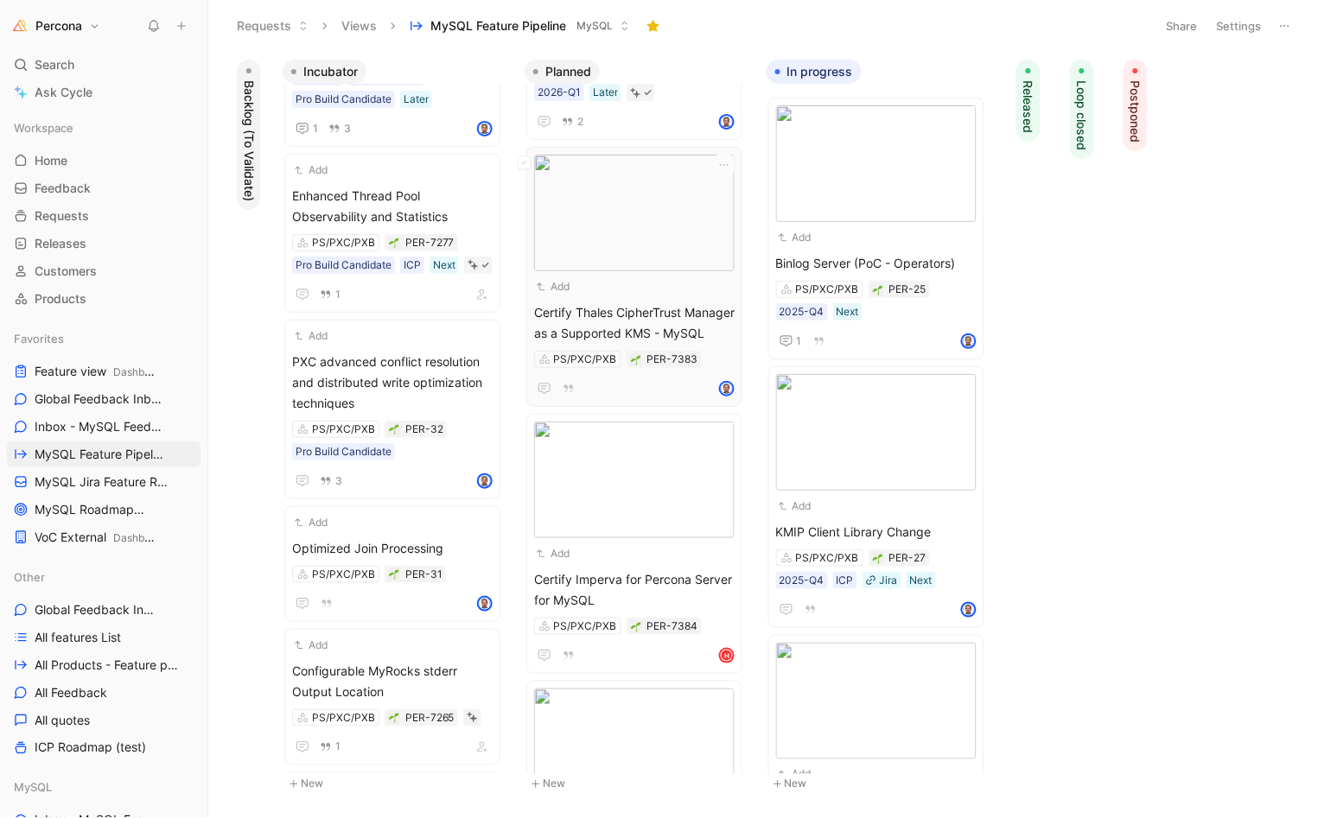
click at [617, 319] on span "Certify Thales CipherTrust Manager as a Supported KMS - MySQL" at bounding box center [634, 322] width 200 height 41
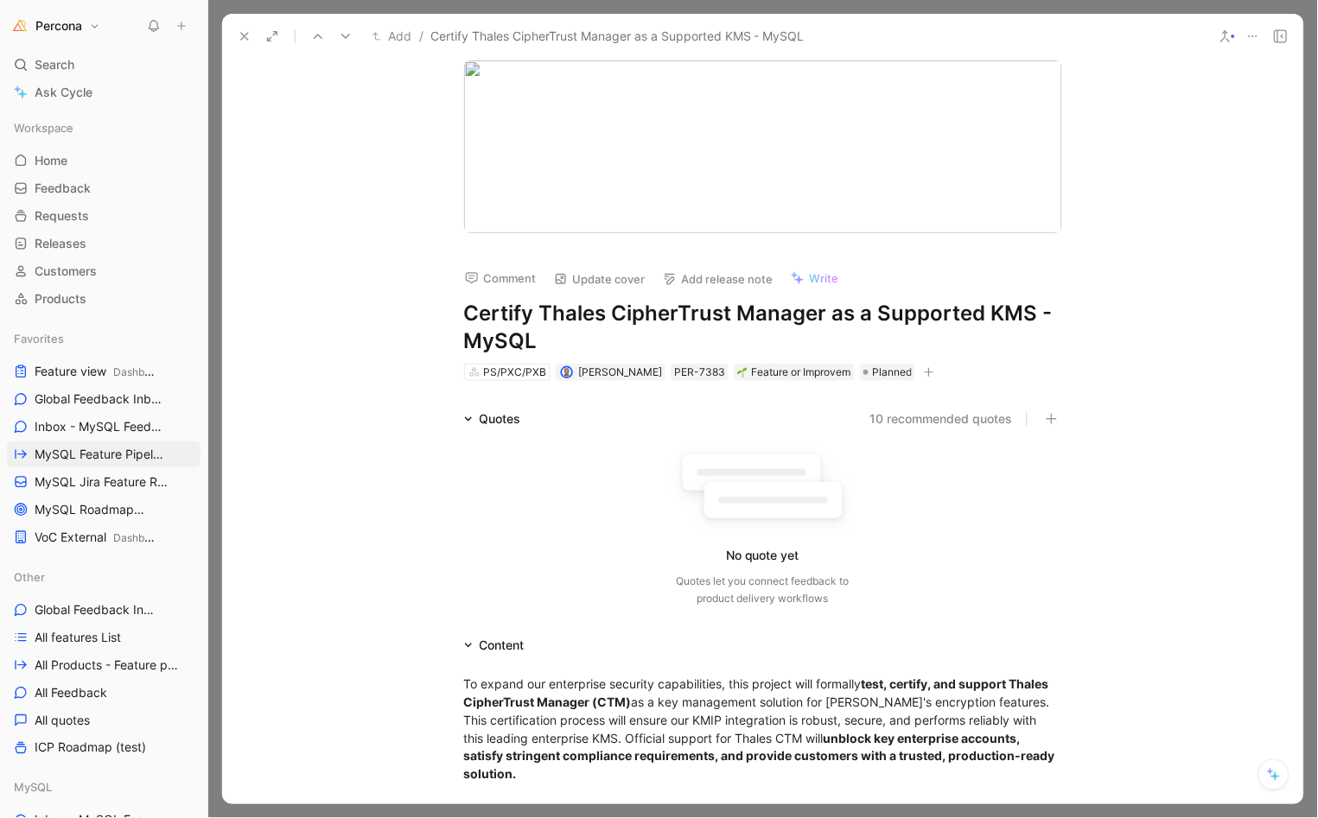
click at [663, 313] on h1 "Certify Thales CipherTrust Manager as a Supported KMS - MySQL" at bounding box center [763, 327] width 598 height 55
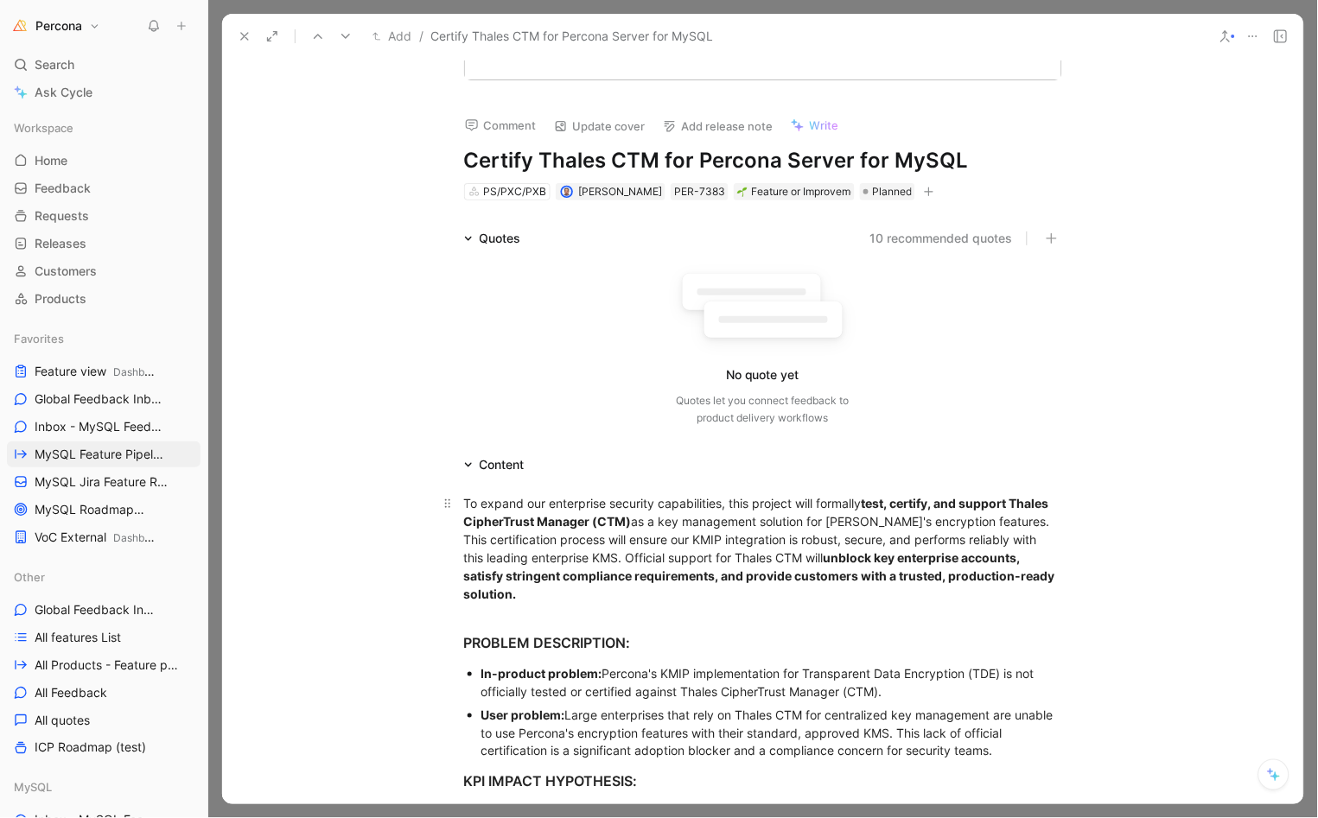
scroll to position [169, 0]
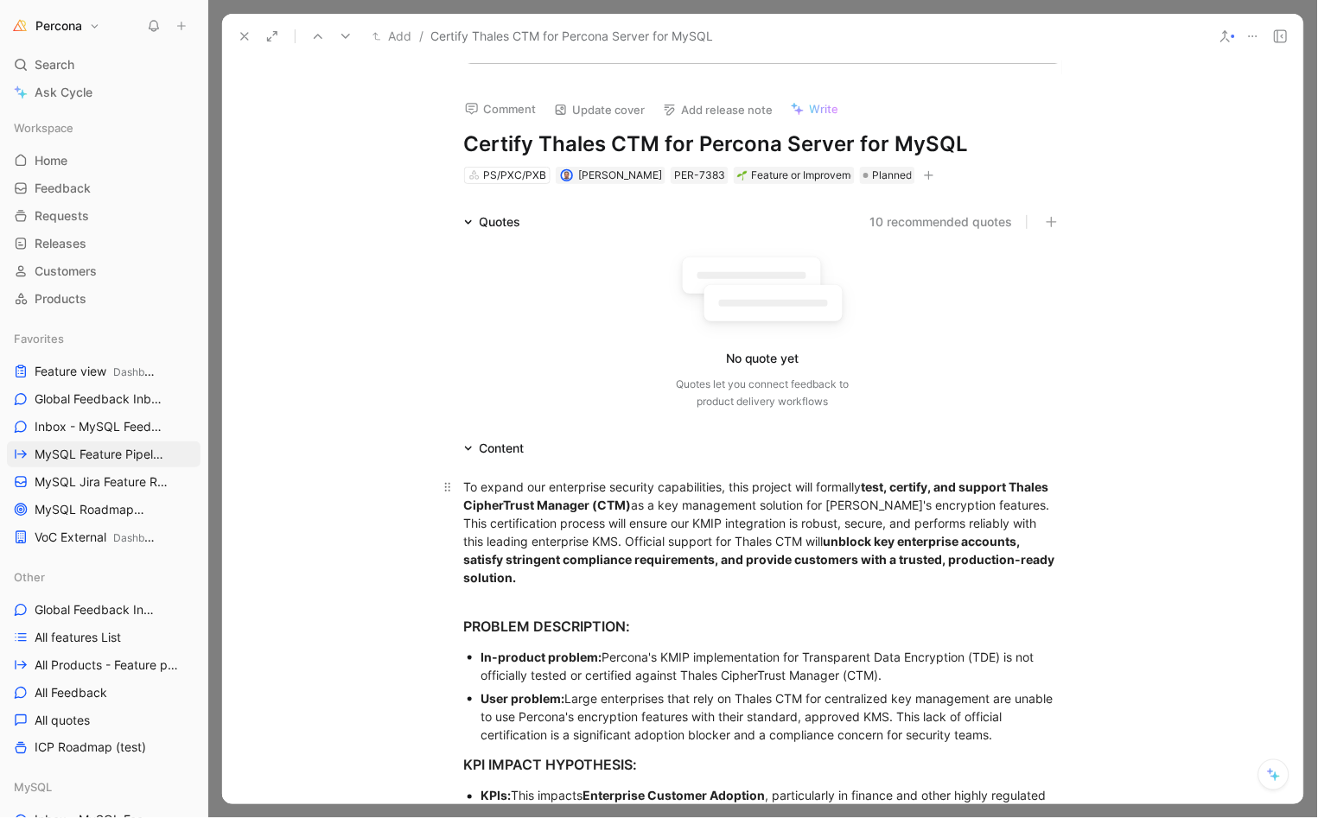
click at [535, 494] on strong "test, certify, and support Thales CipherTrust Manager (CTM)" at bounding box center [758, 496] width 588 height 33
click at [551, 529] on div "To expand our enterprise security capabilities, this project will formally test…" at bounding box center [763, 532] width 598 height 109
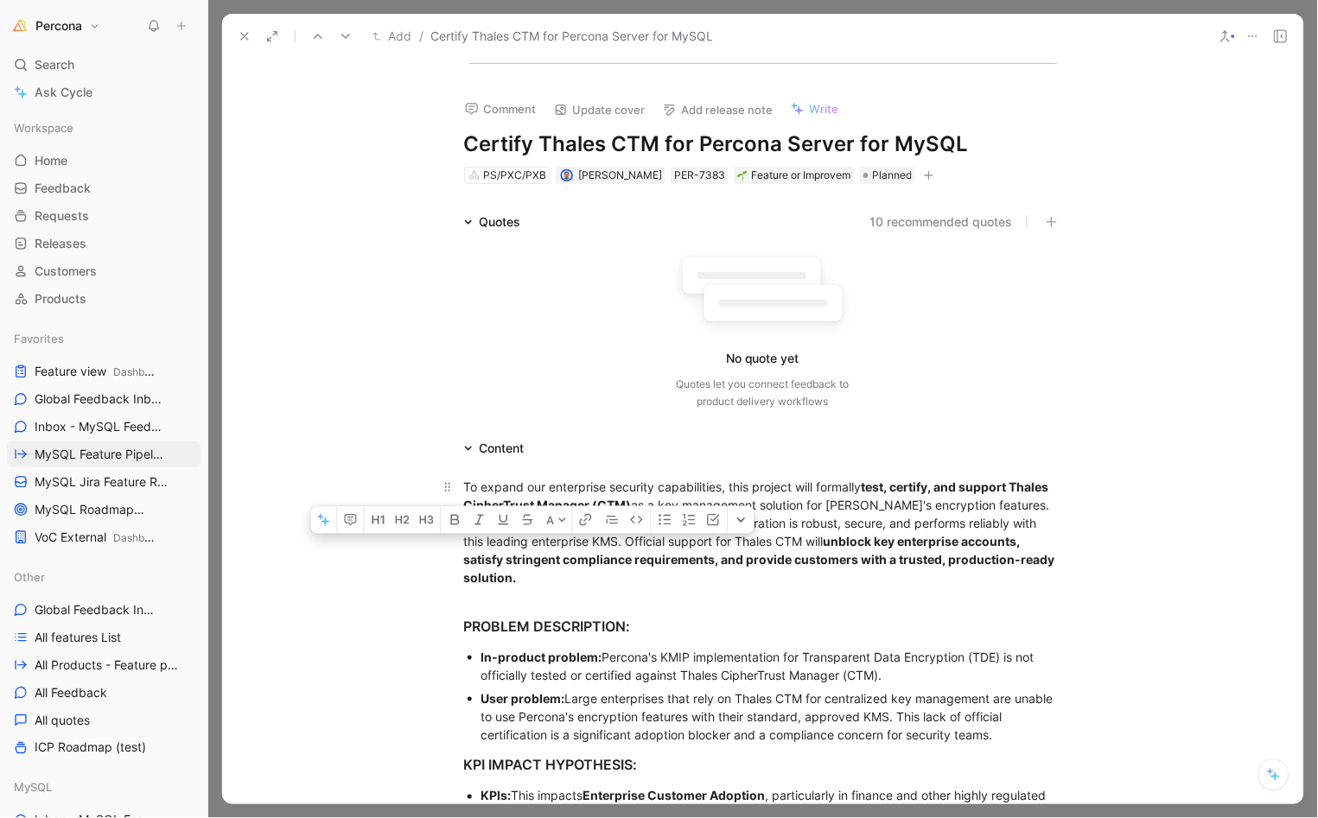
click at [551, 529] on div "To expand our enterprise security capabilities, this project will formally test…" at bounding box center [763, 532] width 598 height 109
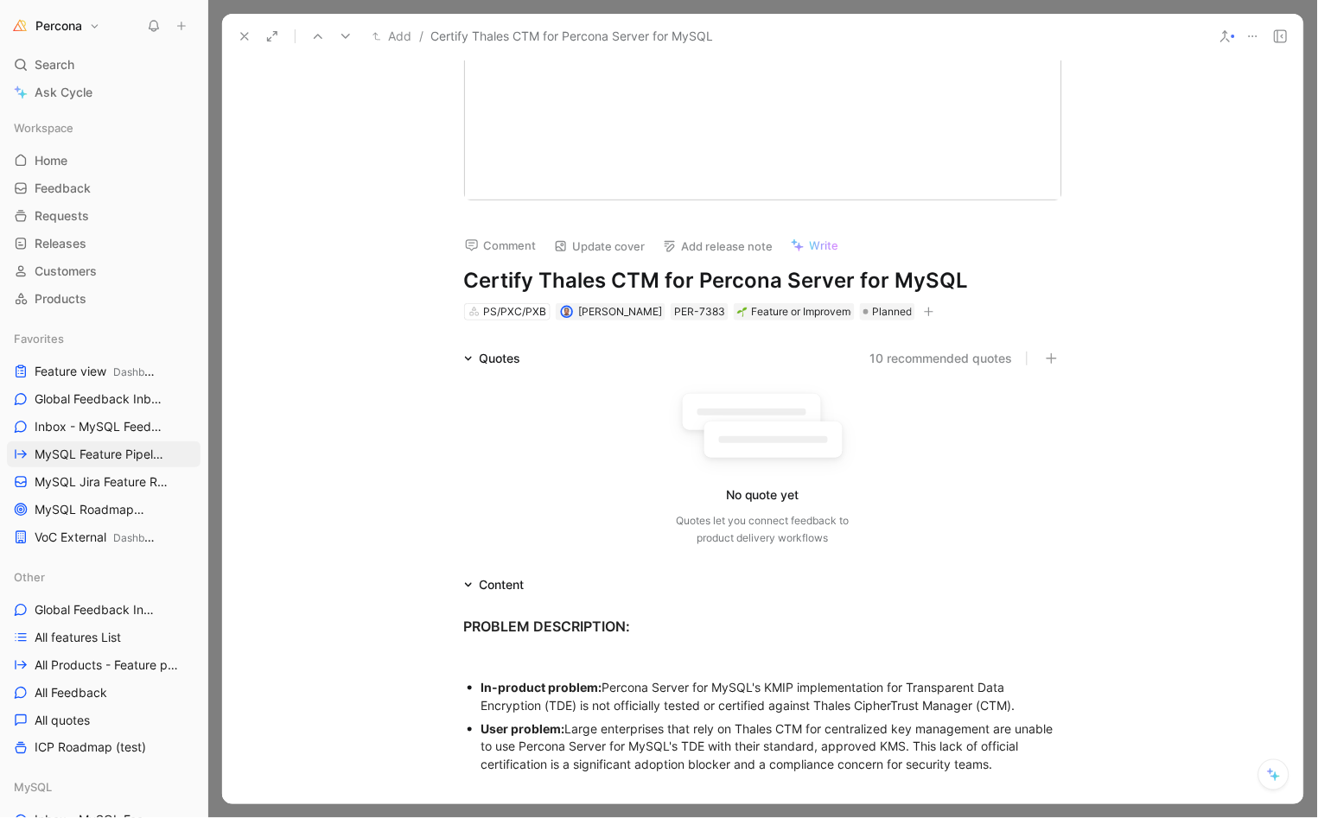
scroll to position [10, 0]
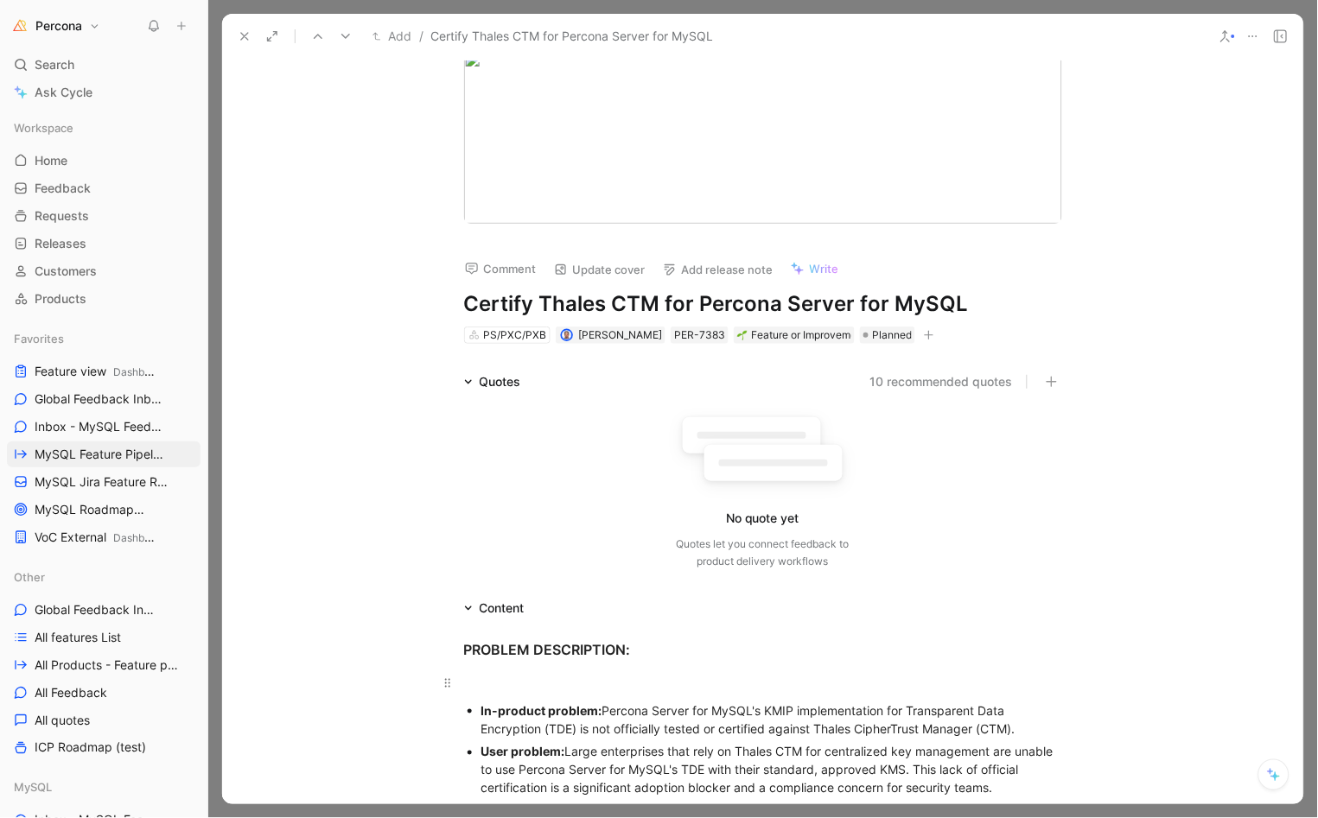
click at [556, 675] on div at bounding box center [763, 683] width 598 height 18
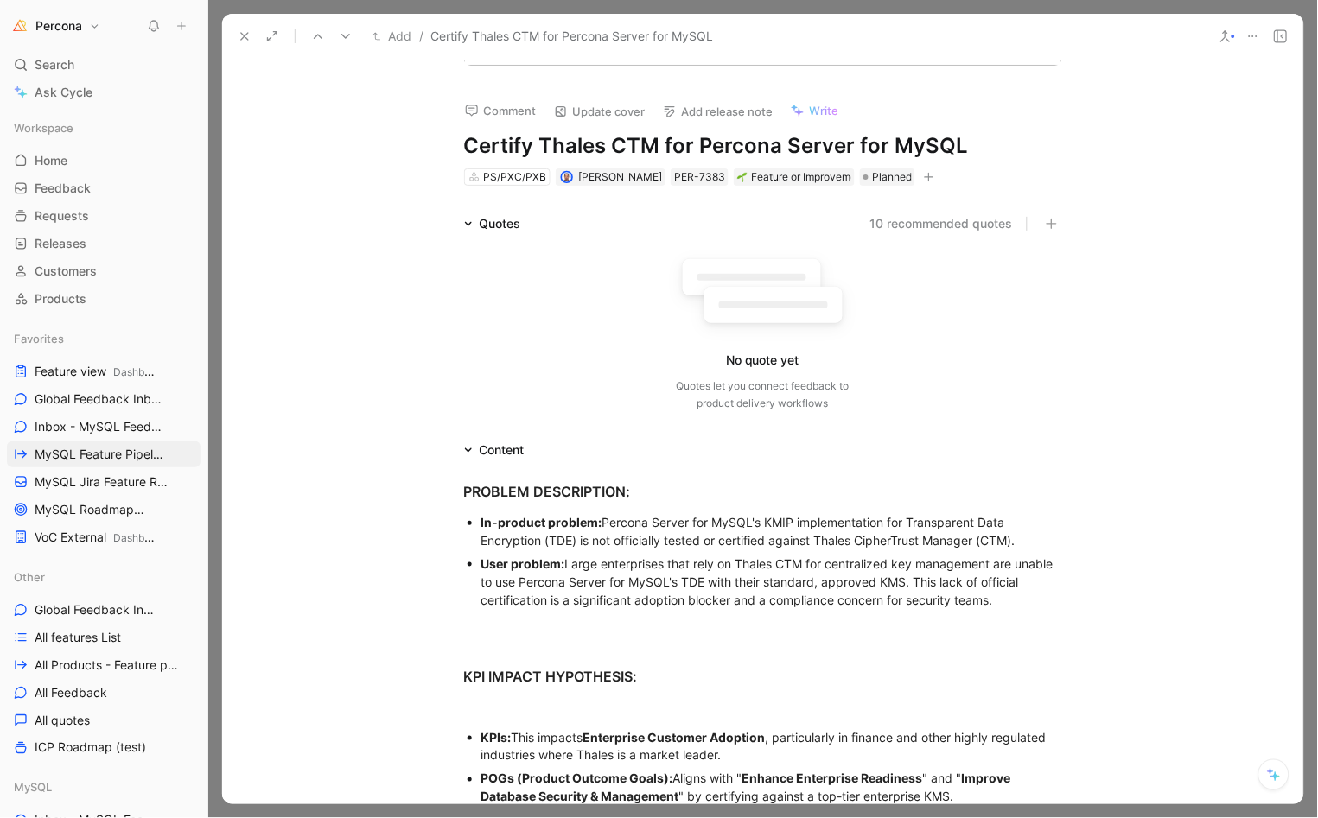
scroll to position [223, 0]
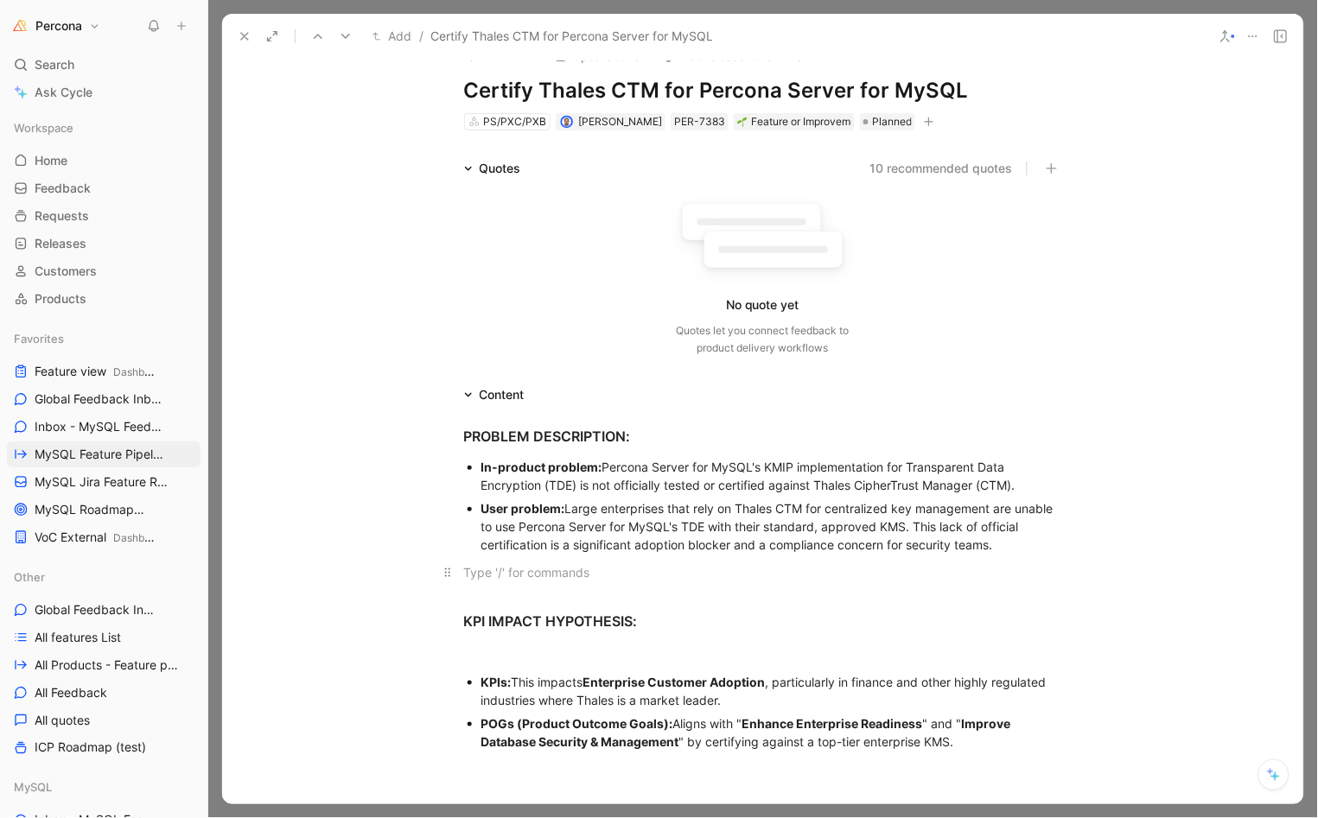
click at [513, 573] on div at bounding box center [763, 572] width 598 height 18
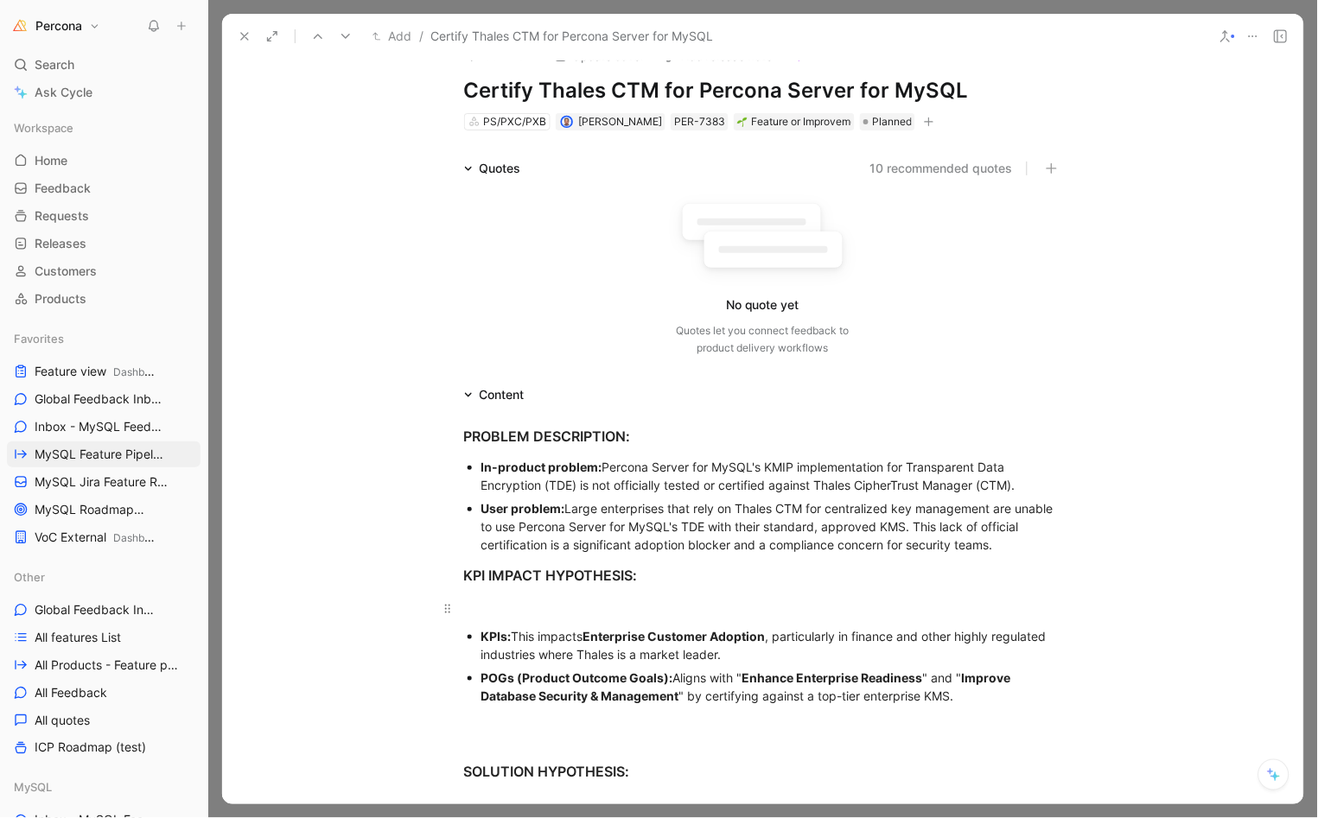
click at [532, 606] on div at bounding box center [763, 609] width 598 height 18
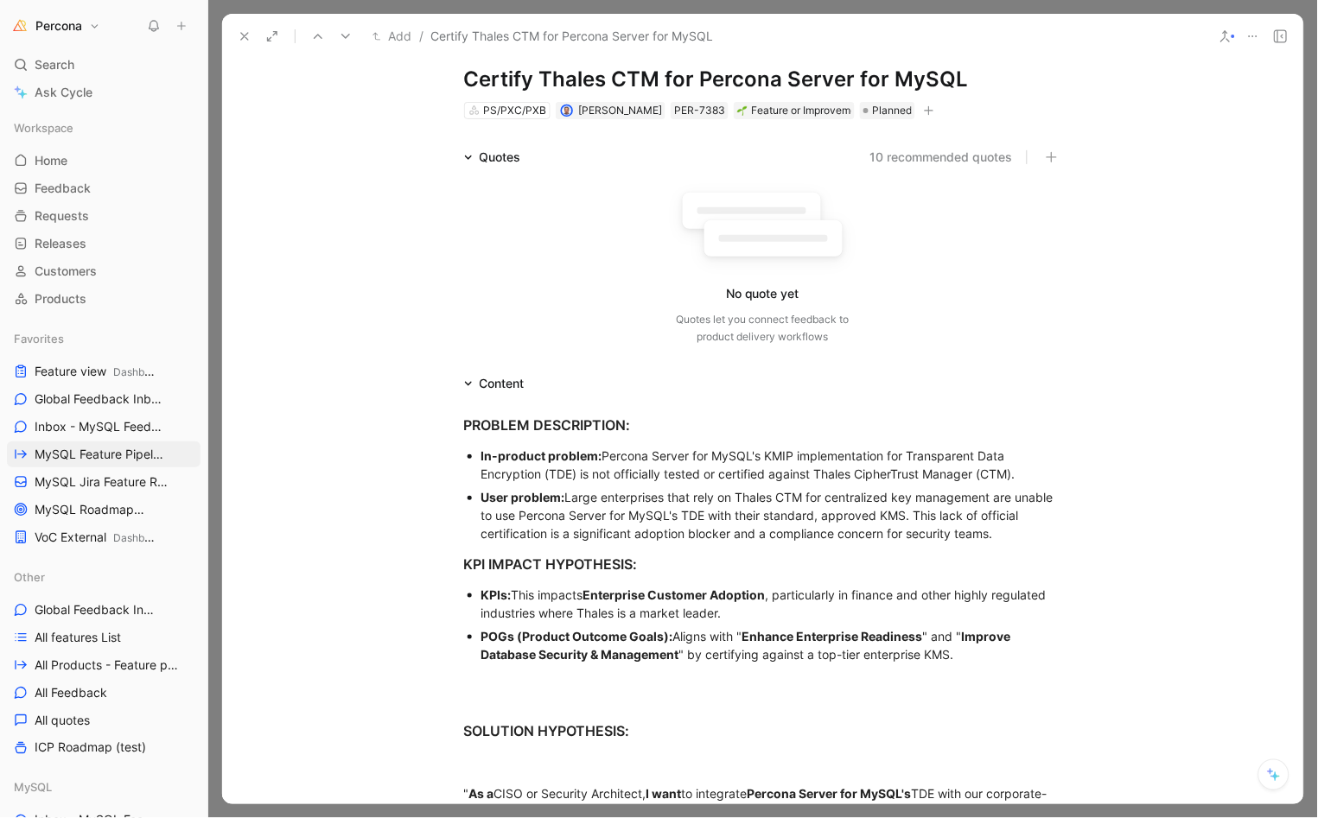
scroll to position [239, 0]
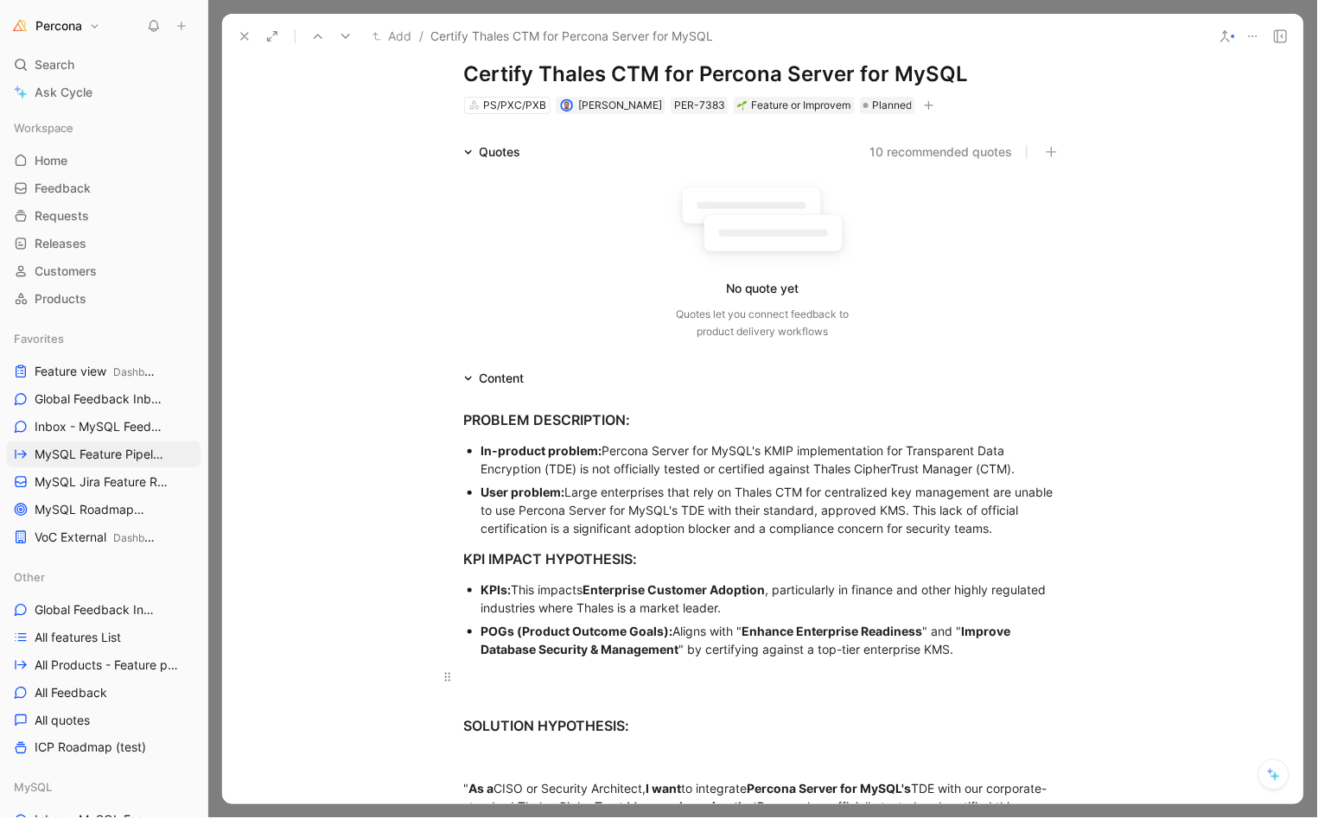
click at [499, 677] on div at bounding box center [763, 677] width 598 height 18
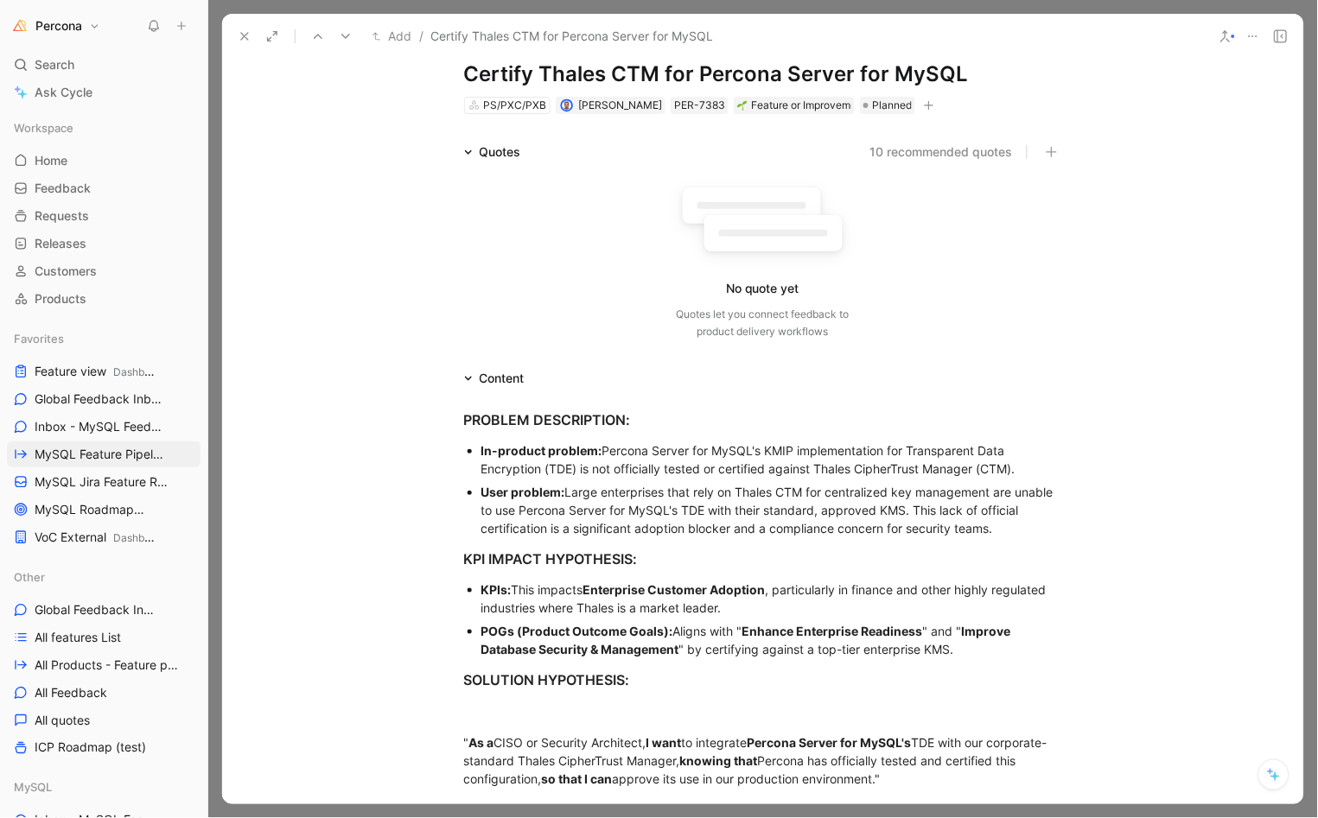
scroll to position [353, 0]
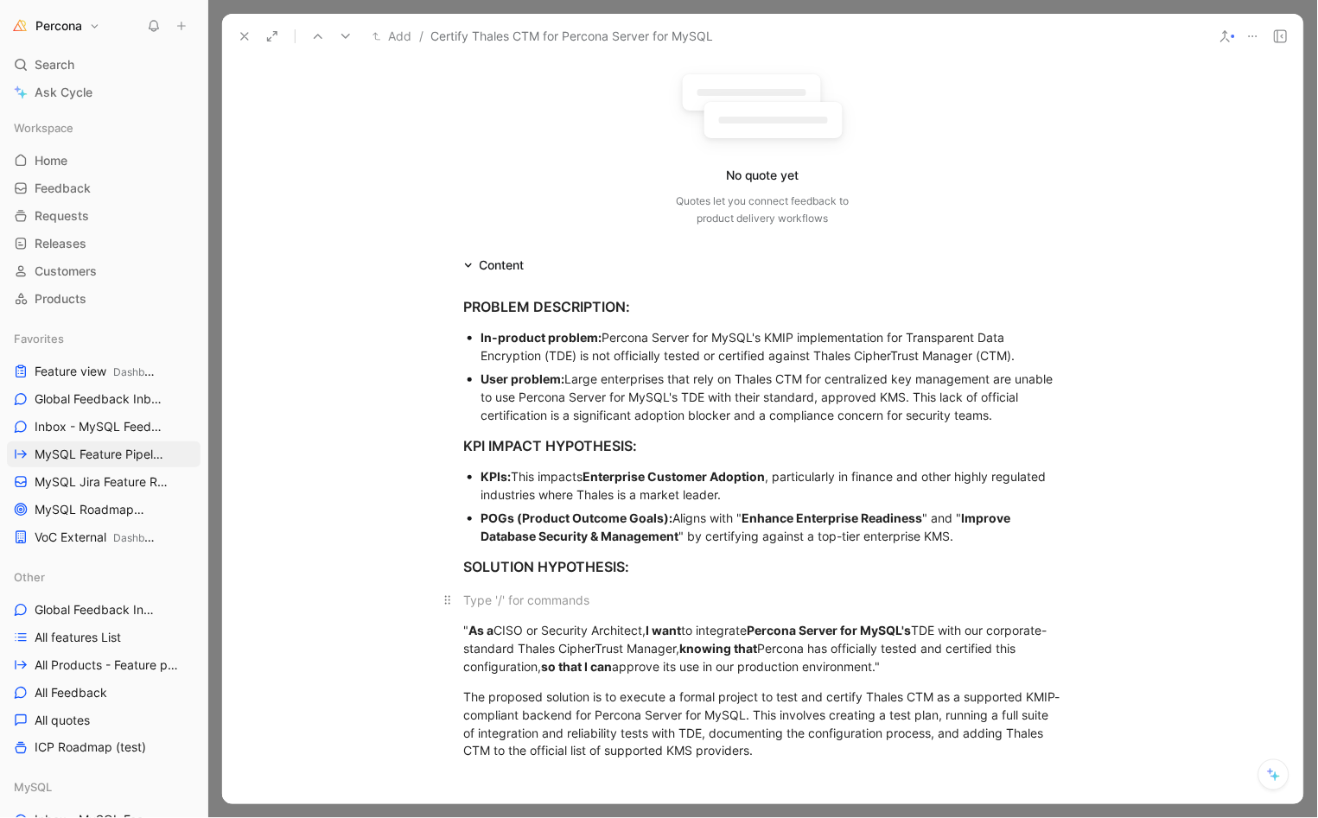
click at [515, 613] on p at bounding box center [763, 600] width 664 height 29
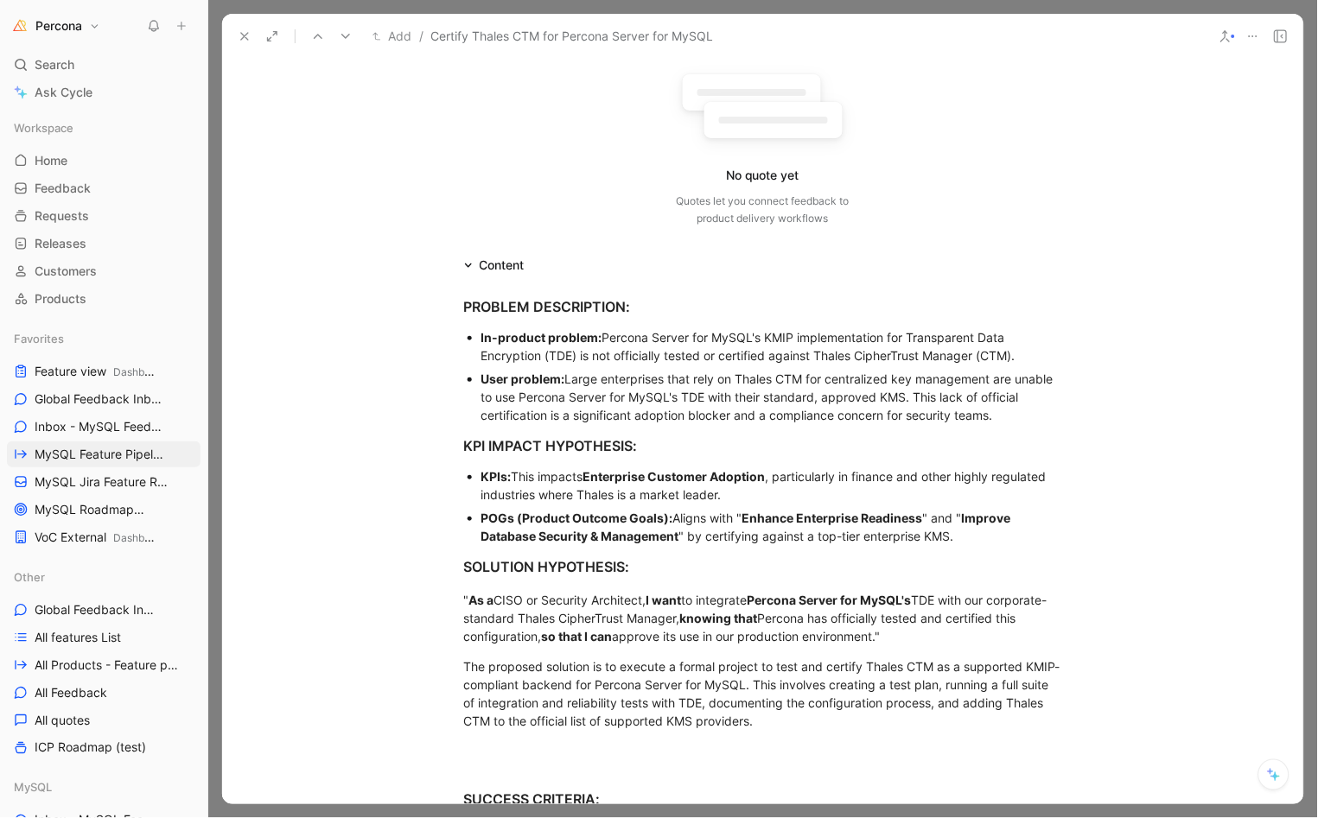
scroll to position [448, 0]
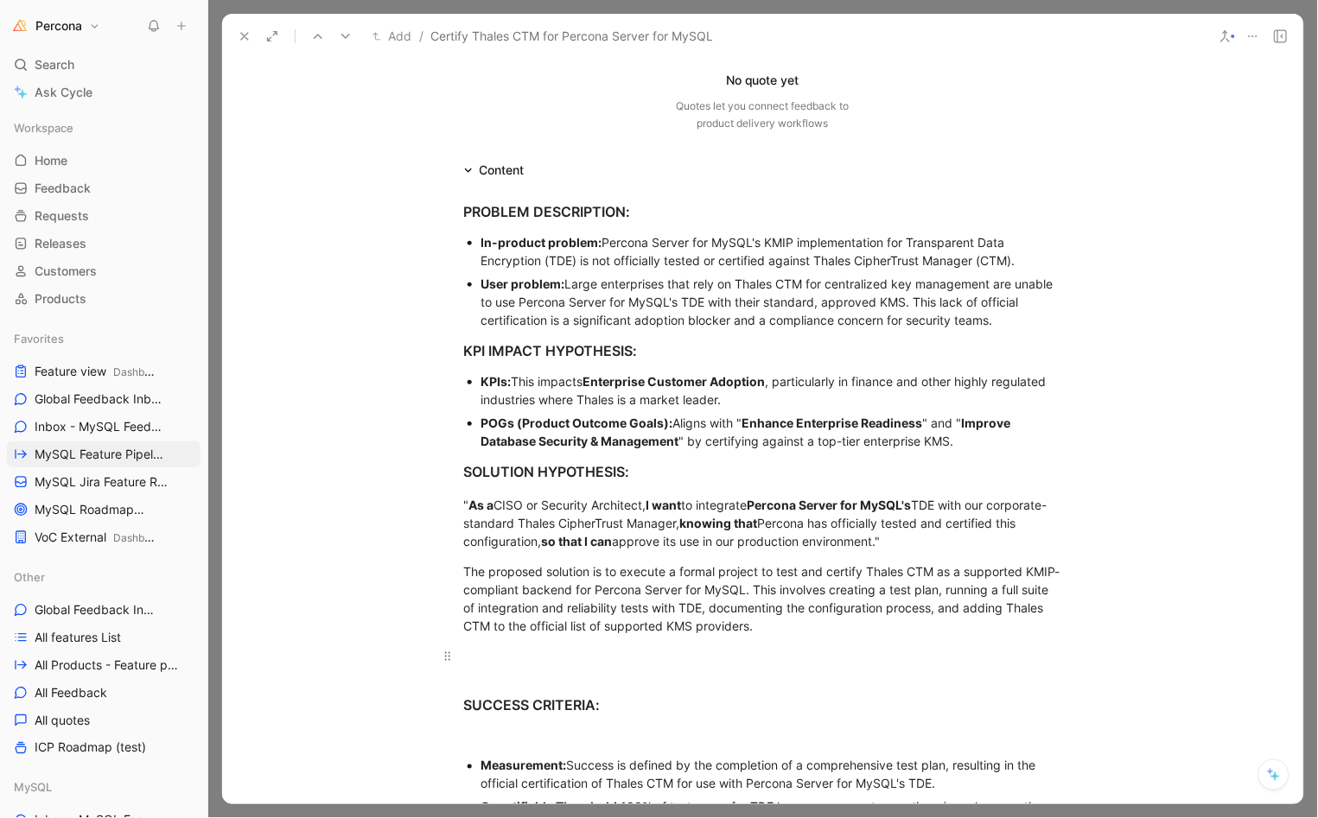
click at [514, 658] on div at bounding box center [763, 656] width 598 height 18
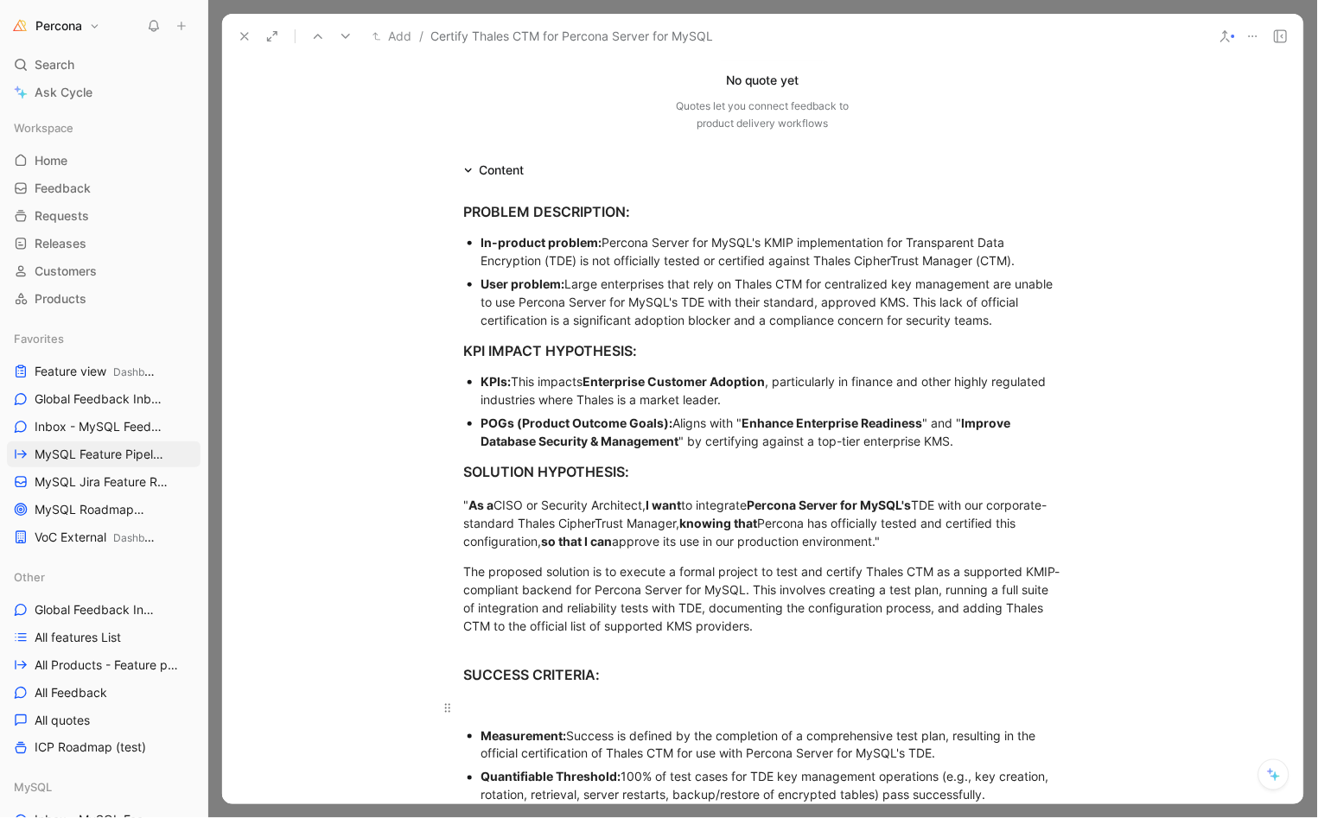
click at [497, 695] on p at bounding box center [763, 708] width 664 height 29
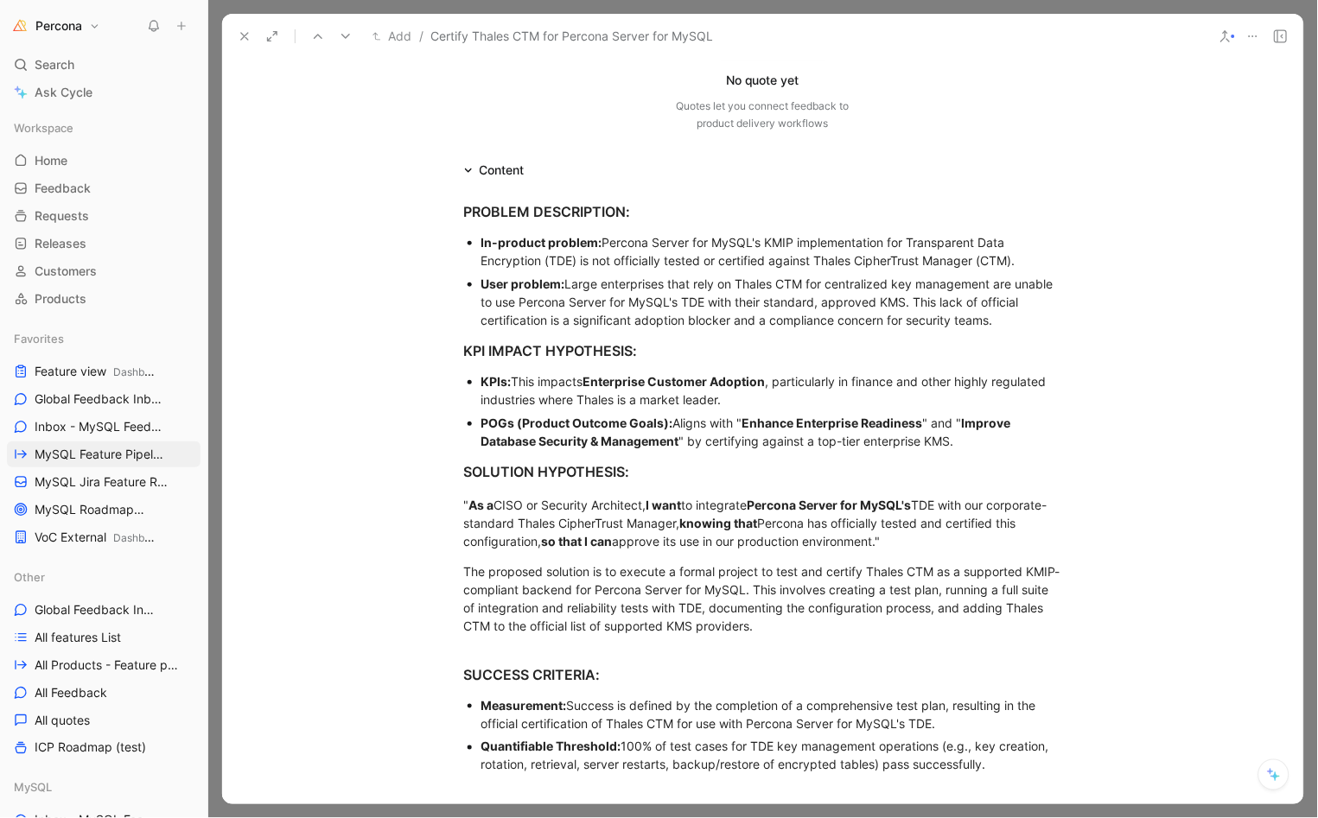
scroll to position [1021, 0]
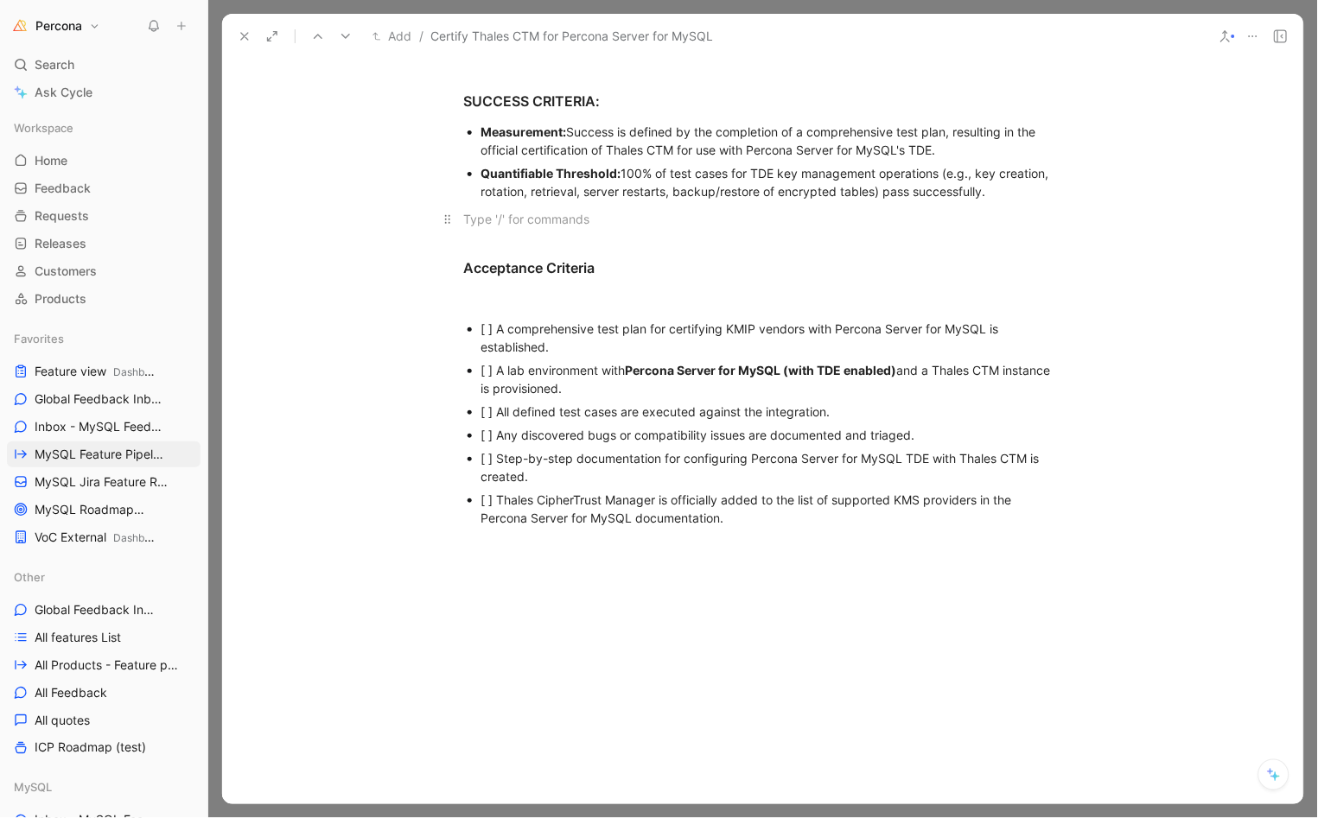
click at [520, 211] on div at bounding box center [763, 219] width 598 height 18
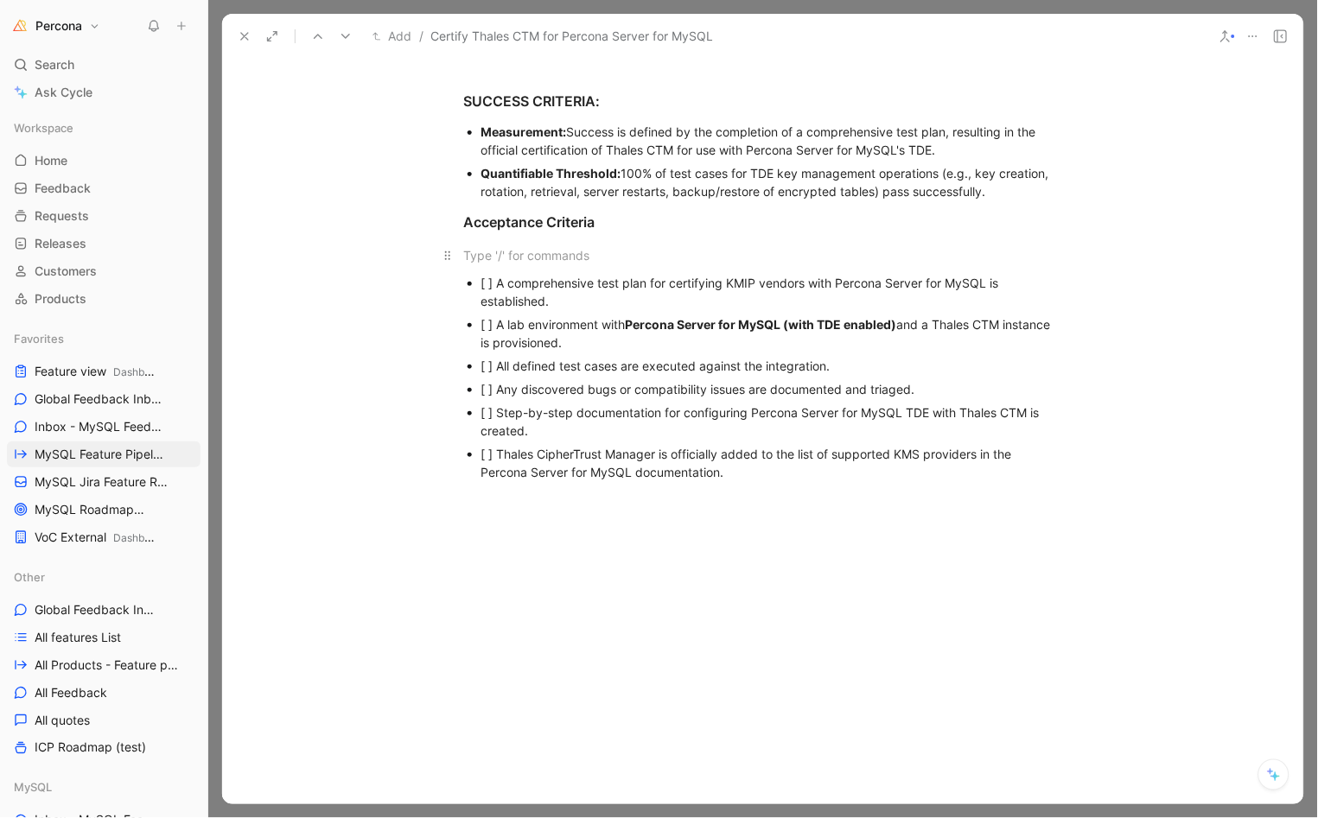
click at [515, 246] on div at bounding box center [763, 255] width 598 height 18
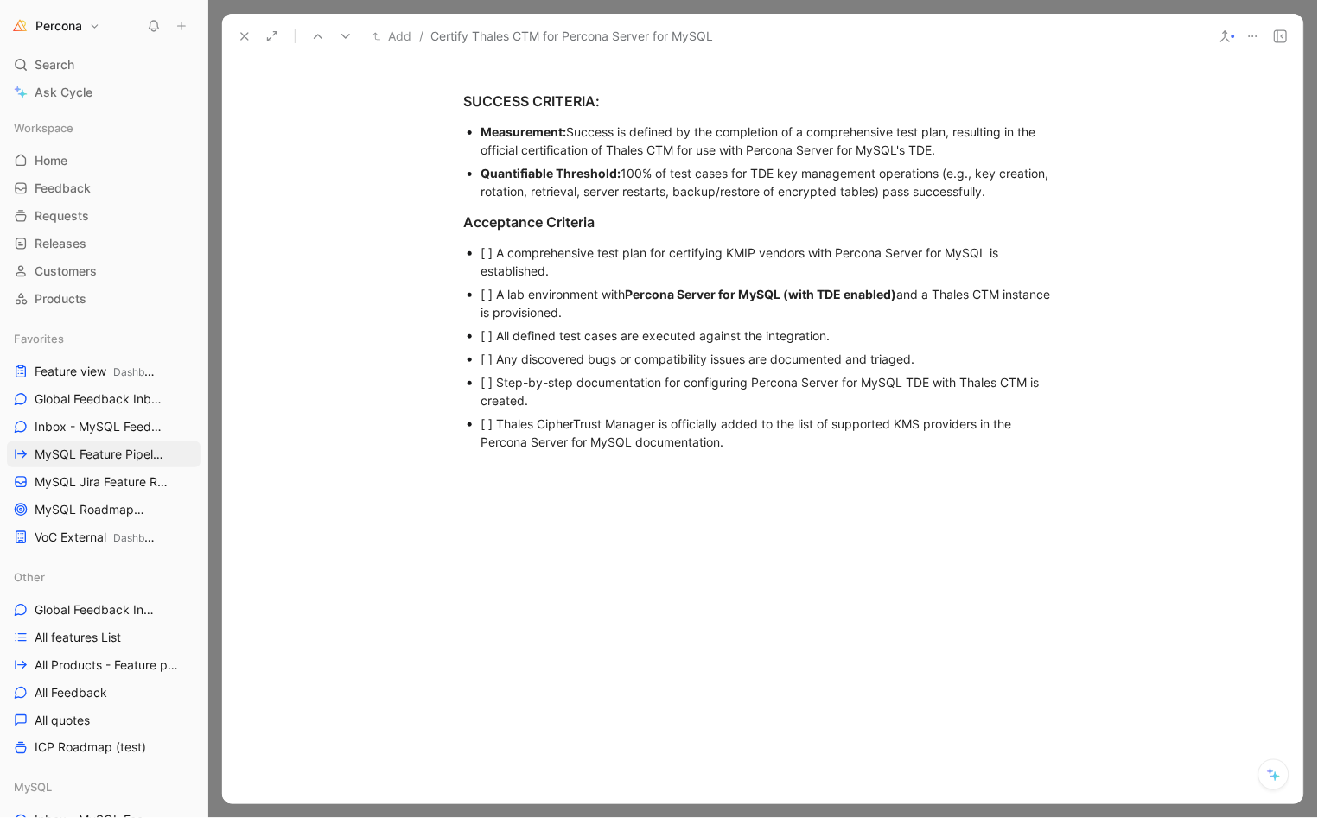
click at [492, 257] on div "[ ] A comprehensive test plan for certifying KMIP vendors with Percona Server f…" at bounding box center [771, 262] width 581 height 36
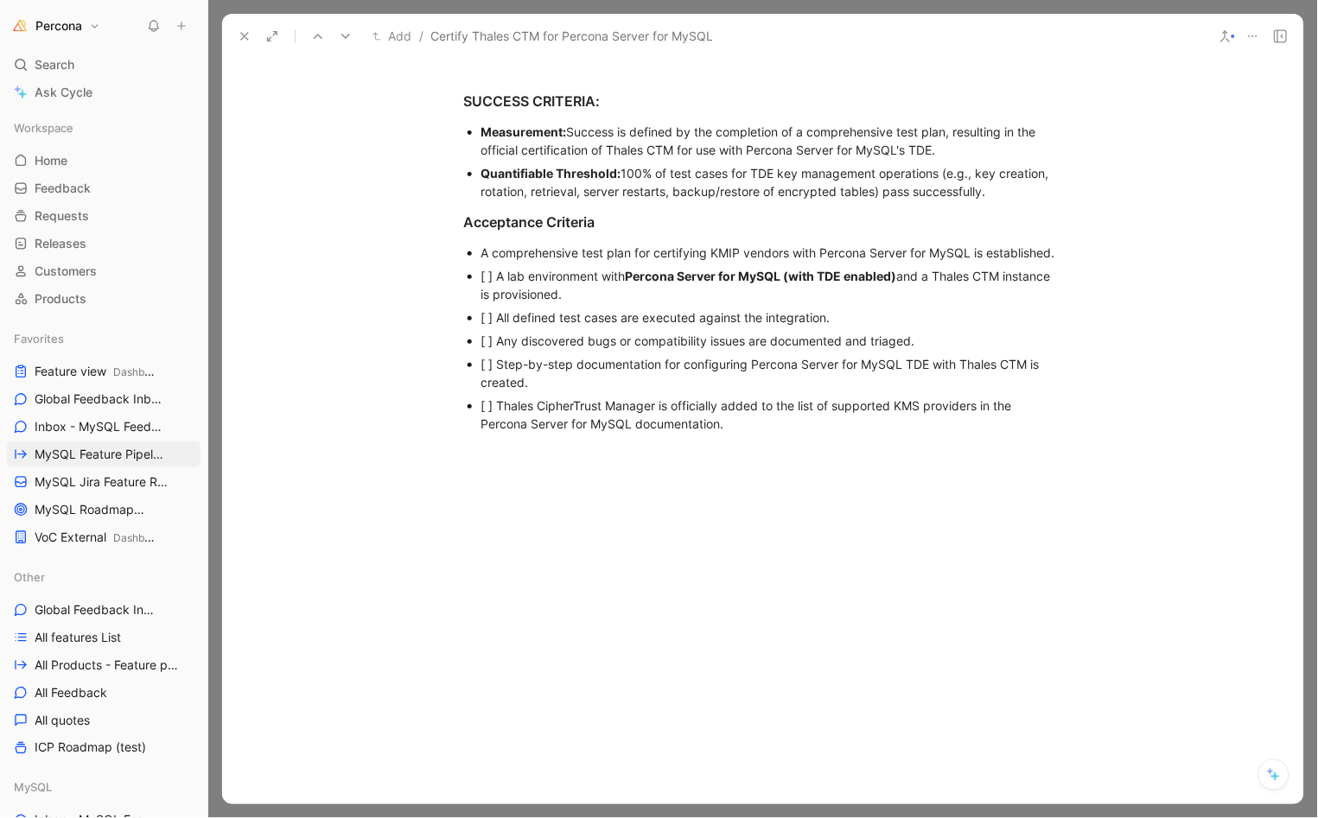
click at [494, 283] on div "[ ] A lab environment with Percona Server for MySQL (with TDE enabled) and a Th…" at bounding box center [771, 285] width 581 height 36
click at [494, 321] on div "[ ] All defined test cases are executed against the integration." at bounding box center [771, 317] width 581 height 18
click at [490, 340] on div "[ ] Any discovered bugs or compatibility issues are documented and triaged." at bounding box center [771, 341] width 581 height 18
click at [490, 375] on div "[ ] Step-by-step documentation for configuring Percona Server for MySQL TDE wit…" at bounding box center [771, 373] width 581 height 36
click at [493, 411] on div "[ ] Thales CipherTrust Manager is officially added to the list of supported KMS…" at bounding box center [771, 415] width 581 height 36
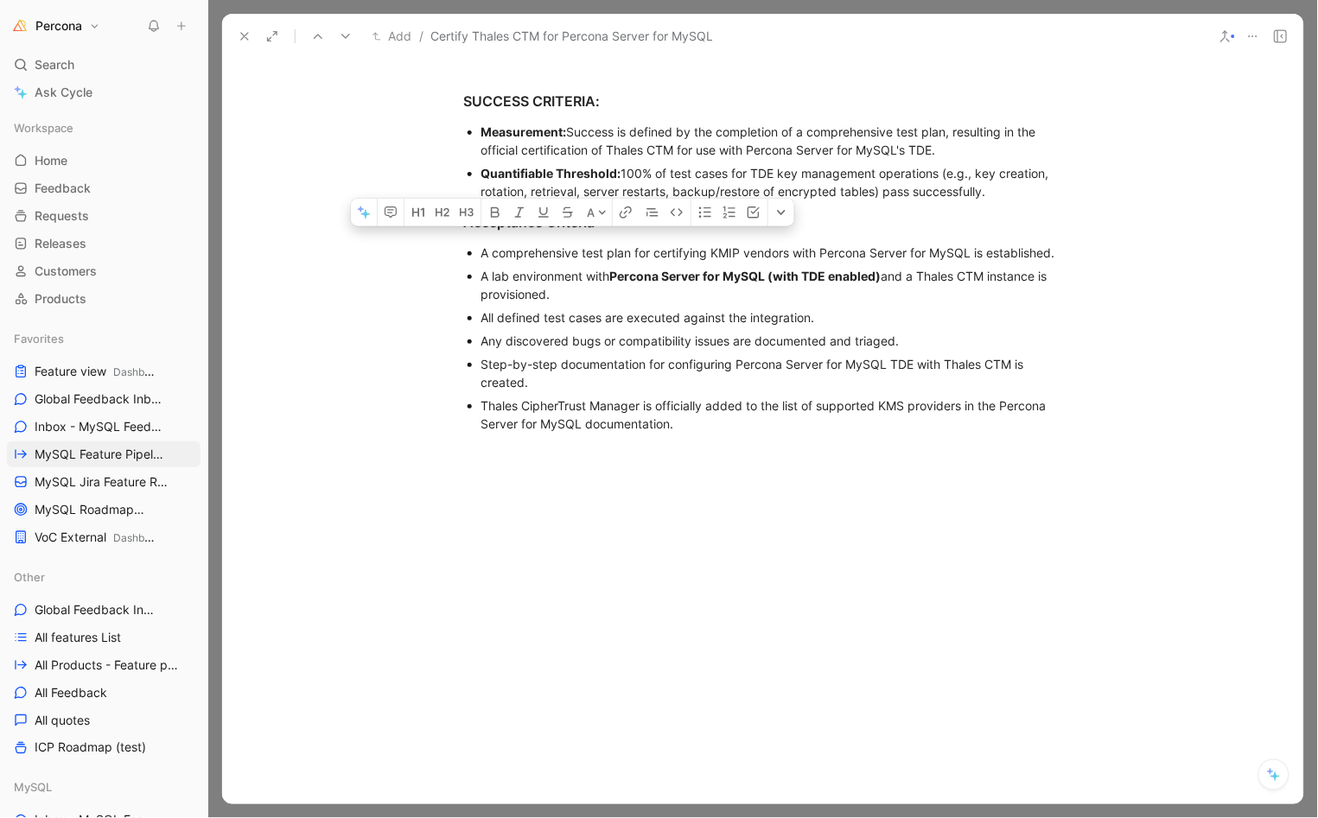
drag, startPoint x: 678, startPoint y: 442, endPoint x: 465, endPoint y: 251, distance: 286.4
click at [465, 251] on ul "A comprehensive test plan for certifying KMIP vendors with Percona Server for M…" at bounding box center [763, 338] width 664 height 194
click at [750, 219] on icon "button" at bounding box center [754, 213] width 14 height 14
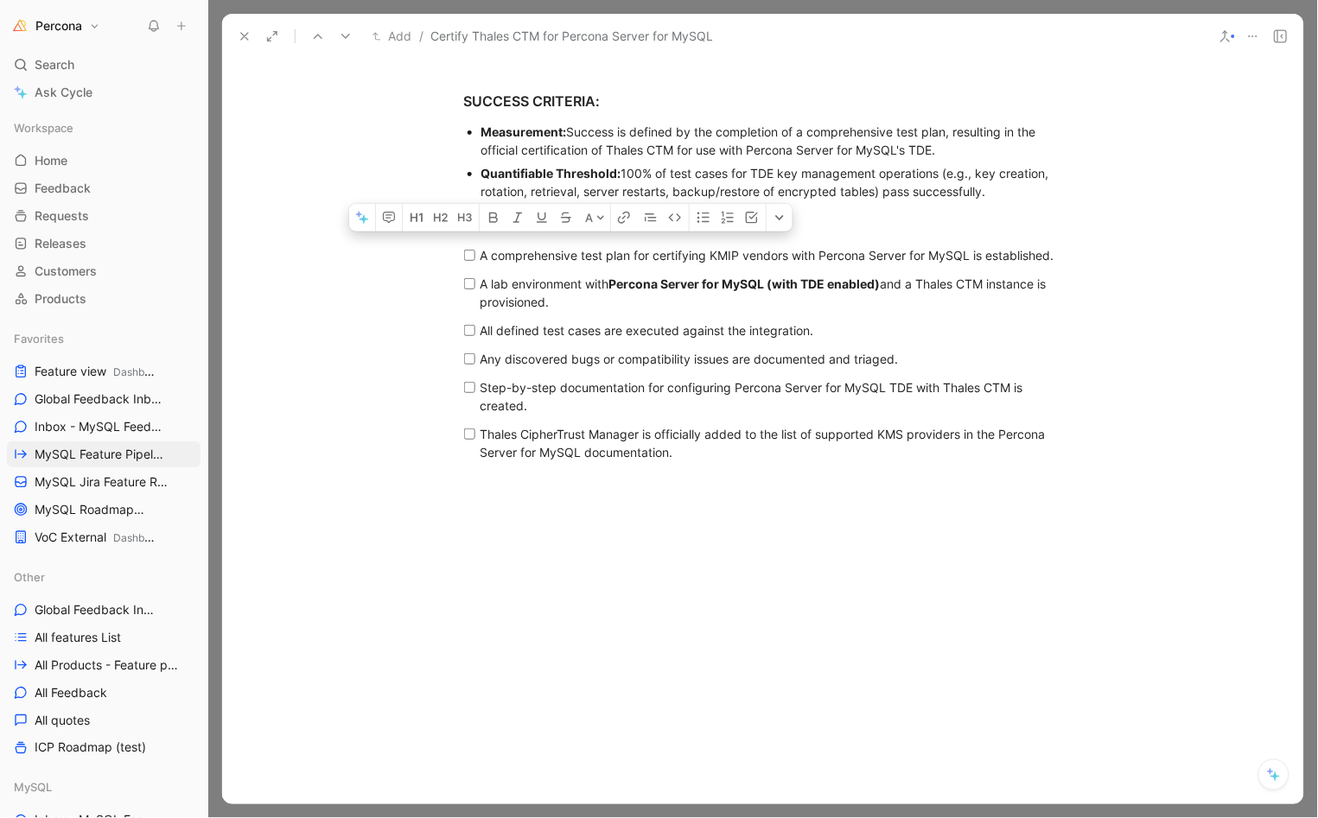
click at [618, 360] on p "Any discovered bugs or compatibility issues are documented and triaged." at bounding box center [769, 359] width 578 height 29
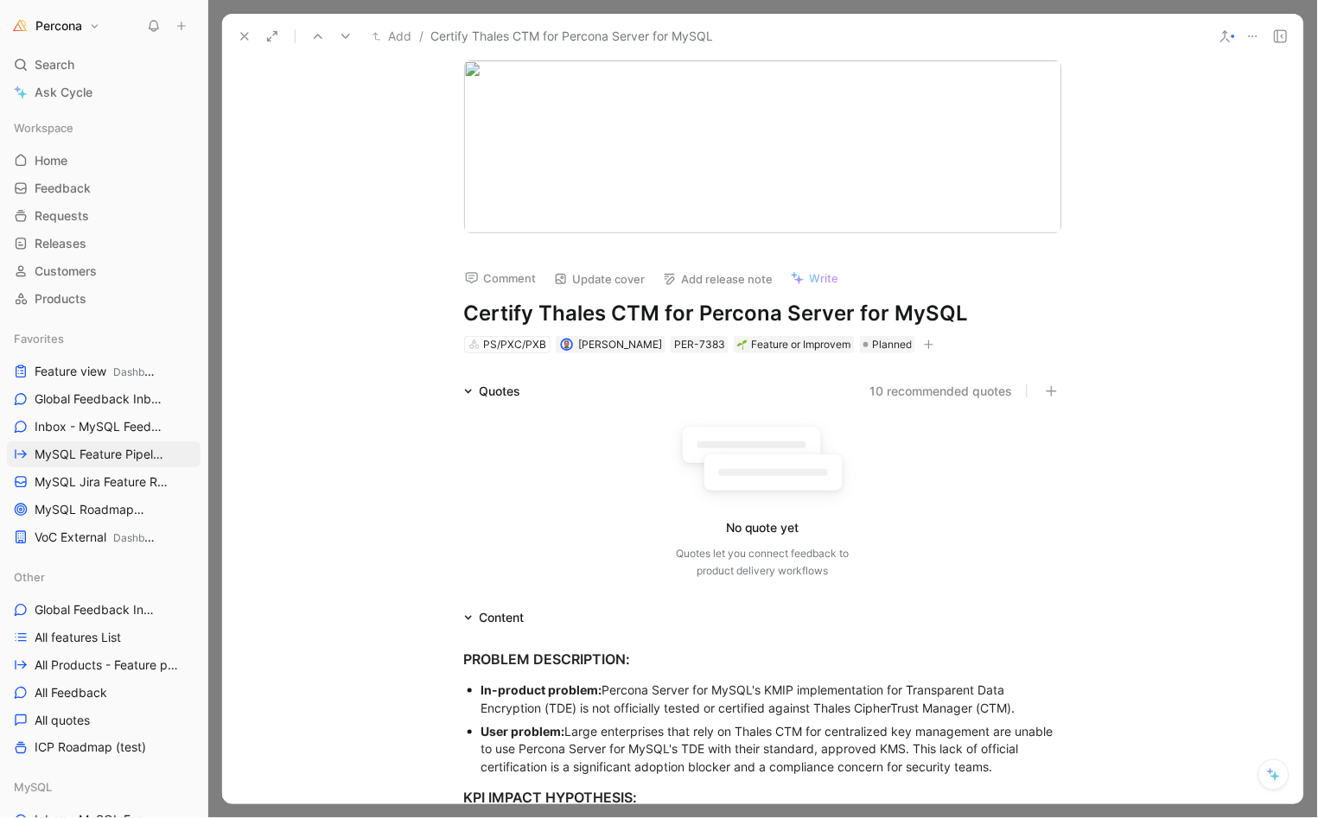
scroll to position [0, 0]
click at [464, 655] on div "PROBLEM DESCRIPTION:" at bounding box center [763, 659] width 598 height 21
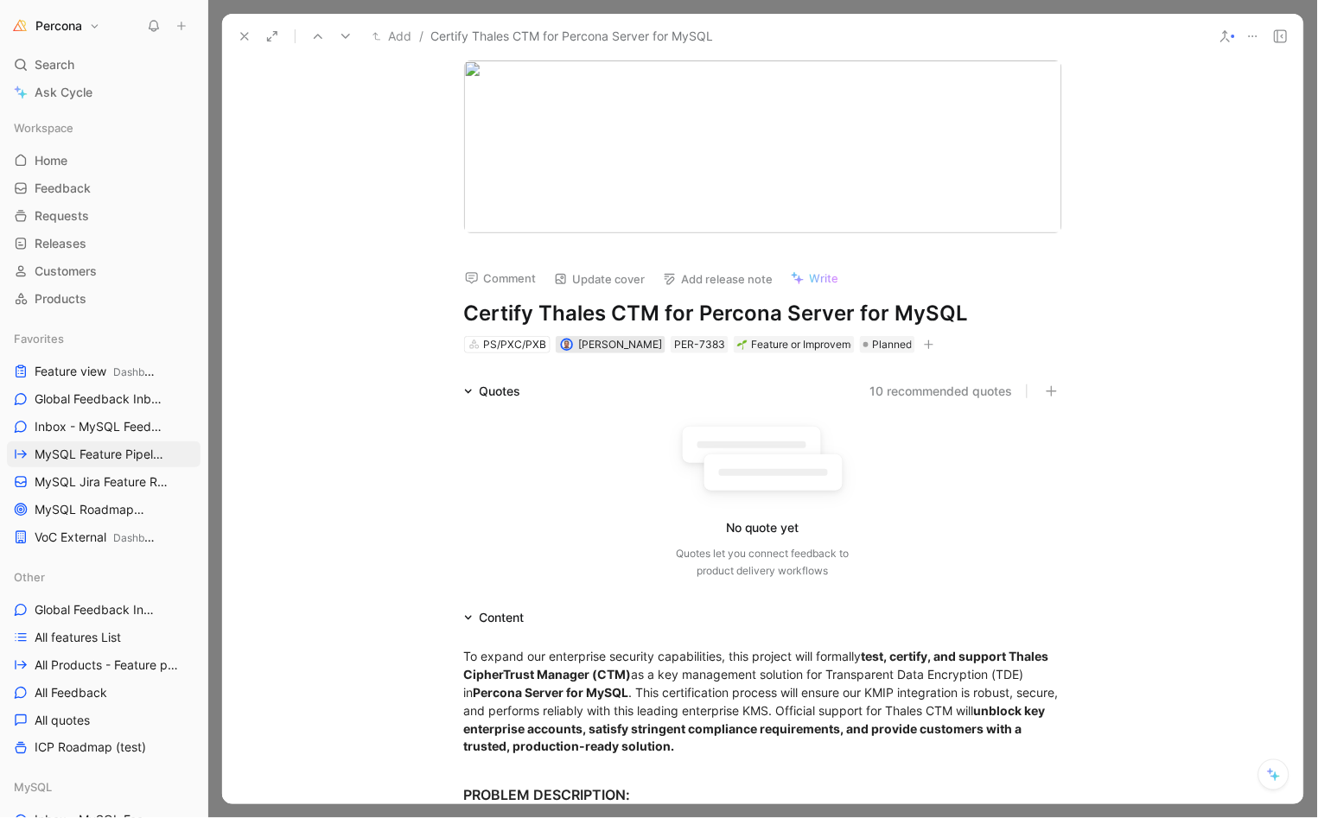
click at [596, 341] on span "[PERSON_NAME]" at bounding box center [620, 344] width 84 height 13
type input "hrv"
click at [639, 405] on span "oje Matijakovic" at bounding box center [654, 411] width 98 height 15
click at [245, 29] on icon at bounding box center [245, 36] width 14 height 14
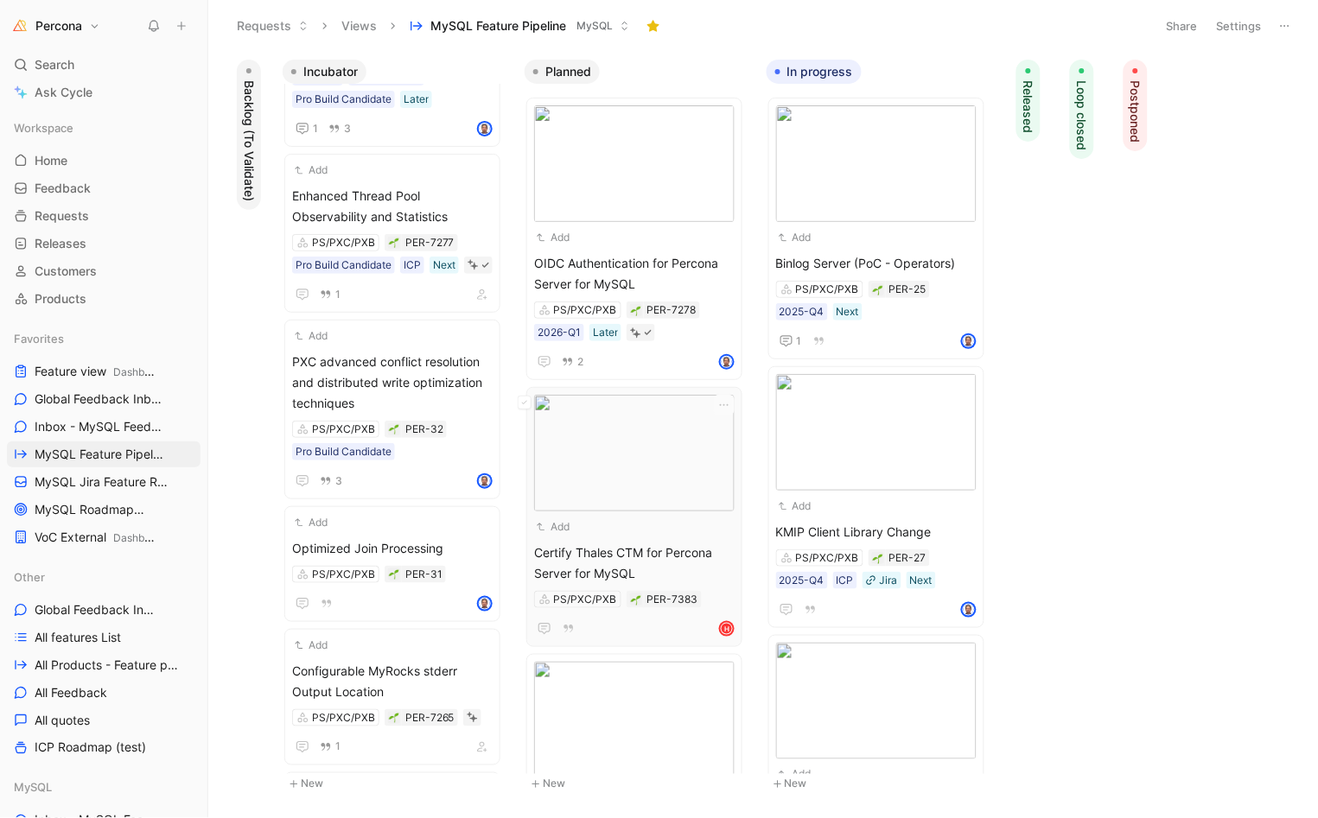
click at [637, 543] on span "Certify Thales CTM for Percona Server for MySQL" at bounding box center [634, 563] width 200 height 41
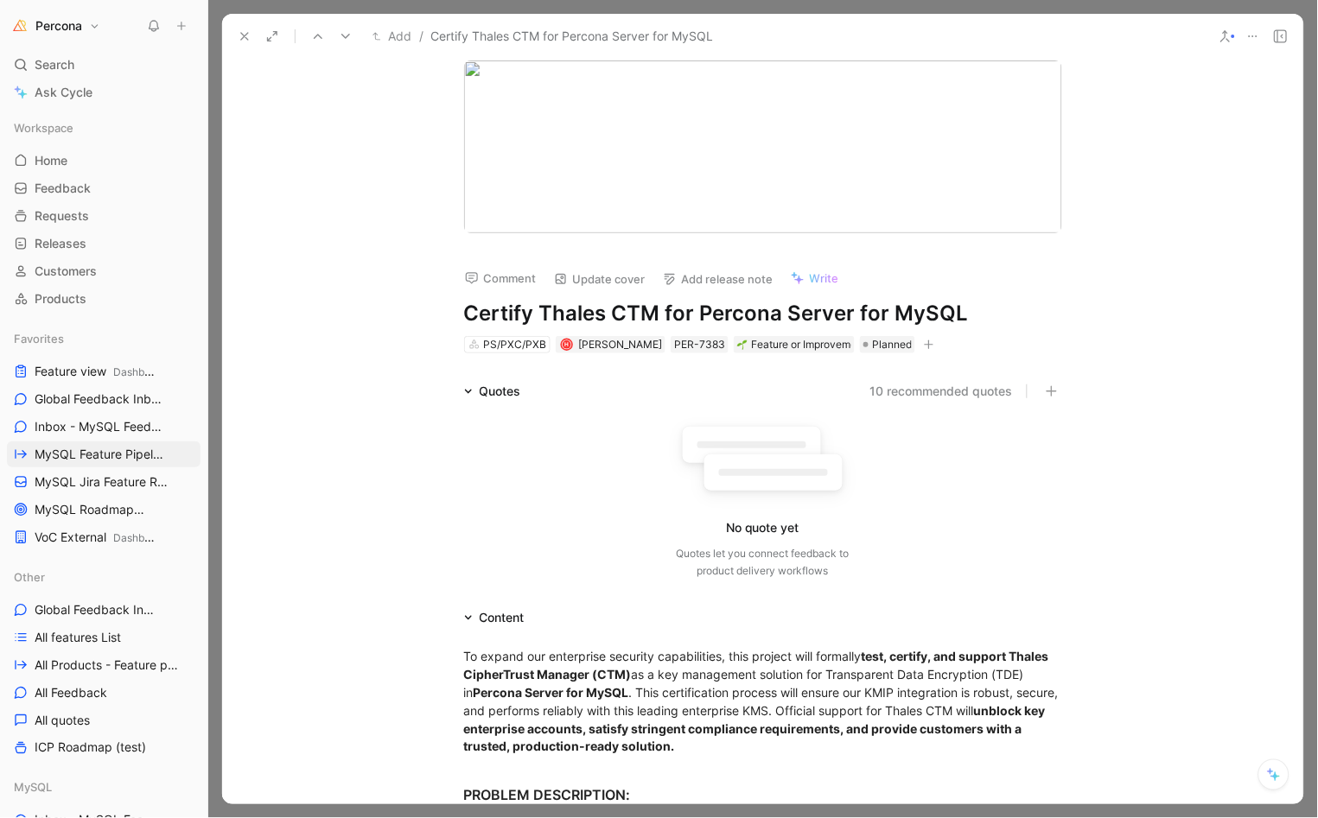
click at [722, 278] on button "Add release note" at bounding box center [718, 279] width 126 height 24
click at [240, 35] on icon at bounding box center [245, 36] width 14 height 14
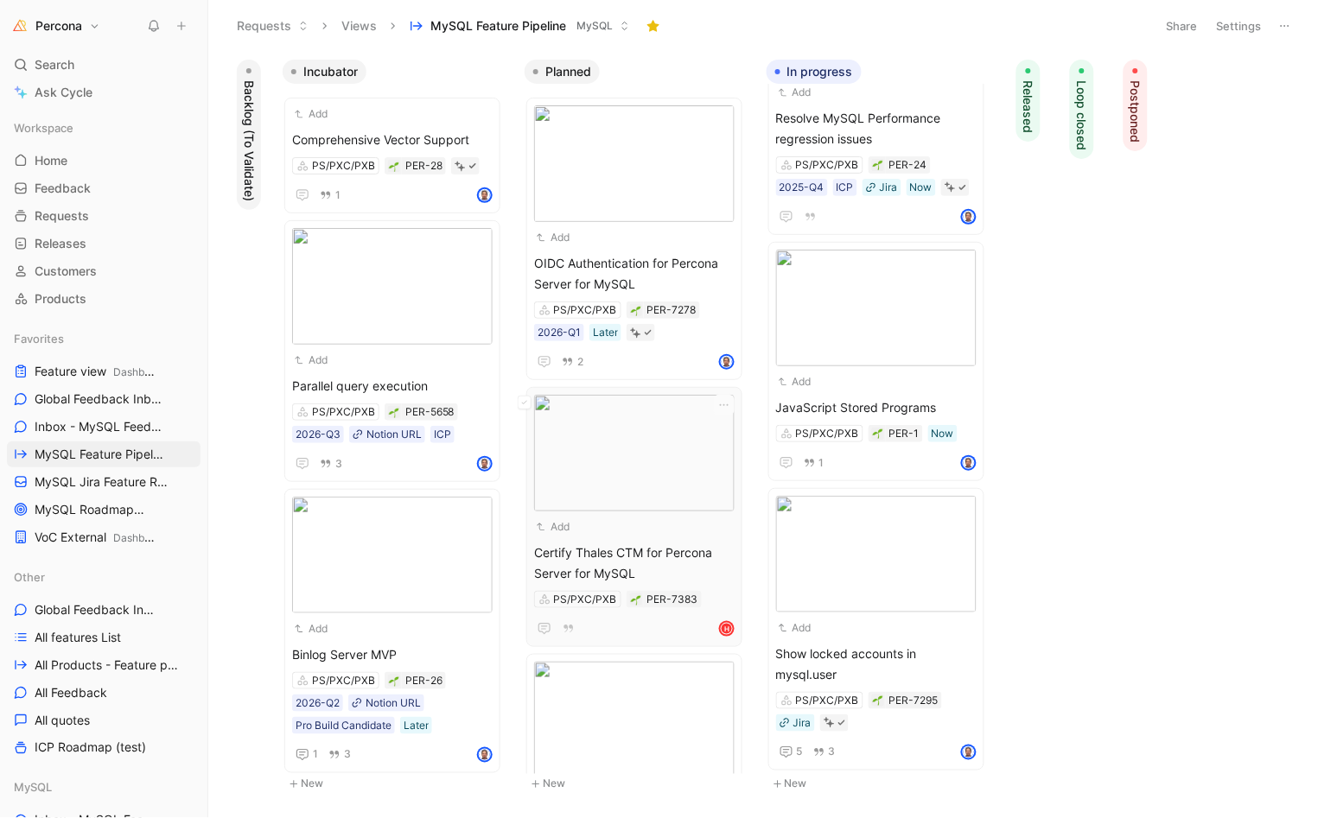
click at [697, 509] on img at bounding box center [634, 453] width 200 height 117
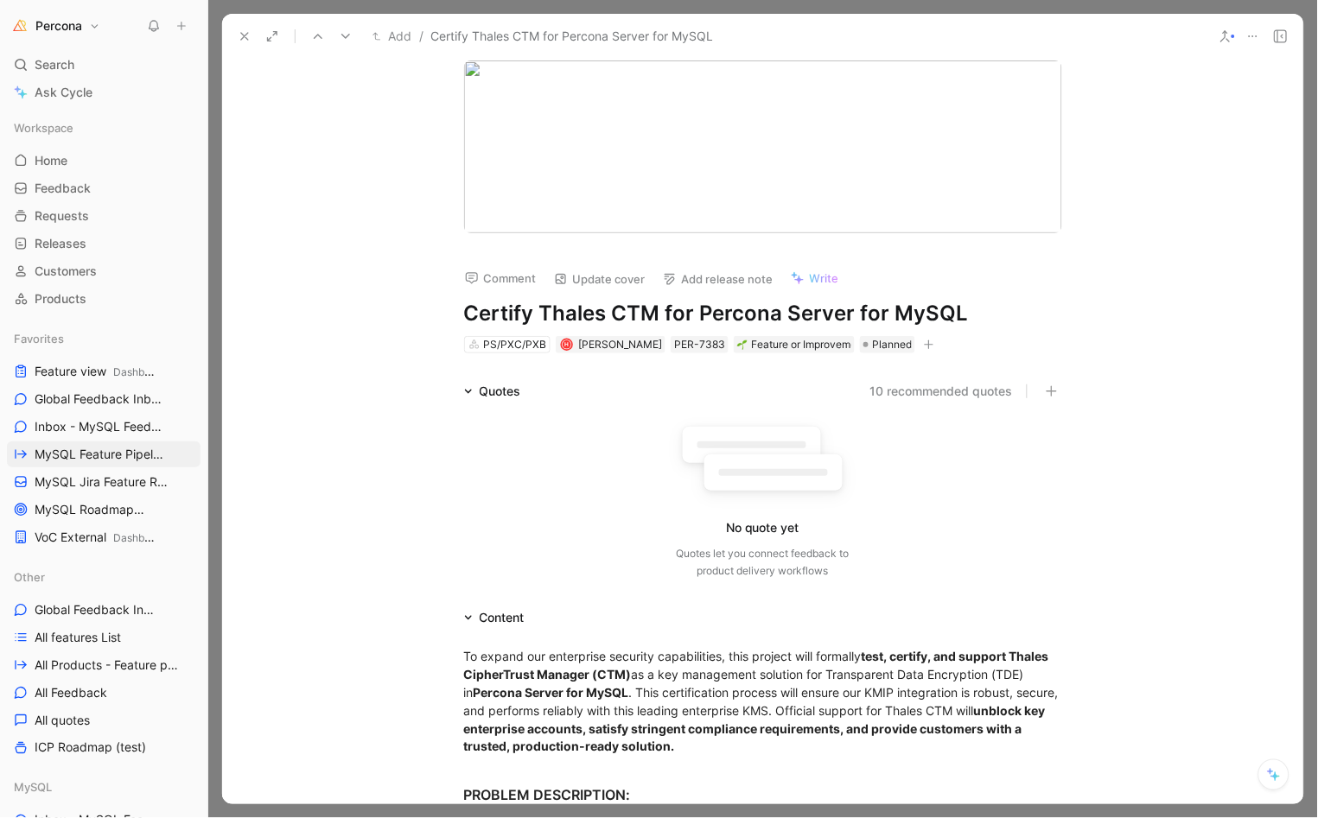
click at [928, 345] on icon "button" at bounding box center [930, 345] width 10 height 1
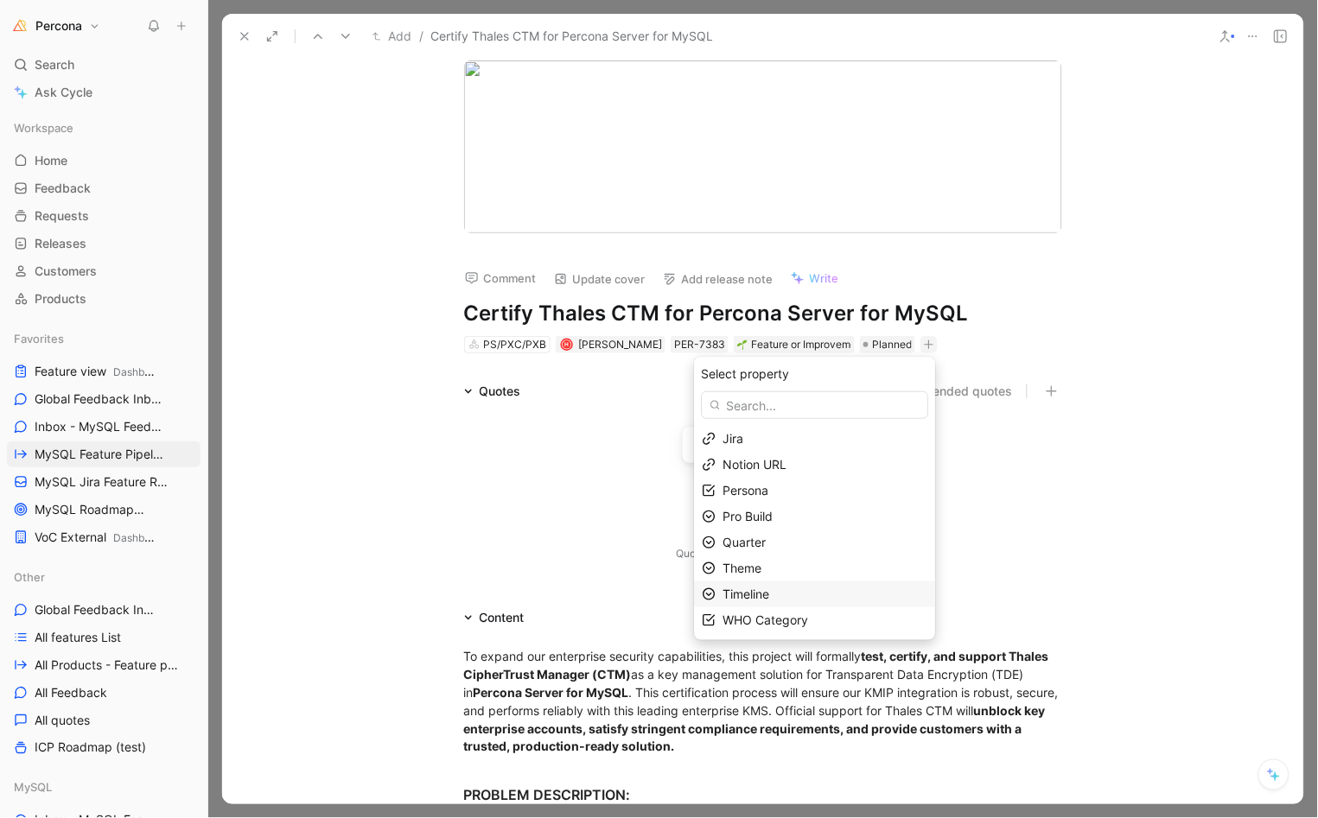
click at [752, 594] on span "Timeline" at bounding box center [746, 594] width 47 height 15
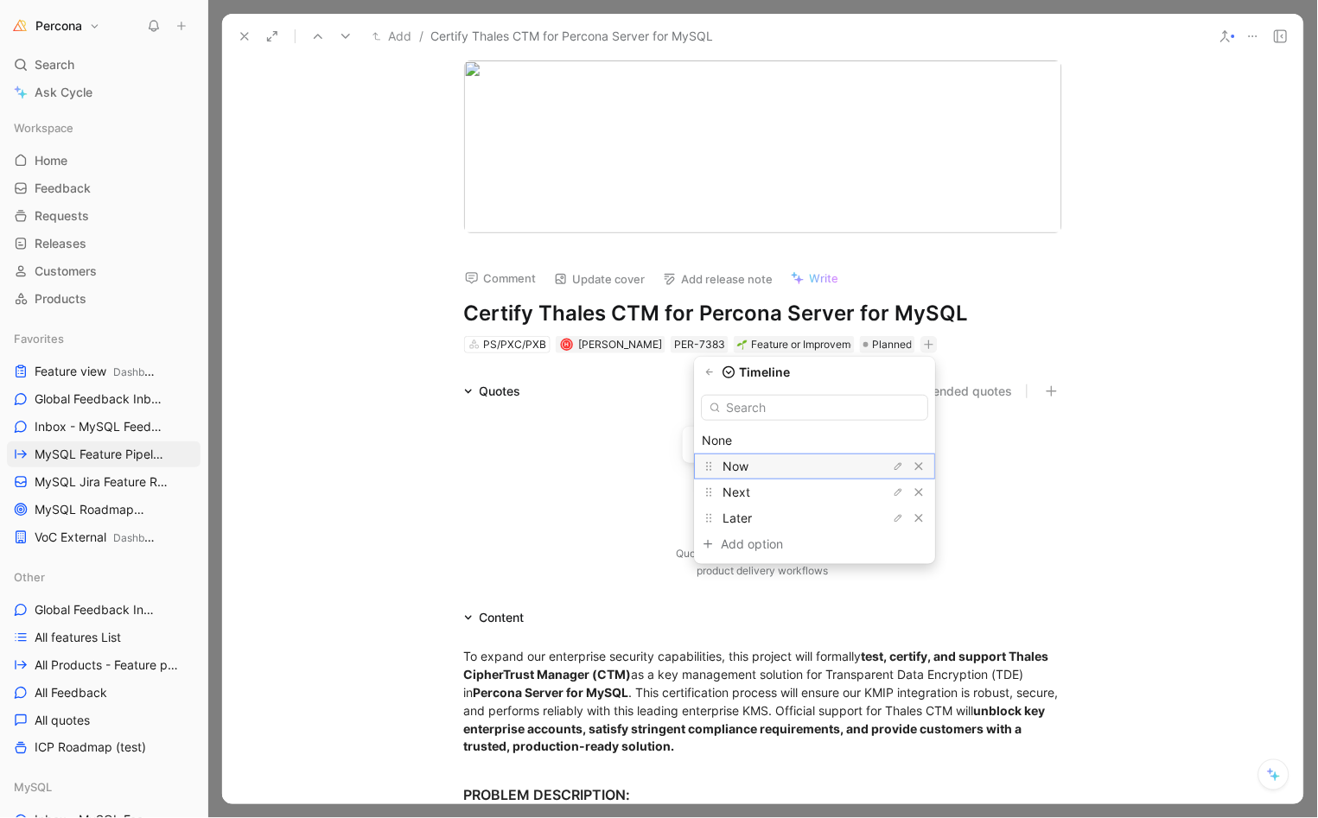
click at [738, 469] on span "Now" at bounding box center [736, 466] width 26 height 15
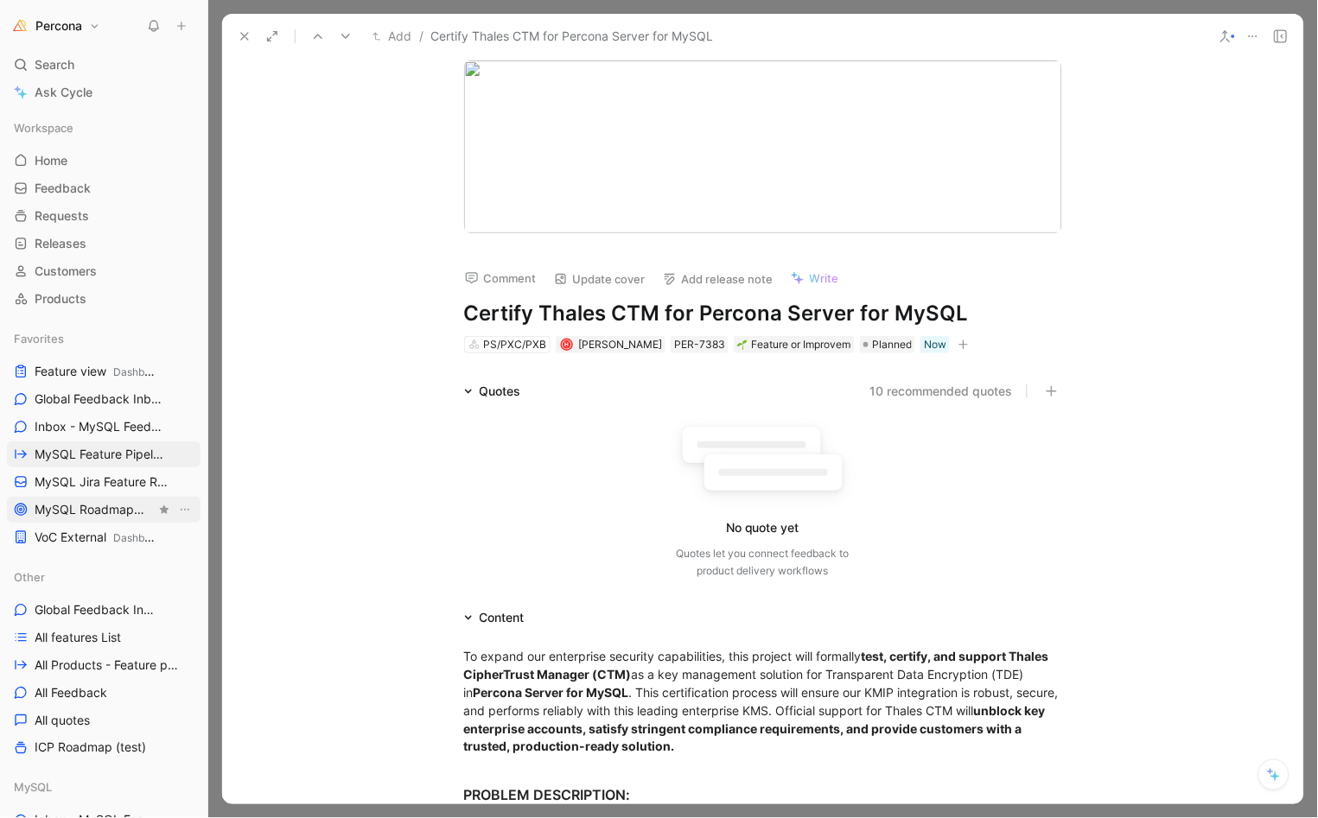
click at [67, 512] on span "MySQL Roadmap MySQL" at bounding box center [95, 510] width 121 height 18
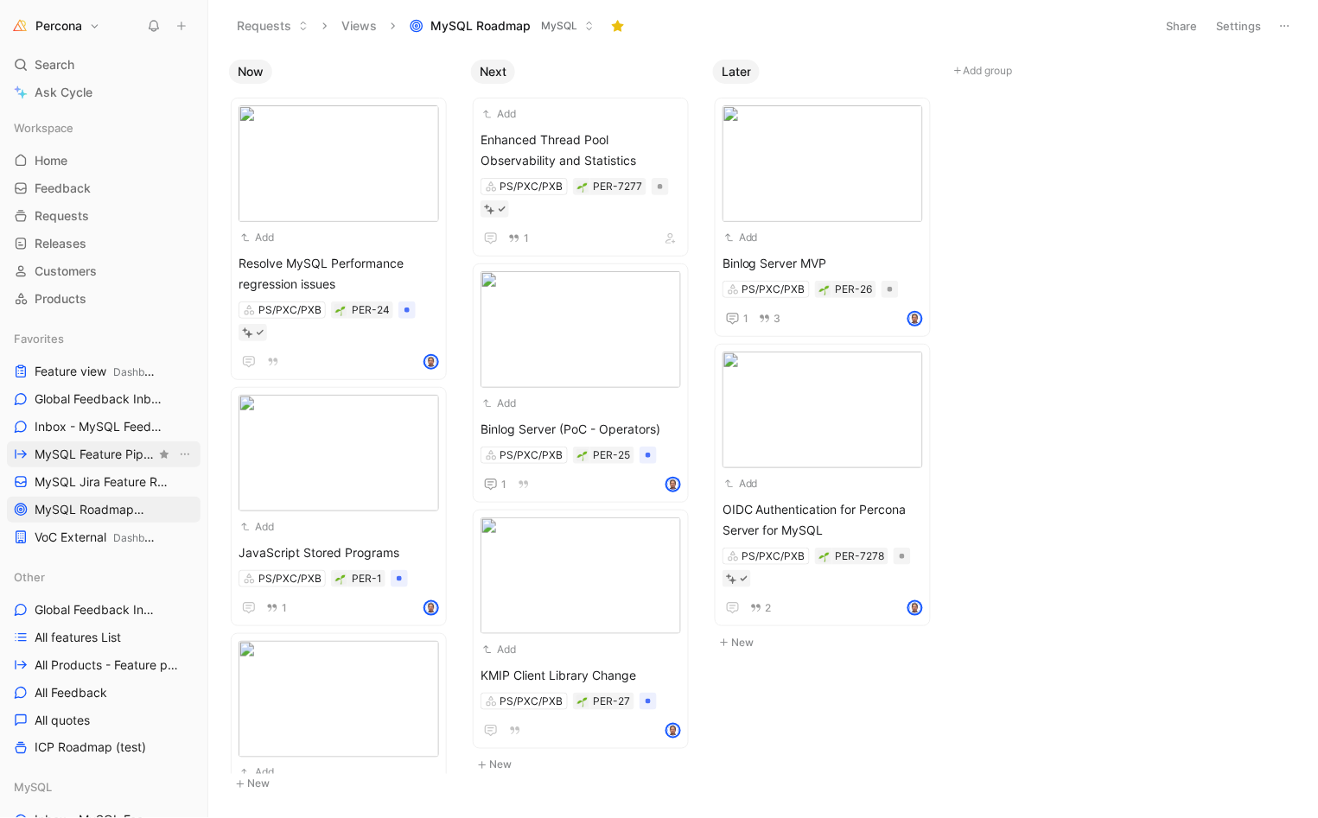
click at [70, 458] on span "MySQL Feature Pipeline MySQL" at bounding box center [95, 455] width 121 height 18
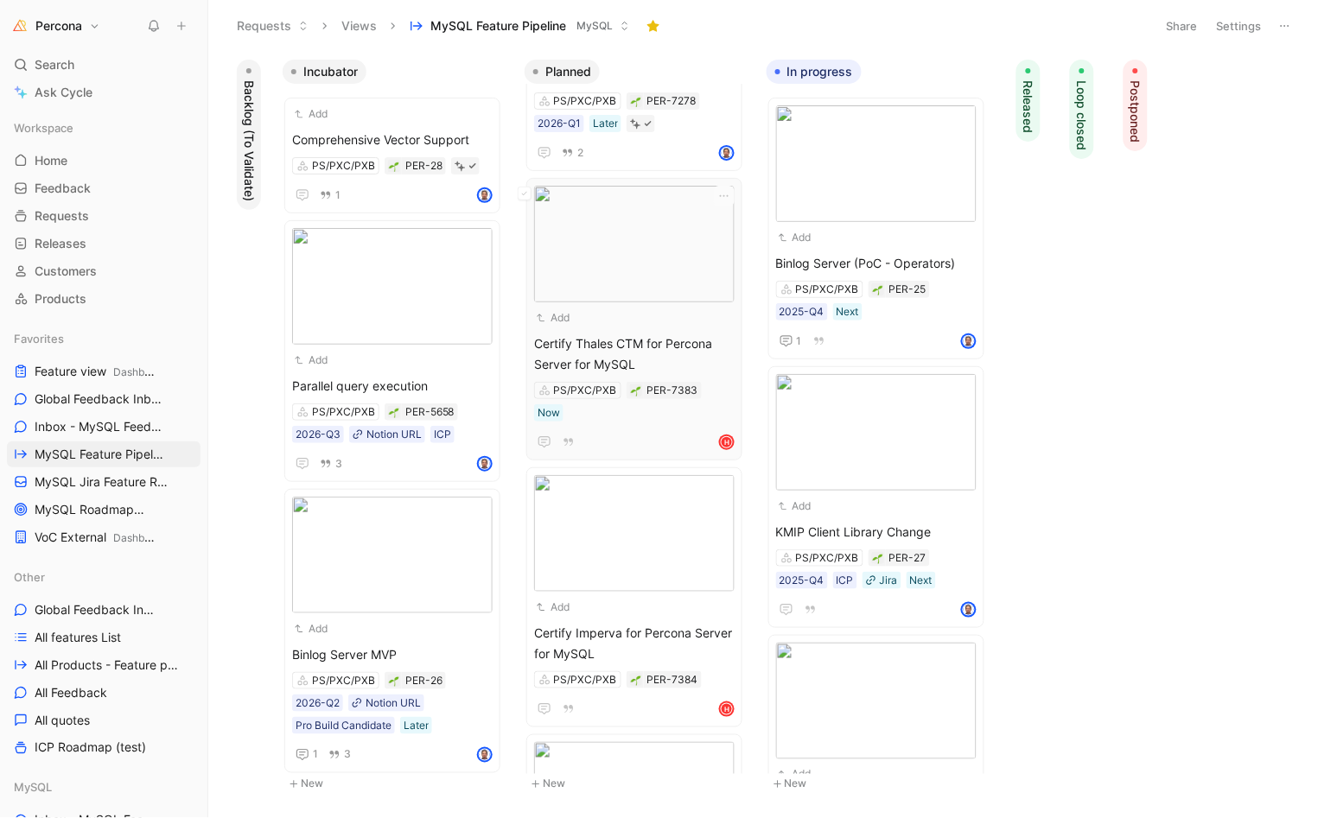
scroll to position [275, 0]
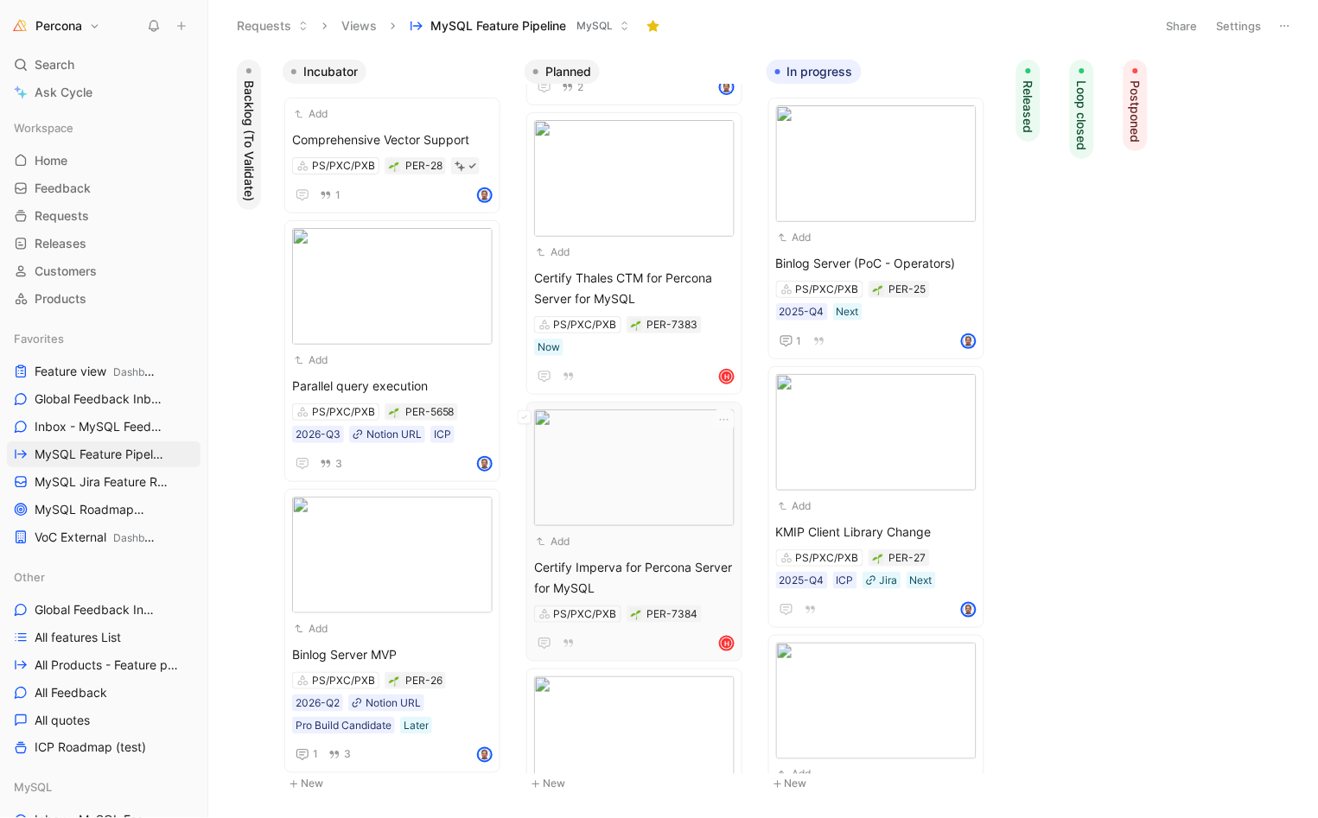
click at [645, 488] on img at bounding box center [634, 468] width 200 height 117
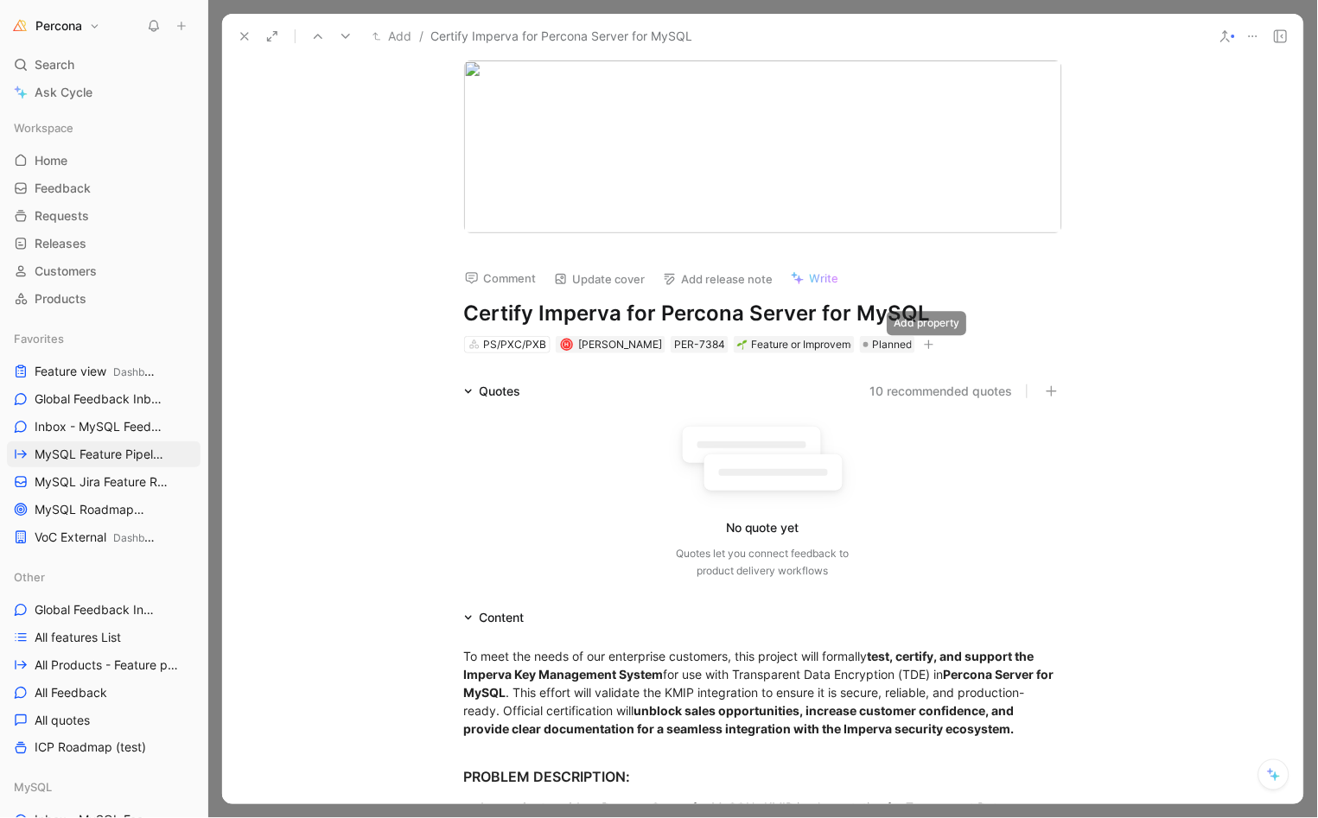
click at [929, 341] on icon "button" at bounding box center [929, 345] width 10 height 10
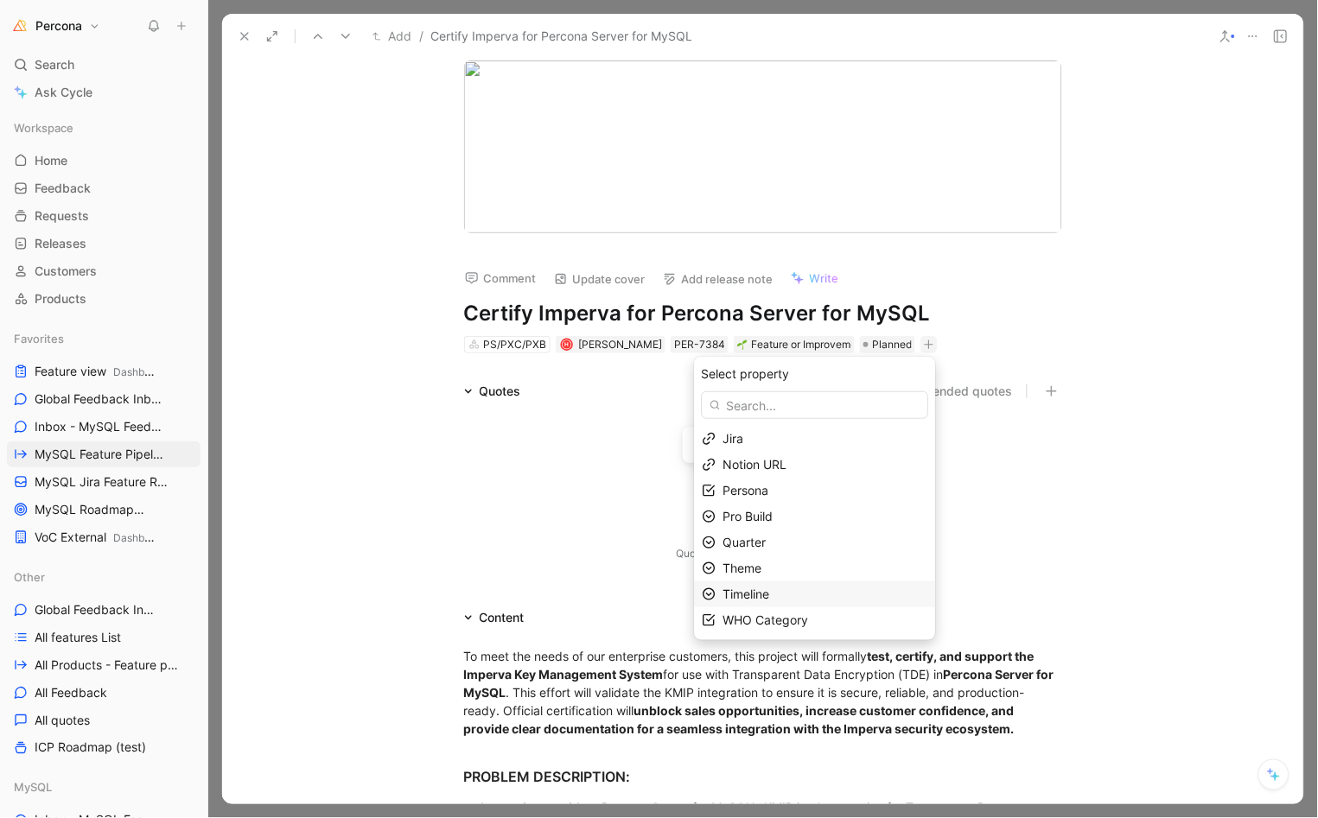
click at [747, 583] on div "Timeline" at bounding box center [815, 595] width 241 height 26
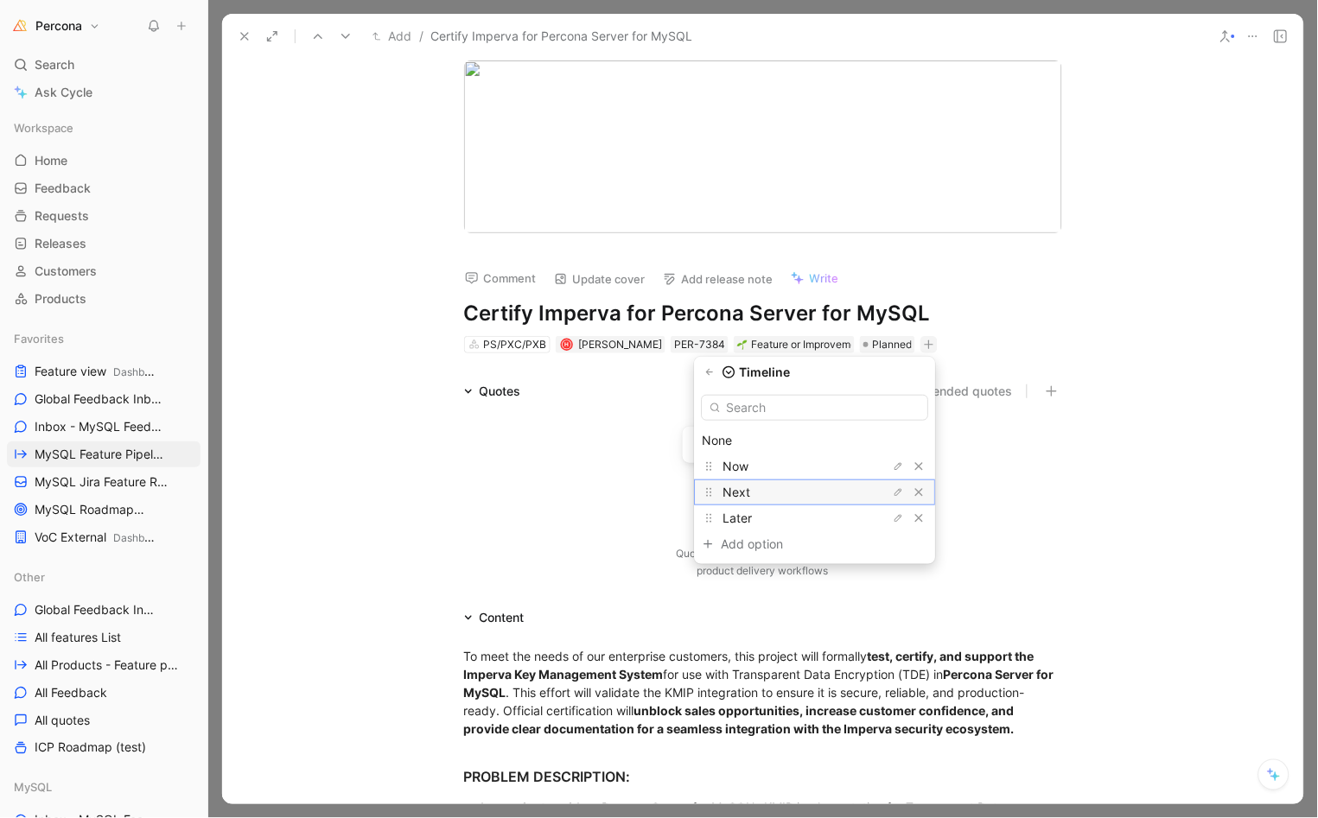
click at [756, 499] on div "Next" at bounding box center [788, 492] width 130 height 21
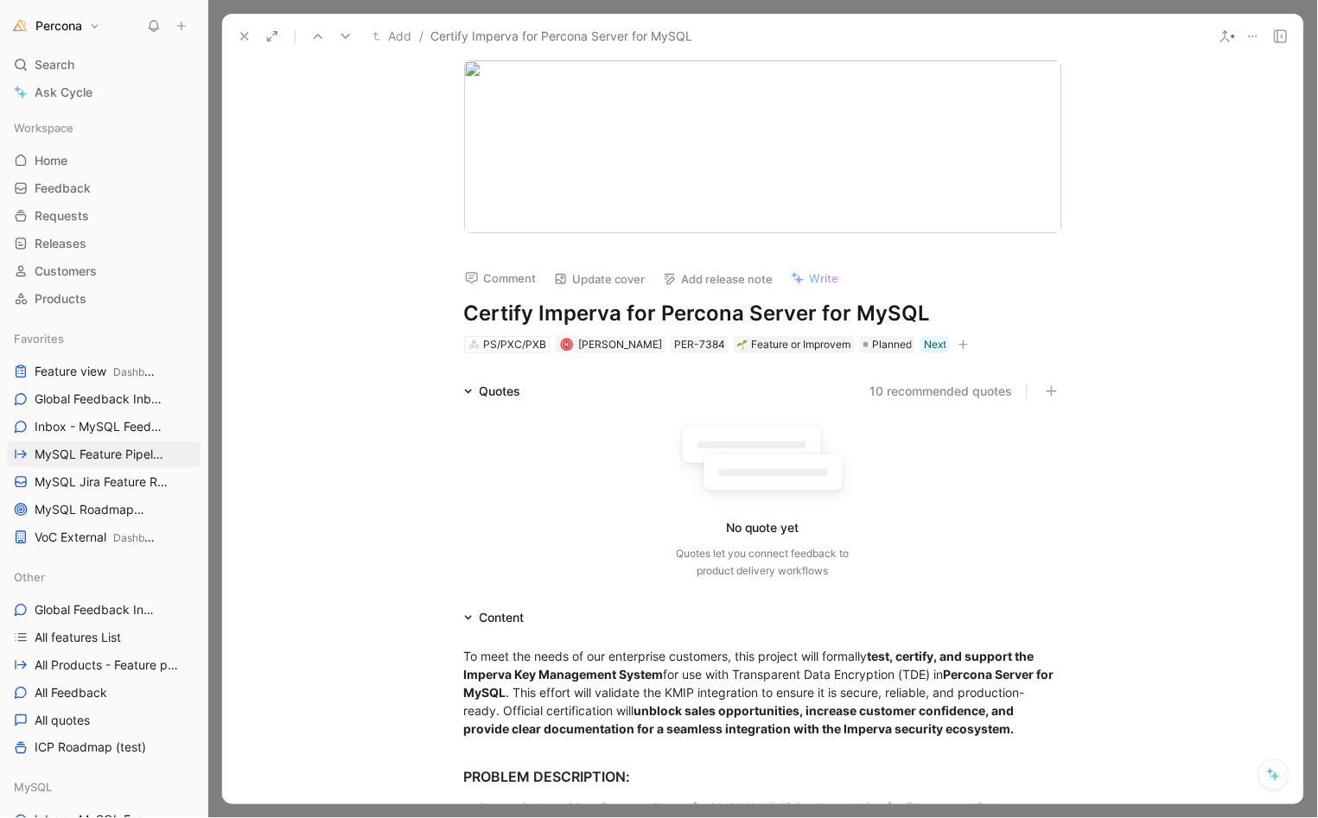
click at [244, 29] on icon at bounding box center [245, 36] width 14 height 14
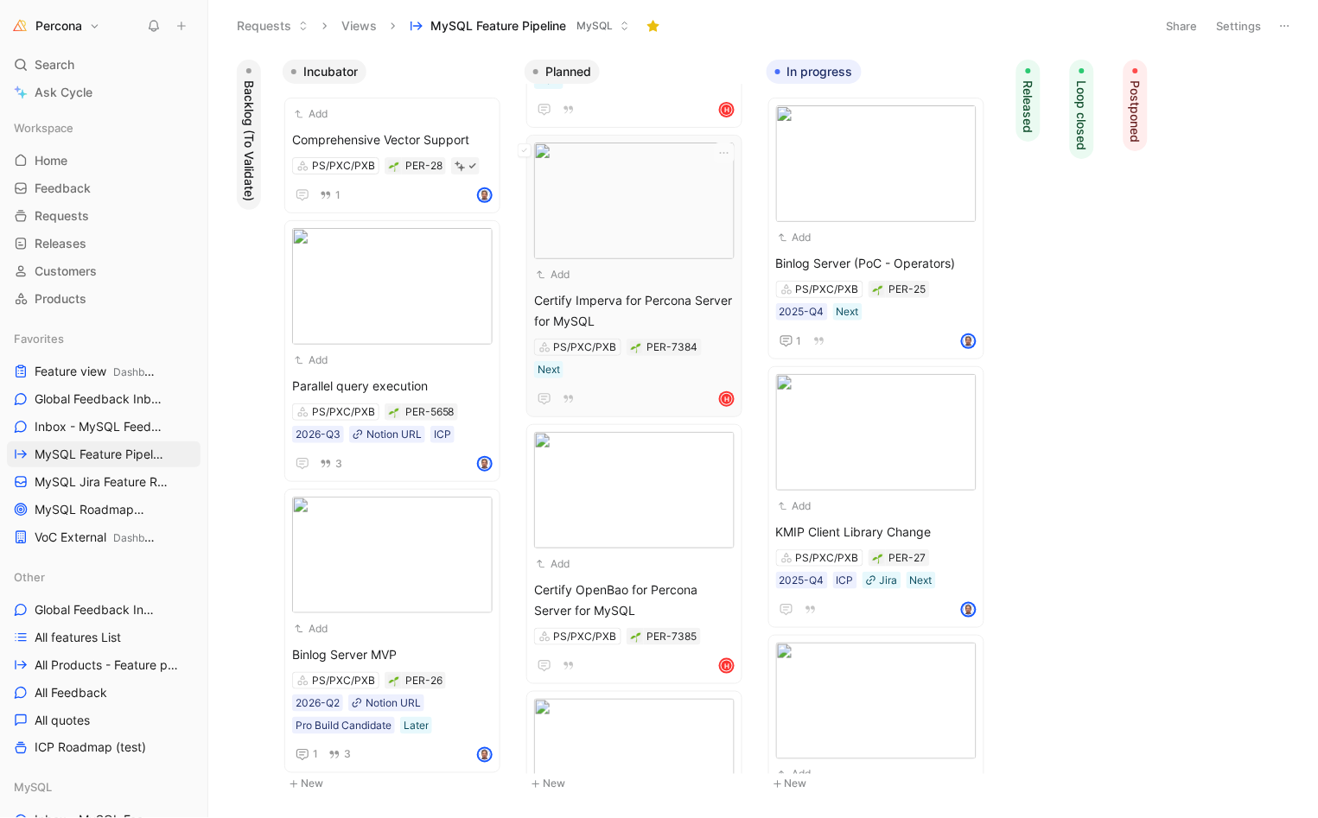
scroll to position [689, 0]
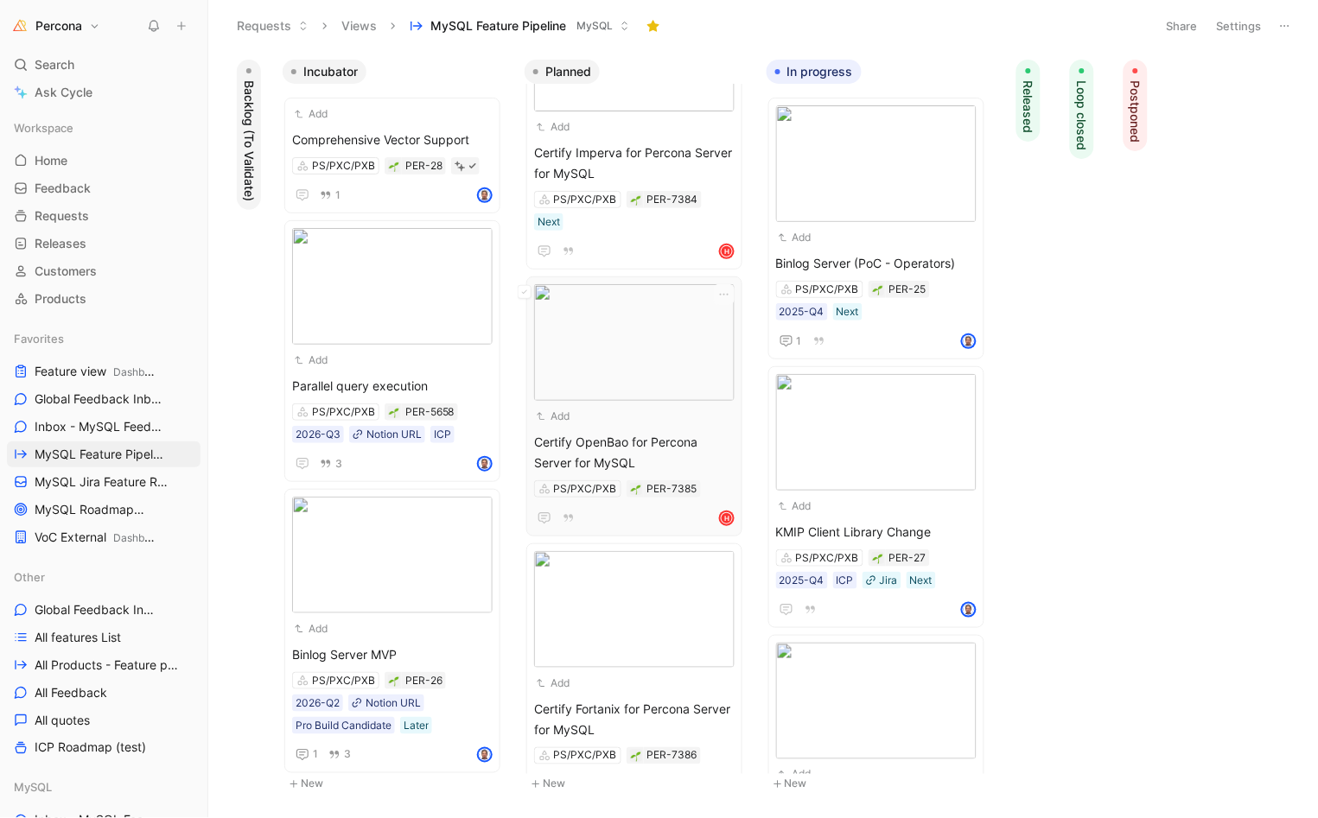
click at [632, 448] on span "Certify OpenBao for Percona Server for MySQL" at bounding box center [634, 452] width 200 height 41
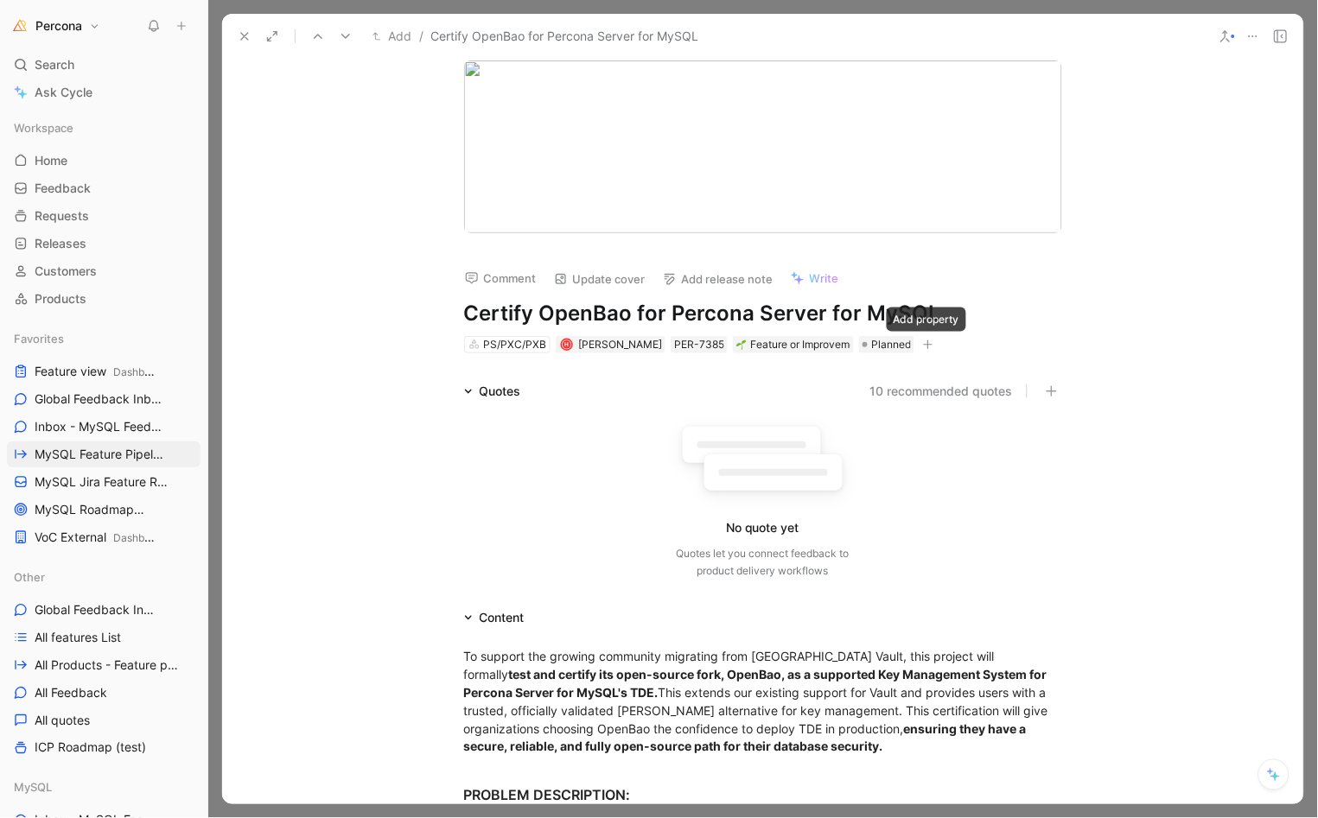
click at [929, 345] on icon "button" at bounding box center [929, 345] width 10 height 1
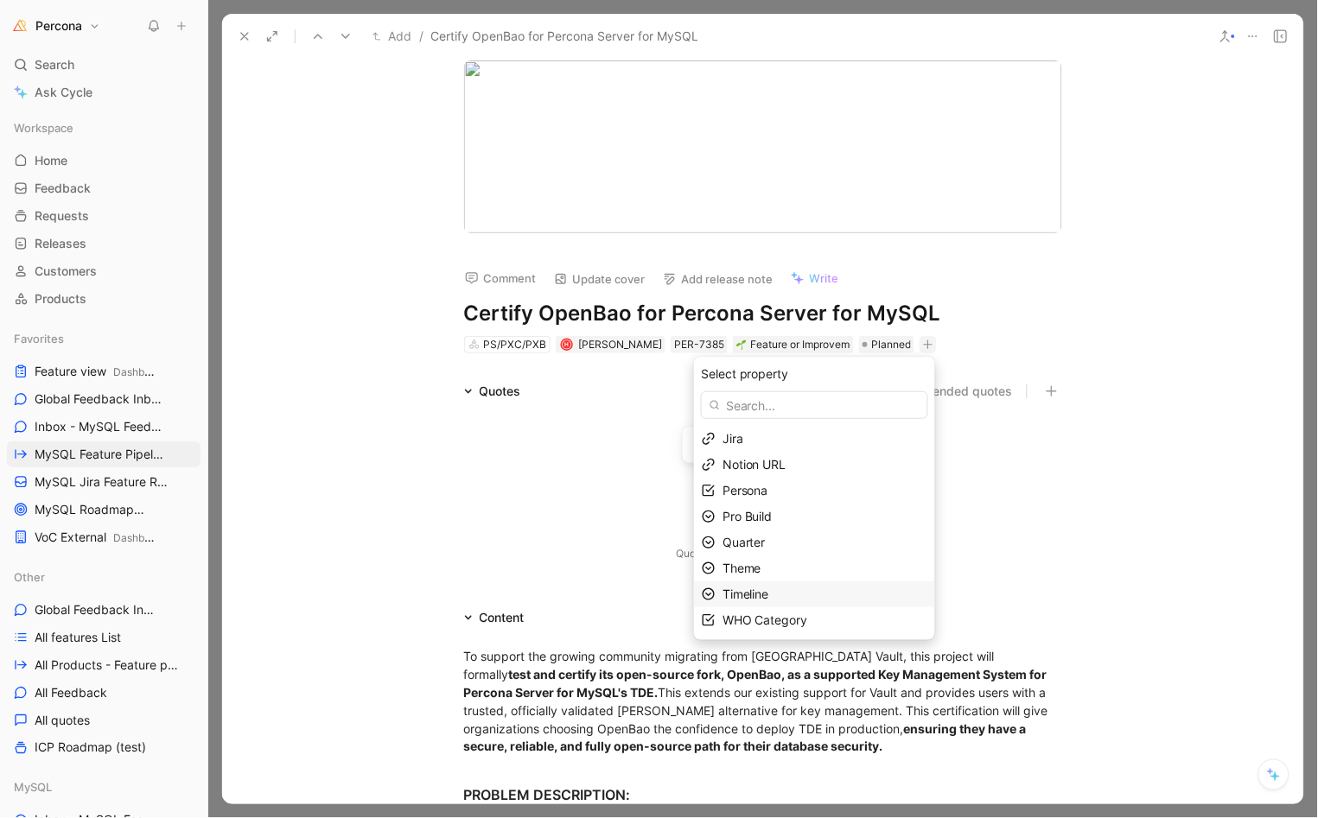
click at [741, 590] on span "Timeline" at bounding box center [745, 594] width 47 height 15
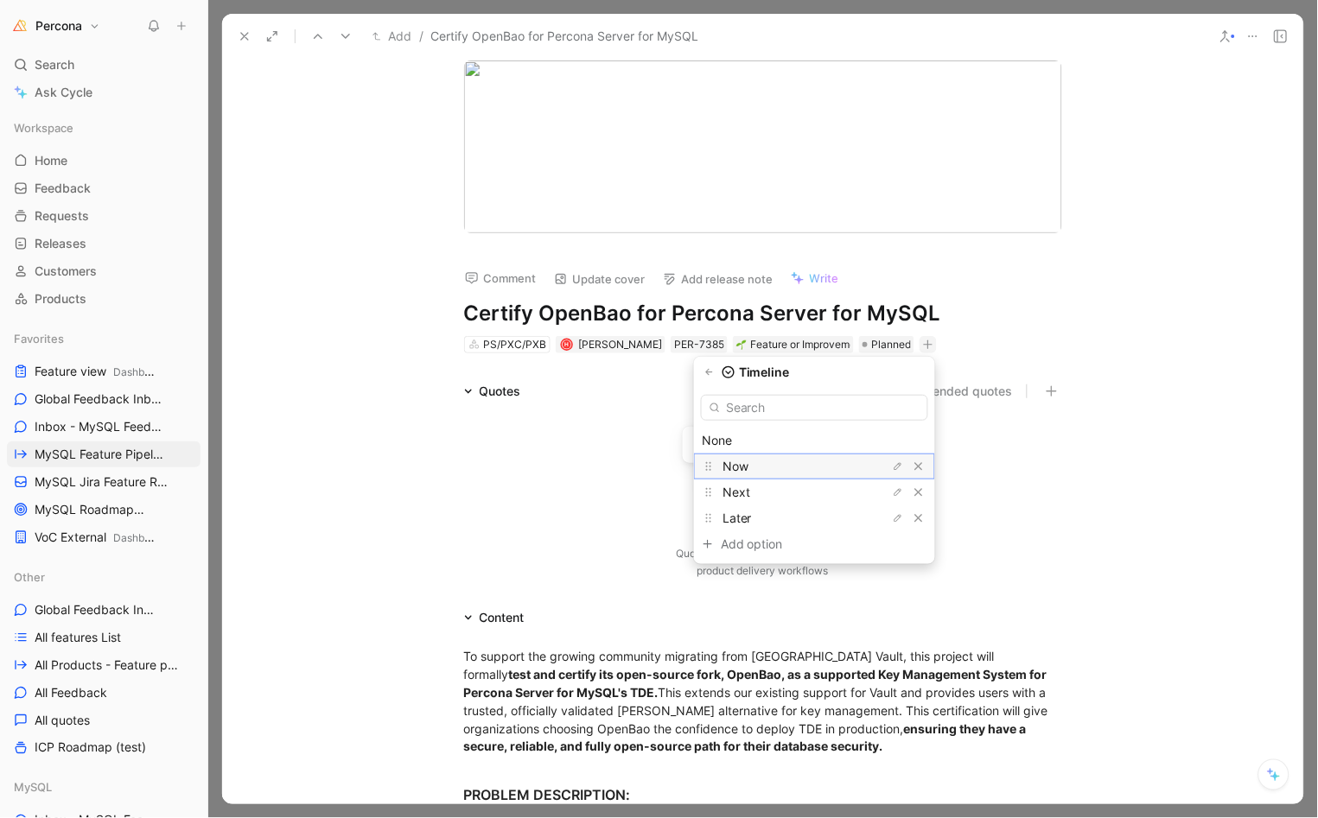
click at [759, 463] on div "Now" at bounding box center [787, 466] width 130 height 21
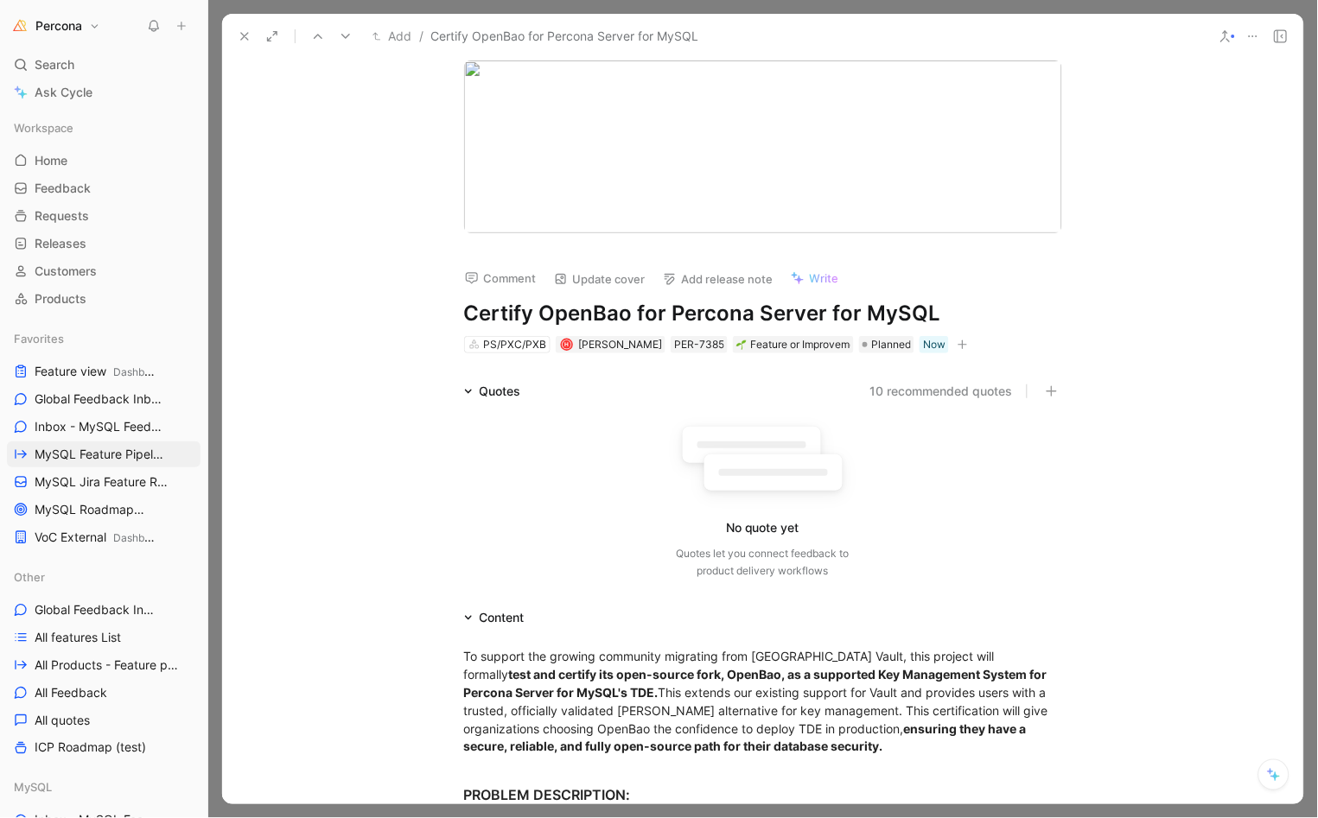
click at [244, 33] on icon at bounding box center [245, 36] width 14 height 14
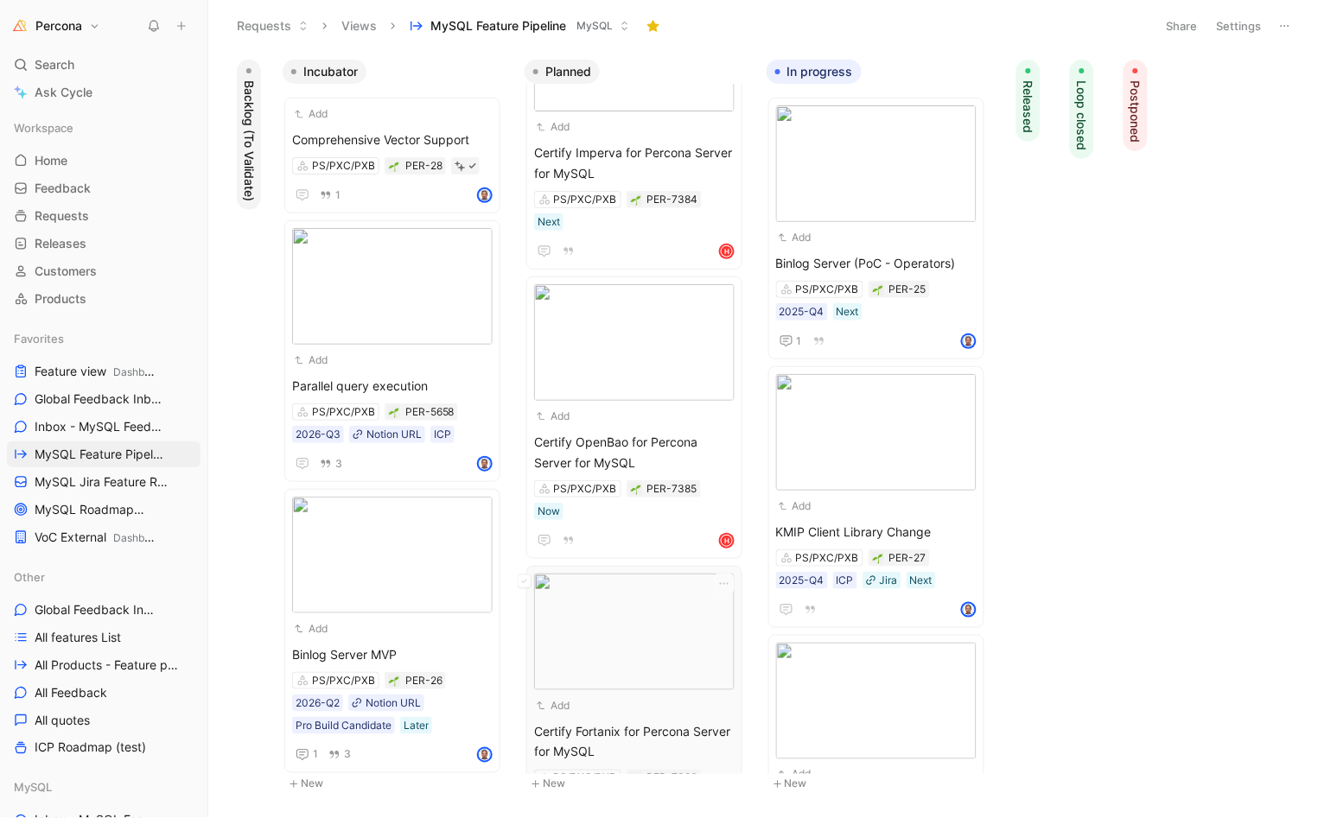
click at [617, 652] on img at bounding box center [634, 632] width 200 height 117
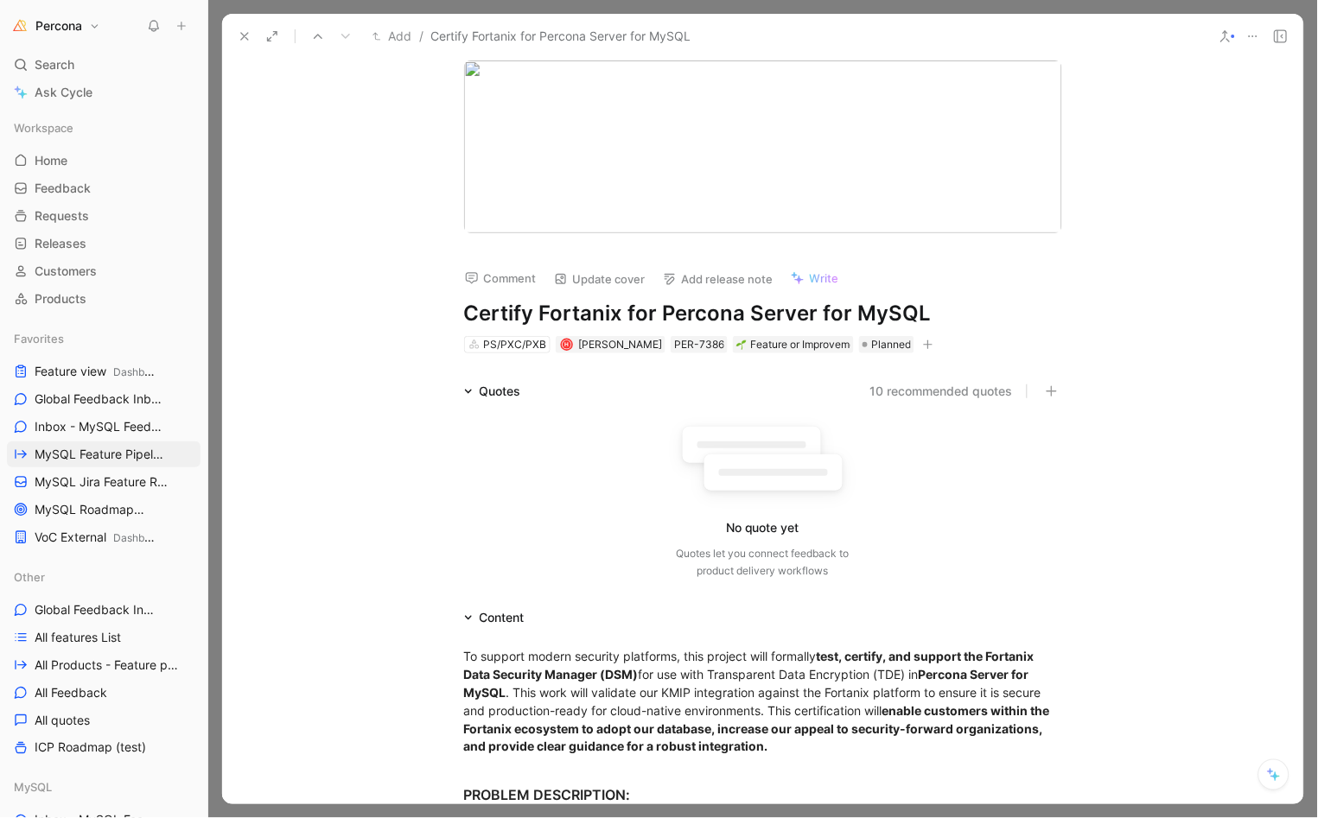
click at [929, 345] on icon "button" at bounding box center [928, 345] width 10 height 10
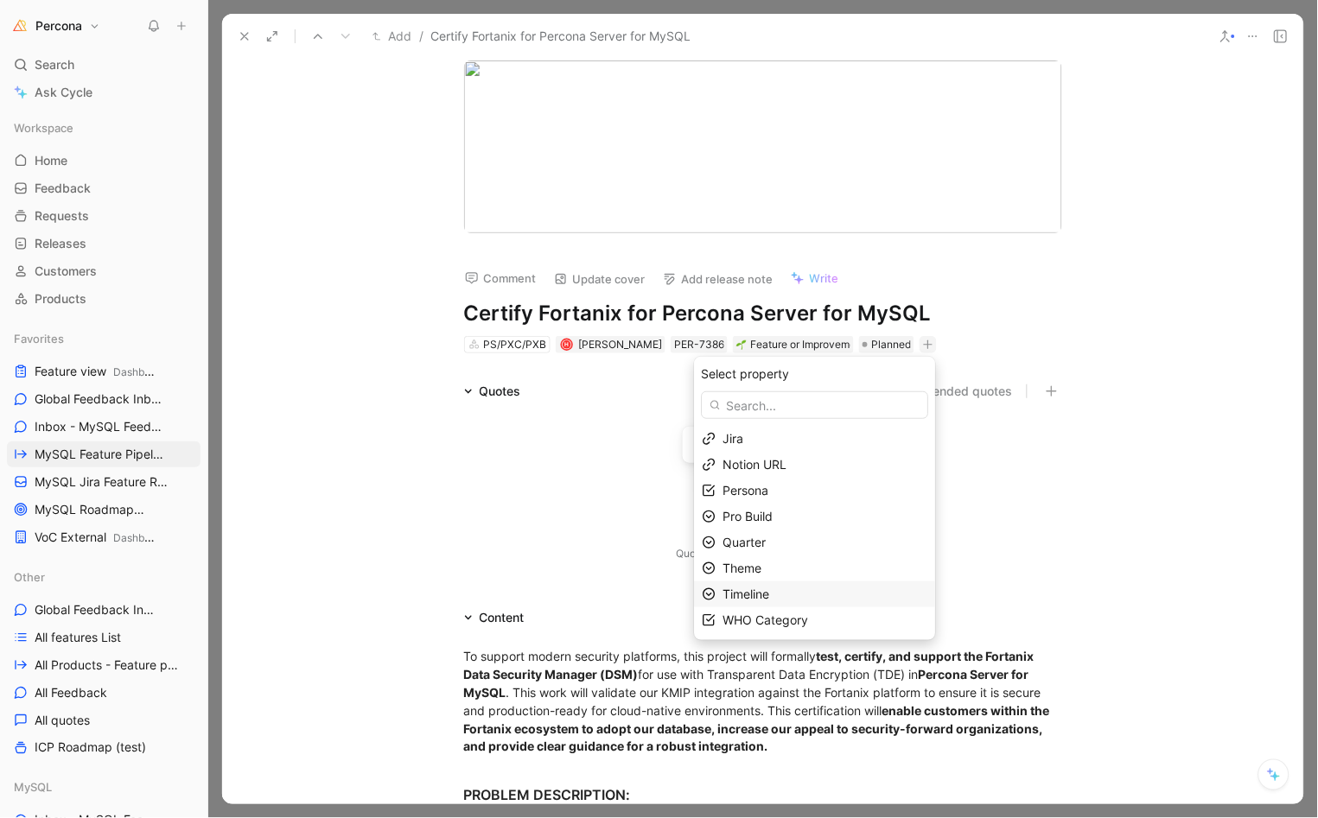
click at [744, 592] on span "Timeline" at bounding box center [746, 594] width 47 height 15
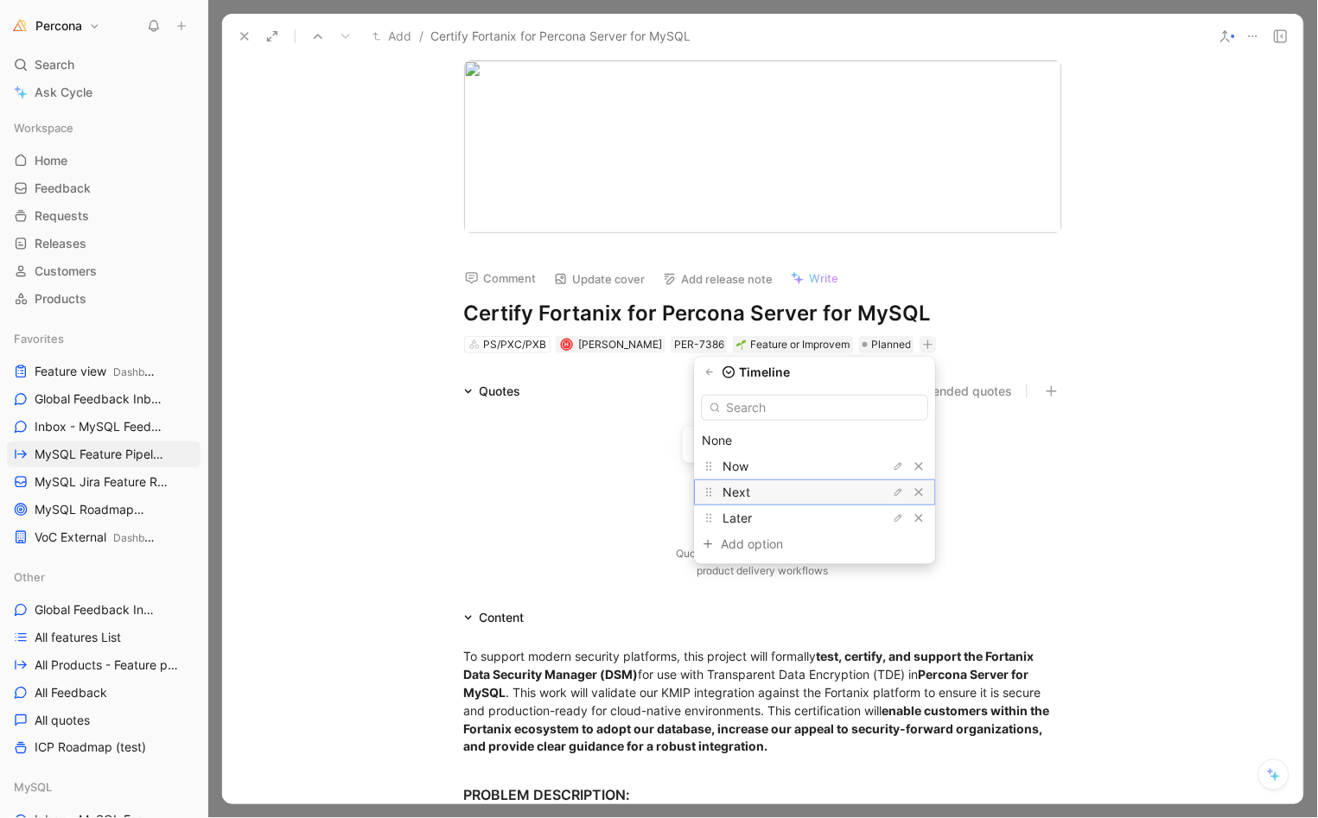
click at [740, 492] on span "Next" at bounding box center [737, 492] width 28 height 15
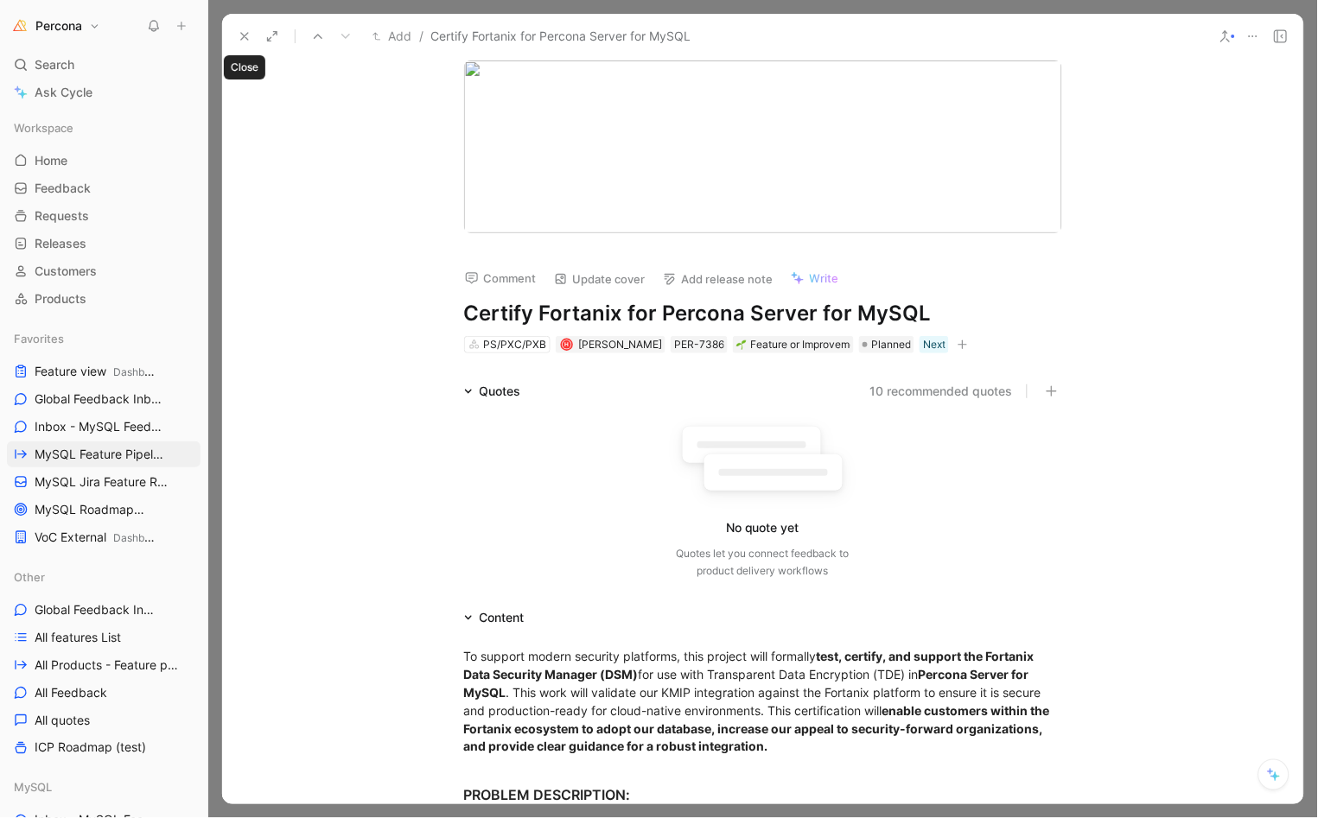
click at [246, 30] on icon at bounding box center [245, 36] width 14 height 14
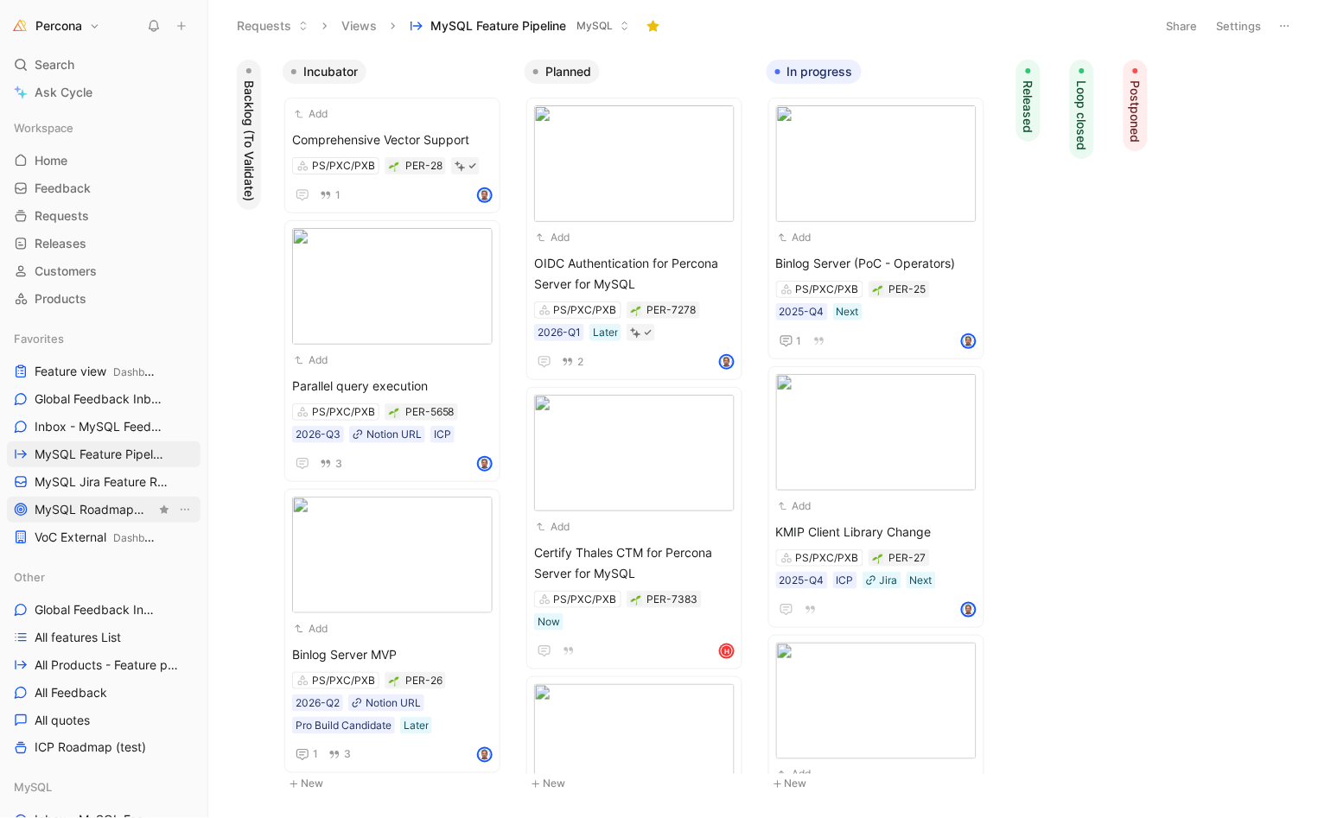
click at [75, 512] on span "MySQL Roadmap MySQL" at bounding box center [95, 510] width 121 height 18
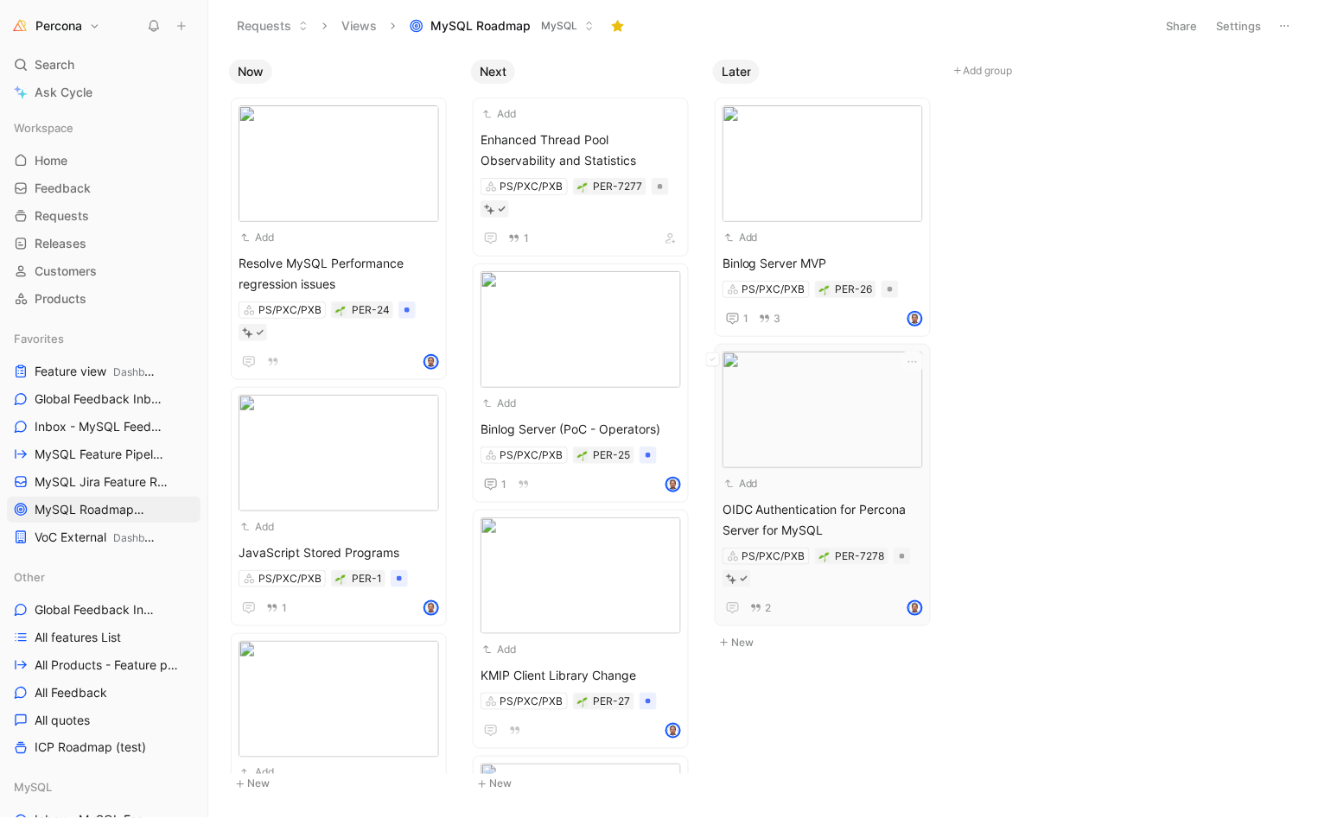
click at [826, 515] on span "OIDC Authentication for Percona Server for MySQL" at bounding box center [822, 519] width 200 height 41
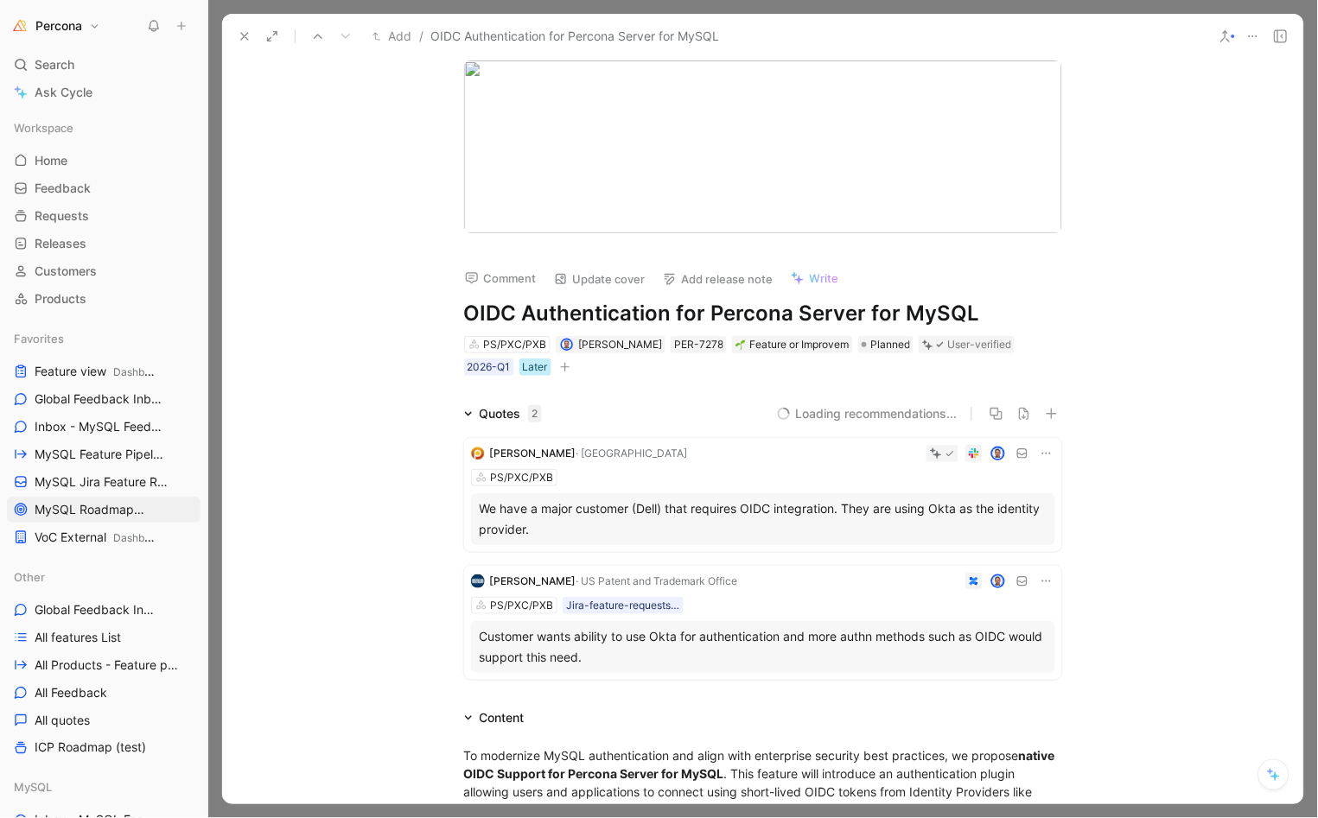
click at [523, 360] on div "Later" at bounding box center [535, 367] width 25 height 17
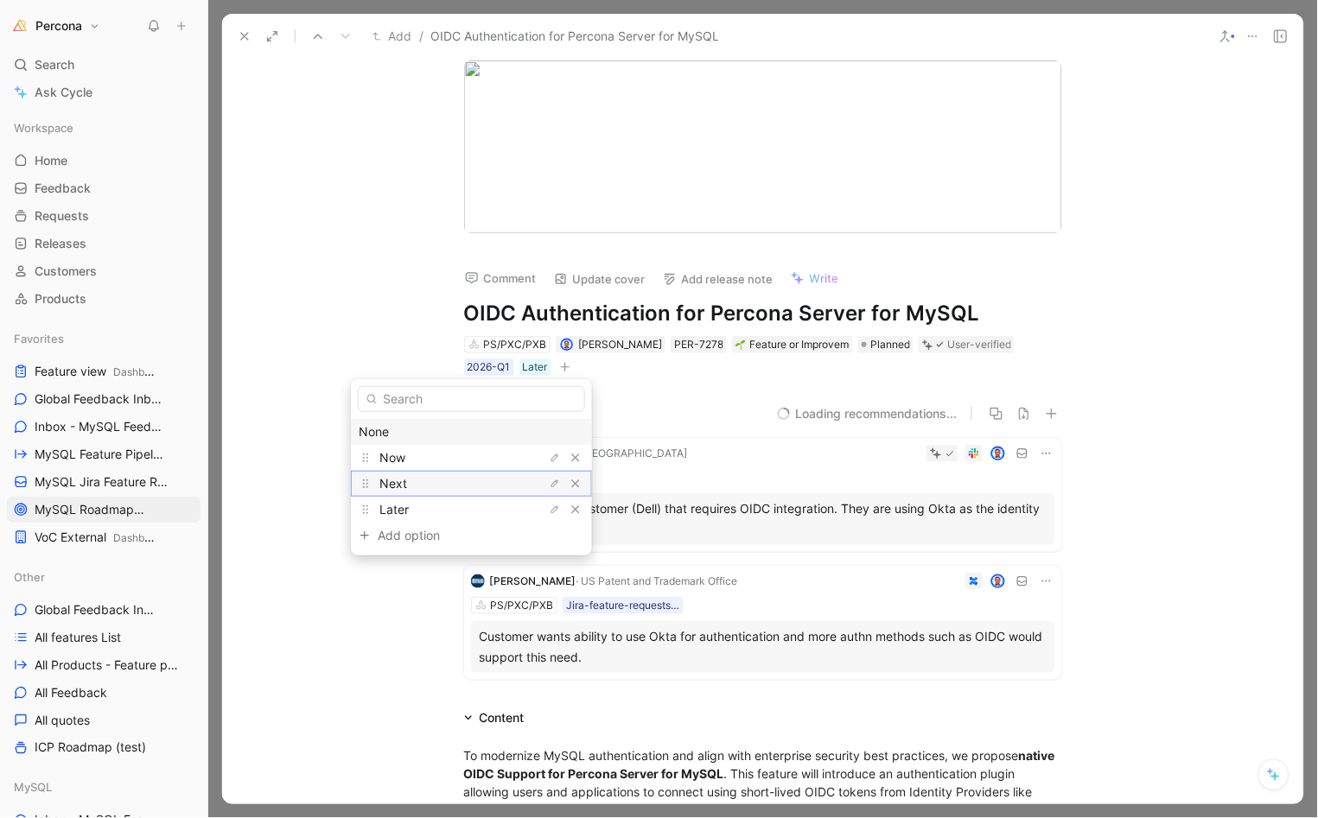
click at [397, 476] on span "Next" at bounding box center [393, 483] width 28 height 15
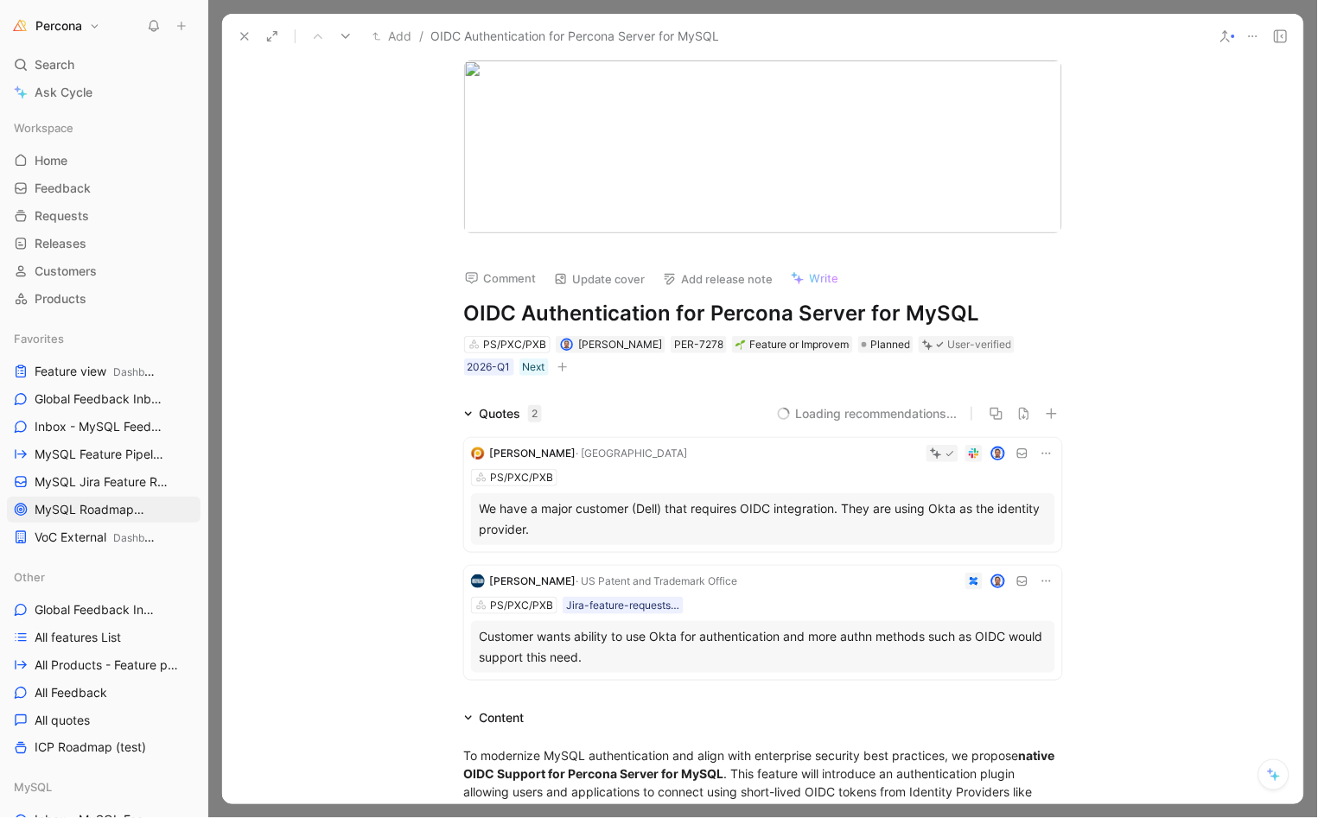
click at [243, 31] on icon at bounding box center [245, 36] width 14 height 14
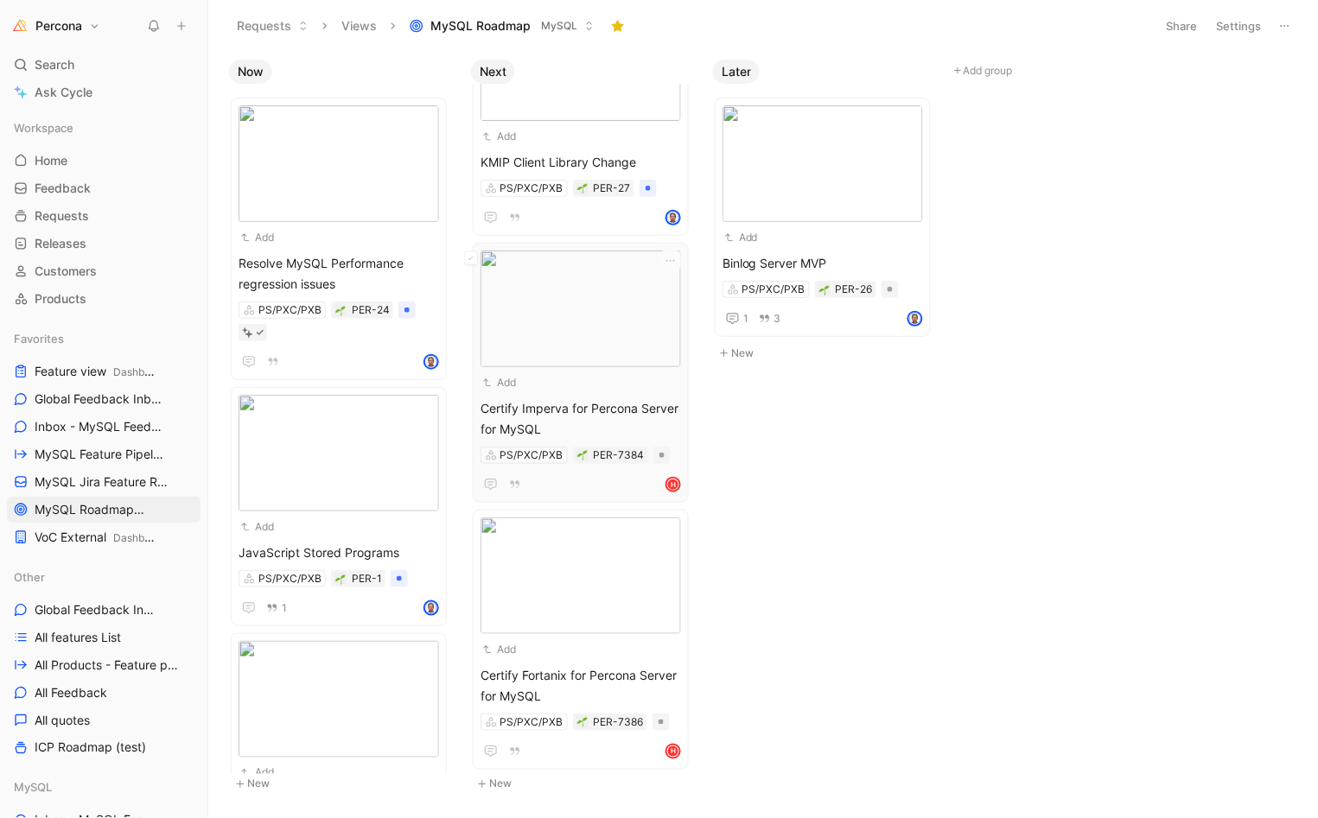
scroll to position [801, 0]
click at [565, 650] on div "Add" at bounding box center [569, 650] width 178 height 17
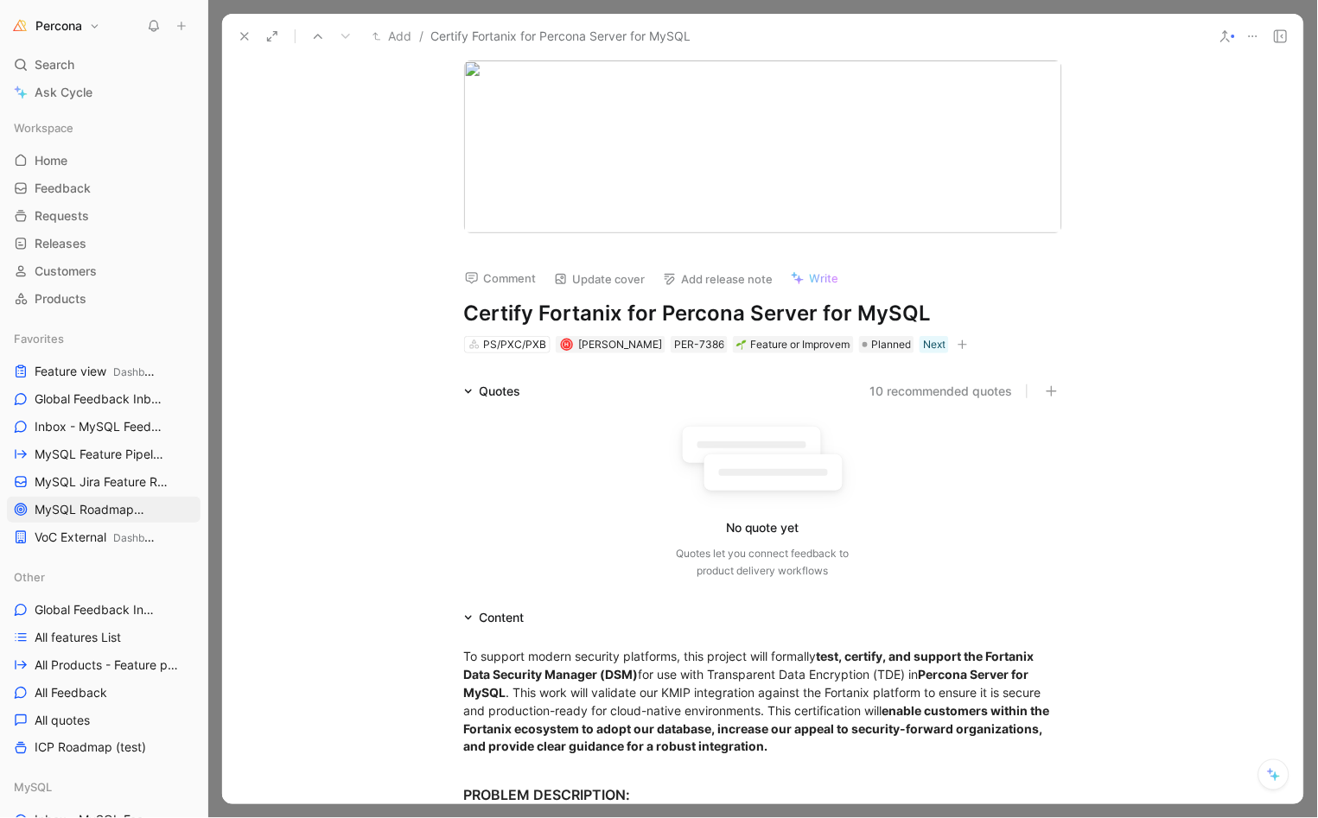
click at [240, 33] on icon at bounding box center [245, 36] width 14 height 14
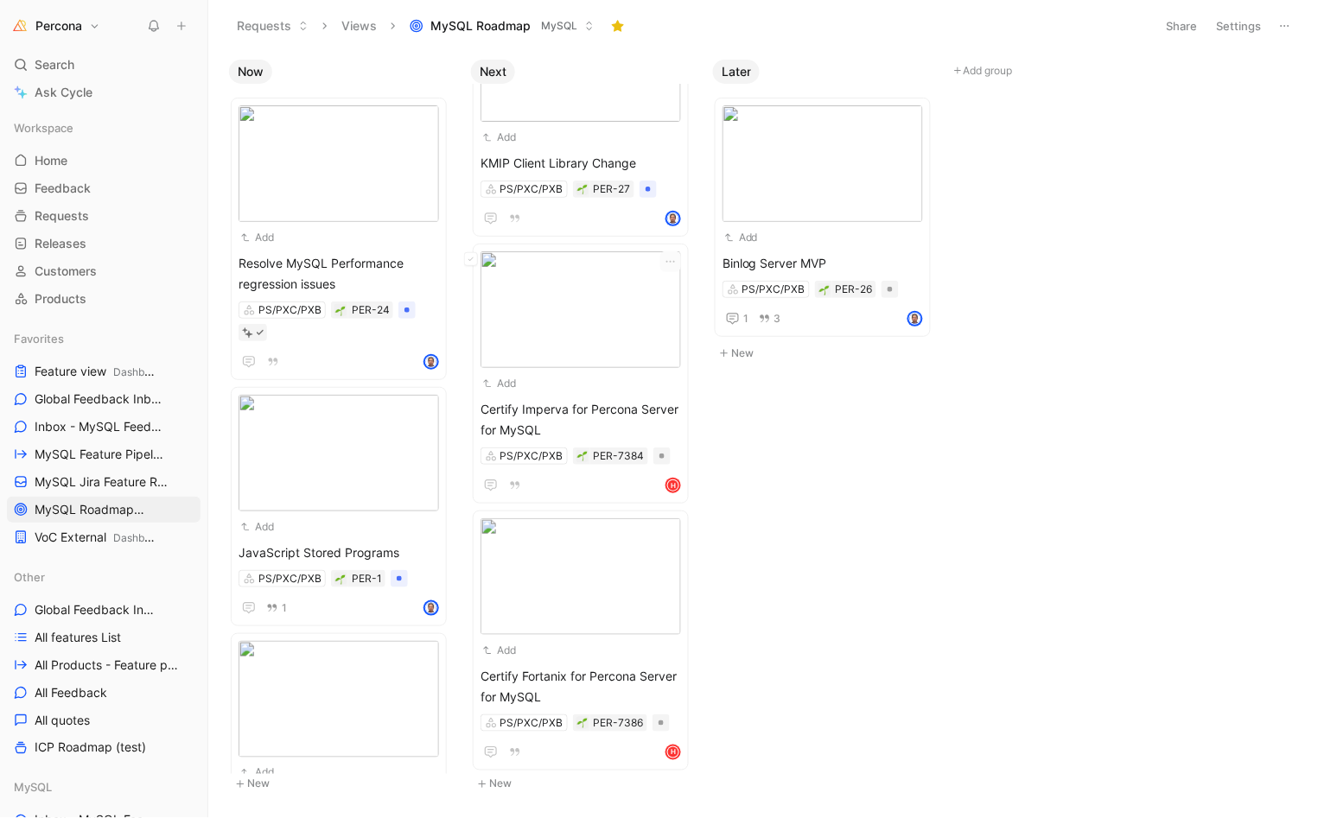
scroll to position [490, 0]
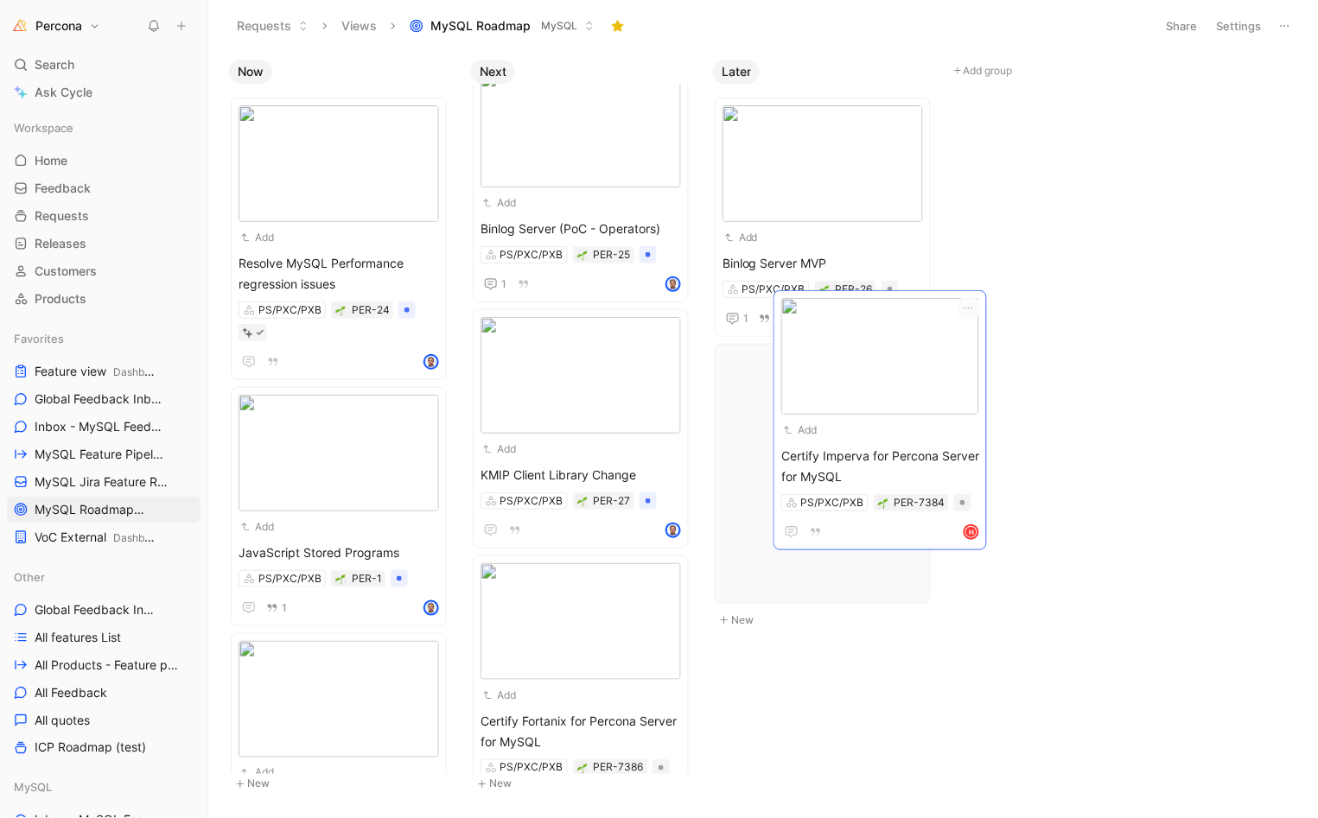
drag, startPoint x: 532, startPoint y: 366, endPoint x: 833, endPoint y: 414, distance: 304.6
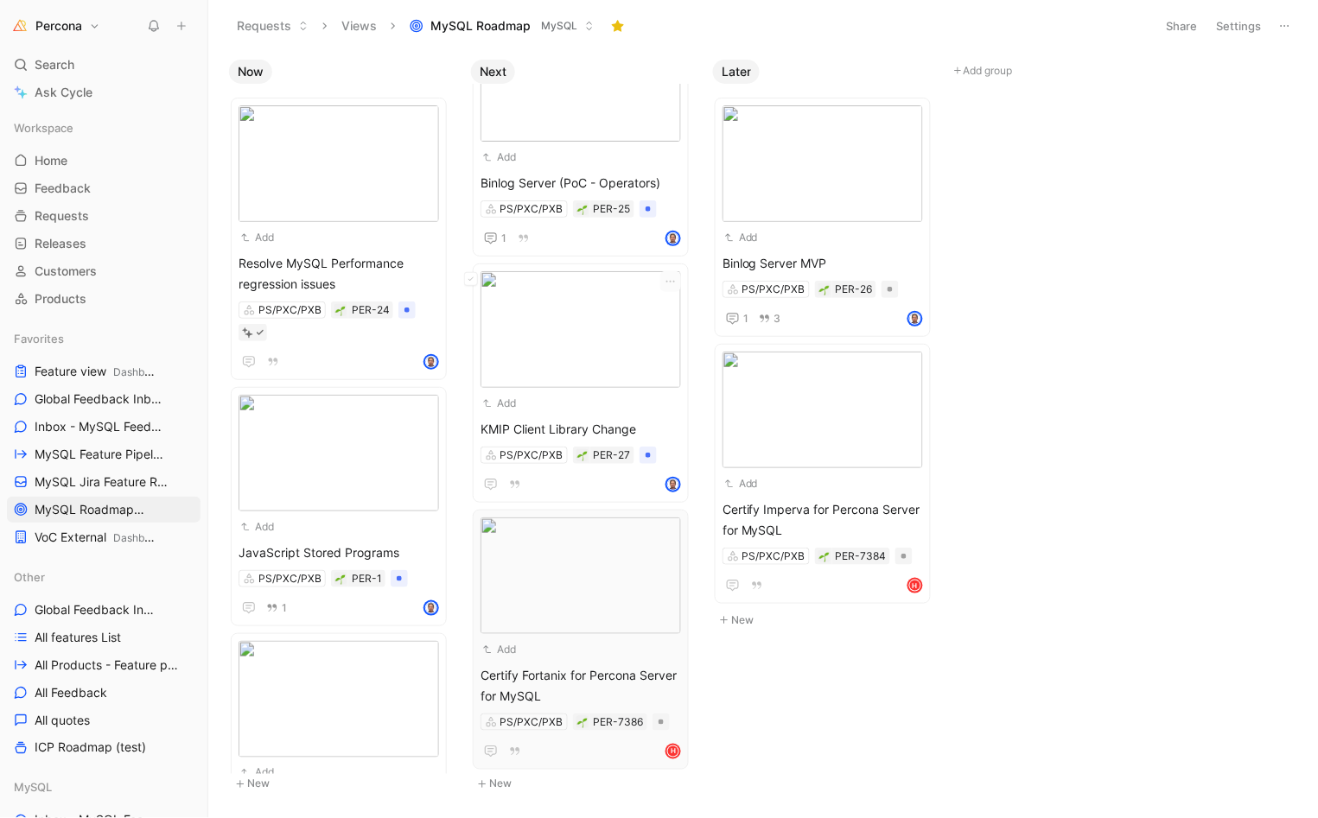
scroll to position [534, 0]
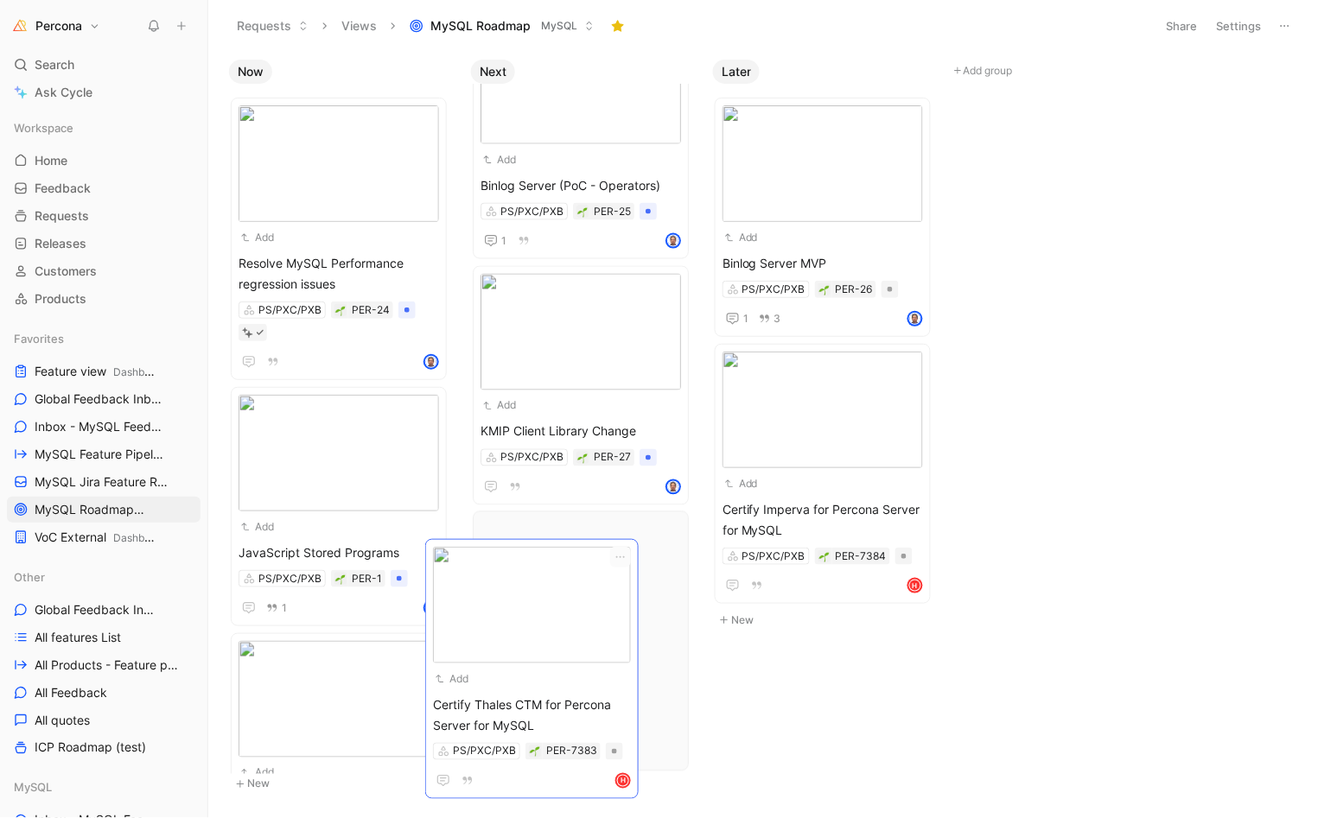
drag, startPoint x: 327, startPoint y: 667, endPoint x: 521, endPoint y: 575, distance: 215.3
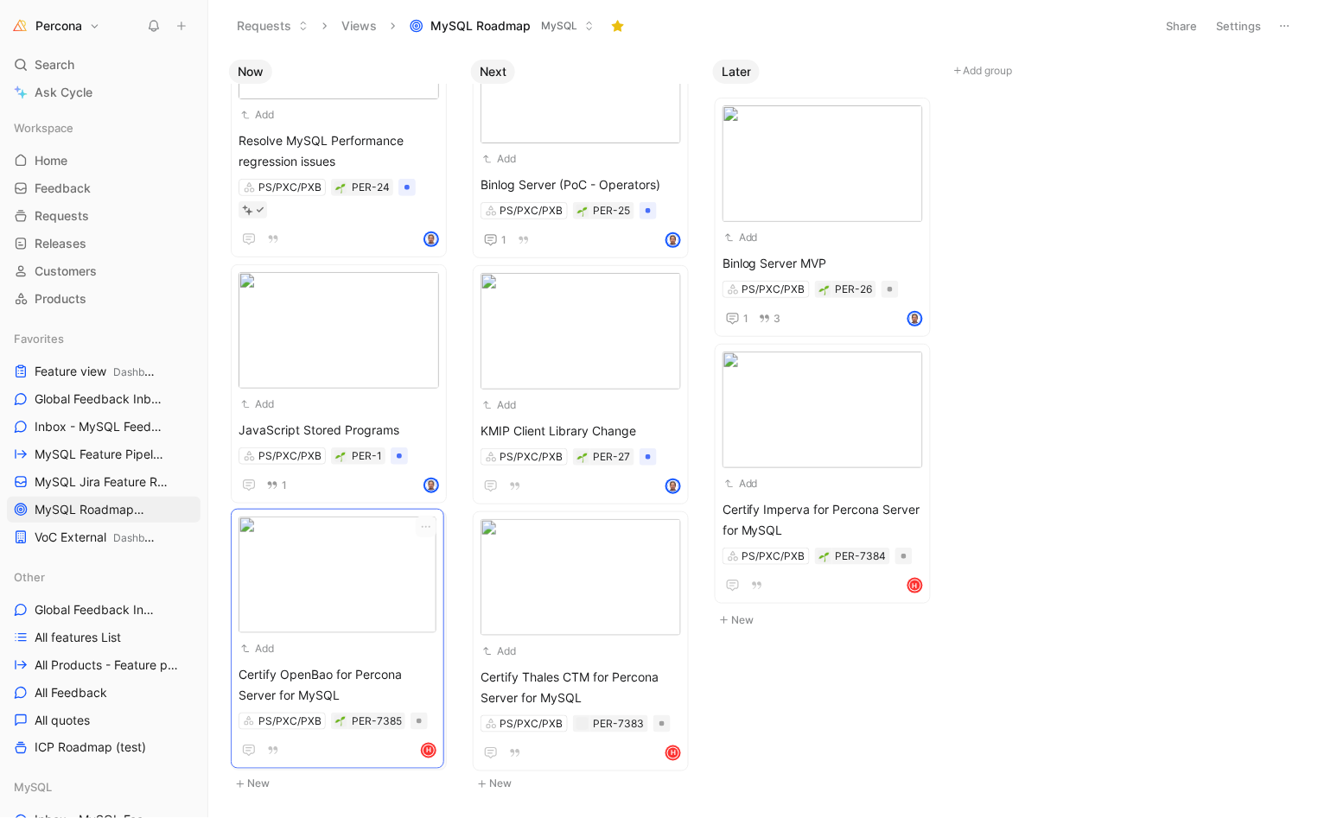
scroll to position [0, 0]
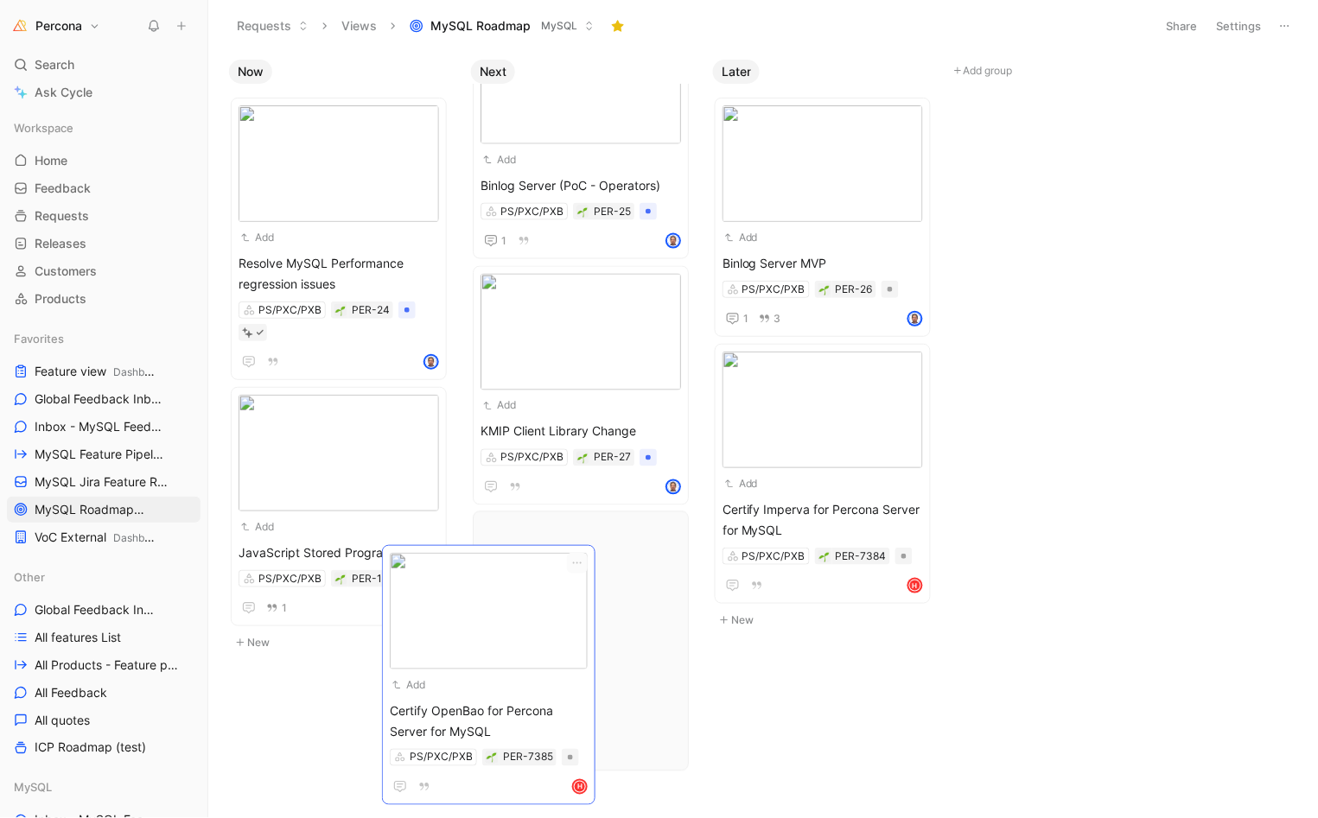
drag, startPoint x: 324, startPoint y: 567, endPoint x: 475, endPoint y: 603, distance: 155.5
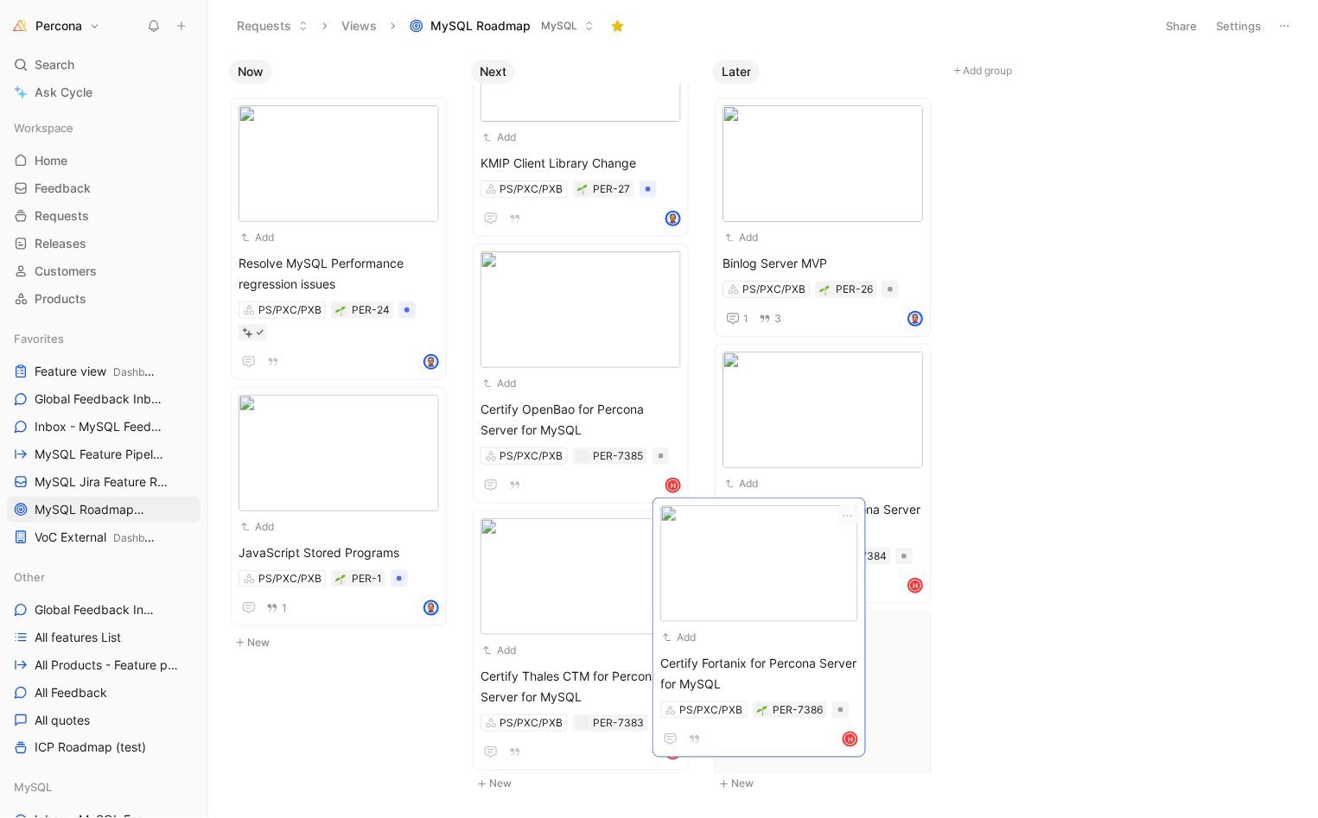
drag, startPoint x: 569, startPoint y: 578, endPoint x: 749, endPoint y: 568, distance: 180.0
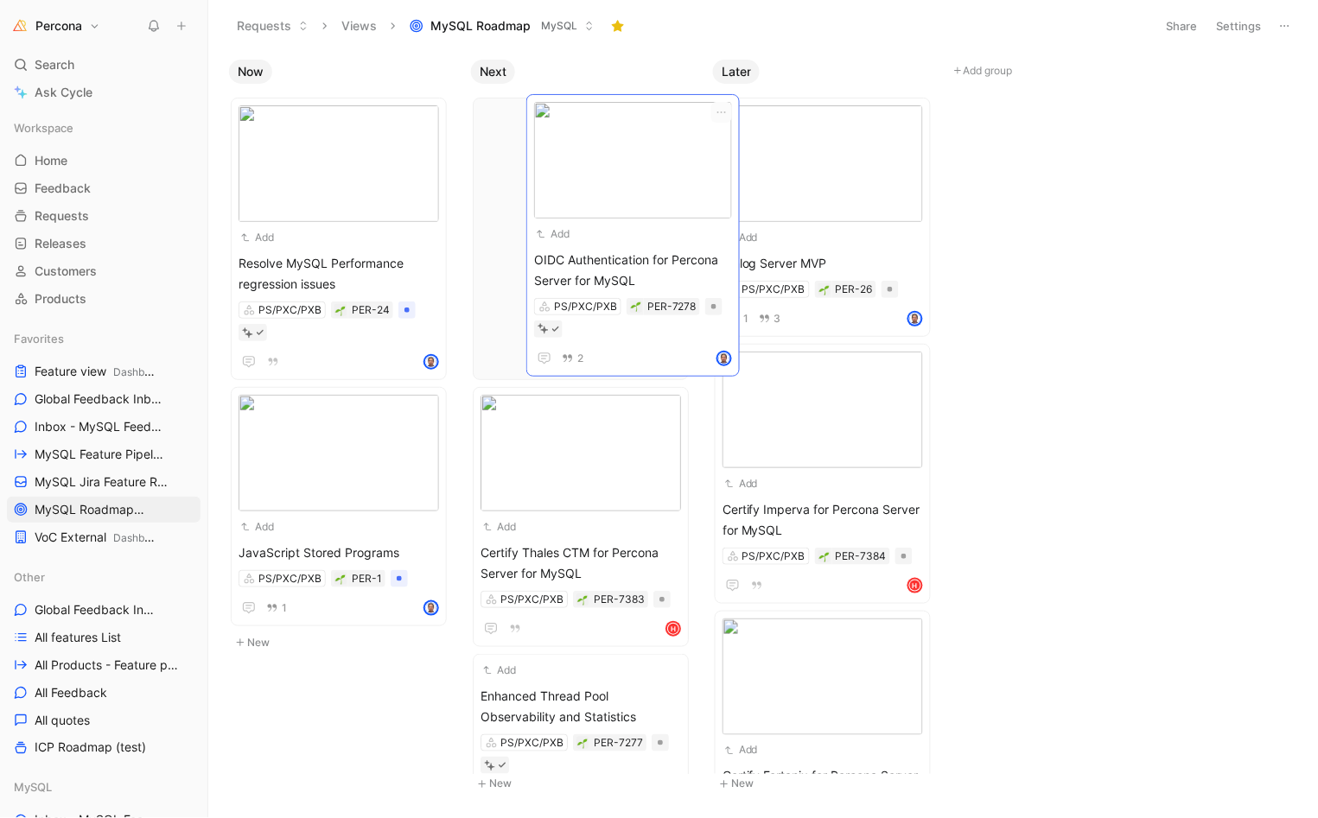
drag, startPoint x: 575, startPoint y: 183, endPoint x: 628, endPoint y: 181, distance: 53.6
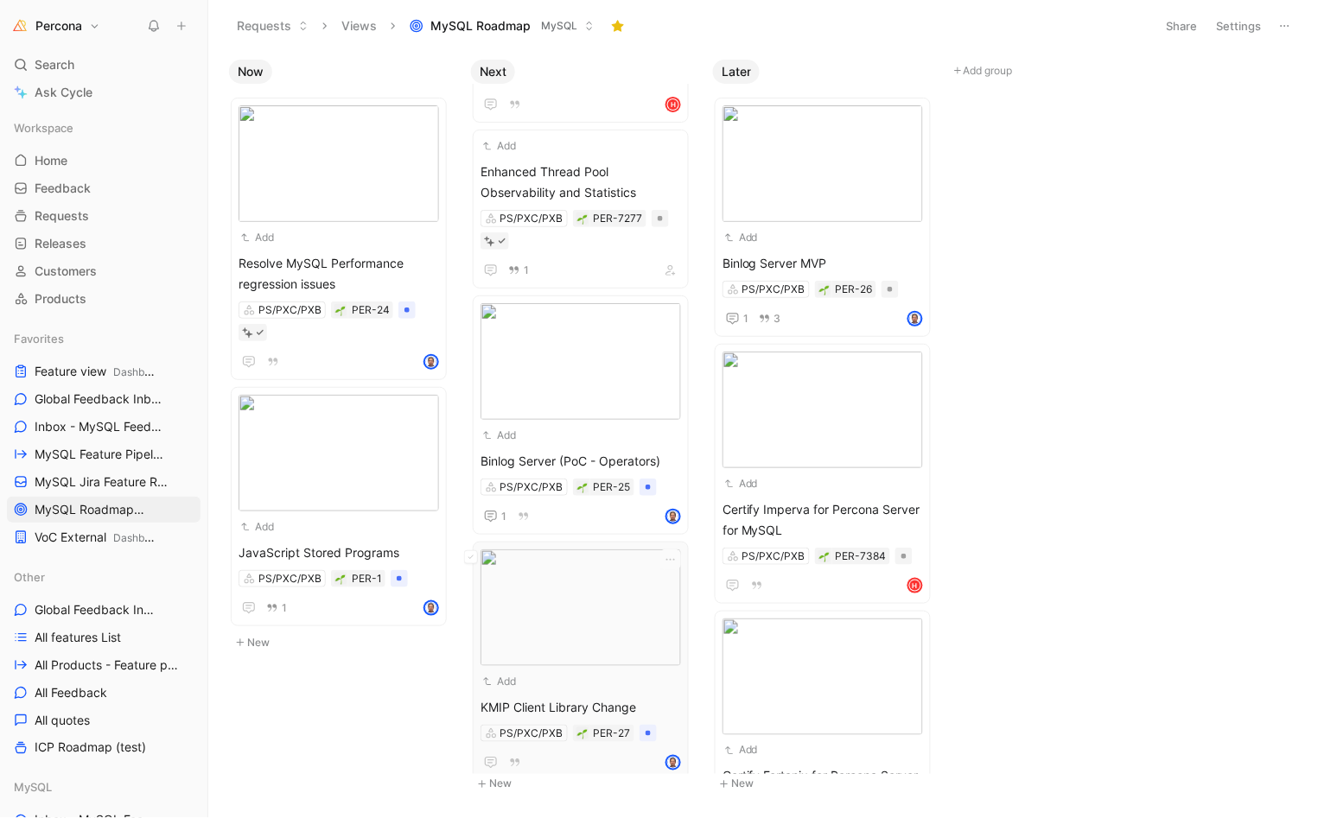
scroll to position [501, 0]
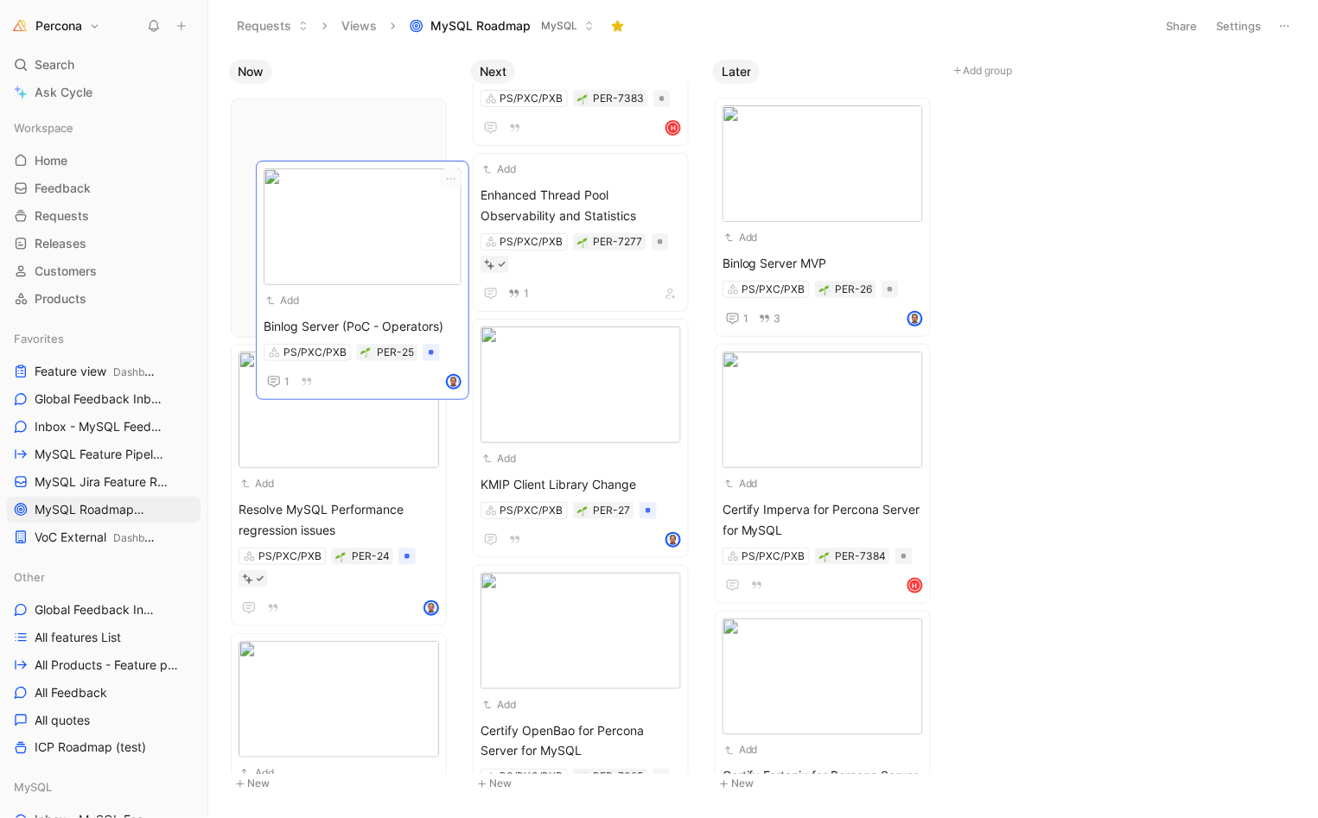
drag, startPoint x: 538, startPoint y: 371, endPoint x: 321, endPoint y: 216, distance: 266.4
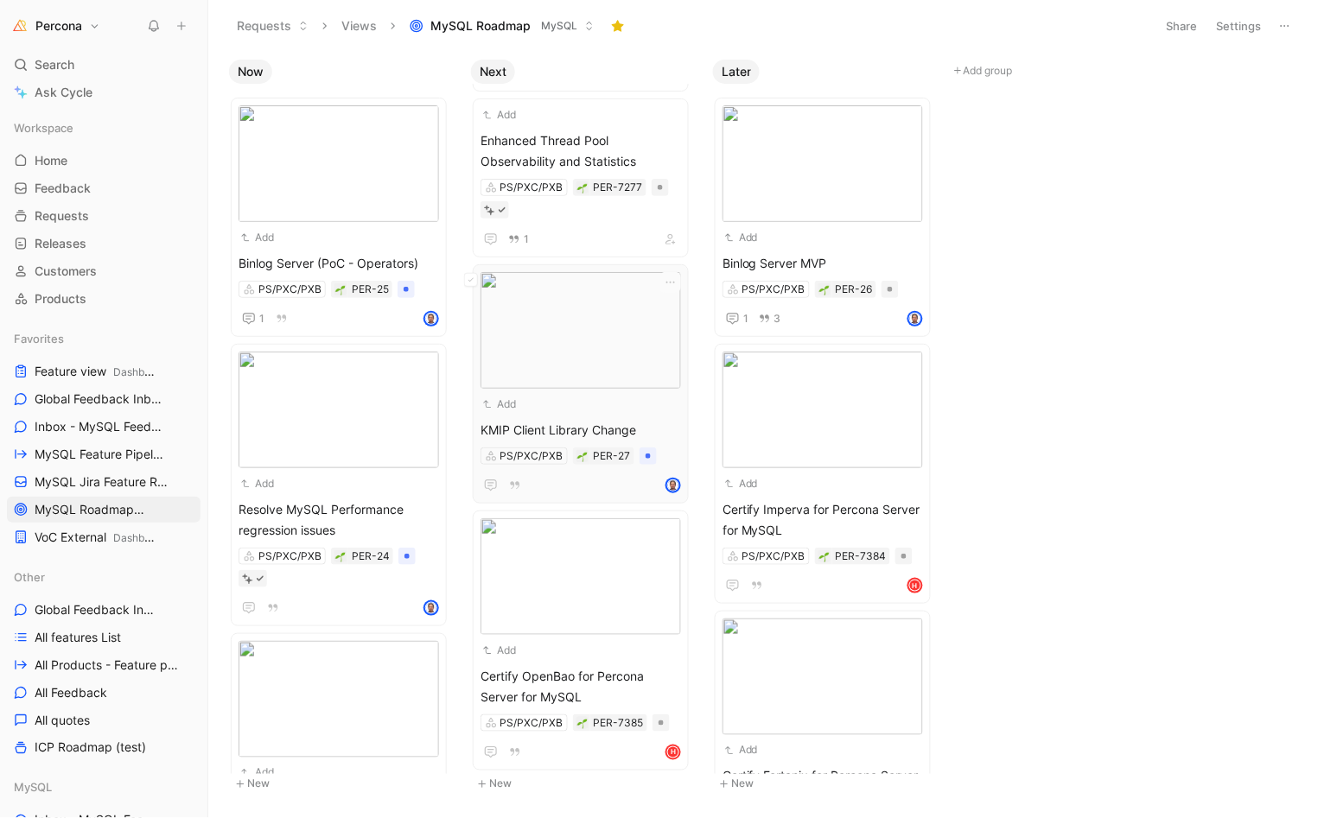
scroll to position [555, 0]
click at [604, 413] on div "Add KMIP Client Library Change PS/PXC/PXB PER-27" at bounding box center [580, 385] width 200 height 224
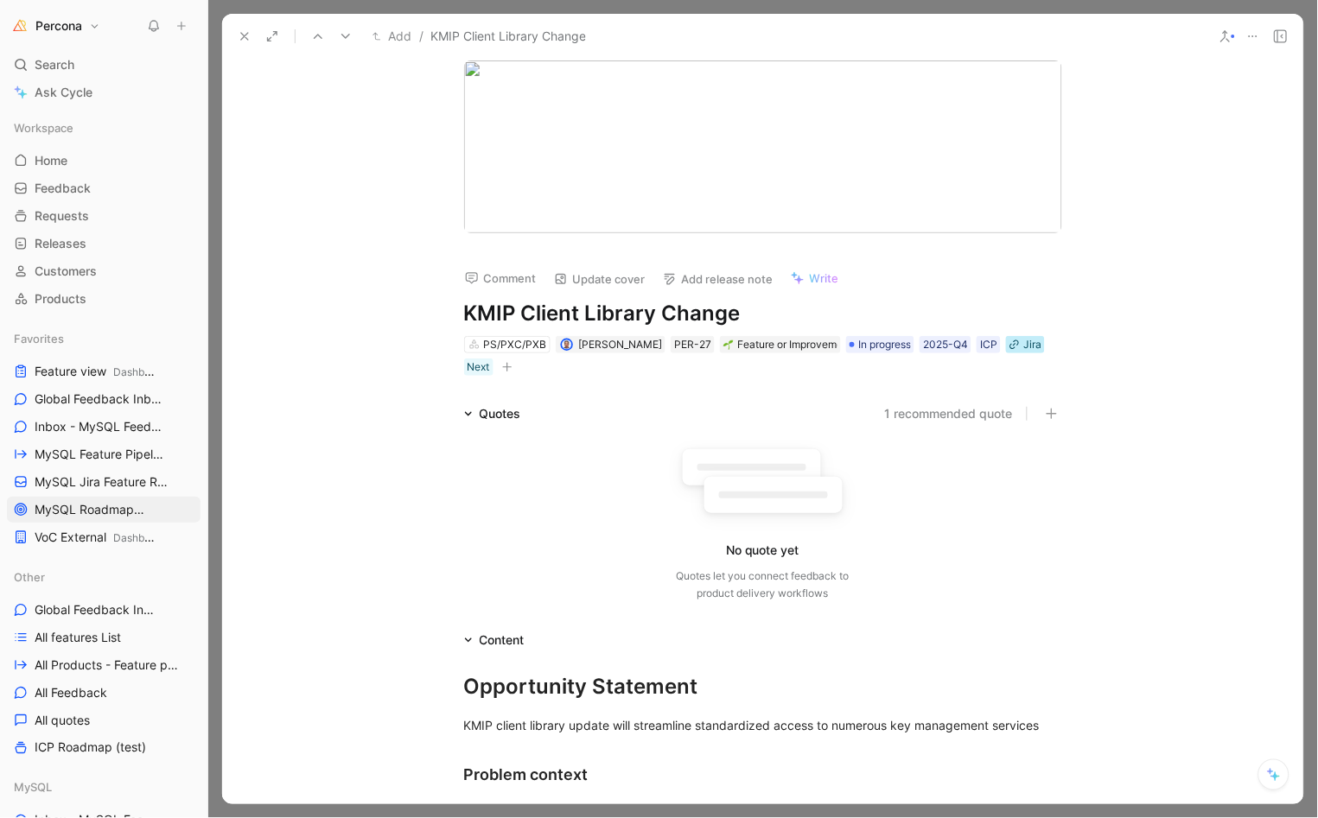
click at [1009, 347] on icon at bounding box center [1014, 345] width 10 height 10
click at [881, 317] on button "Open" at bounding box center [873, 313] width 62 height 24
click at [1033, 317] on button "Edit link" at bounding box center [1033, 313] width 76 height 24
click at [988, 408] on input "https://perconadev.atlassian.net/jira/polaris/projects/MYR/ideas/view/6791295?s…" at bounding box center [999, 414] width 213 height 33
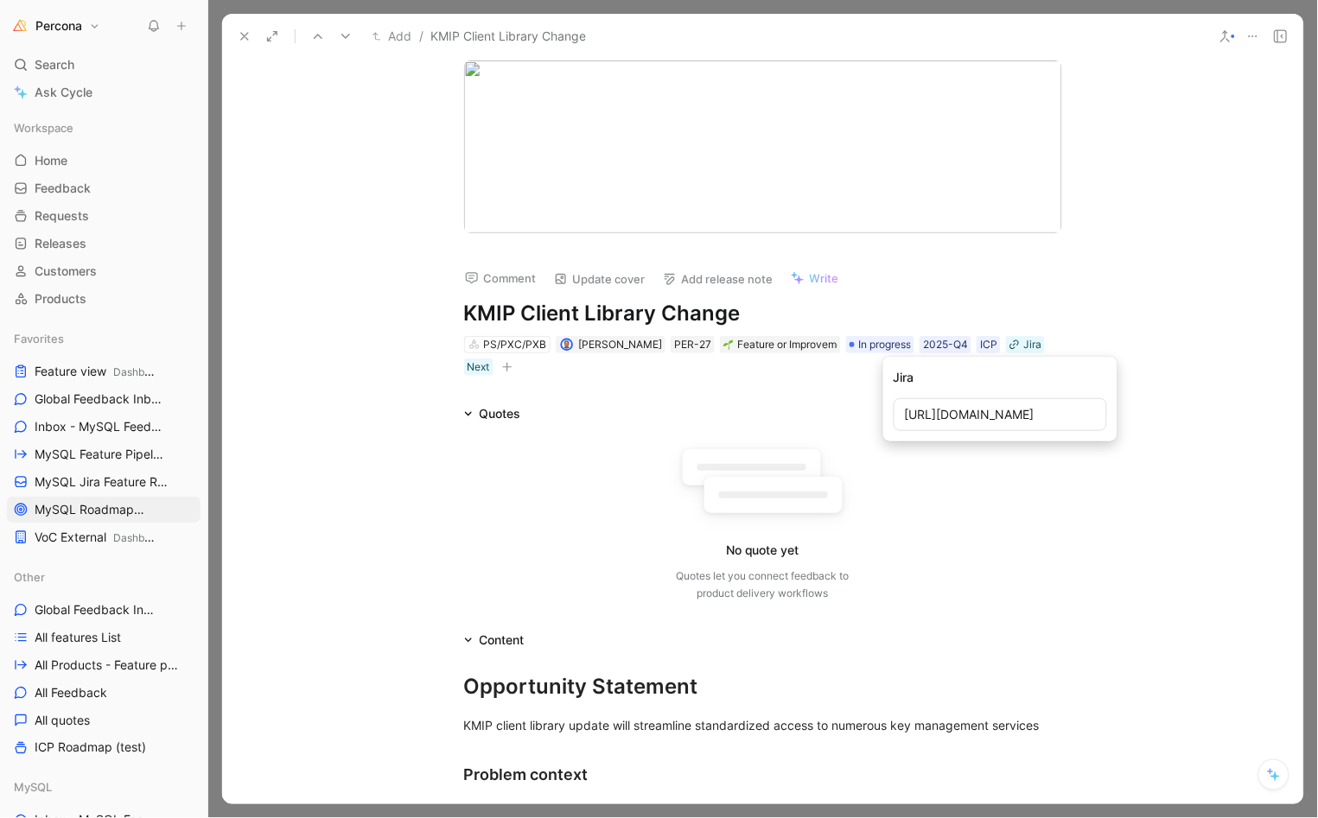
click at [988, 408] on input "https://perconadev.atlassian.net/jira/polaris/projects/MYR/ideas/view/6791295?s…" at bounding box center [999, 414] width 213 height 33
type input "https://perconadev.atlassian.net/browse/PS-9964"
click at [474, 365] on div "Next" at bounding box center [478, 367] width 22 height 17
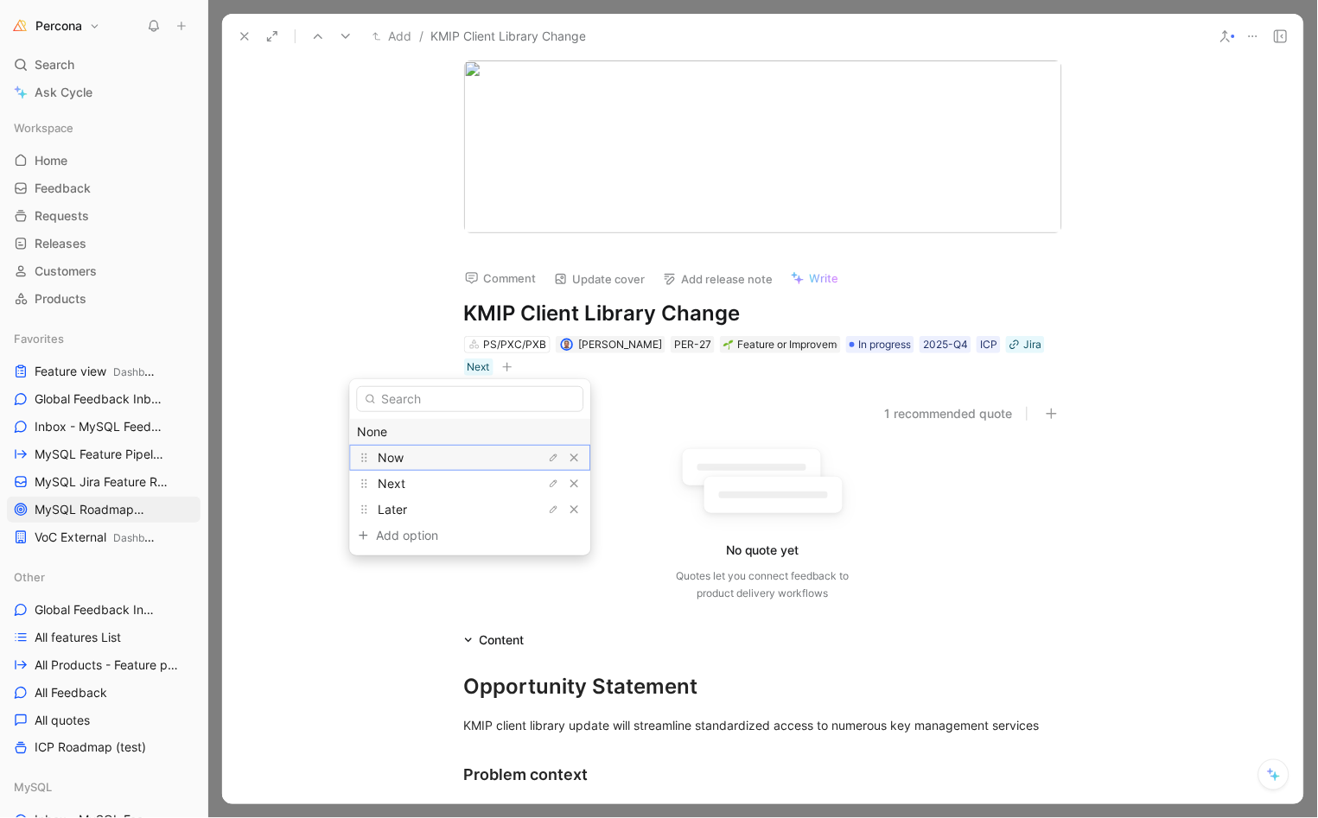
click at [411, 450] on div "Now" at bounding box center [443, 458] width 130 height 21
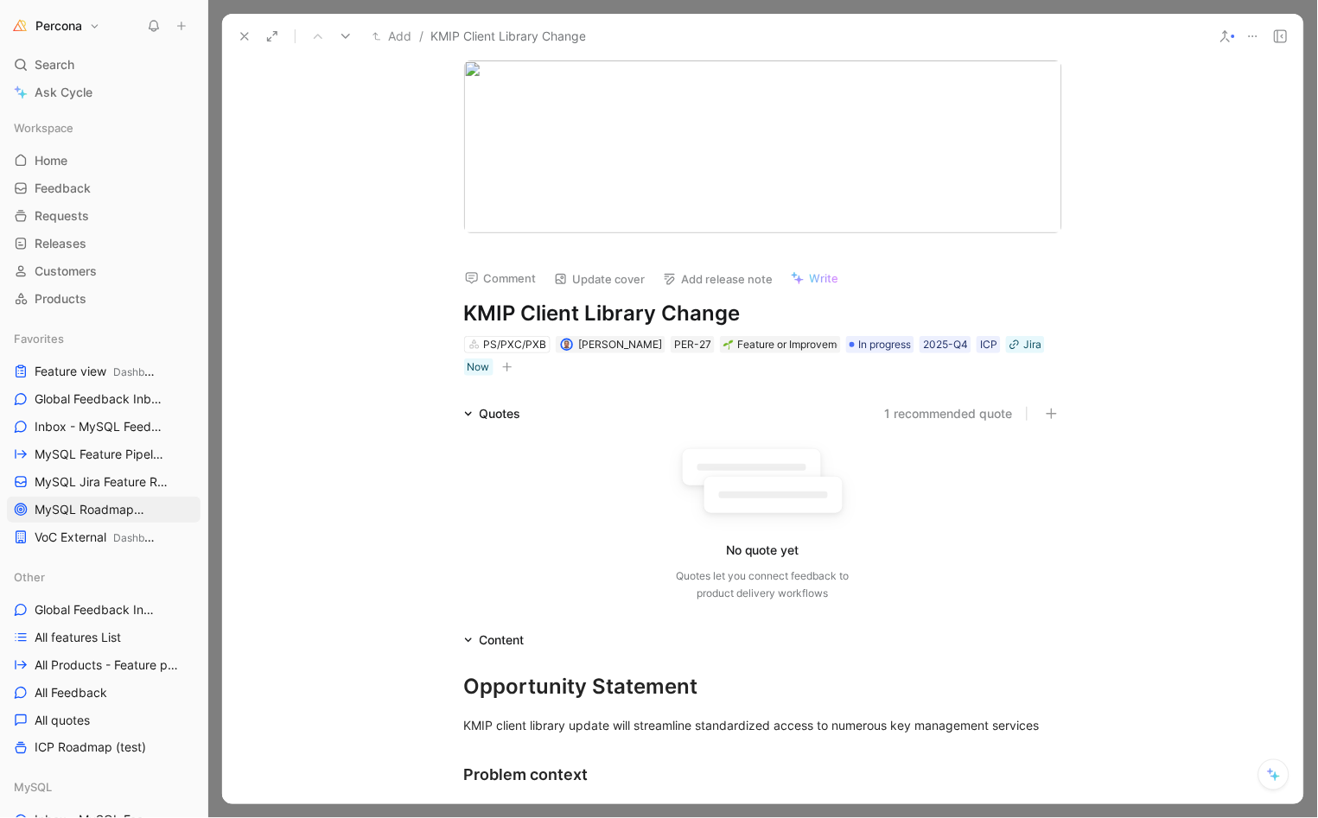
click at [245, 39] on icon at bounding box center [245, 36] width 14 height 14
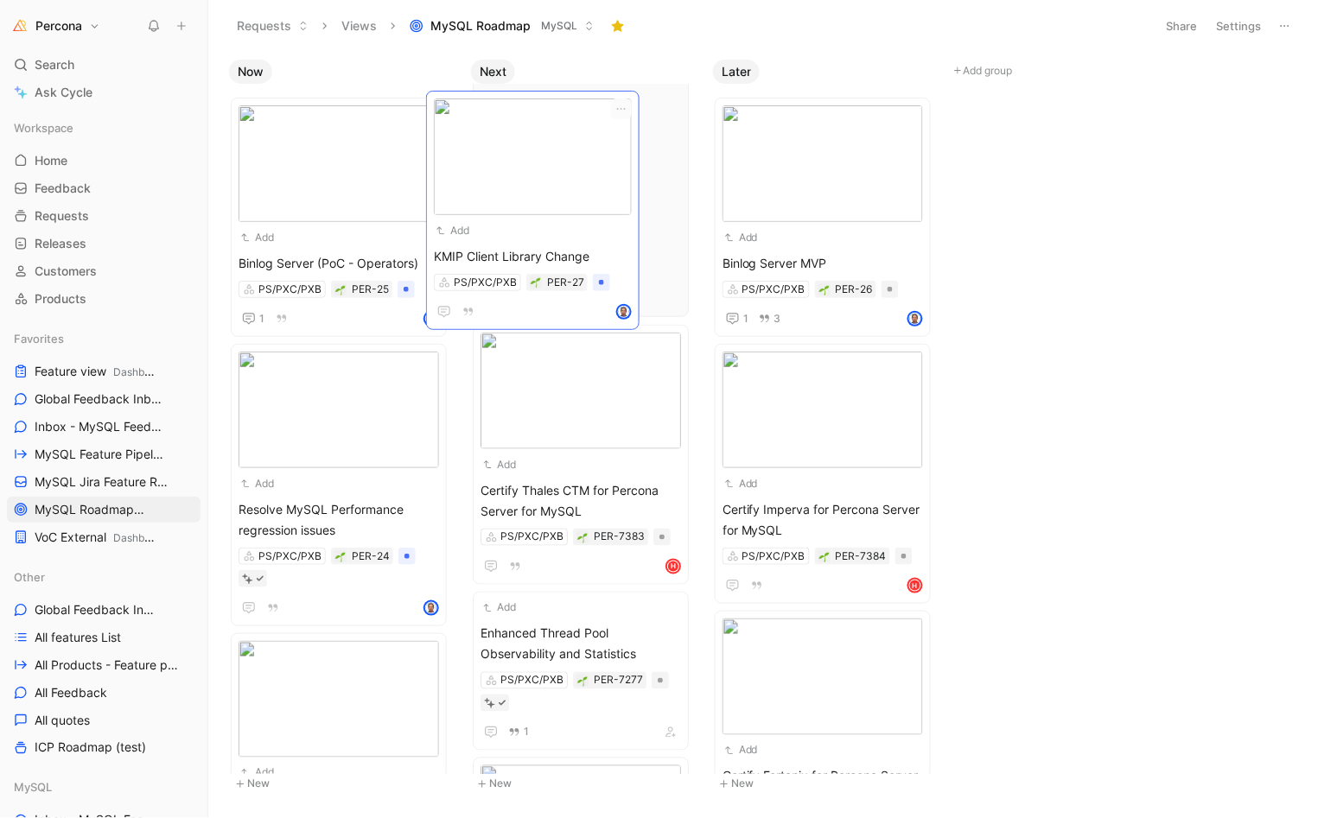
drag, startPoint x: 339, startPoint y: 235, endPoint x: 534, endPoint y: 229, distance: 195.4
click at [572, 218] on div "Add" at bounding box center [569, 218] width 178 height 17
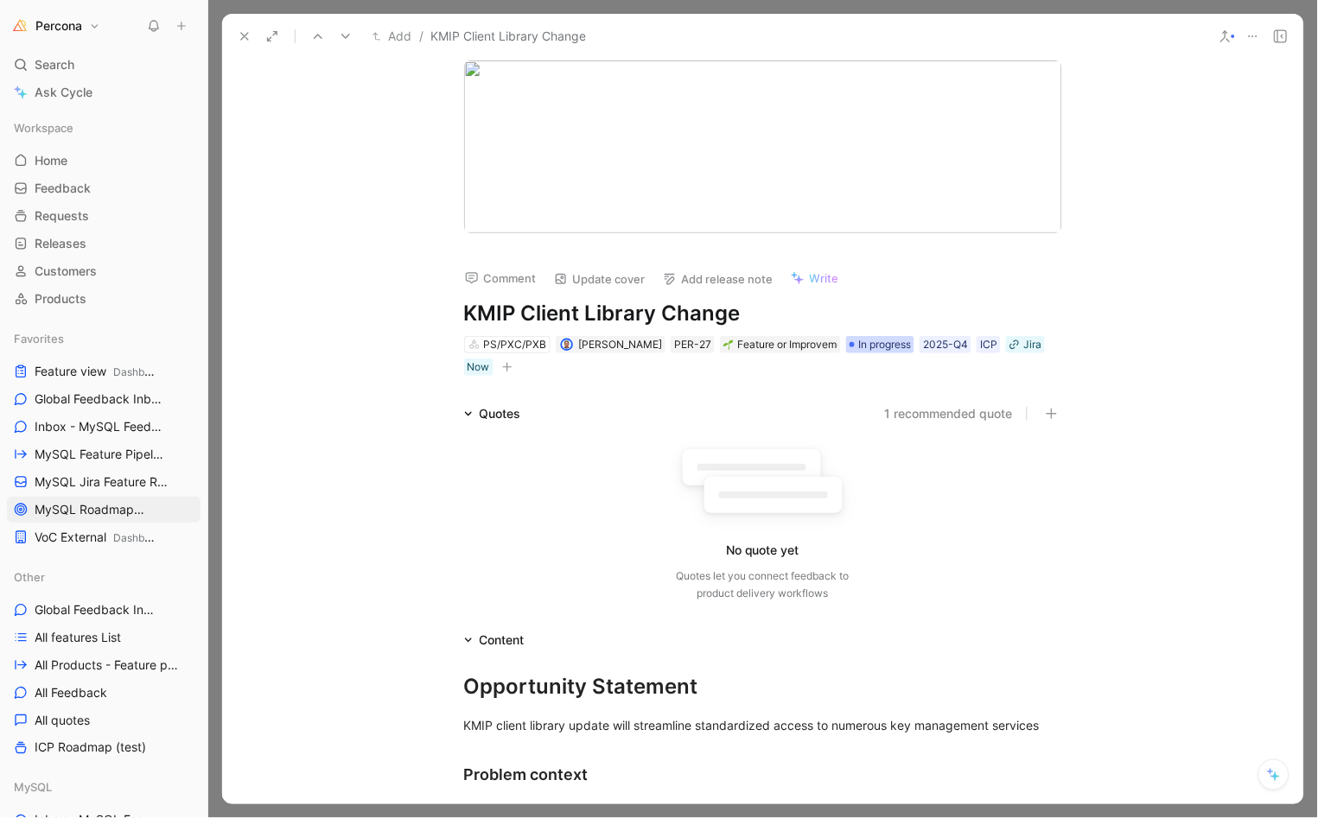
click at [870, 347] on span "In progress" at bounding box center [884, 344] width 53 height 17
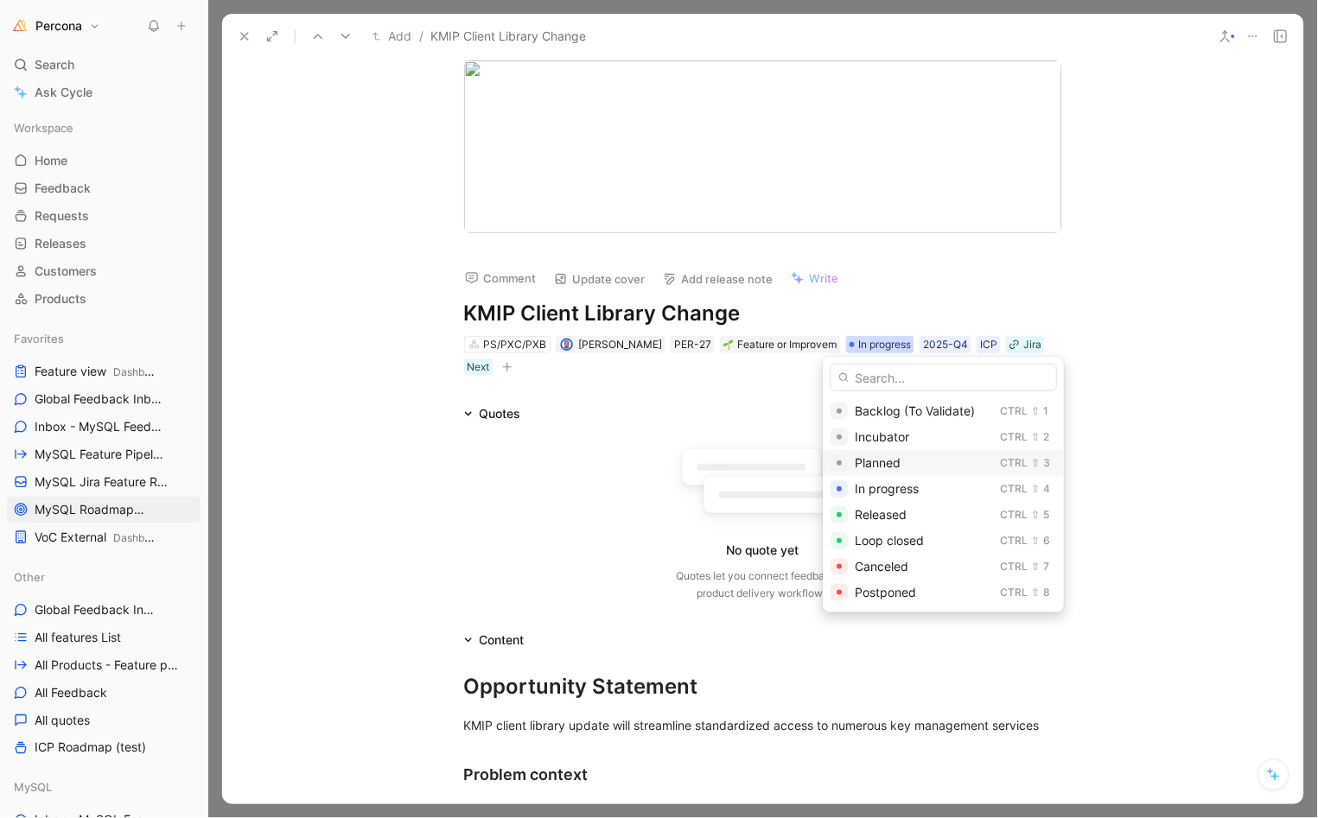
click at [892, 462] on span "Planned" at bounding box center [878, 462] width 46 height 15
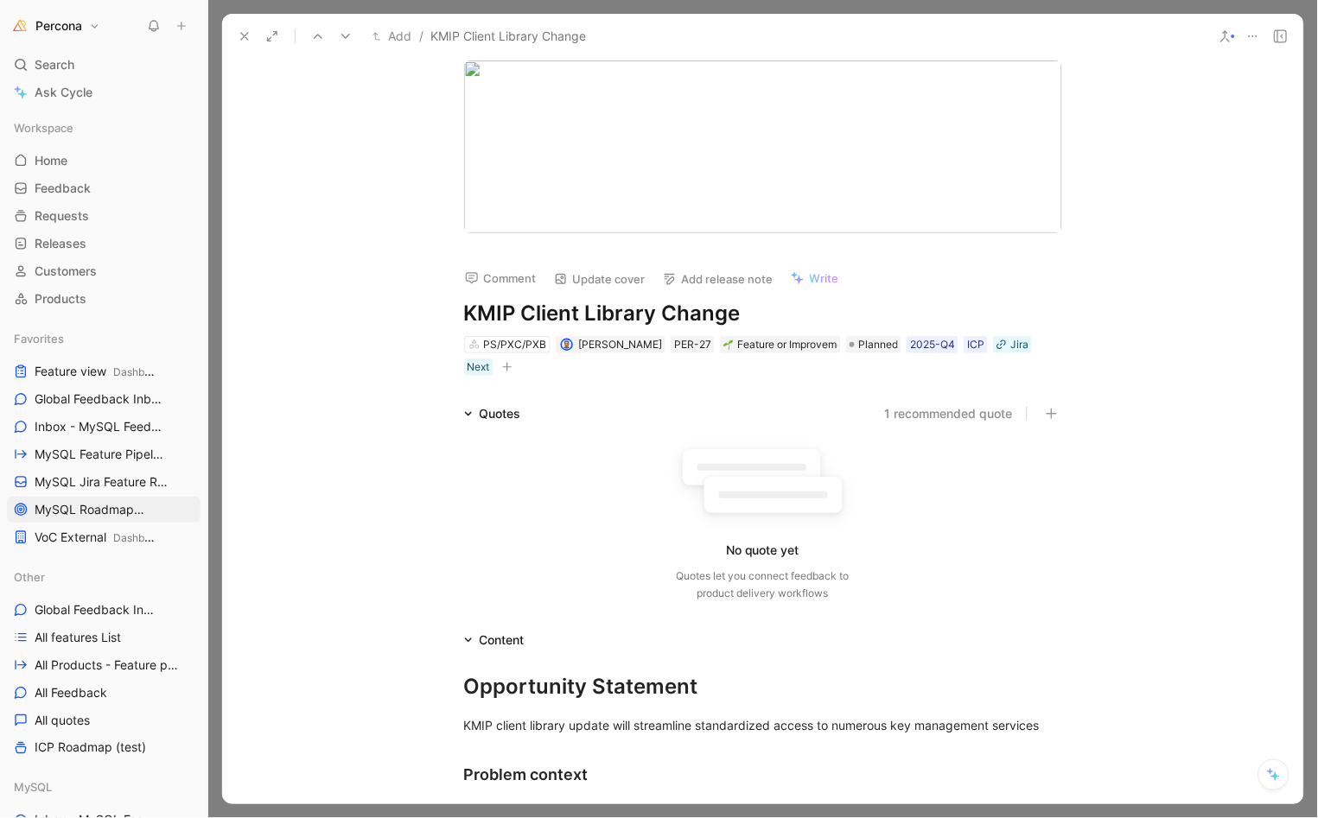
click at [238, 30] on icon at bounding box center [245, 36] width 14 height 14
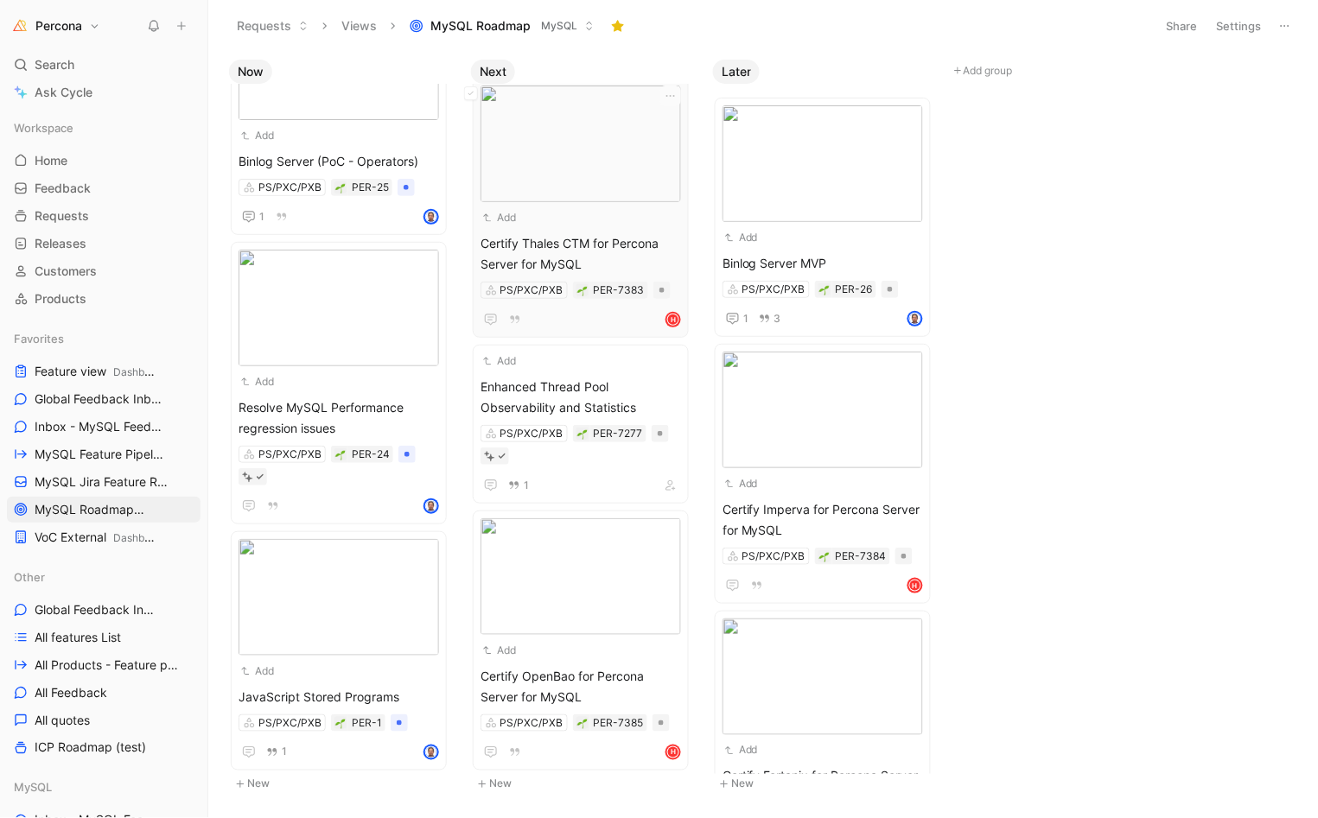
scroll to position [555, 0]
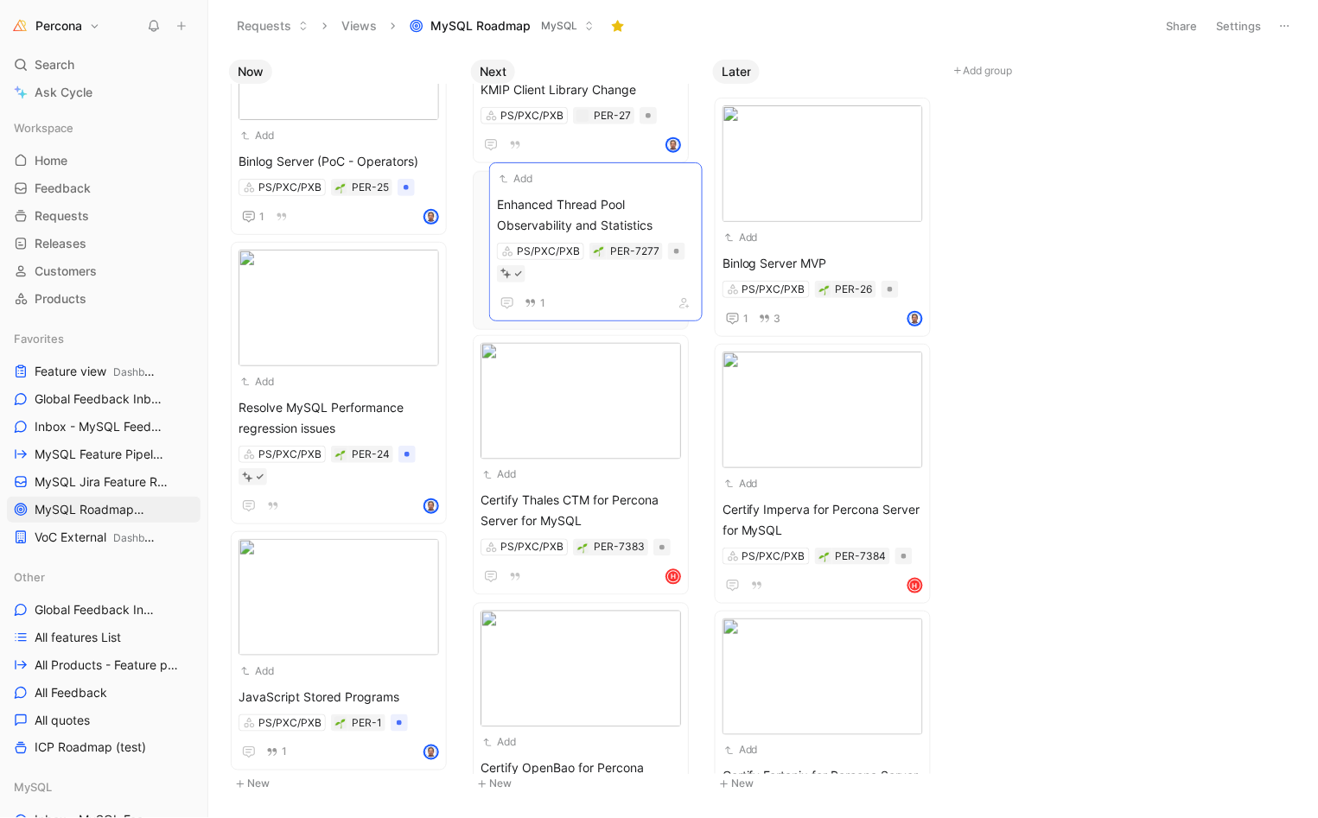
drag, startPoint x: 580, startPoint y: 411, endPoint x: 596, endPoint y: 206, distance: 206.3
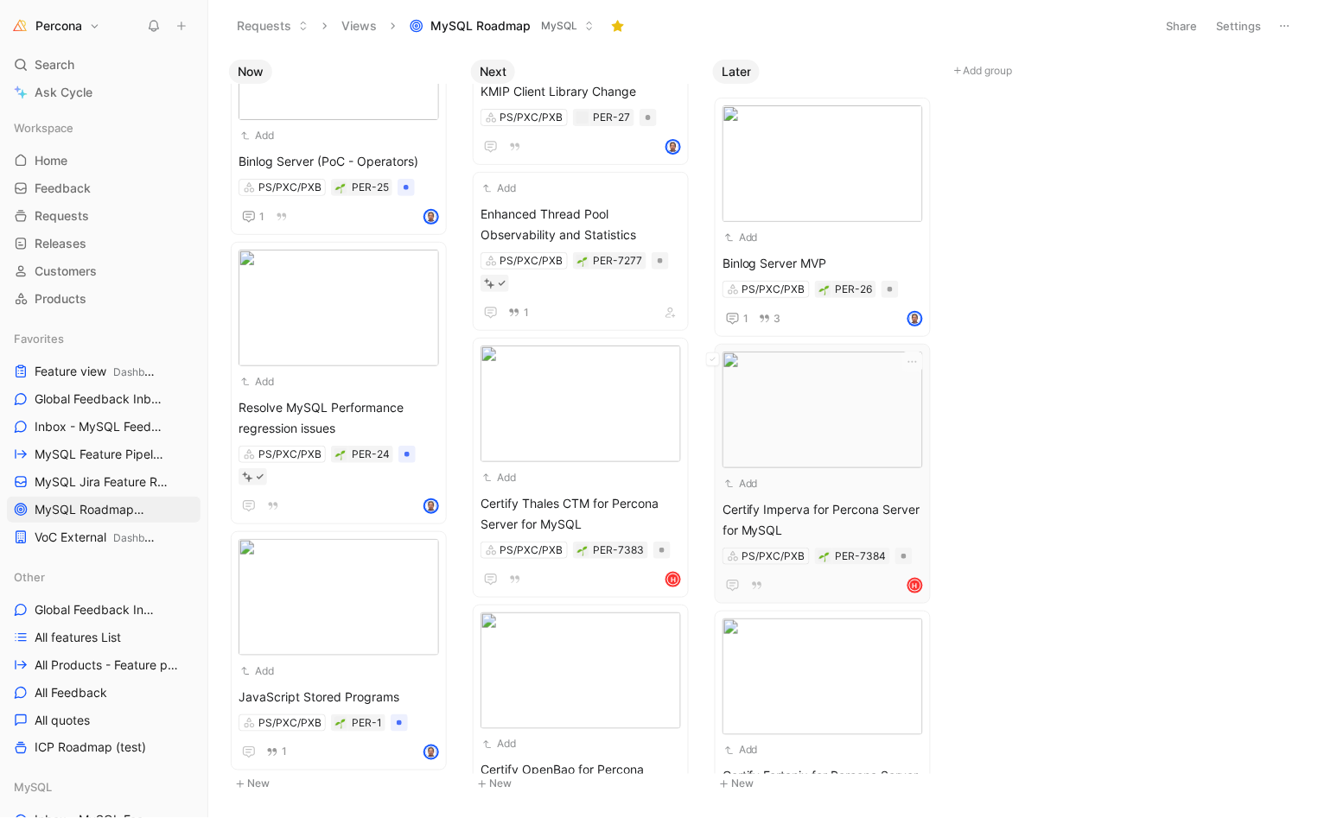
click at [779, 507] on span "Certify Imperva for Percona Server for MySQL" at bounding box center [822, 519] width 200 height 41
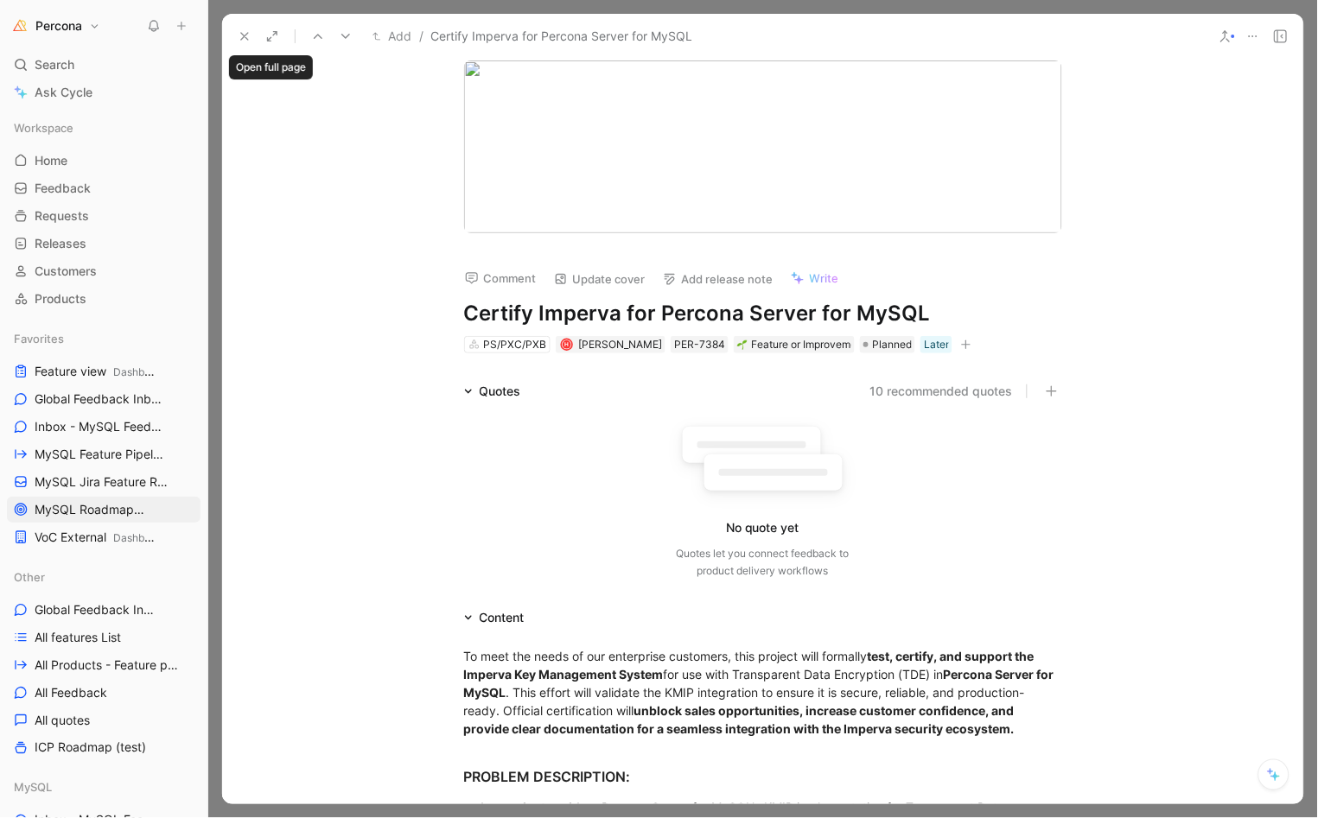
click at [248, 38] on icon at bounding box center [245, 36] width 14 height 14
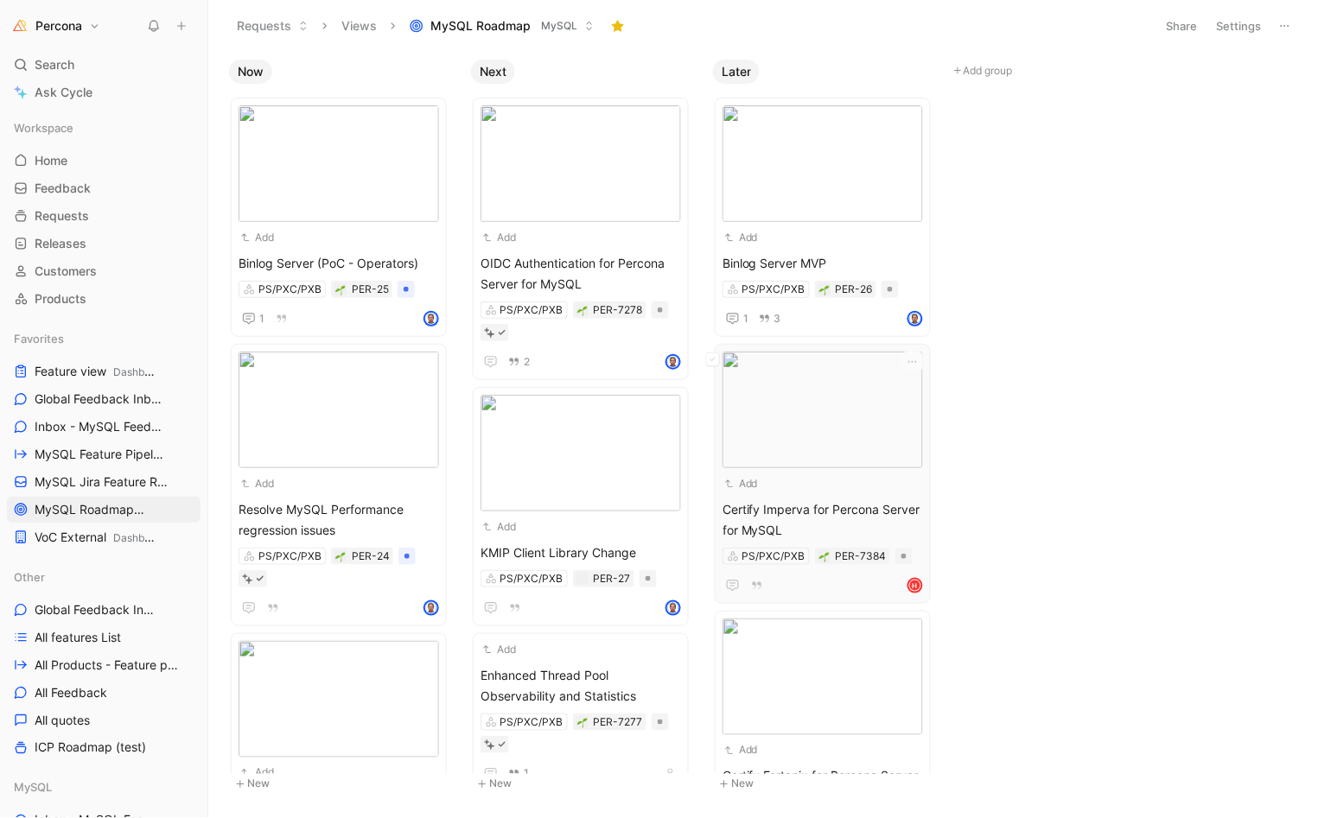
click at [819, 486] on div "Add" at bounding box center [811, 483] width 178 height 17
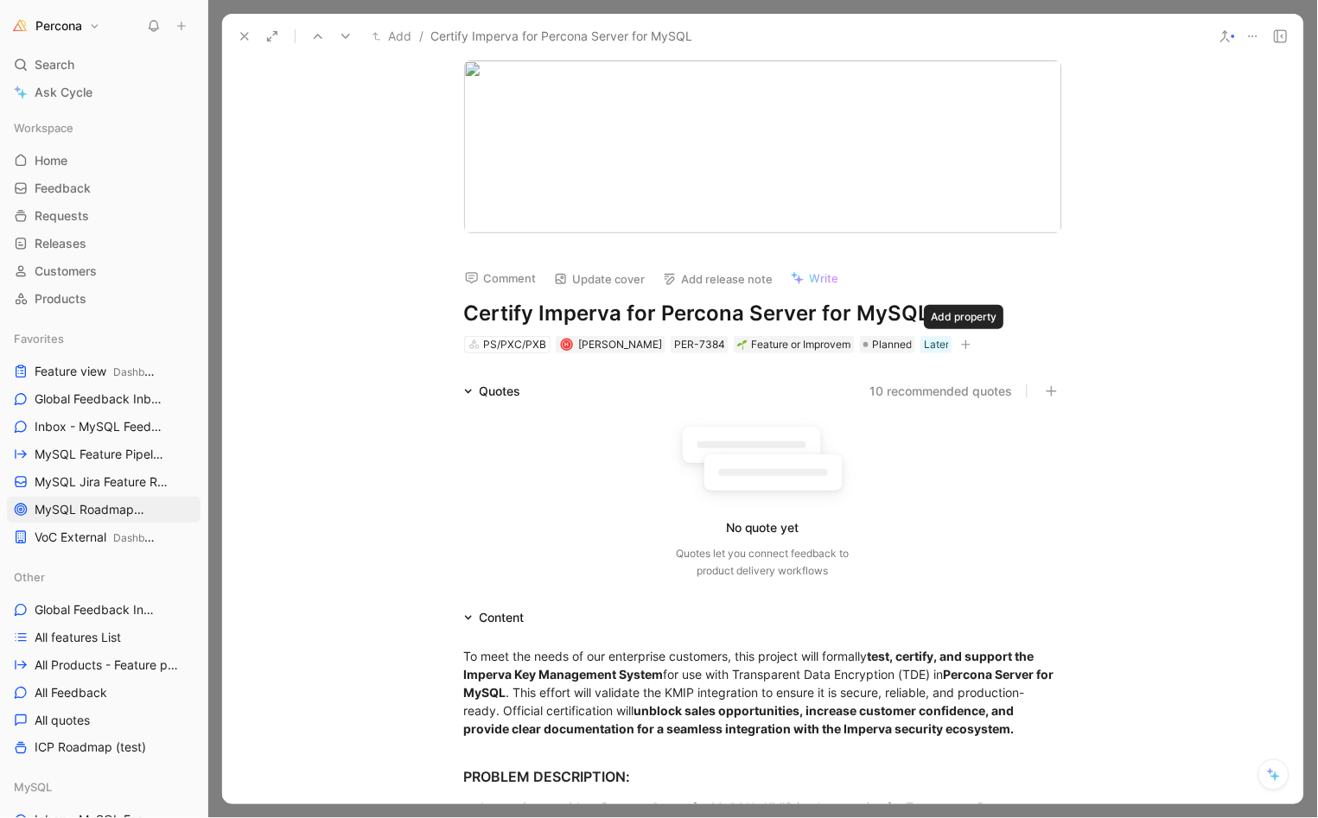
click at [961, 347] on icon "button" at bounding box center [966, 345] width 10 height 10
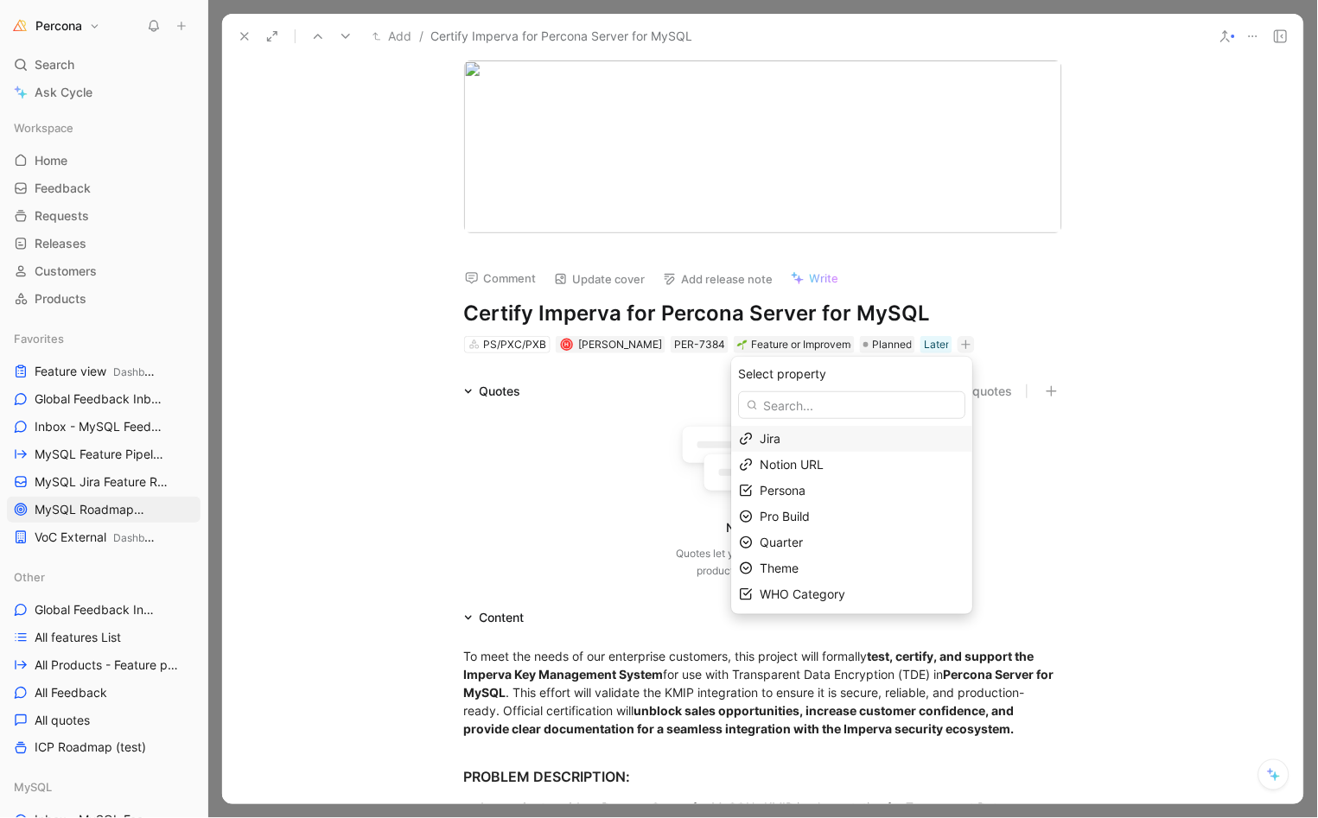
click at [777, 434] on div "Jira" at bounding box center [862, 439] width 205 height 21
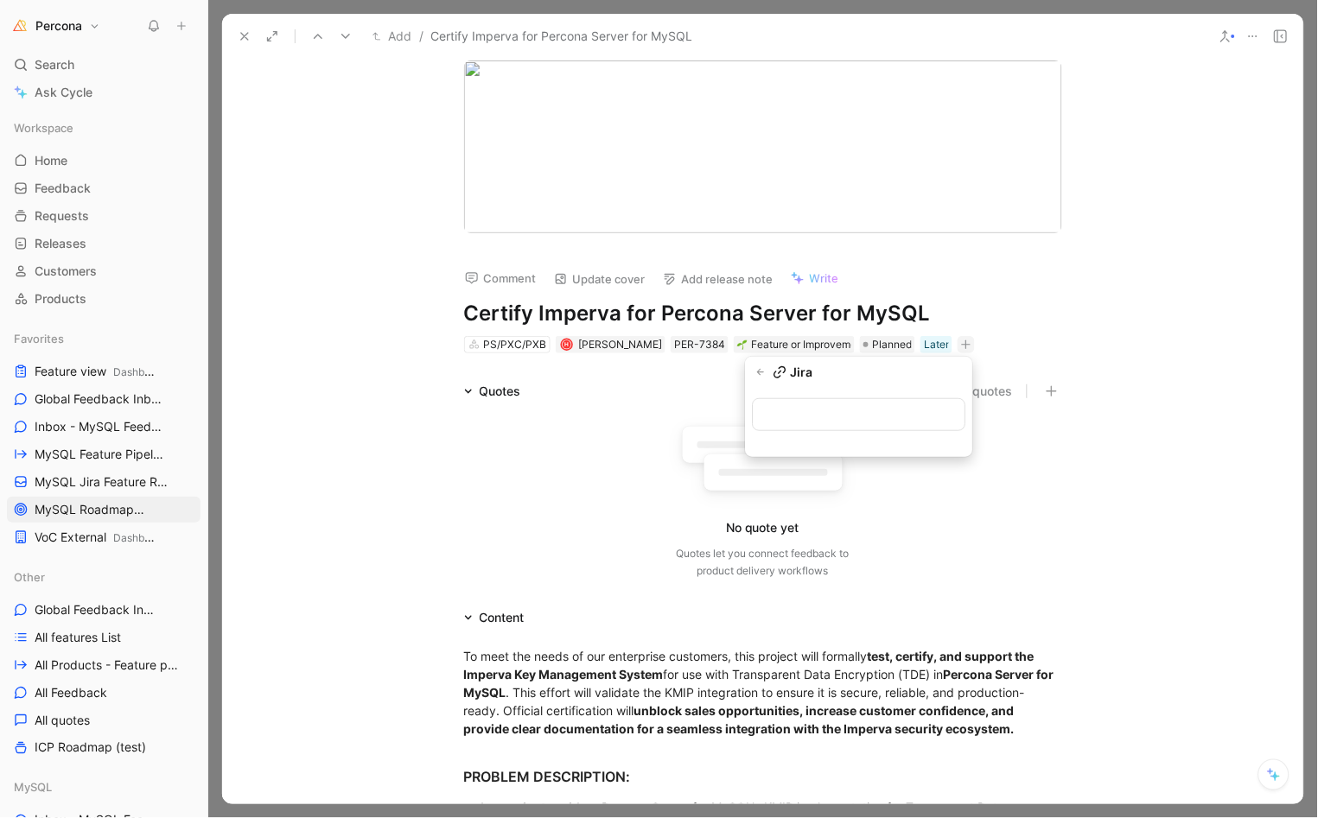
type input "https://perconadev.atlassian.net/browse/PS-9835"
click at [241, 35] on icon at bounding box center [245, 36] width 14 height 14
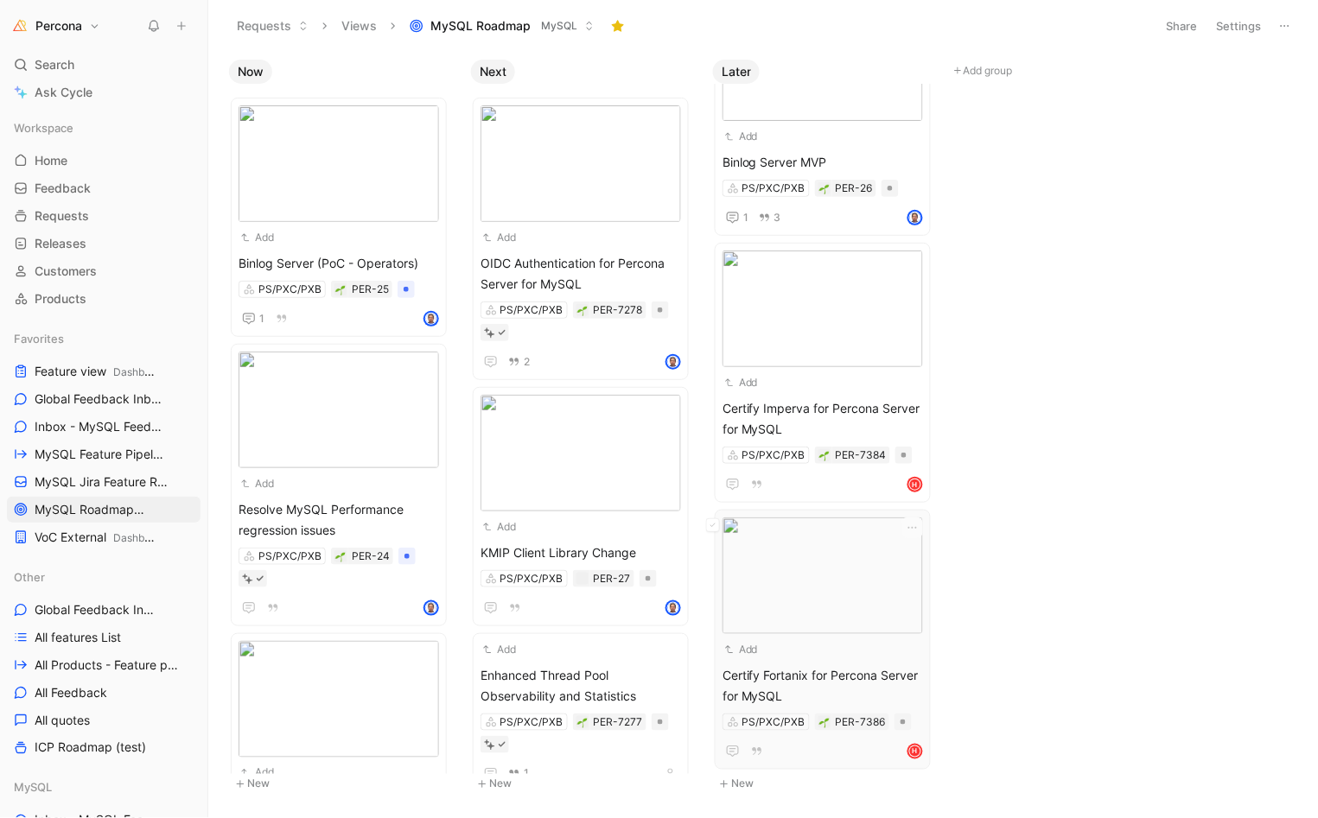
click at [848, 574] on img at bounding box center [822, 576] width 200 height 117
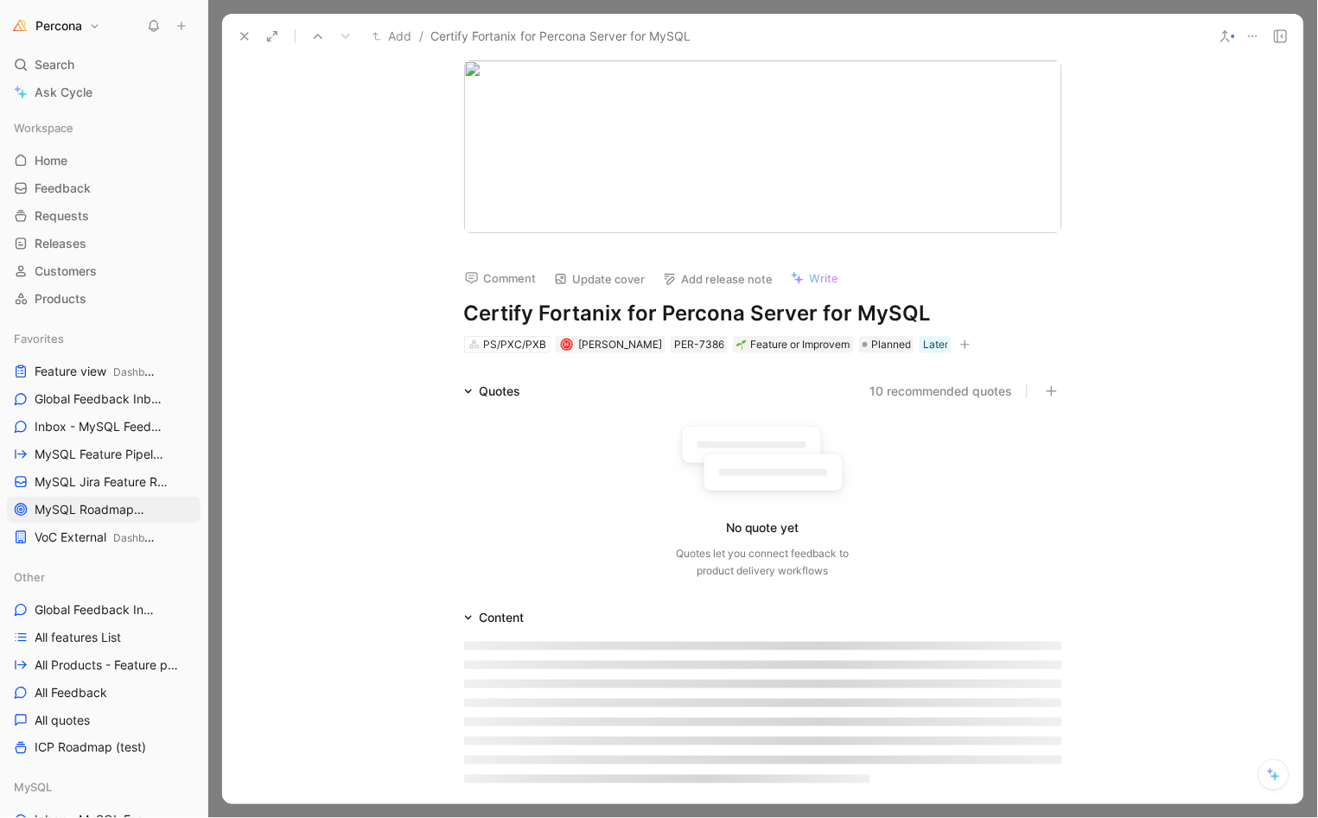
scroll to position [100, 0]
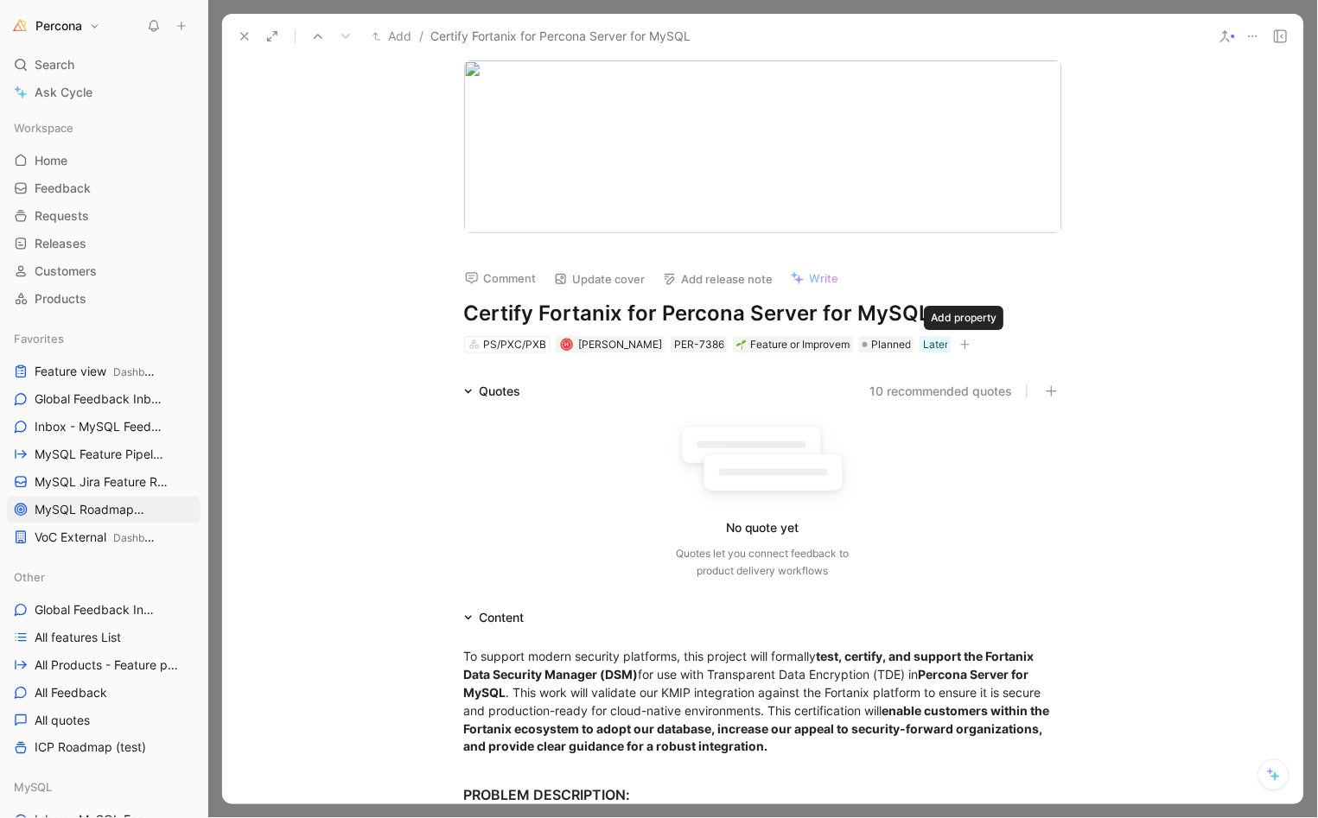
click at [961, 342] on icon "button" at bounding box center [965, 345] width 10 height 10
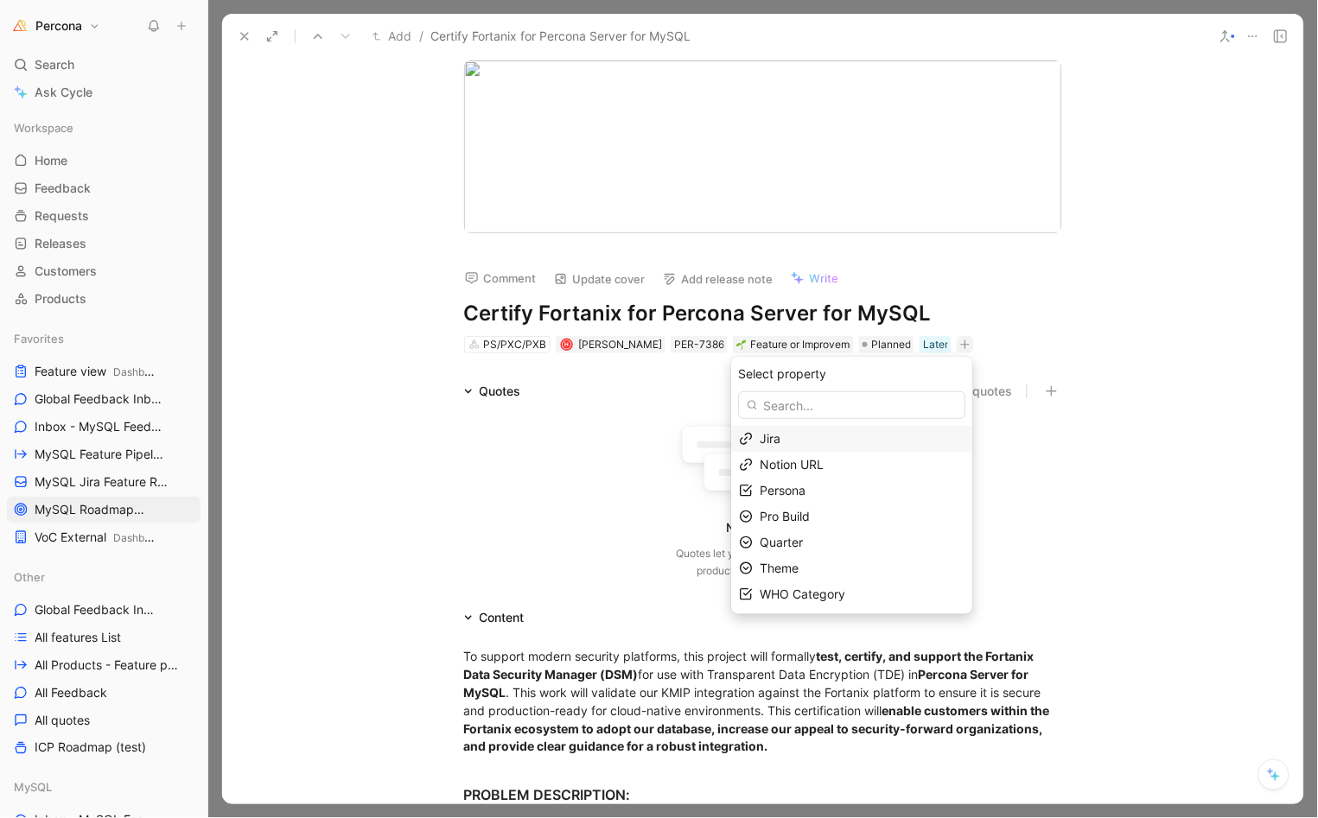
type input "https://perconadev.atlassian.net/browse/PS-9835"
click at [776, 436] on div "Jira" at bounding box center [862, 439] width 205 height 21
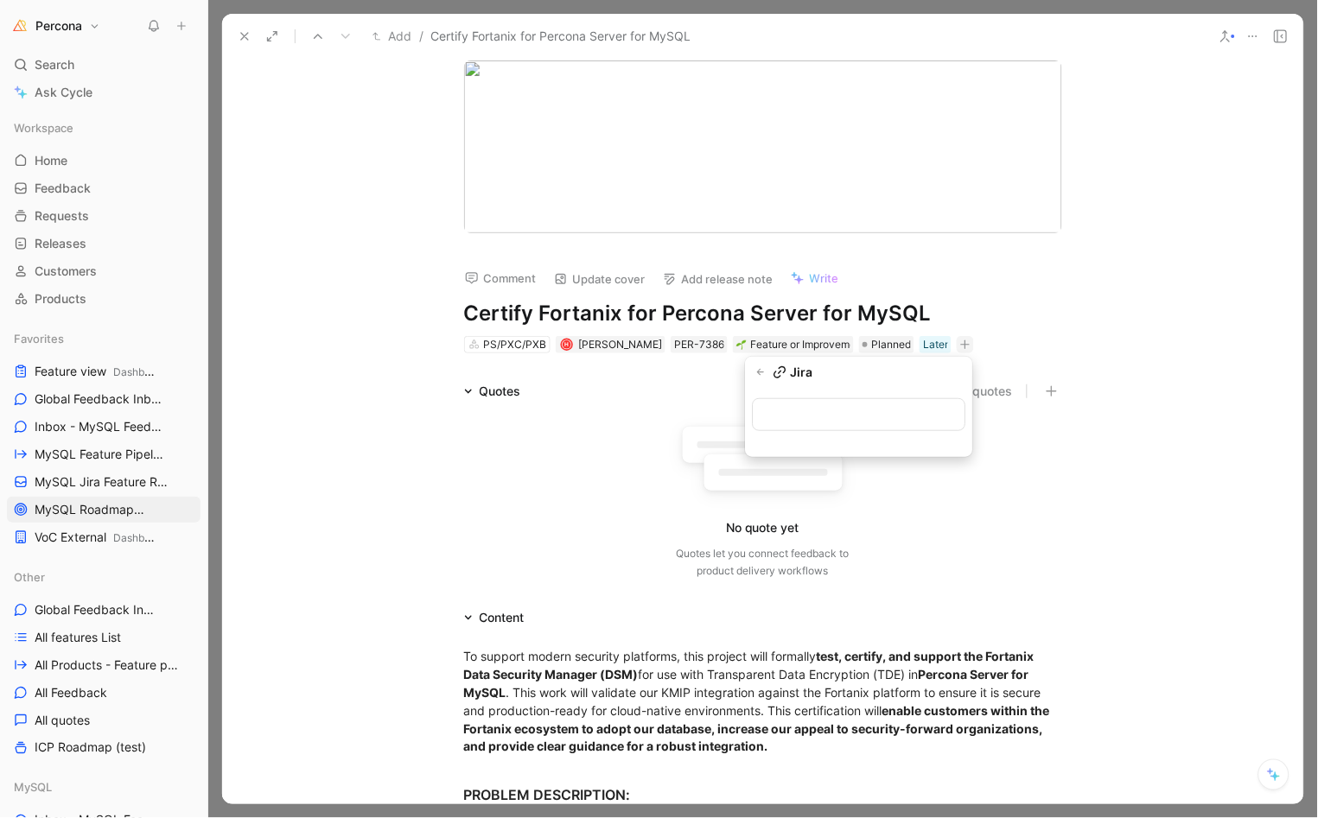
type input "https://perconadev.atlassian.net/browse/PS-9835"
click at [251, 39] on button at bounding box center [244, 36] width 24 height 24
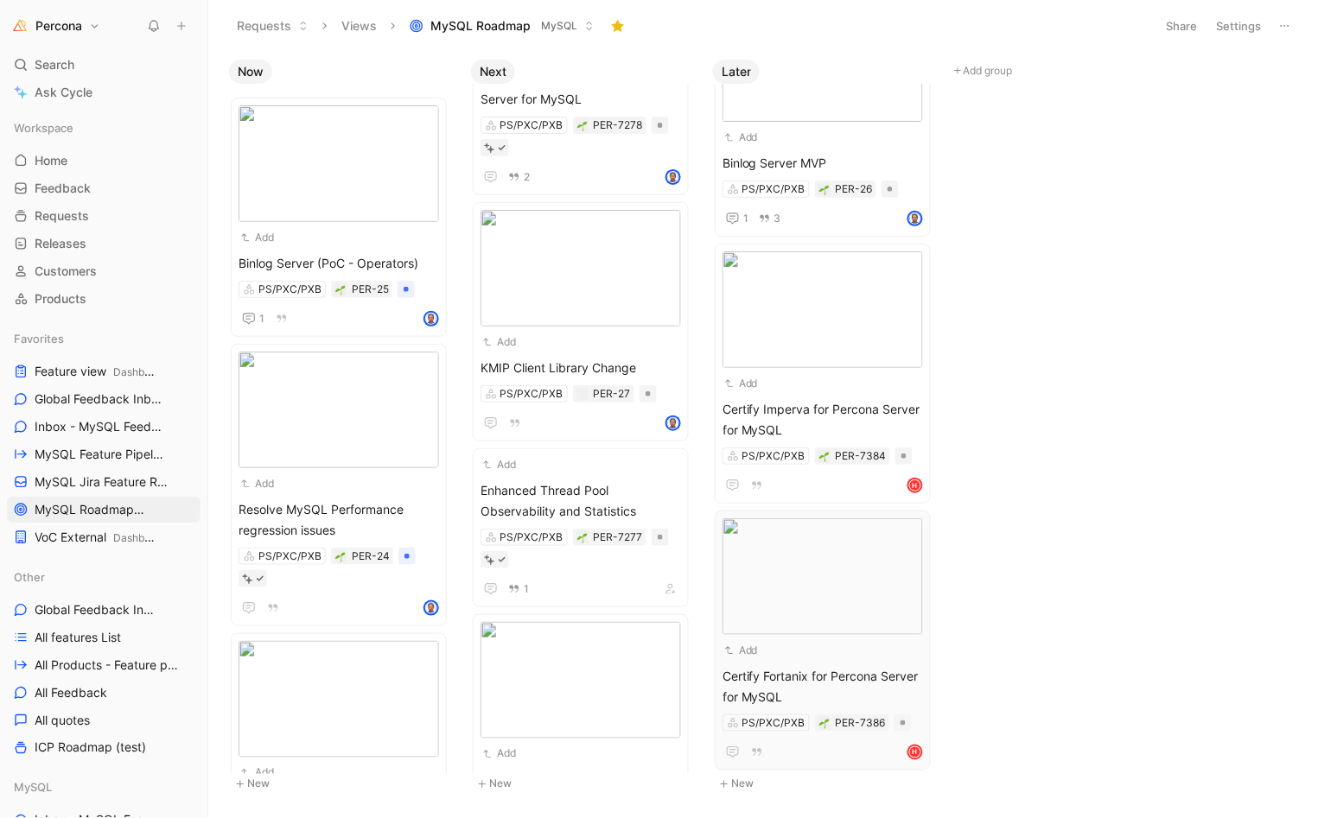
scroll to position [216, 0]
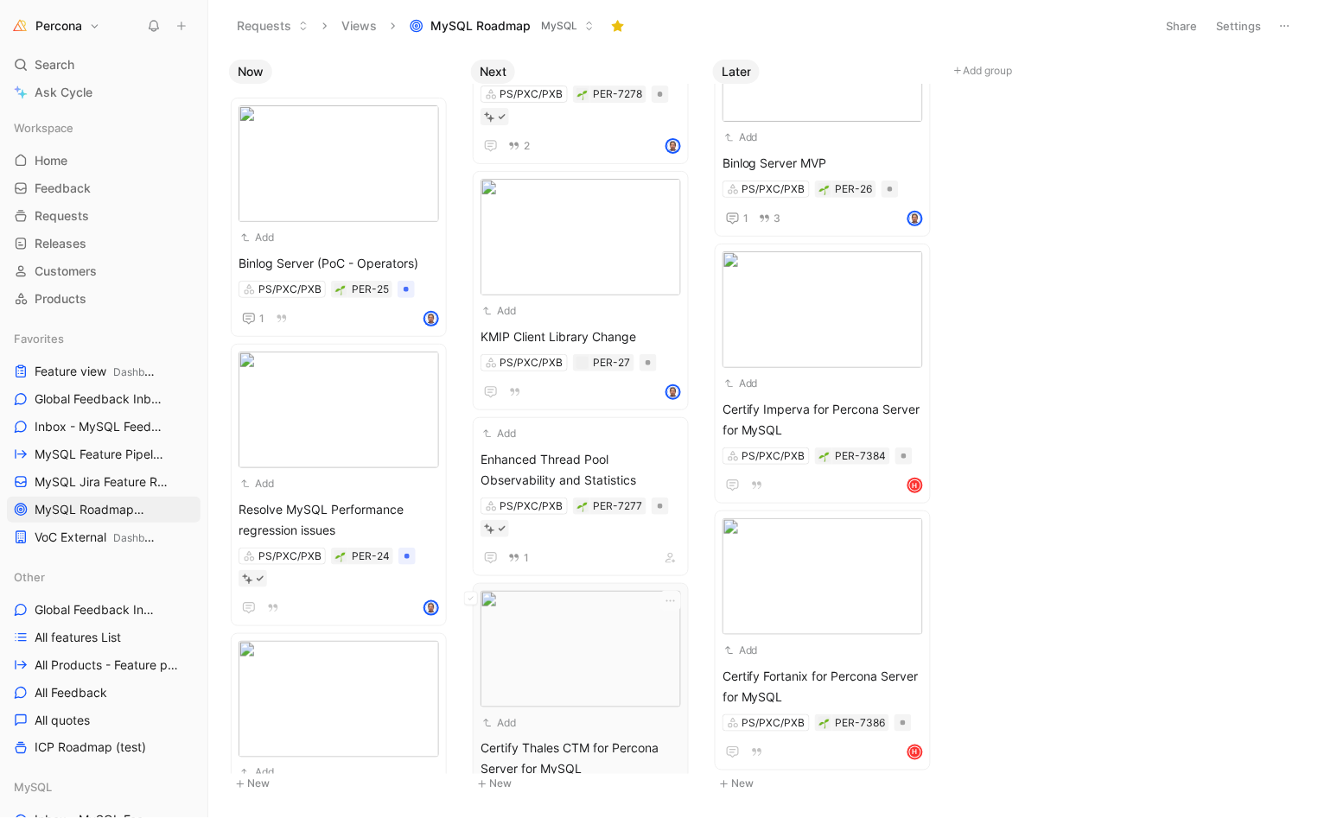
click at [563, 678] on img at bounding box center [580, 649] width 200 height 117
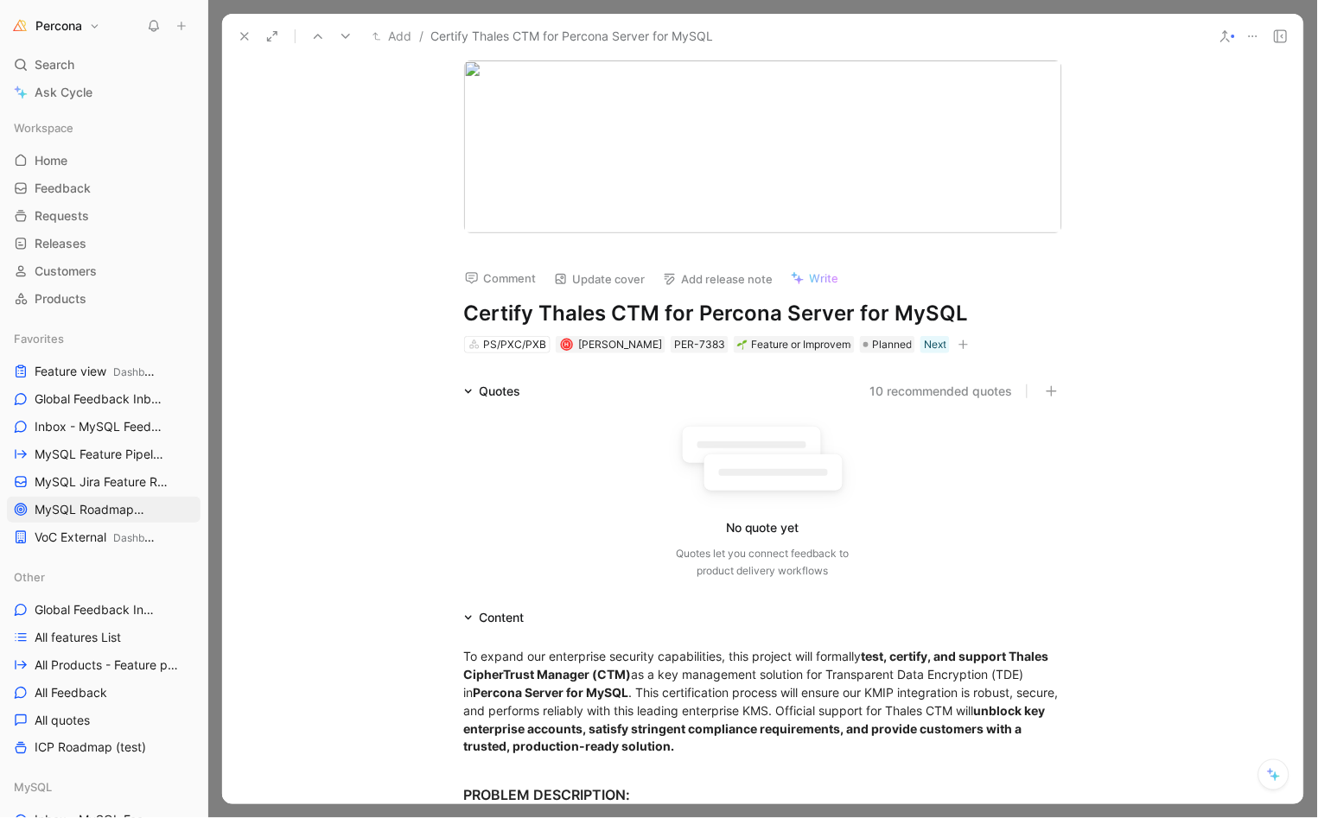
click at [961, 345] on icon "button" at bounding box center [964, 345] width 10 height 1
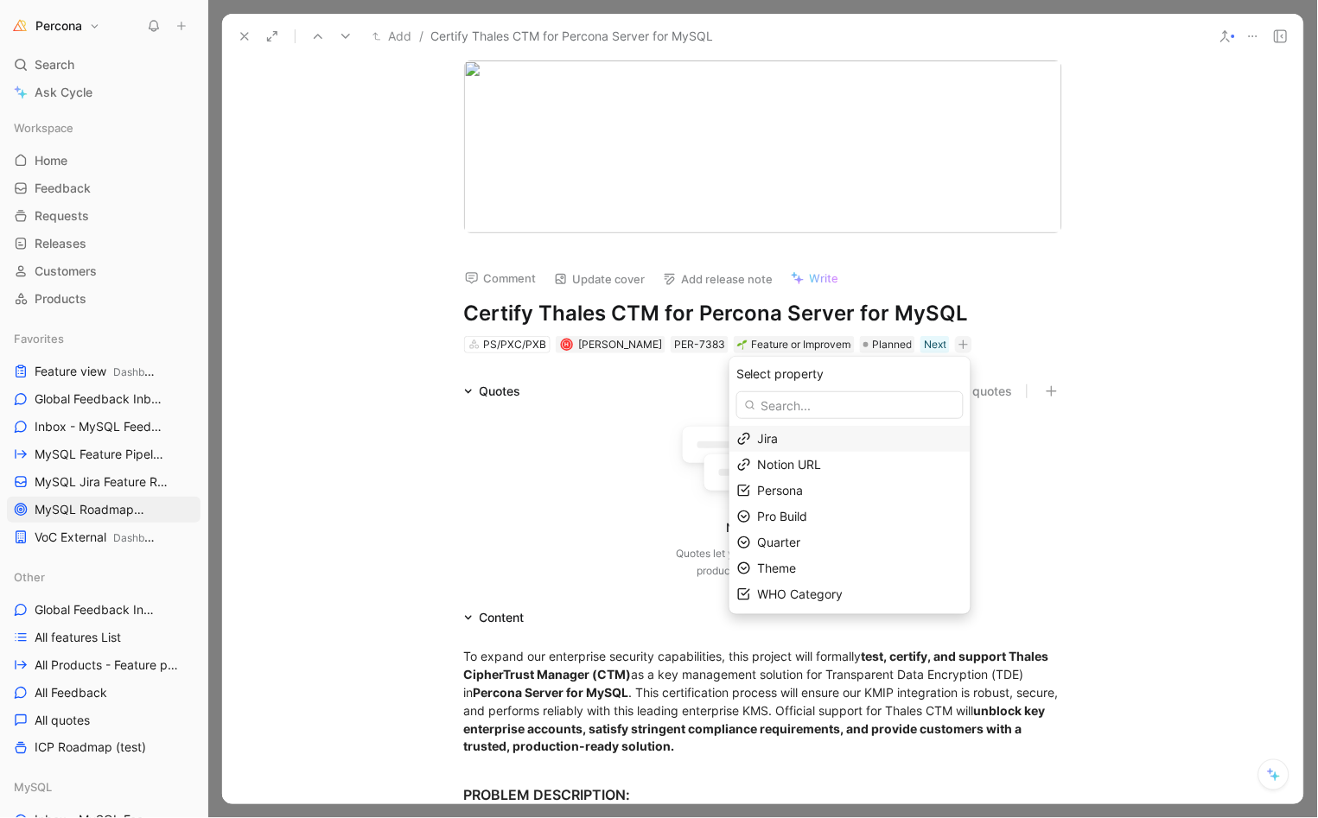
click at [779, 439] on div "Jira" at bounding box center [860, 439] width 205 height 21
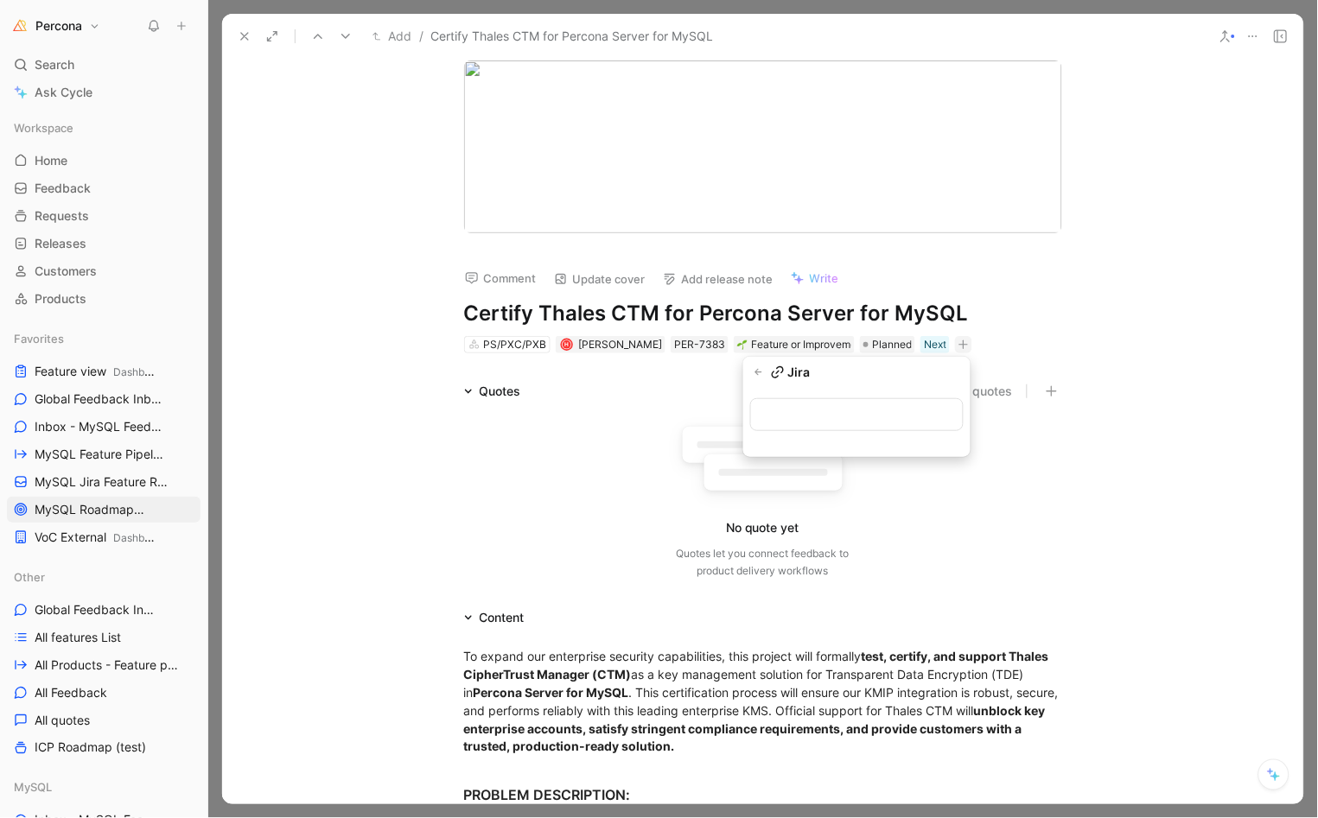
type input "https://perconadev.atlassian.net/browse/PS-9835"
click at [234, 27] on button at bounding box center [244, 36] width 24 height 24
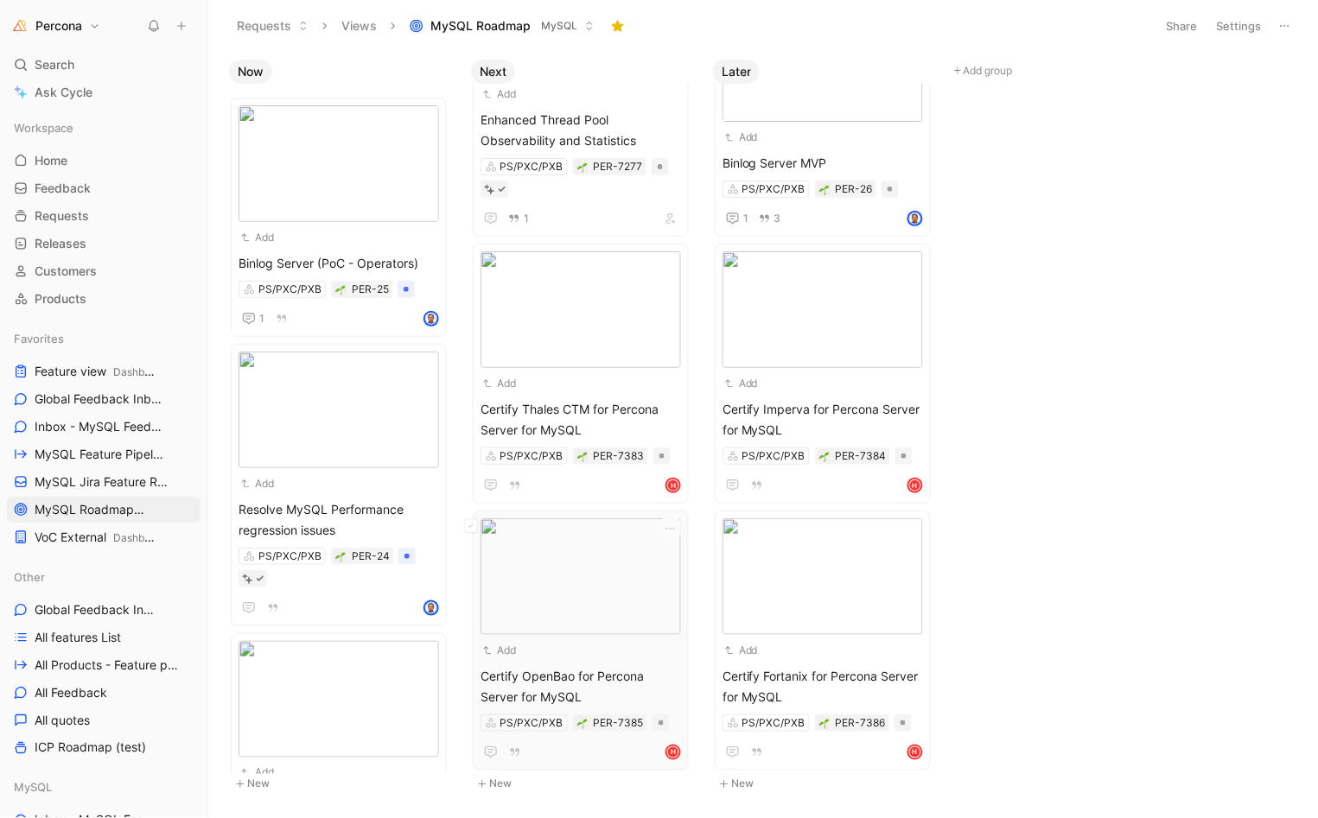
click at [587, 552] on img at bounding box center [580, 576] width 200 height 117
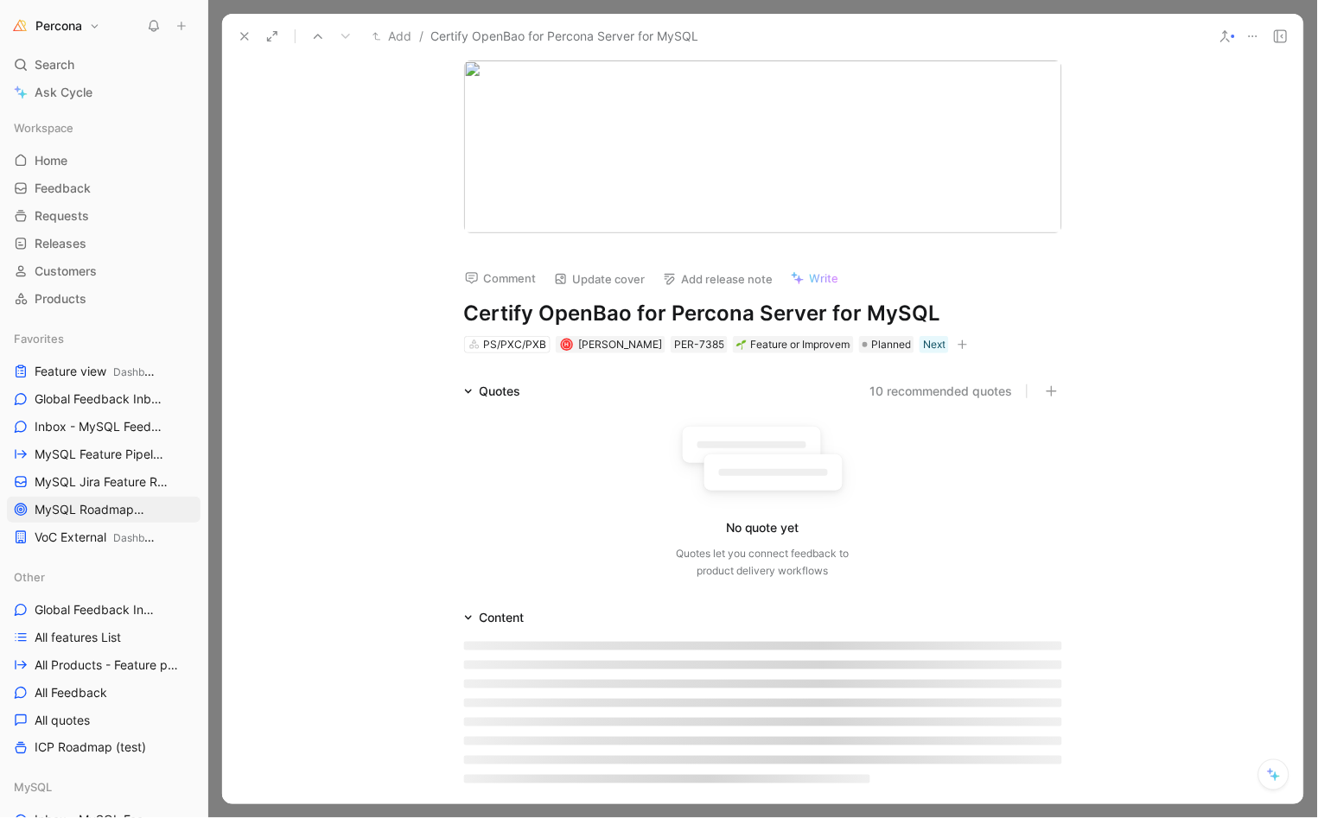
scroll to position [555, 0]
click at [969, 347] on button "button" at bounding box center [962, 344] width 17 height 17
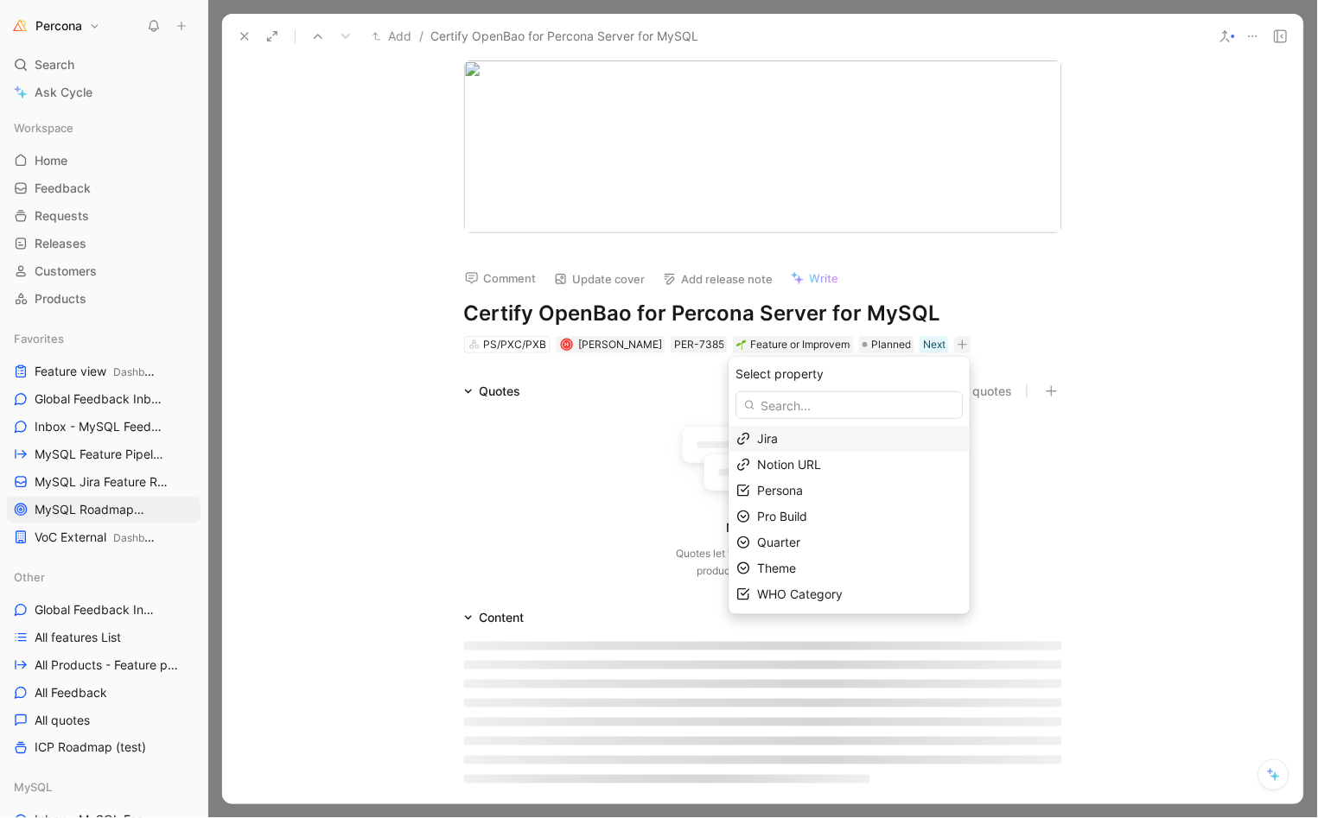
click at [785, 433] on div "Jira" at bounding box center [860, 439] width 205 height 21
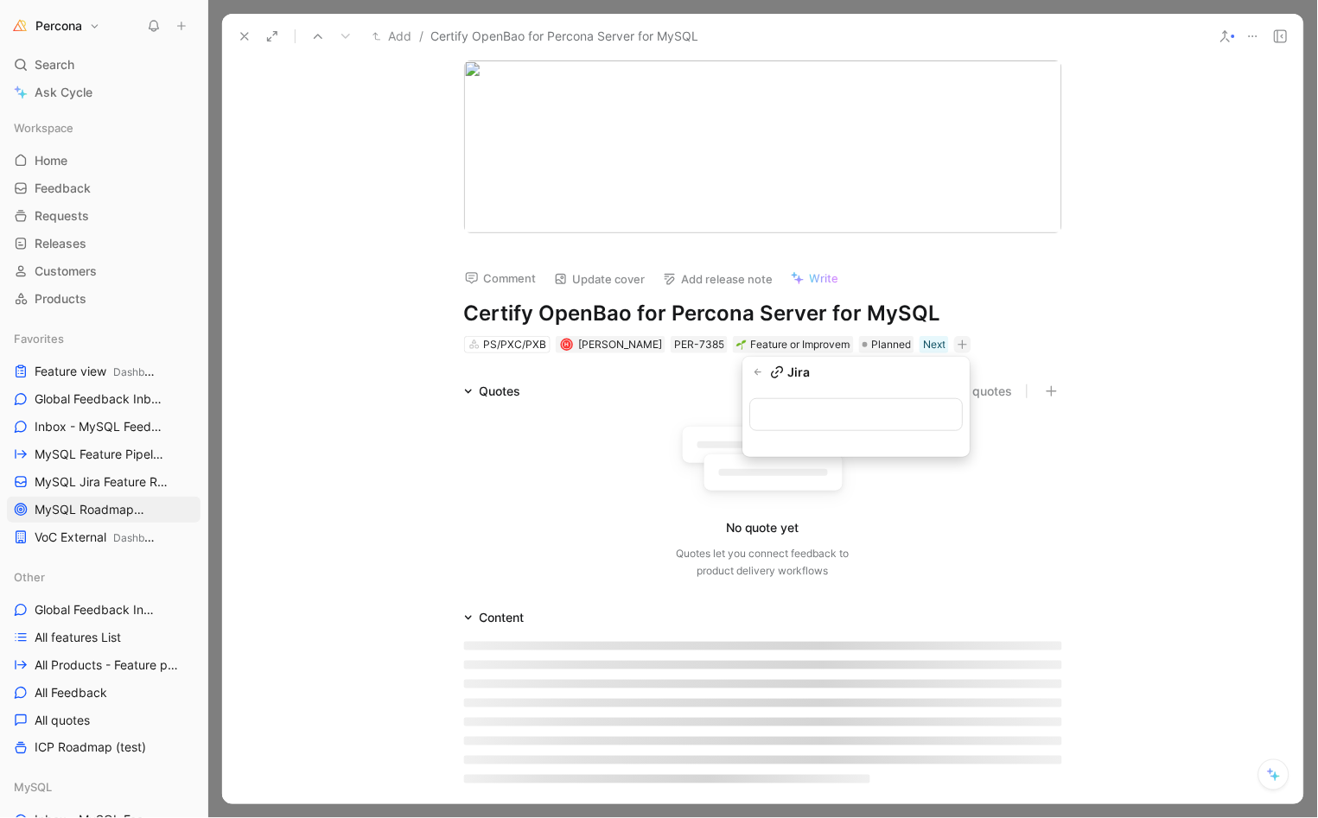
type input "https://perconadev.atlassian.net/browse/PS-9835"
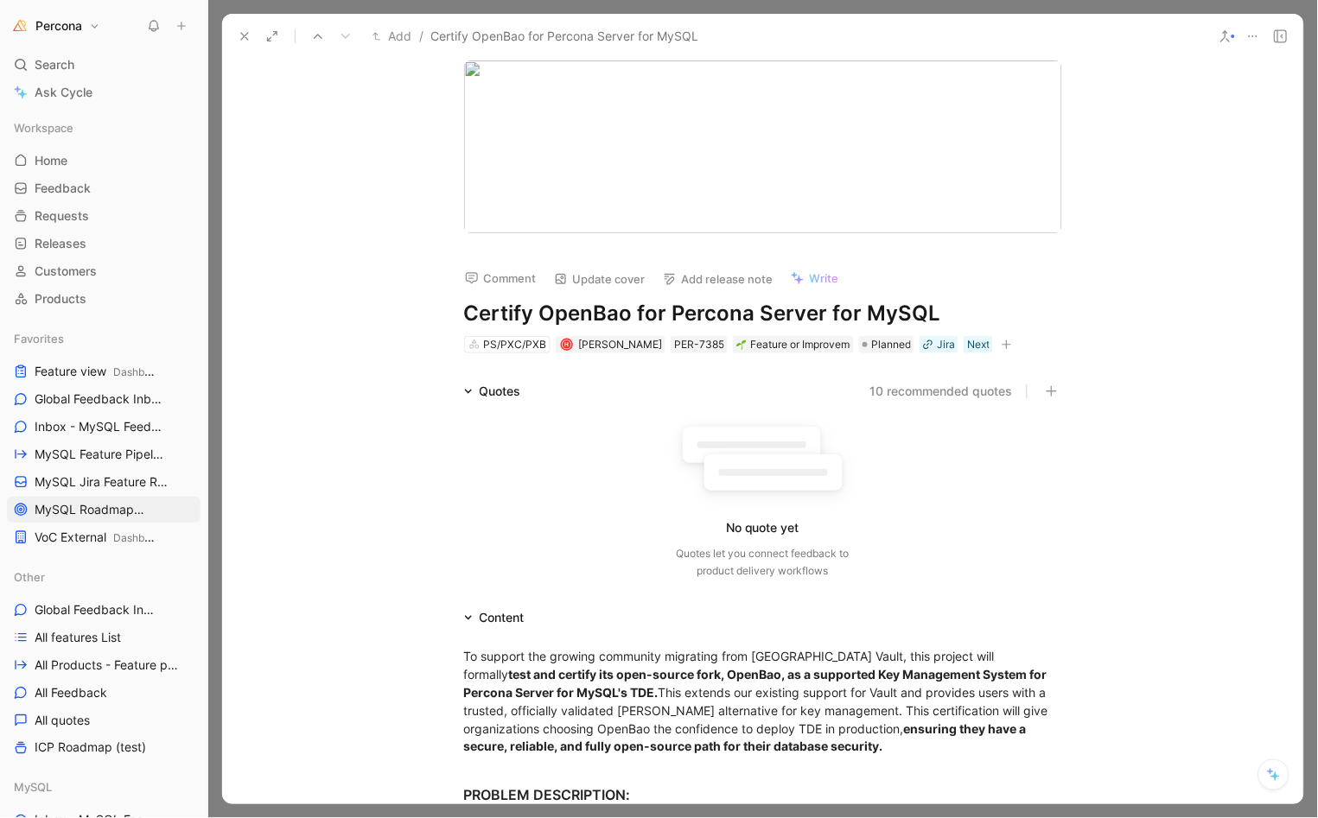
click at [245, 37] on icon at bounding box center [245, 36] width 14 height 14
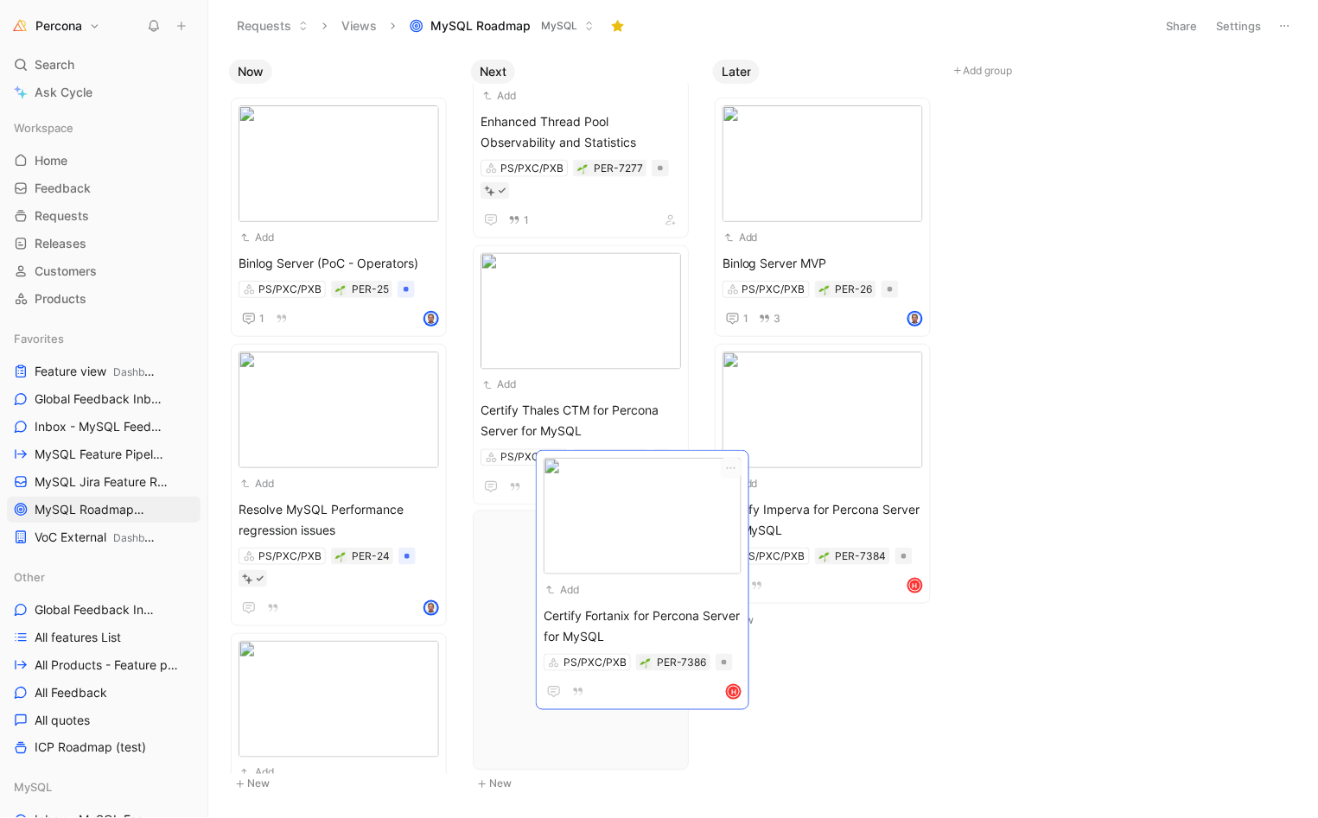
drag, startPoint x: 820, startPoint y: 556, endPoint x: 642, endPoint y: 499, distance: 187.2
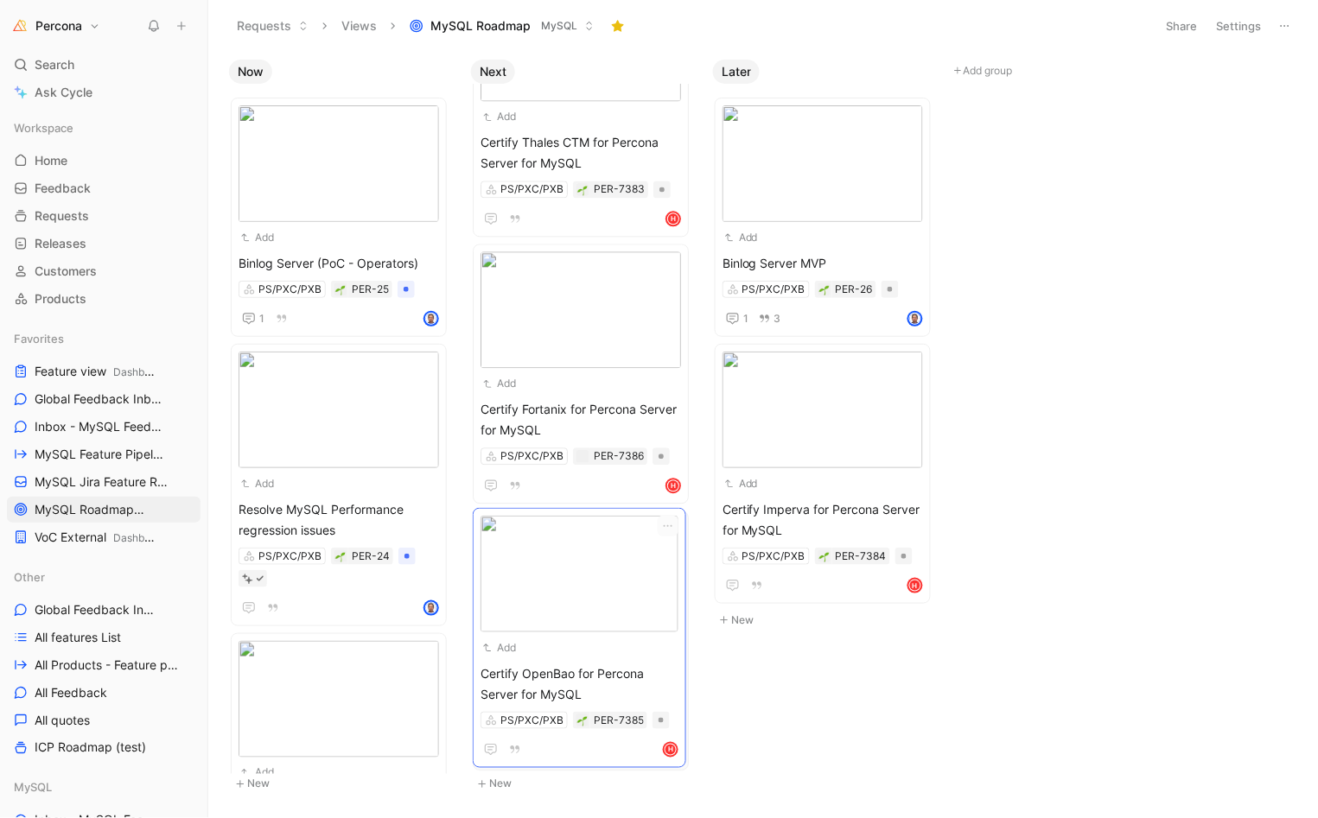
scroll to position [532, 0]
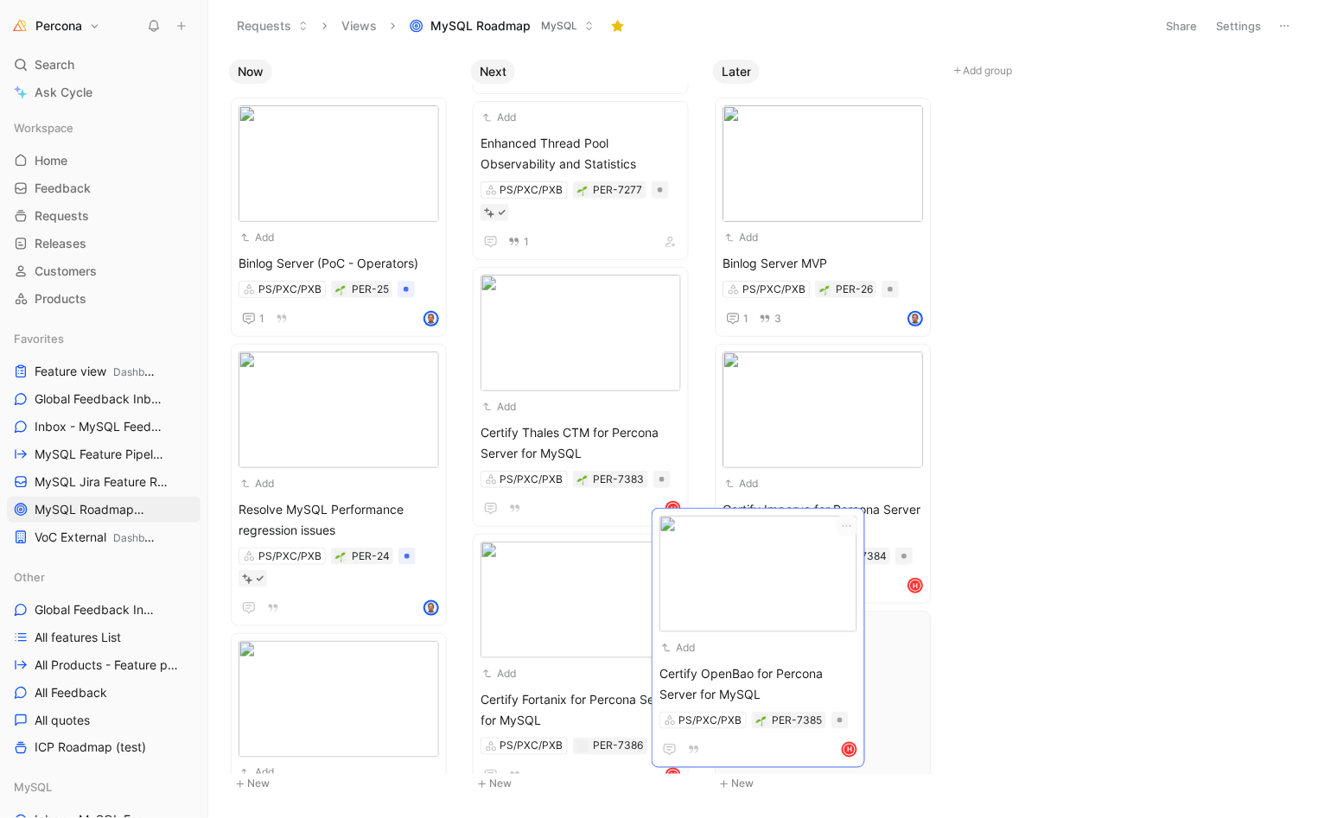
drag, startPoint x: 573, startPoint y: 569, endPoint x: 751, endPoint y: 569, distance: 178.0
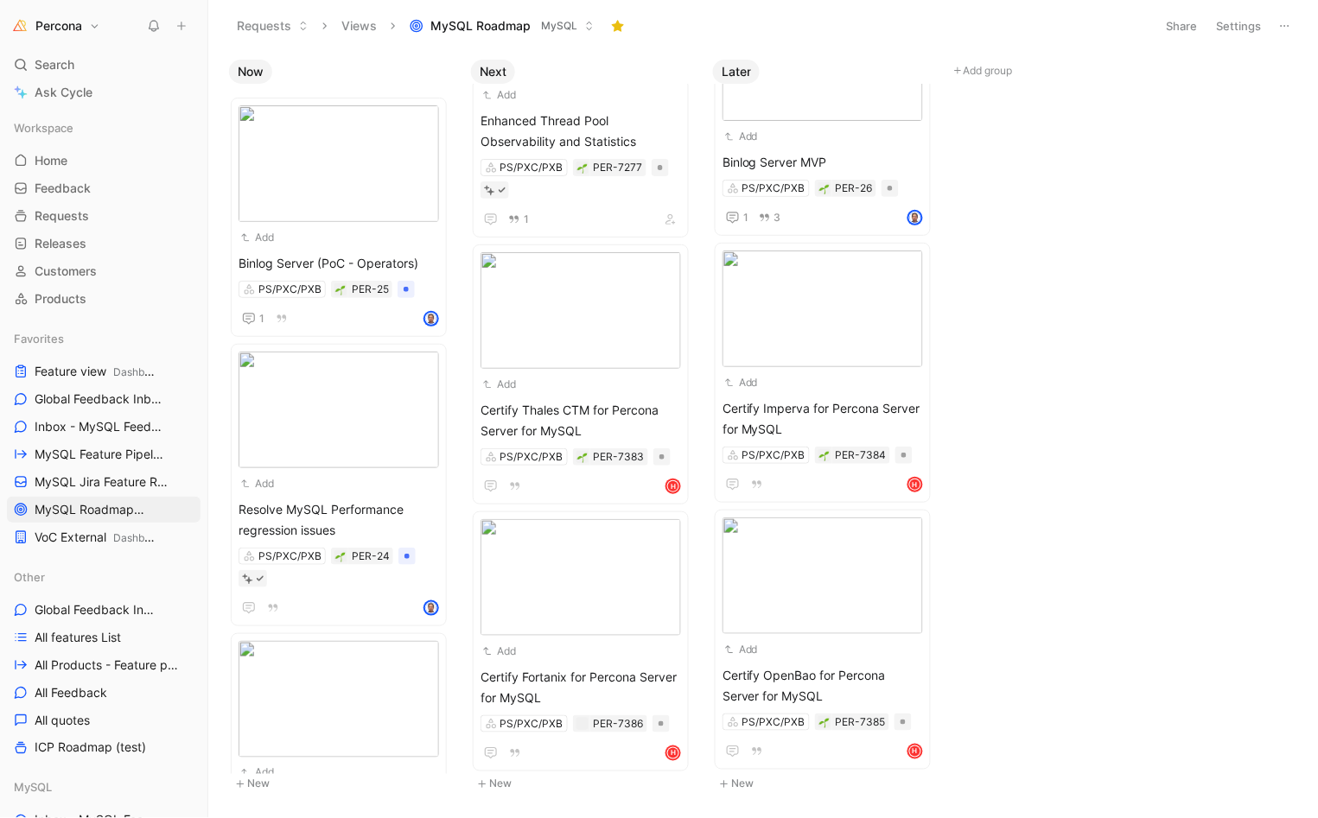
scroll to position [100, 0]
click at [738, 780] on button "New" at bounding box center [827, 784] width 228 height 21
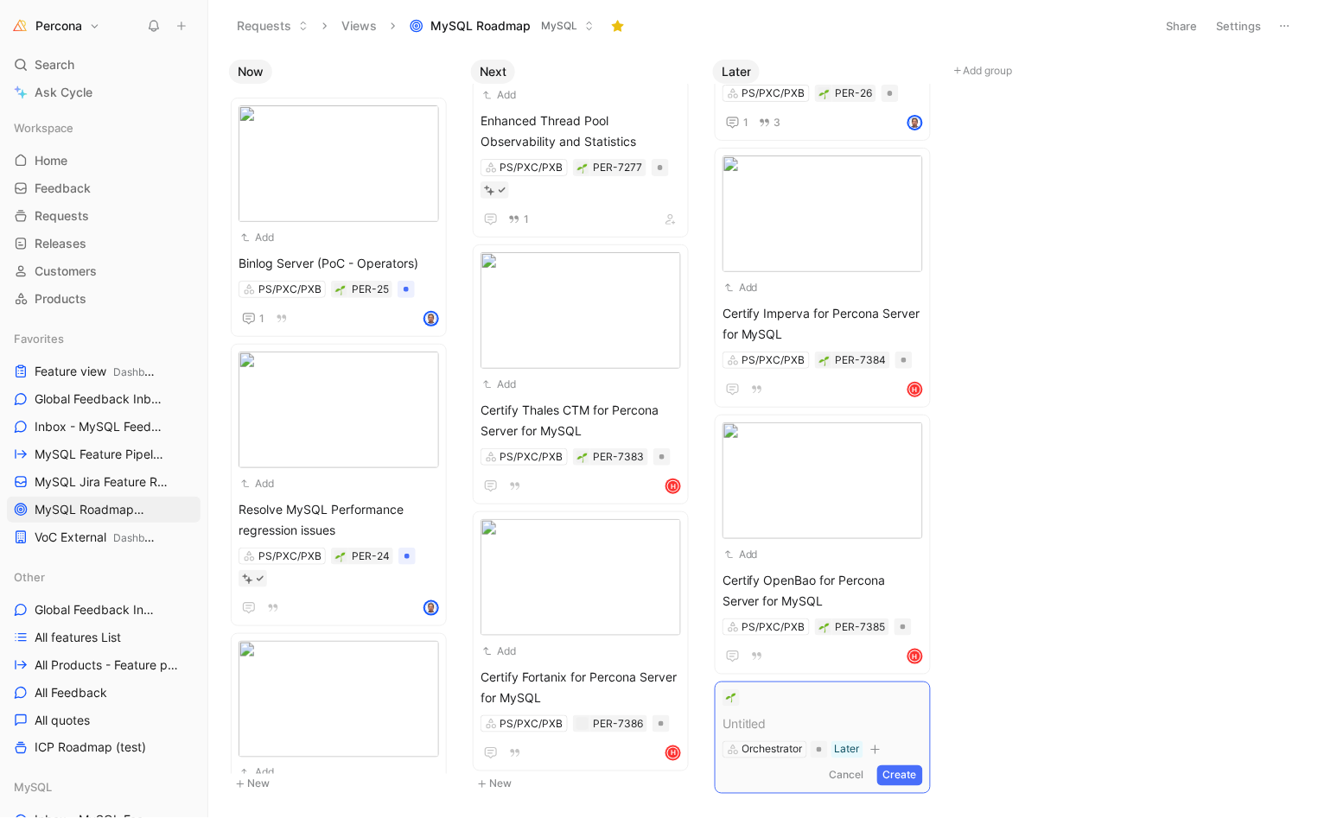
paste span
click at [736, 721] on span "Feature: Certify Akeyless for Percona Server for MySQL TDE" at bounding box center [822, 734] width 200 height 41
click at [826, 735] on span "Certify Akeyless for Percona Server for MySQL TDE" at bounding box center [822, 734] width 200 height 41
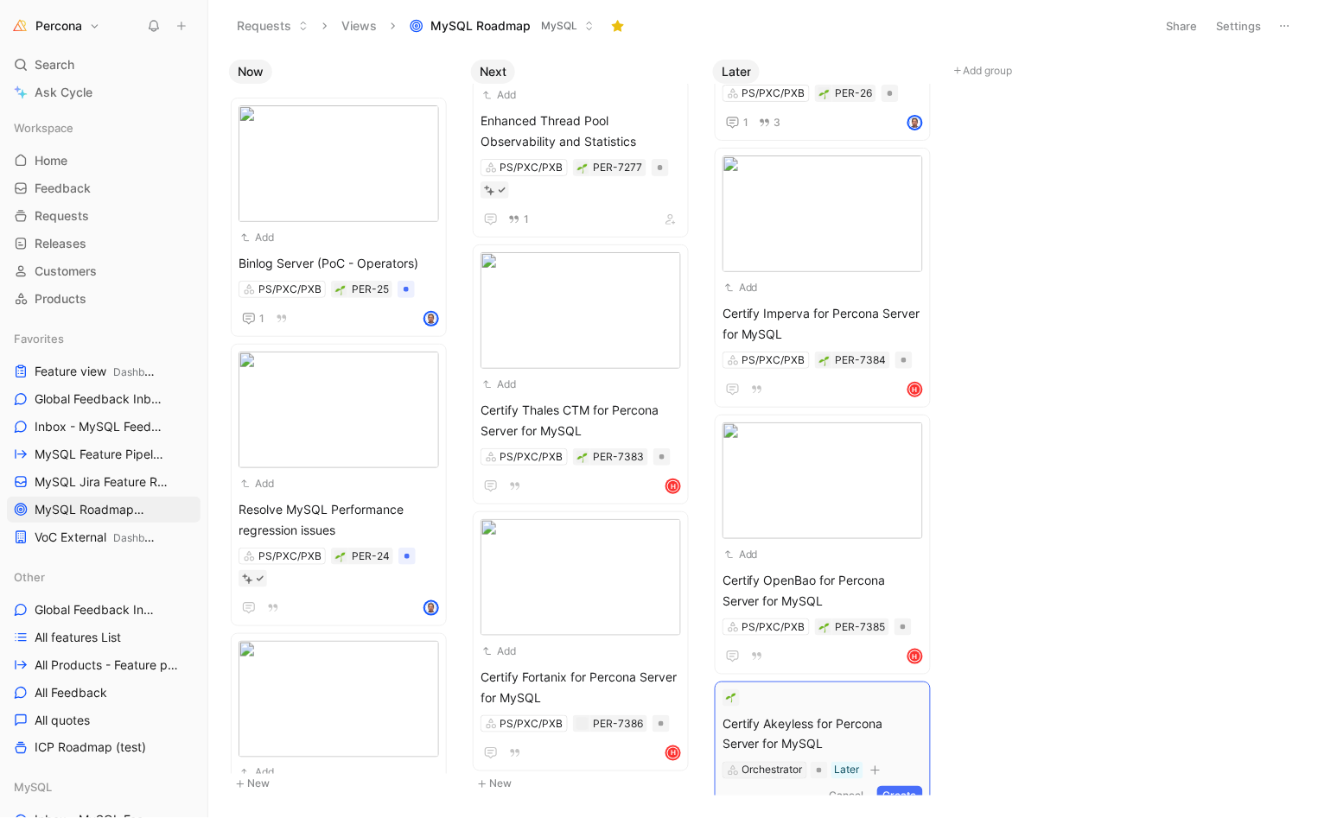
click at [784, 765] on div "Orchestrator" at bounding box center [772, 770] width 60 height 17
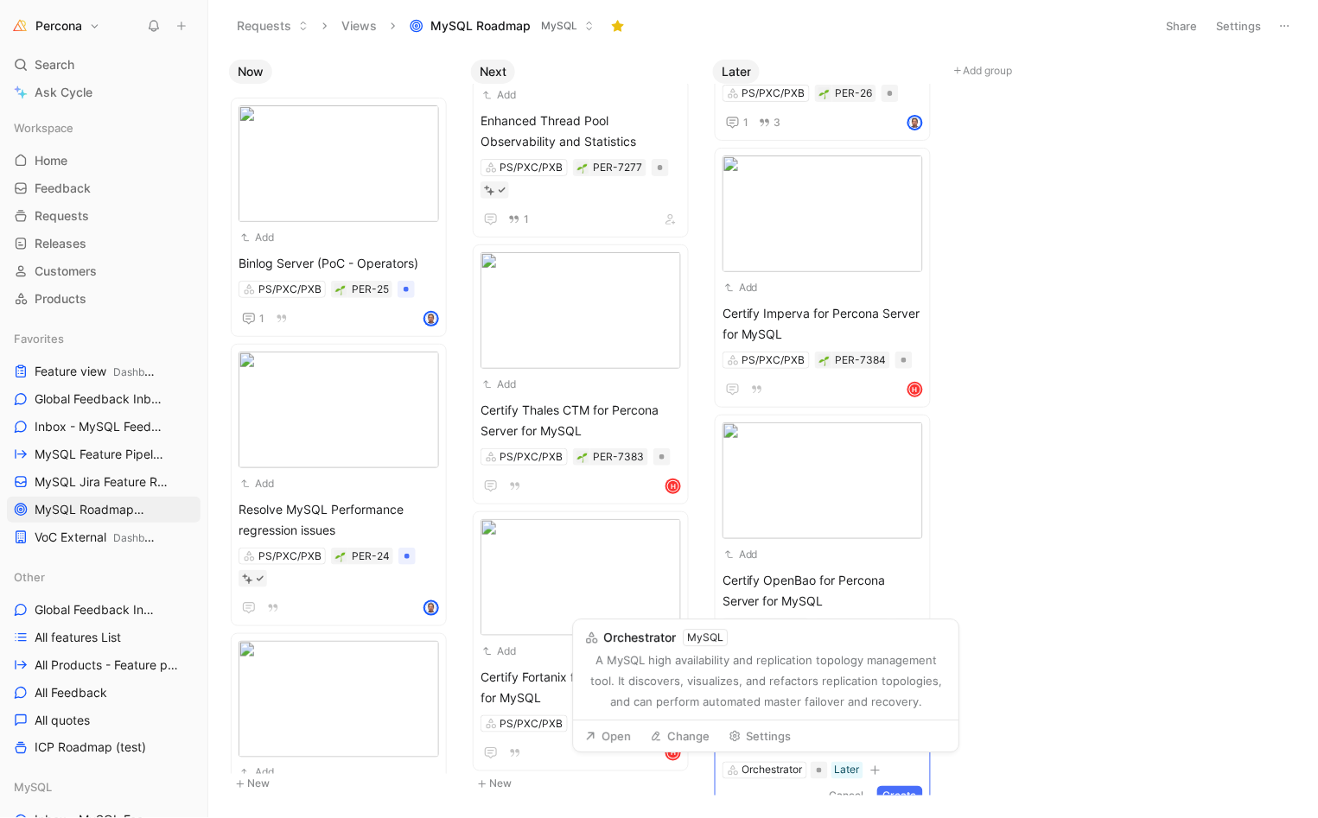
click at [678, 729] on button "Change" at bounding box center [680, 737] width 75 height 24
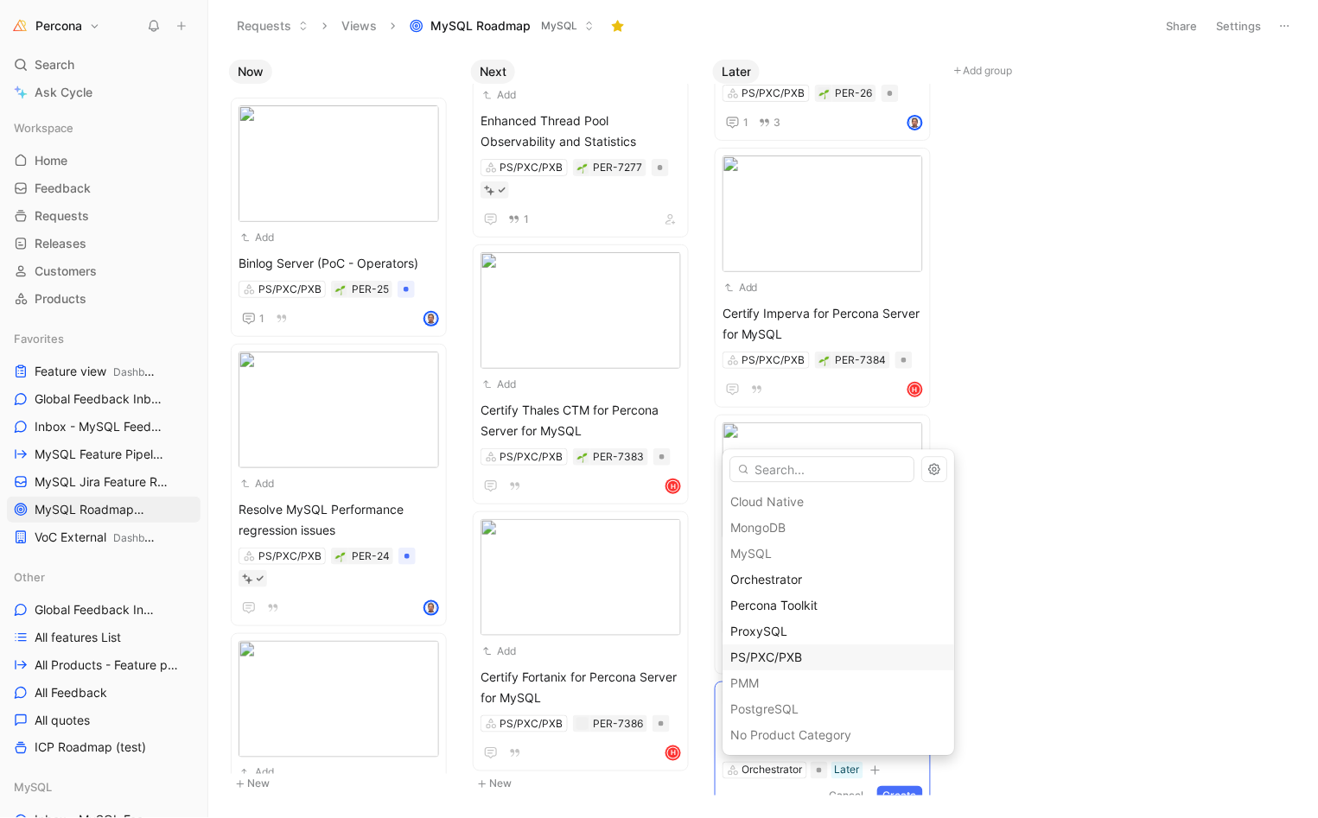
click at [775, 652] on span "PS/PXC/PXB" at bounding box center [767, 658] width 72 height 15
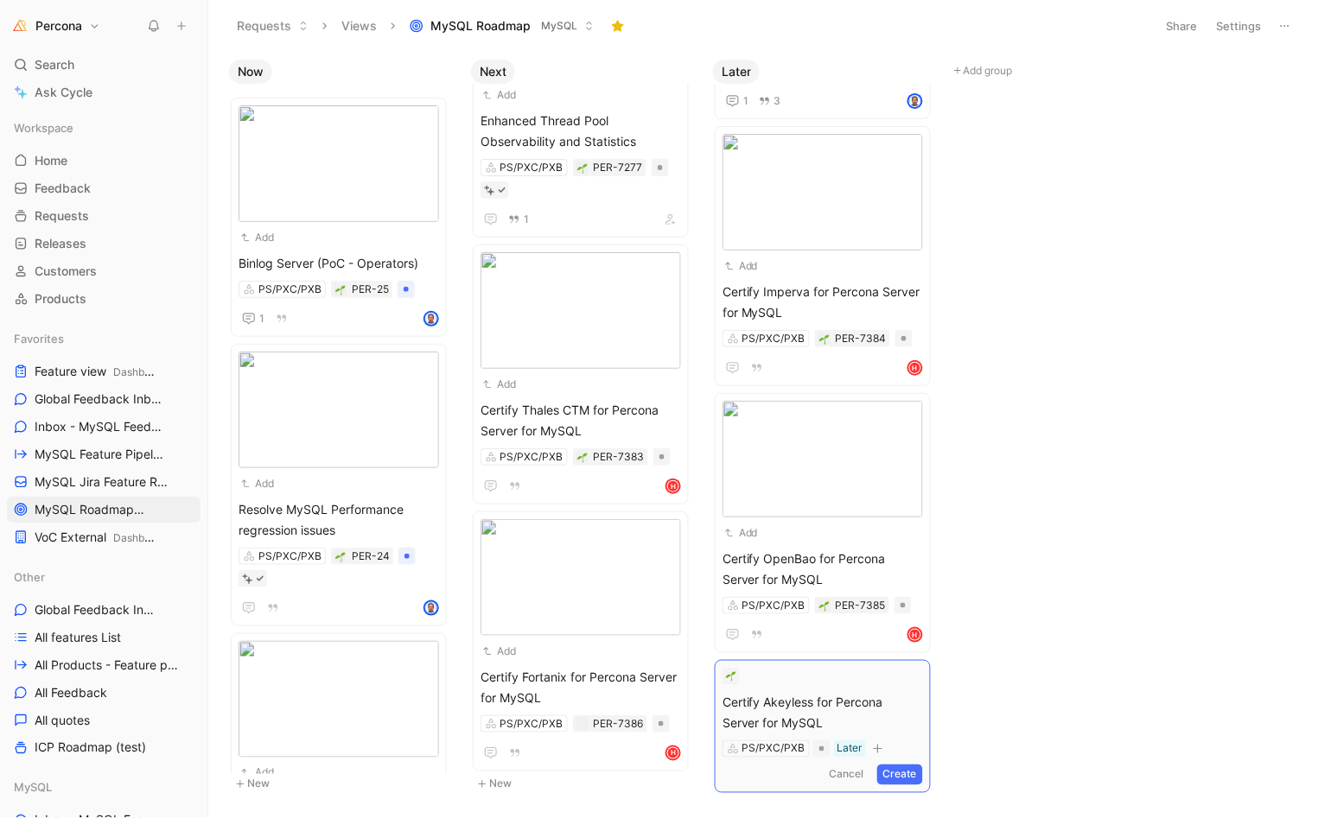
scroll to position [217, 0]
click at [898, 771] on button "Create" at bounding box center [900, 776] width 46 height 21
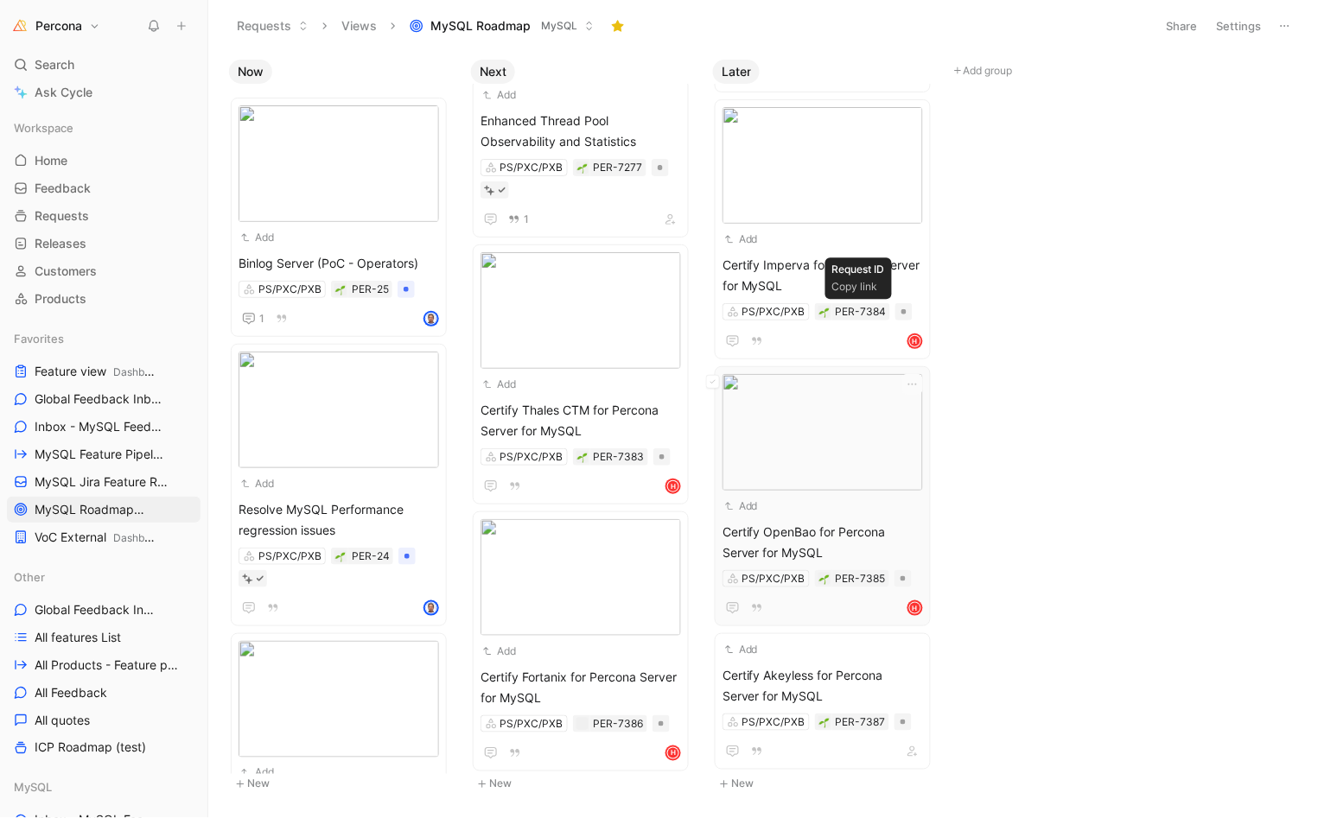
scroll to position [244, 0]
click at [816, 643] on div "Add" at bounding box center [811, 650] width 178 height 17
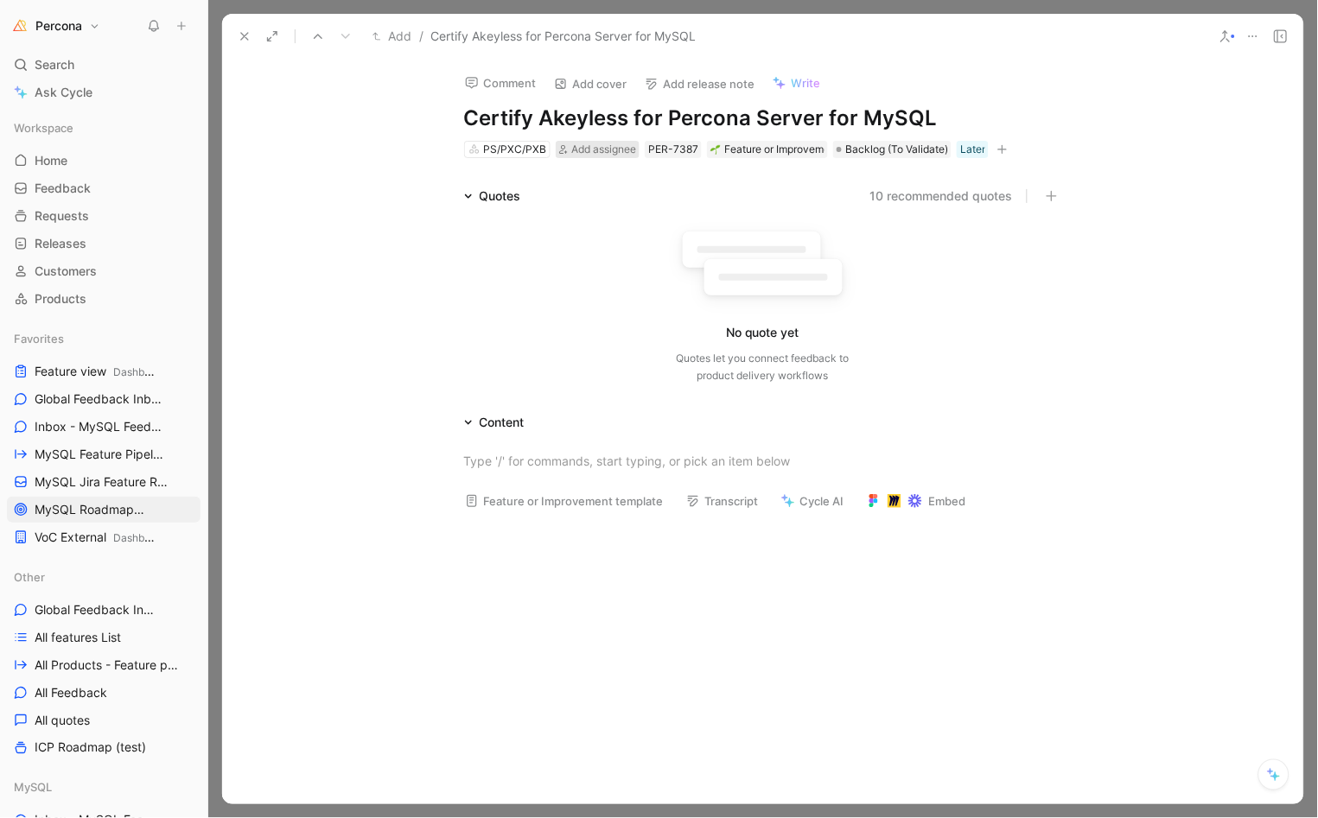
click at [620, 147] on span "Add assignee" at bounding box center [603, 149] width 65 height 13
click at [898, 144] on span "Backlog (To Validate)" at bounding box center [896, 149] width 103 height 17
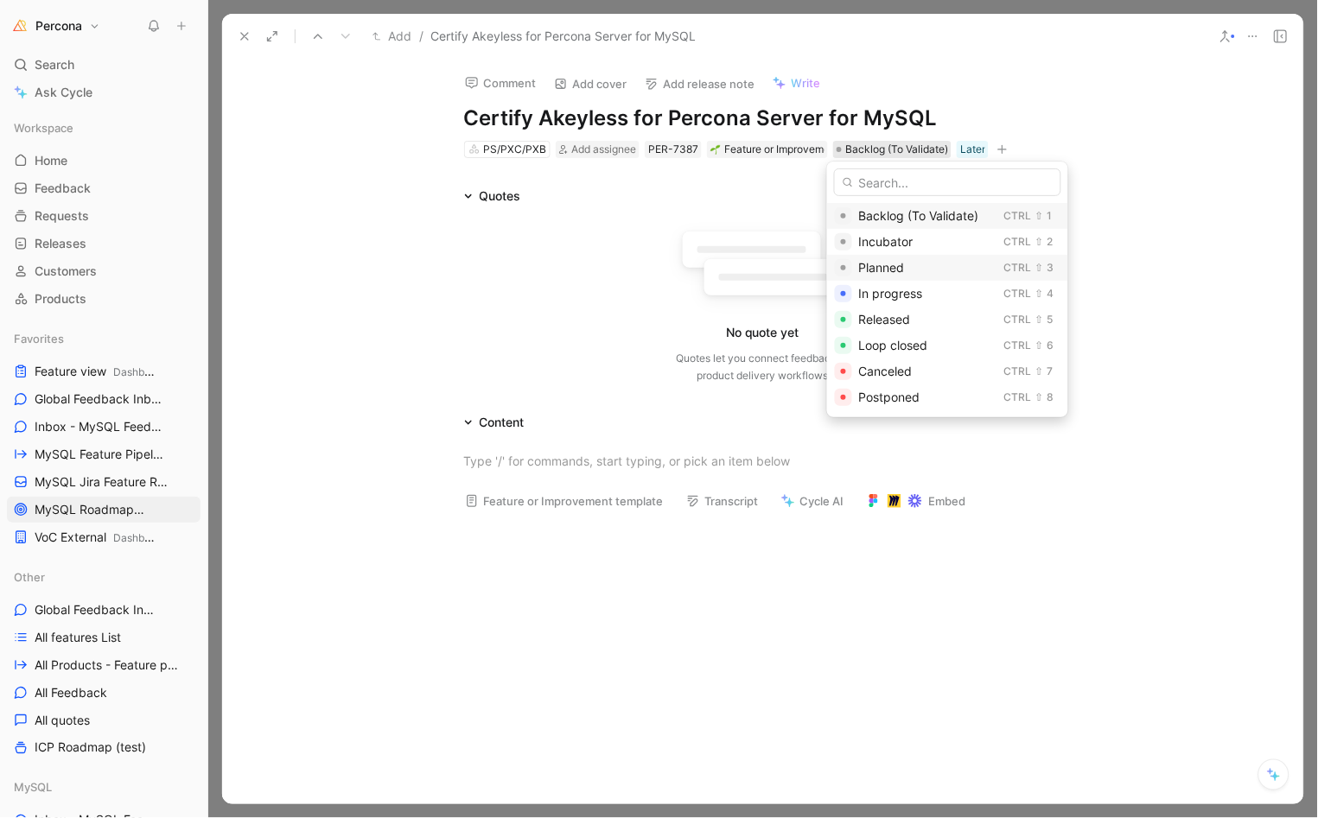
click at [906, 262] on div "Planned" at bounding box center [928, 268] width 138 height 21
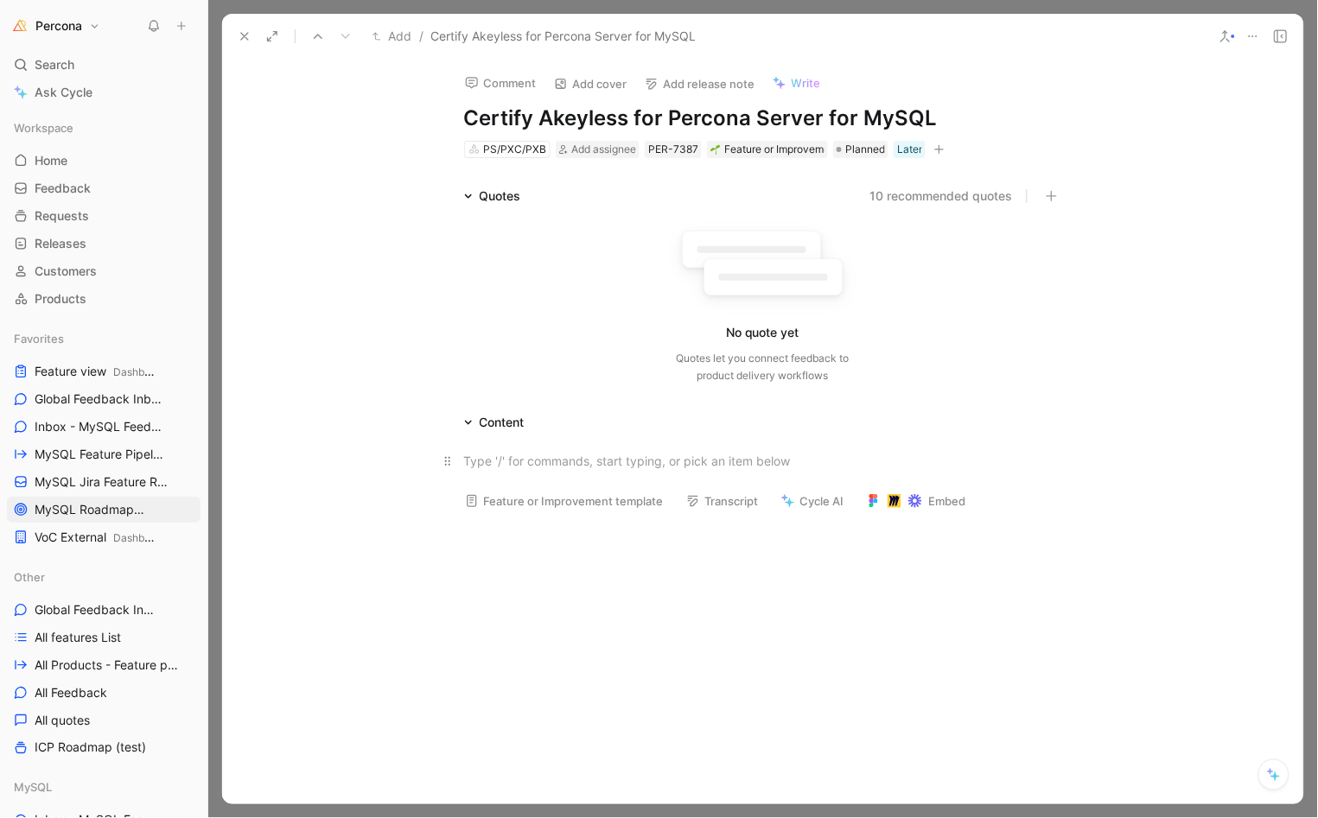
click at [555, 453] on div at bounding box center [763, 461] width 598 height 18
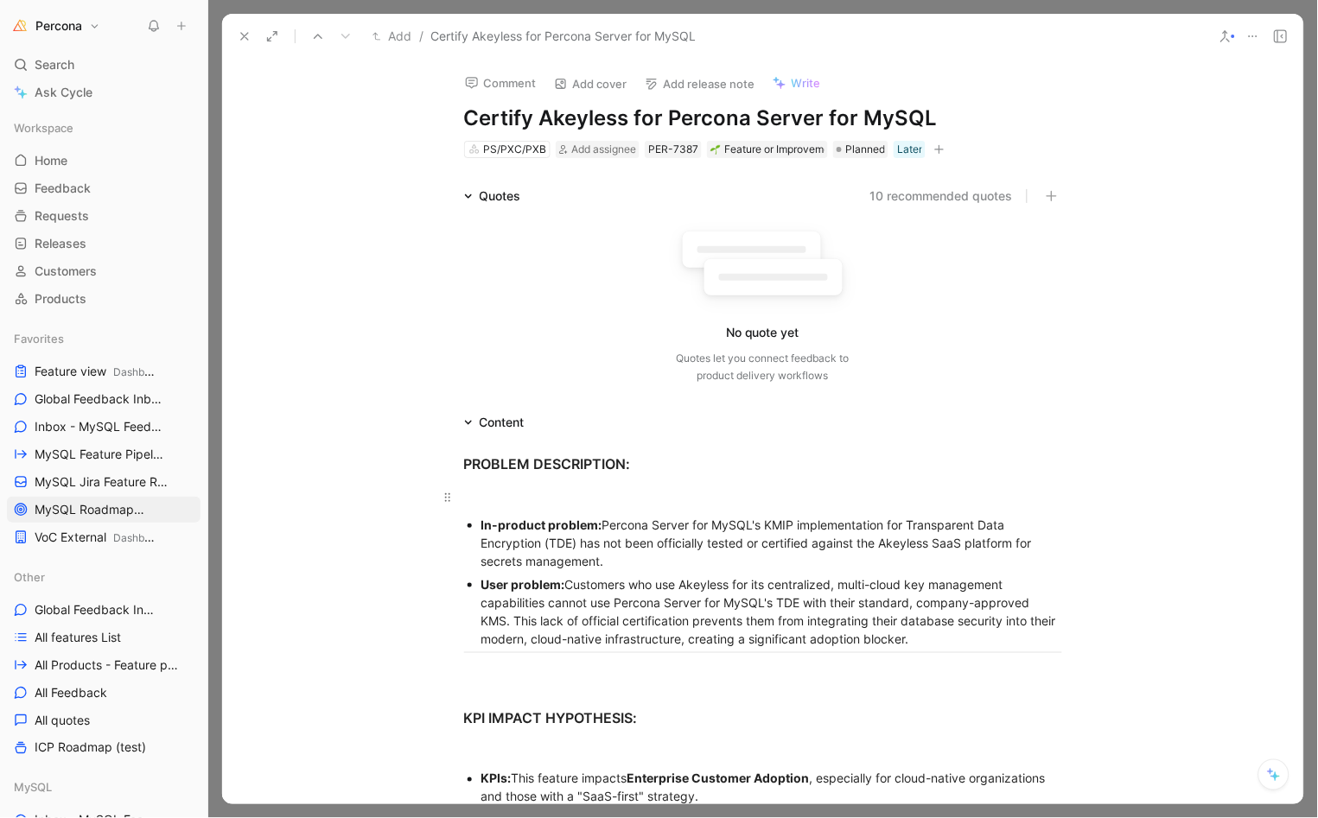
scroll to position [878, 0]
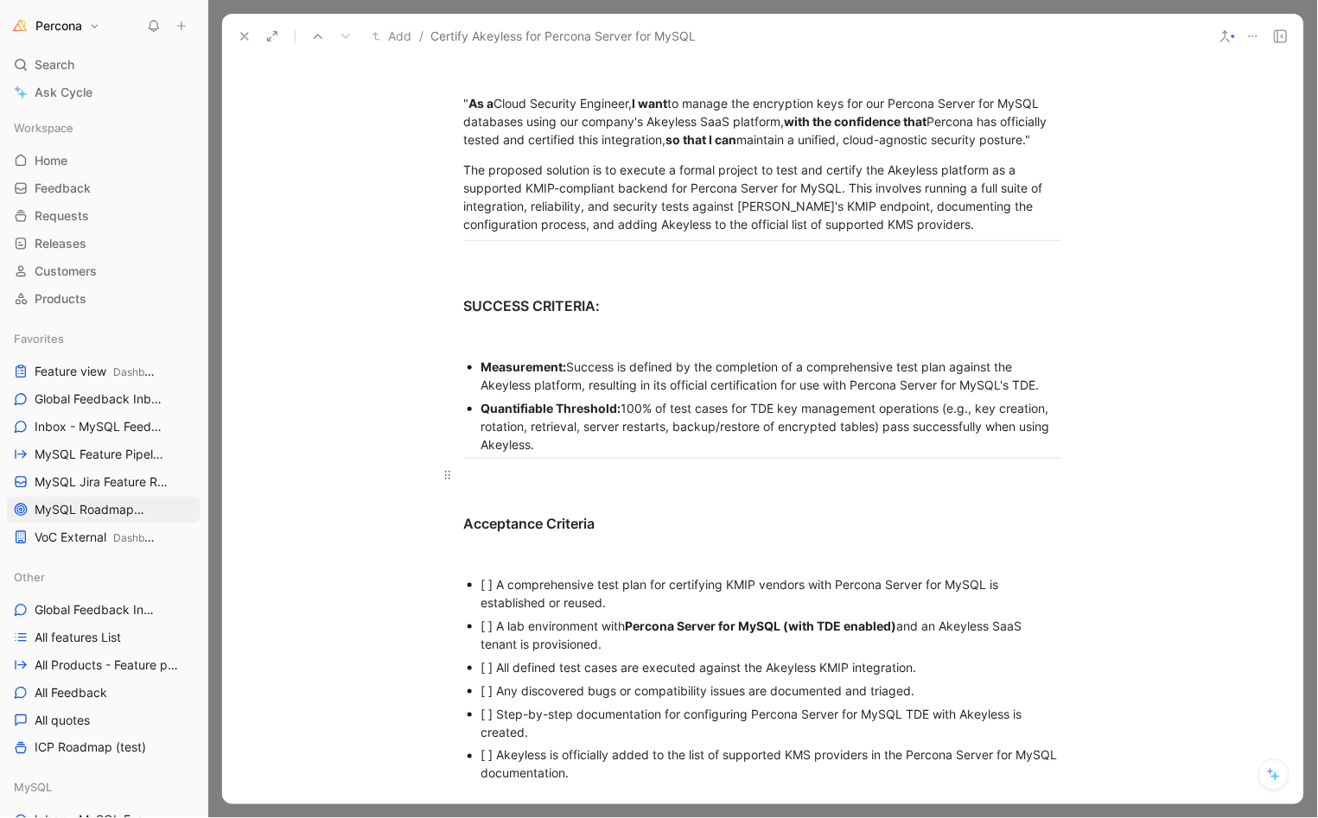
click at [540, 482] on div at bounding box center [763, 475] width 598 height 18
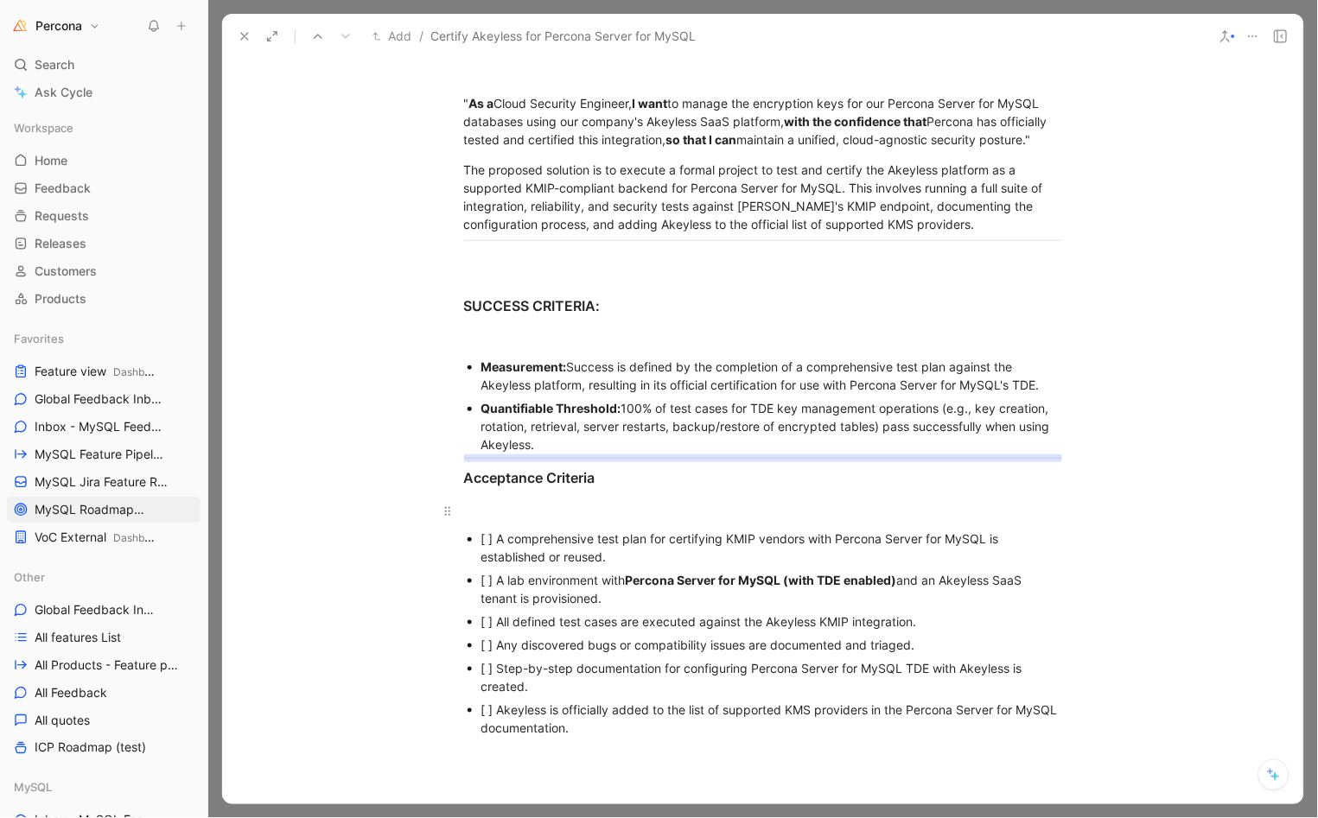
click at [528, 520] on div at bounding box center [763, 511] width 598 height 18
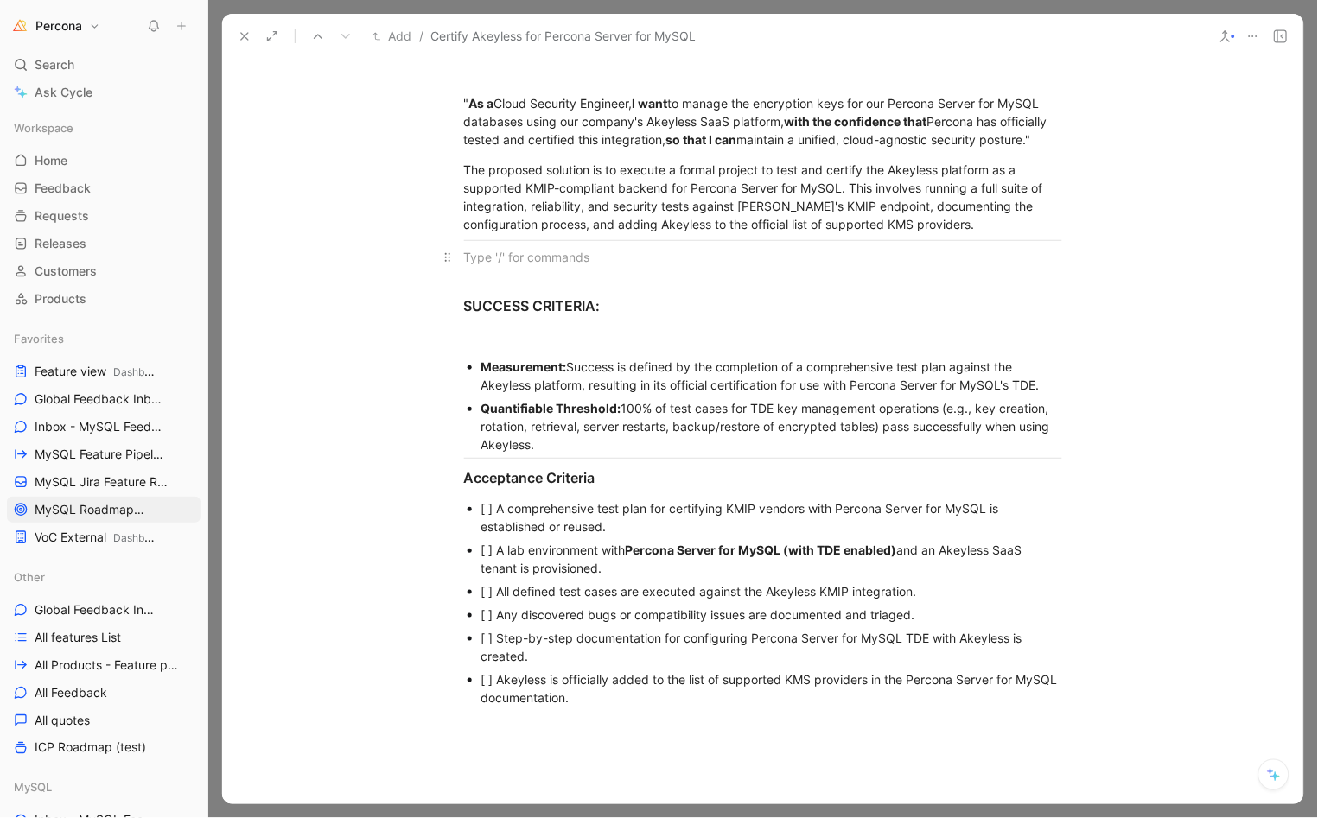
click at [534, 266] on div at bounding box center [763, 257] width 598 height 18
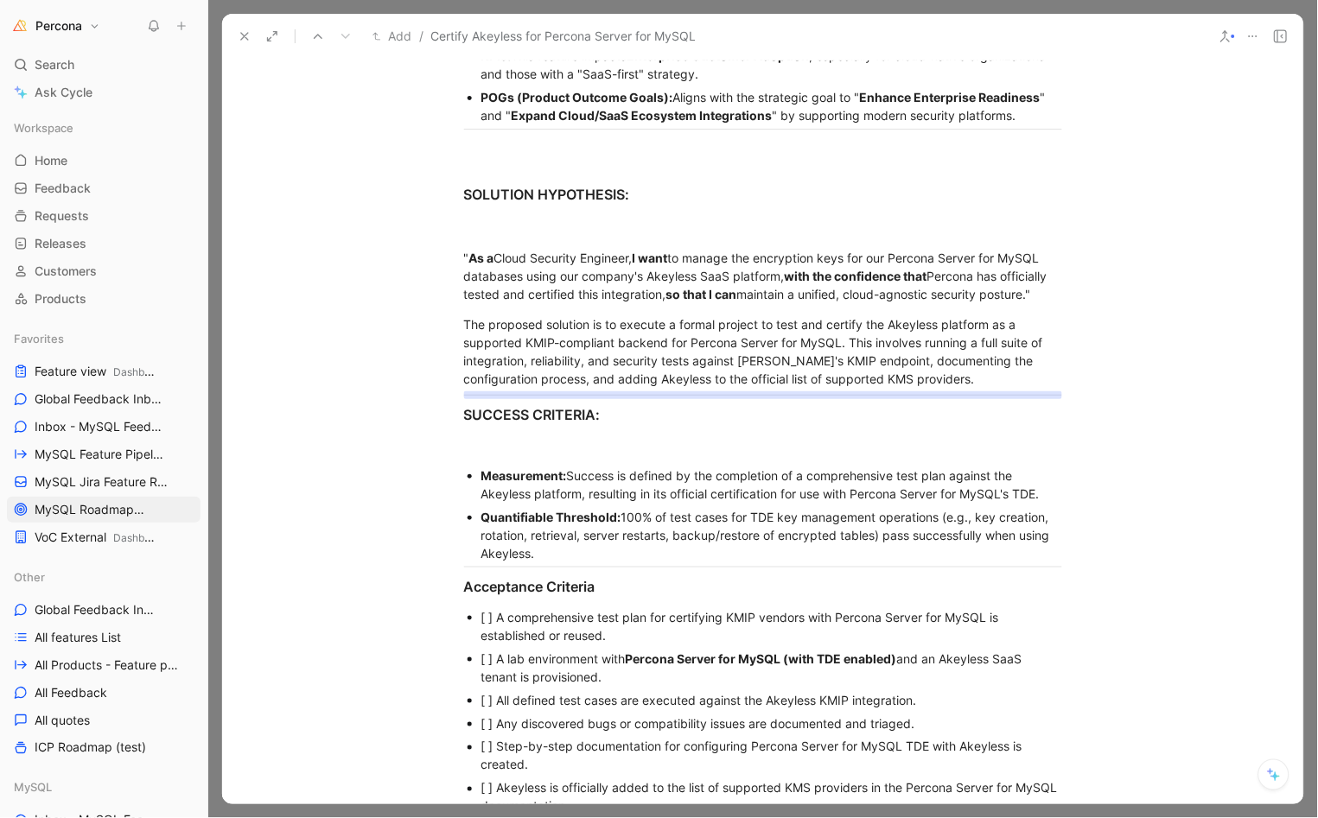
scroll to position [718, 0]
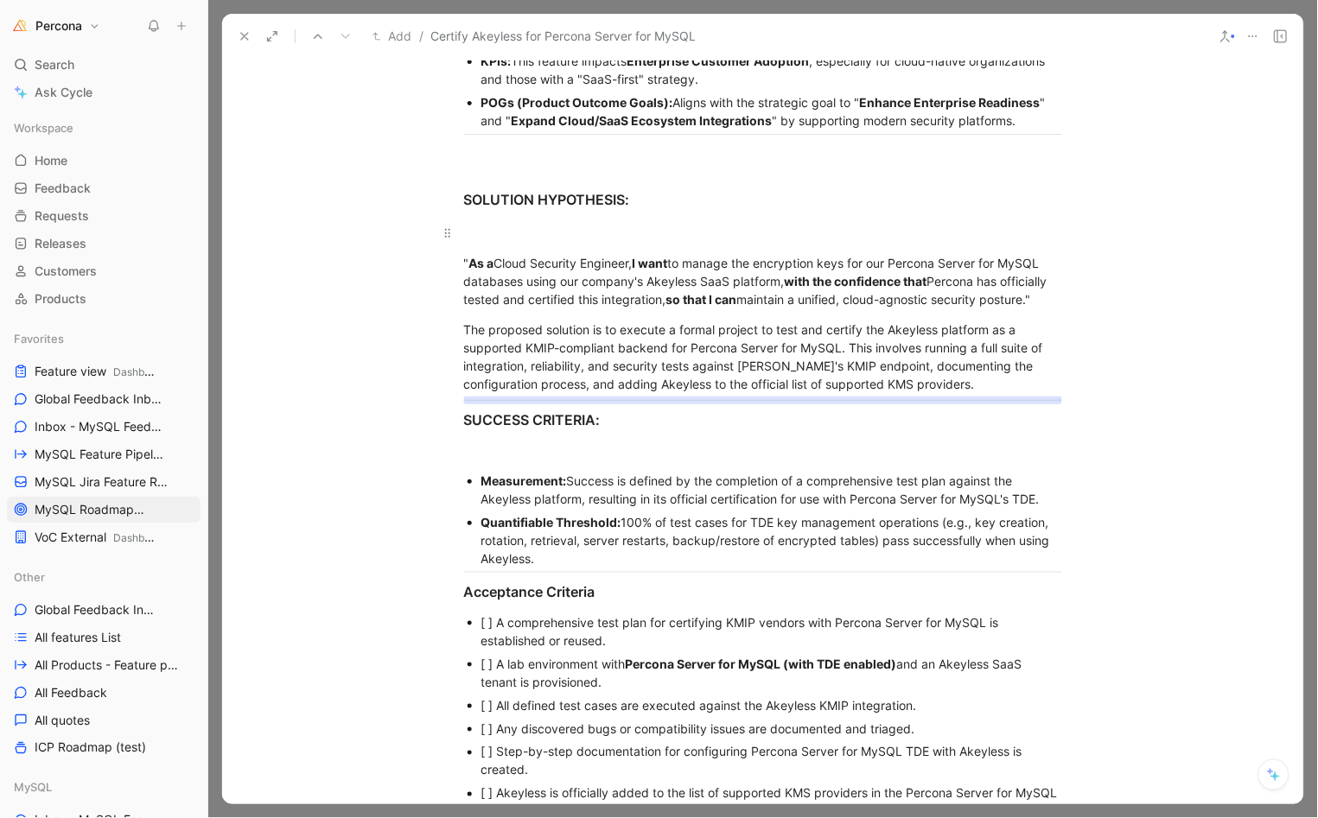
click at [563, 220] on p at bounding box center [763, 233] width 664 height 29
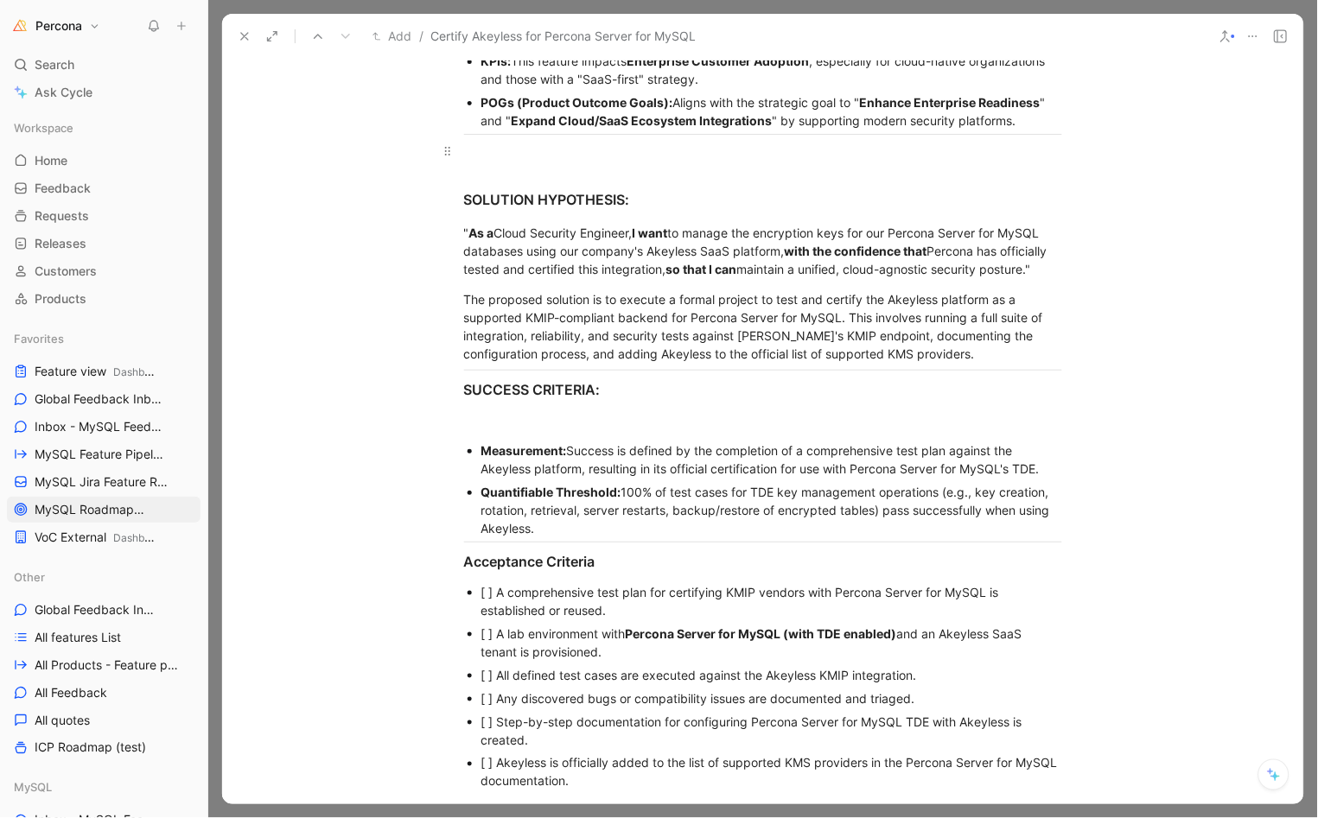
click at [522, 163] on p at bounding box center [763, 151] width 664 height 29
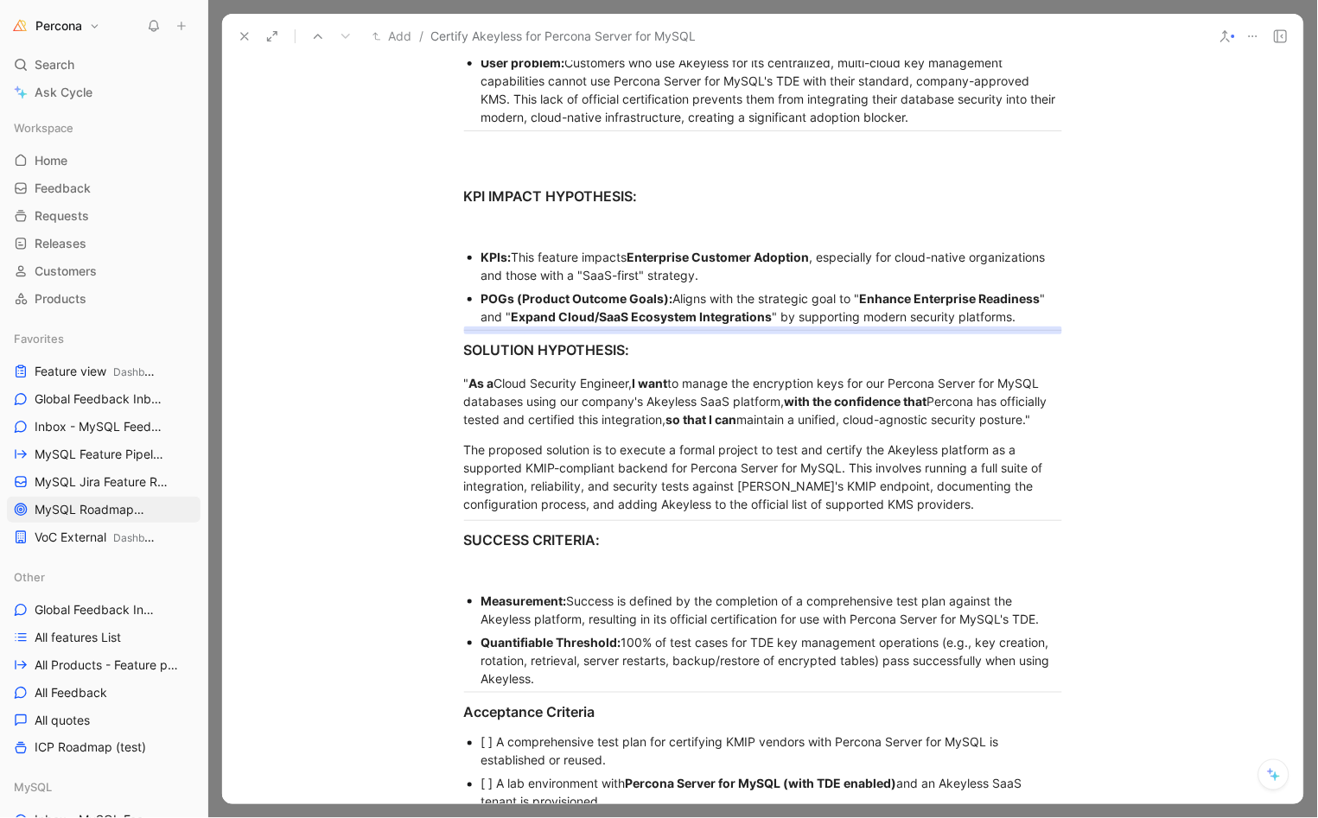
scroll to position [442, 0]
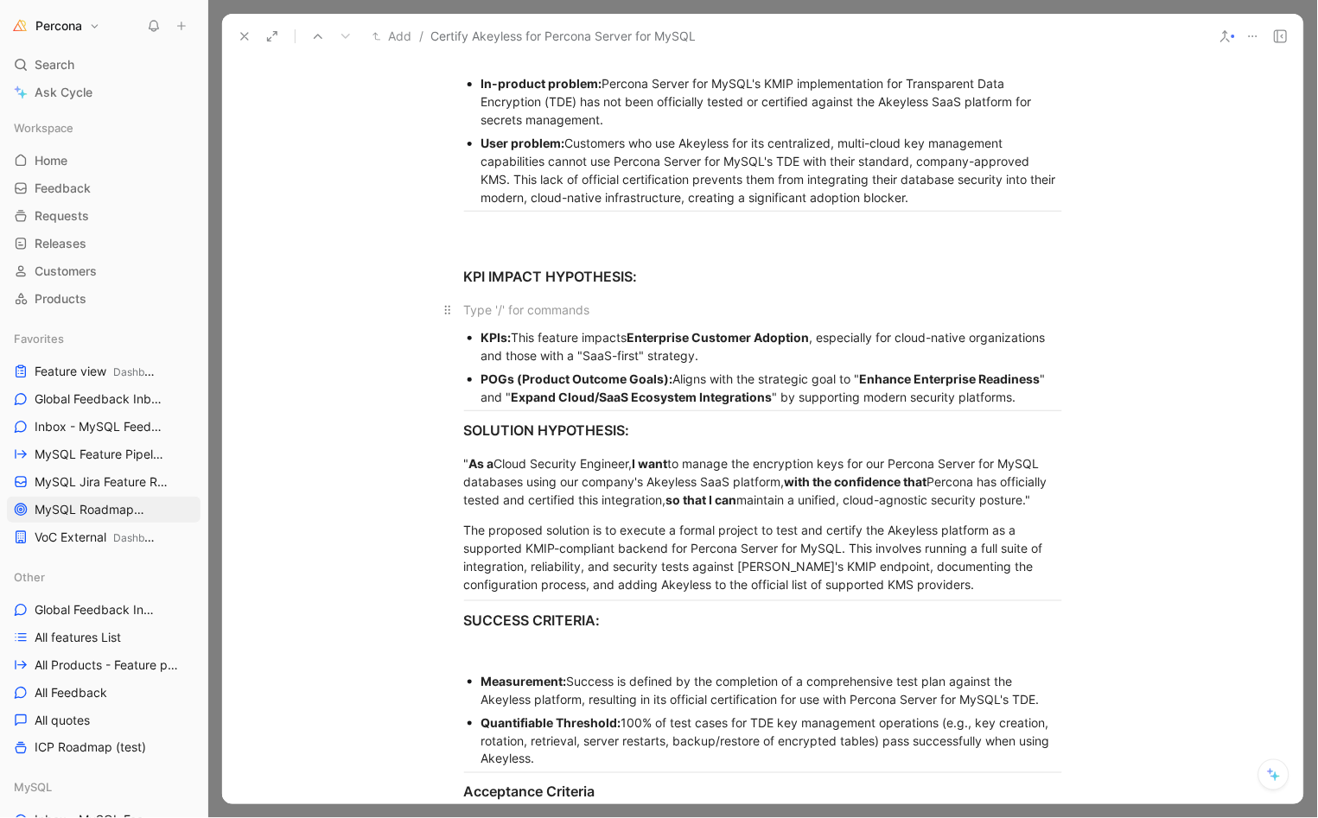
click at [526, 296] on p at bounding box center [763, 310] width 664 height 29
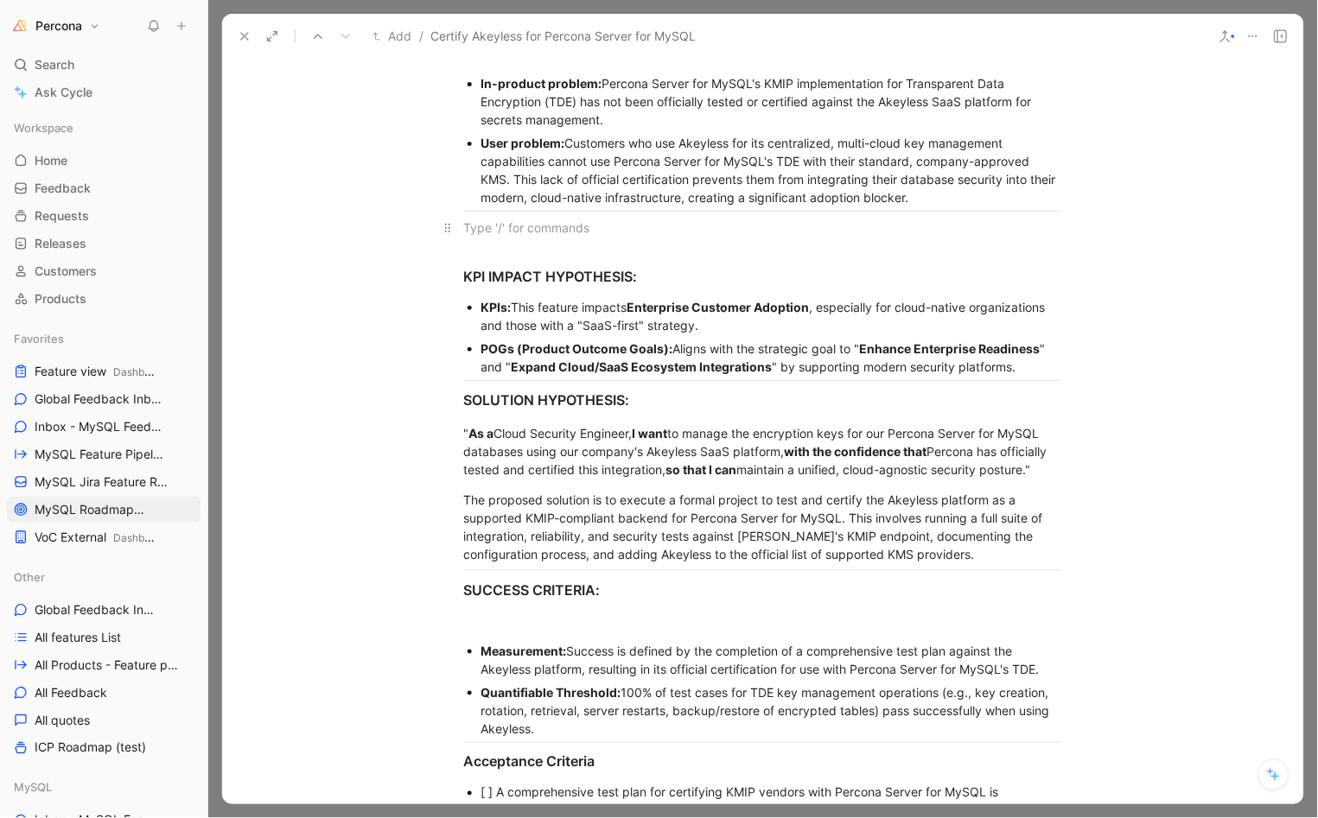
click at [515, 213] on p at bounding box center [763, 227] width 664 height 29
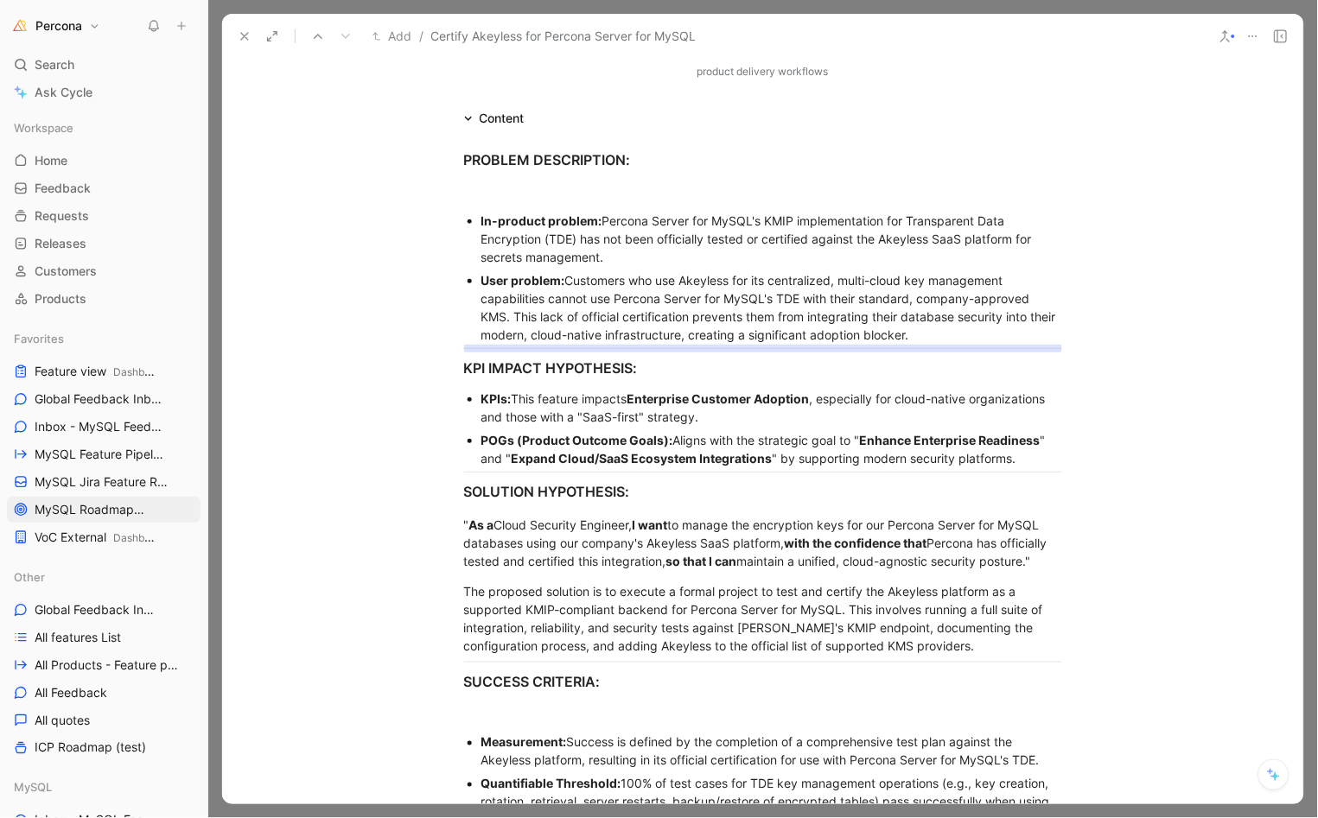
scroll to position [242, 0]
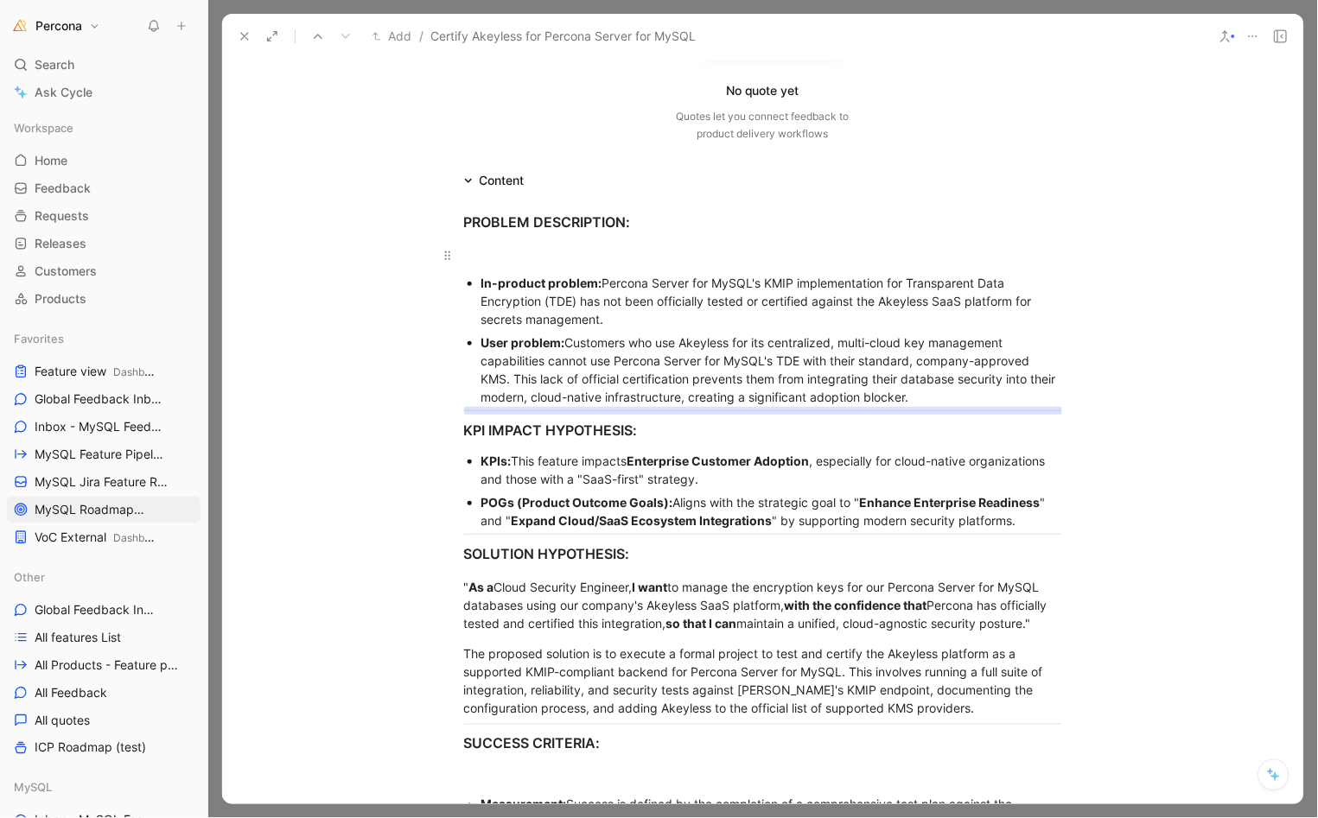
click at [544, 243] on p at bounding box center [763, 255] width 664 height 29
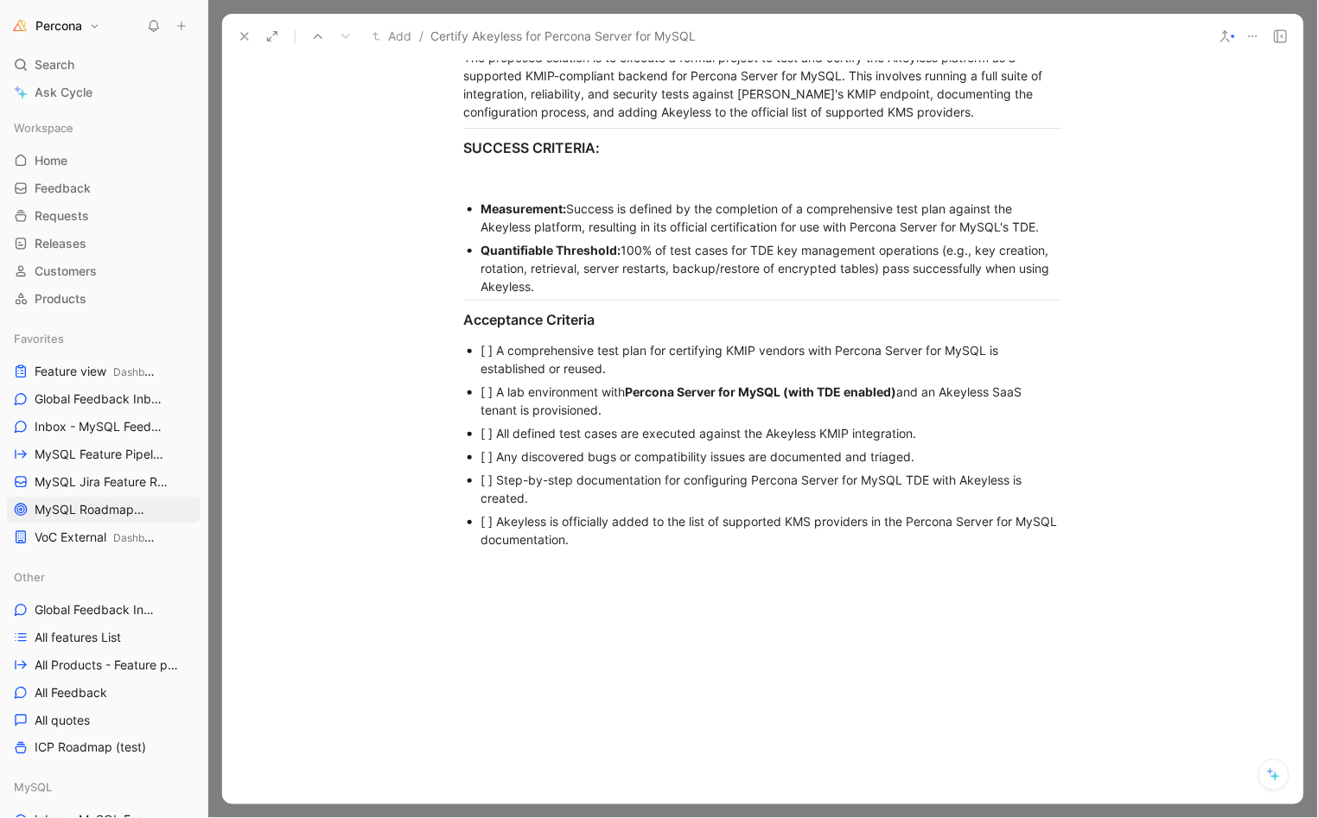
scroll to position [750, 0]
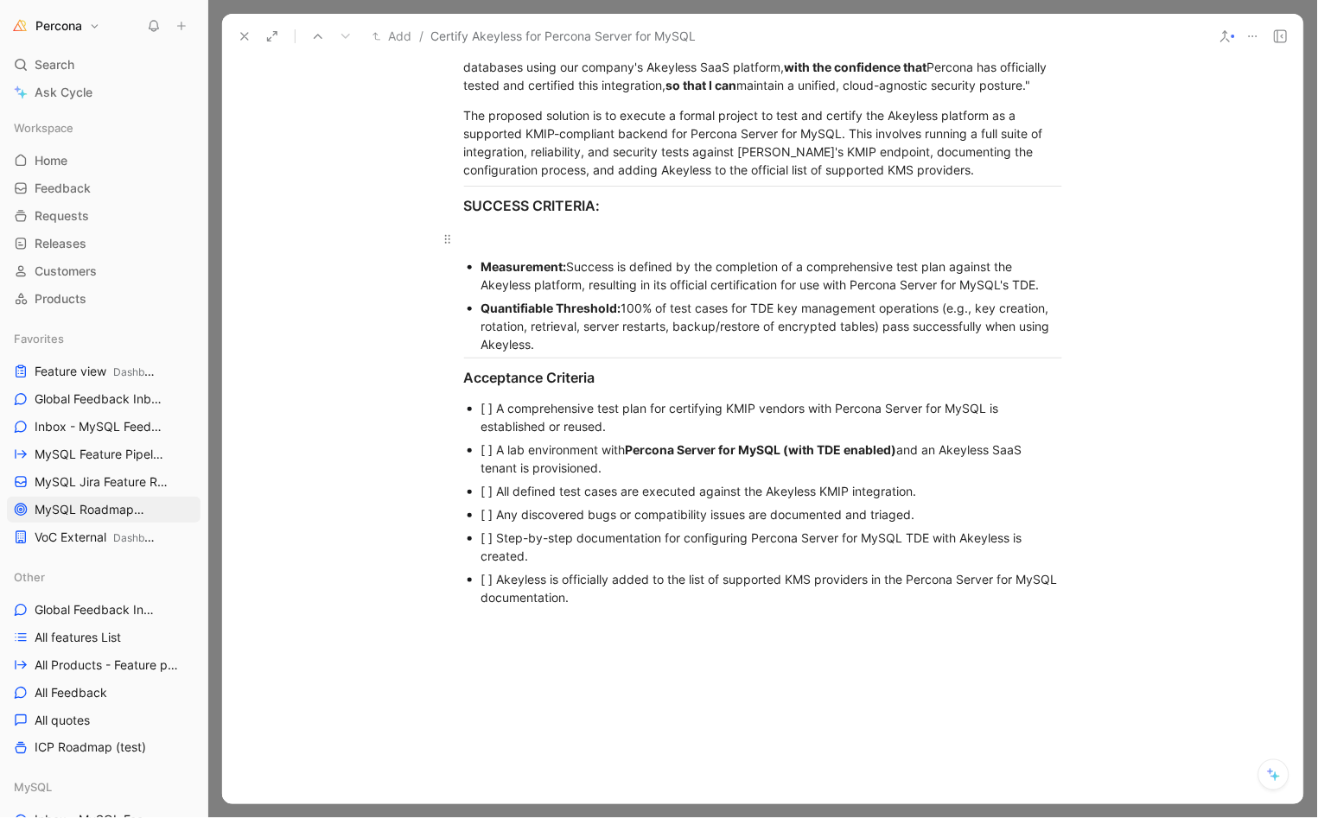
click at [511, 245] on div at bounding box center [763, 239] width 598 height 18
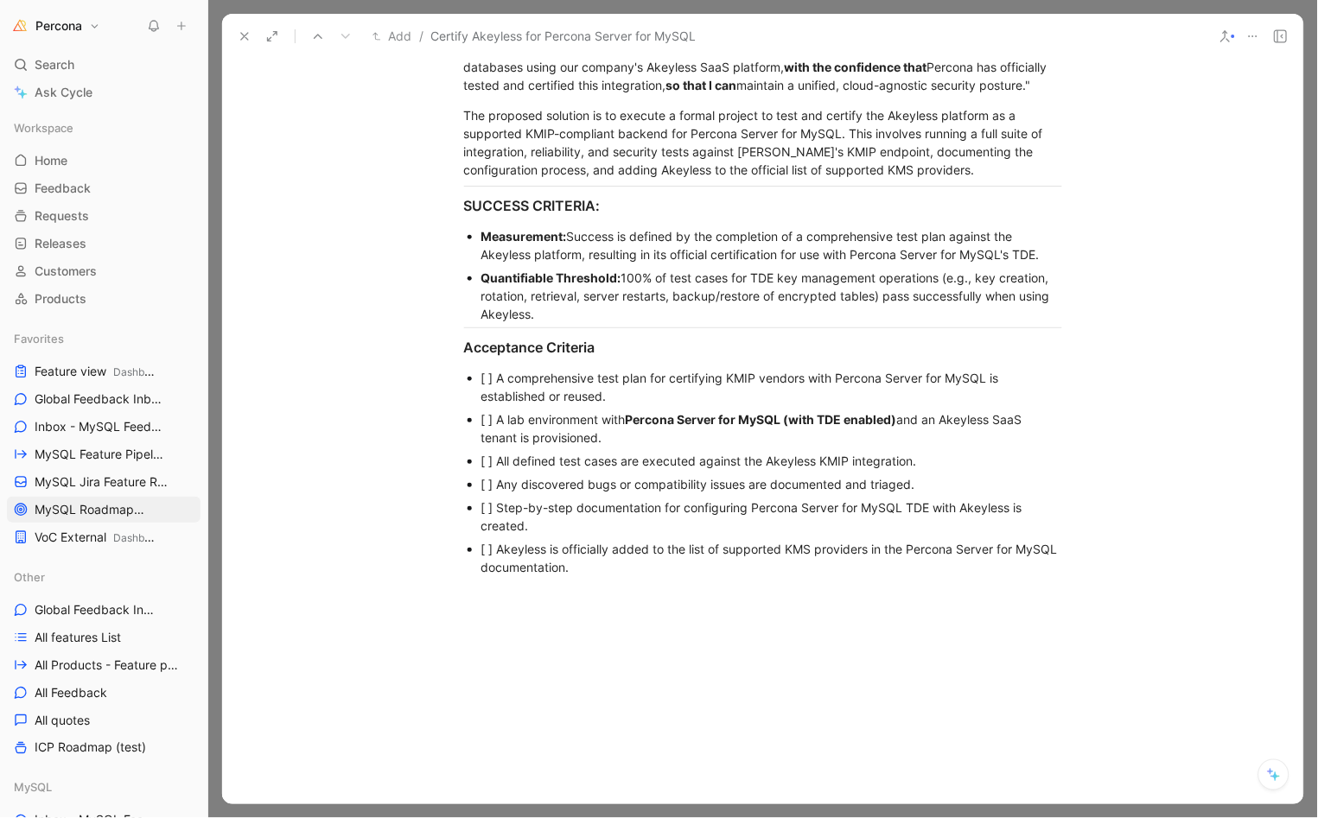
click at [492, 390] on div "[ ] A comprehensive test plan for certifying KMIP vendors with Percona Server f…" at bounding box center [771, 387] width 581 height 36
click at [491, 434] on div "[ ] A lab environment with Percona Server for MySQL (with TDE enabled) and an A…" at bounding box center [771, 428] width 581 height 36
click at [491, 470] on div "[ ] All defined test cases are executed against the Akeyless KMIP integration." at bounding box center [771, 461] width 581 height 18
click at [488, 493] on div "[ ] Any discovered bugs or compatibility issues are documented and triaged." at bounding box center [771, 484] width 581 height 18
click at [487, 527] on div "[ ] Step-by-step documentation for configuring Percona Server for MySQL TDE wit…" at bounding box center [771, 517] width 581 height 36
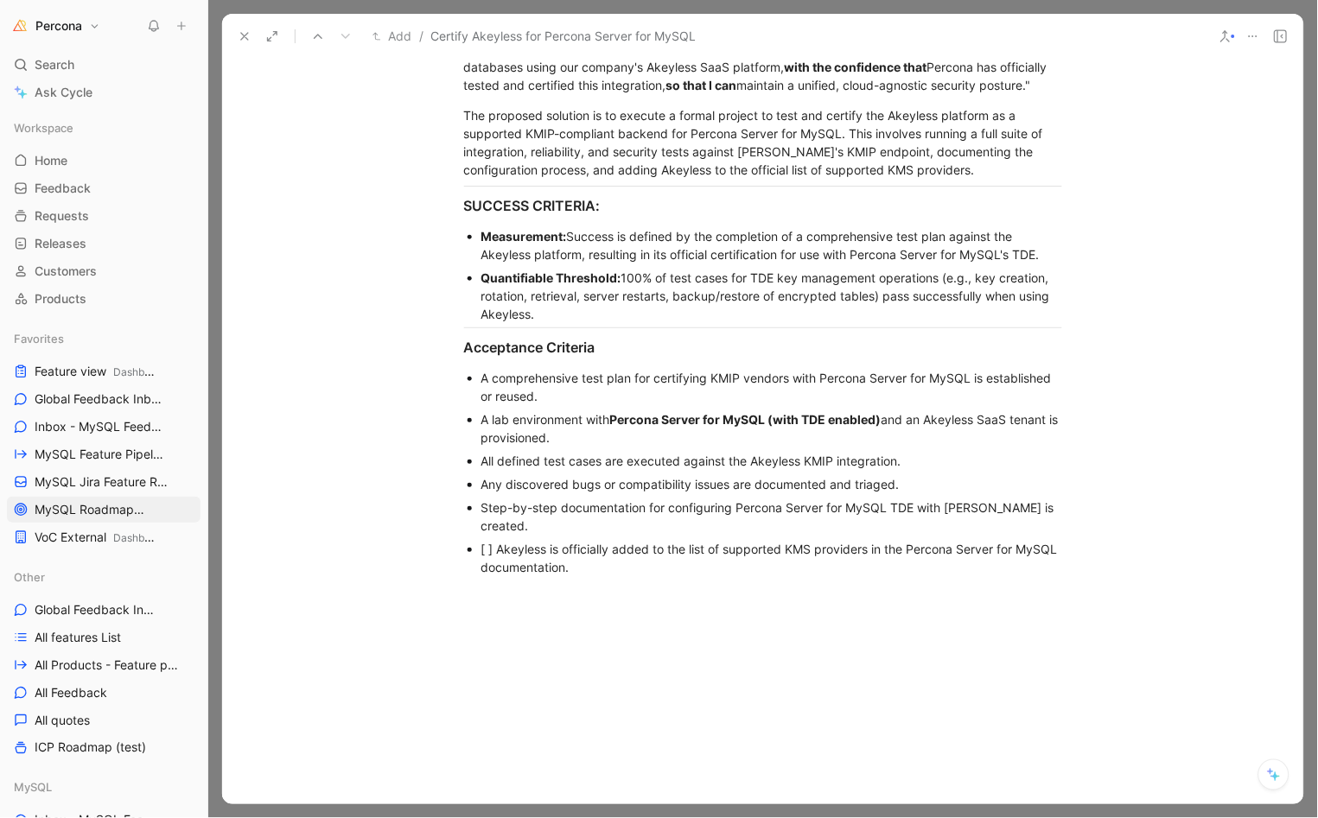
click at [488, 556] on div "[ ] Akeyless is officially added to the list of supported KMS providers in the …" at bounding box center [771, 558] width 581 height 36
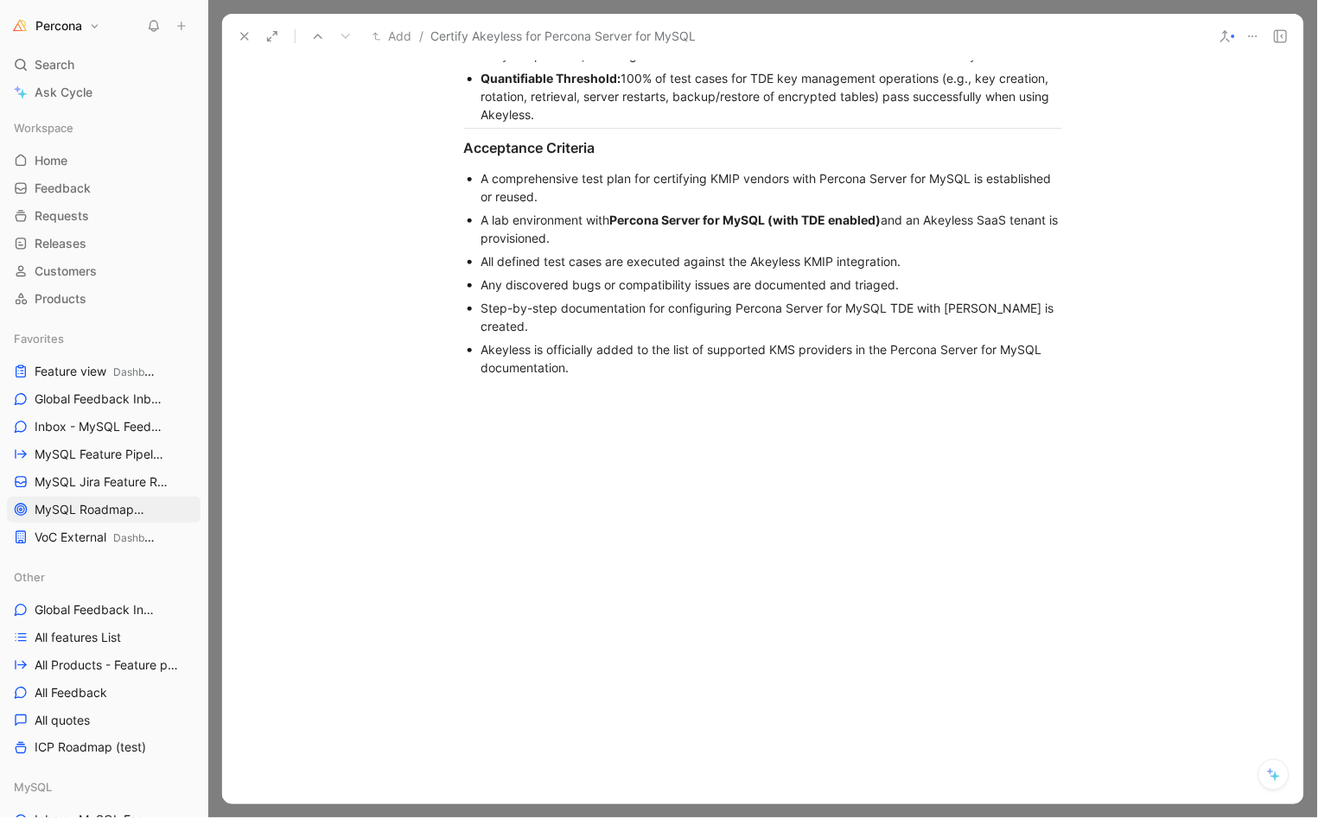
scroll to position [960, 0]
drag, startPoint x: 589, startPoint y: 366, endPoint x: 416, endPoint y: 181, distance: 254.3
click at [544, 203] on div "A comprehensive test plan for certifying KMIP vendors with Percona Server for M…" at bounding box center [771, 187] width 581 height 36
drag, startPoint x: 578, startPoint y: 365, endPoint x: 476, endPoint y: 188, distance: 204.4
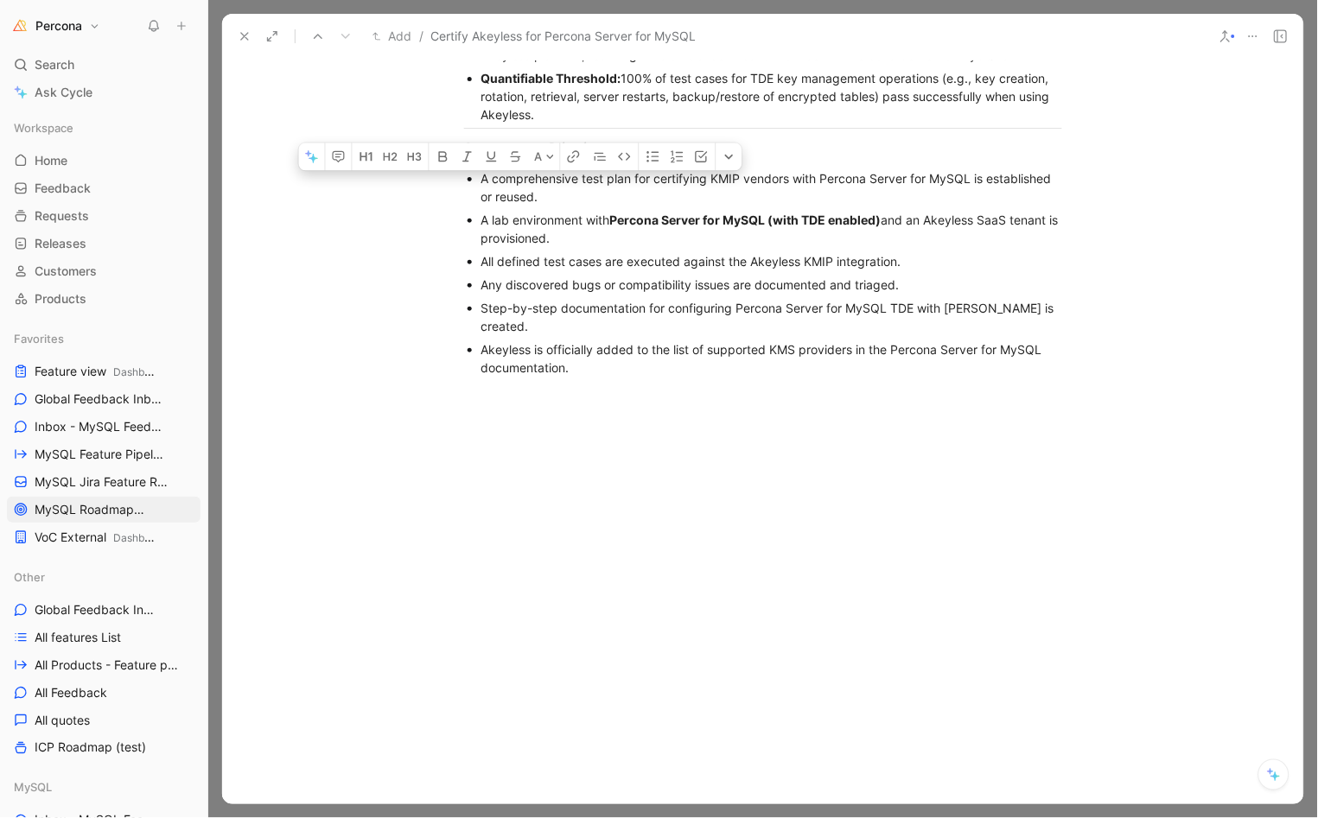
click at [476, 188] on ul "A comprehensive test plan for certifying KMIP vendors with Percona Server for M…" at bounding box center [763, 273] width 664 height 213
click at [703, 156] on icon "button" at bounding box center [702, 156] width 14 height 14
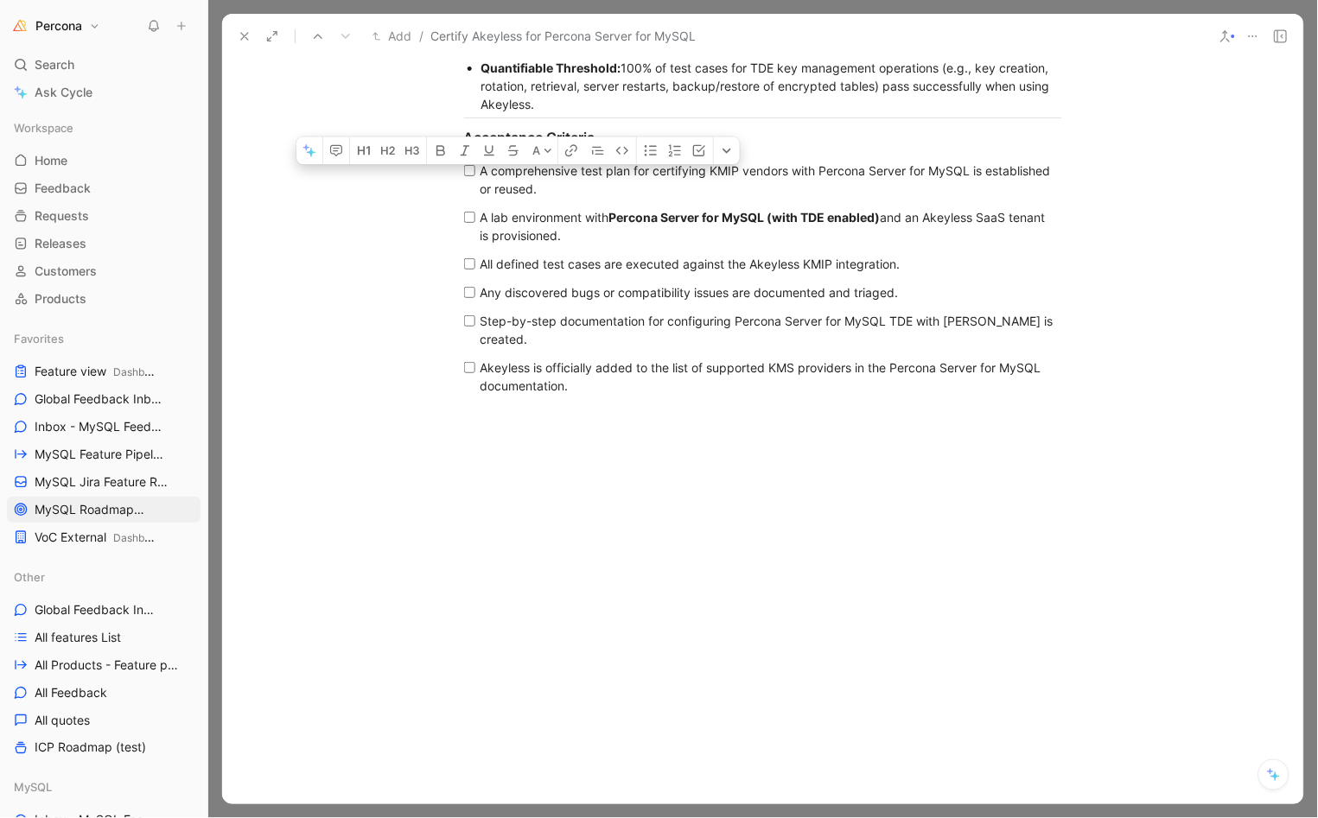
click at [540, 340] on div "Step-by-step documentation for configuring Percona Server for MySQL TDE with Ak…" at bounding box center [769, 330] width 578 height 36
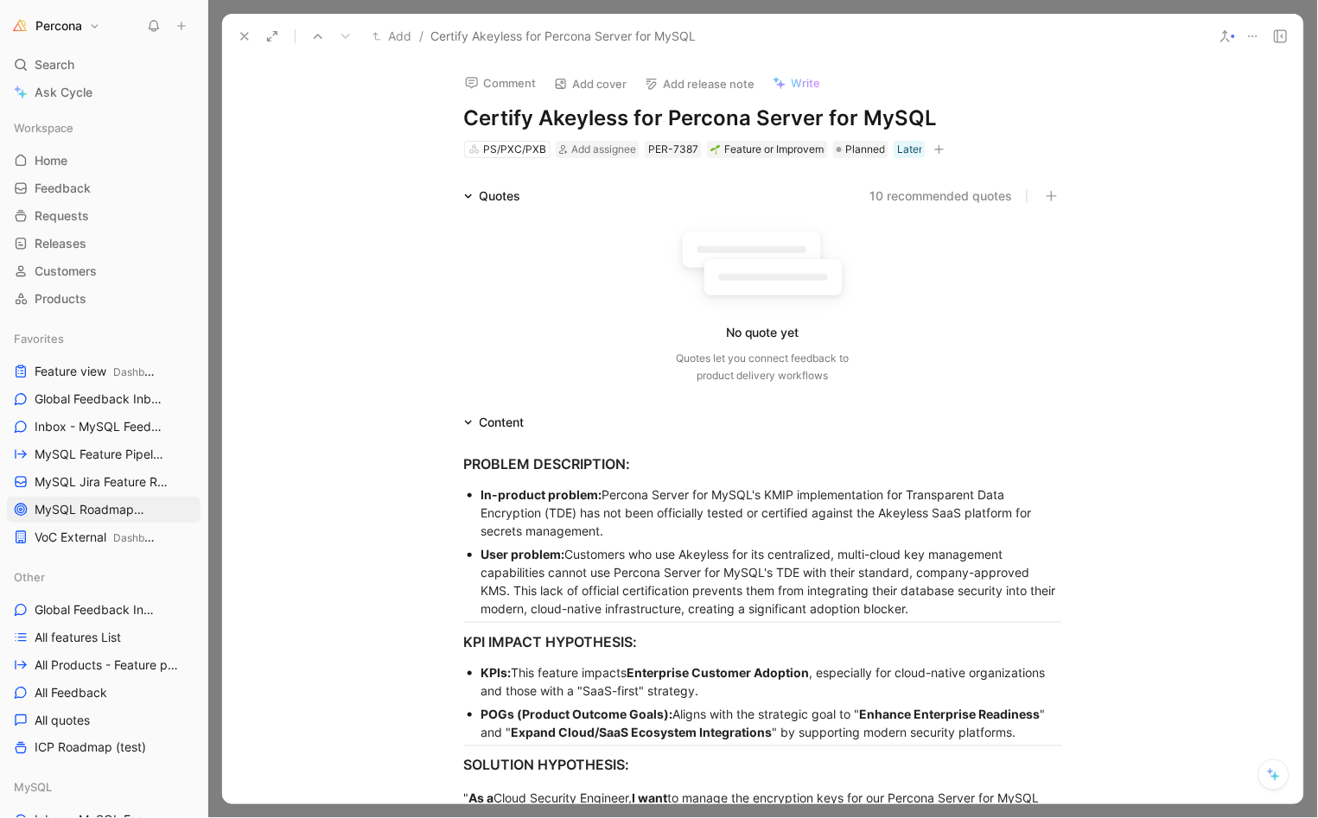
scroll to position [0, 0]
click at [464, 460] on div "PROBLEM DESCRIPTION:" at bounding box center [763, 464] width 598 height 21
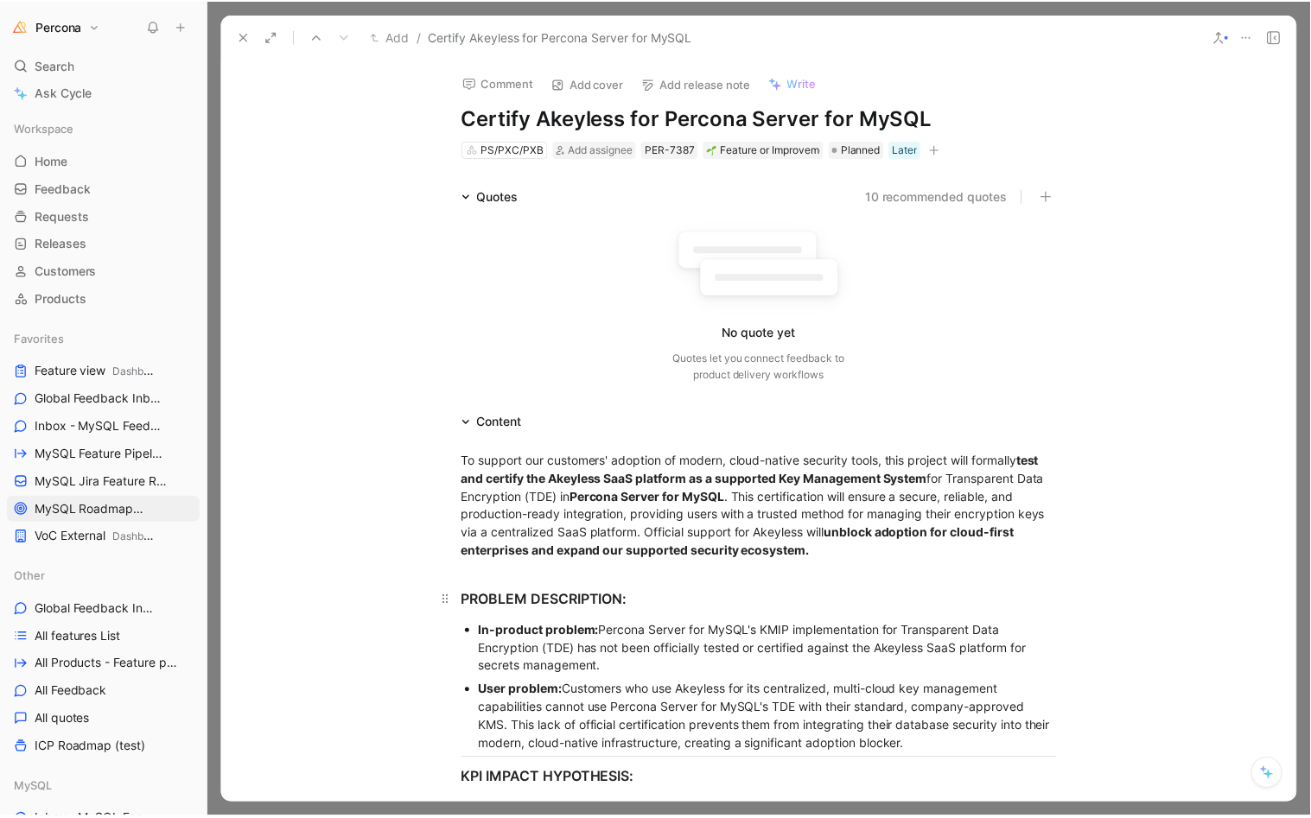
scroll to position [13, 0]
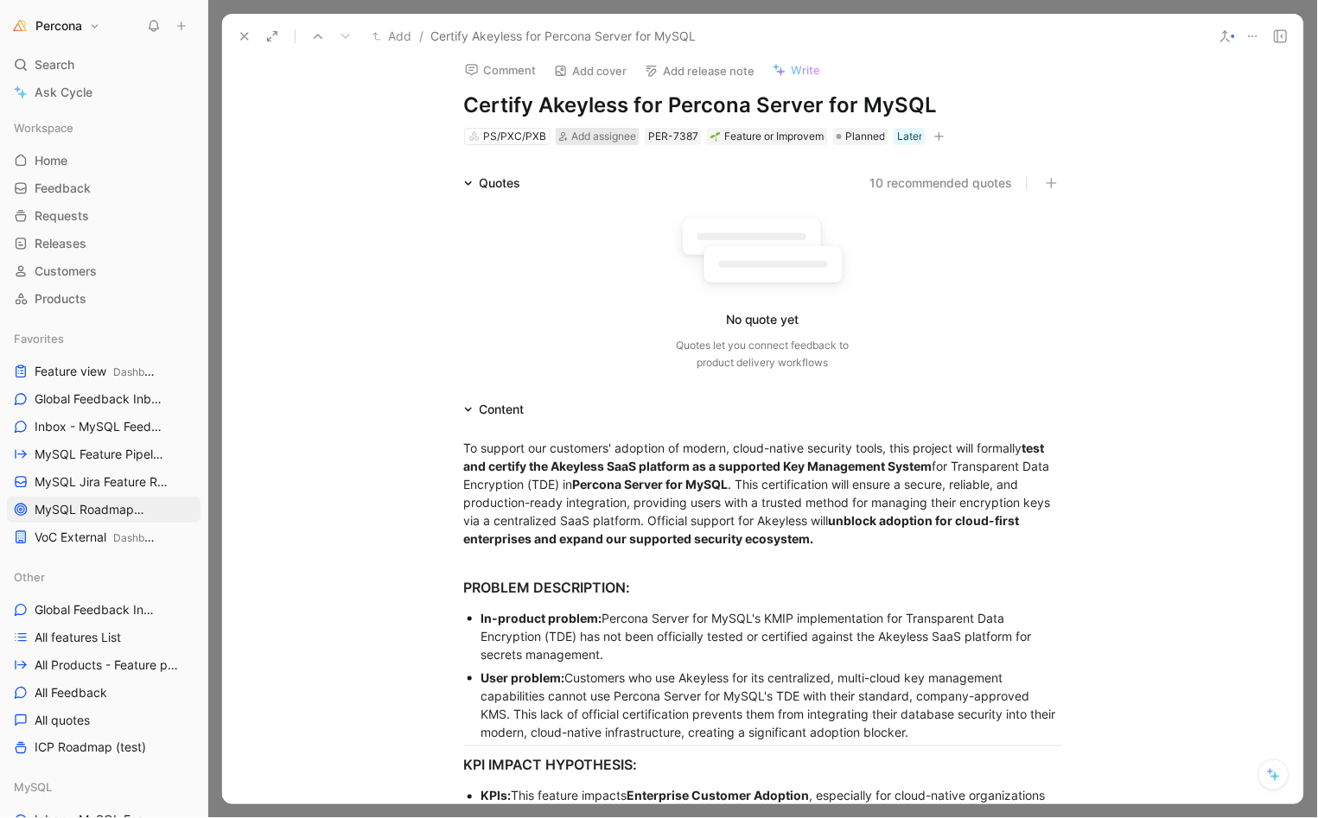
click at [598, 130] on span "Add assignee" at bounding box center [603, 136] width 65 height 13
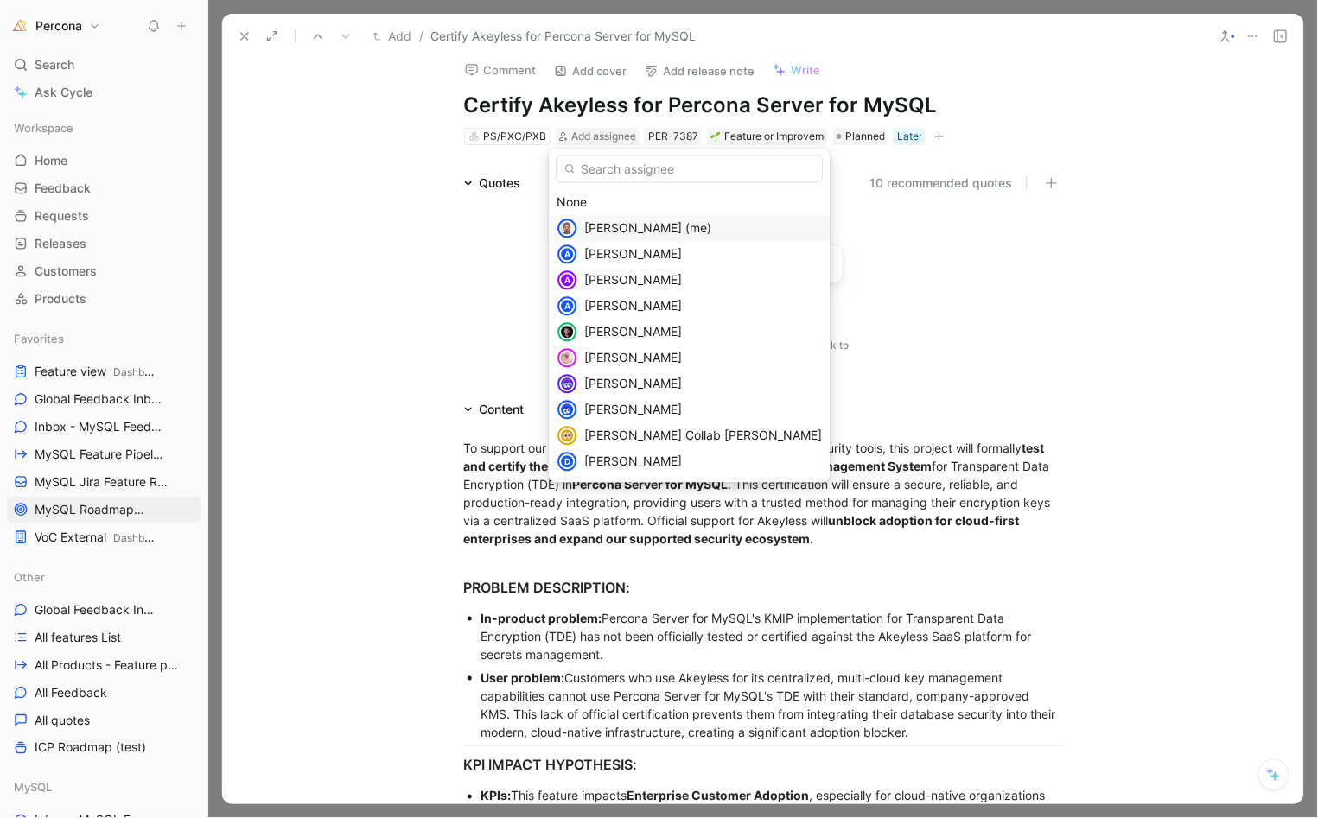
click at [644, 216] on div "[PERSON_NAME] (me)" at bounding box center [690, 229] width 281 height 26
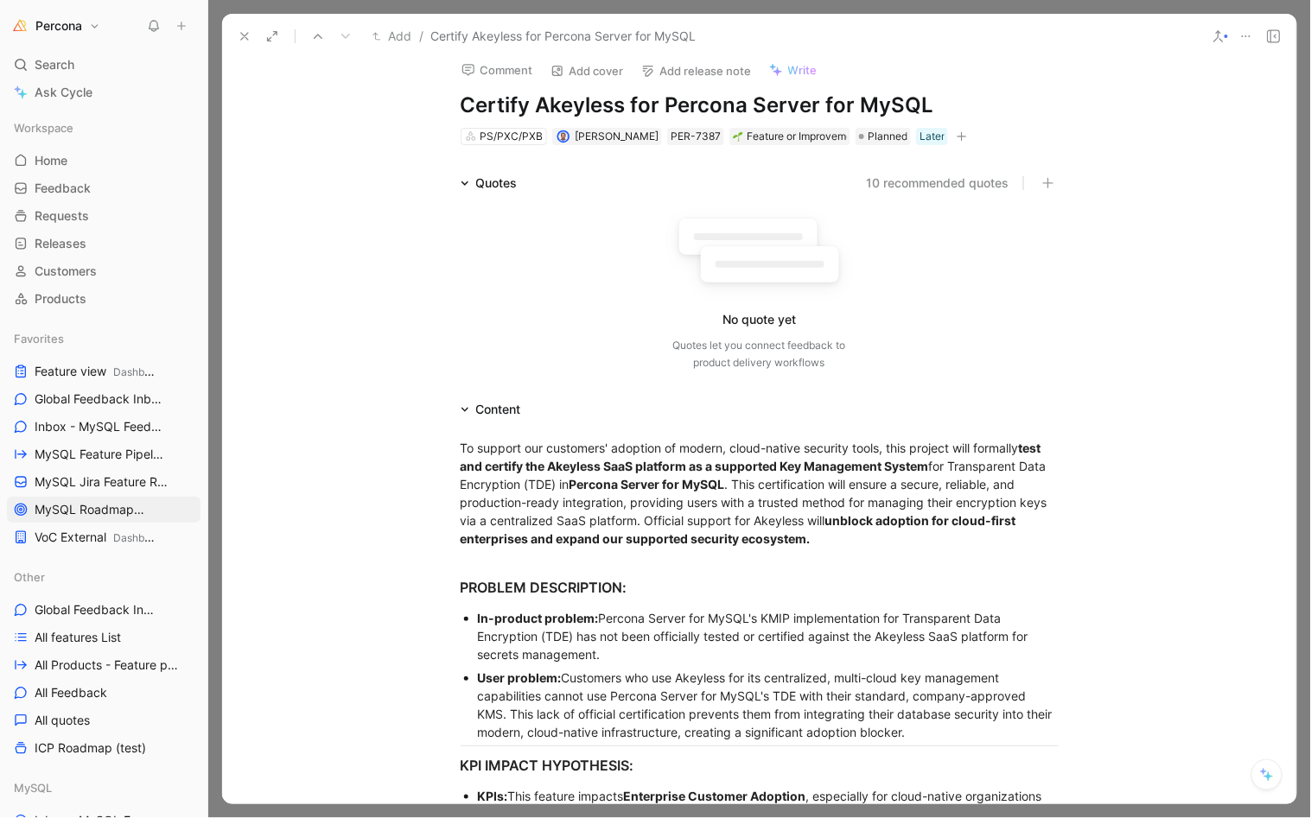
click at [587, 71] on button "Add cover" at bounding box center [587, 71] width 89 height 24
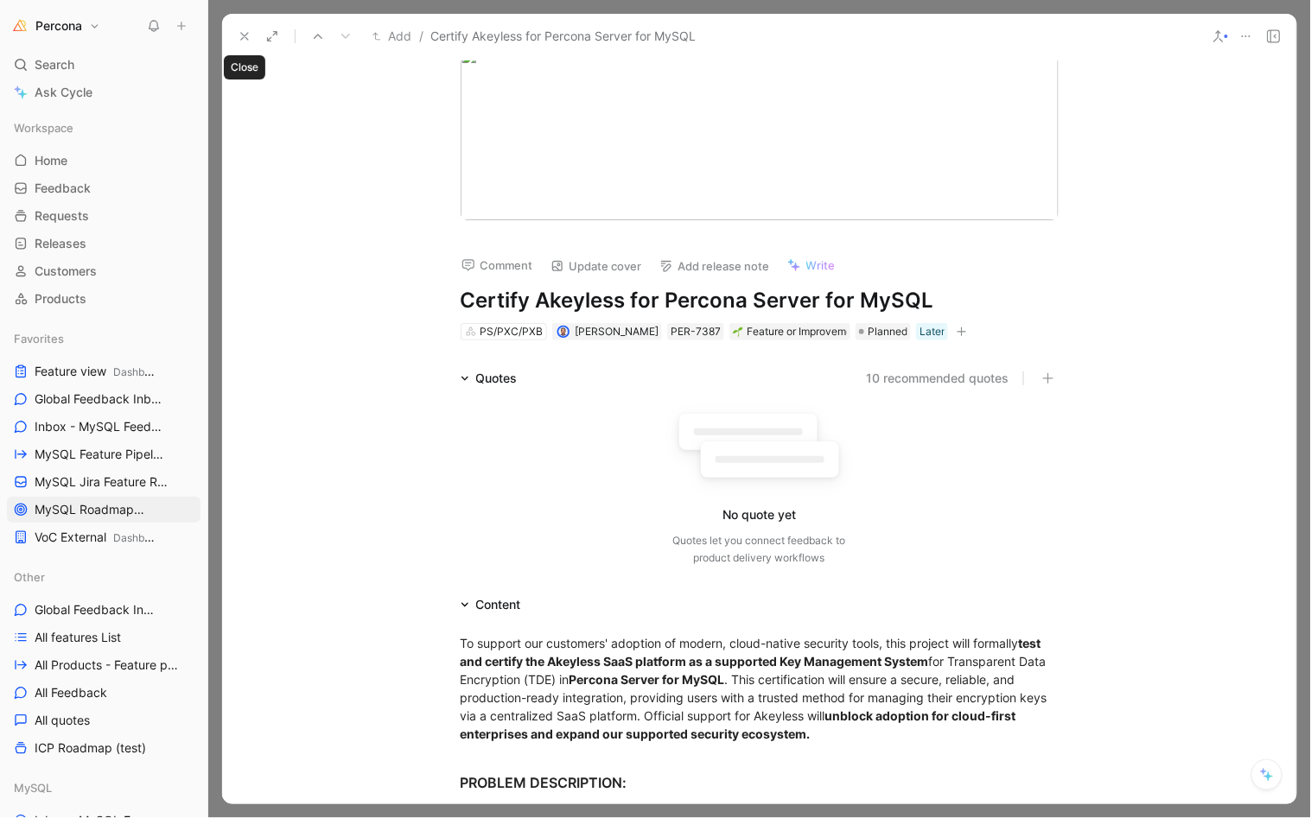
click at [241, 36] on icon at bounding box center [245, 36] width 14 height 14
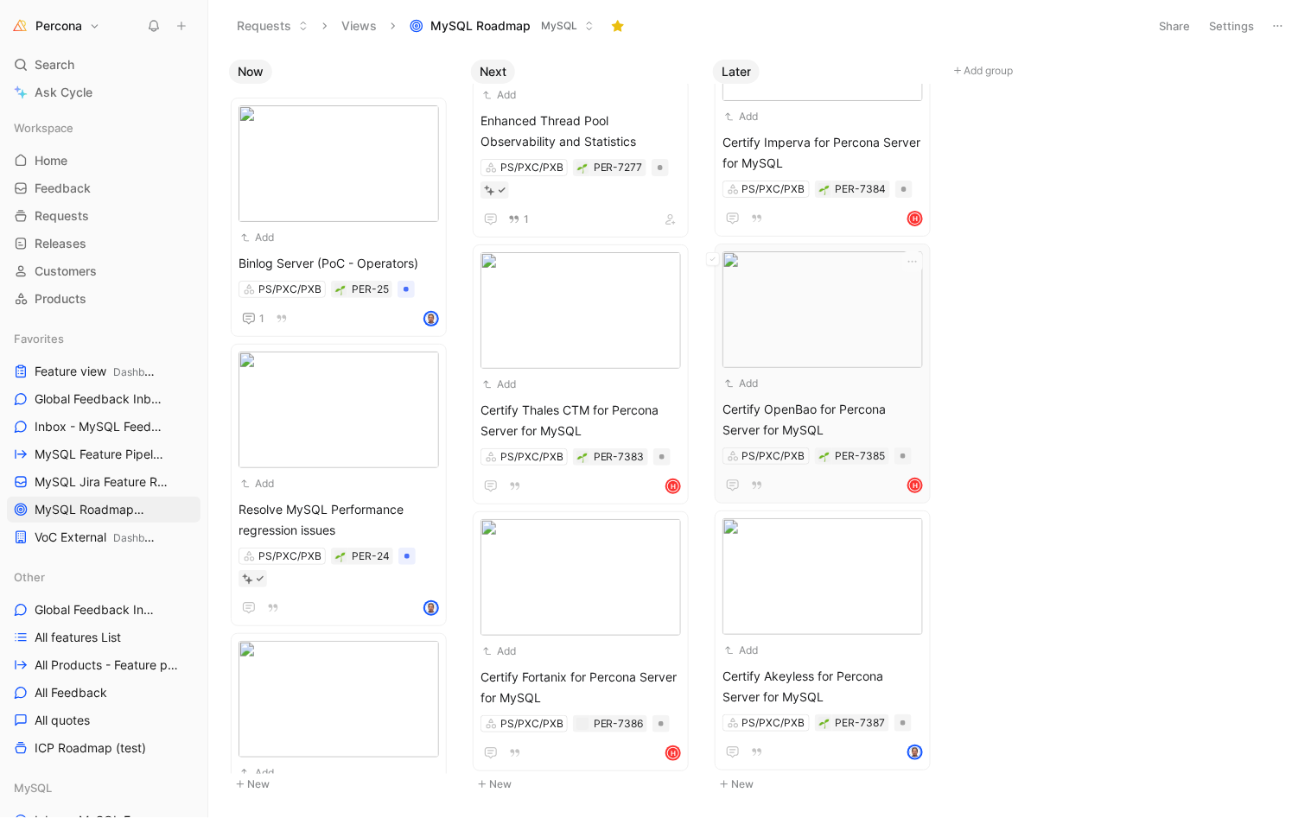
scroll to position [366, 0]
click at [915, 752] on img at bounding box center [915, 753] width 12 height 12
type input "hrv"
click at [965, 719] on span "oje Matijakovic" at bounding box center [1009, 718] width 98 height 15
click at [870, 612] on img at bounding box center [822, 577] width 200 height 117
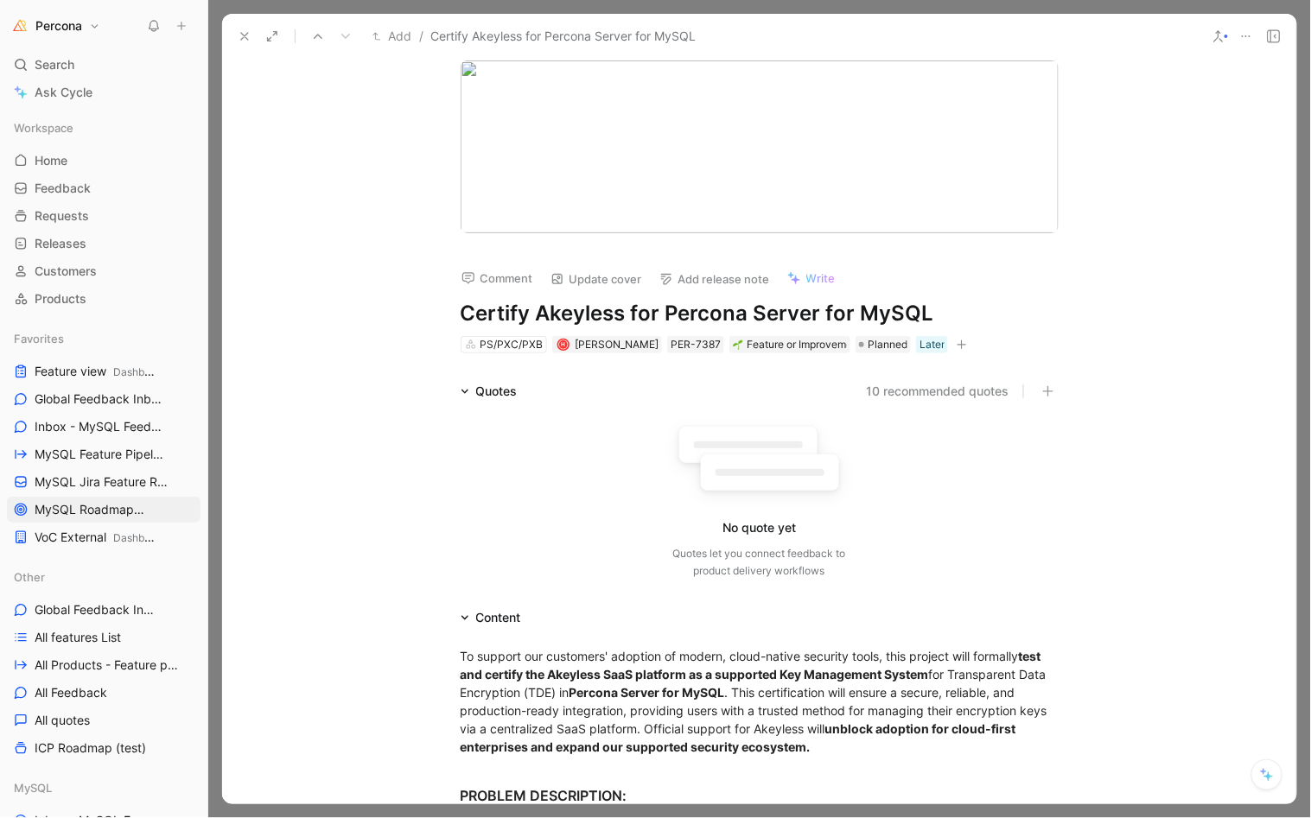
click at [957, 347] on icon "button" at bounding box center [962, 345] width 10 height 10
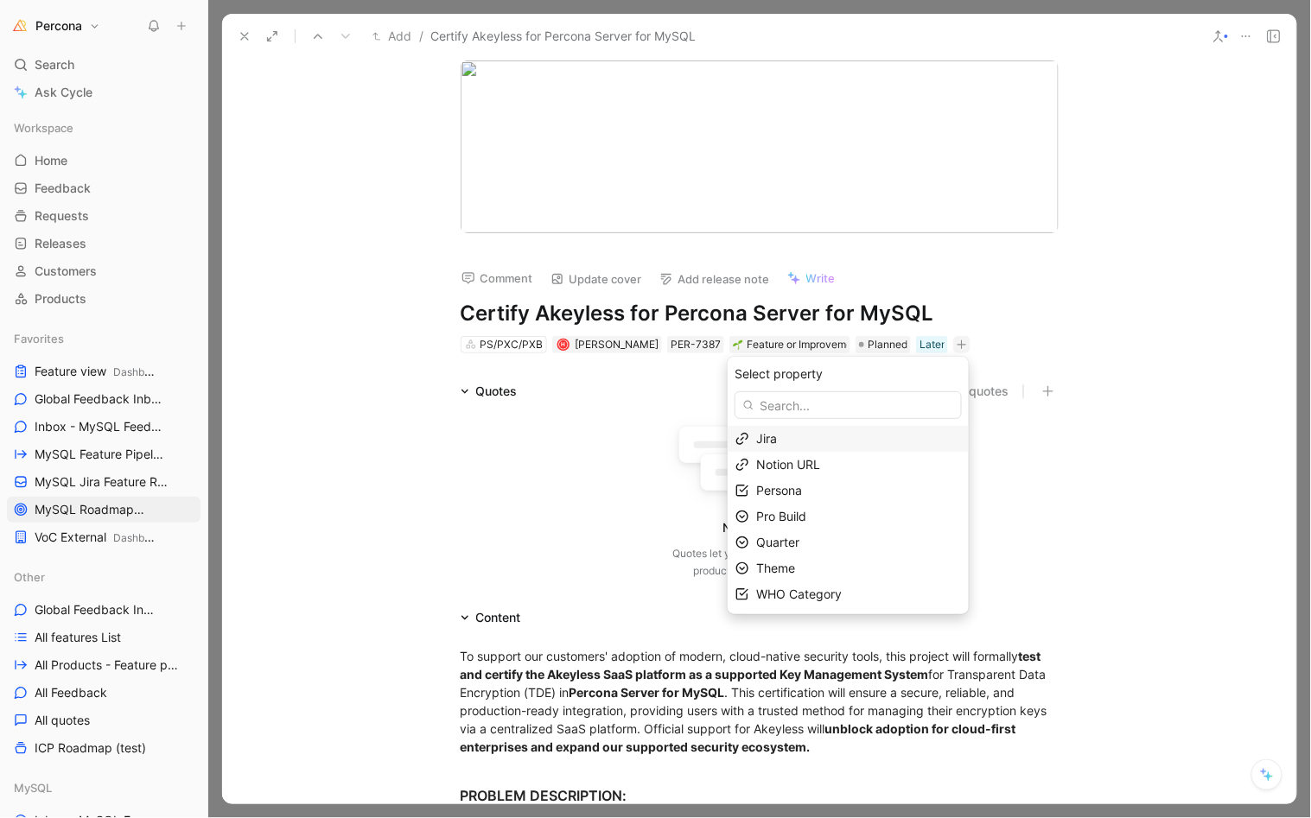
click at [828, 434] on div "Jira" at bounding box center [858, 439] width 205 height 21
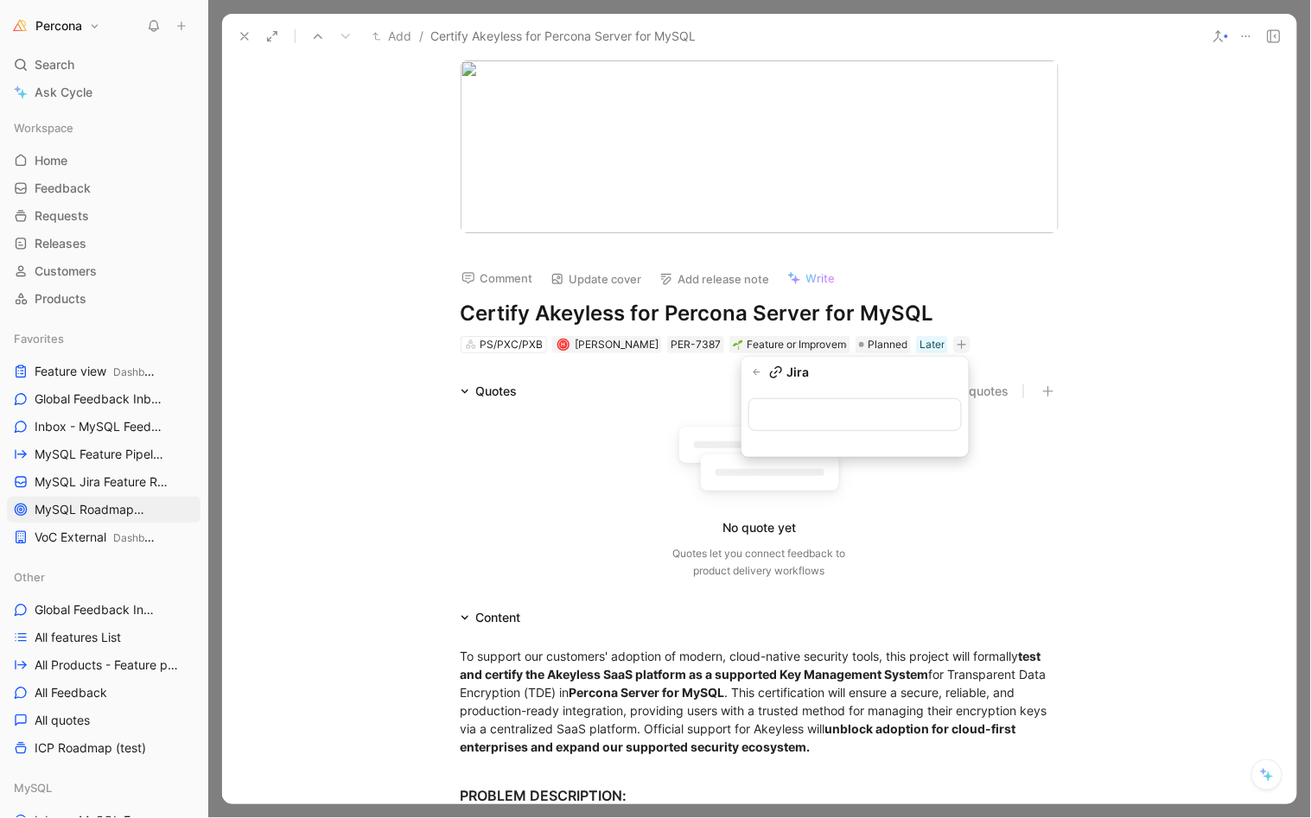
type input "https://perconadev.atlassian.net/browse/PS-9835"
click at [252, 37] on button at bounding box center [244, 36] width 24 height 24
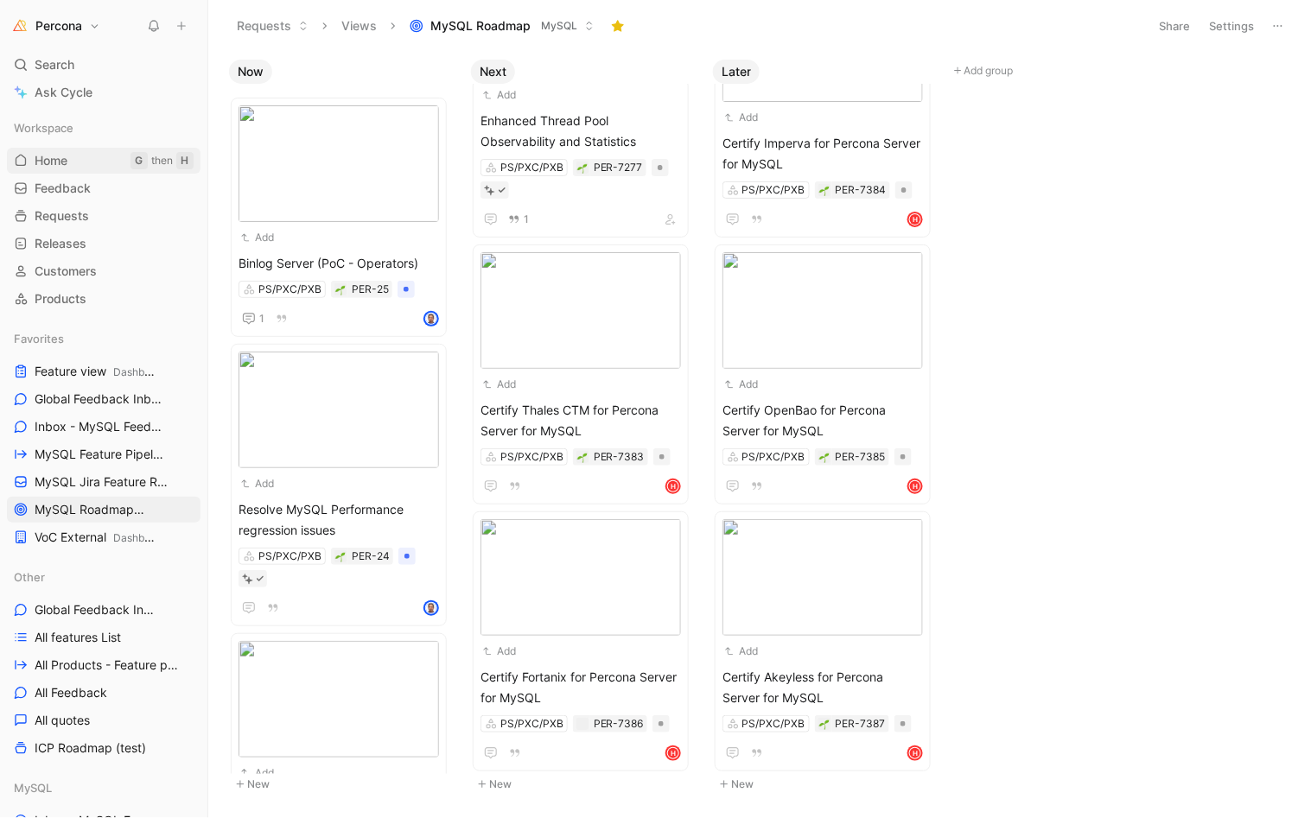
click at [83, 158] on link "Home G then H" at bounding box center [104, 161] width 194 height 26
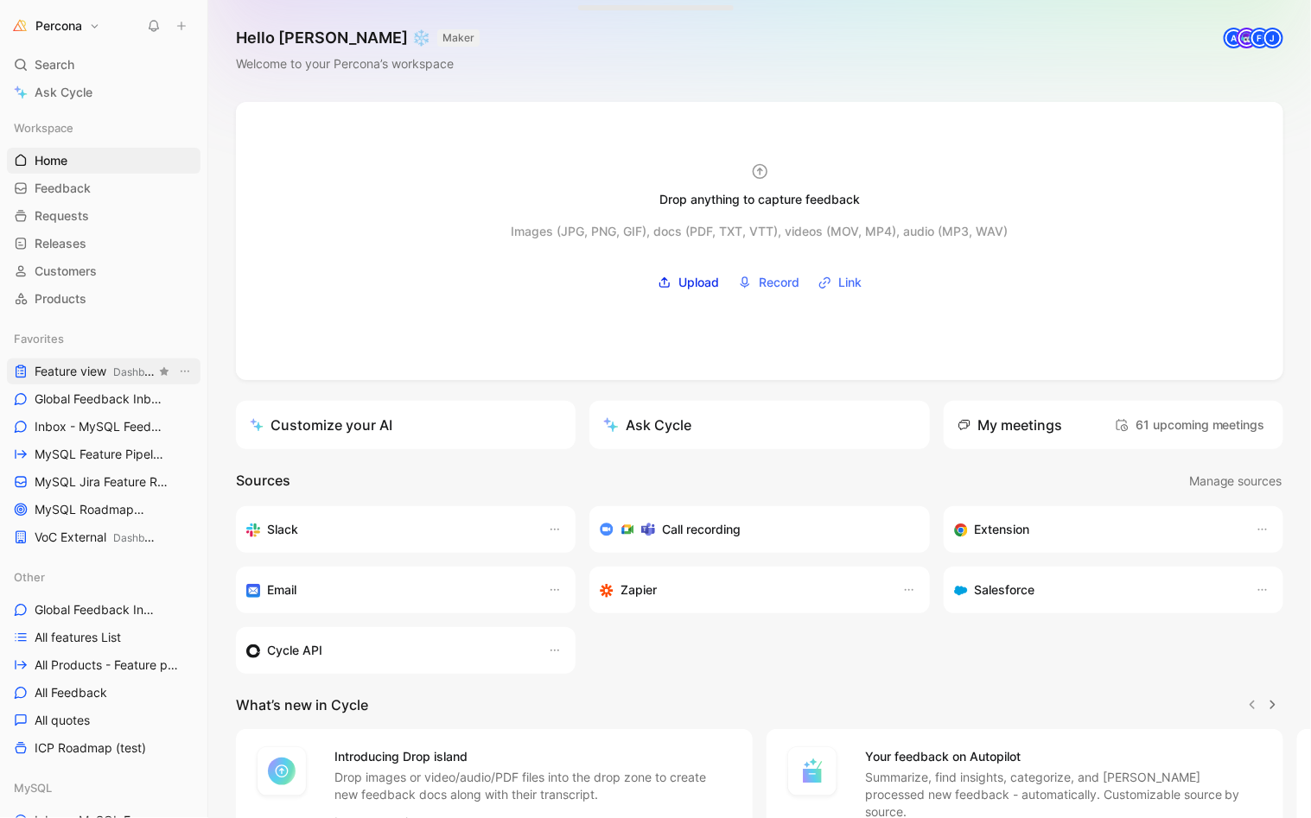
click at [75, 369] on span "Feature view Dashboards" at bounding box center [95, 372] width 121 height 18
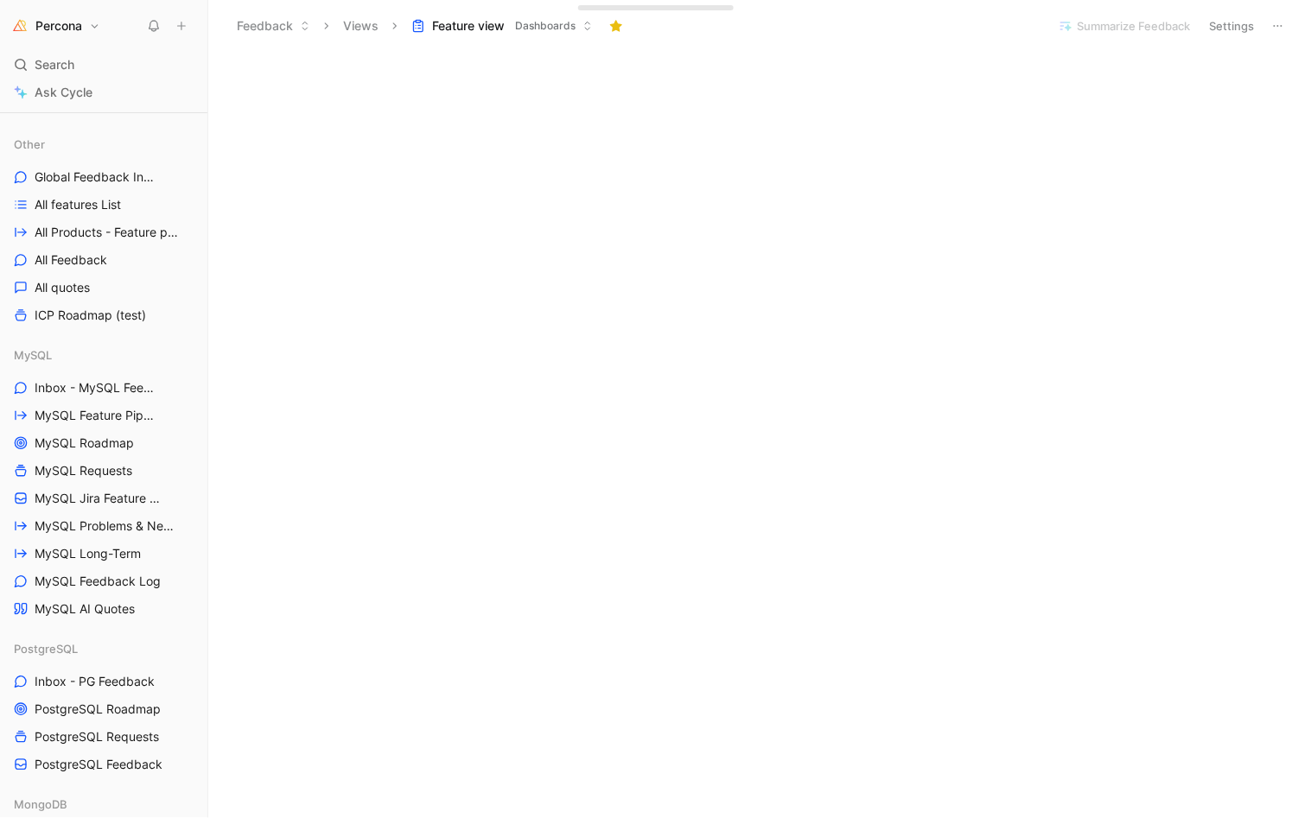
scroll to position [451, 0]
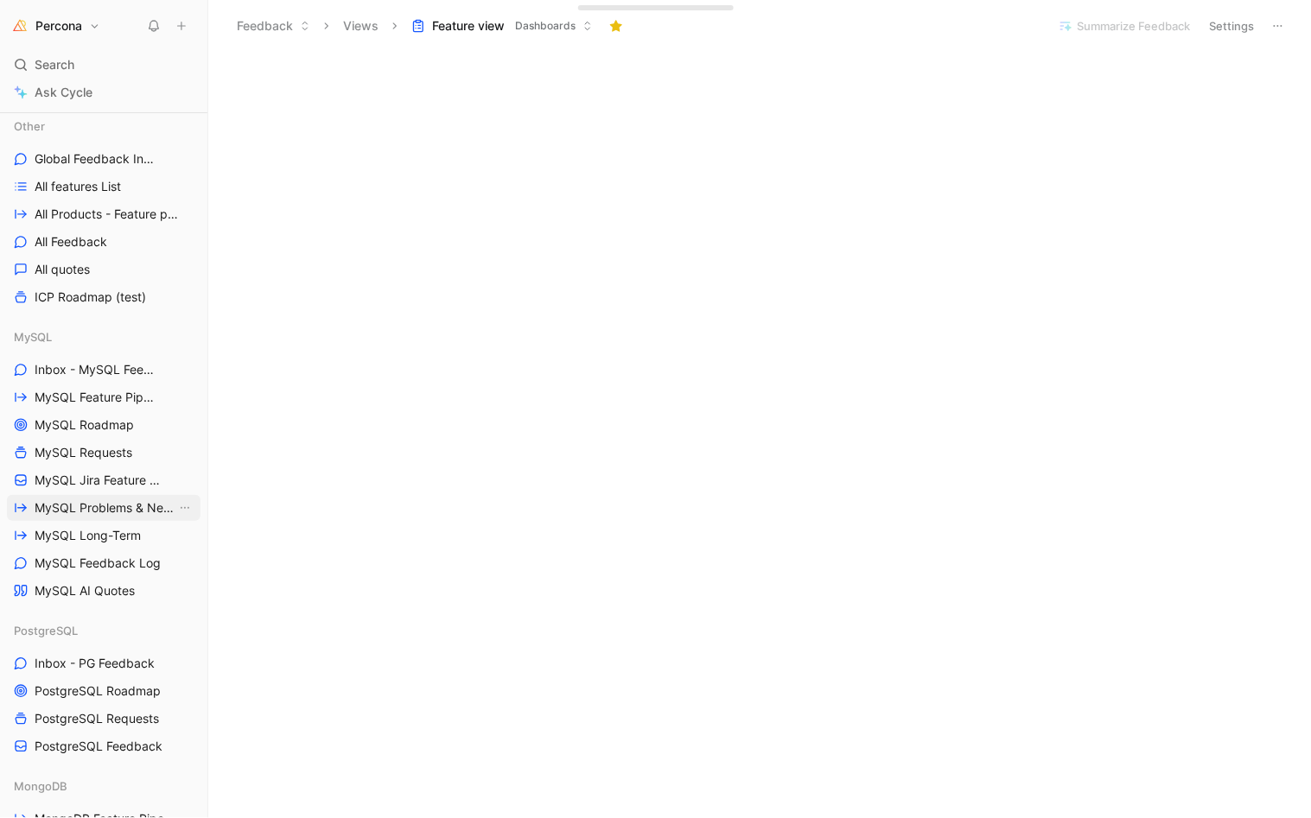
click at [114, 500] on span "MySQL Problems & Needs" at bounding box center [106, 507] width 142 height 17
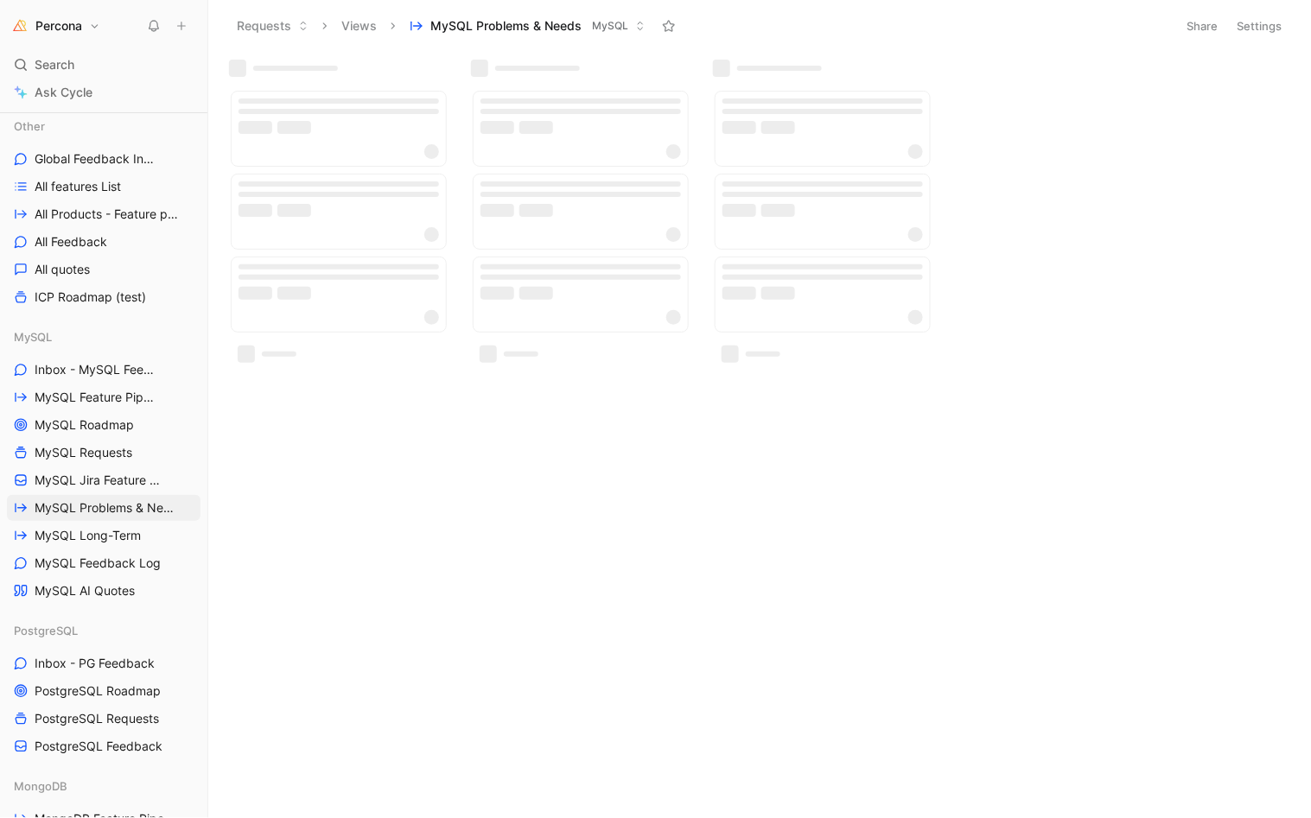
click at [1261, 28] on button "Settings" at bounding box center [1260, 26] width 60 height 24
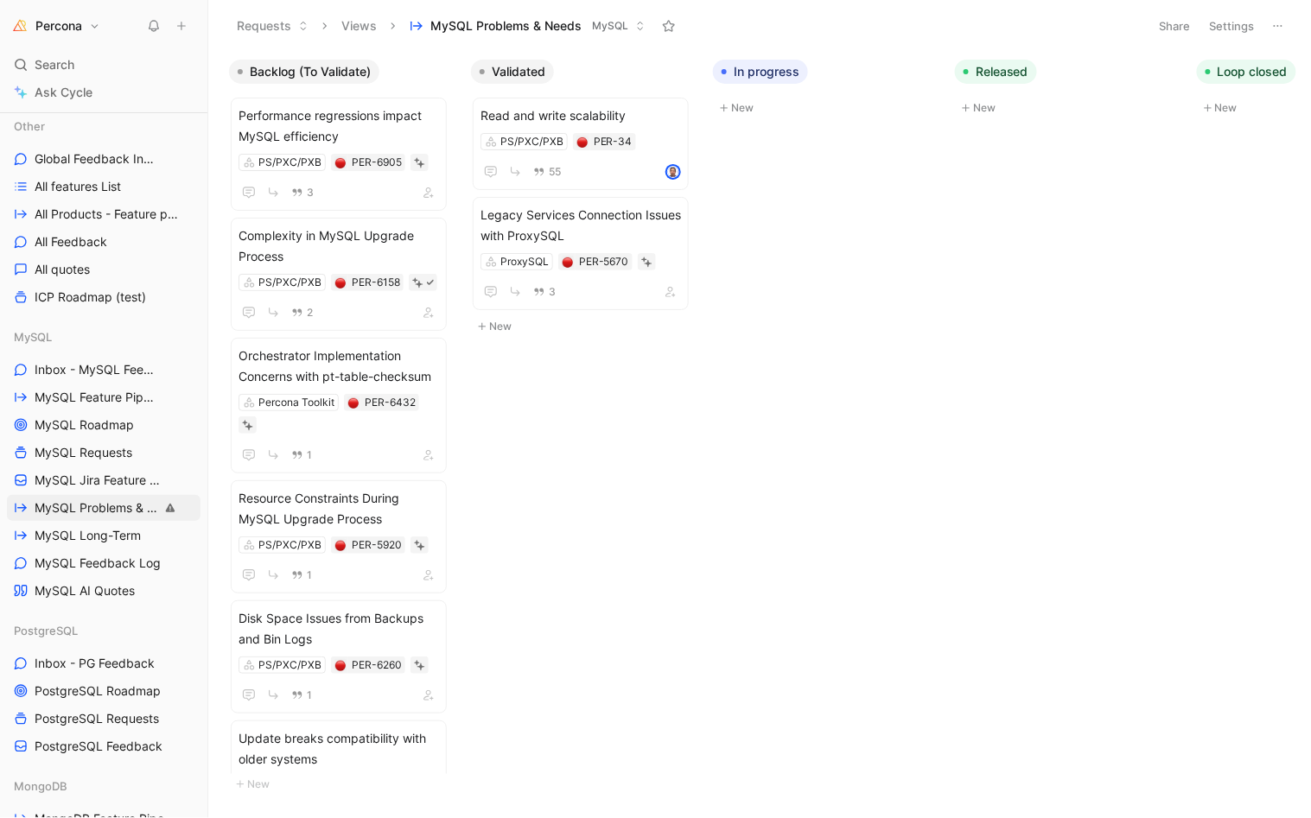
click at [1266, 26] on div at bounding box center [655, 409] width 1311 height 818
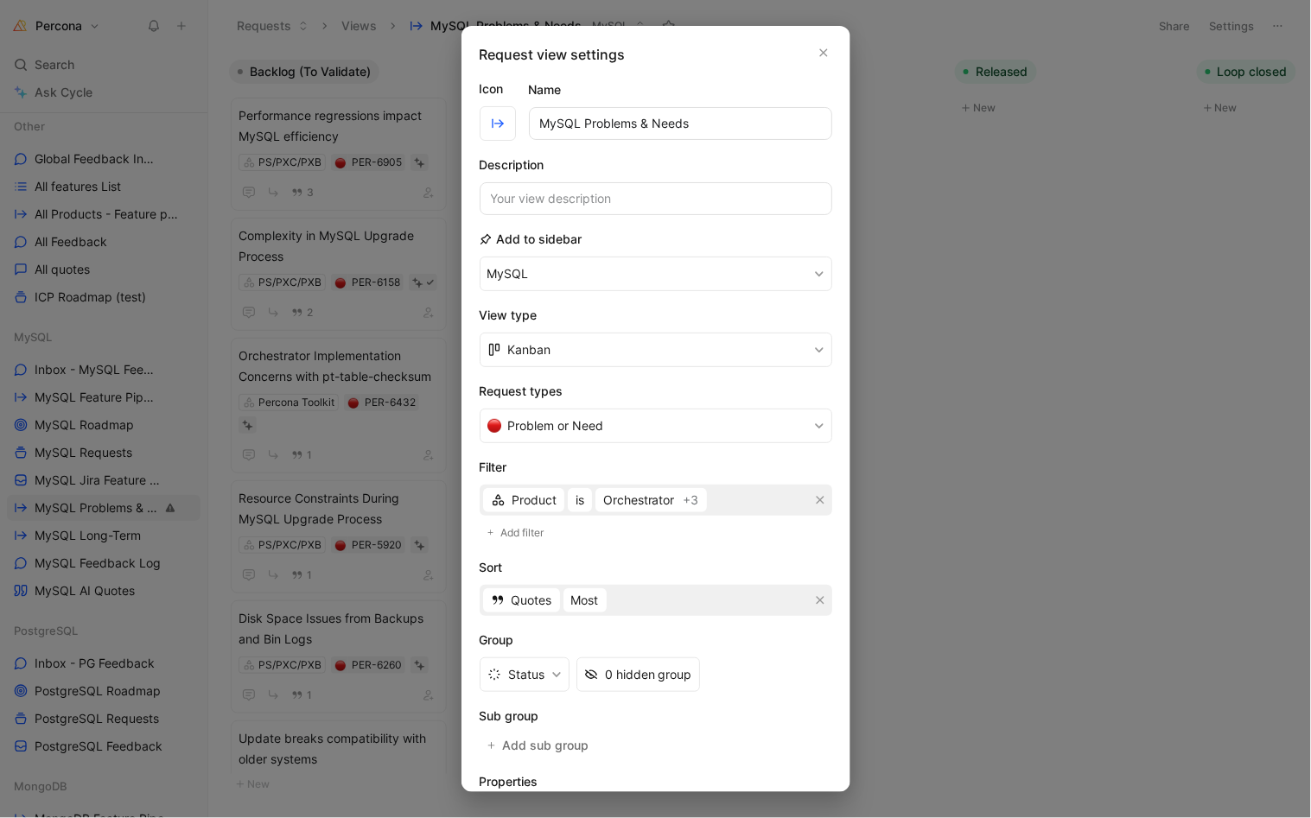
type input "MySQL Problems & Needs"
click at [596, 196] on input at bounding box center [656, 198] width 353 height 33
type input "Cleanup in progress"
click at [734, 120] on input "MySQL Problems & Needs" at bounding box center [680, 123] width 303 height 33
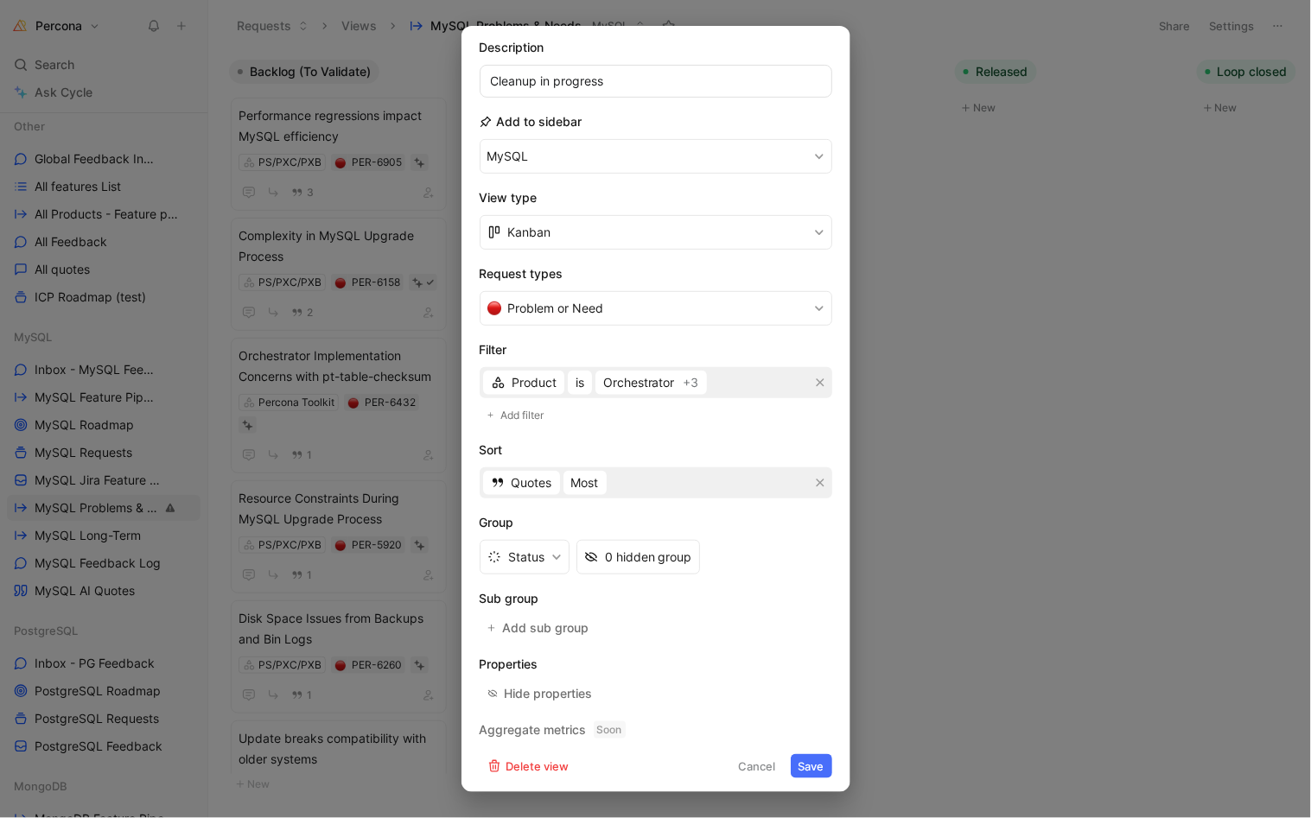
scroll to position [117, 0]
type input "MySQL Problems & Needs (WIP)"
click at [791, 755] on button "Save" at bounding box center [811, 767] width 41 height 24
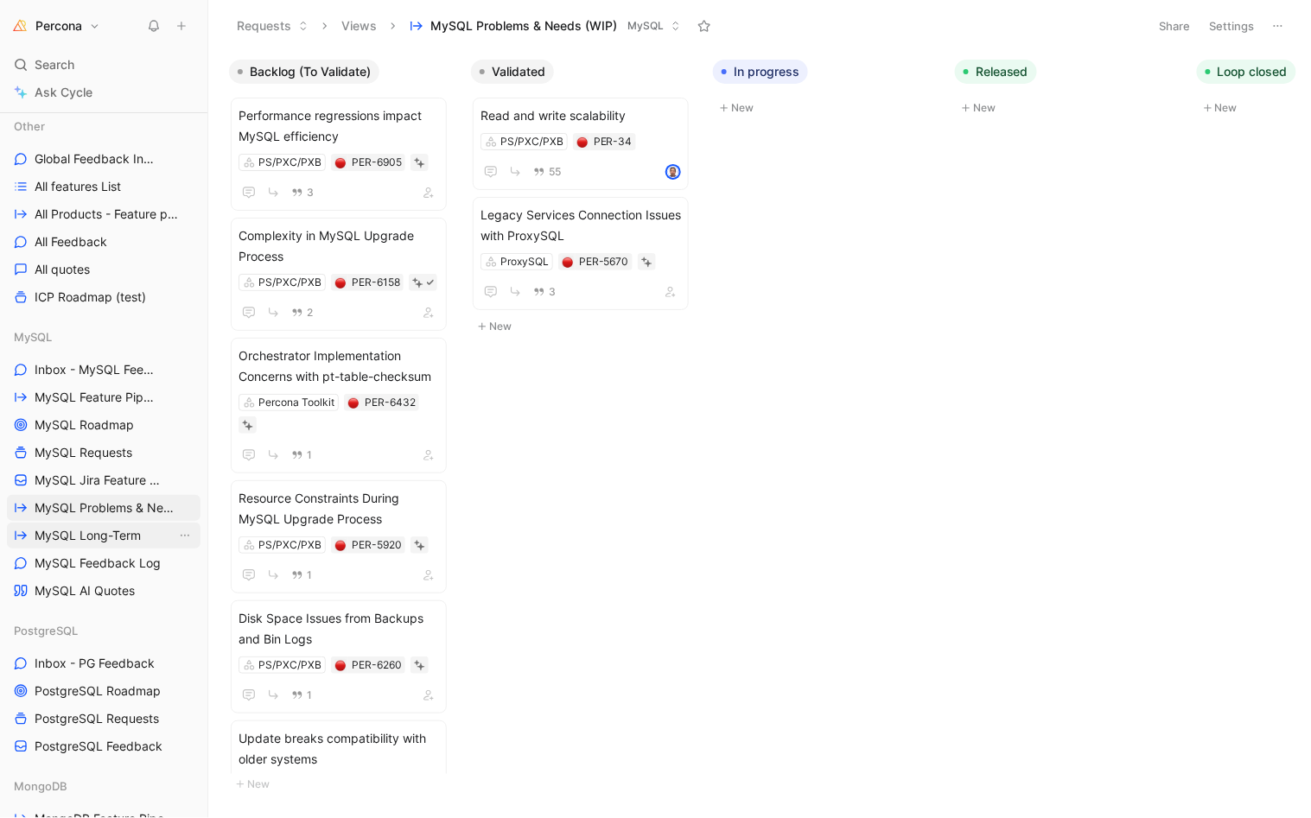
click at [94, 531] on span "MySQL Long-Term" at bounding box center [88, 535] width 106 height 17
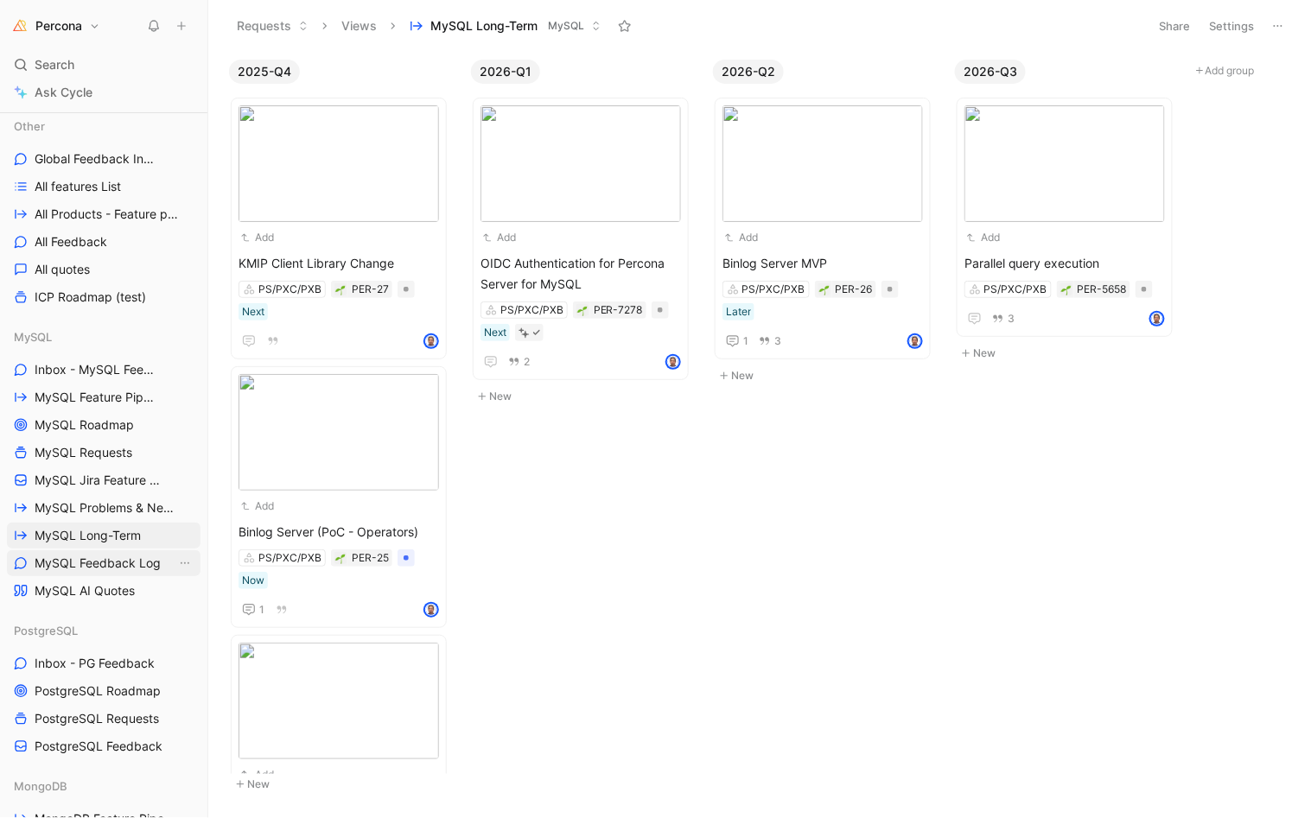
click at [93, 556] on span "MySQL Feedback Log" at bounding box center [98, 563] width 126 height 17
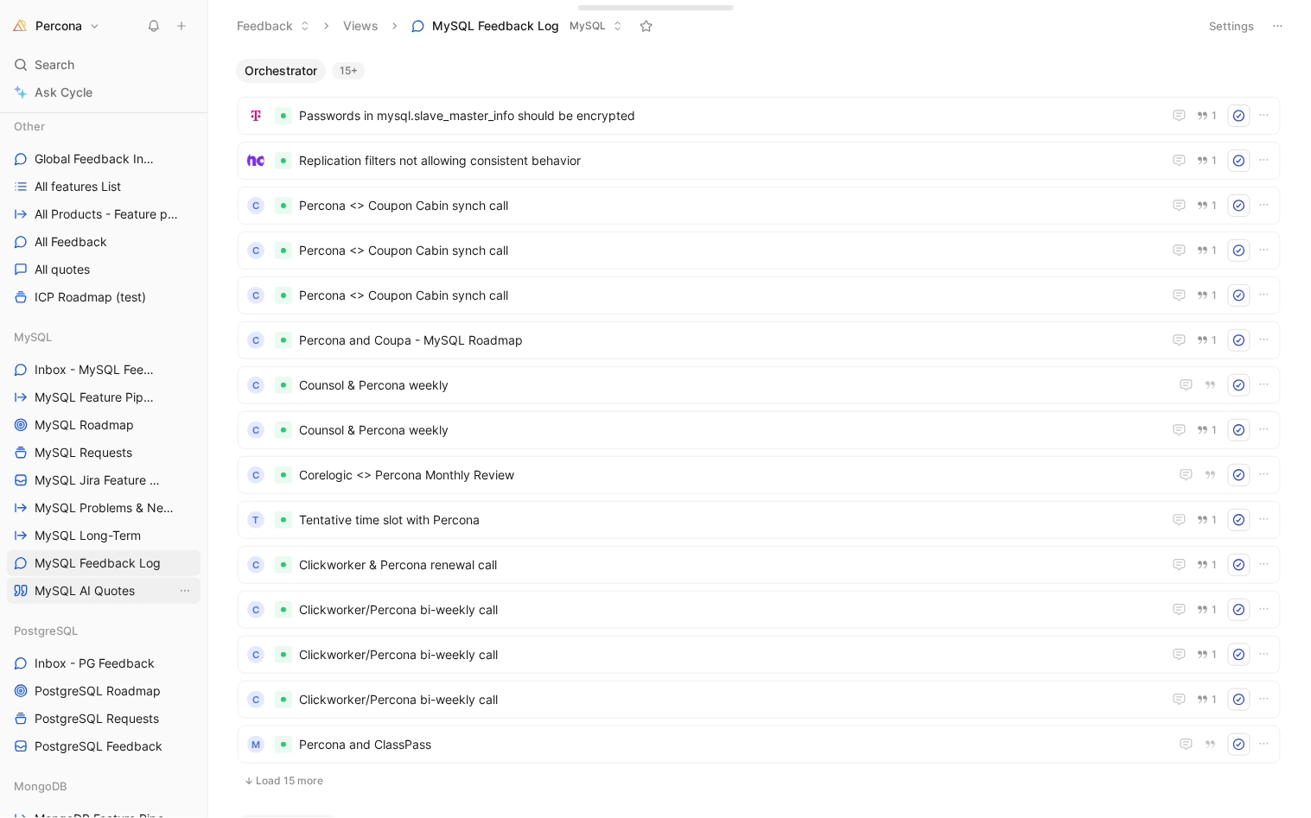
click at [89, 585] on span "MySQL AI Quotes" at bounding box center [85, 590] width 100 height 17
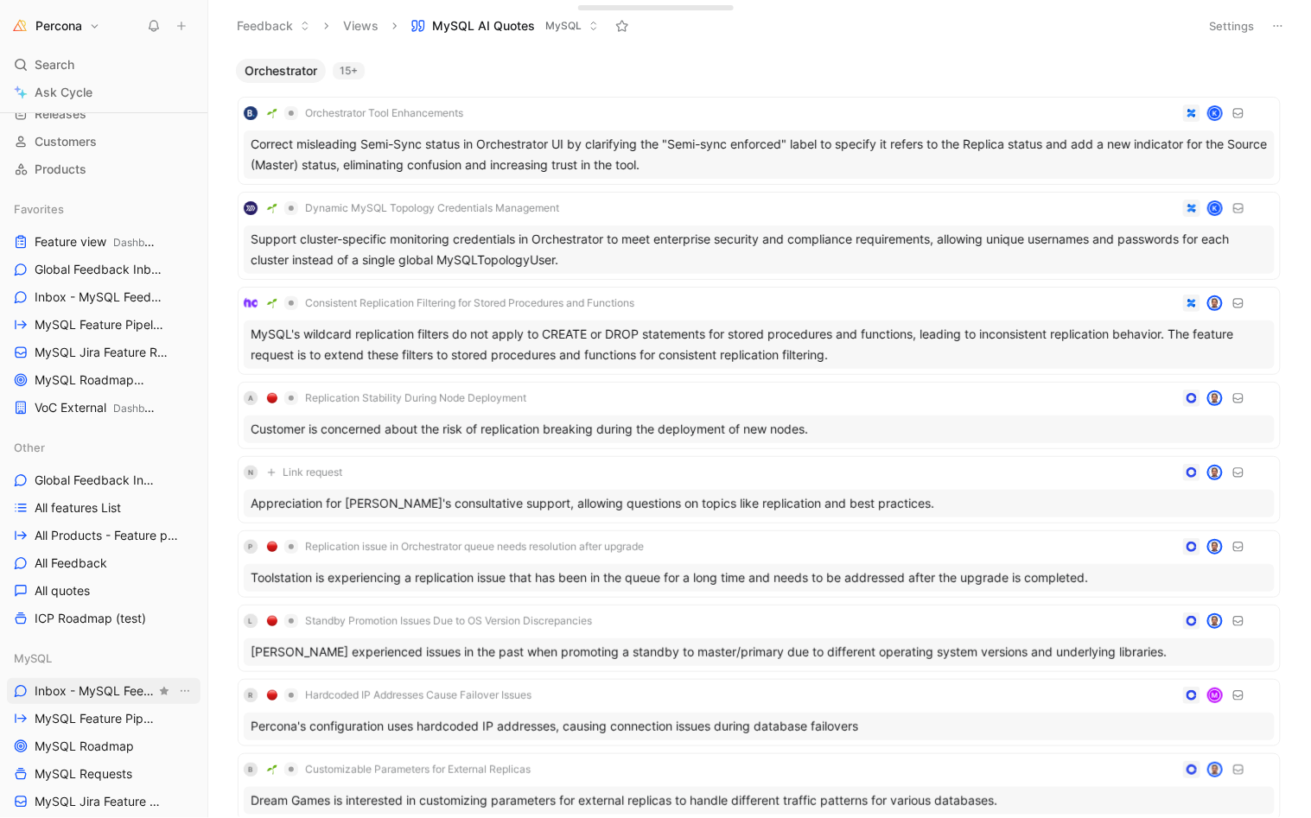
scroll to position [37, 0]
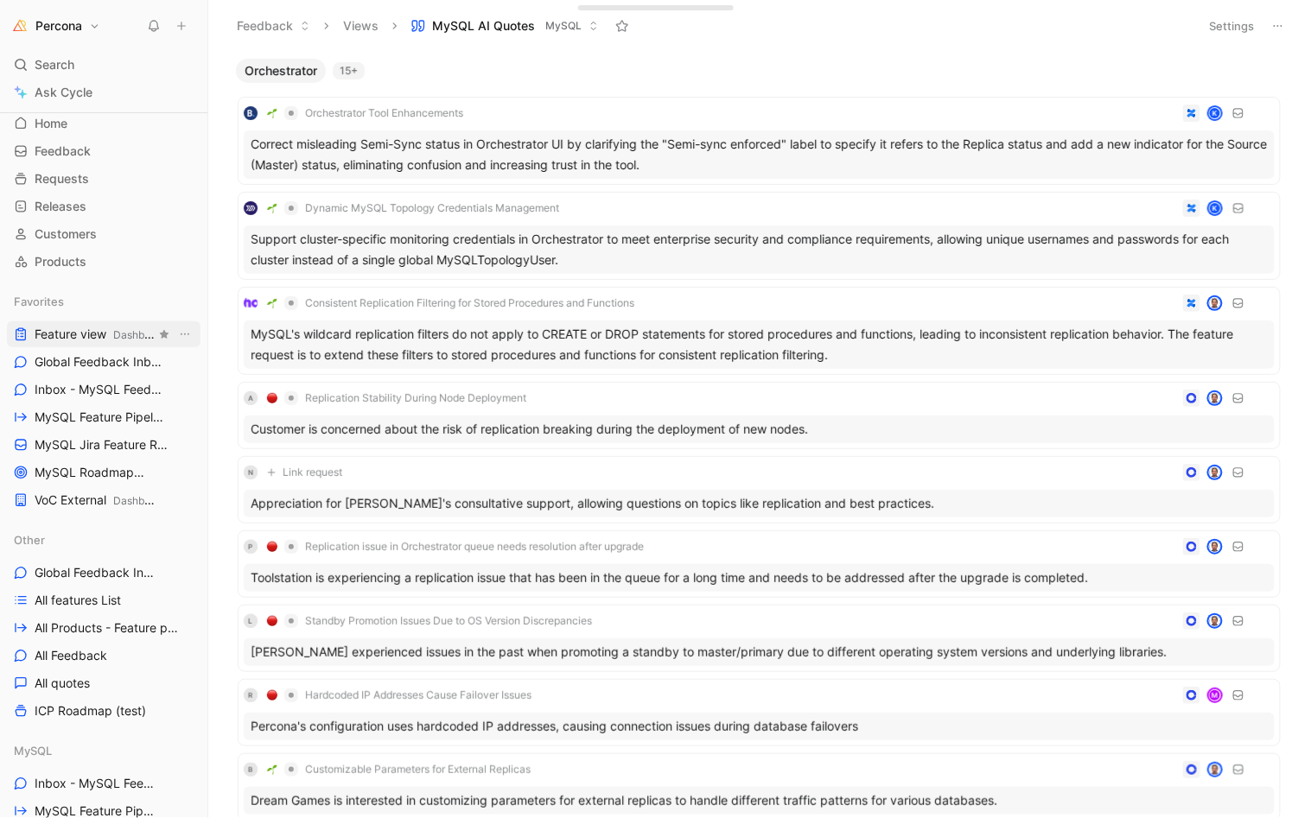
click at [99, 335] on span "Feature view Dashboards" at bounding box center [95, 335] width 121 height 18
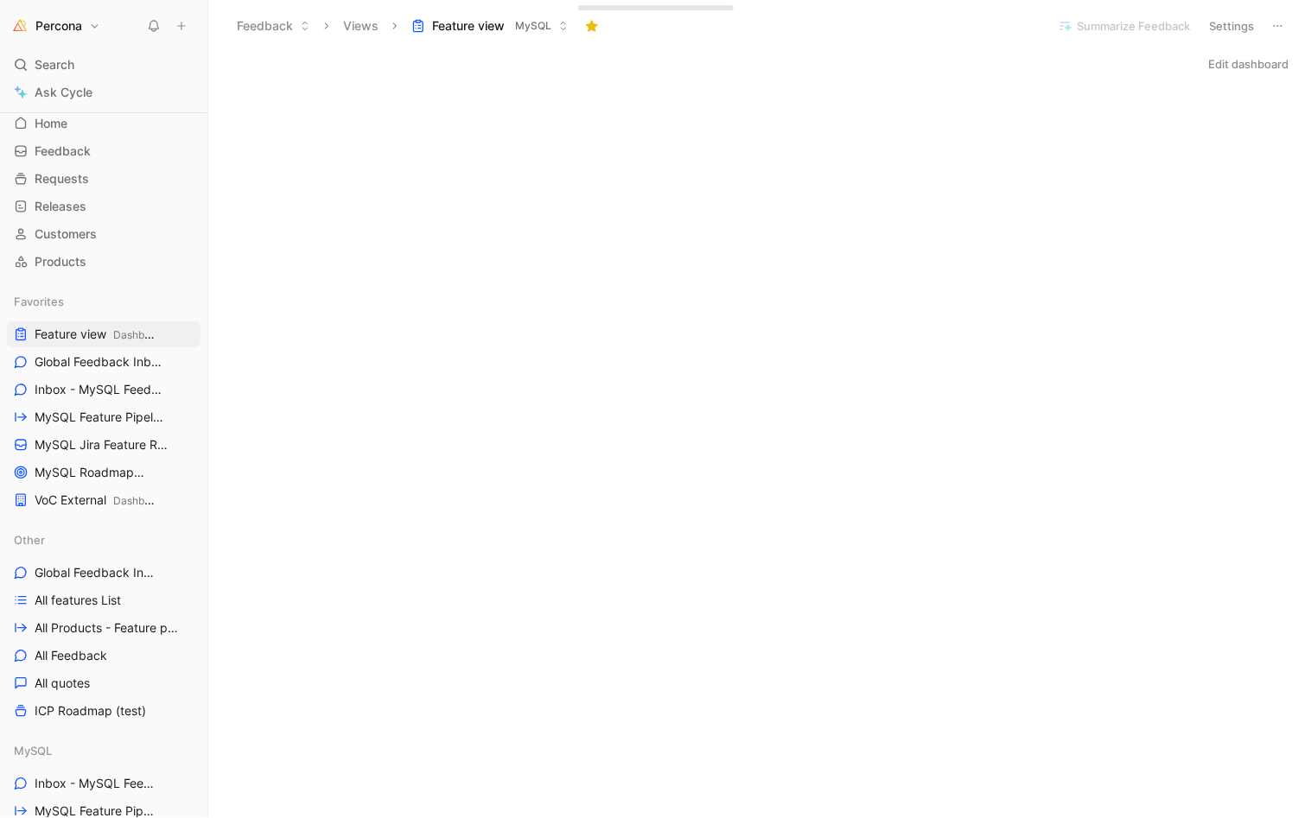
click at [1237, 54] on button "Edit dashboard" at bounding box center [1249, 64] width 96 height 24
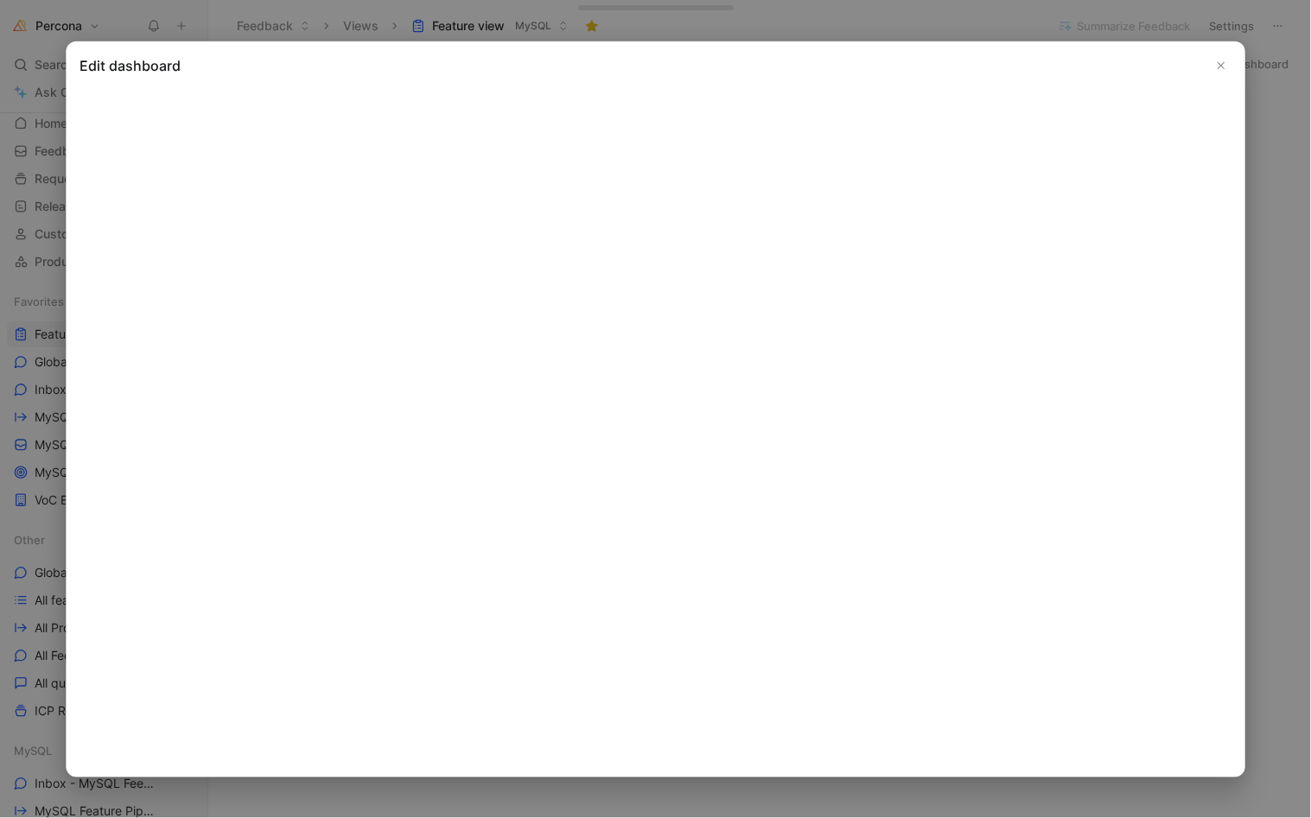
click at [1220, 60] on icon "Close" at bounding box center [1221, 65] width 12 height 12
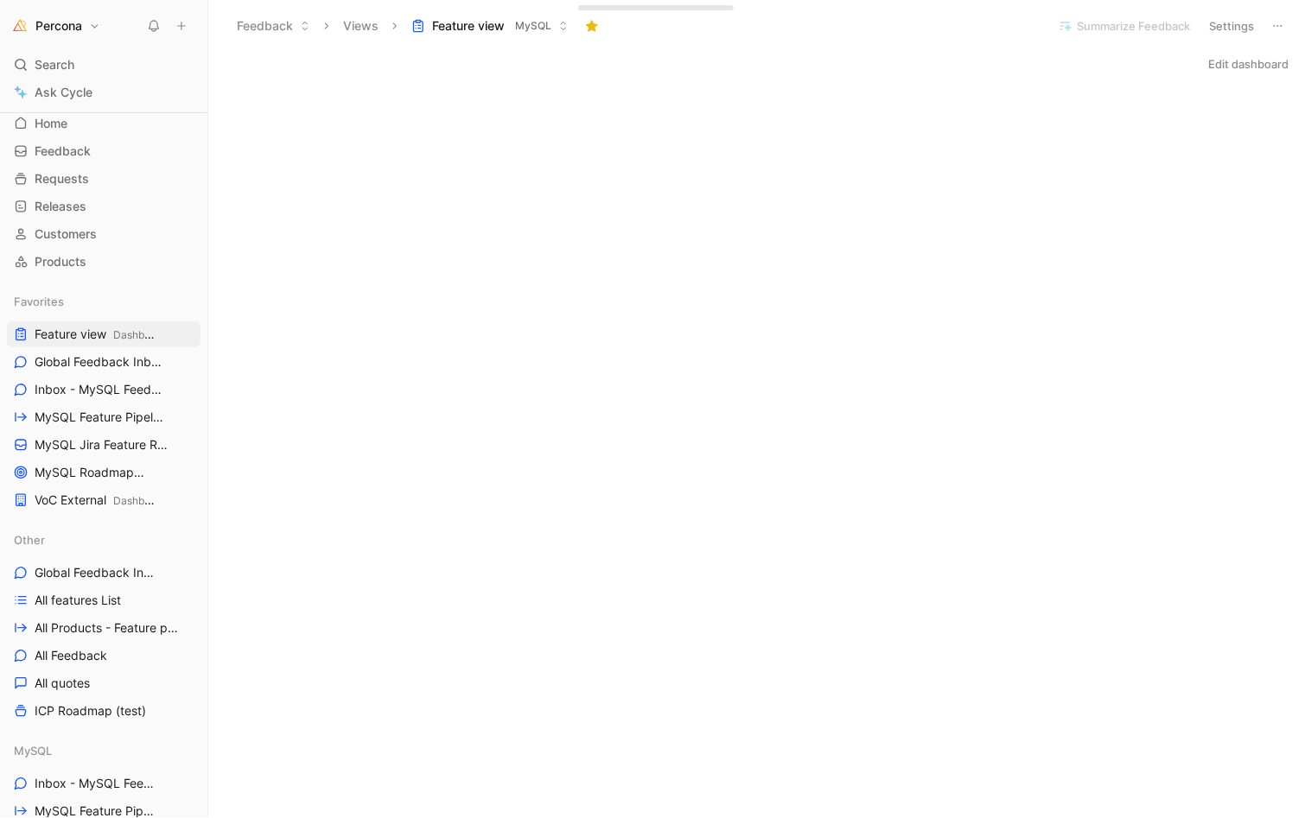
click at [1237, 64] on button "Edit dashboard" at bounding box center [1249, 64] width 96 height 24
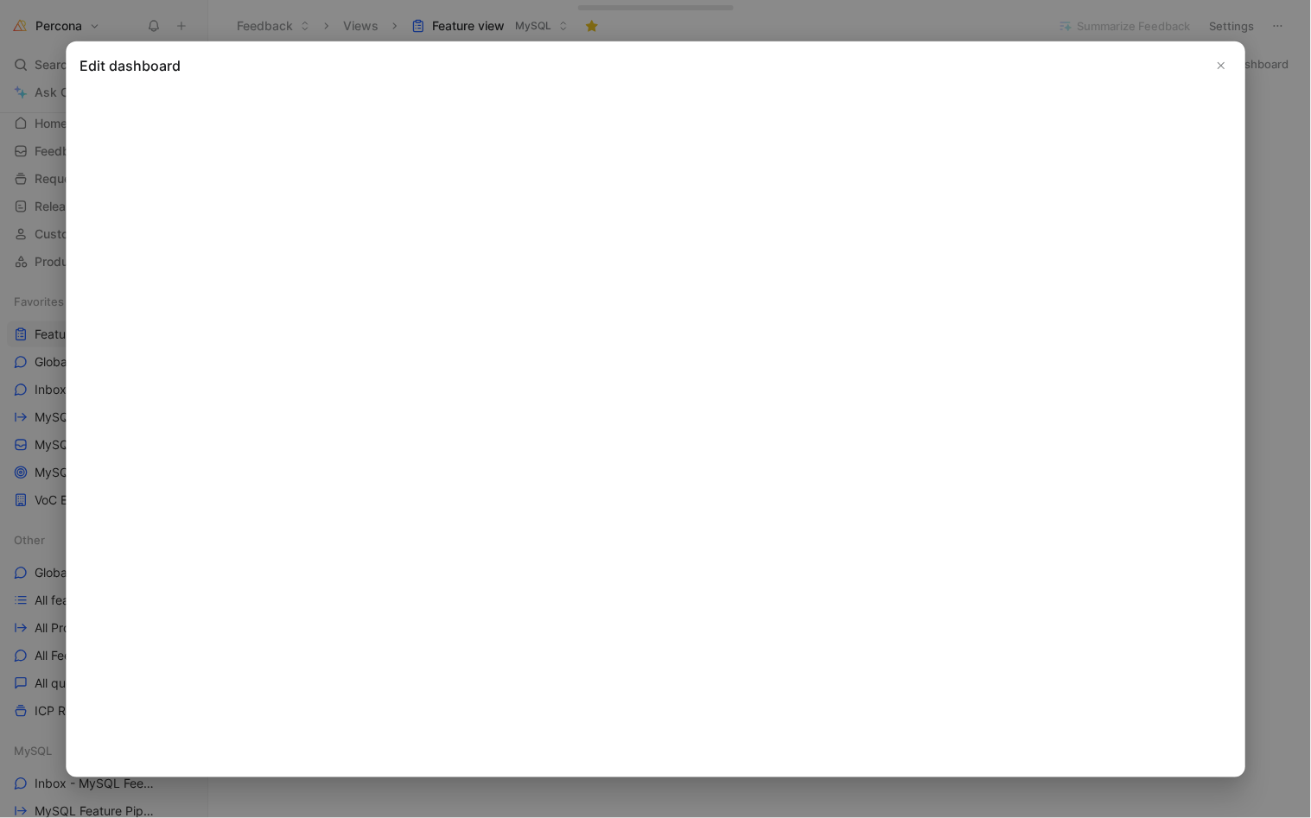
click at [1224, 61] on icon "Close" at bounding box center [1221, 65] width 12 height 12
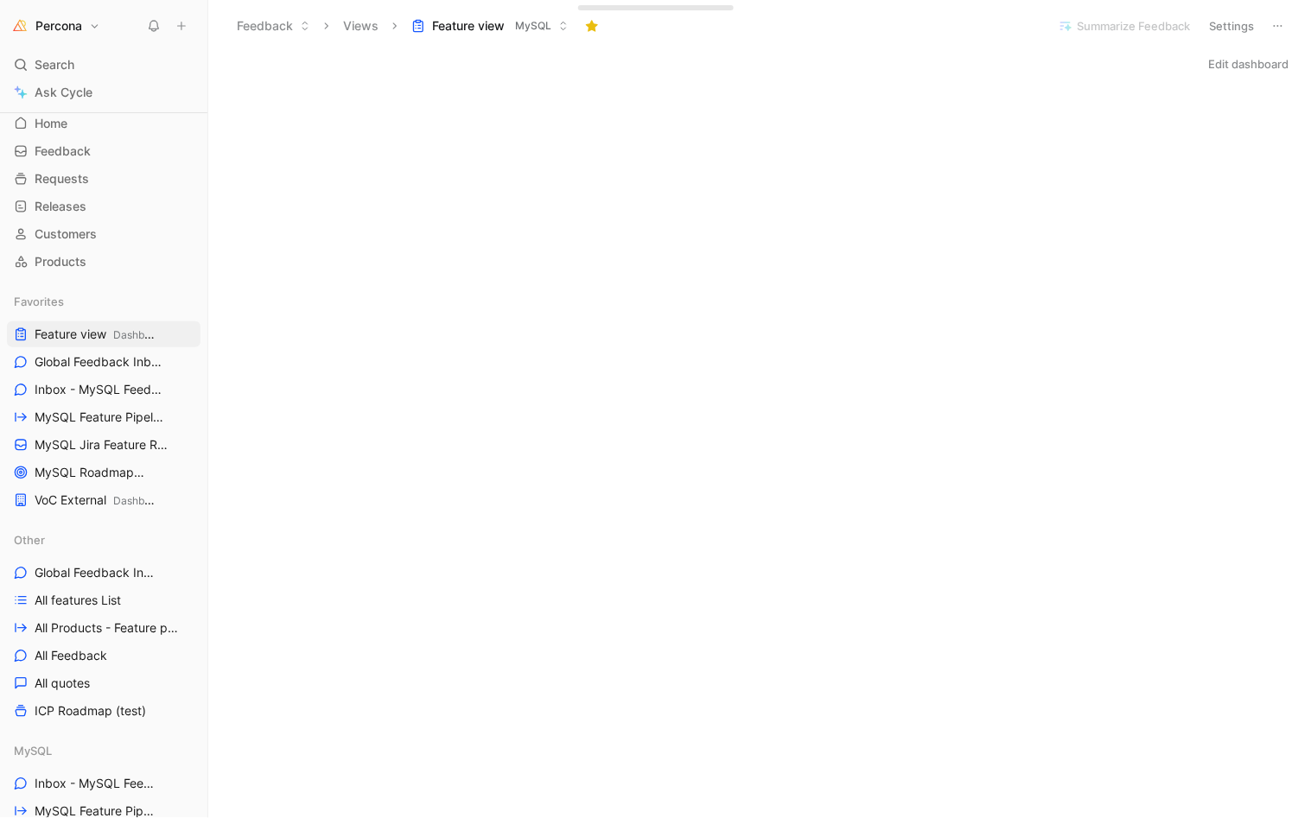
click at [1235, 61] on button "Edit dashboard" at bounding box center [1249, 64] width 96 height 24
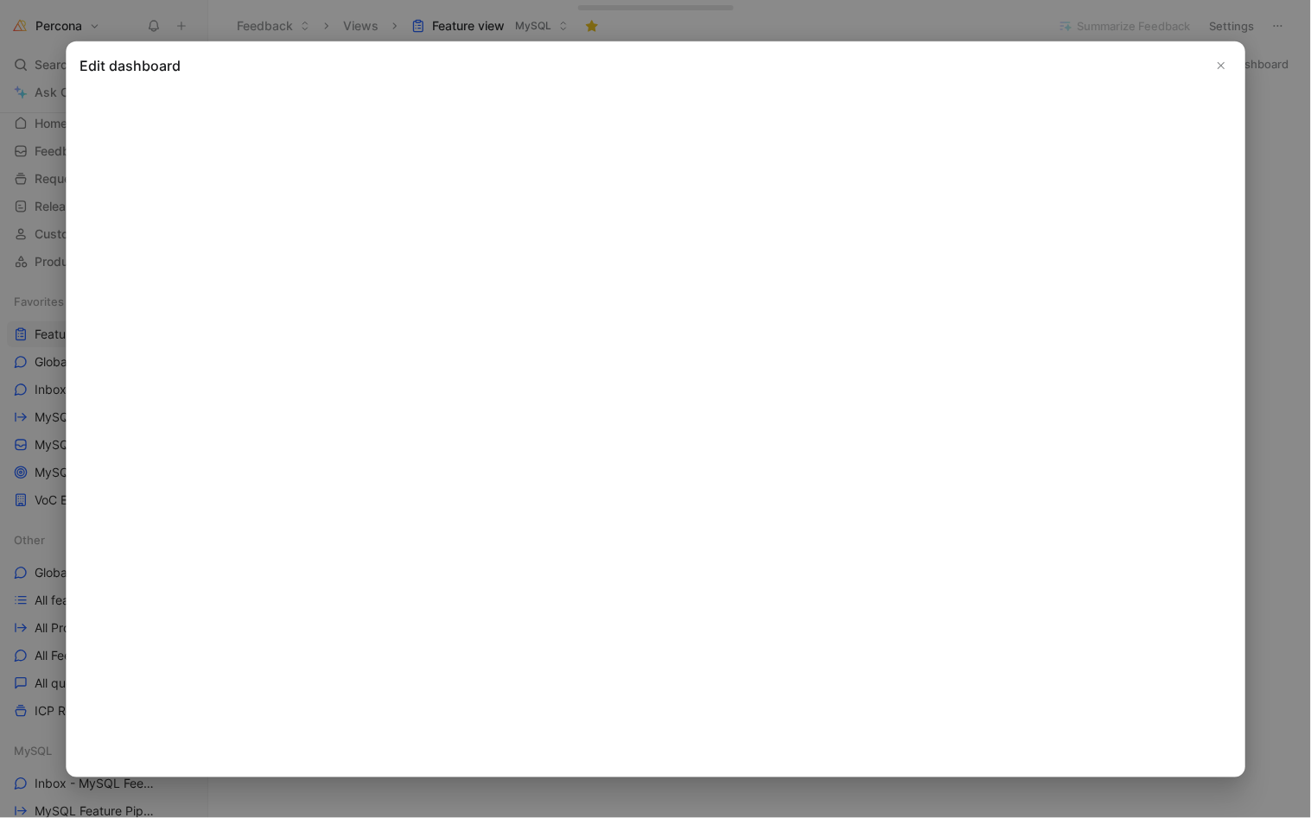
click at [1220, 67] on icon "Close" at bounding box center [1221, 65] width 12 height 12
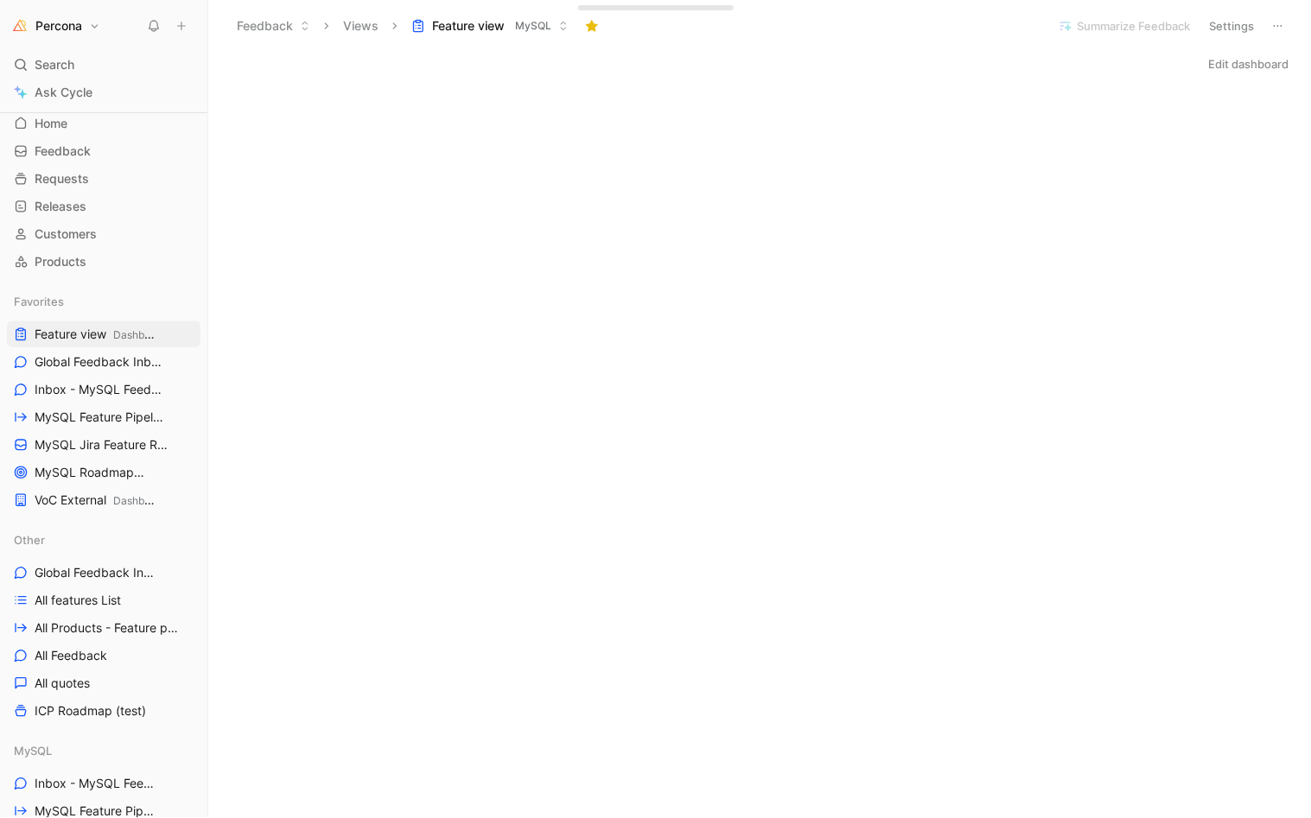
click at [1242, 59] on button "Edit dashboard" at bounding box center [1249, 64] width 96 height 24
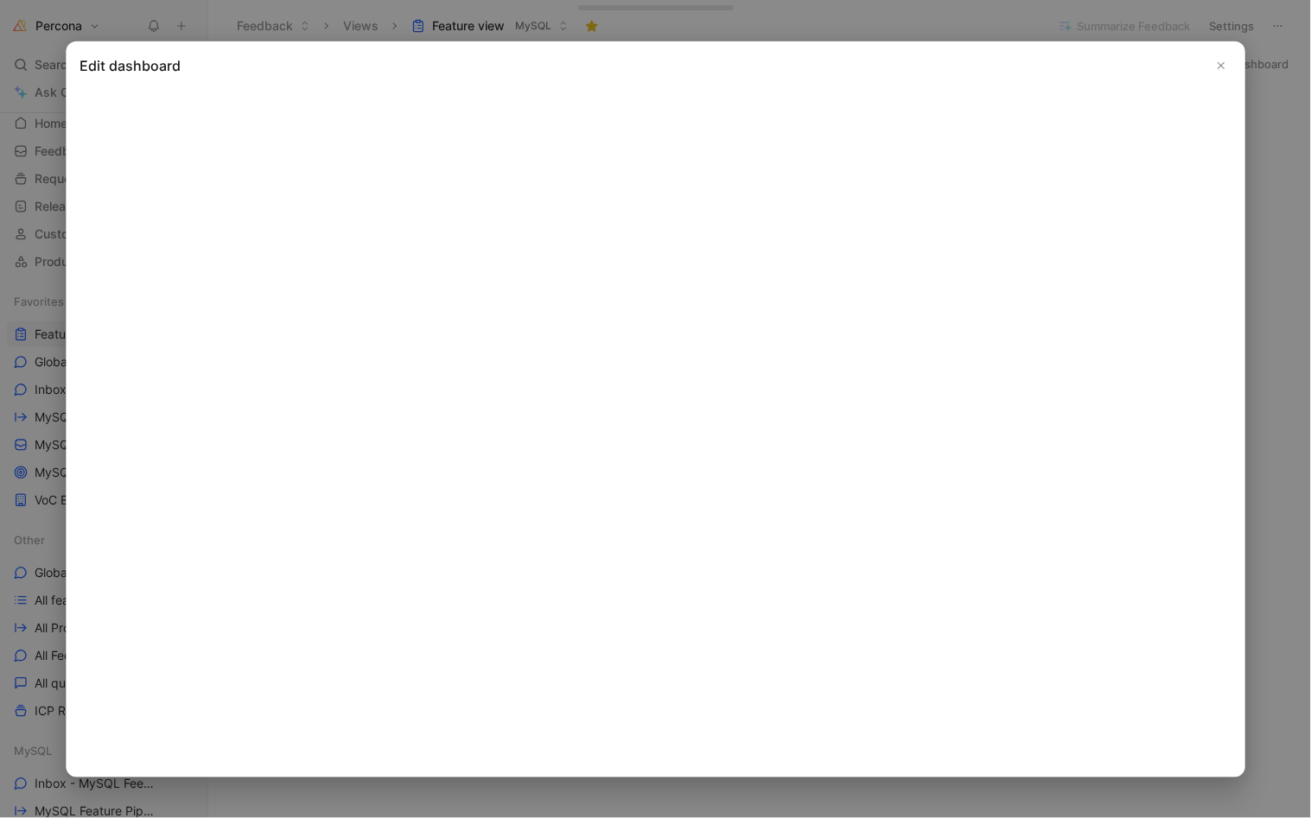
click at [1218, 64] on icon "Close" at bounding box center [1221, 65] width 12 height 12
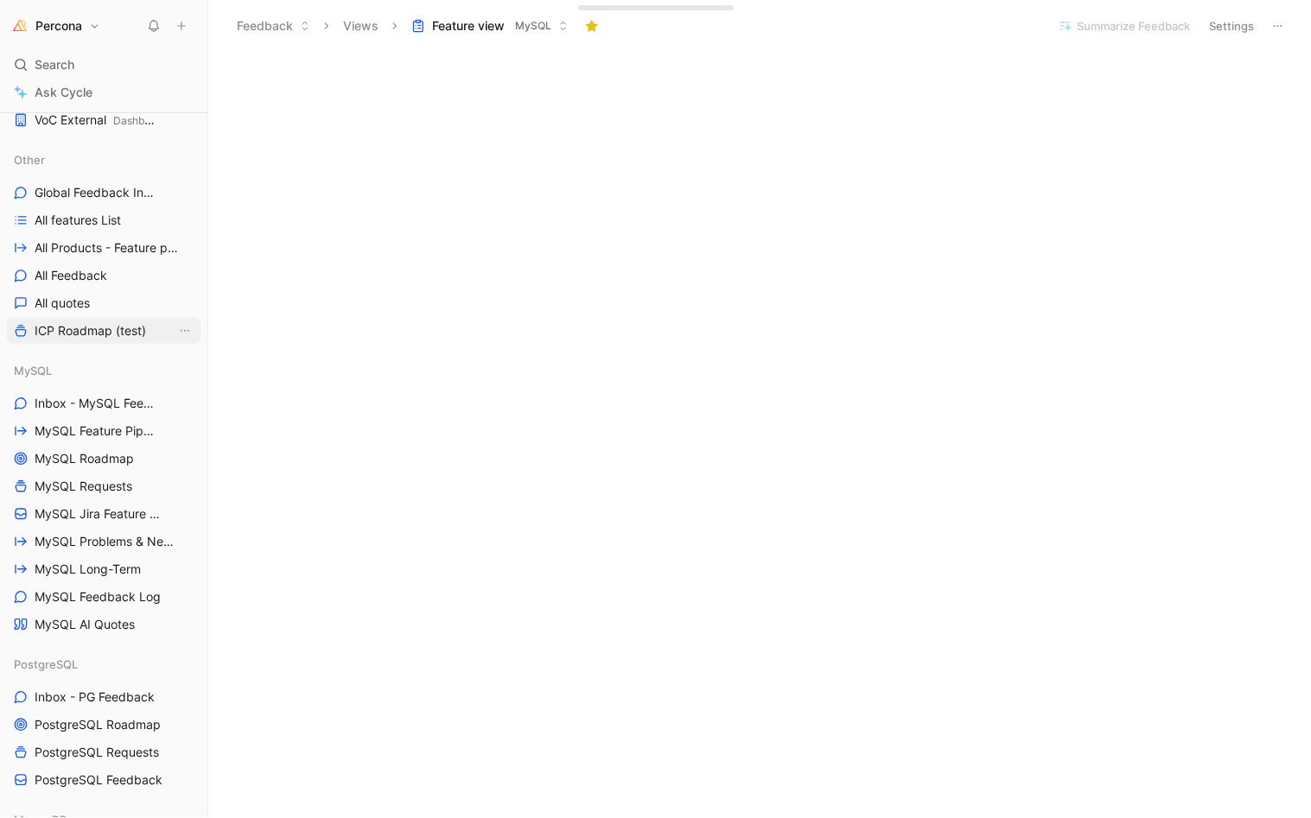
scroll to position [469, 0]
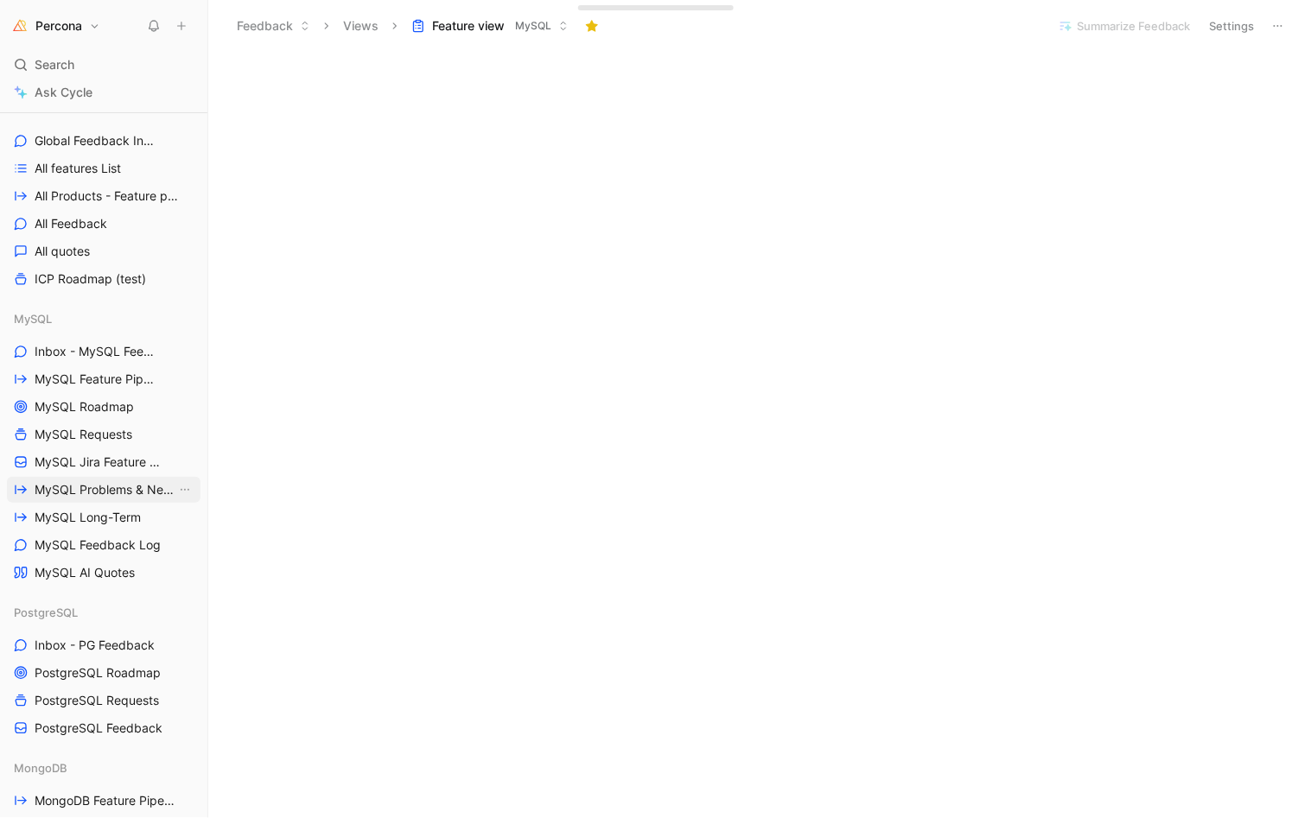
click at [111, 494] on span "MySQL Problems & Needs (WIP)" at bounding box center [106, 489] width 142 height 17
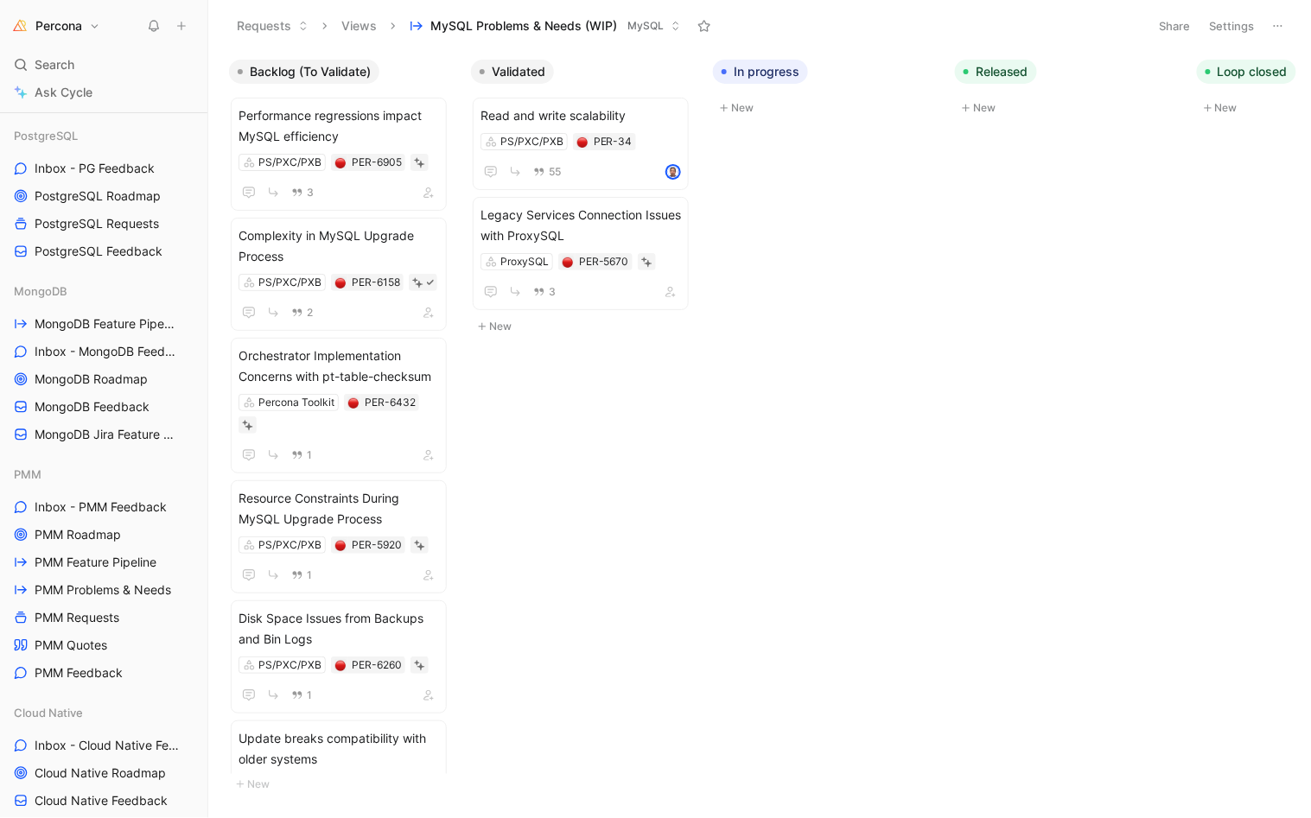
scroll to position [1047, 0]
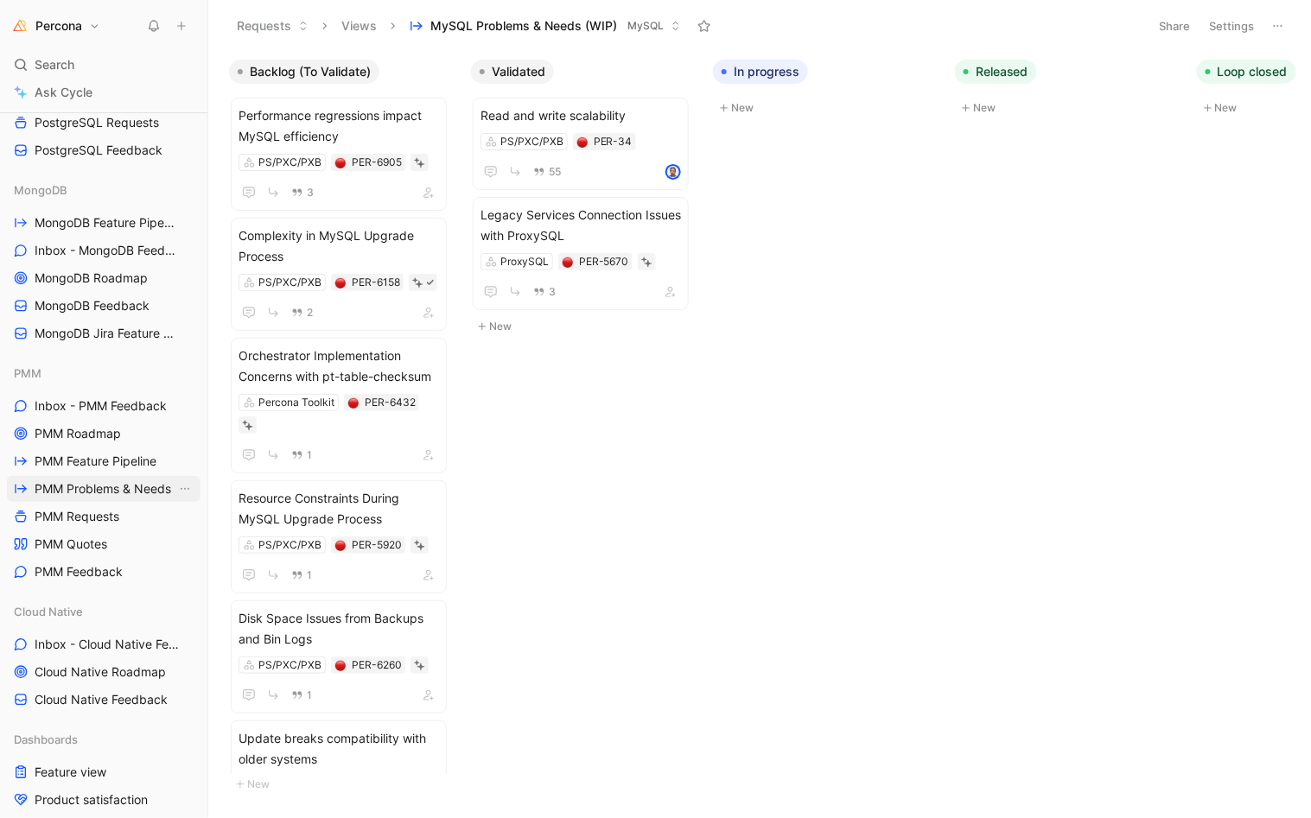
click at [94, 488] on span "PMM Problems & Needs" at bounding box center [103, 488] width 137 height 17
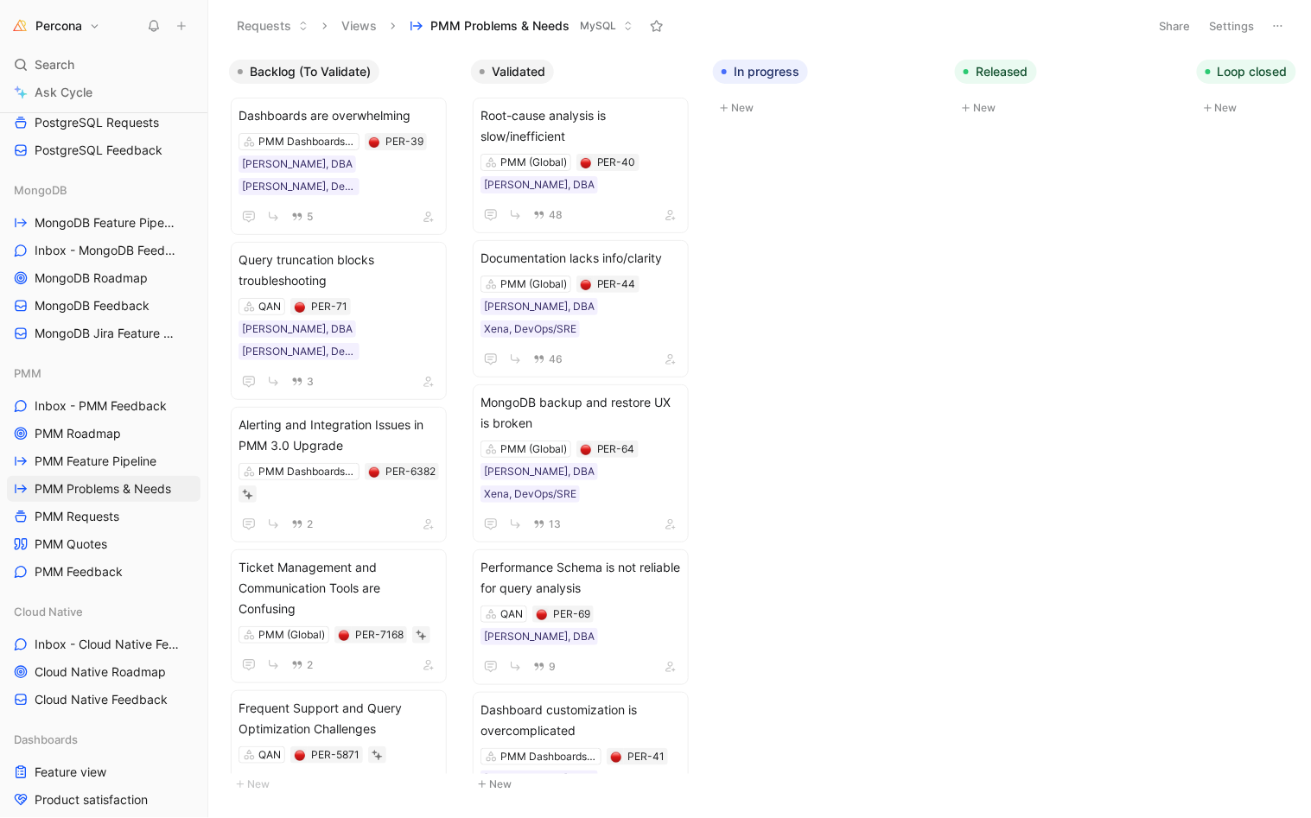
click at [1234, 29] on button "Settings" at bounding box center [1232, 26] width 60 height 24
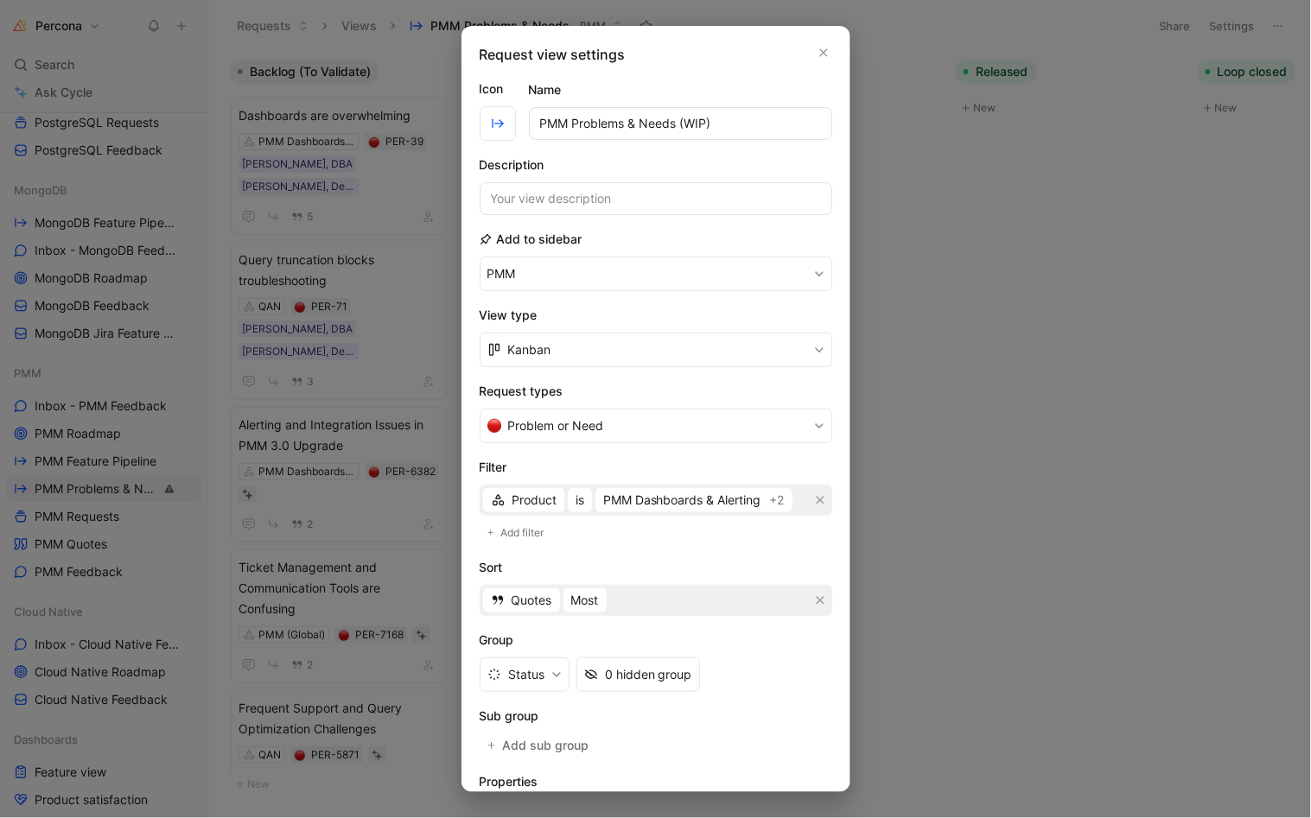
type input "PMM Problems & Needs (WIP)"
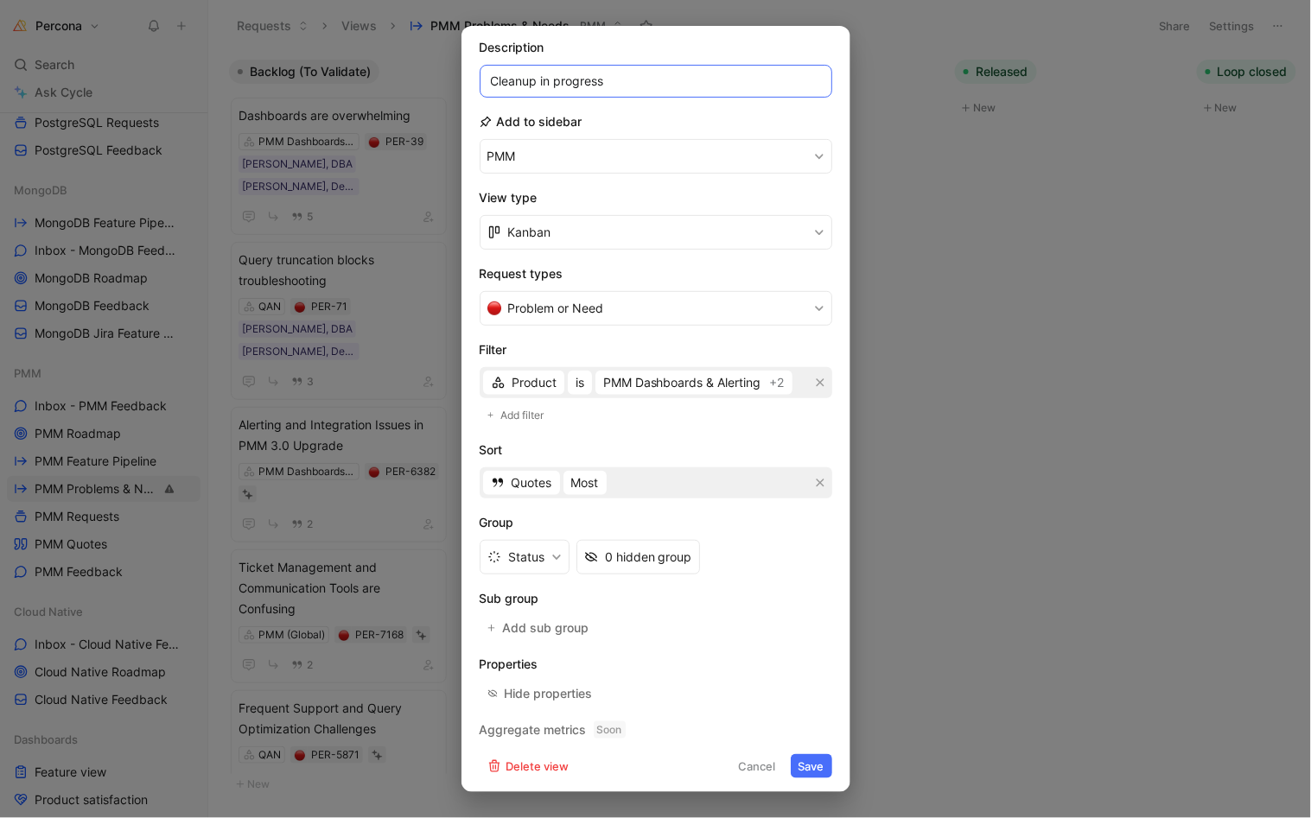
scroll to position [117, 0]
type input "Cleanup in progress"
click at [803, 759] on button "Save" at bounding box center [811, 767] width 41 height 24
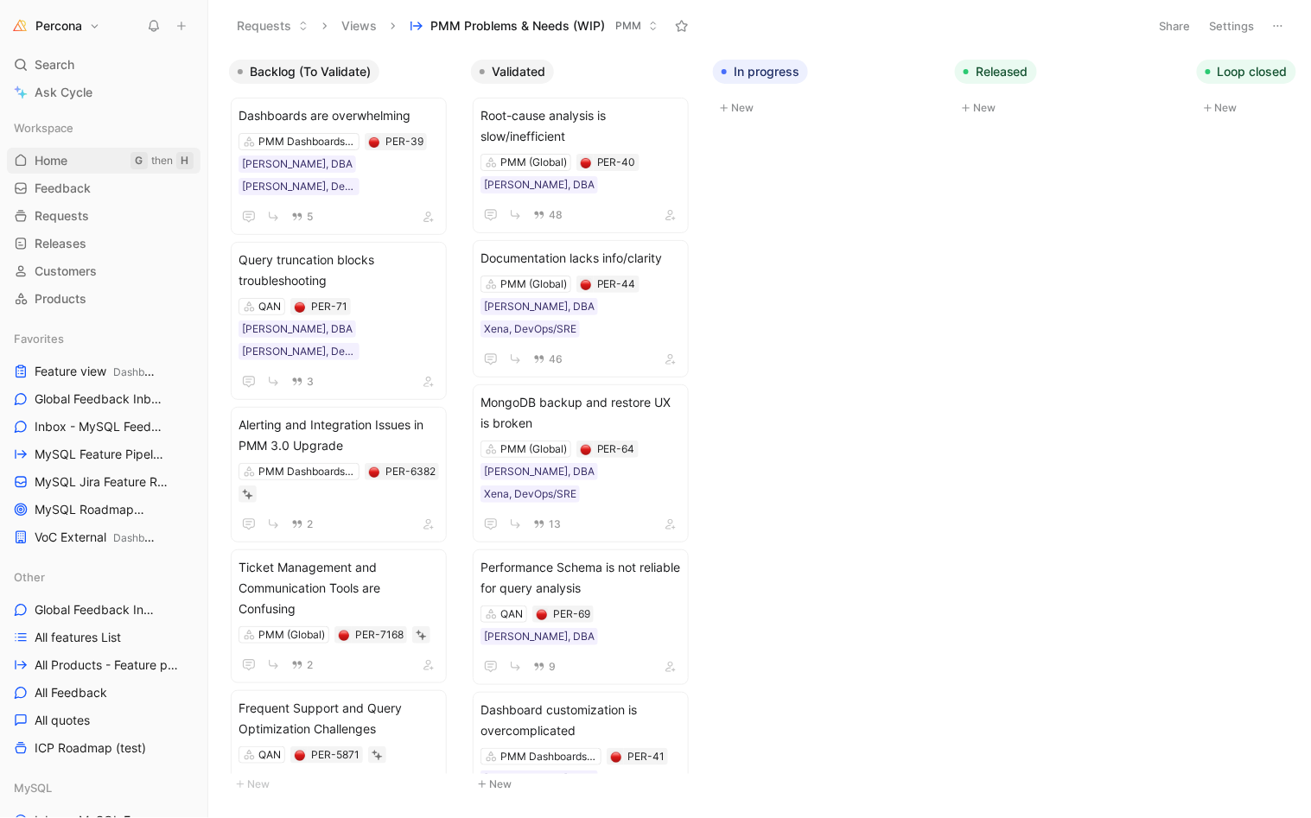
click at [118, 160] on link "Home G then H" at bounding box center [104, 161] width 194 height 26
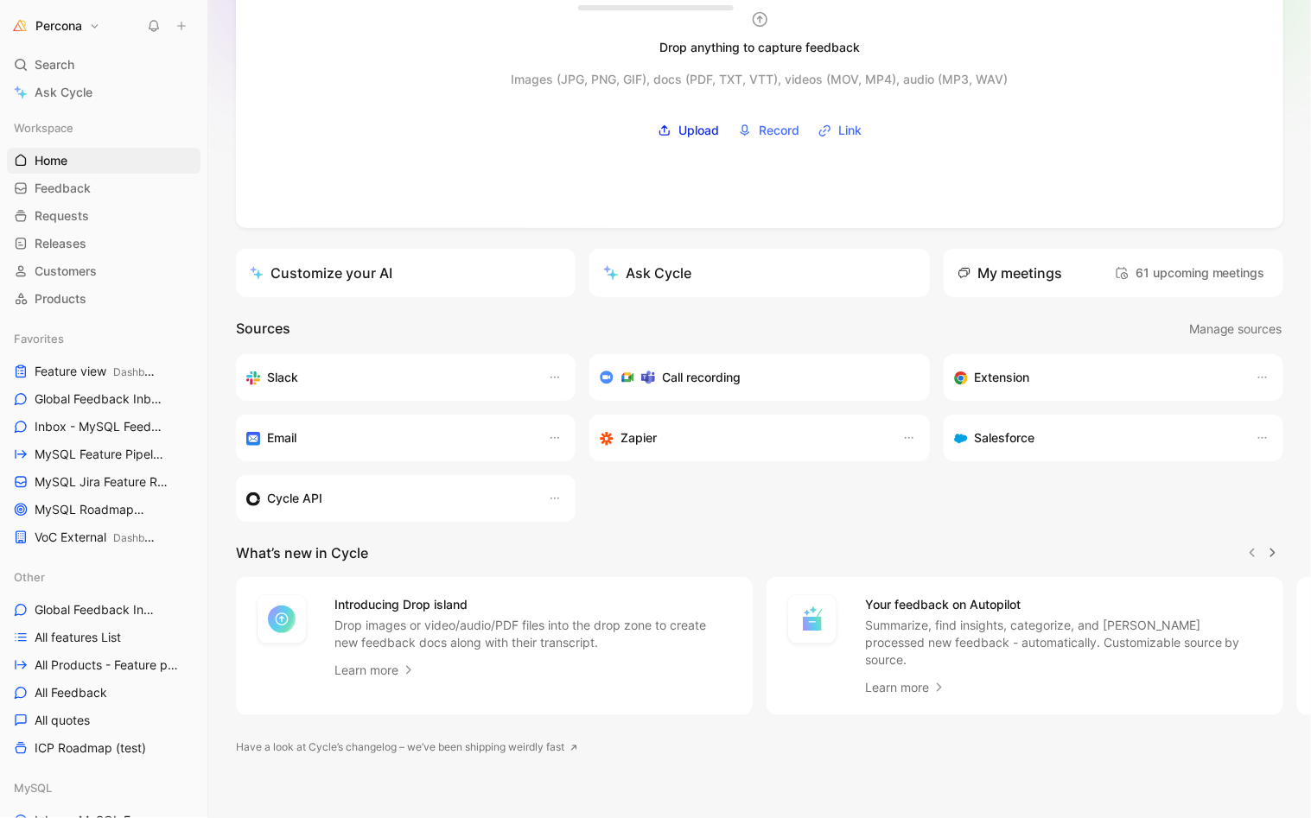
scroll to position [151, 0]
click at [77, 448] on span "MySQL Feature Pipeline MySQL" at bounding box center [95, 455] width 121 height 18
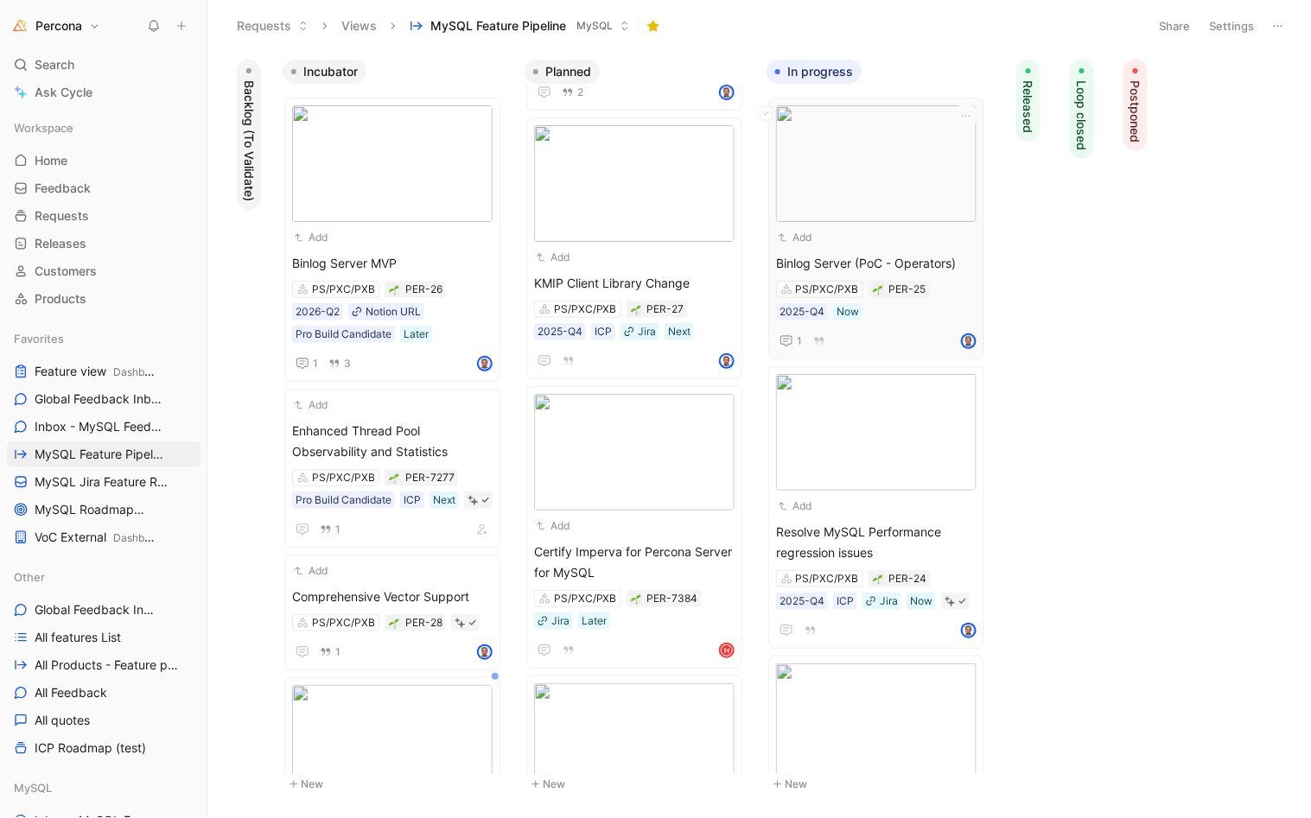
click at [867, 251] on div "Add Binlog Server (PoC - Operators) PS/PXC/PXB PER-25 2025-Q4 Now 1" at bounding box center [876, 228] width 200 height 246
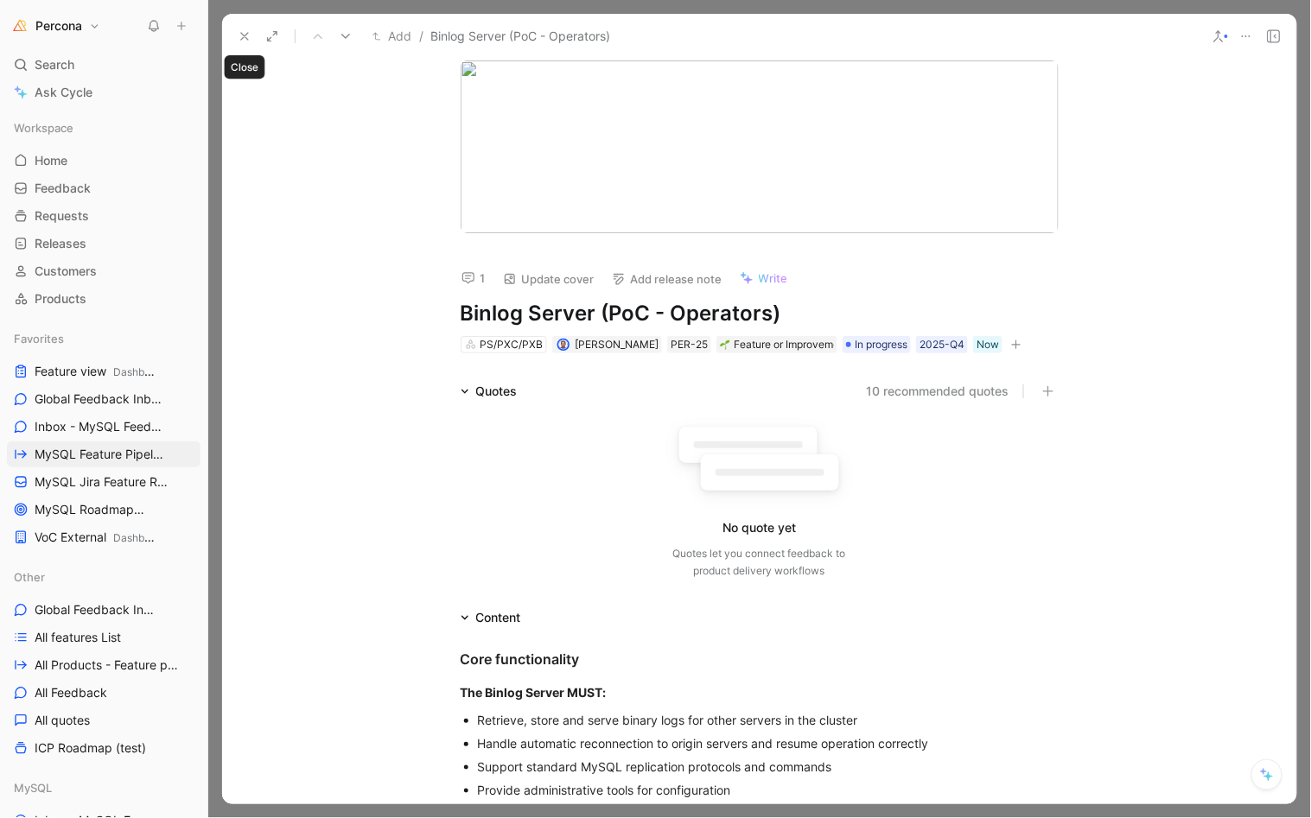
click at [241, 34] on icon at bounding box center [245, 36] width 14 height 14
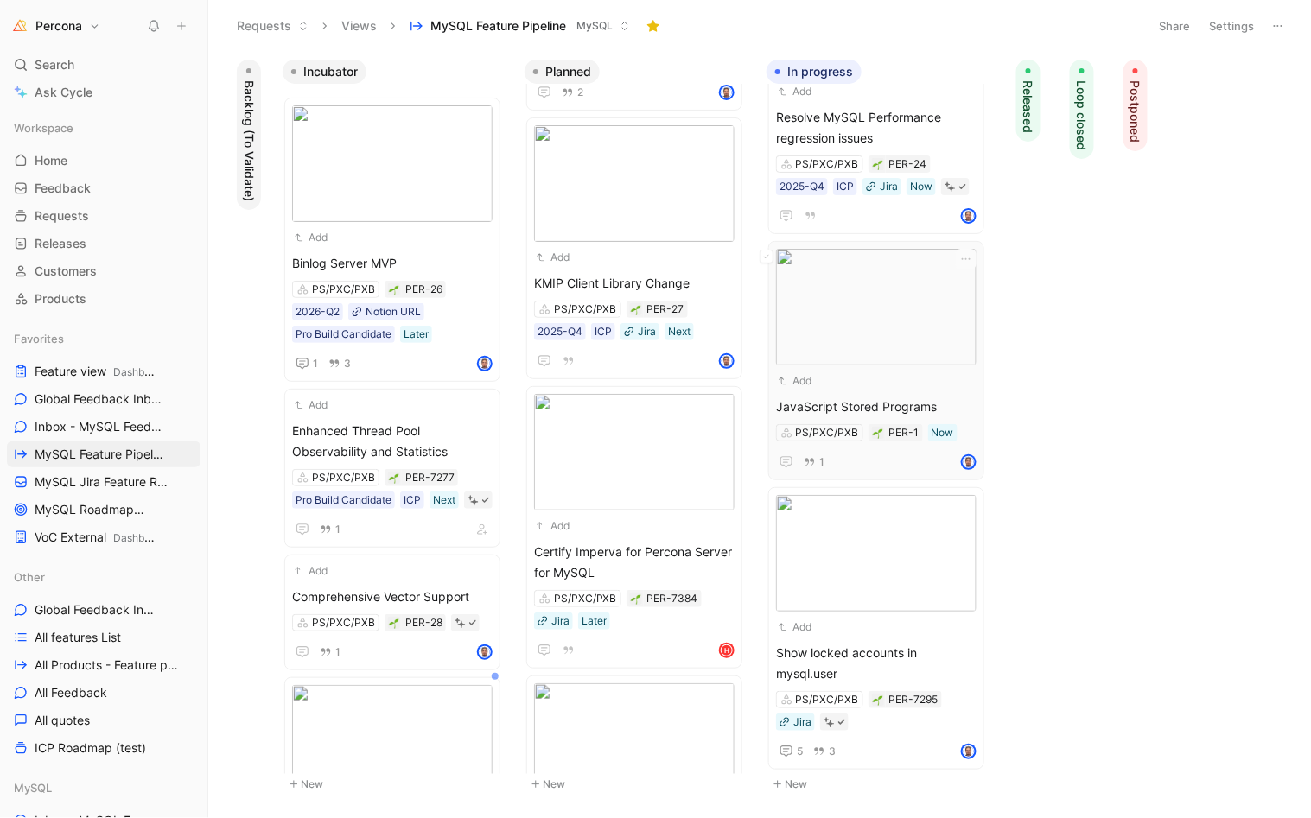
scroll to position [413, 0]
click at [863, 640] on div "Add Show locked accounts in mysql.user PS/PXC/PXB PER-7295 Jira 5 3" at bounding box center [876, 630] width 200 height 267
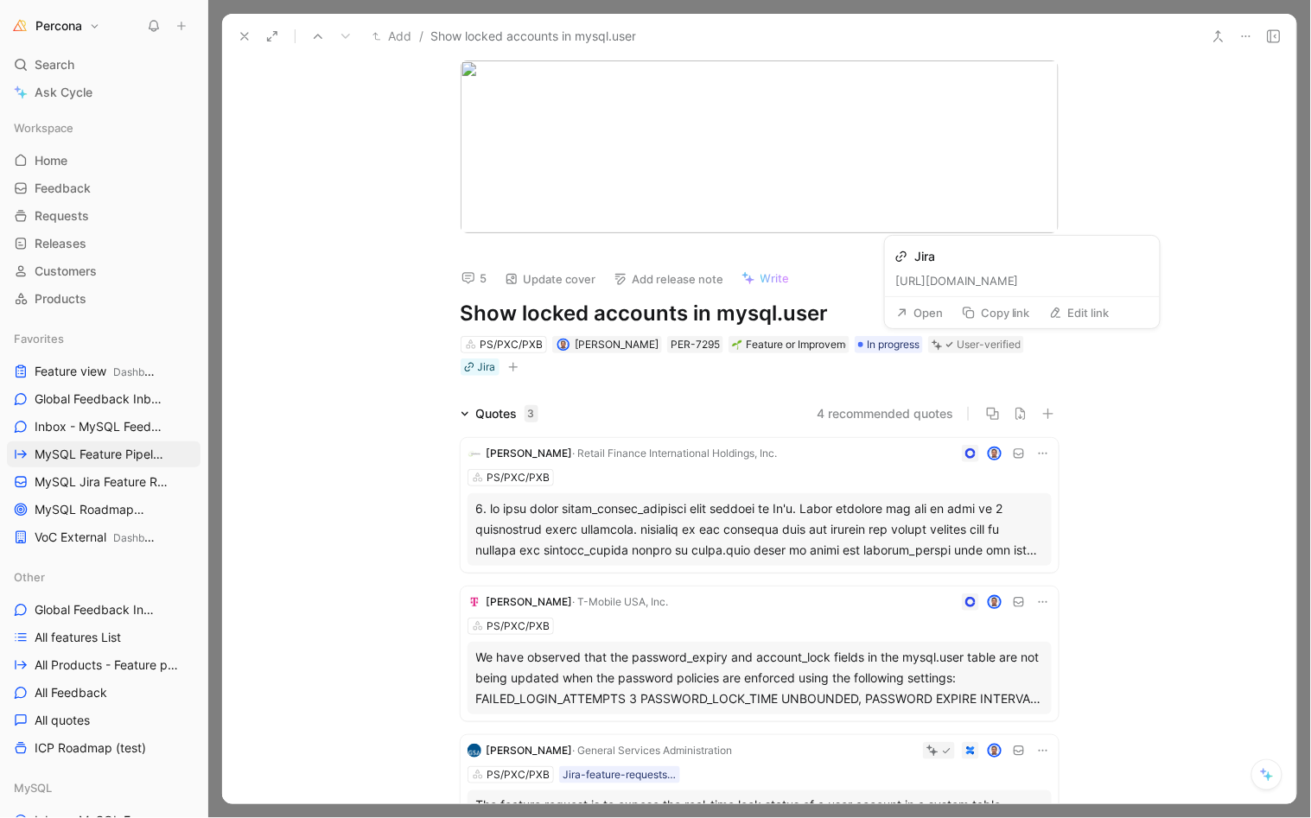
click at [930, 308] on button "Open" at bounding box center [919, 313] width 62 height 24
click at [252, 38] on button at bounding box center [244, 36] width 24 height 24
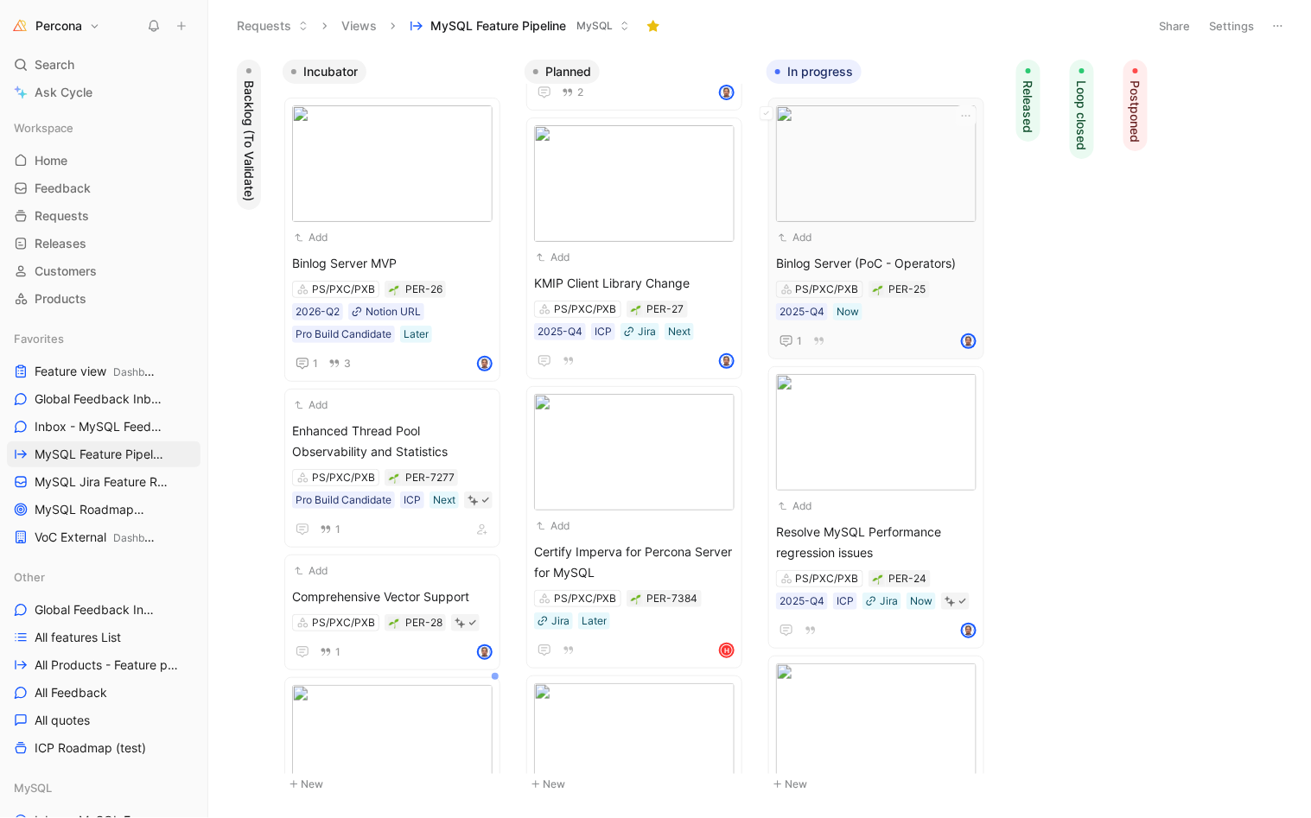
click at [878, 255] on span "Binlog Server (PoC - Operators)" at bounding box center [876, 263] width 200 height 21
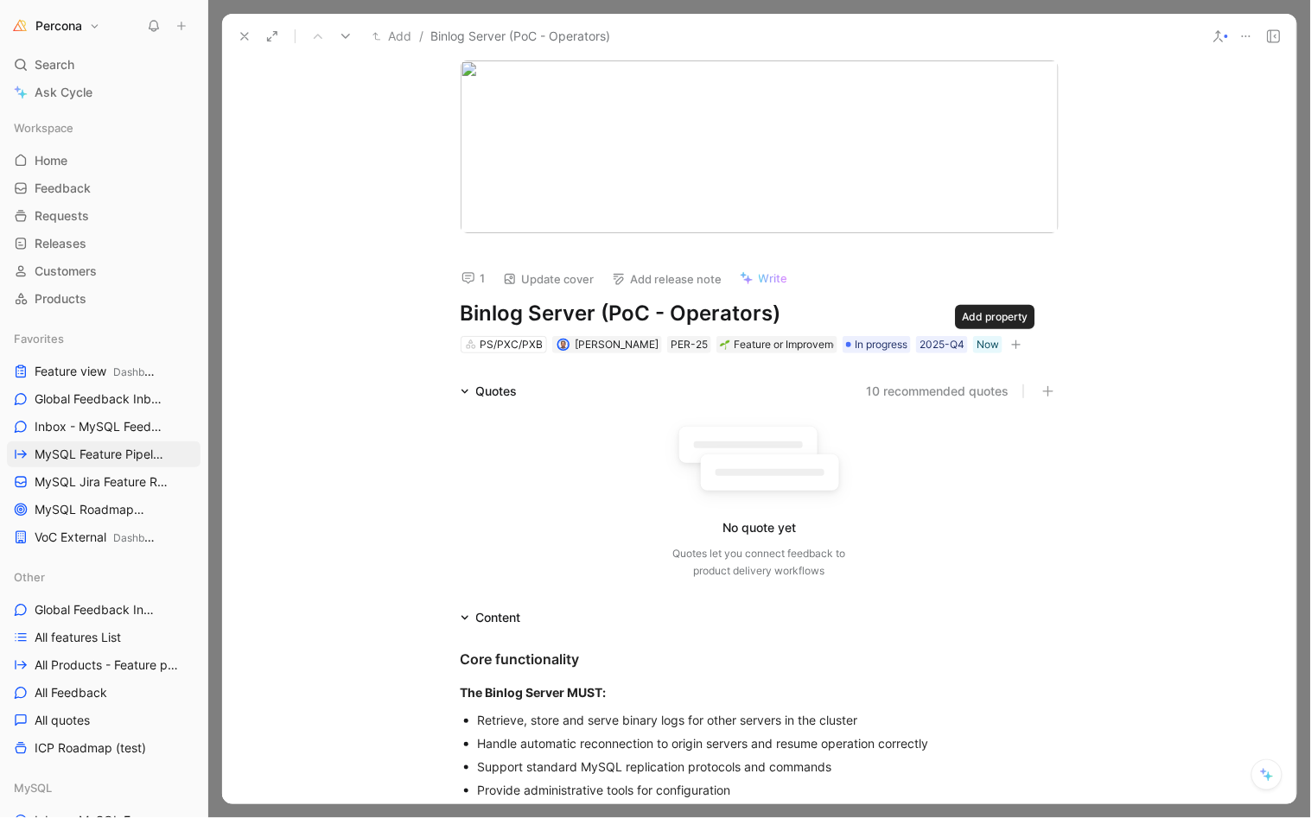
click at [1011, 342] on icon "button" at bounding box center [1016, 345] width 10 height 10
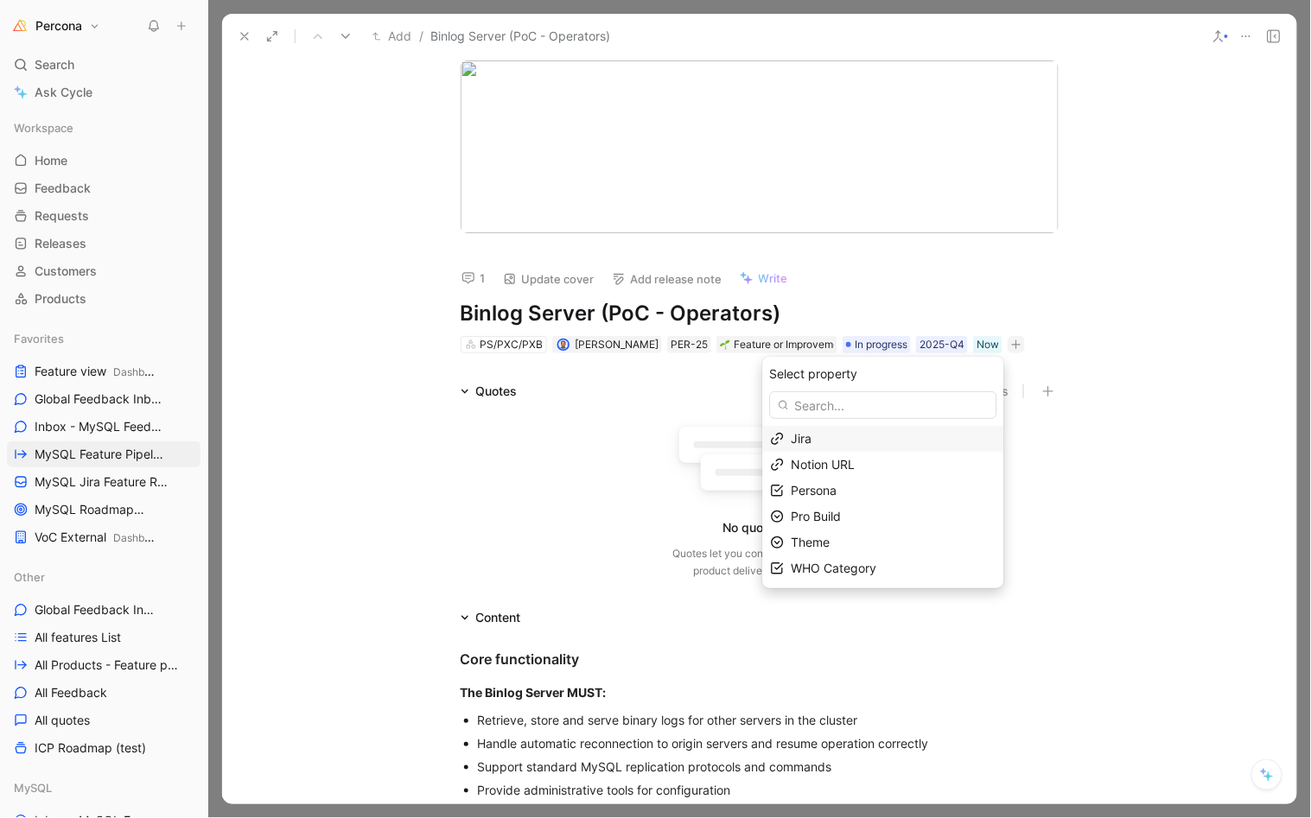
click at [822, 436] on div "Jira" at bounding box center [894, 439] width 205 height 21
type input "https://perconadev.atlassian.net/browse/PS-9959"
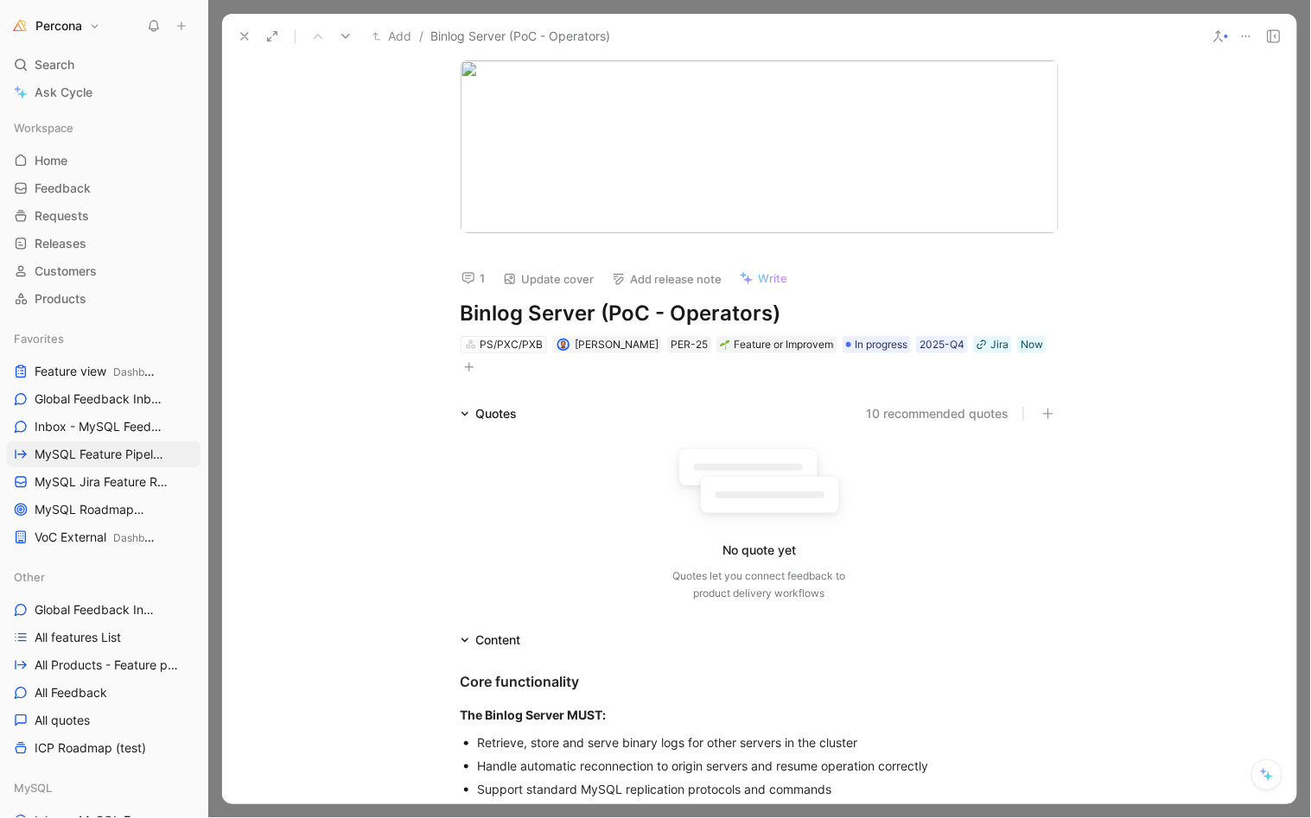
click at [240, 33] on icon at bounding box center [245, 36] width 14 height 14
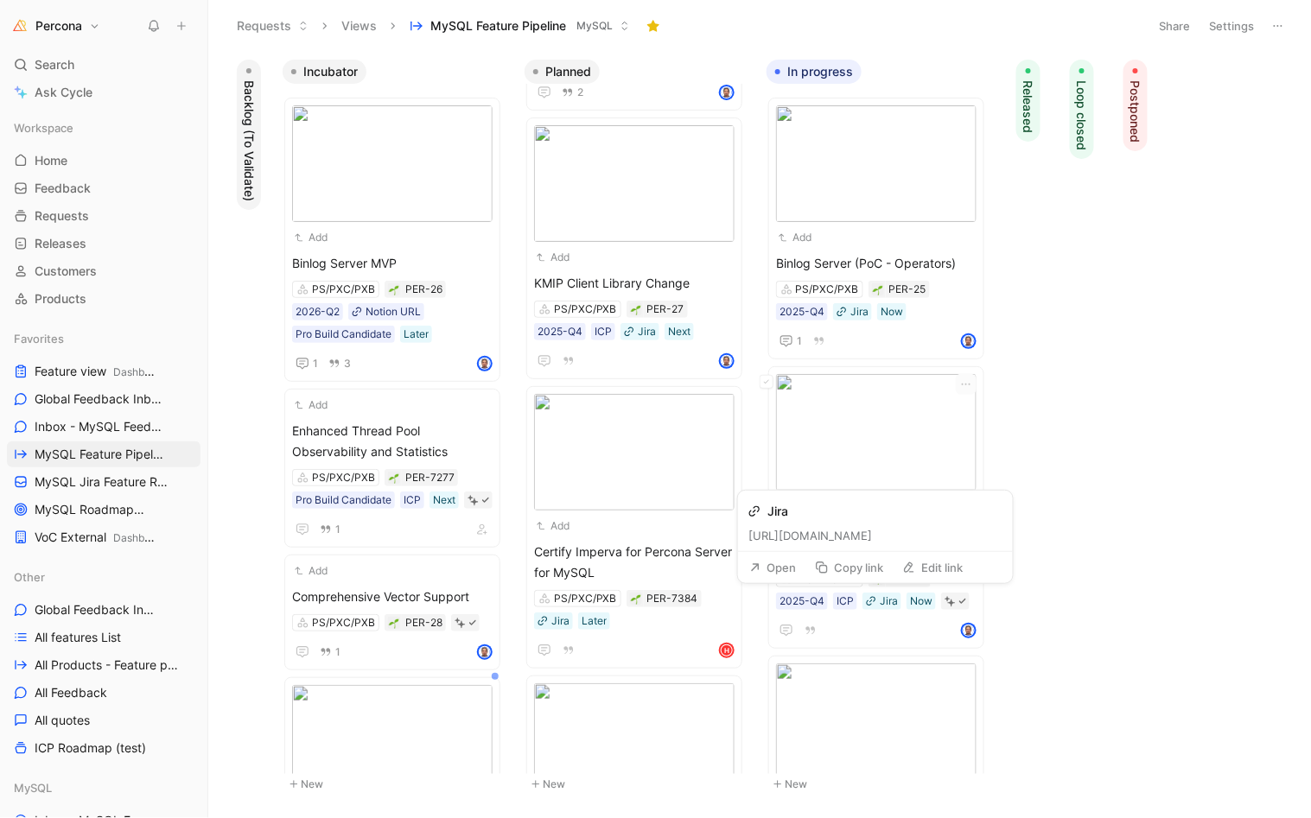
click at [792, 563] on button "Open" at bounding box center [772, 568] width 62 height 24
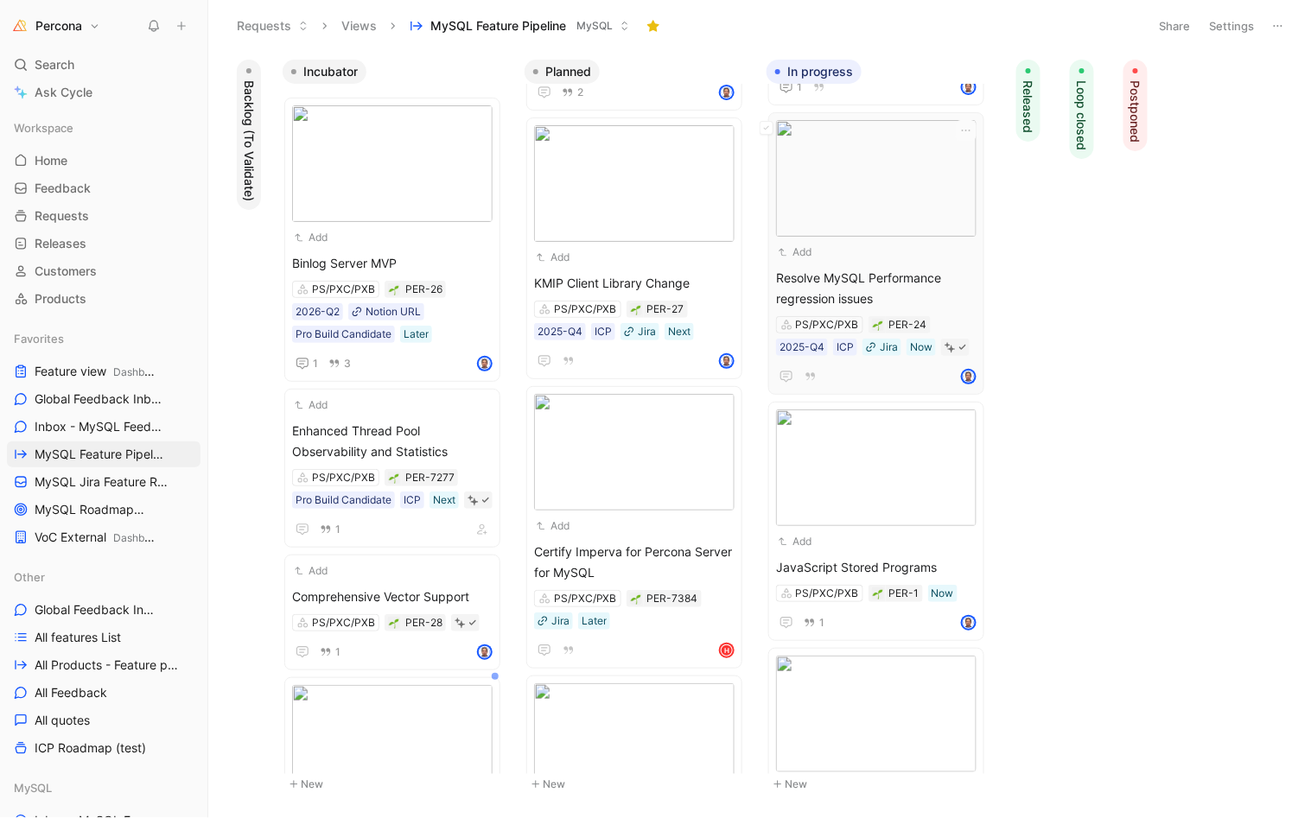
scroll to position [313, 0]
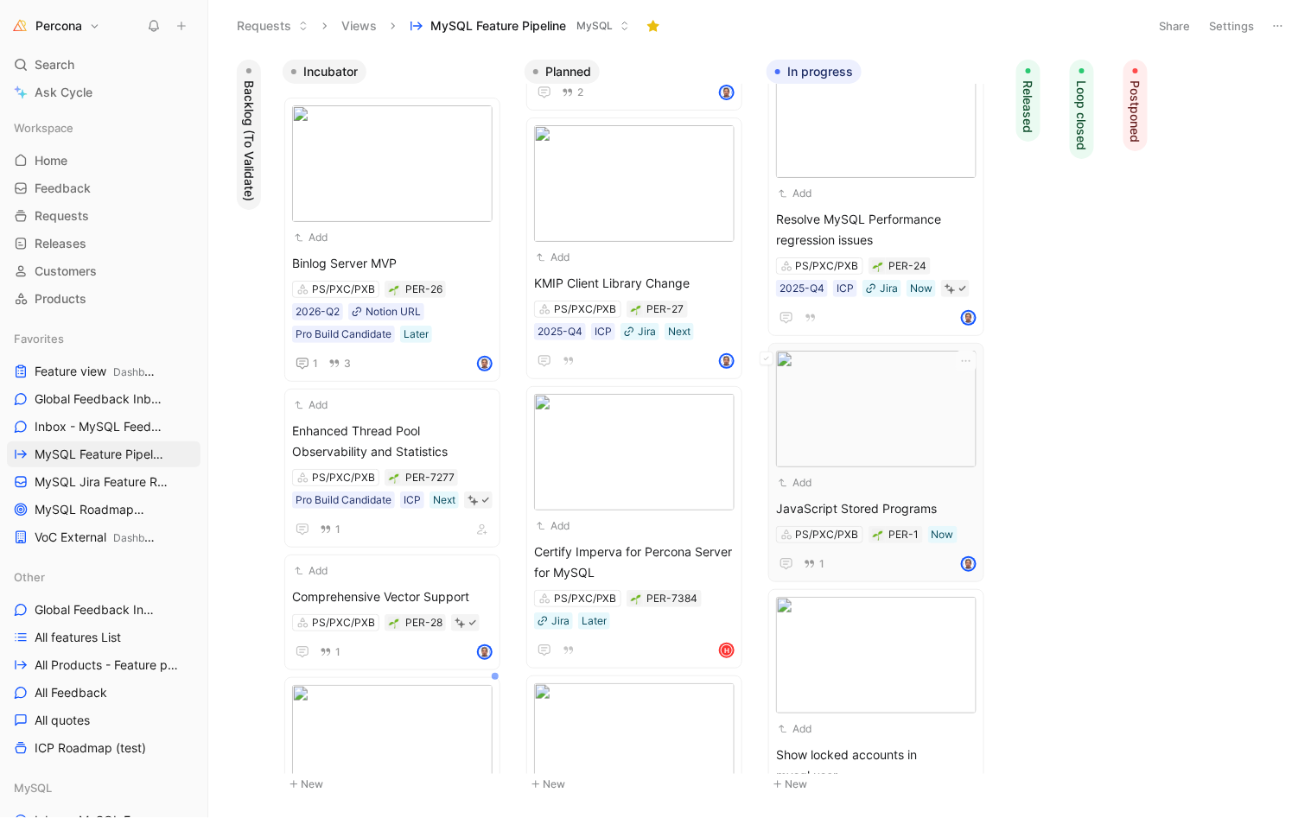
click at [866, 486] on div "Add" at bounding box center [865, 482] width 178 height 17
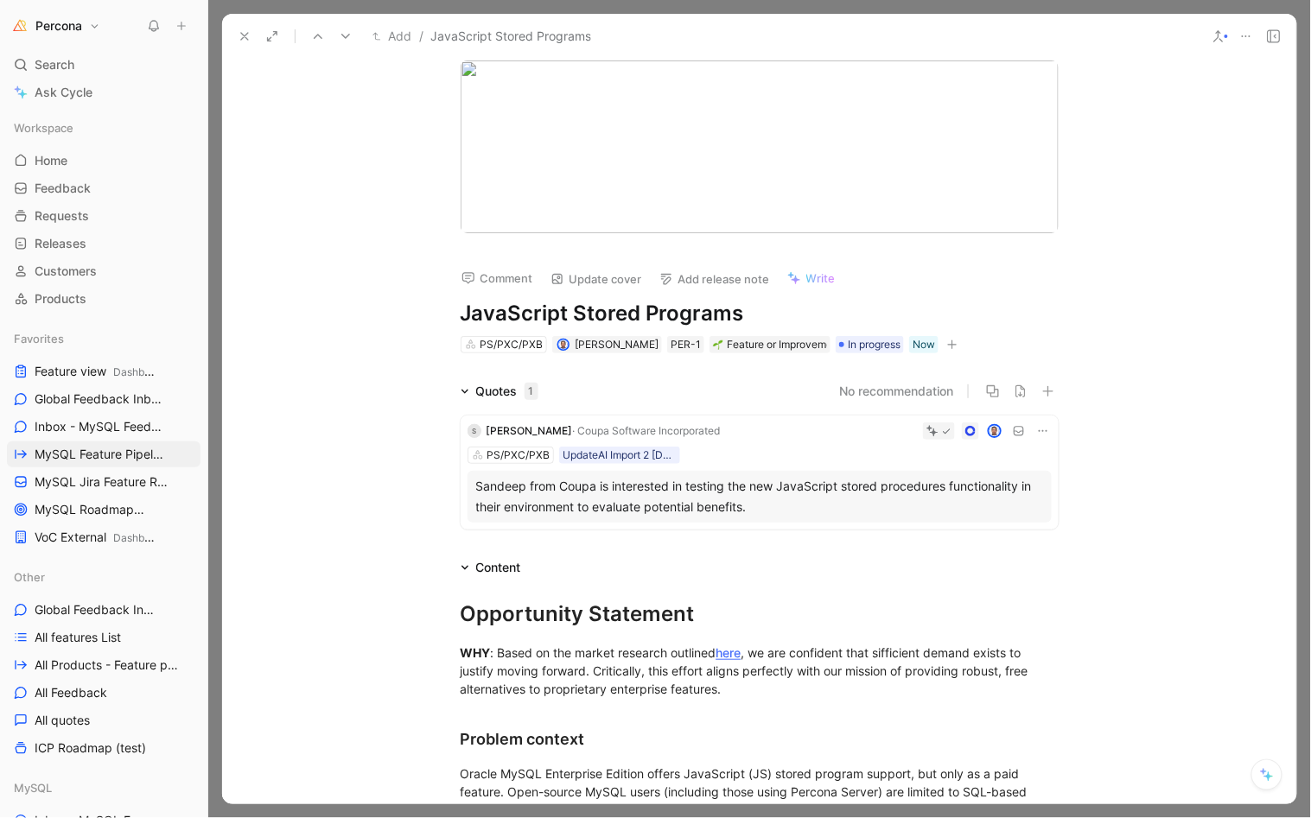
click at [952, 345] on icon "button" at bounding box center [952, 345] width 1 height 10
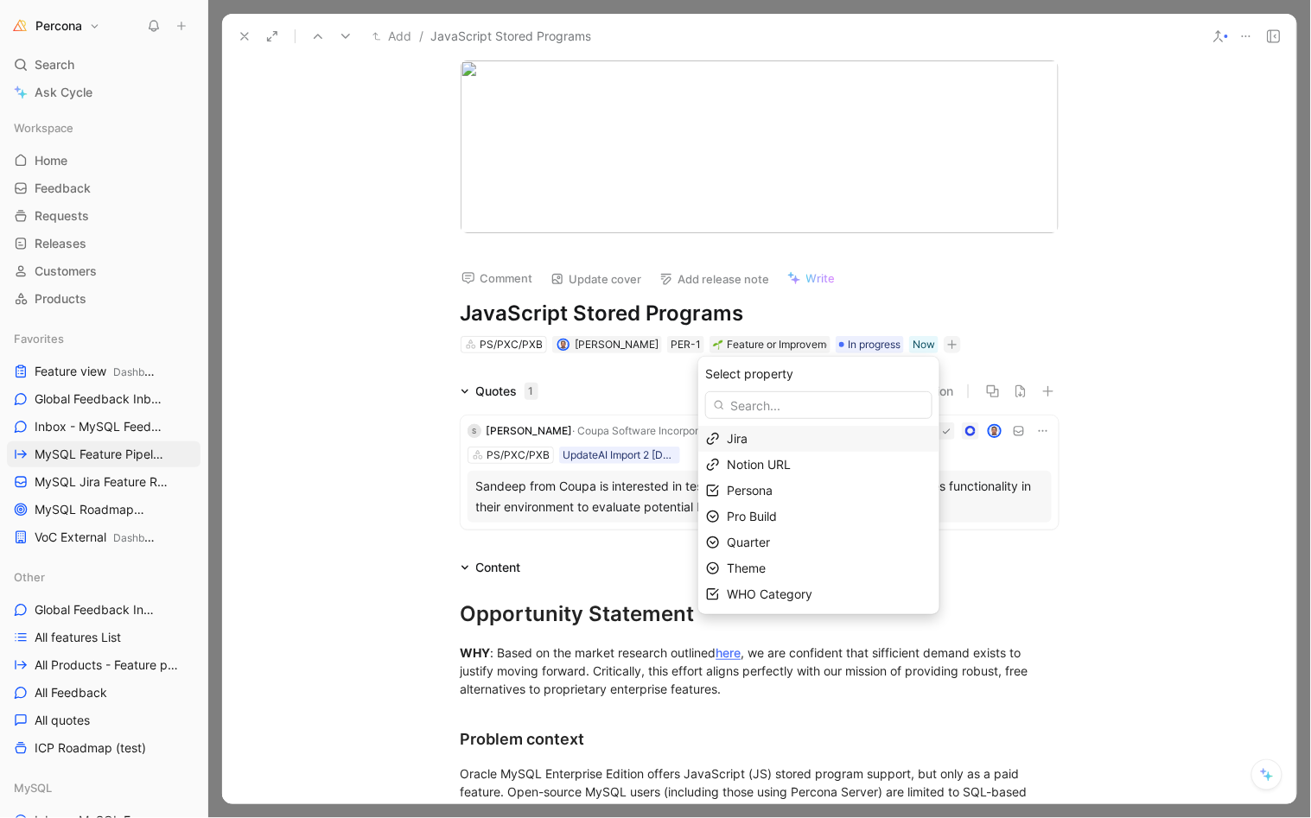
click at [765, 441] on div "Jira" at bounding box center [829, 439] width 205 height 21
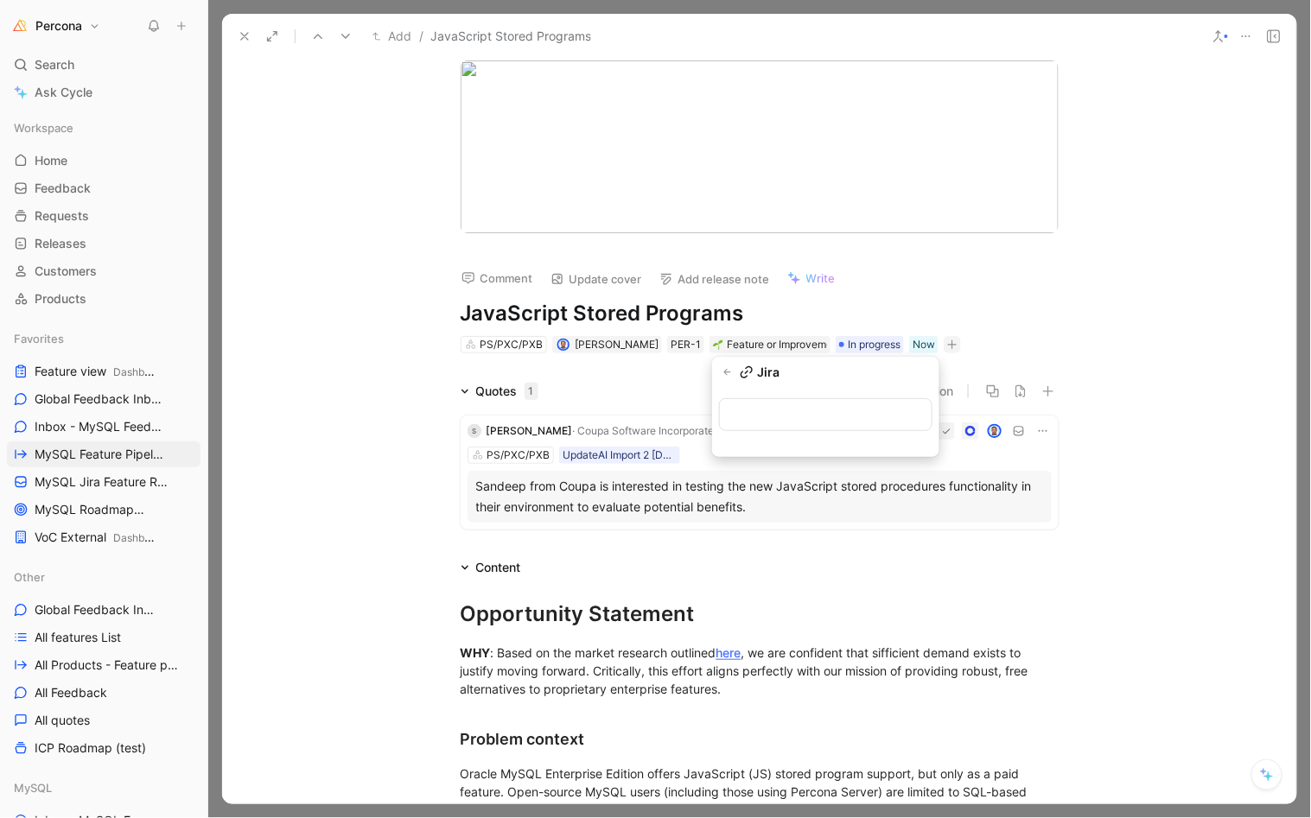
type input "https://perconadev.atlassian.net/browse/PS-9189"
click at [241, 32] on icon at bounding box center [245, 36] width 14 height 14
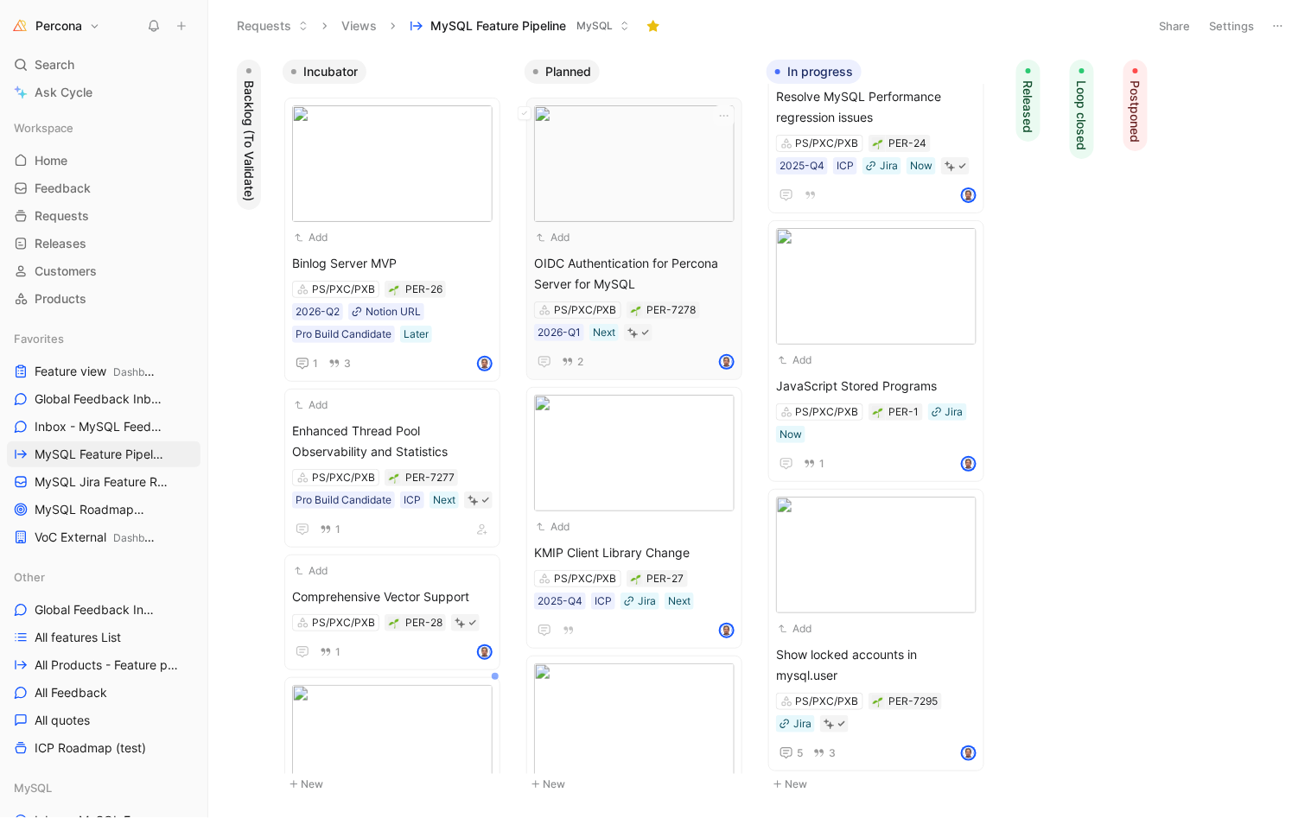
click at [658, 258] on span "OIDC Authentication for Percona Server for MySQL" at bounding box center [634, 273] width 200 height 41
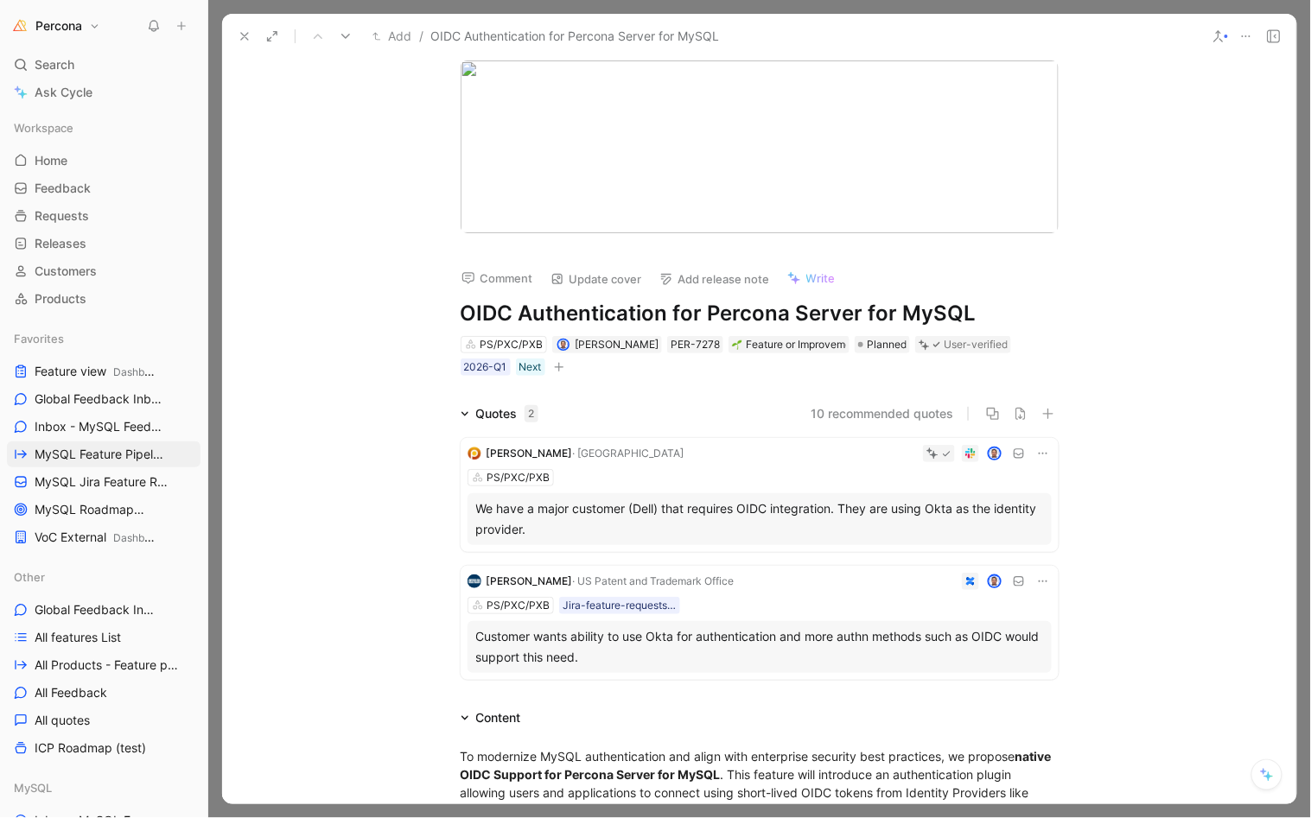
click at [235, 37] on button at bounding box center [244, 36] width 24 height 24
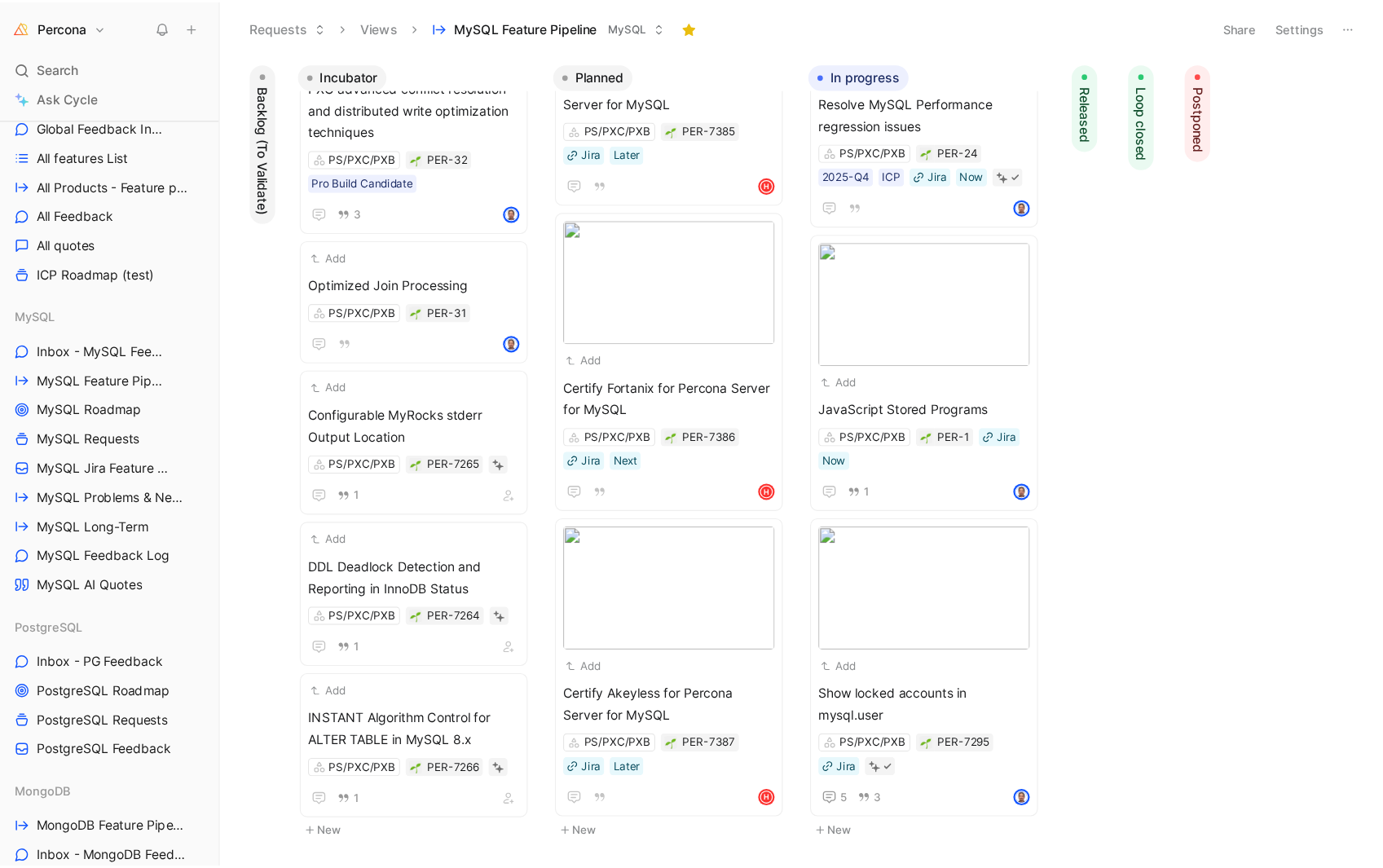
scroll to position [463, 0]
click at [102, 446] on span "MySQL Problems & Needs (WIP)" at bounding box center [100, 442] width 134 height 16
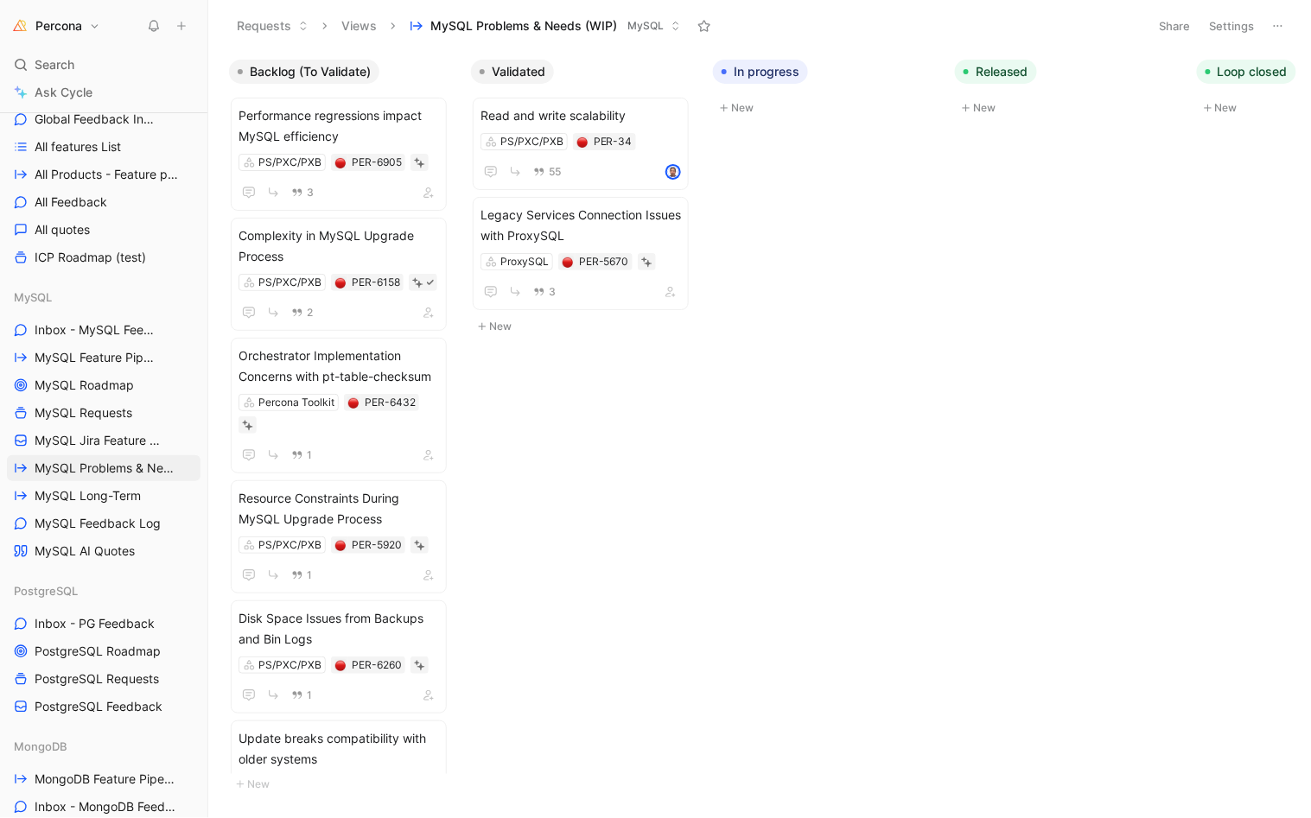
click at [550, 32] on span "MySQL Problems & Needs (WIP)" at bounding box center [523, 25] width 187 height 17
click at [573, 238] on span "Legacy Services Connection Issues with ProxySQL" at bounding box center [580, 225] width 200 height 41
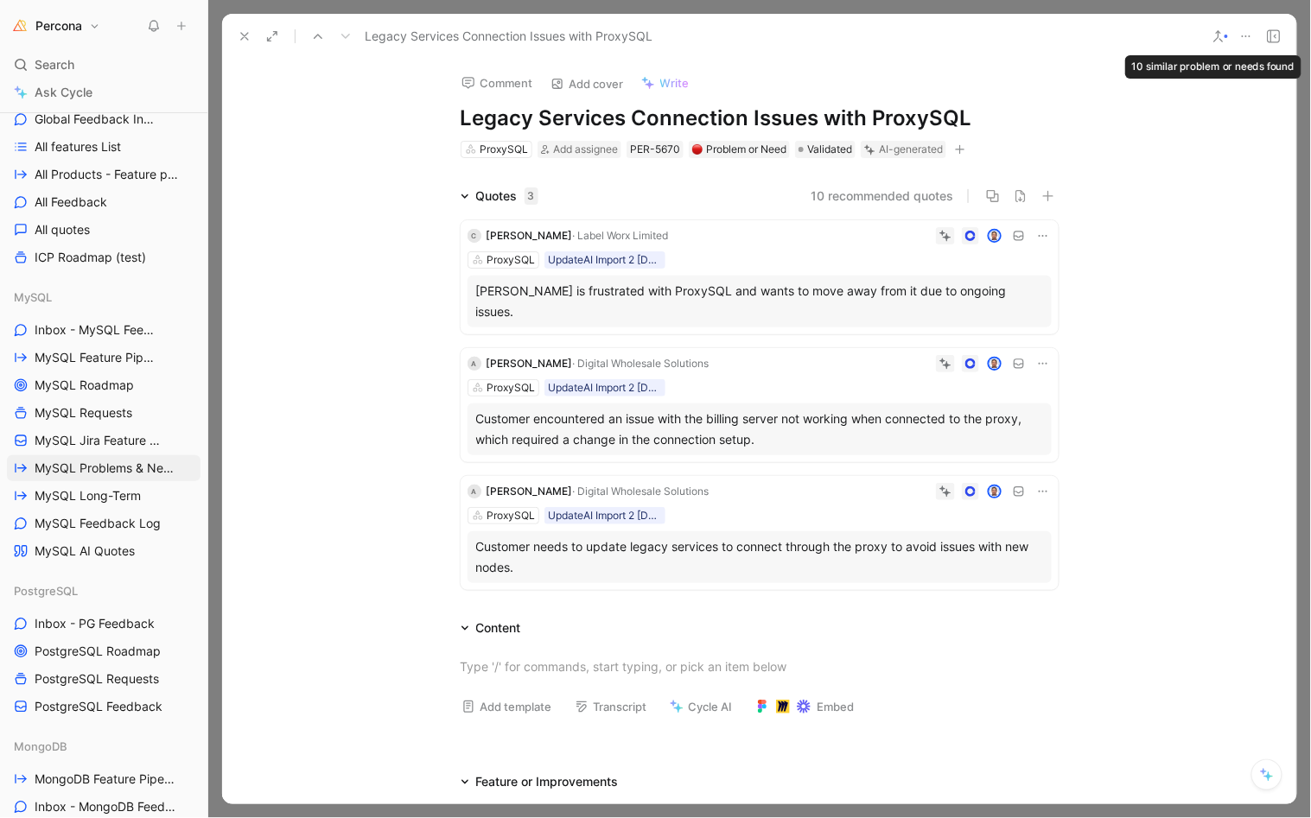
click at [1240, 35] on icon at bounding box center [1246, 36] width 14 height 14
click at [246, 39] on icon at bounding box center [245, 36] width 14 height 14
